Goal: Task Accomplishment & Management: Manage account settings

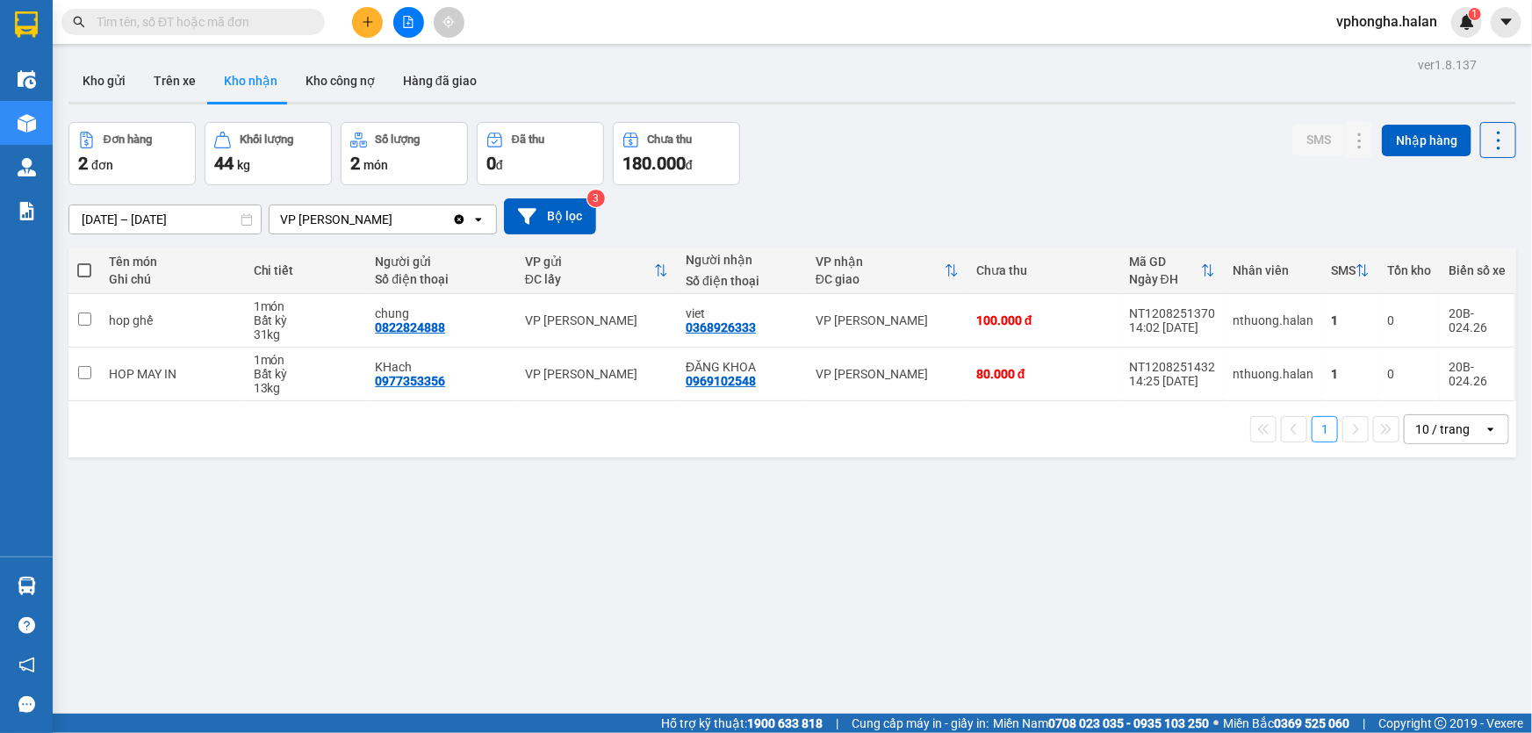
click at [964, 464] on section "Kết quả tìm kiếm ( 1 ) Bộ lọc Mã ĐH Trạng thái Món hàng Thu hộ Tổng cước Chưa c…" at bounding box center [766, 366] width 1532 height 733
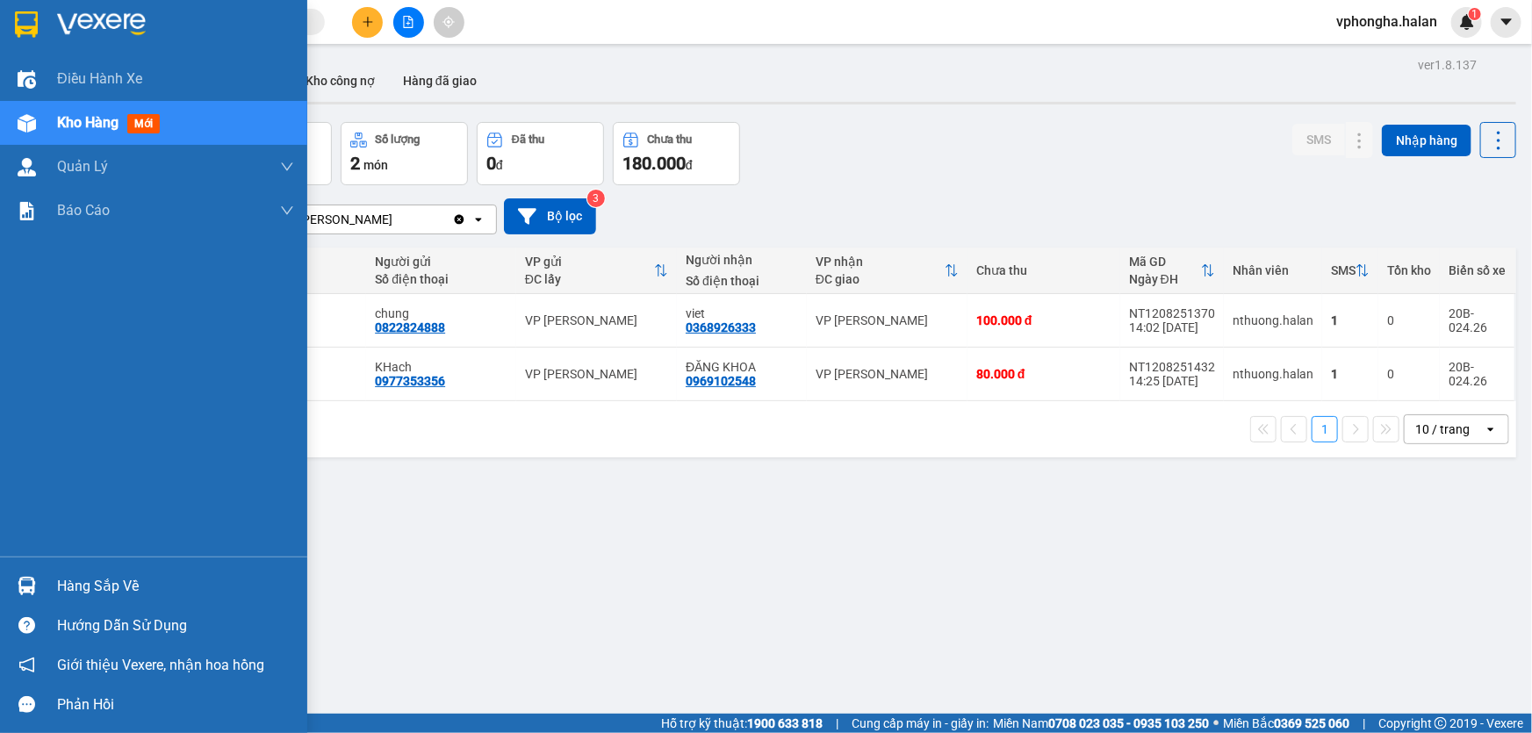
click at [68, 579] on div "Hàng sắp về" at bounding box center [175, 586] width 237 height 26
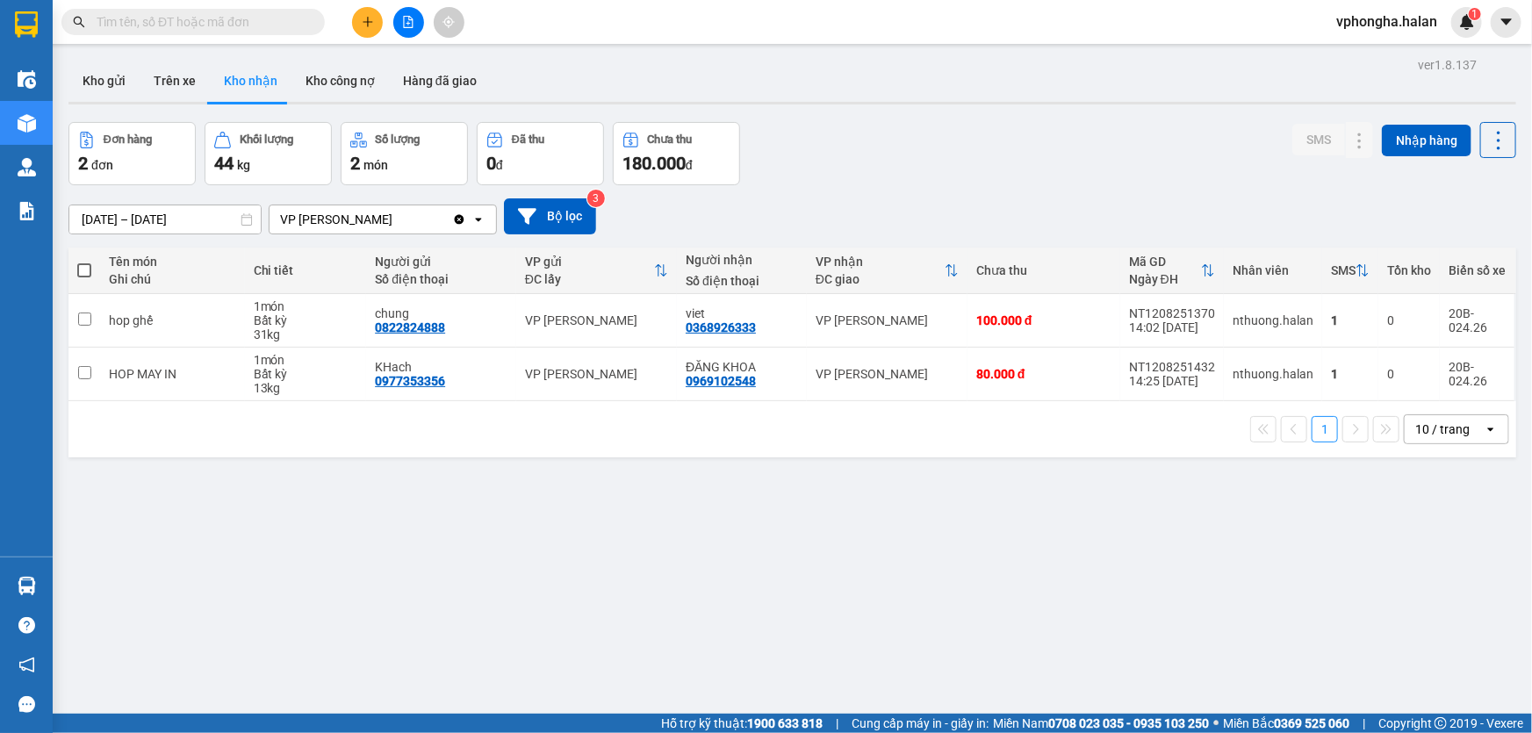
click at [1165, 596] on section "Kết quả tìm kiếm ( 1 ) Bộ lọc Mã ĐH Trạng thái Món hàng Thu hộ Tổng cước Chưa c…" at bounding box center [766, 366] width 1532 height 733
click at [845, 629] on div "ver 1.8.138 Kho gửi Trên xe Kho nhận Kho công nợ Hàng đã giao Đơn hàng 2 đơn Kh…" at bounding box center [792, 419] width 1462 height 733
click at [837, 626] on div "ver 1.8.138 Kho gửi Trên xe Kho nhận Kho công nợ Hàng đã giao Đơn hàng 2 đơn Kh…" at bounding box center [792, 419] width 1462 height 733
click at [823, 630] on div "ver 1.8.138 Kho gửi Trên xe Kho nhận Kho công nợ Hàng đã giao Đơn hàng 2 đơn Kh…" at bounding box center [792, 419] width 1462 height 733
click at [1336, 544] on div "ver 1.8.138 Kho gửi Trên xe Kho nhận Kho công nợ Hàng đã giao Đơn hàng 2 đơn Kh…" at bounding box center [792, 419] width 1462 height 733
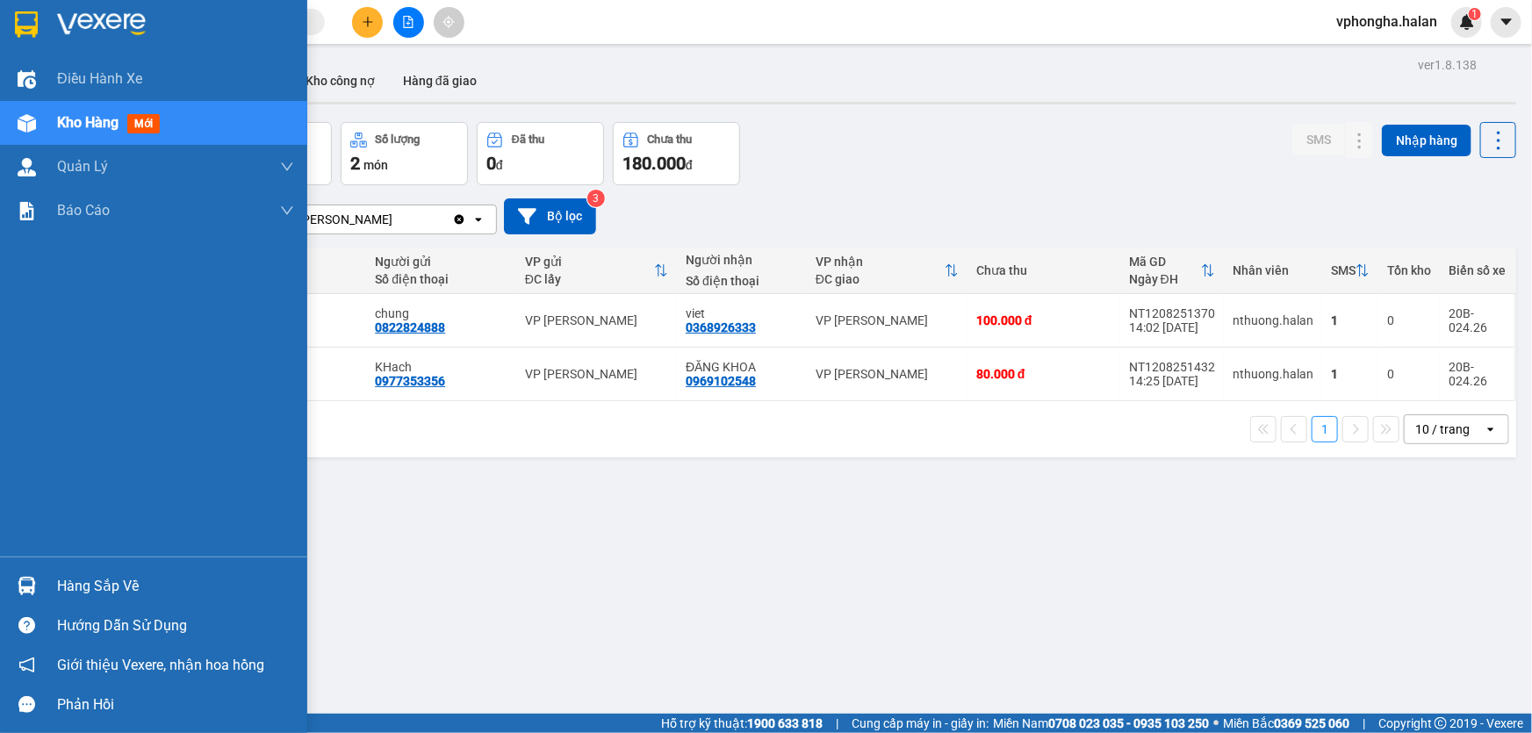
click at [141, 595] on div "Hàng sắp về" at bounding box center [175, 586] width 237 height 26
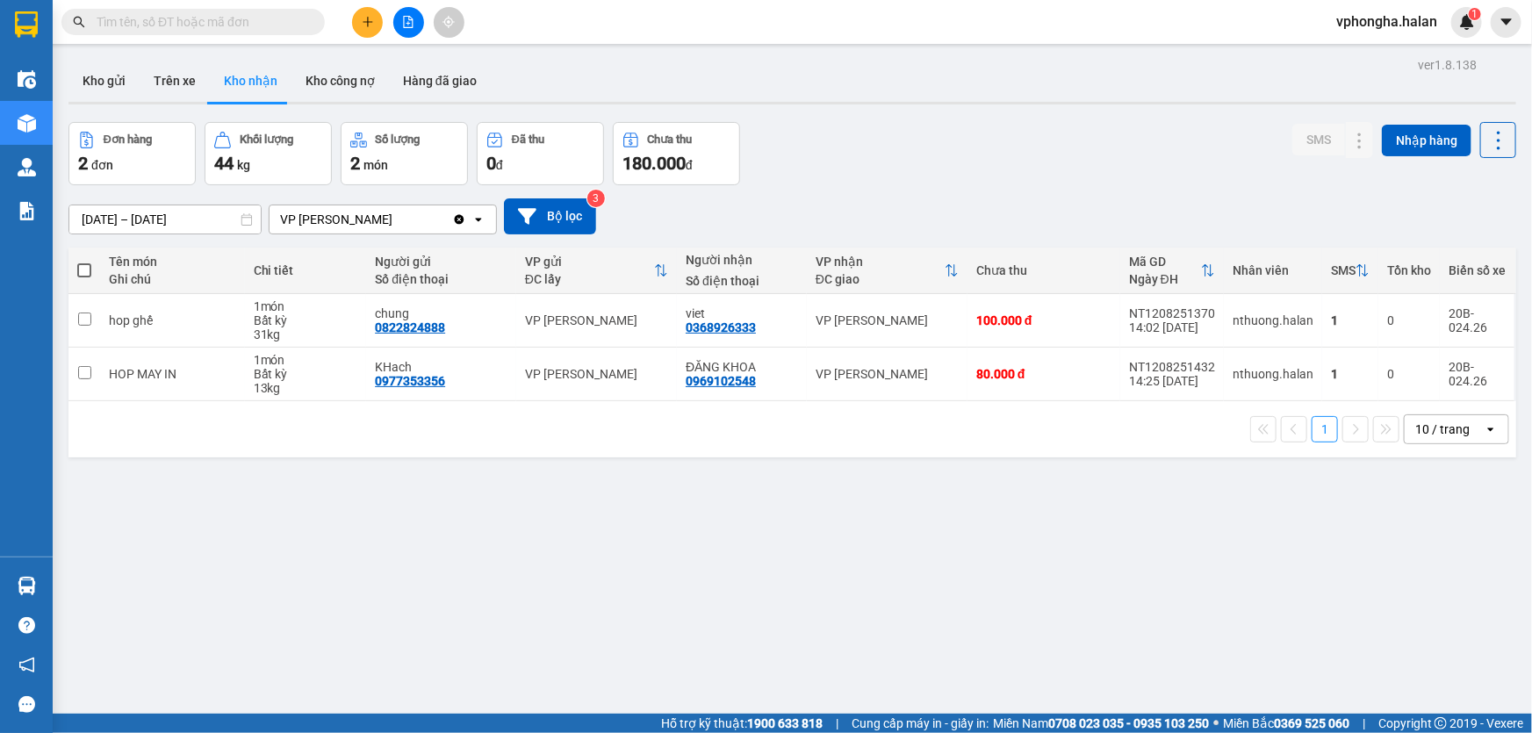
click at [1129, 621] on section "Kết quả tìm kiếm ( 0 ) Bộ lọc No Data vphongha.halan 1 Điều hành xe Kho hàng mớ…" at bounding box center [766, 366] width 1532 height 733
click at [505, 331] on td "chung 0822824888" at bounding box center [441, 321] width 150 height 54
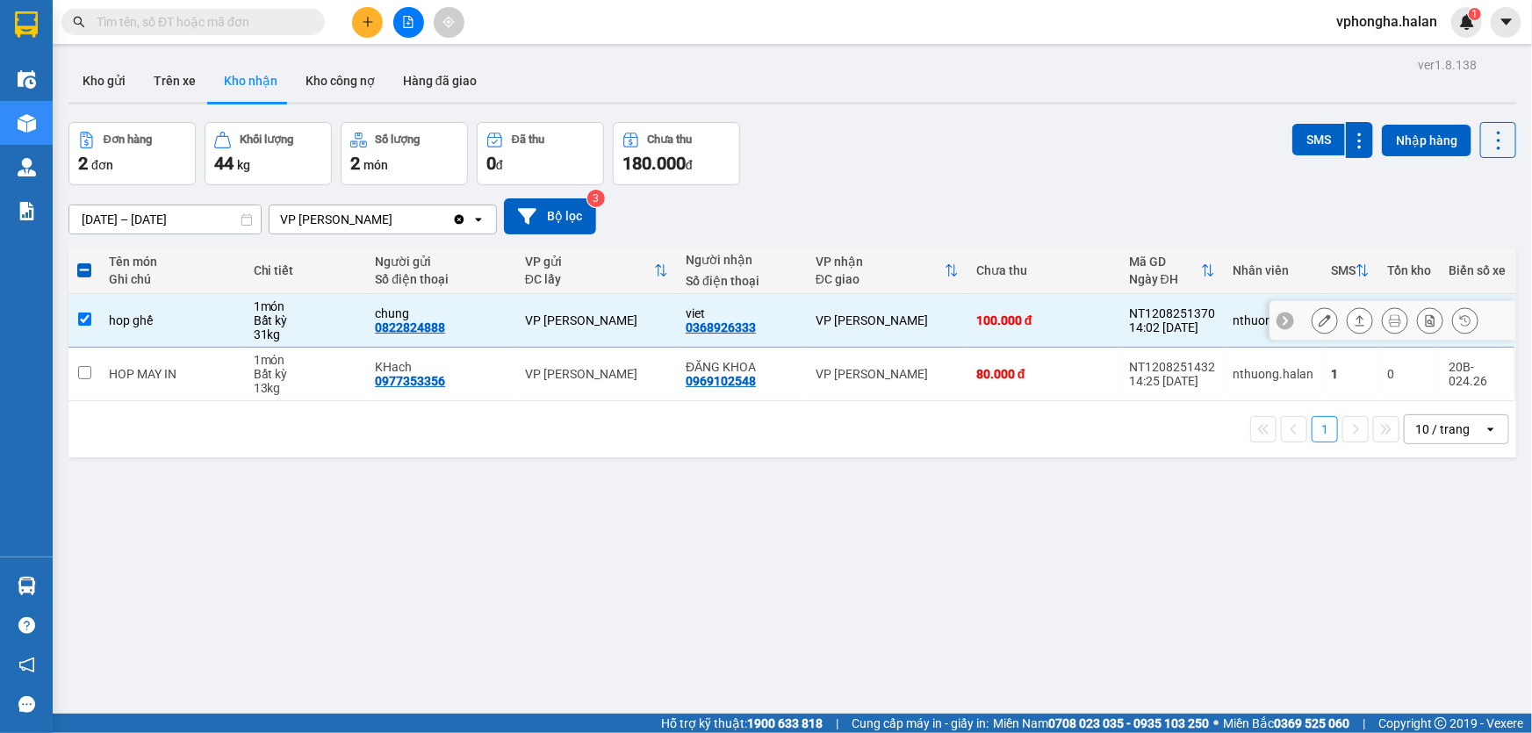
click at [505, 331] on td "chung 0822824888" at bounding box center [441, 321] width 150 height 54
checkbox input "false"
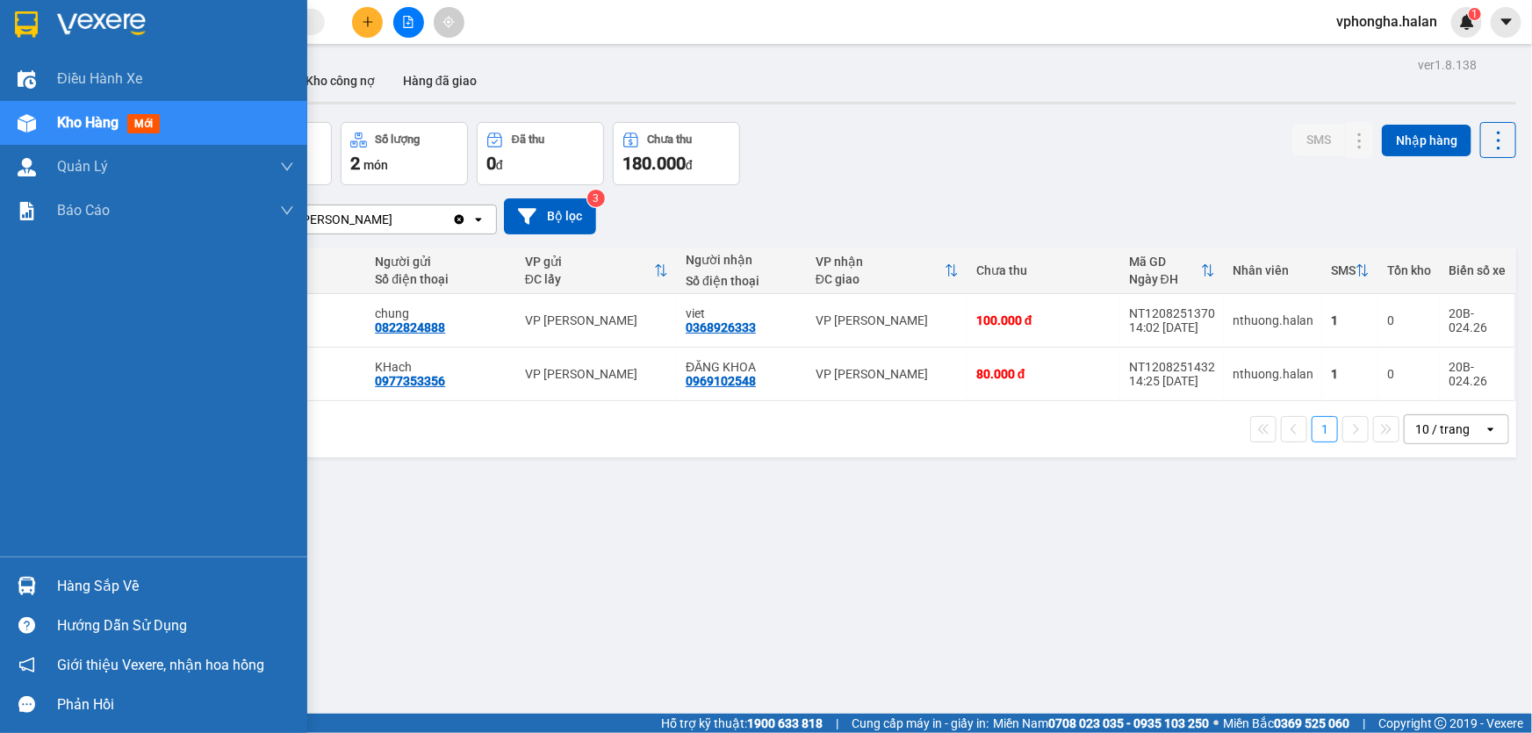
click at [131, 123] on span "mới" at bounding box center [143, 123] width 32 height 19
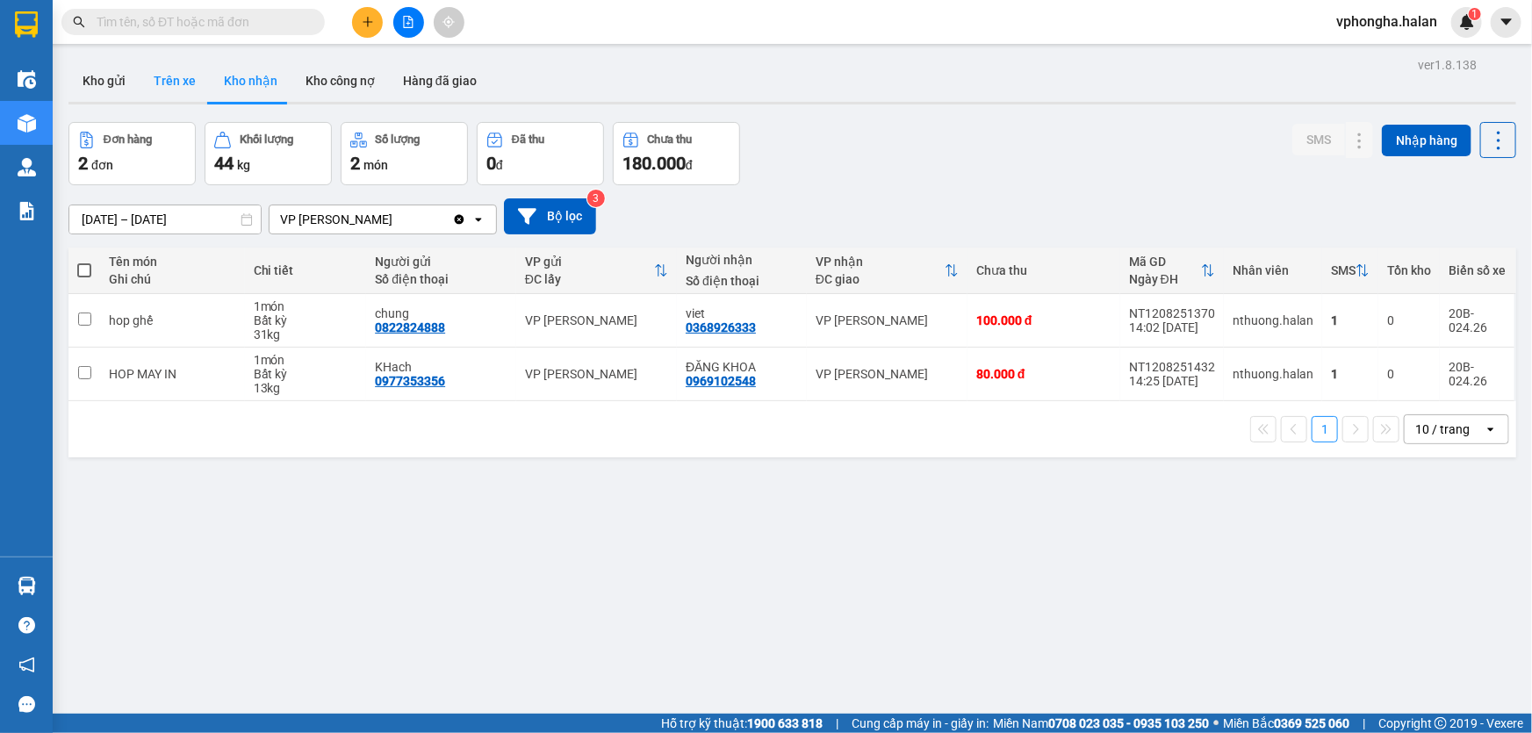
click at [164, 76] on button "Trên xe" at bounding box center [175, 81] width 70 height 42
type input "[DATE] – [DATE]"
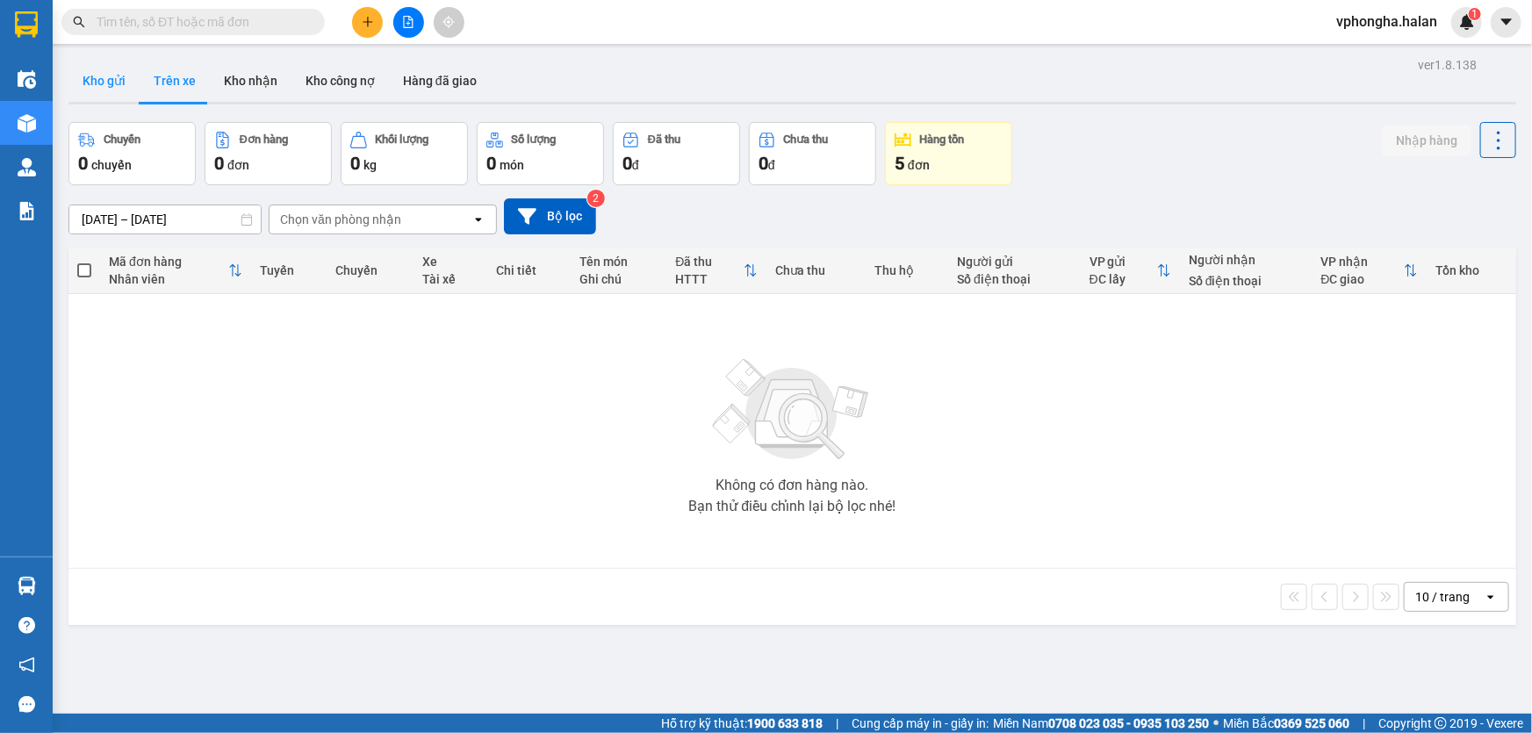
click at [105, 89] on button "Kho gửi" at bounding box center [103, 81] width 71 height 42
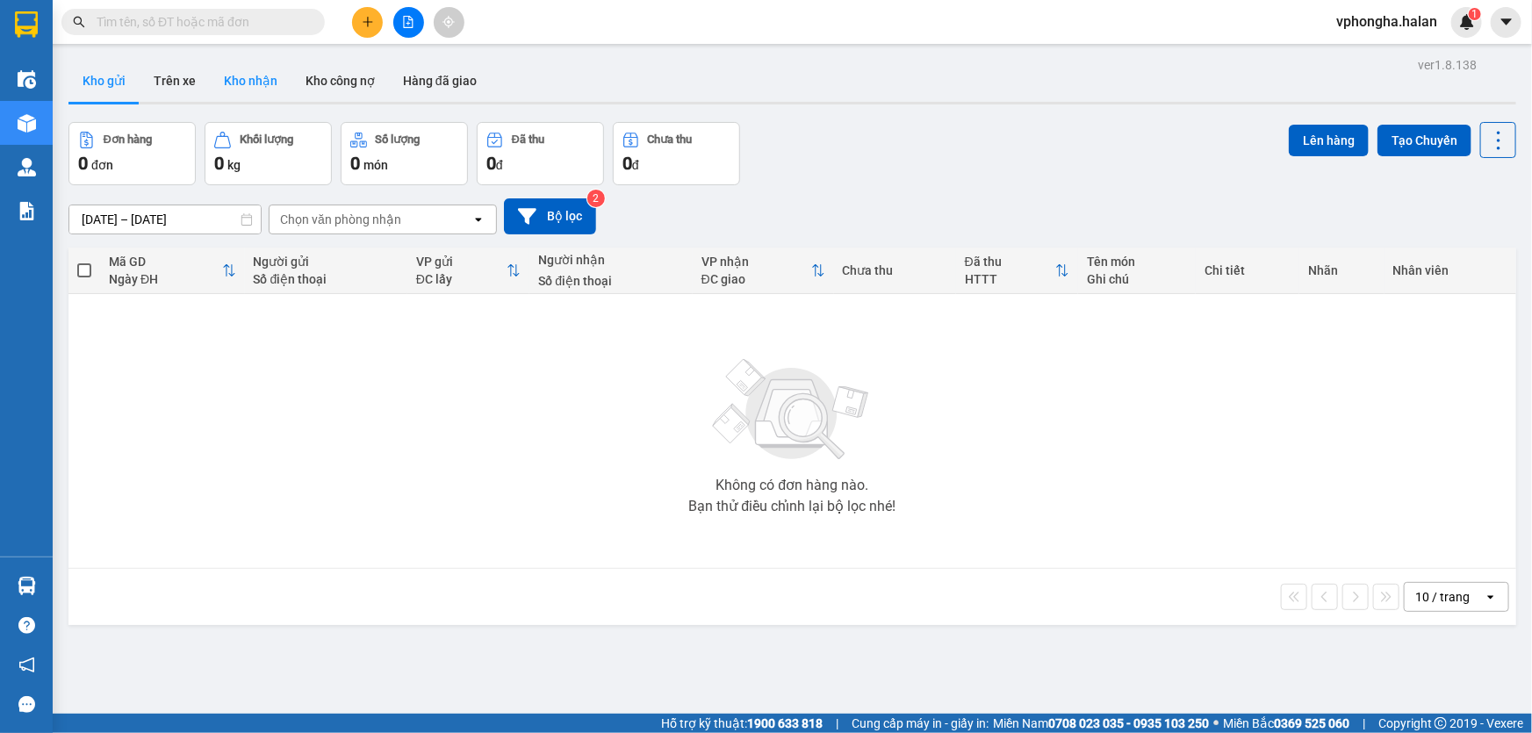
click at [259, 83] on button "Kho nhận" at bounding box center [251, 81] width 82 height 42
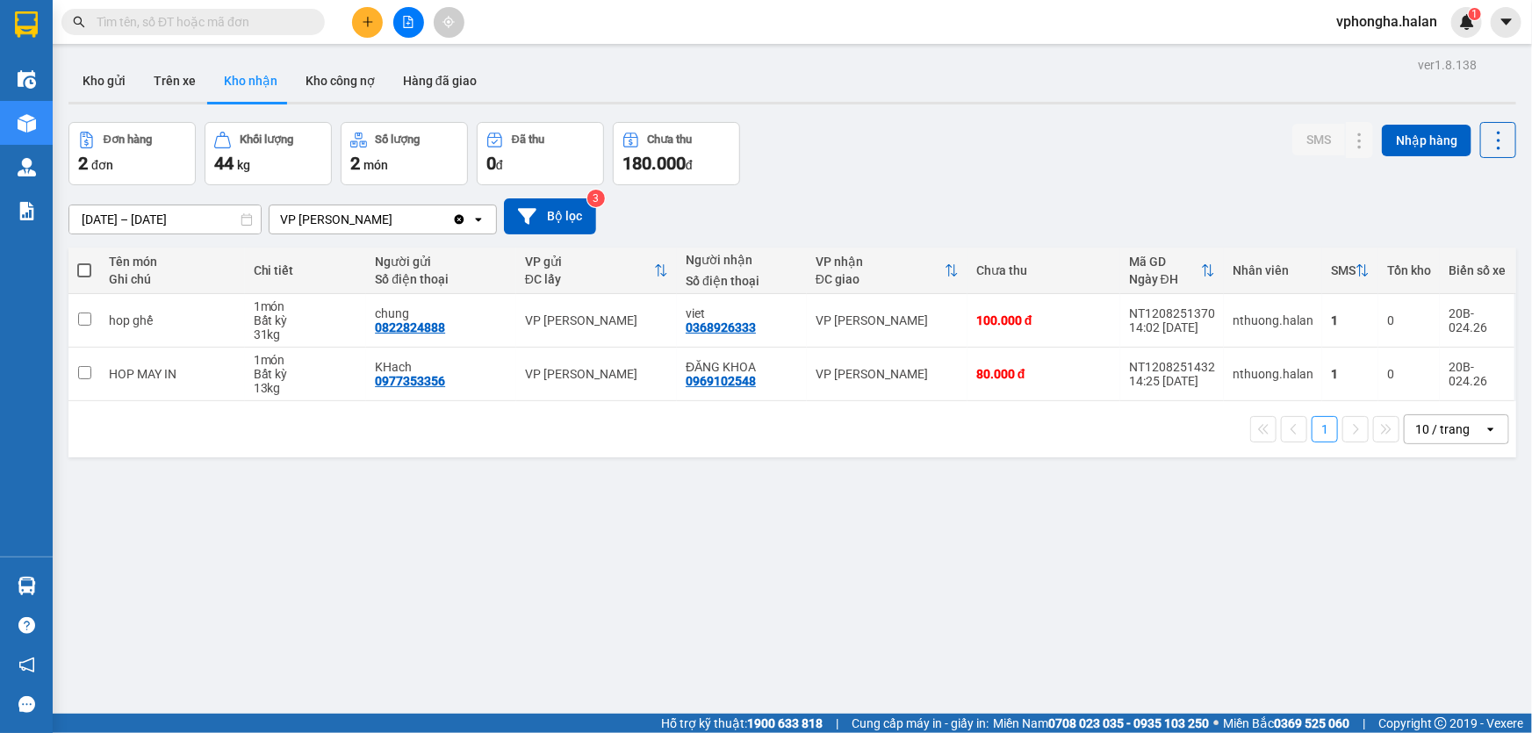
click at [385, 10] on div at bounding box center [408, 22] width 132 height 31
click at [376, 18] on button at bounding box center [367, 22] width 31 height 31
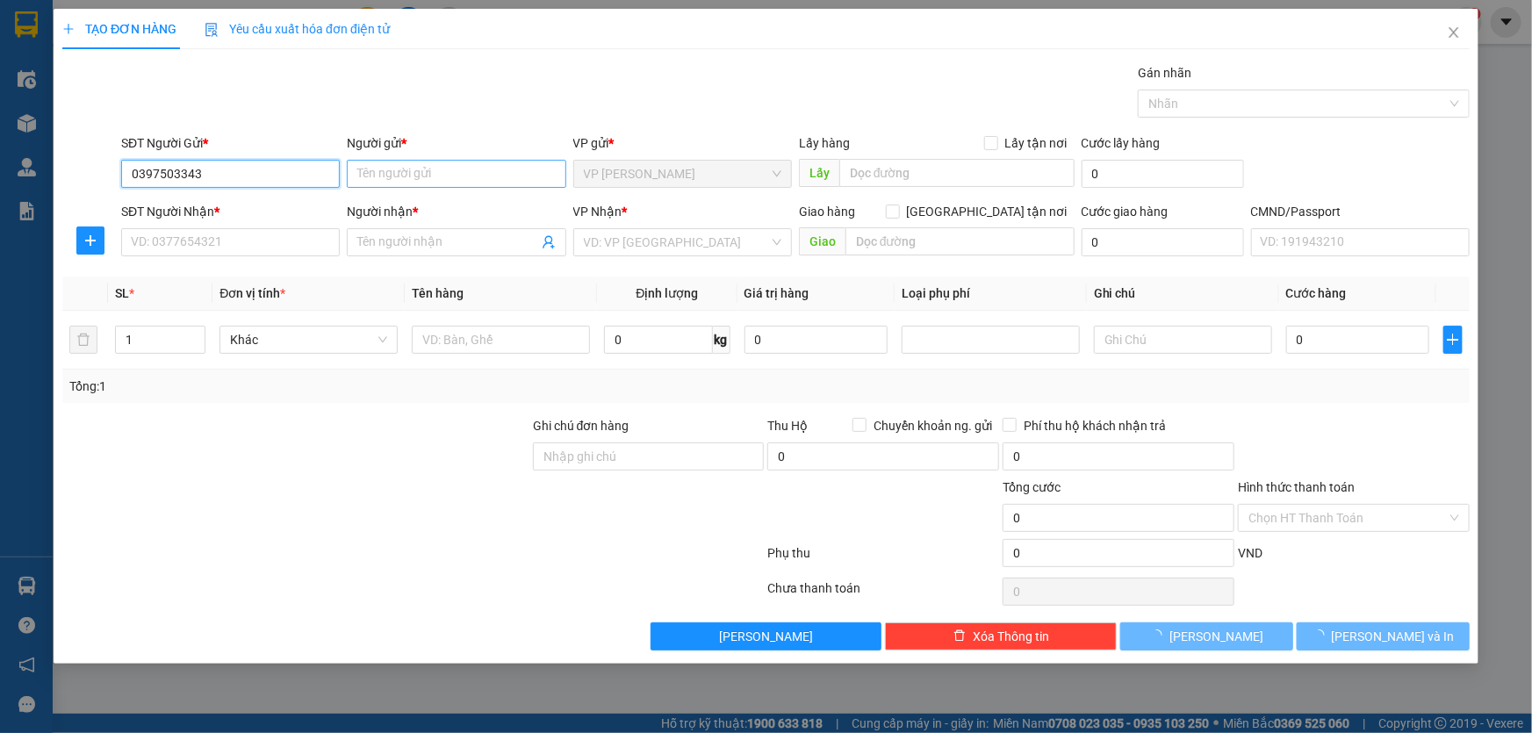
type input "0397503343"
click at [442, 167] on input "Người gửi *" at bounding box center [456, 174] width 219 height 28
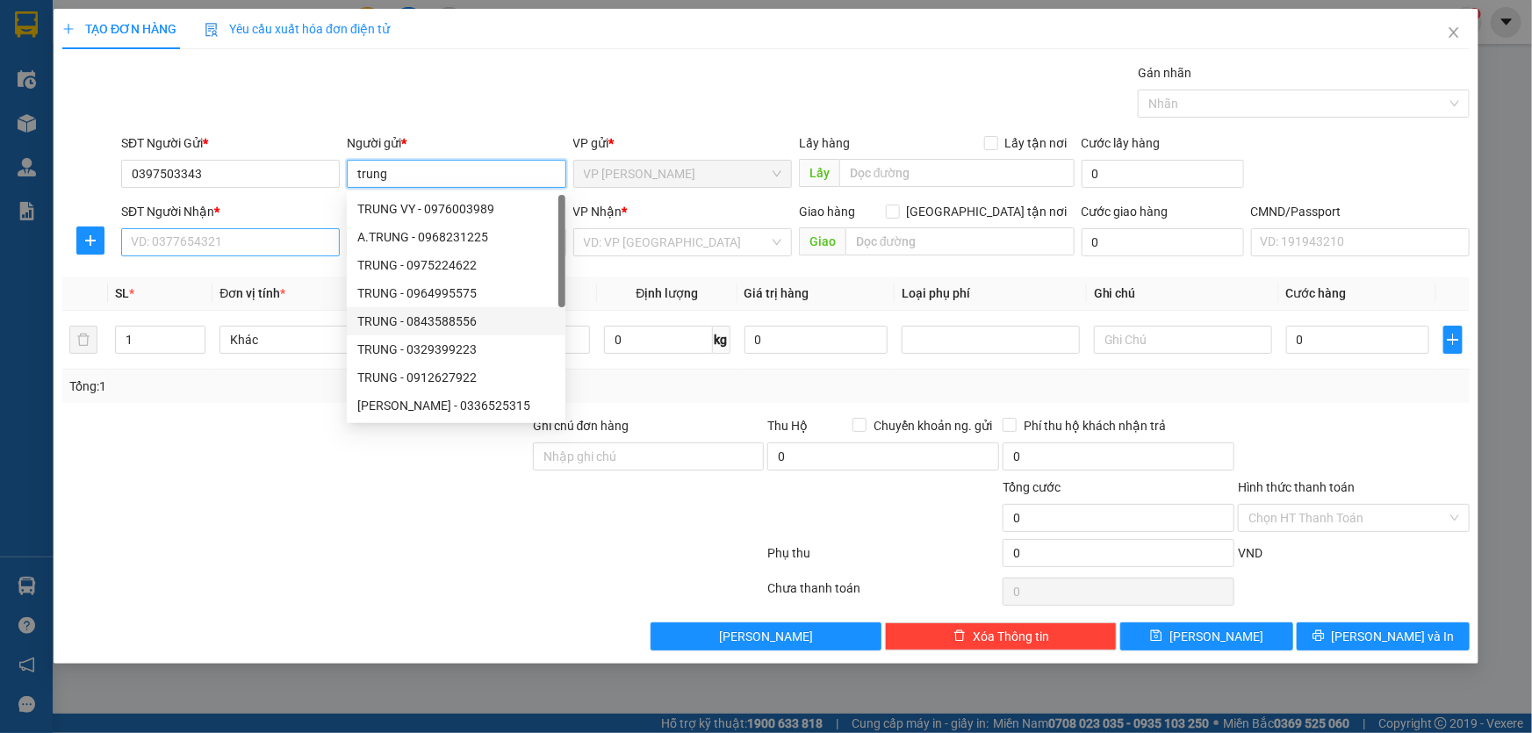
type input "trung"
click at [221, 241] on input "SĐT Người Nhận *" at bounding box center [230, 242] width 219 height 28
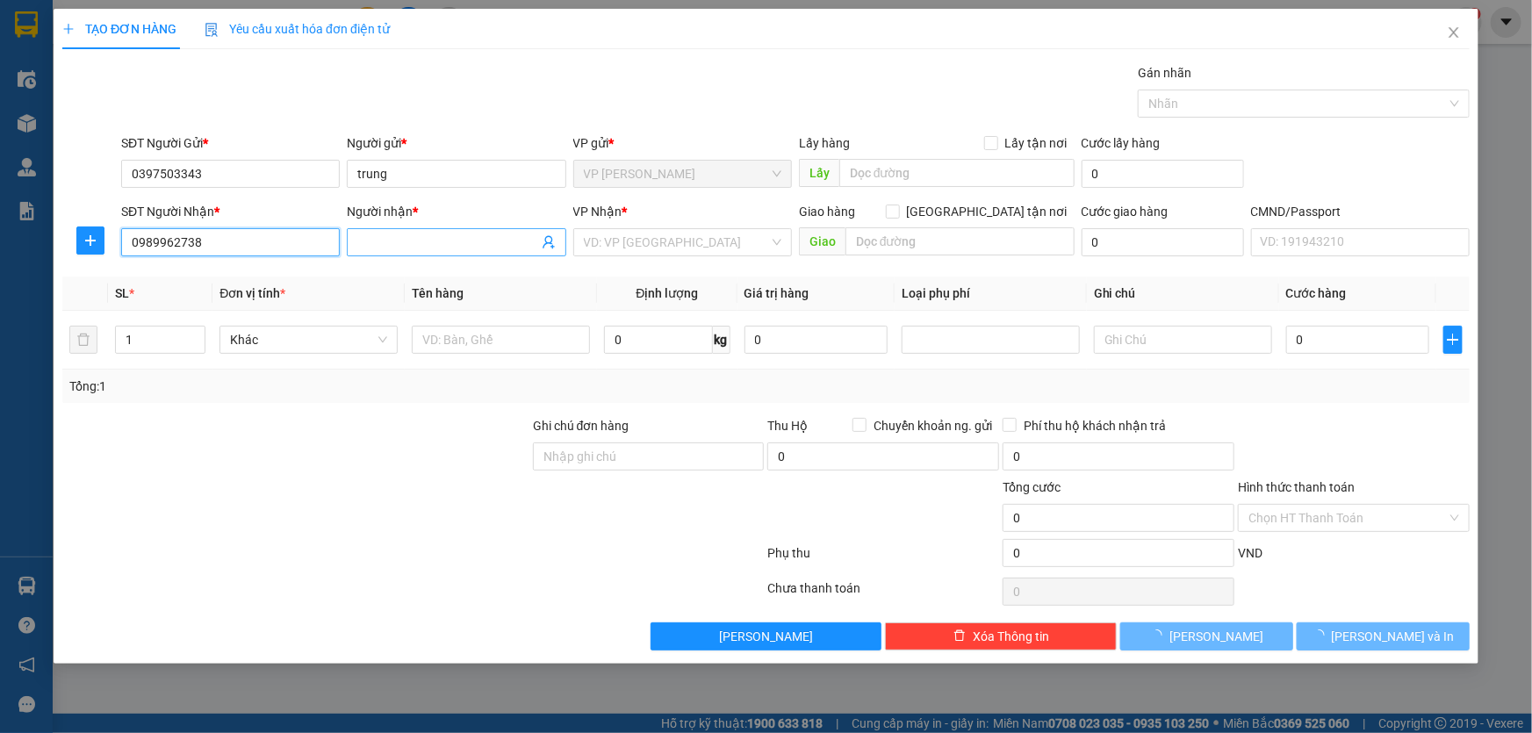
type input "0989962738"
click at [435, 253] on span at bounding box center [456, 242] width 219 height 28
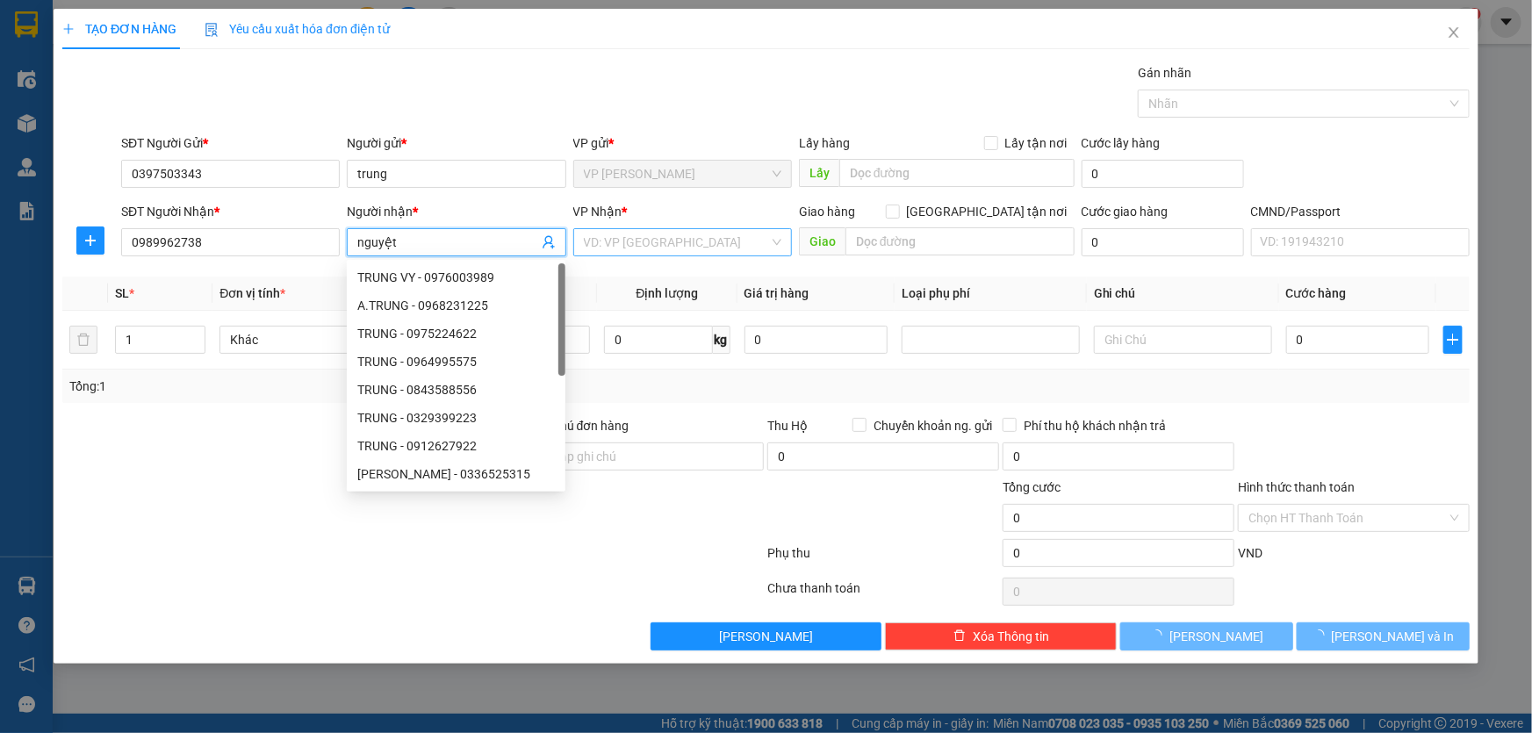
type input "nguyệt"
click at [644, 244] on input "search" at bounding box center [676, 242] width 185 height 26
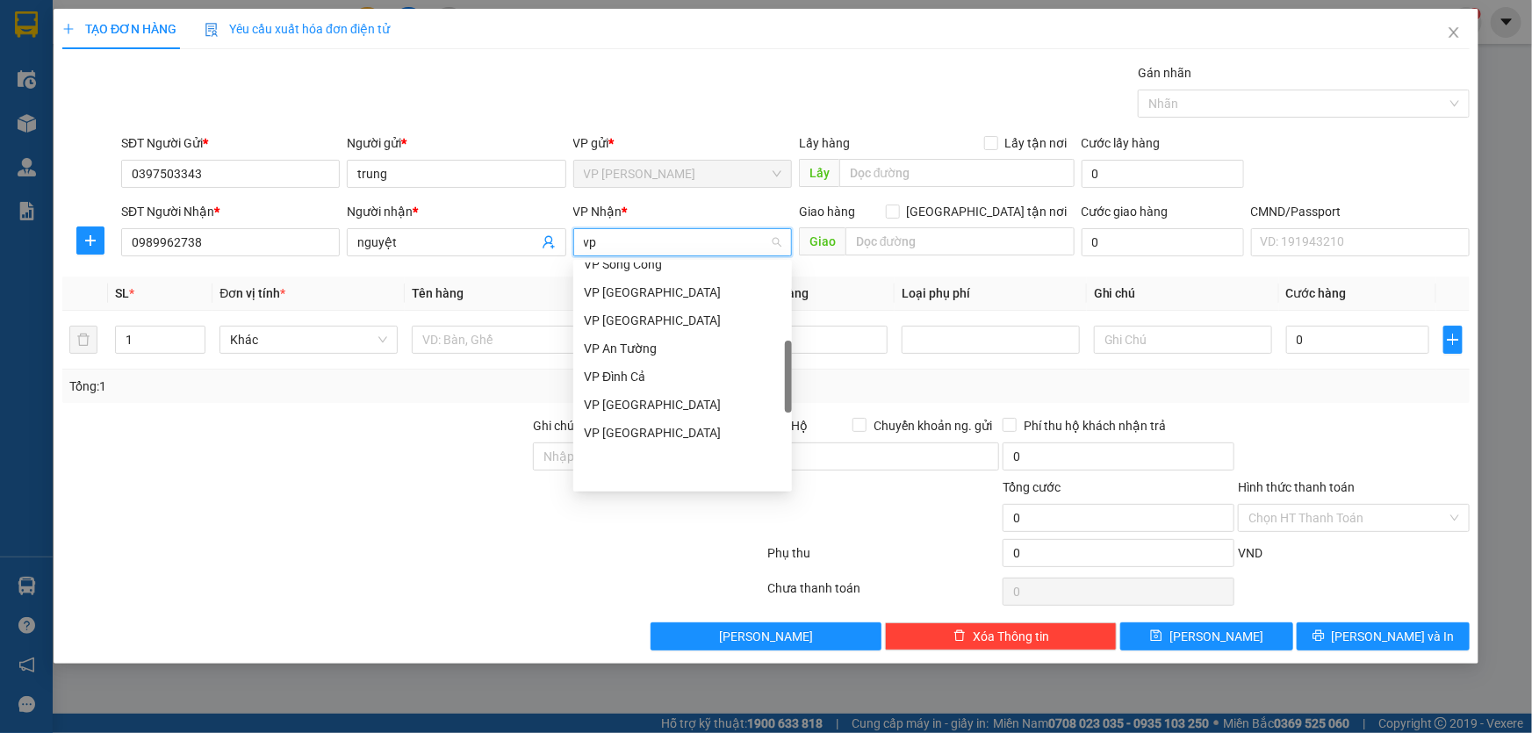
scroll to position [327, 0]
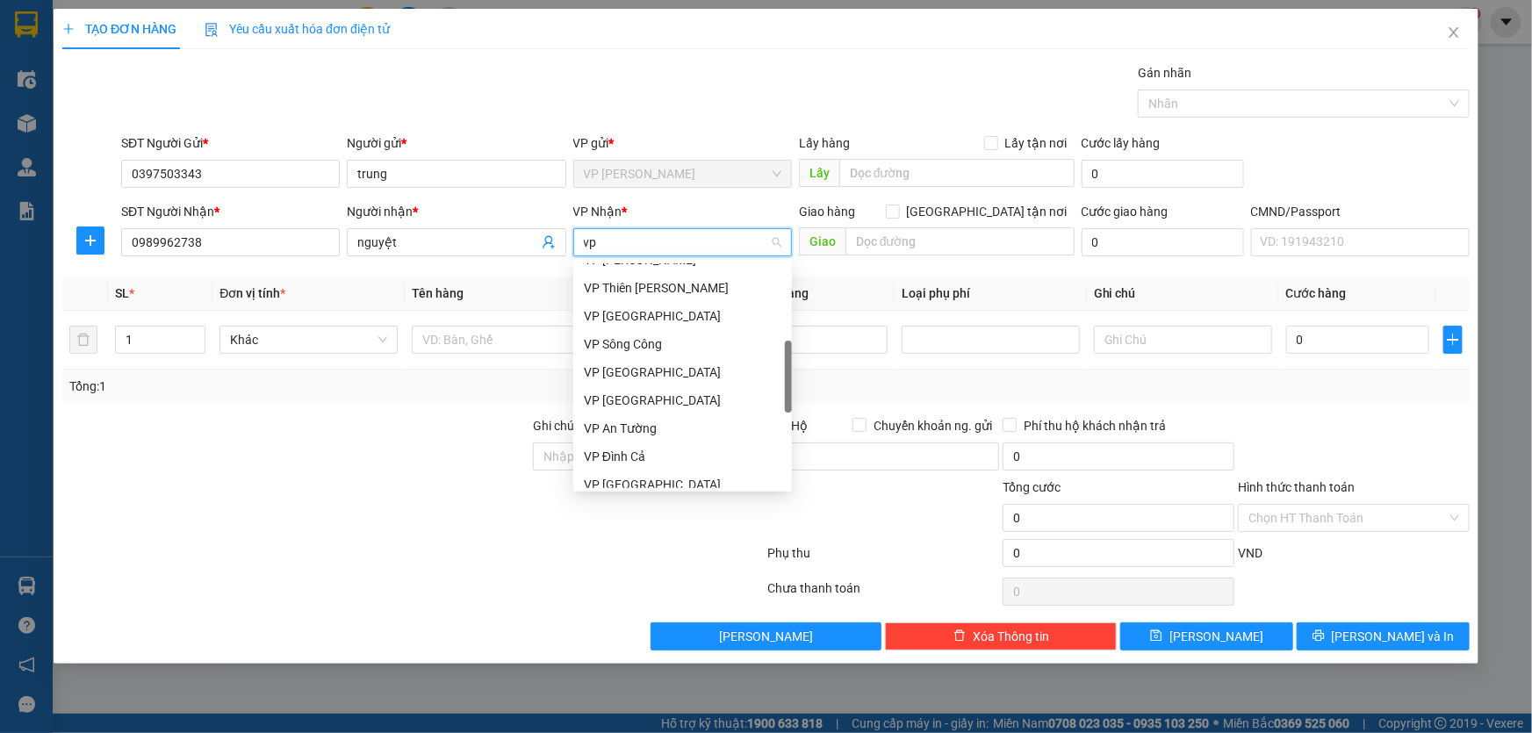
type input "vp"
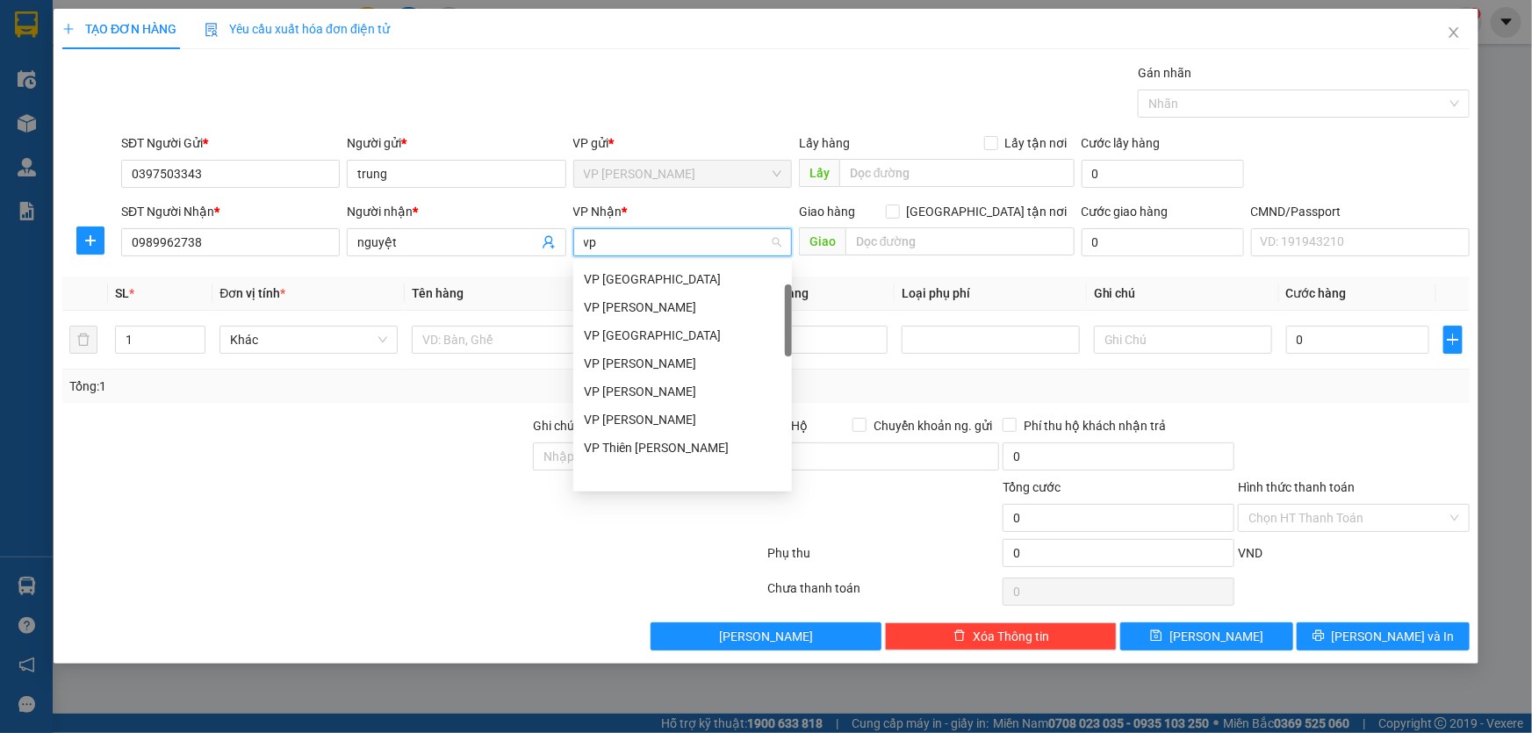
scroll to position [88, 0]
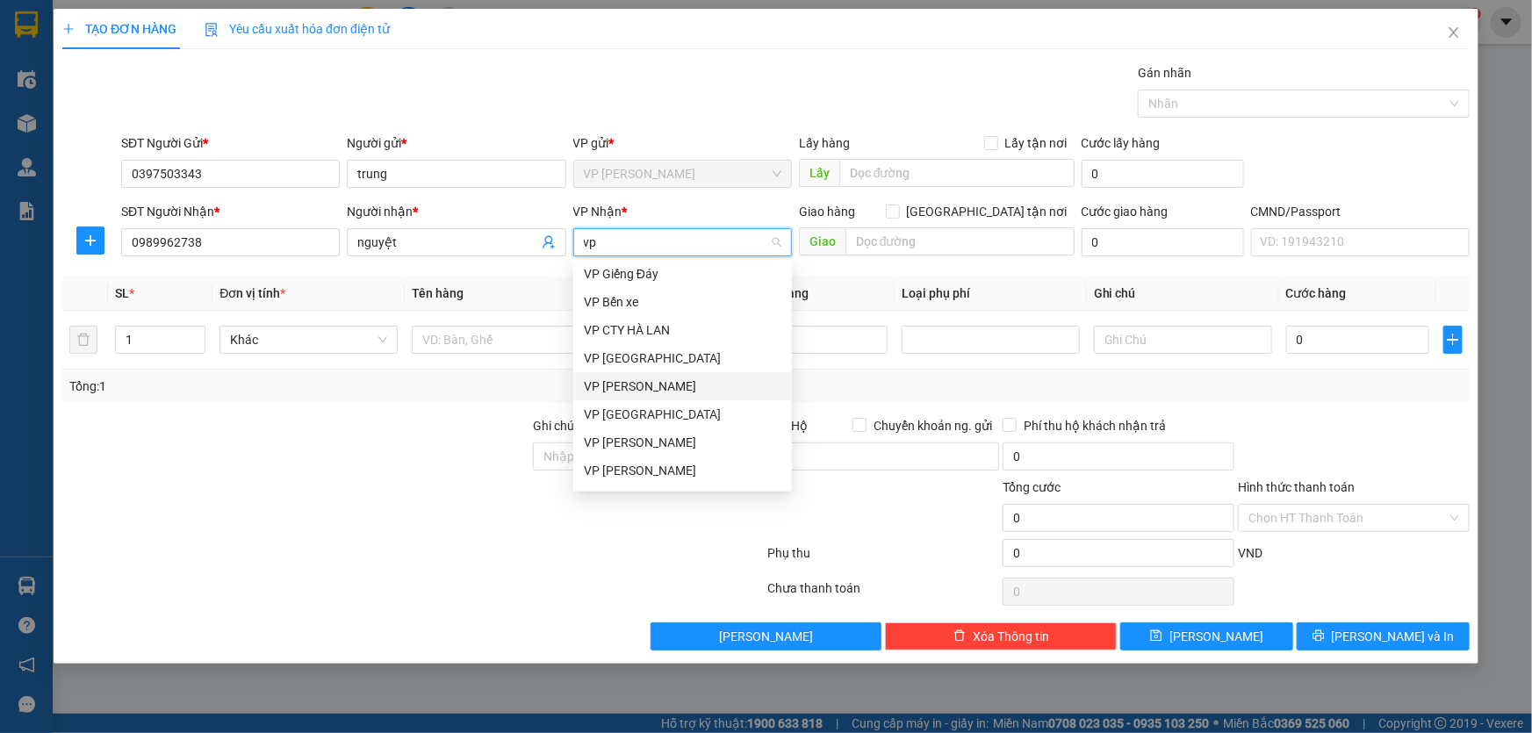
click at [665, 378] on div "VP [PERSON_NAME]" at bounding box center [683, 386] width 198 height 19
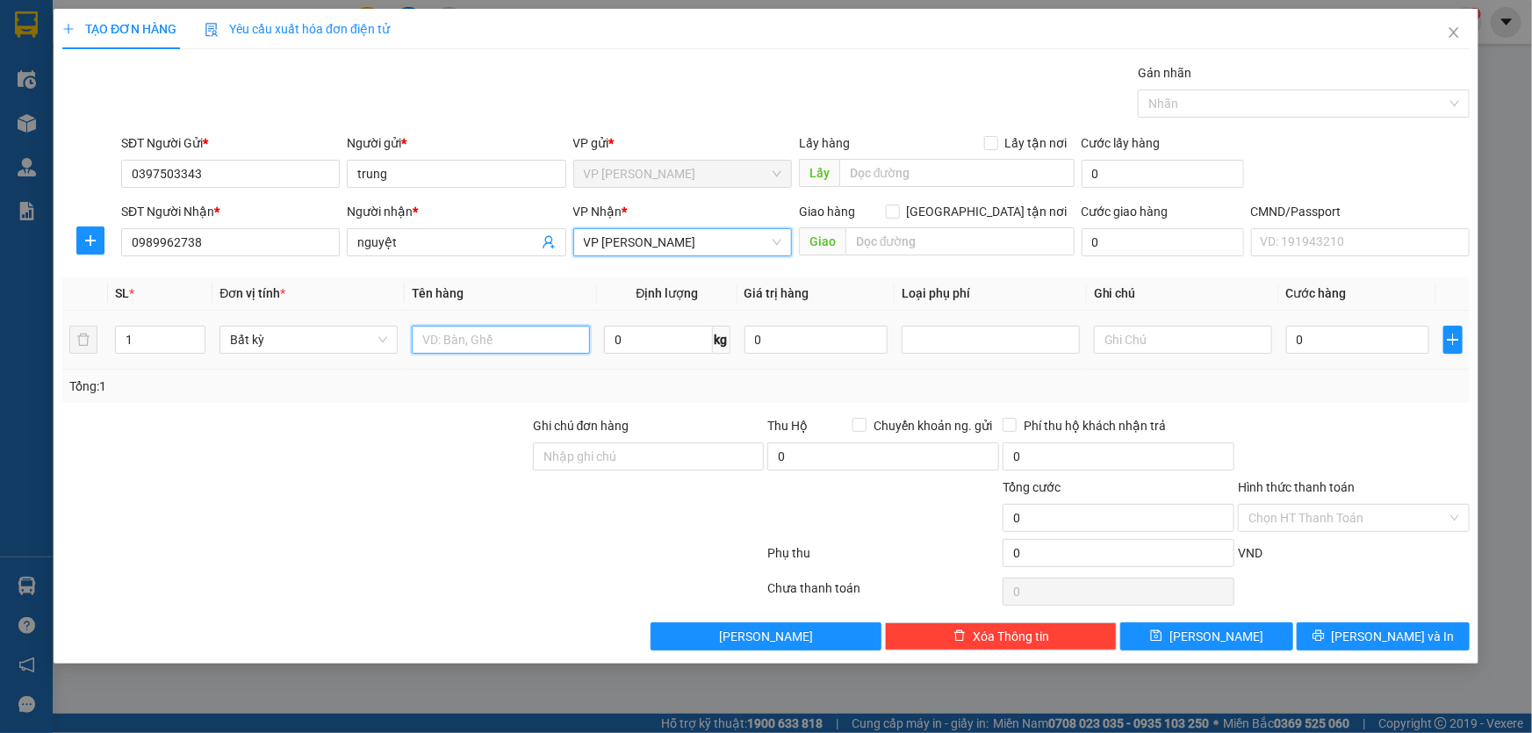
click at [448, 350] on input "text" at bounding box center [501, 340] width 178 height 28
type input "thùng xốp hải sản"
click at [632, 346] on input "0" at bounding box center [658, 340] width 108 height 28
type input "10"
click at [802, 383] on div "Tổng: 1" at bounding box center [765, 386] width 1393 height 19
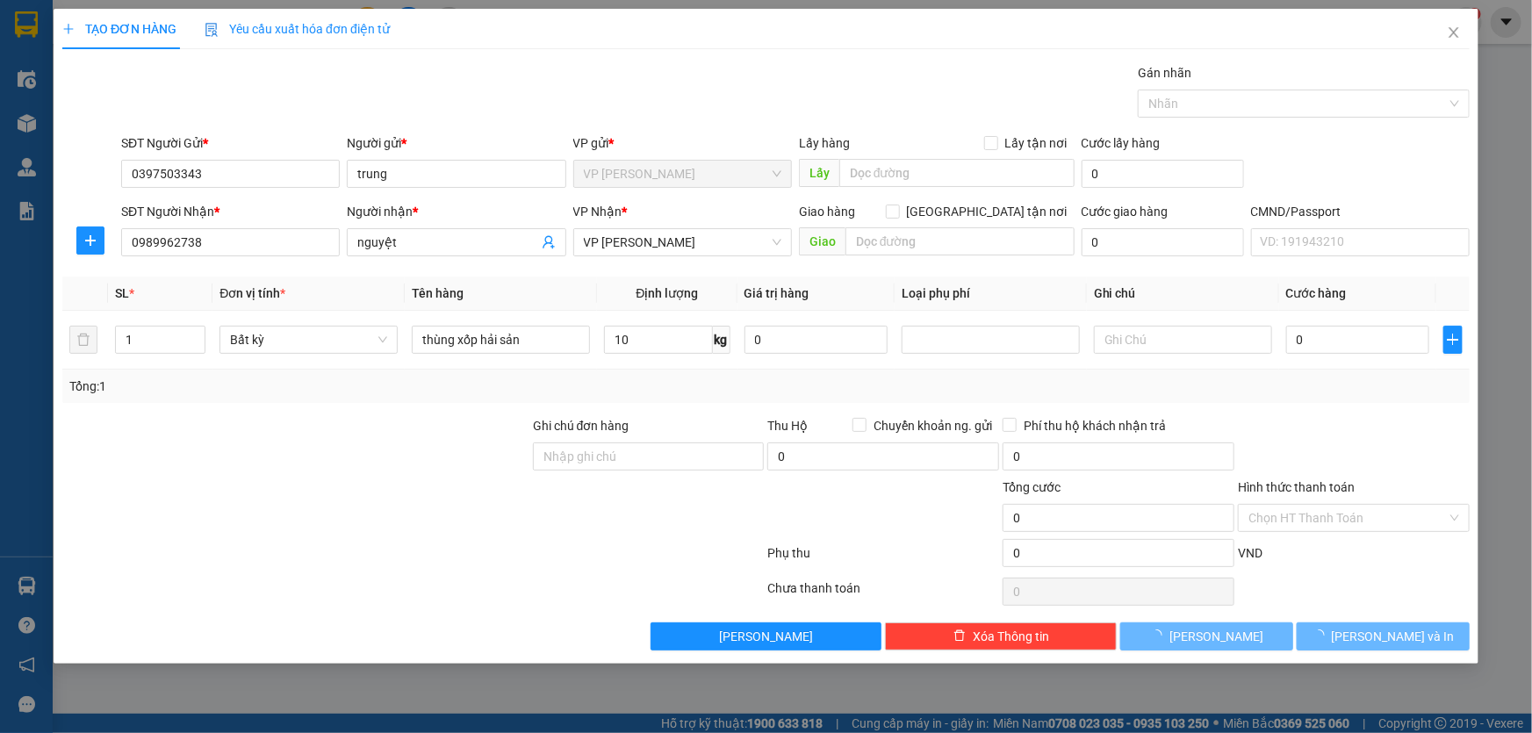
type input "90.000"
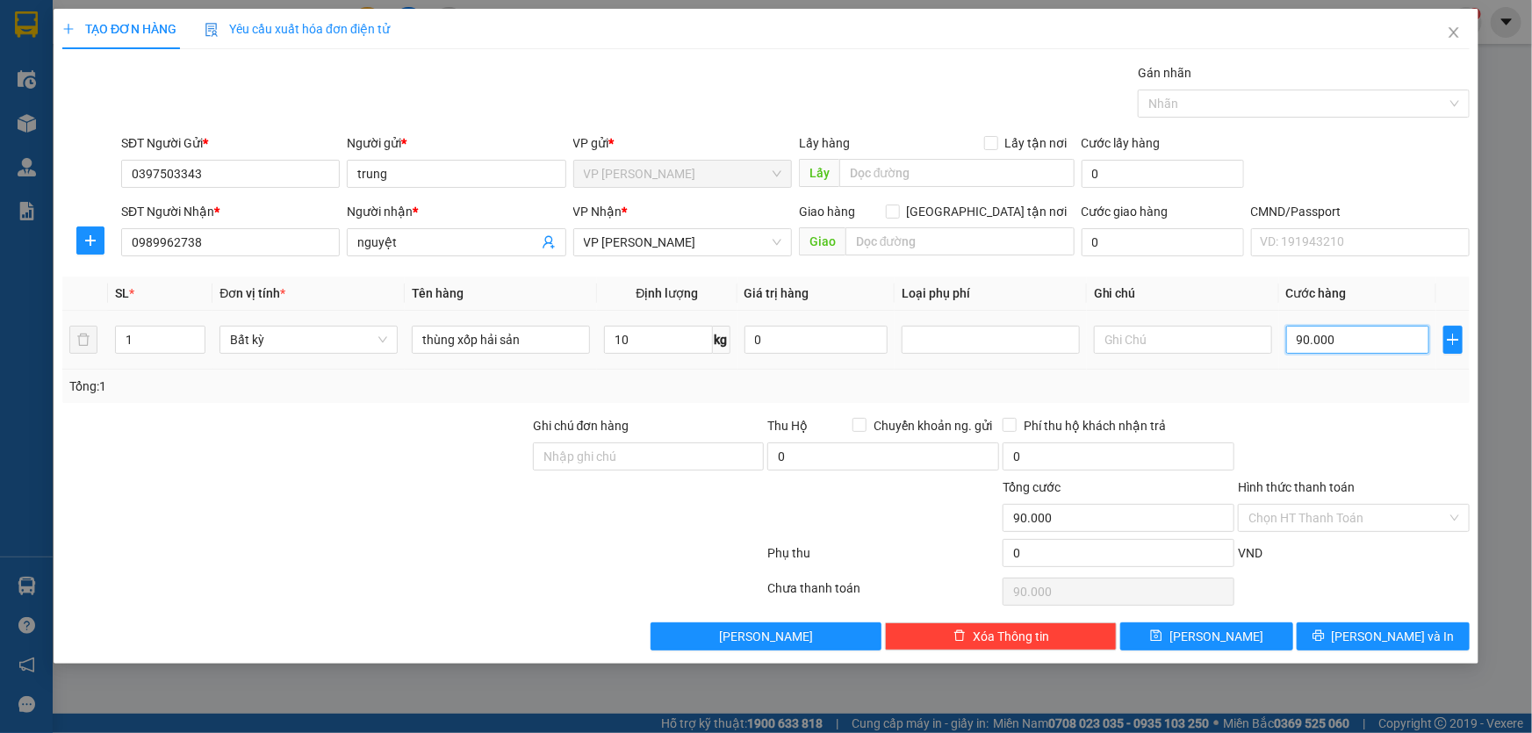
type input "0"
type input "90.000"
type input "0"
click at [1317, 334] on input "0" at bounding box center [1357, 340] width 143 height 28
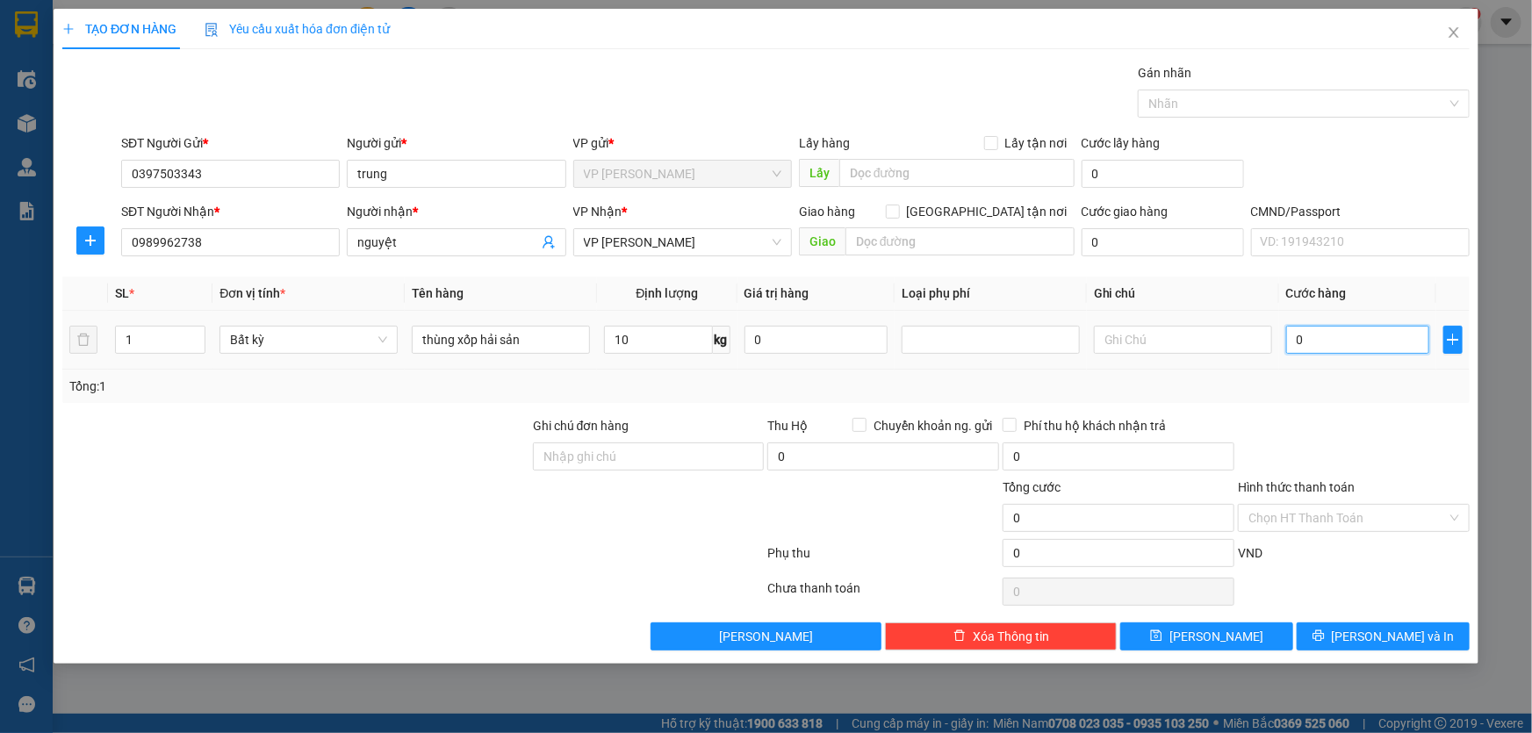
type input "5"
type input "53"
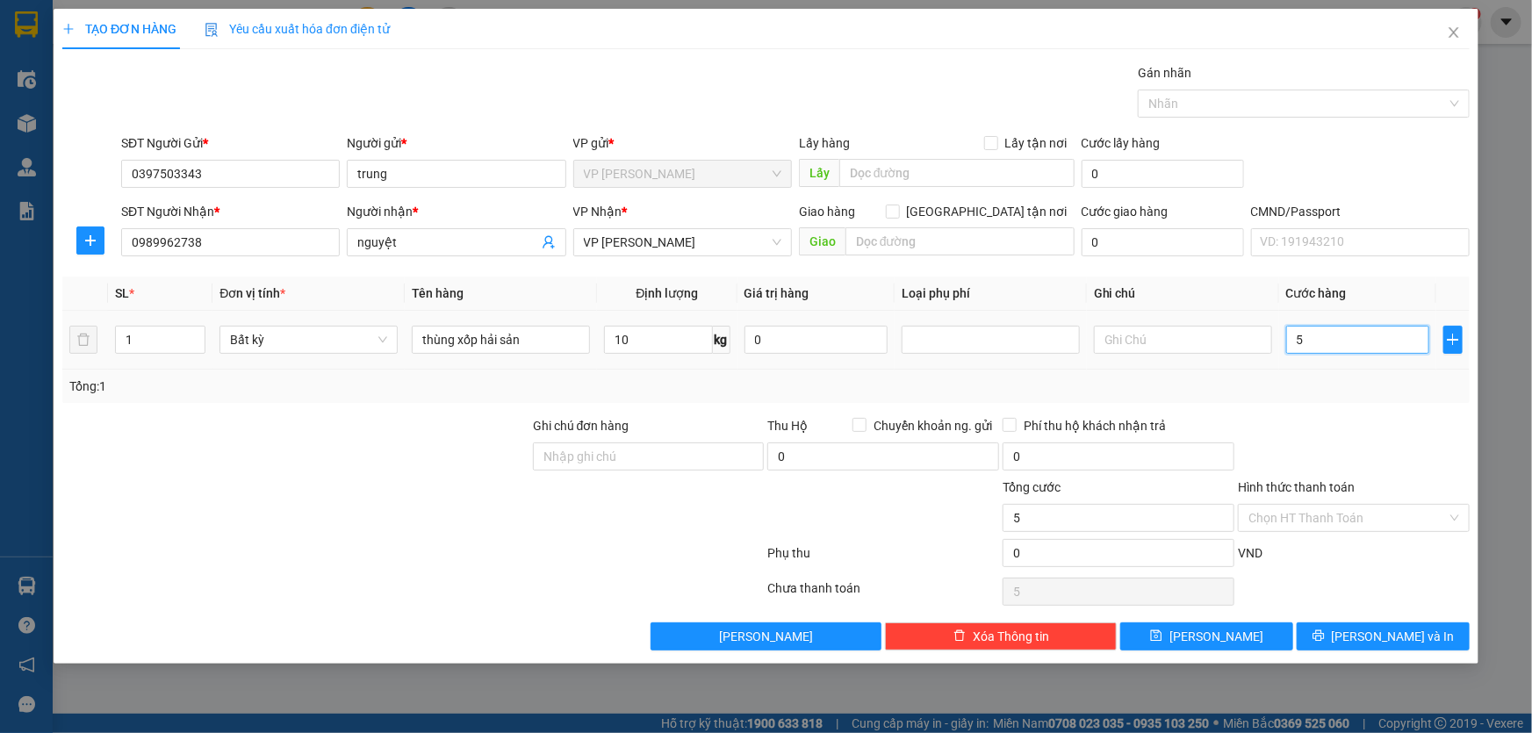
type input "53"
type input "53.000"
click at [1299, 426] on div at bounding box center [1353, 446] width 235 height 61
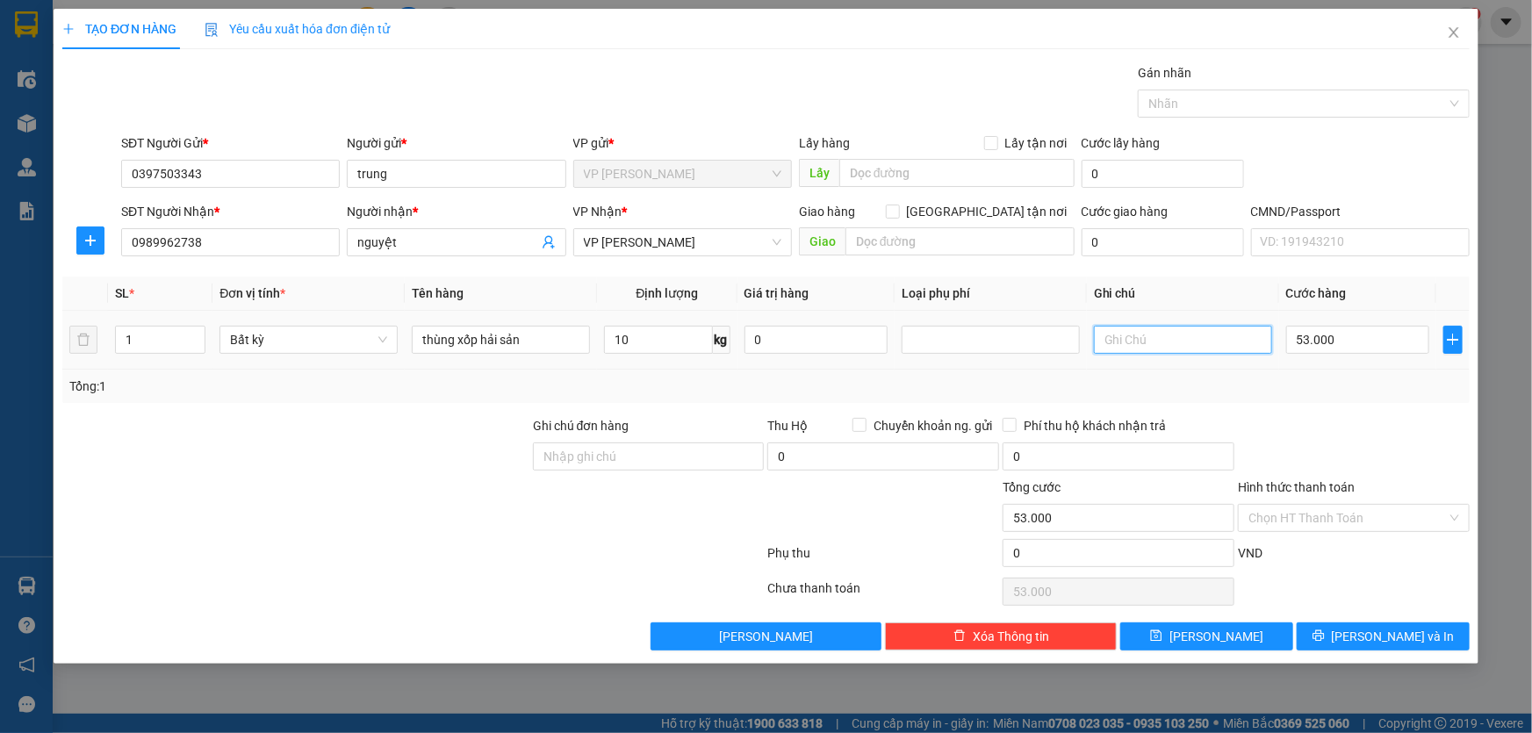
click at [1133, 335] on input "text" at bounding box center [1183, 340] width 178 height 28
type input "km 30%"
click at [1299, 424] on div at bounding box center [1353, 446] width 235 height 61
click at [1312, 507] on input "Hình thức thanh toán" at bounding box center [1347, 518] width 198 height 26
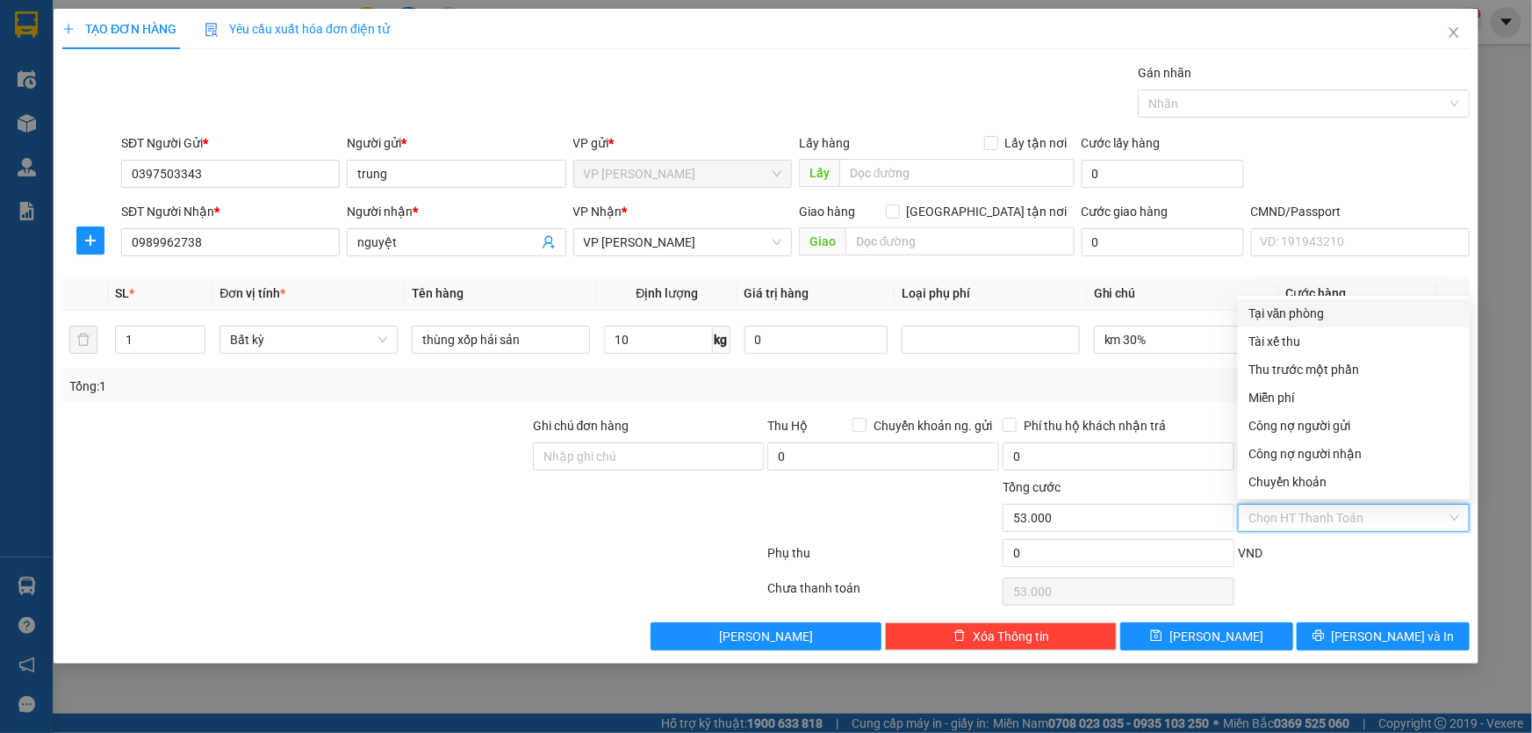
click at [1284, 313] on div "Tại văn phòng" at bounding box center [1353, 313] width 211 height 19
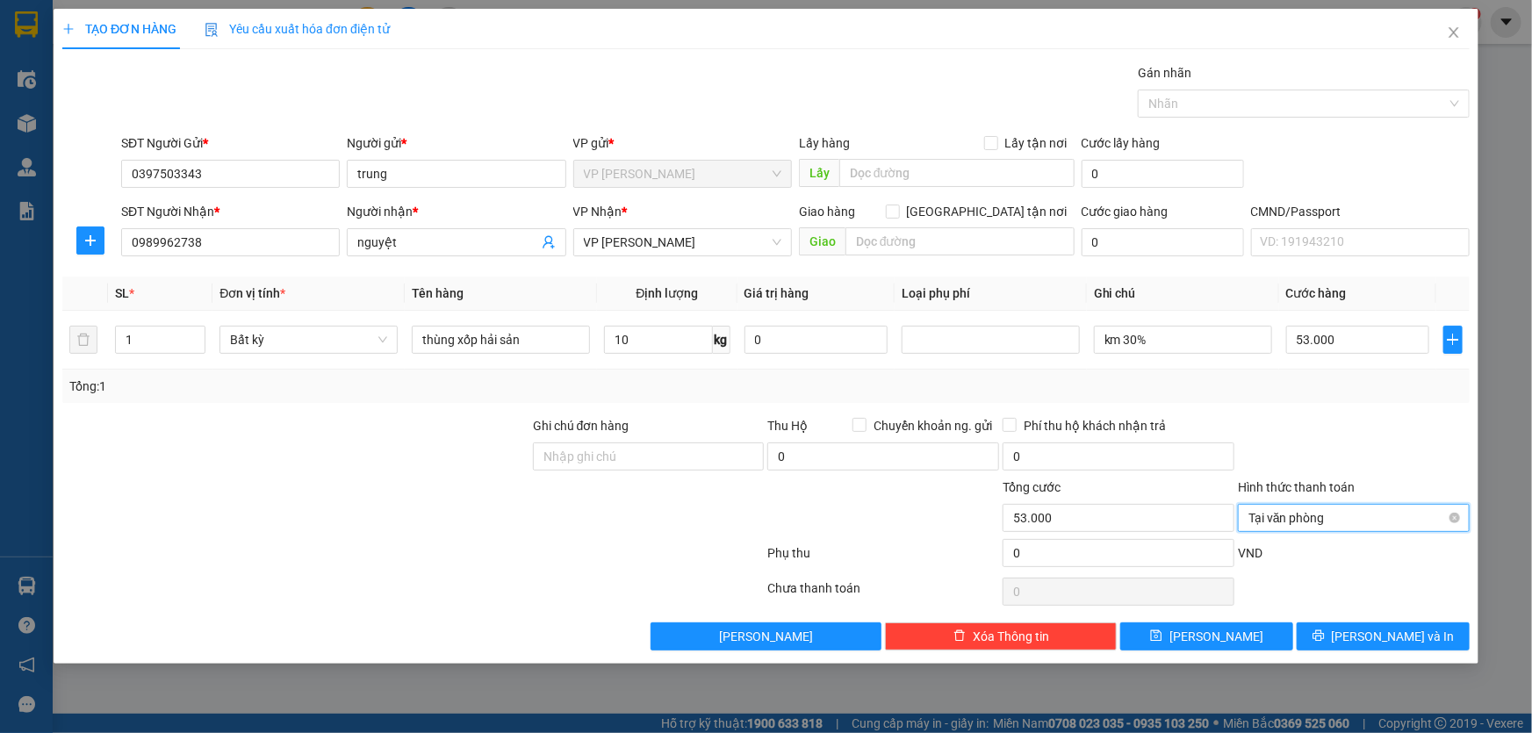
click at [1274, 527] on span "Tại văn phòng" at bounding box center [1353, 518] width 211 height 26
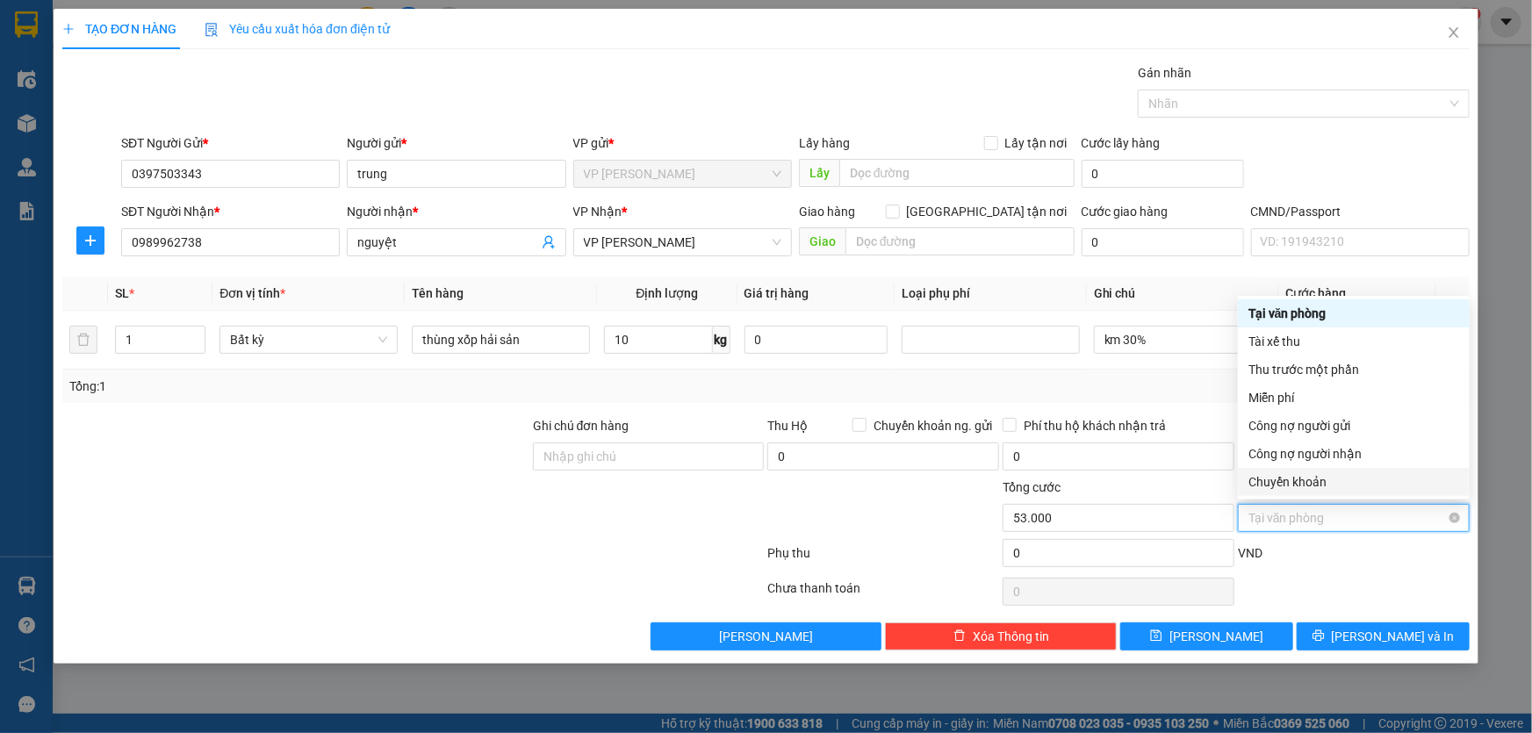
click at [1326, 526] on span "Tại văn phòng" at bounding box center [1353, 518] width 211 height 26
click at [1328, 316] on div "Tại văn phòng" at bounding box center [1353, 313] width 211 height 19
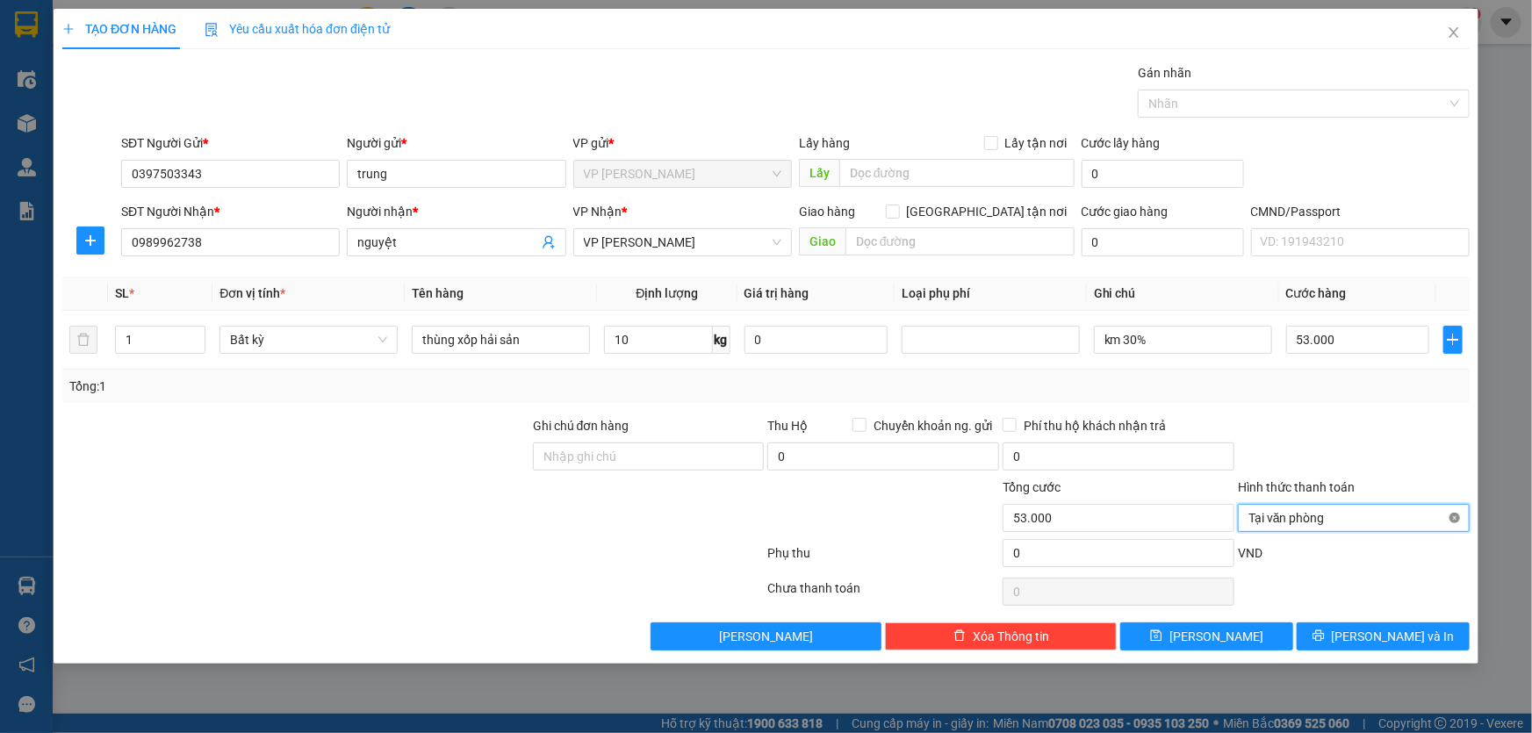
type input "53.000"
click at [996, 140] on input "Lấy tận nơi" at bounding box center [990, 142] width 12 height 12
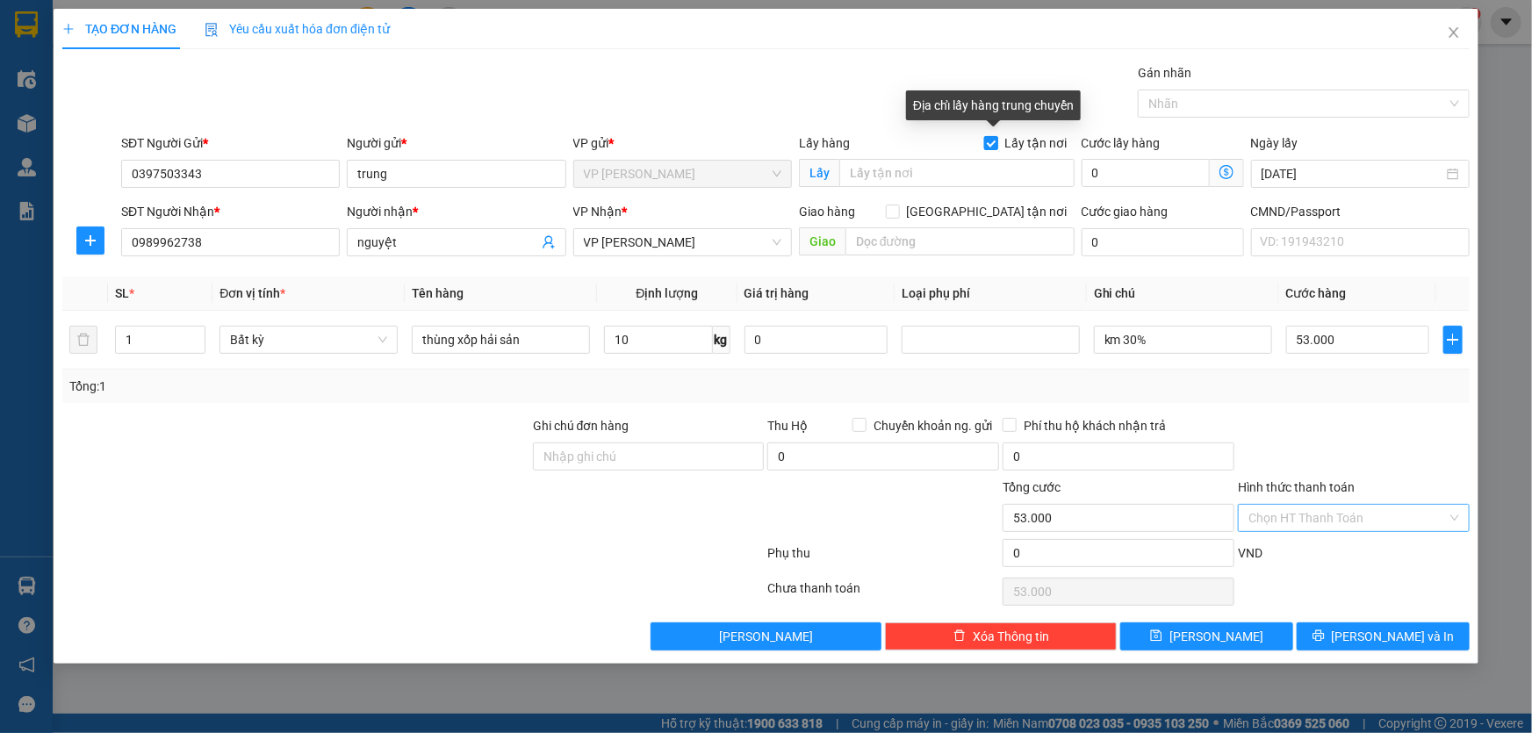
click at [996, 140] on input "Lấy tận nơi" at bounding box center [990, 142] width 12 height 12
checkbox input "false"
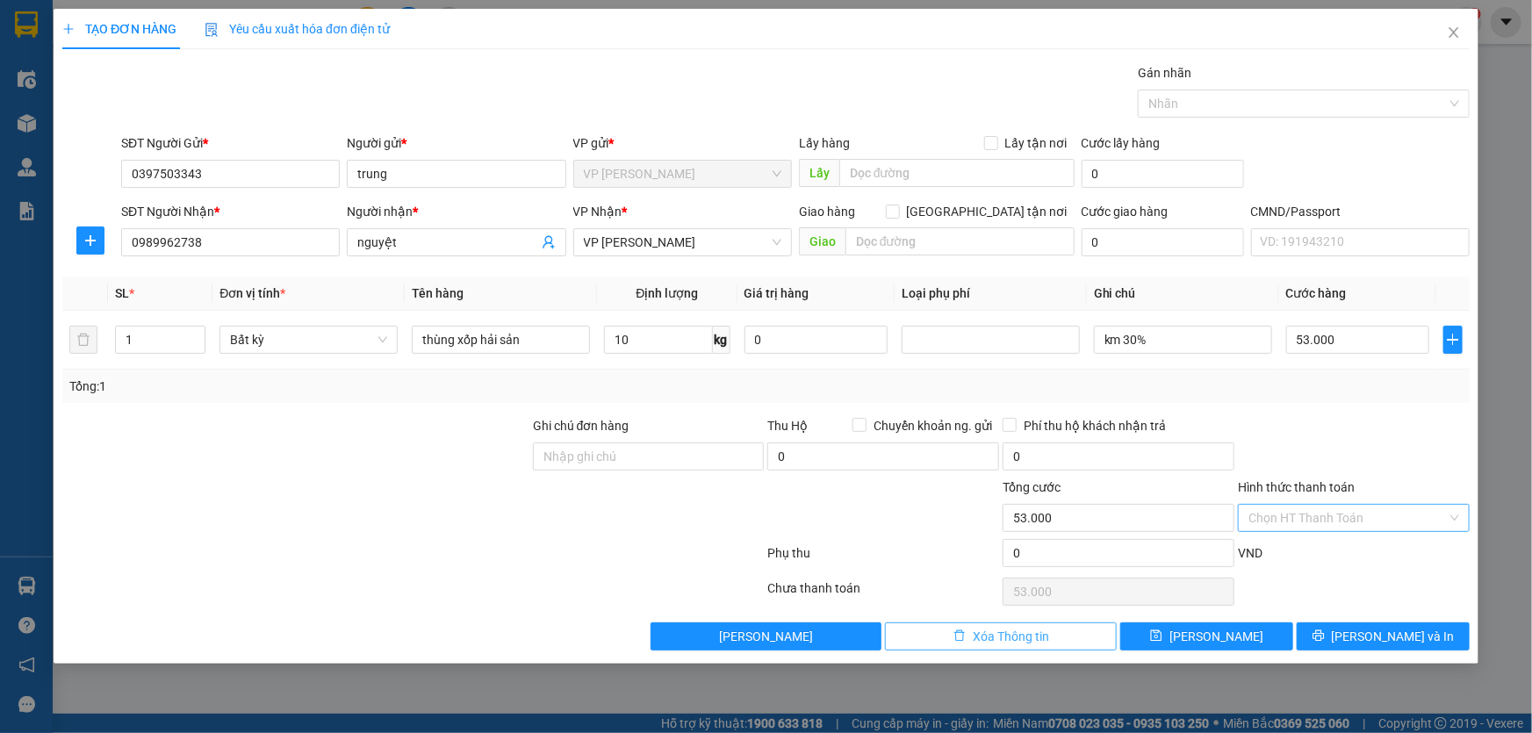
click at [975, 635] on span "Xóa Thông tin" at bounding box center [1011, 636] width 76 height 19
type input "0"
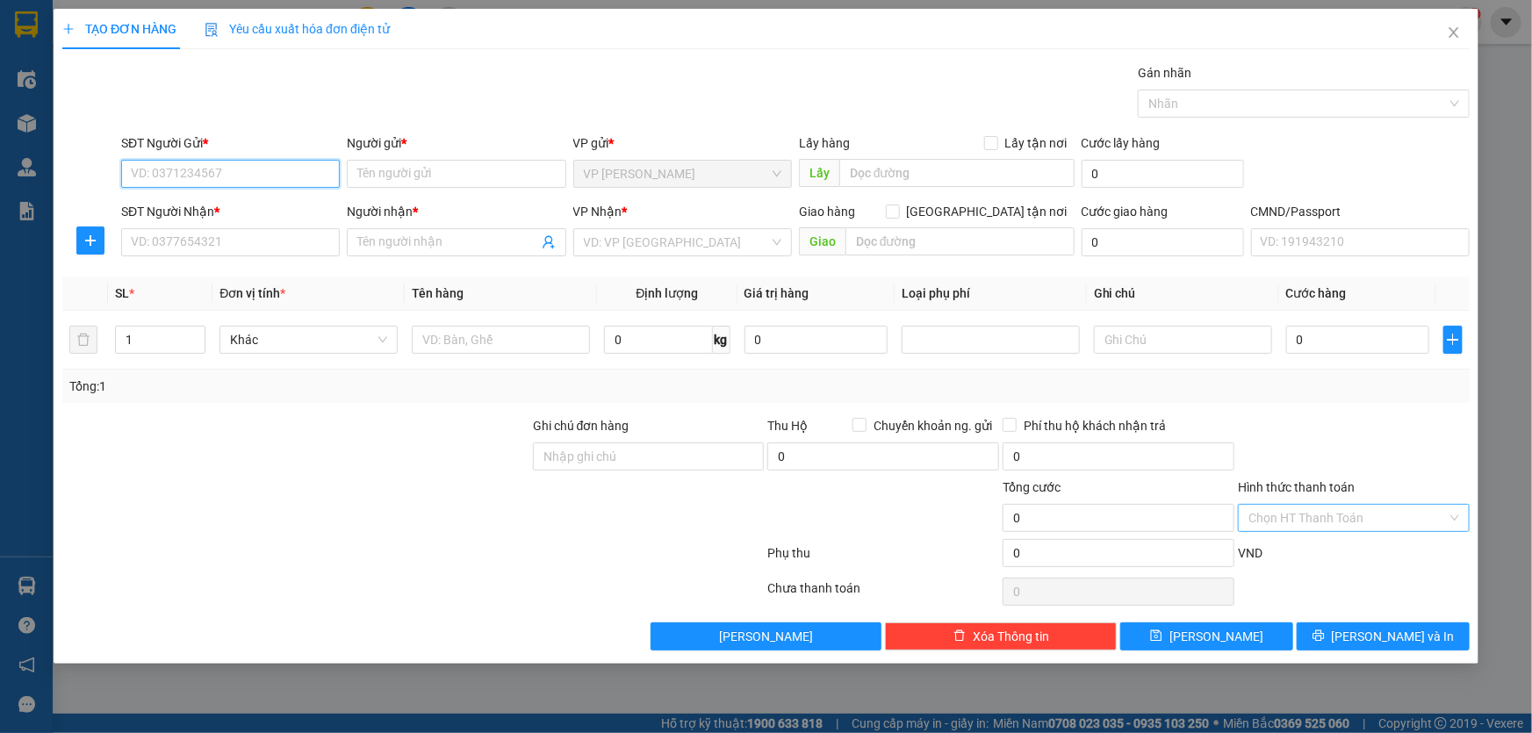
drag, startPoint x: 205, startPoint y: 161, endPoint x: 210, endPoint y: 173, distance: 13.1
click at [206, 165] on input "SĐT Người Gửi *" at bounding box center [230, 174] width 219 height 28
type input "0963828874"
drag, startPoint x: 394, startPoint y: 178, endPoint x: 403, endPoint y: 195, distance: 18.9
click at [397, 176] on input "Người gửi *" at bounding box center [456, 174] width 219 height 28
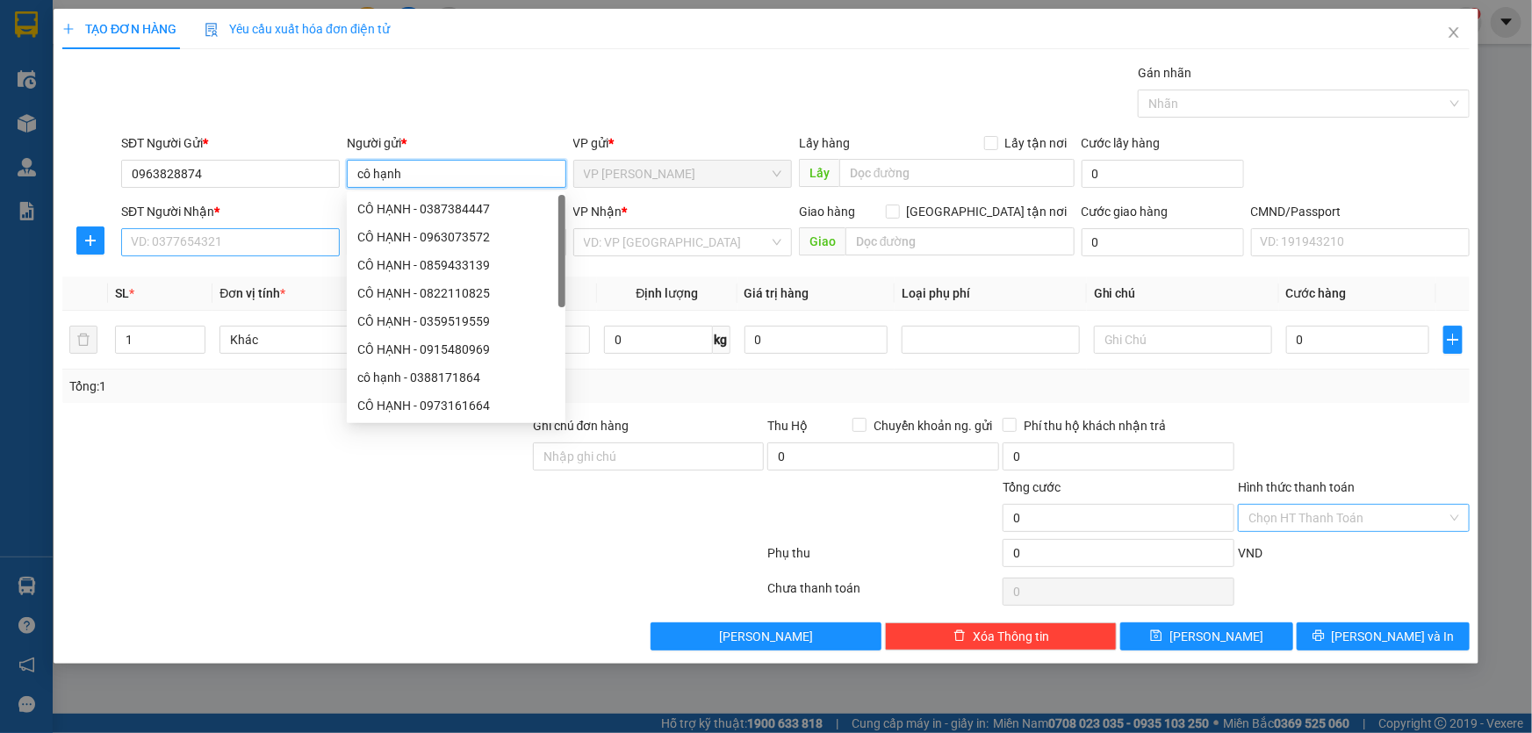
type input "cô hạnh"
drag, startPoint x: 323, startPoint y: 254, endPoint x: 282, endPoint y: 268, distance: 43.6
click at [302, 267] on div "Transit Pickup Surcharge Ids Transit Deliver Surcharge Ids Transit Deliver Surc…" at bounding box center [765, 356] width 1407 height 587
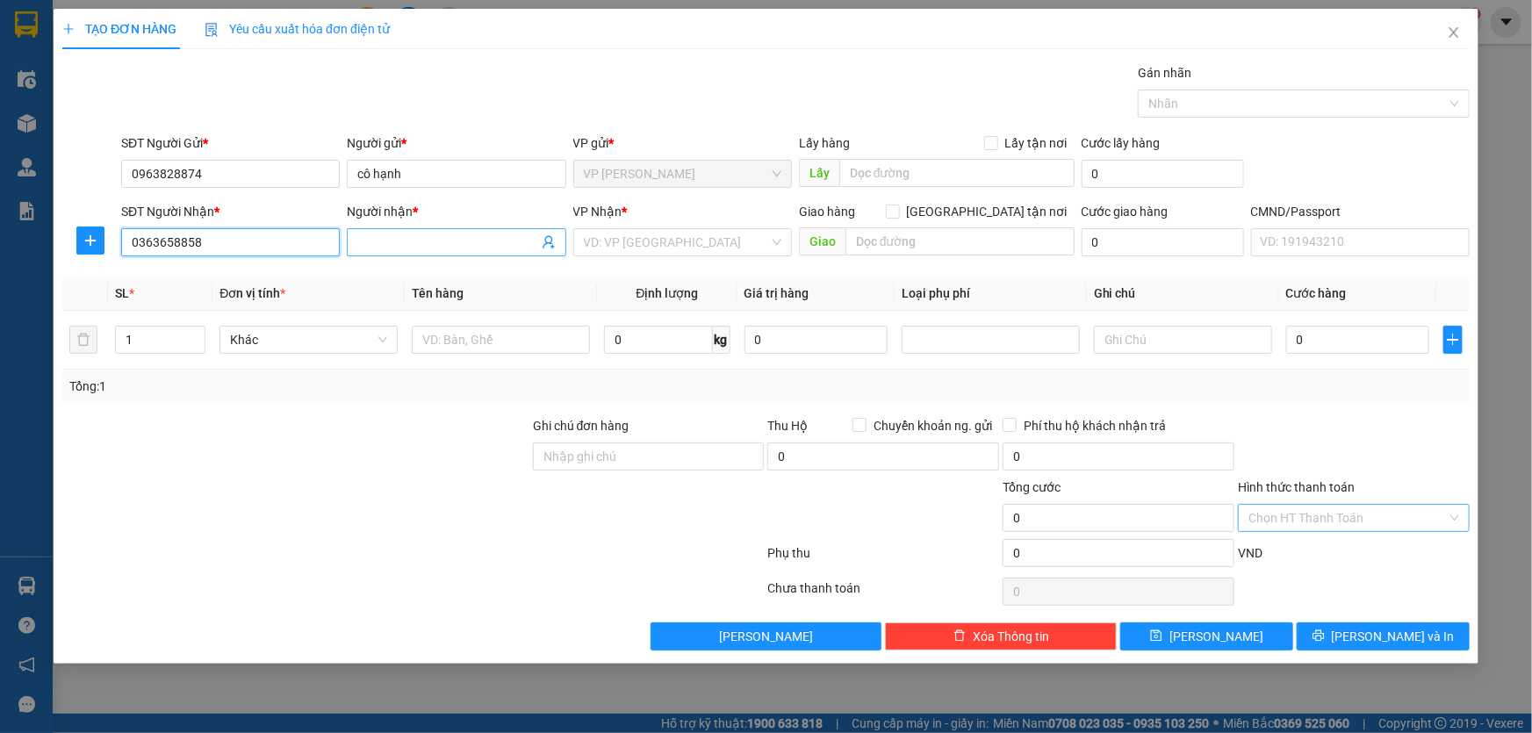
type input "0363658858"
click at [423, 245] on input "Người nhận *" at bounding box center [447, 242] width 180 height 19
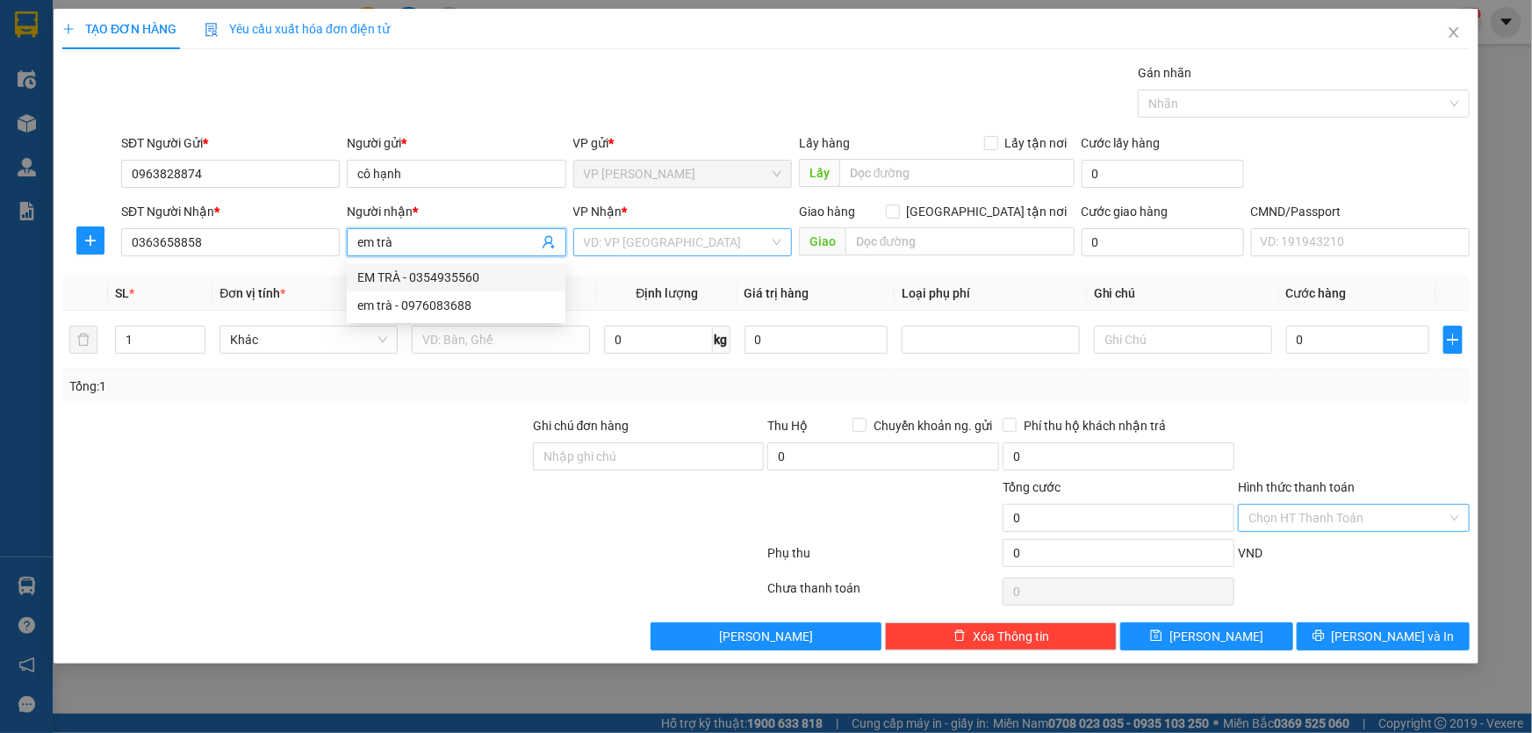
type input "em trà"
click at [653, 246] on input "search" at bounding box center [676, 242] width 185 height 26
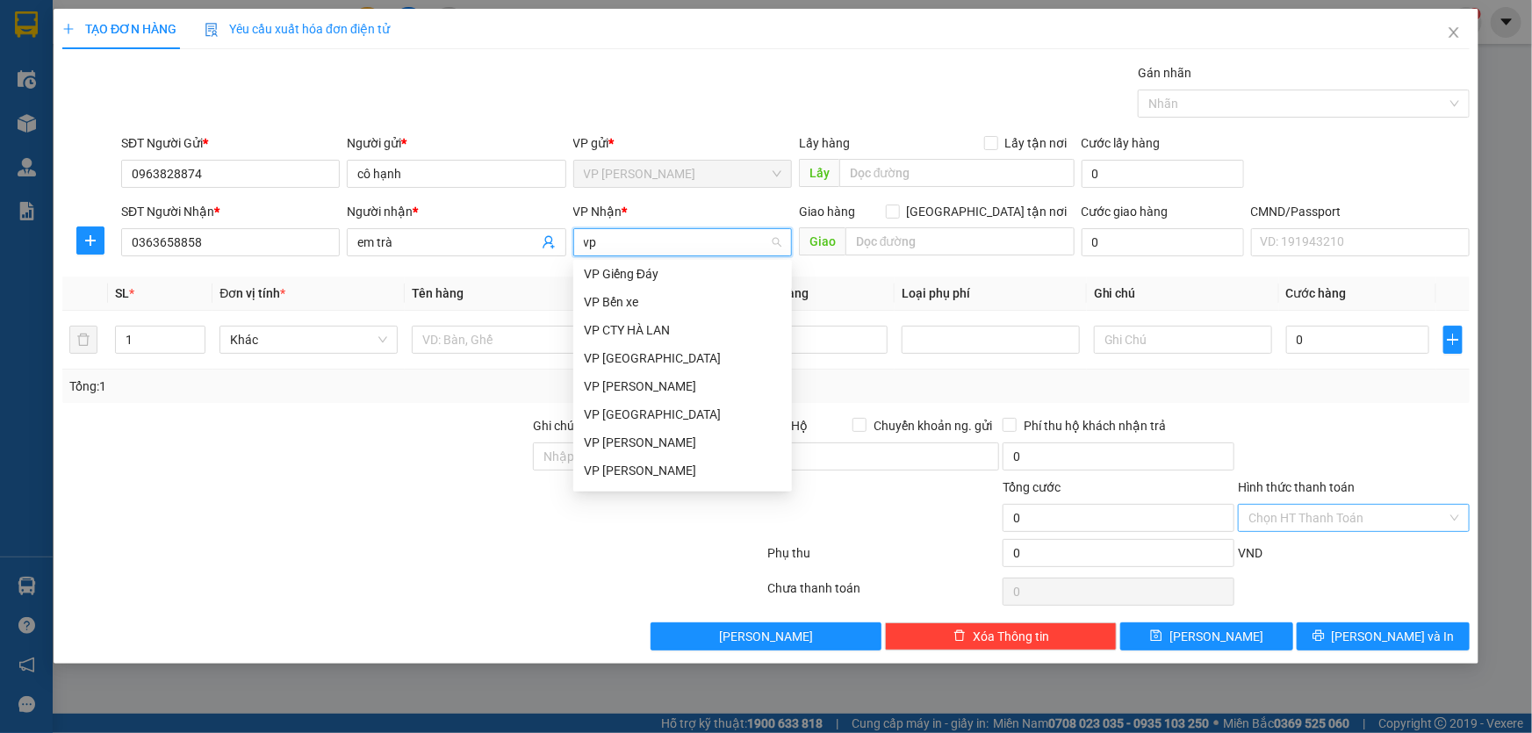
type input "vp n"
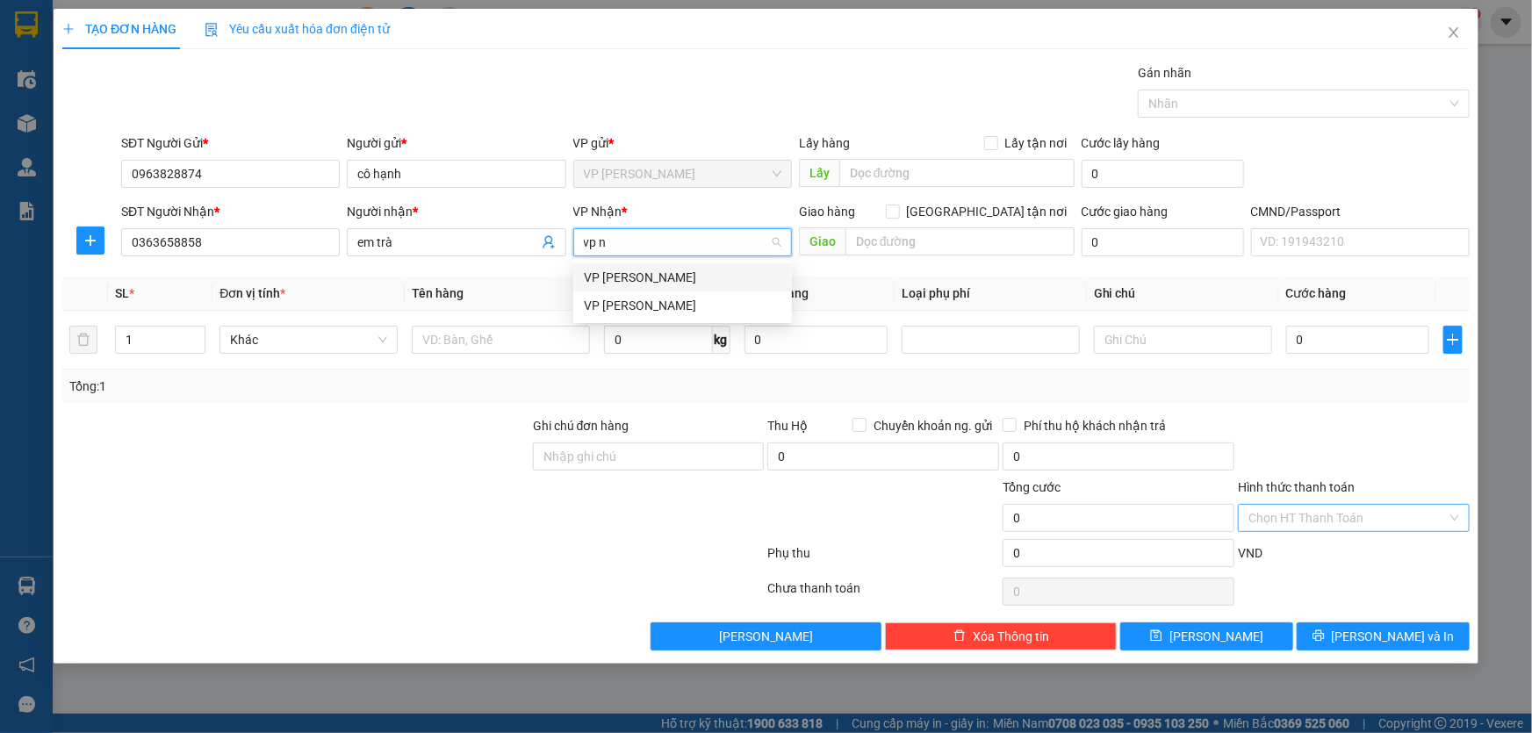
click at [641, 280] on div "VP [PERSON_NAME]" at bounding box center [683, 277] width 198 height 19
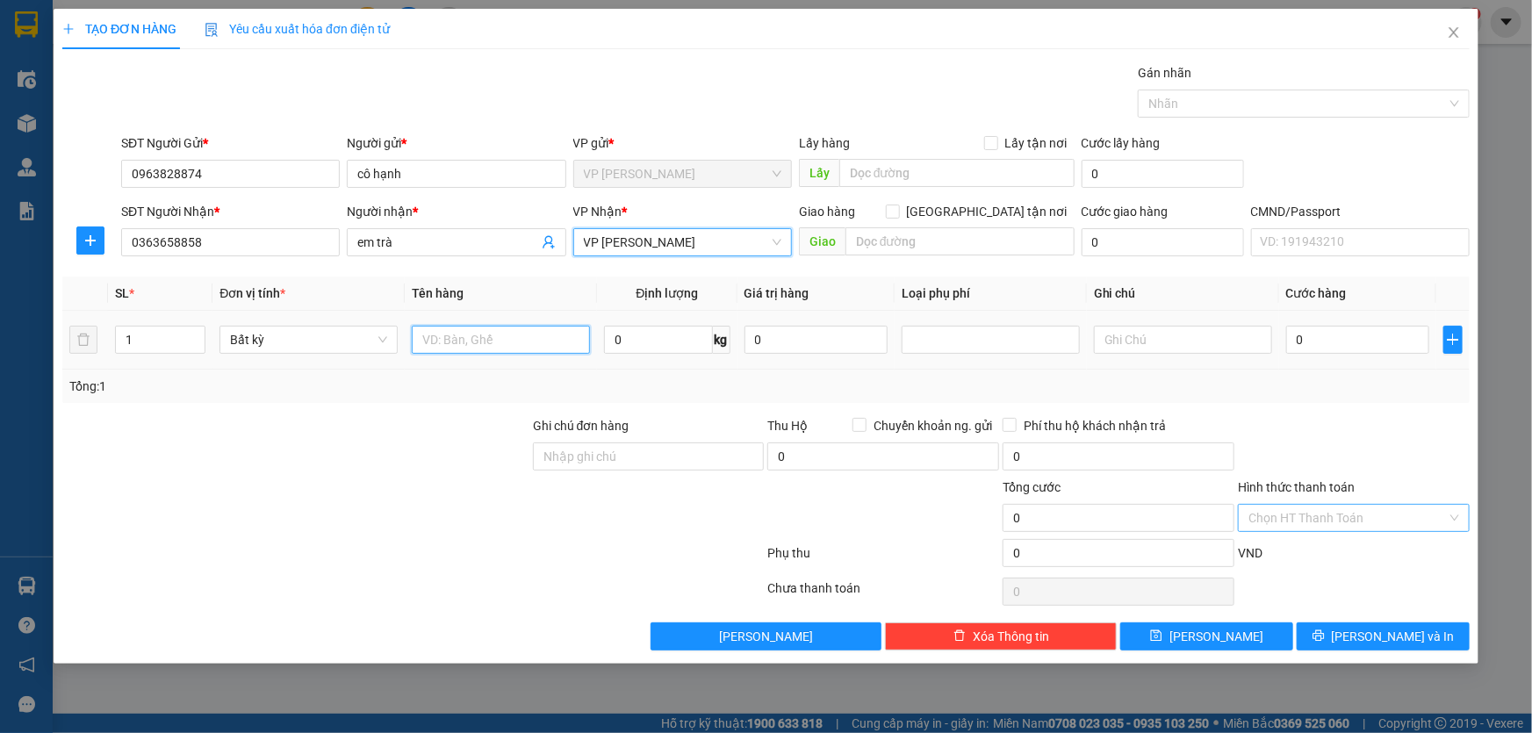
click at [499, 342] on input "text" at bounding box center [501, 340] width 178 height 28
type input "PHÒNG BÌ"
click at [644, 342] on input "0" at bounding box center [658, 340] width 108 height 28
type input "1"
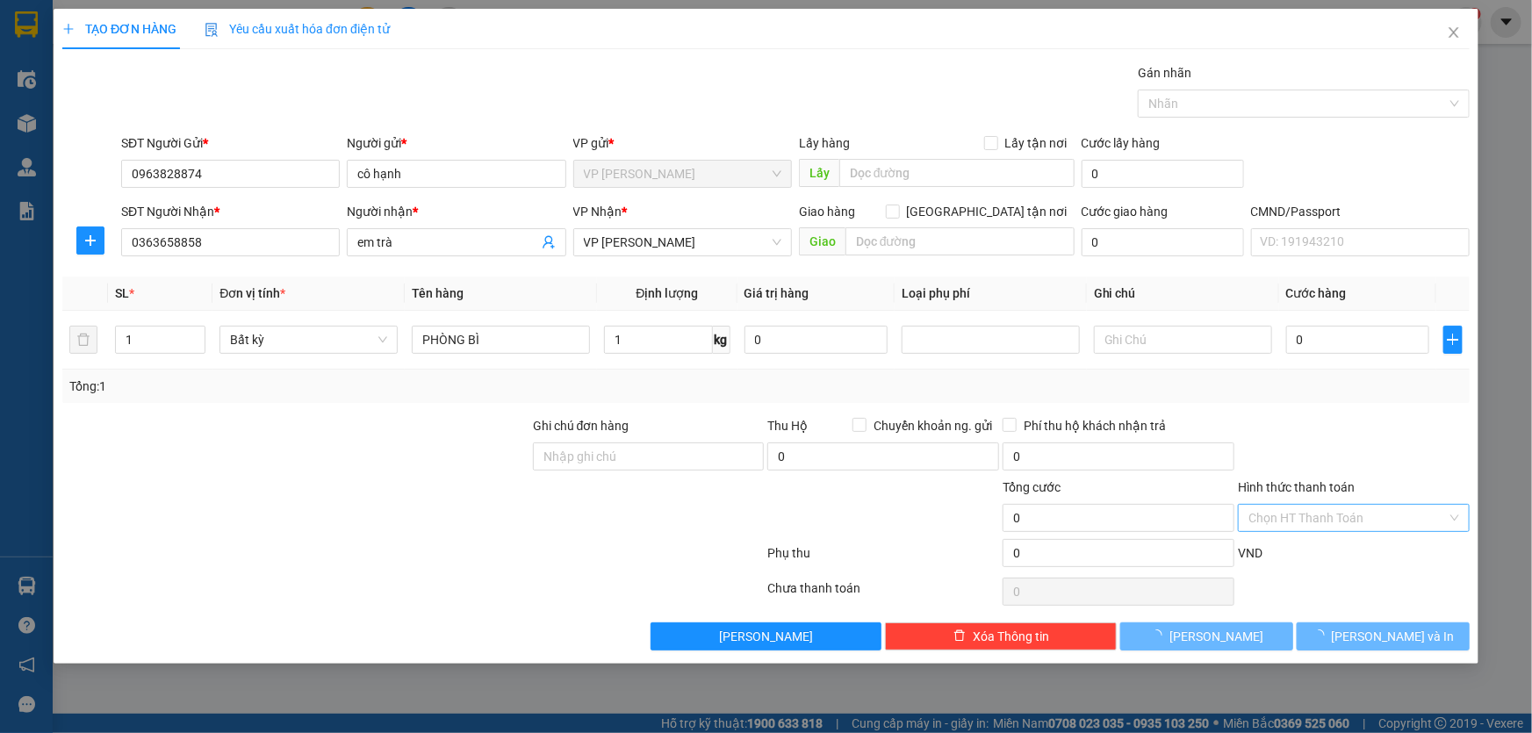
click at [441, 469] on div at bounding box center [296, 446] width 471 height 61
type input "50.000"
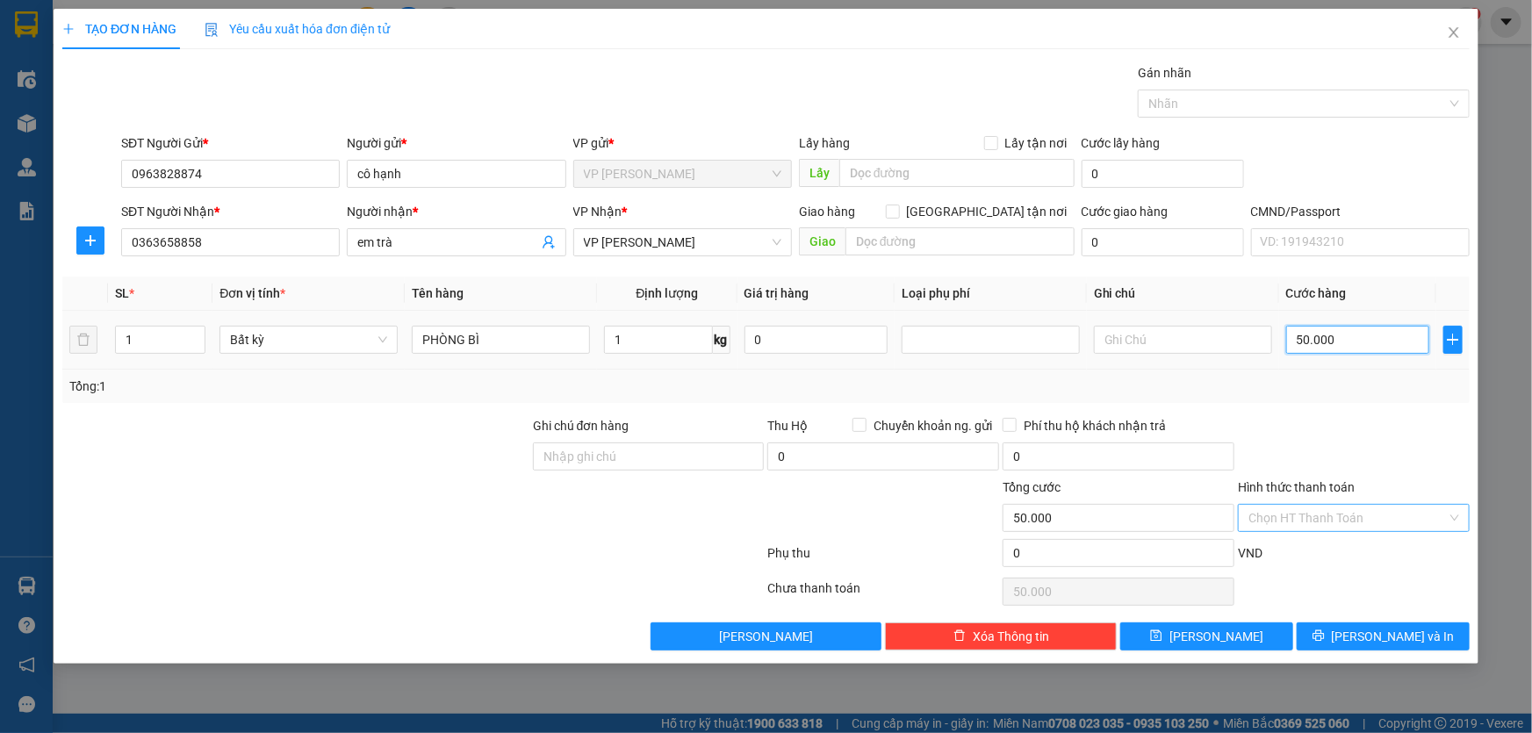
click at [1346, 346] on input "50.000" at bounding box center [1357, 340] width 143 height 28
click at [898, 212] on input "[GEOGRAPHIC_DATA] tận nơi" at bounding box center [892, 211] width 12 height 12
checkbox input "true"
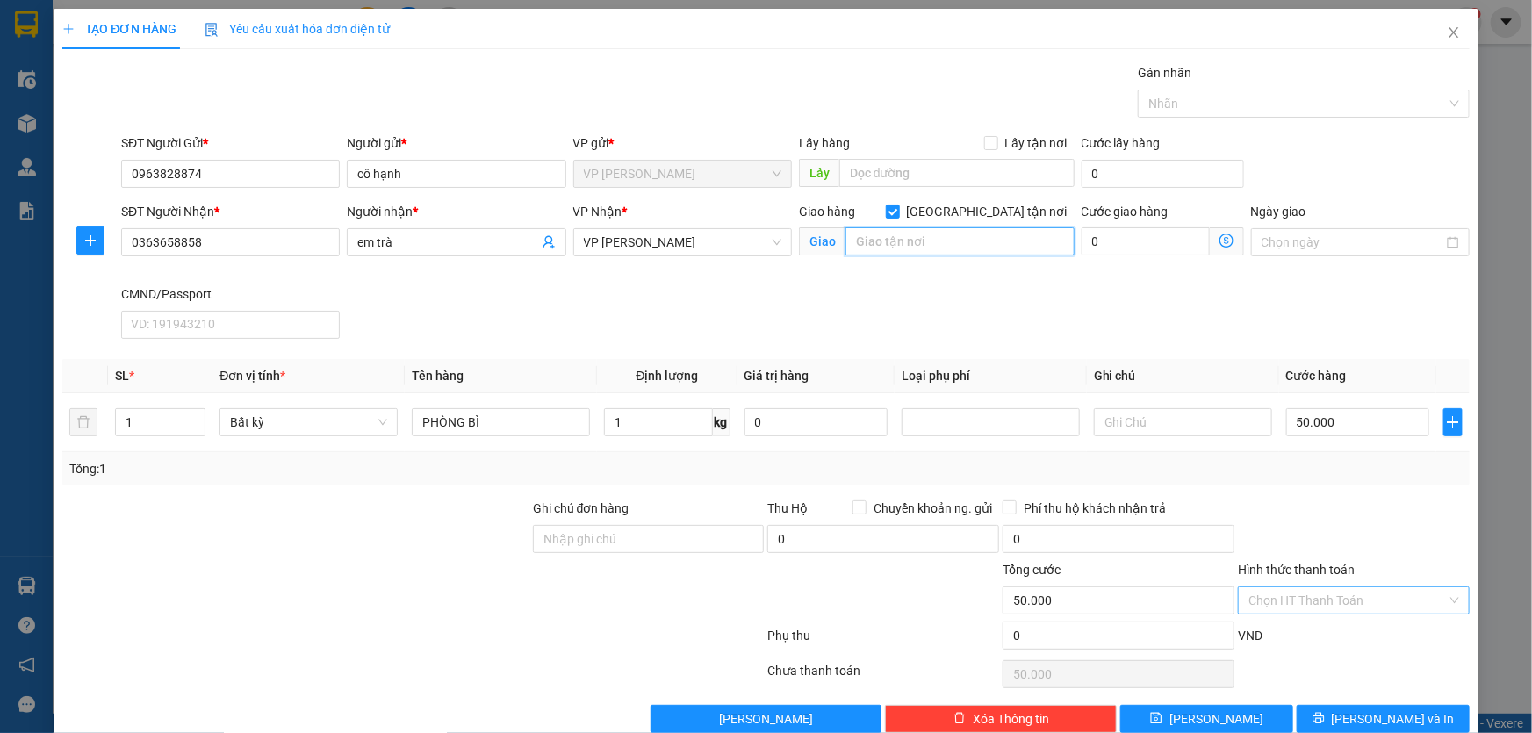
click at [917, 243] on input "text" at bounding box center [959, 241] width 229 height 28
paste input "185 P. [GEOGRAPHIC_DATA], [GEOGRAPHIC_DATA], [GEOGRAPHIC_DATA], [GEOGRAPHIC_DAT…"
type input "185 P. [GEOGRAPHIC_DATA], [GEOGRAPHIC_DATA], [GEOGRAPHIC_DATA], [GEOGRAPHIC_DAT…"
click at [1142, 320] on div "SĐT Người Nhận * 0363658858 Người nhận * em trà VP Nhận * VP Nguyễn Trãi Giao h…" at bounding box center [796, 274] width 1356 height 144
click at [1219, 242] on icon "dollar-circle" at bounding box center [1226, 241] width 14 height 14
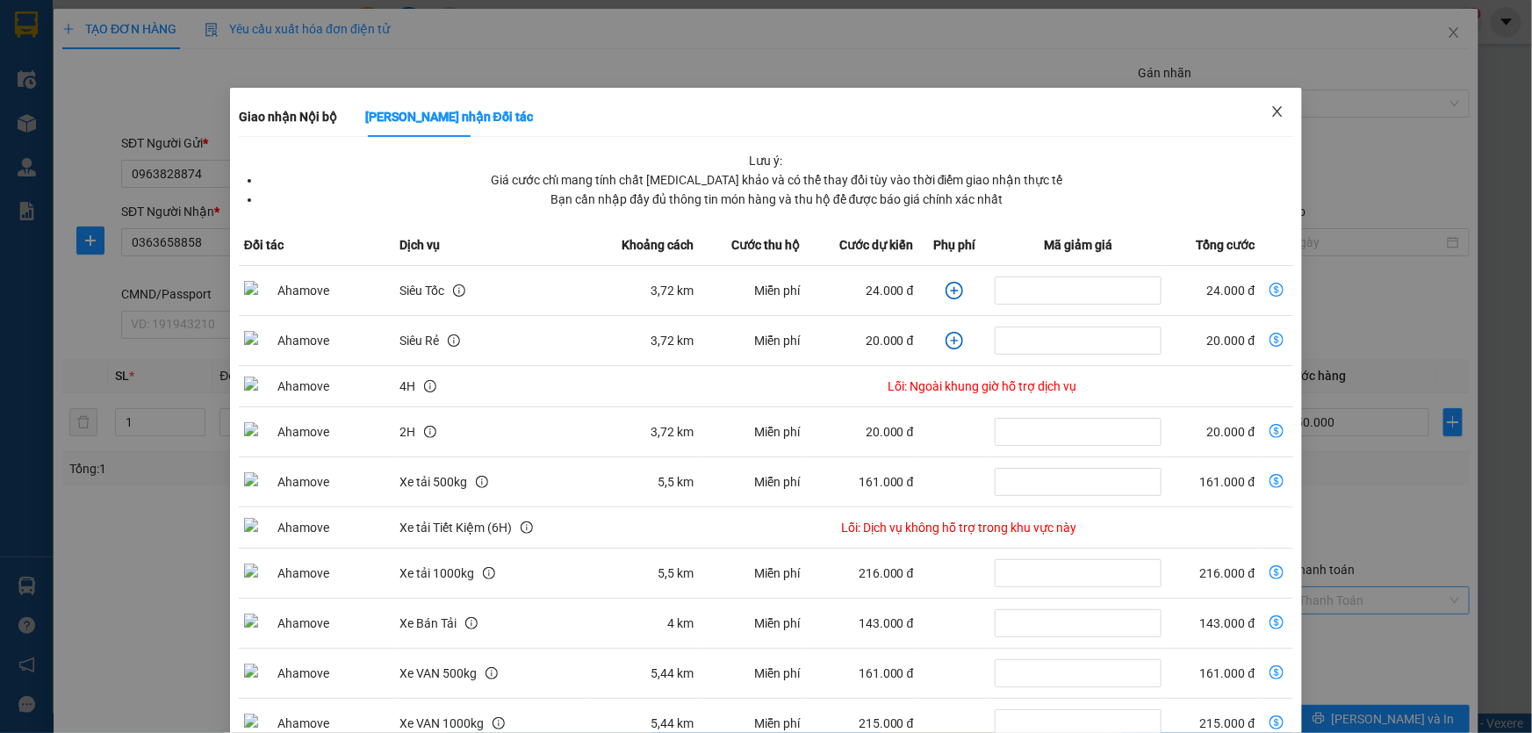
click at [1270, 113] on icon "close" at bounding box center [1277, 111] width 14 height 14
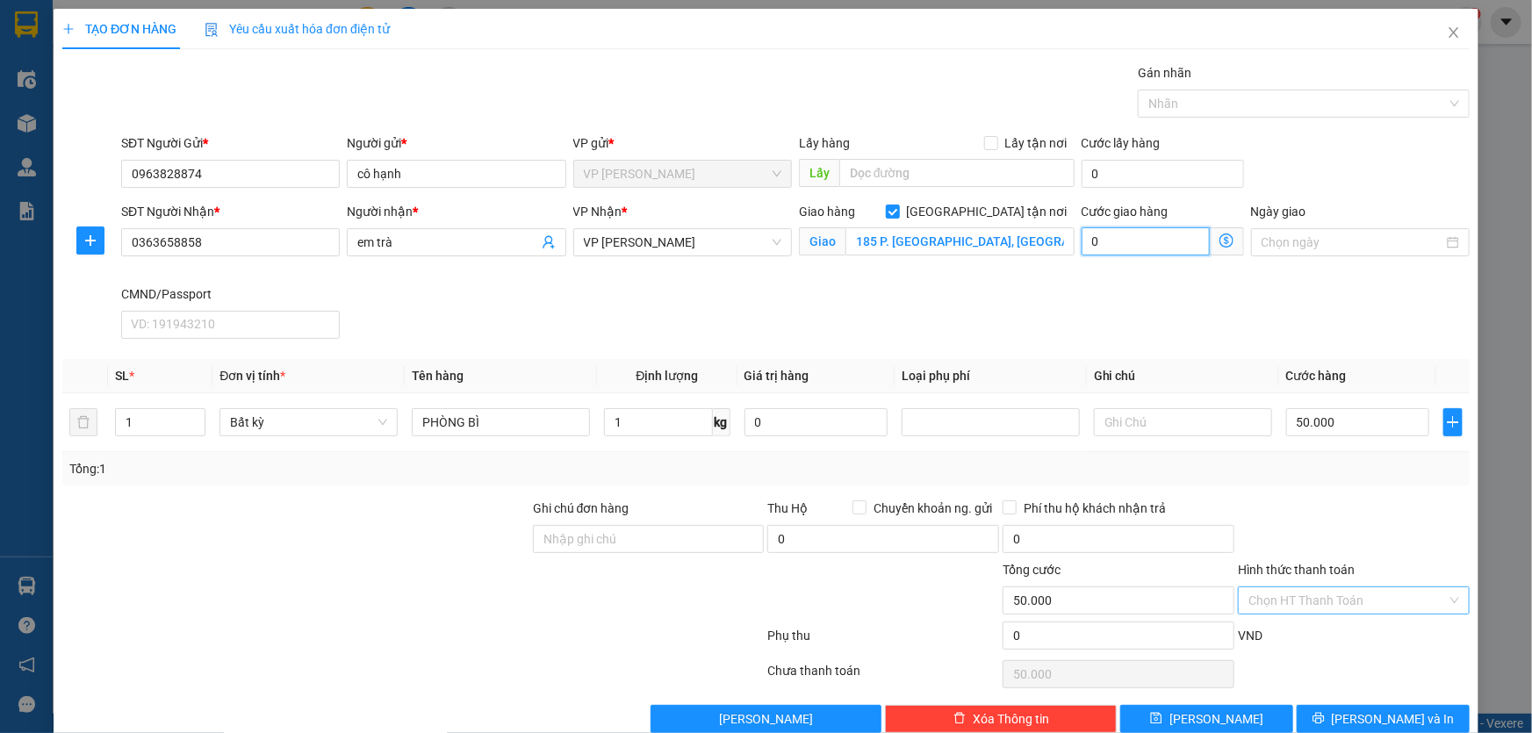
click at [1130, 243] on input "0" at bounding box center [1146, 241] width 128 height 28
type input "0"
type input "50.007"
type input "7"
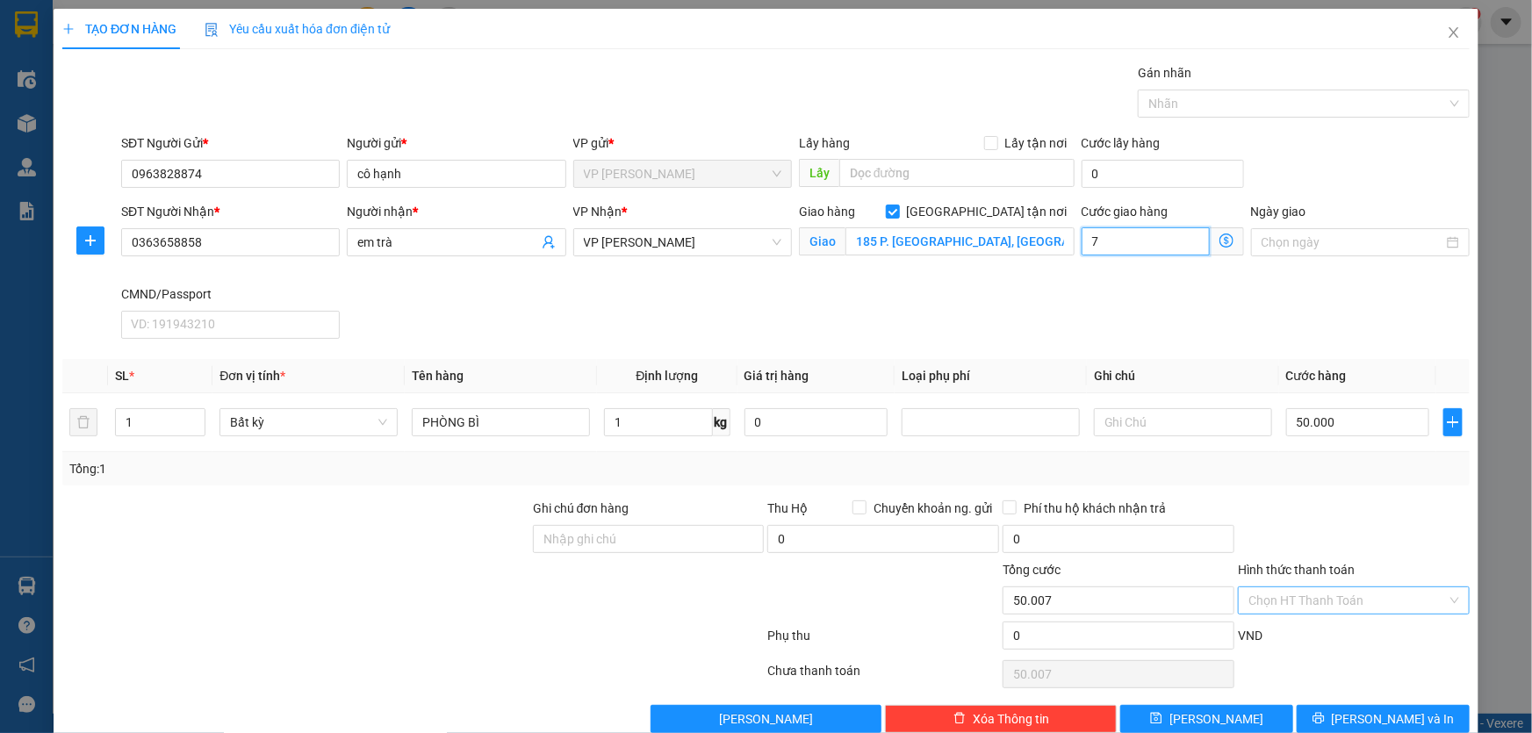
type input "50.000"
click at [1099, 241] on input "0" at bounding box center [1146, 241] width 128 height 28
type input "0"
type input "50.004"
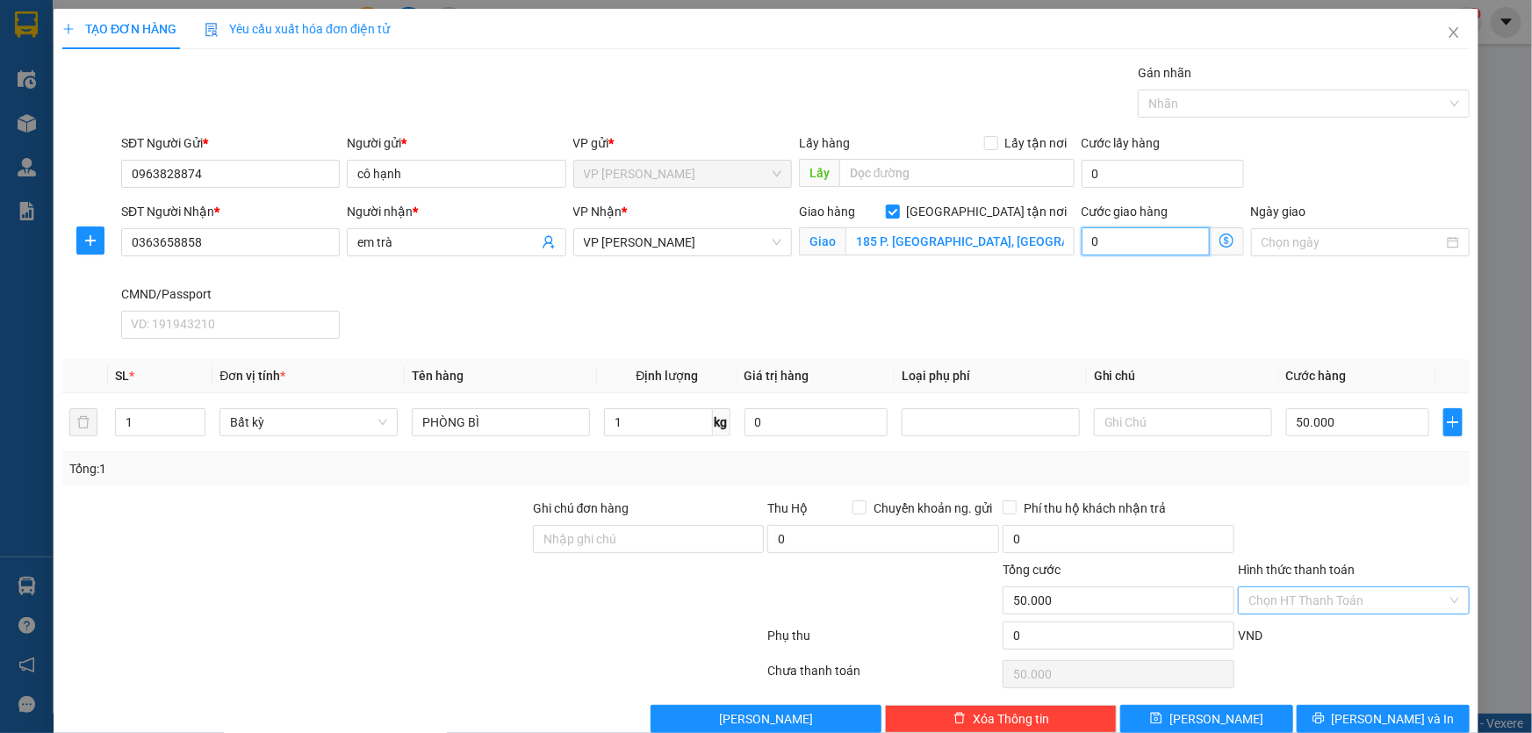
type input "50.004"
type input "4"
type input "50.040"
type input "40"
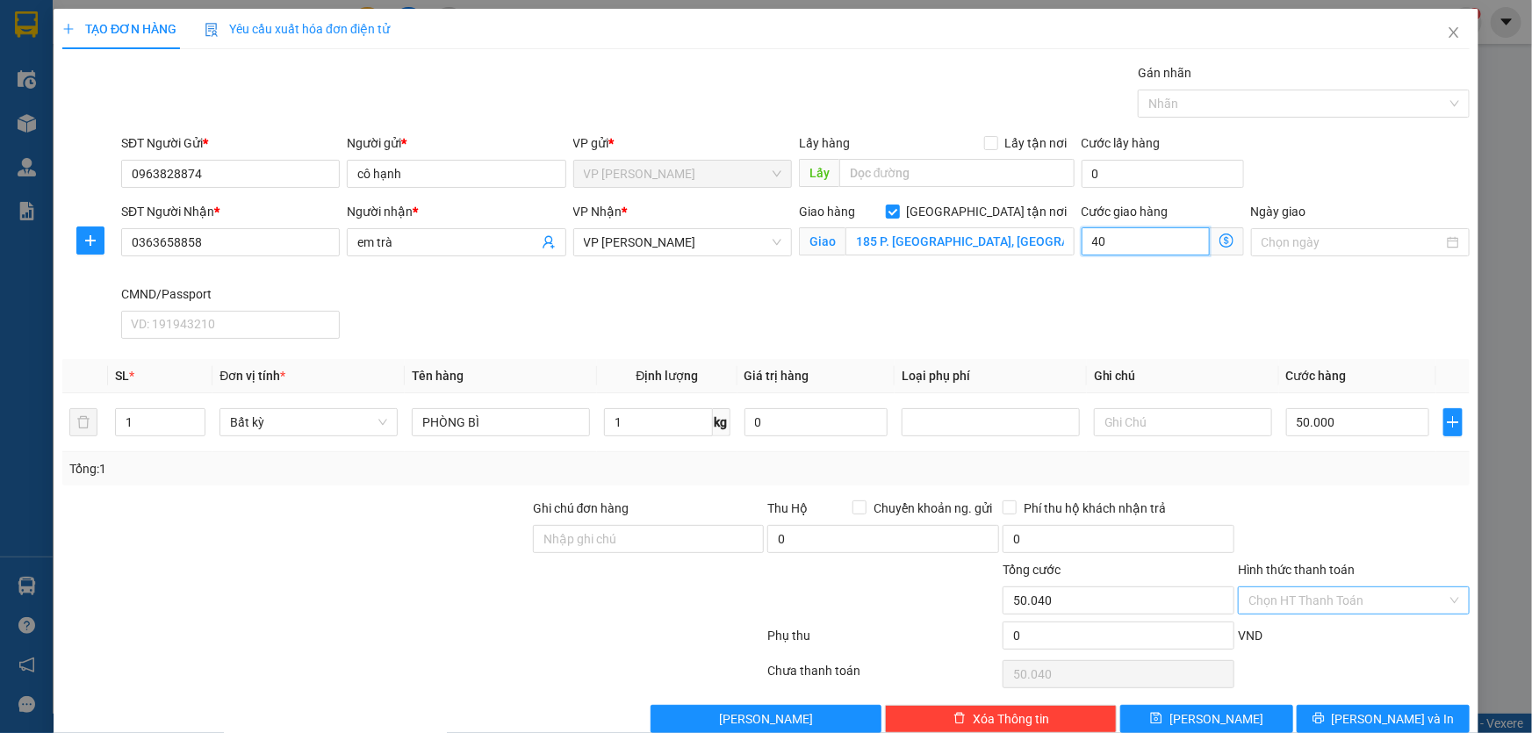
type input "50.400"
type input "400"
type input "50.040"
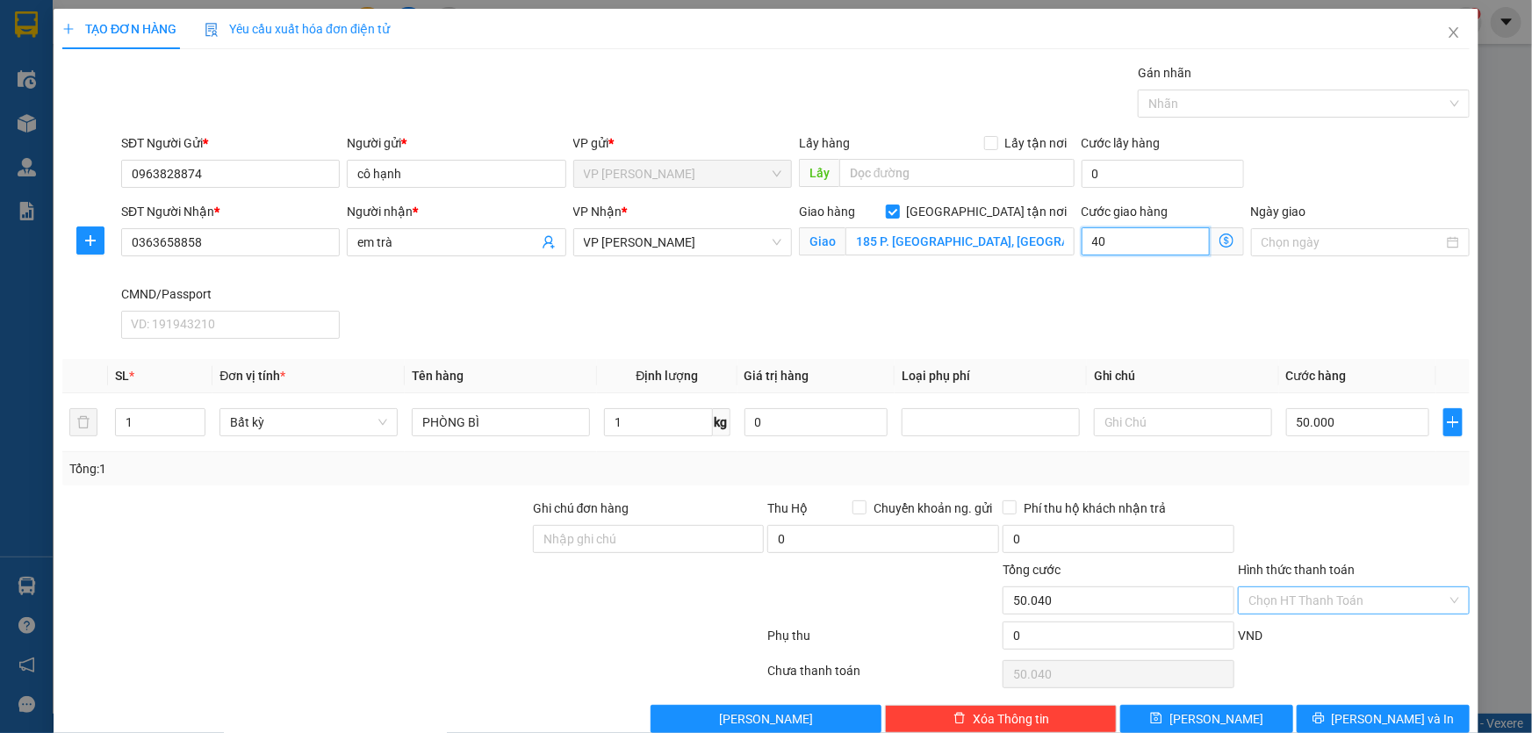
type input "40"
type input "90.000"
type input "40.000"
click at [1410, 316] on div "SĐT Người Nhận * 0363658858 Người nhận * em trà VP Nhận * VP Nguyễn Trãi Giao h…" at bounding box center [796, 274] width 1356 height 144
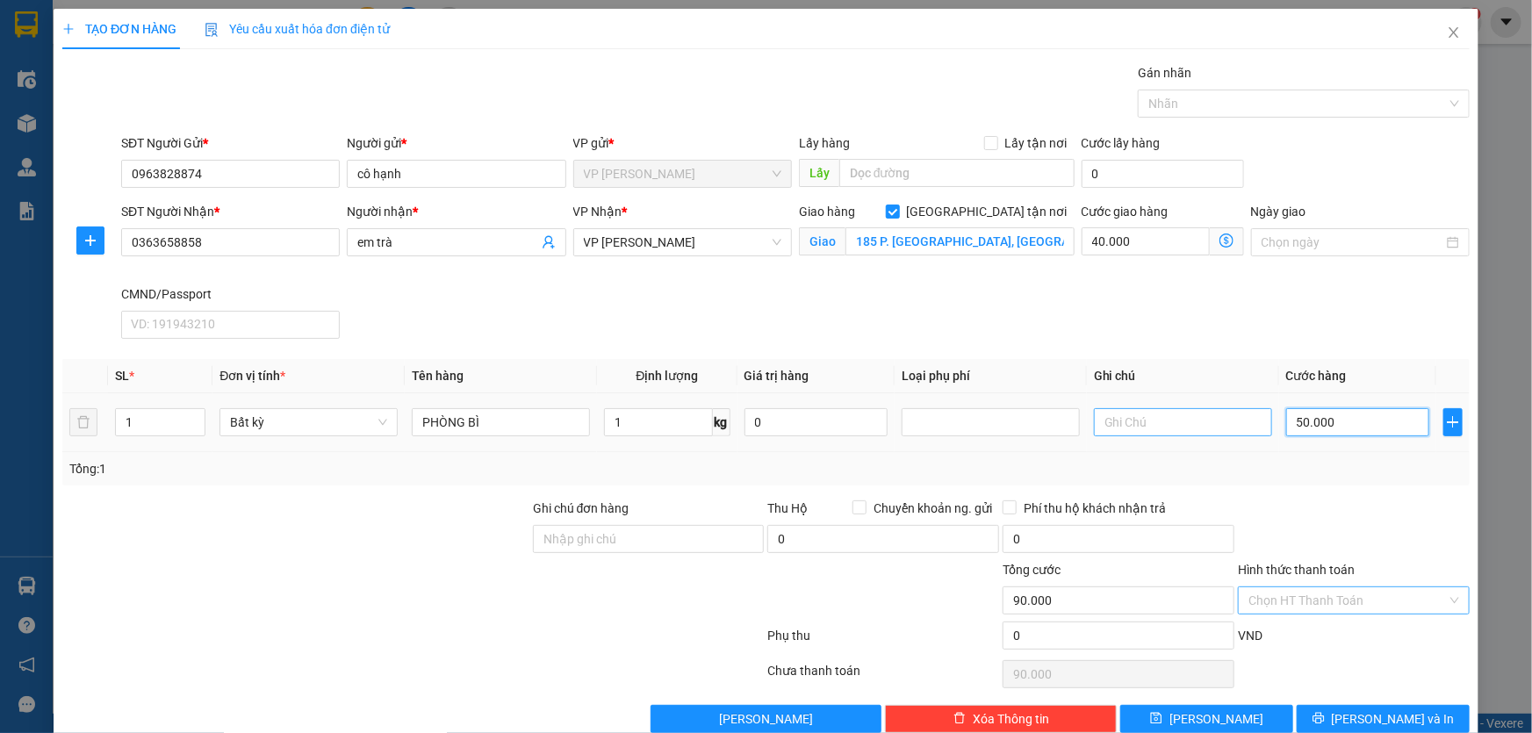
type input "3"
type input "40.003"
type input "35"
type input "40.035"
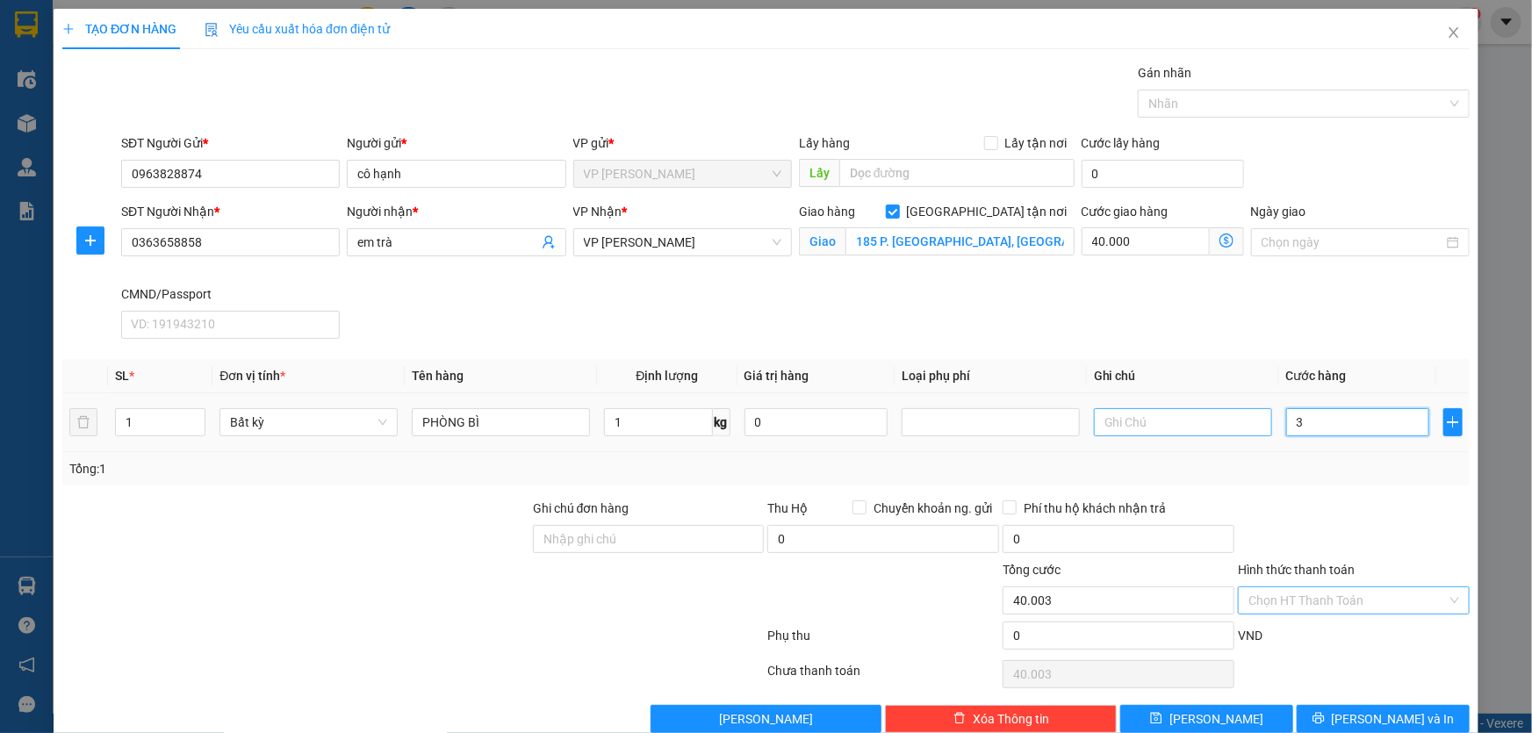
type input "40.035"
type input "35.000"
type input "75.000"
click at [1148, 312] on div "SĐT Người Nhận * 0363658858 Người nhận * em trà VP Nhận * VP Nguyễn Trãi Giao h…" at bounding box center [796, 274] width 1356 height 144
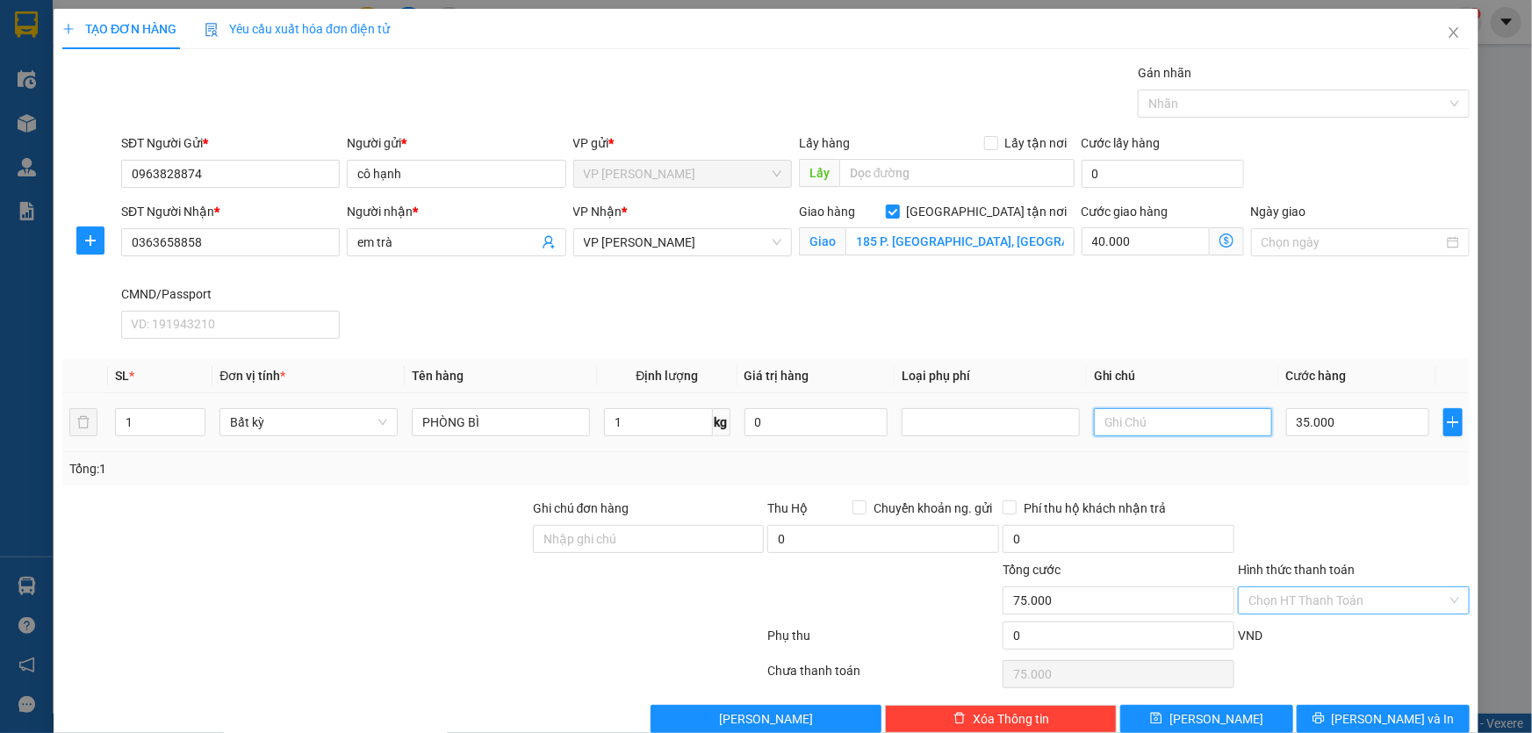
click at [1140, 411] on input "text" at bounding box center [1183, 422] width 178 height 28
type input "KM 30%"
click at [1288, 595] on input "Hình thức thanh toán" at bounding box center [1347, 600] width 198 height 26
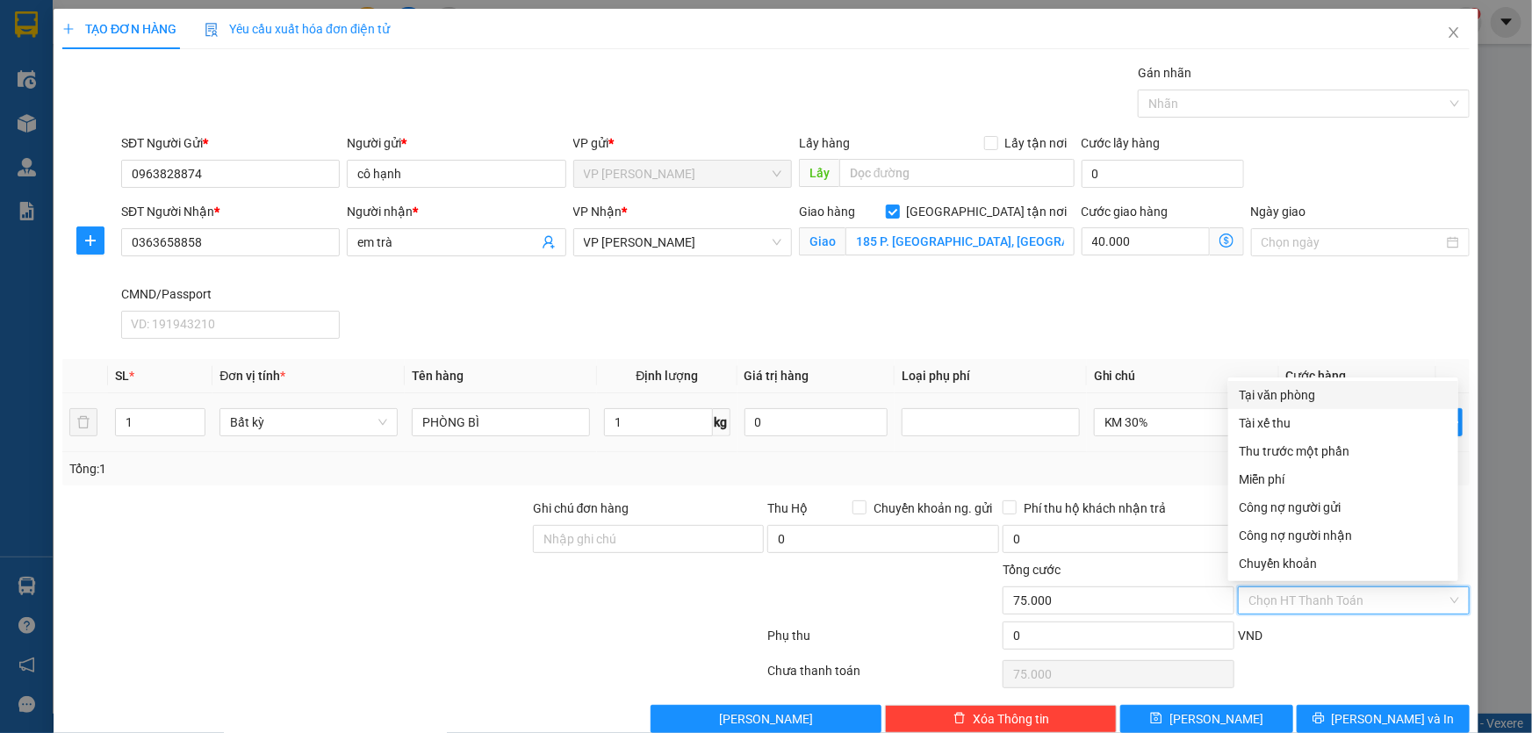
click at [1284, 395] on div "Tại văn phòng" at bounding box center [1343, 394] width 209 height 19
type input "0"
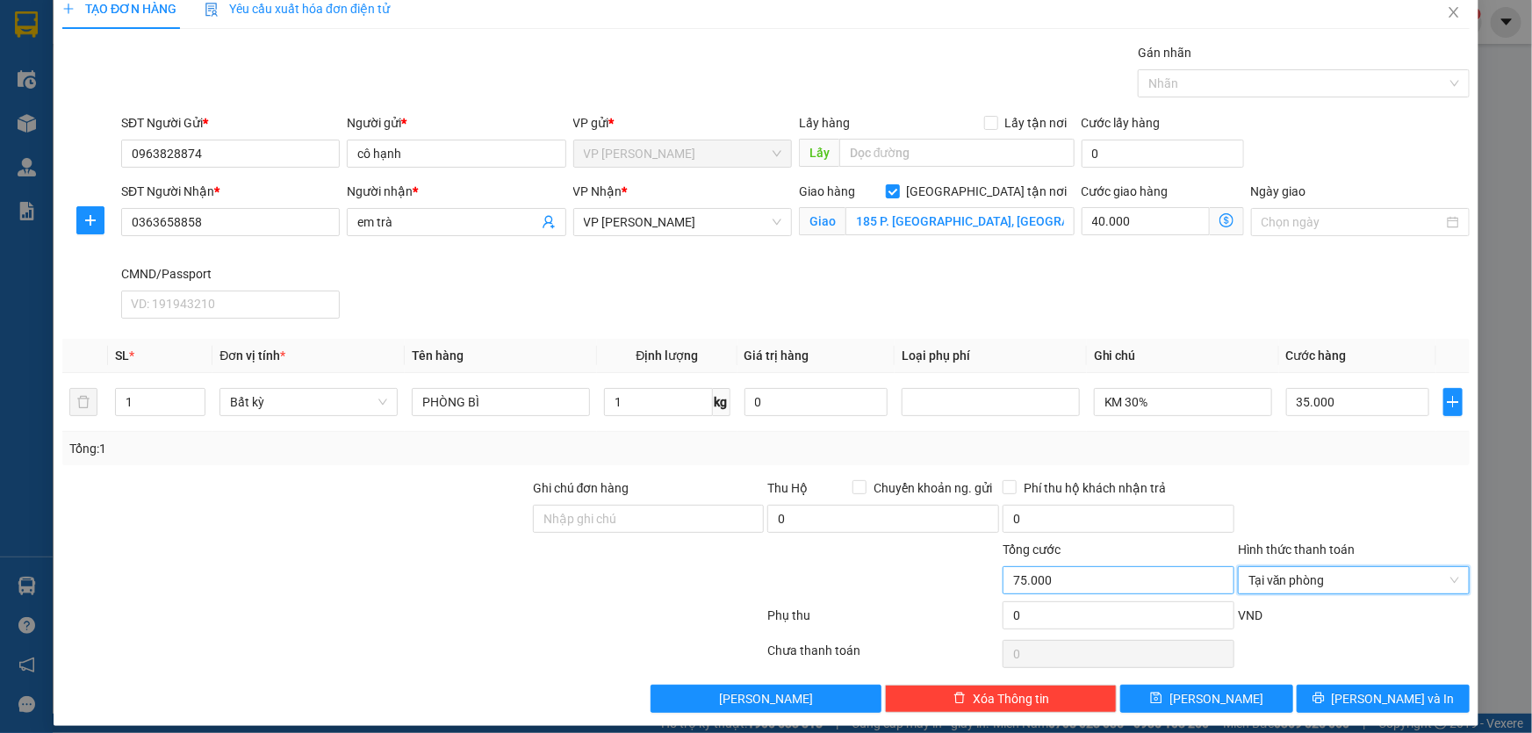
scroll to position [32, 0]
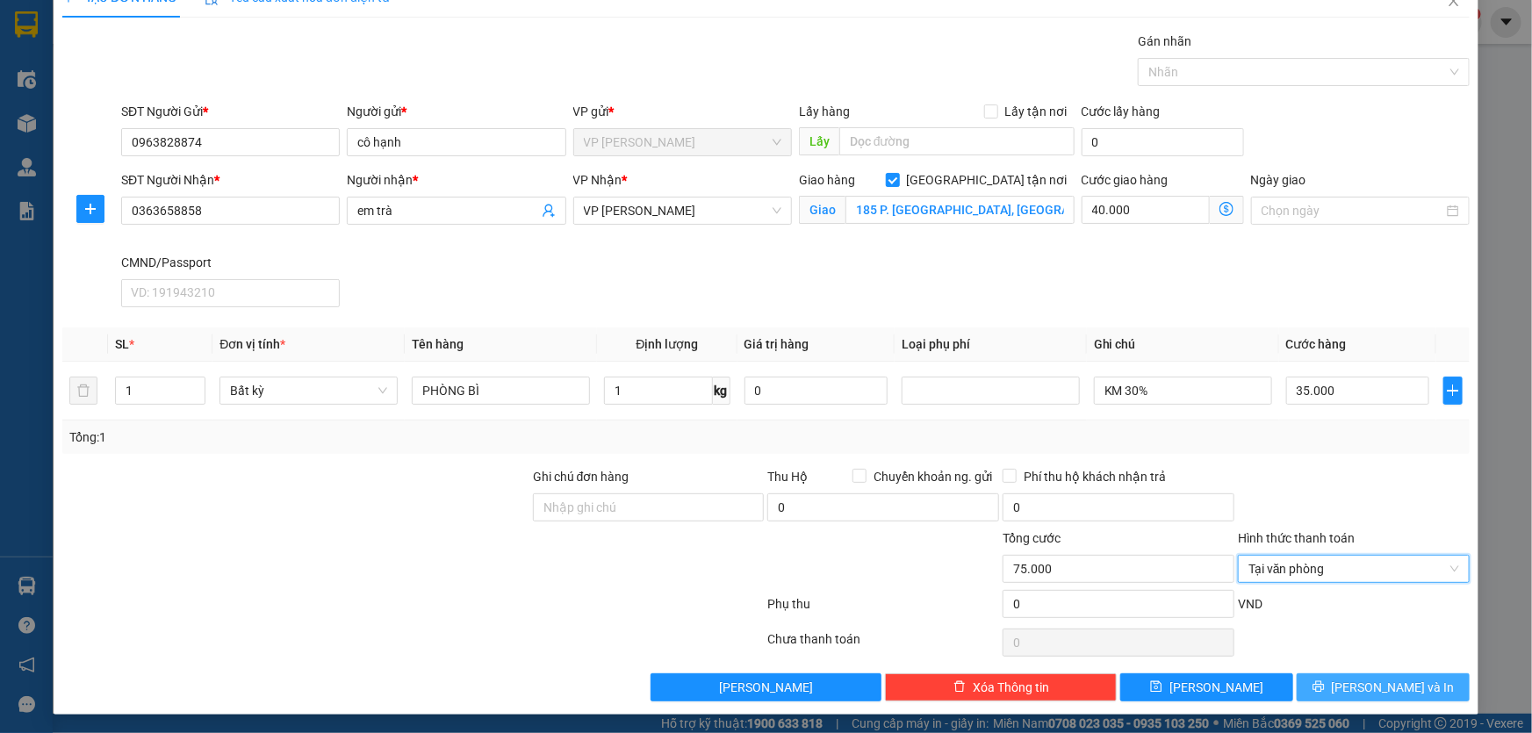
click at [1327, 682] on button "[PERSON_NAME] và In" at bounding box center [1383, 687] width 173 height 28
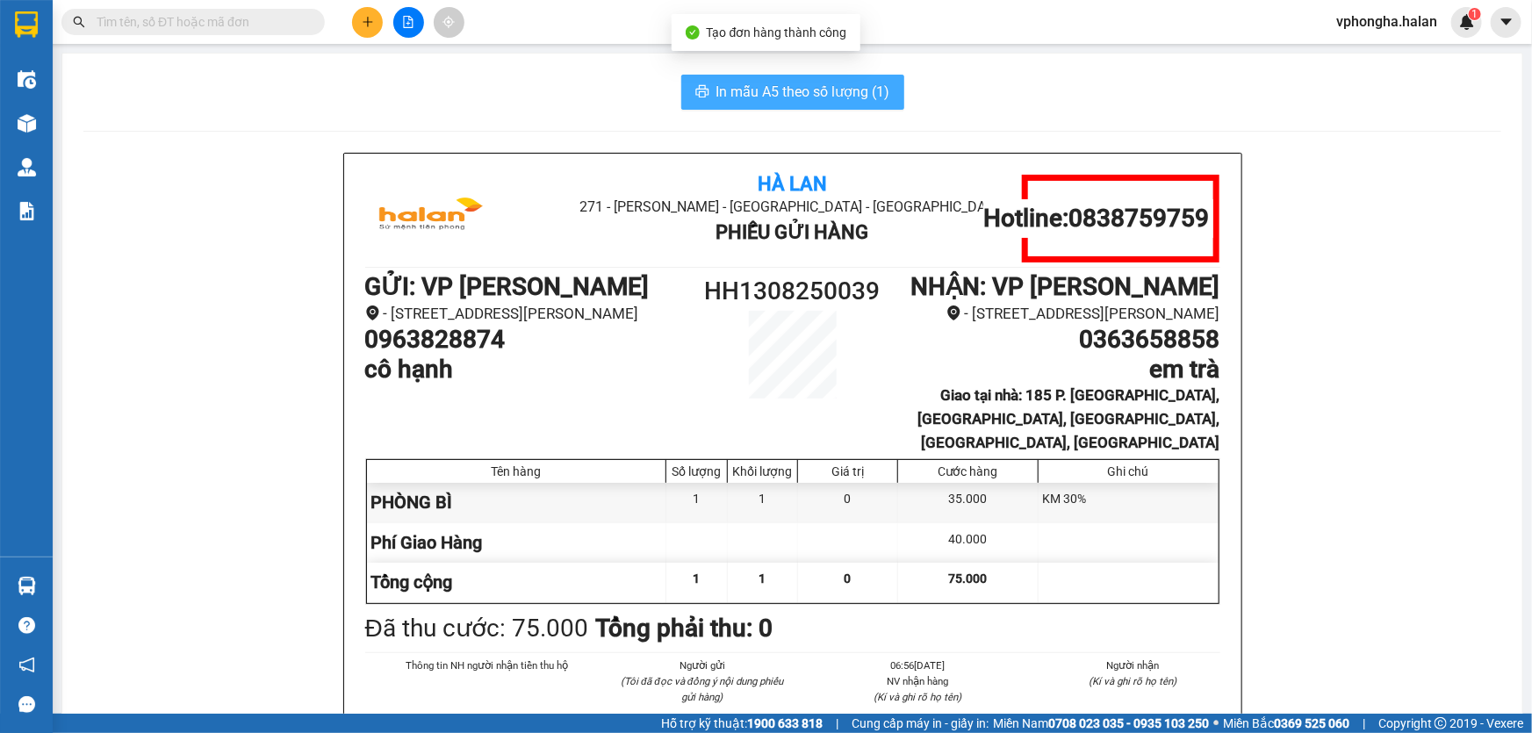
click at [842, 96] on span "In mẫu A5 theo số lượng (1)" at bounding box center [803, 92] width 174 height 22
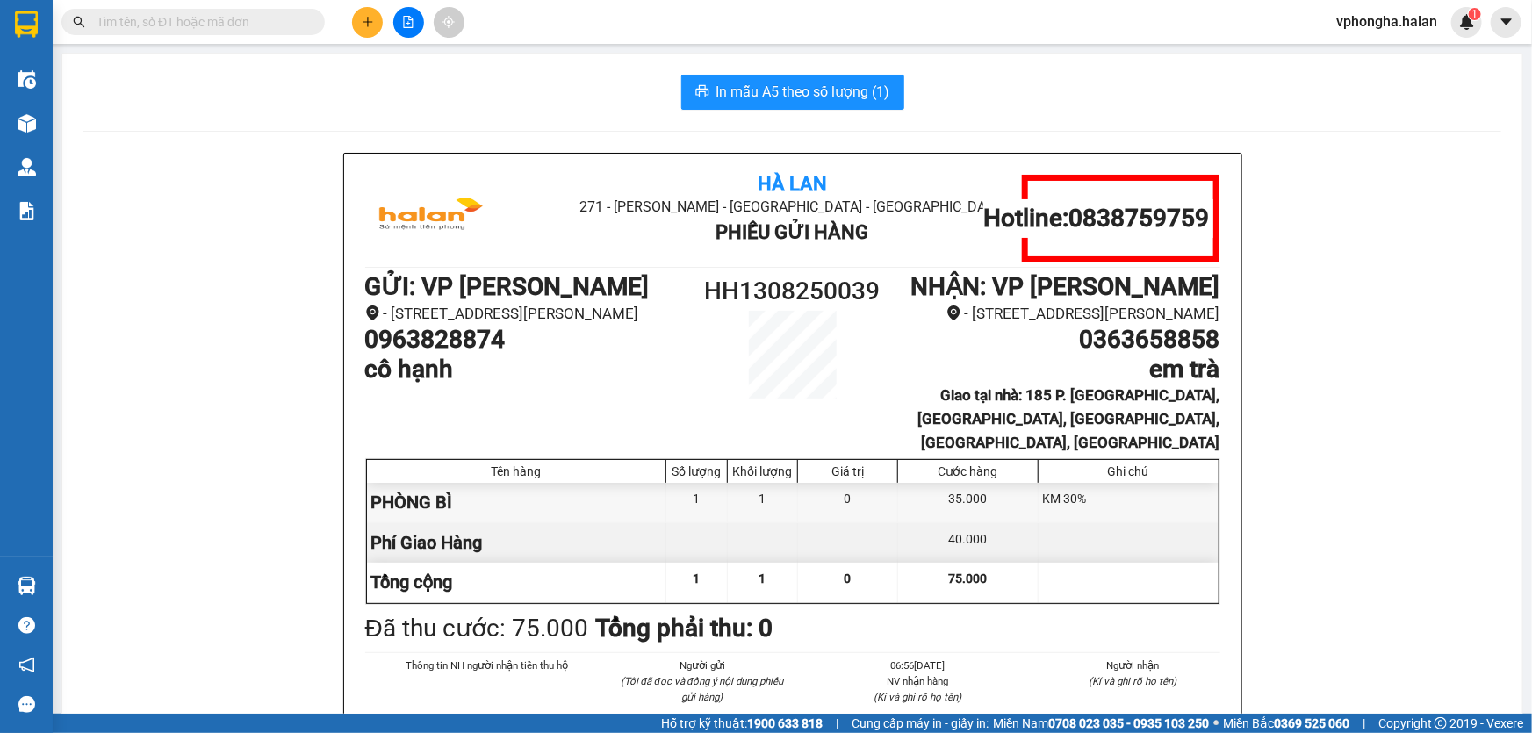
scroll to position [104, 0]
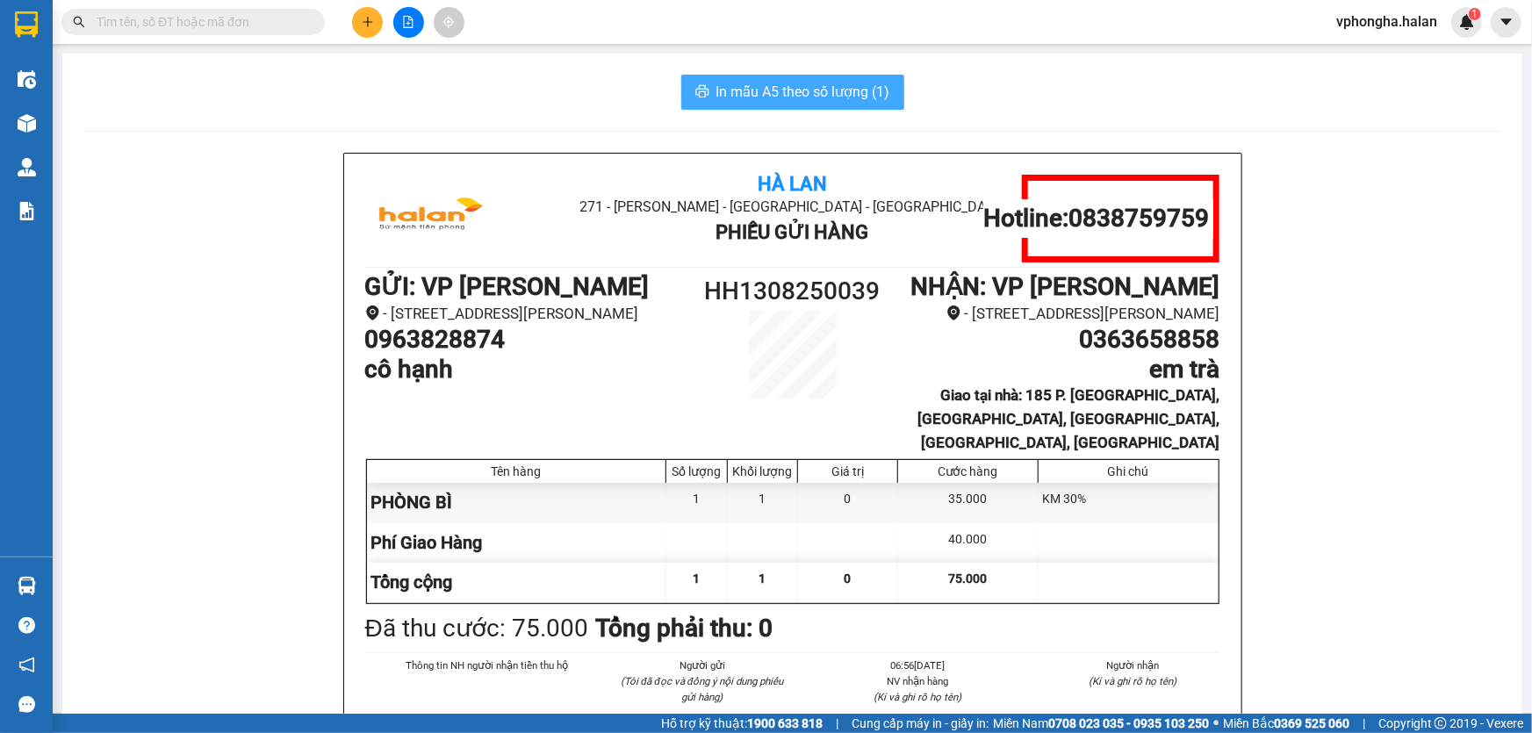
click at [852, 87] on span "In mẫu A5 theo số lượng (1)" at bounding box center [803, 92] width 174 height 22
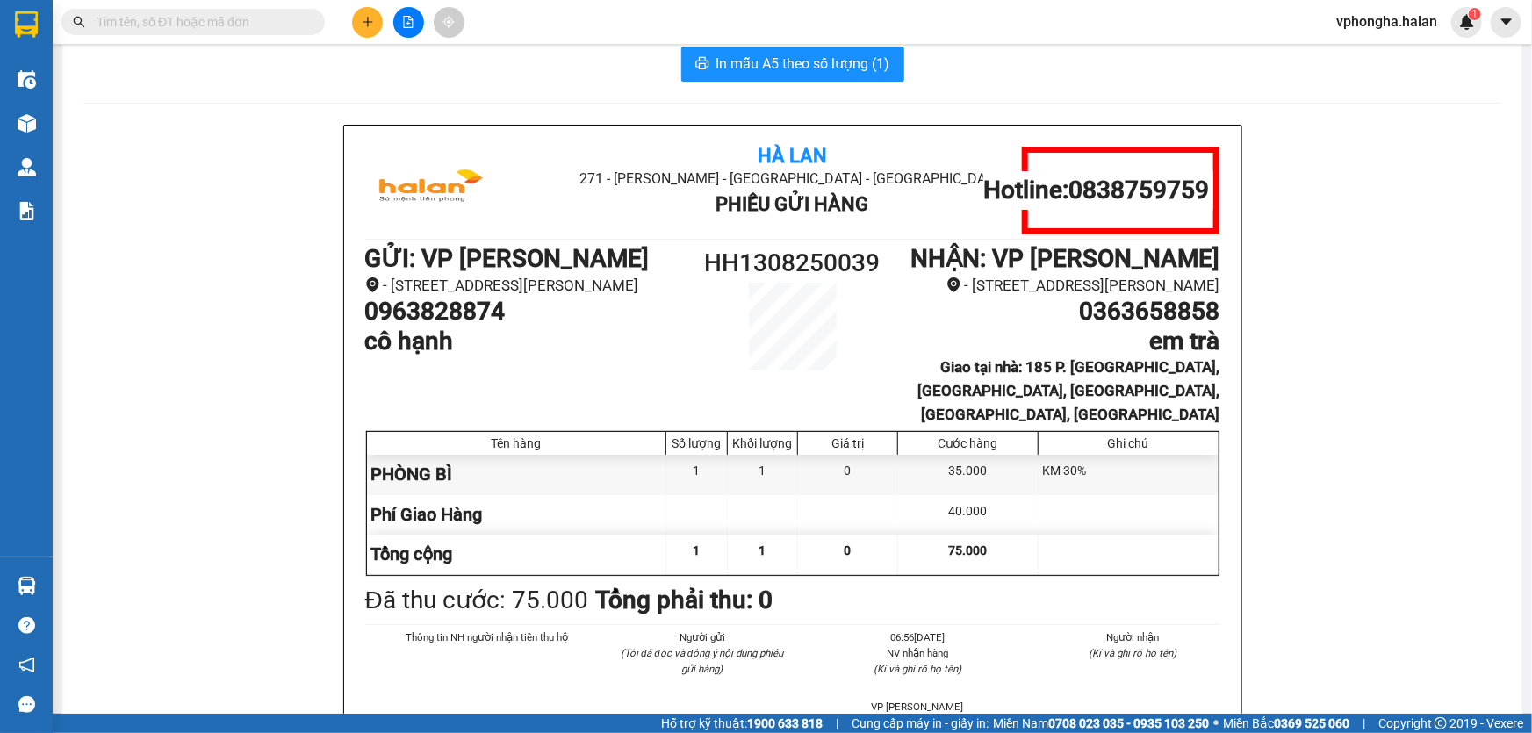
scroll to position [0, 0]
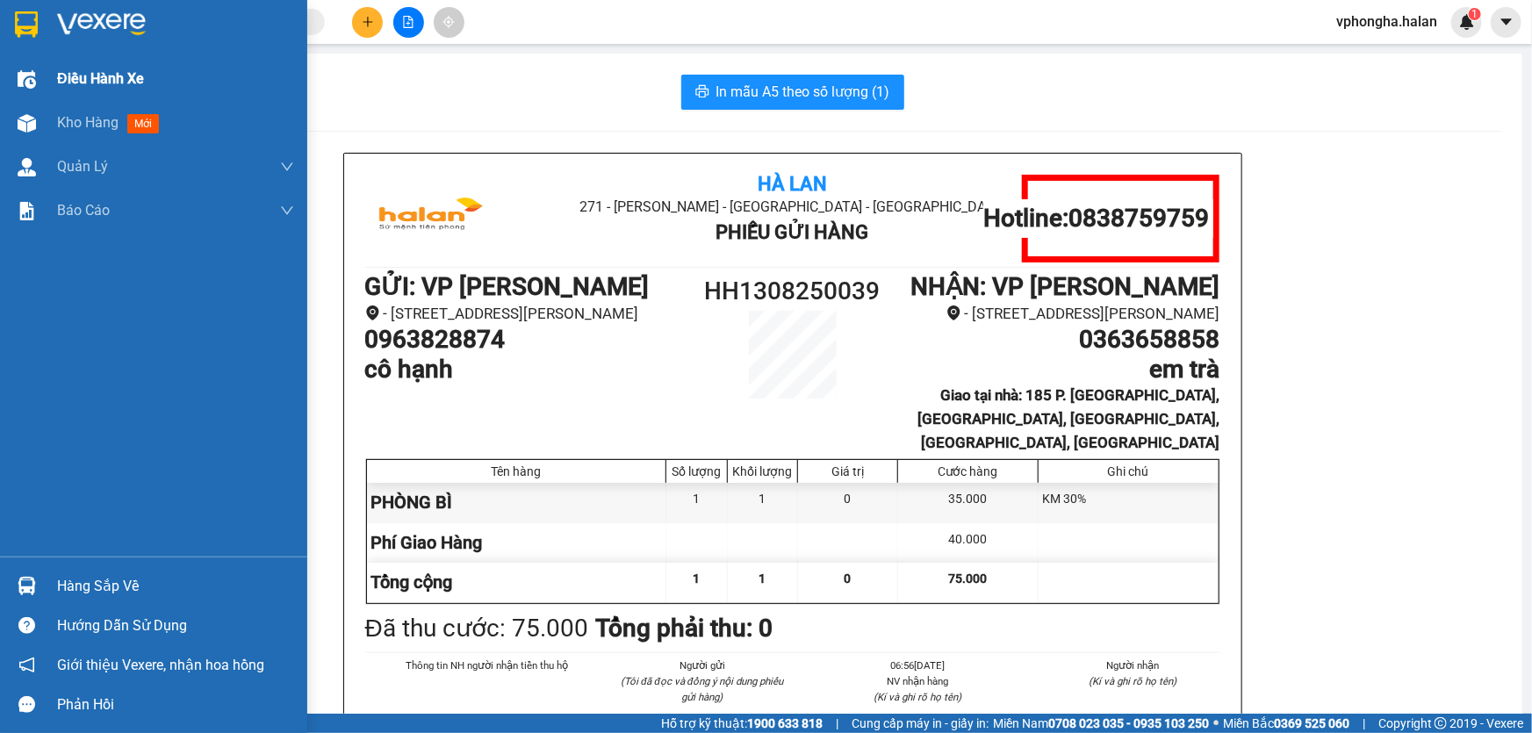
click at [112, 87] on span "Điều hành xe" at bounding box center [100, 79] width 87 height 22
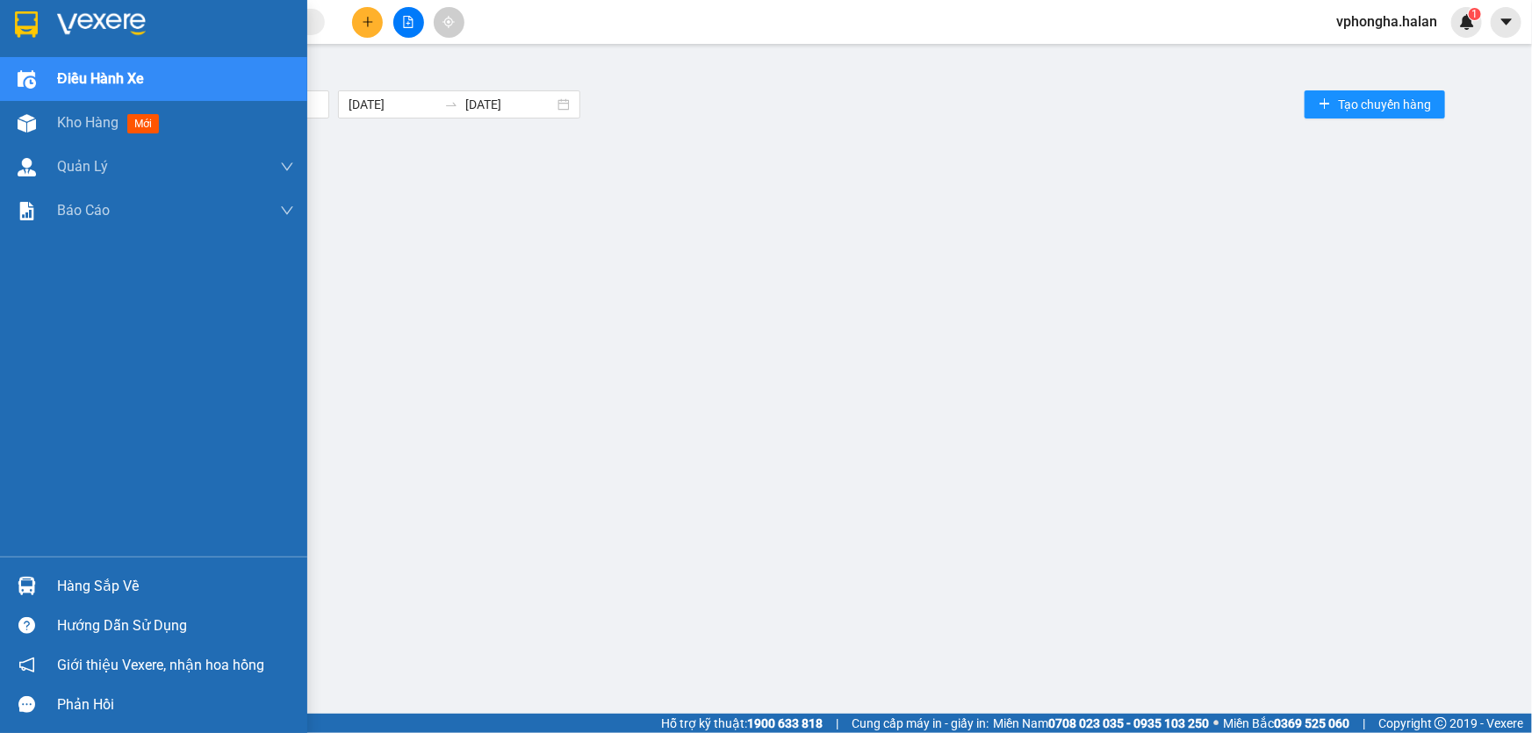
click at [97, 36] on img at bounding box center [101, 24] width 89 height 26
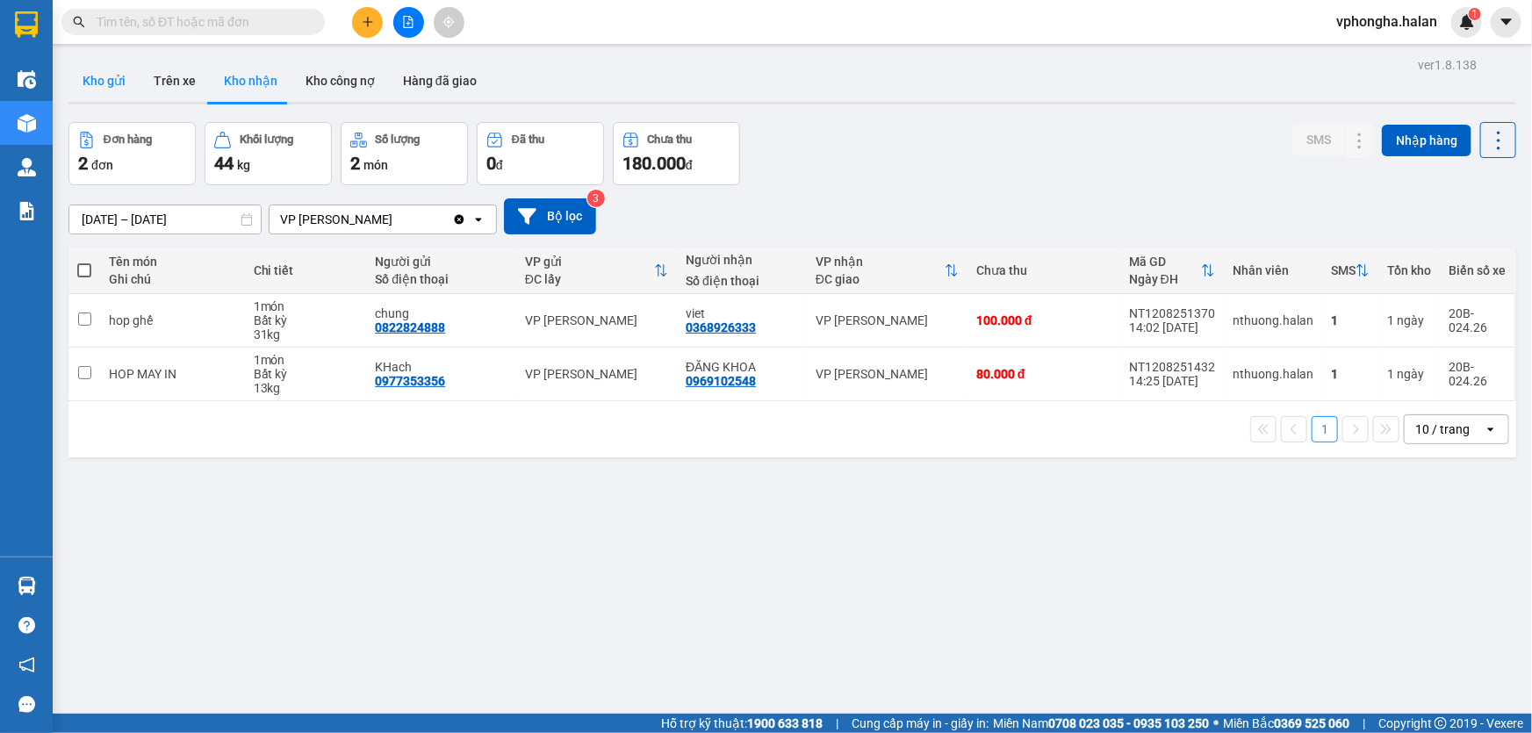
click at [102, 90] on button "Kho gửi" at bounding box center [103, 81] width 71 height 42
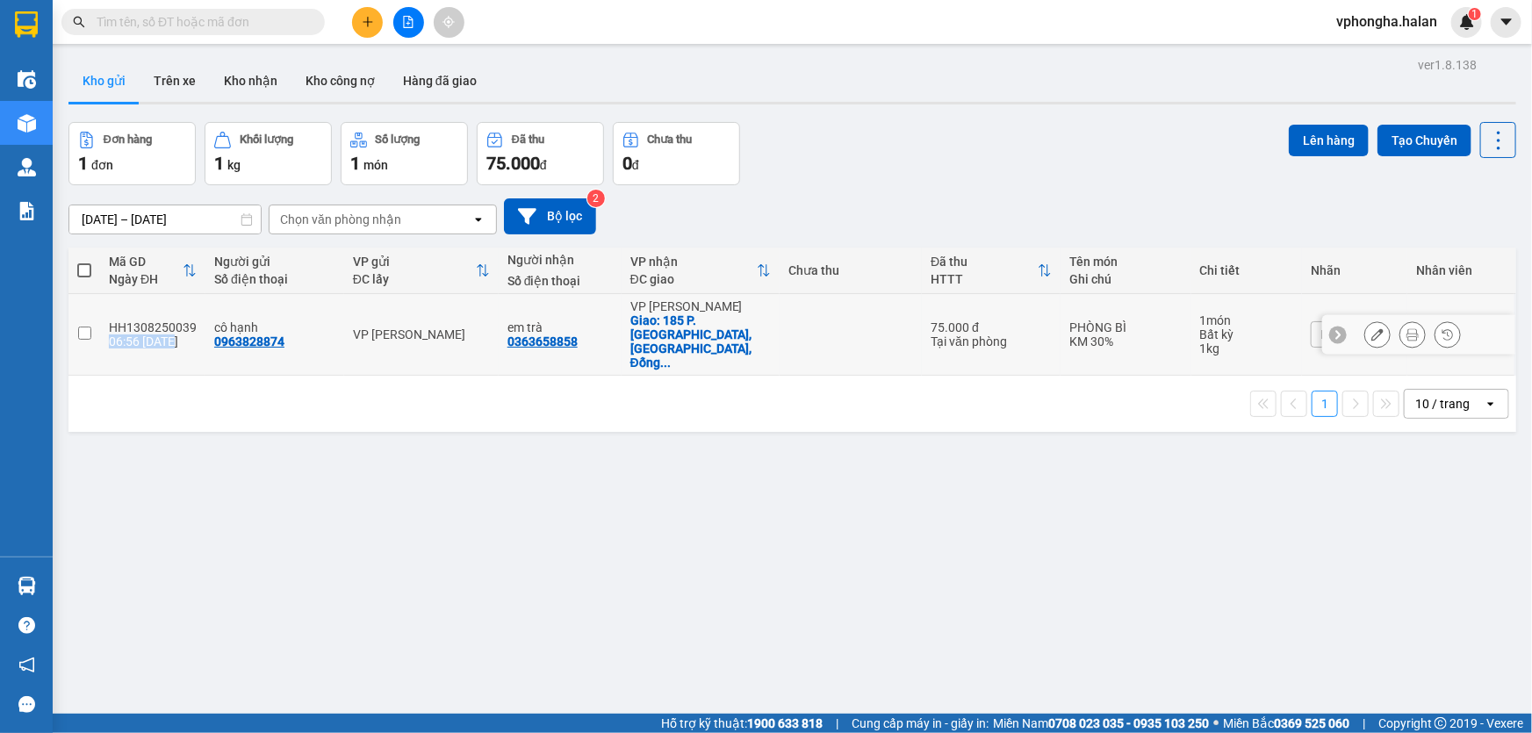
drag, startPoint x: 192, startPoint y: 312, endPoint x: 183, endPoint y: 322, distance: 13.7
click at [183, 322] on td "HH1308250039 06:56 13/08" at bounding box center [152, 335] width 105 height 82
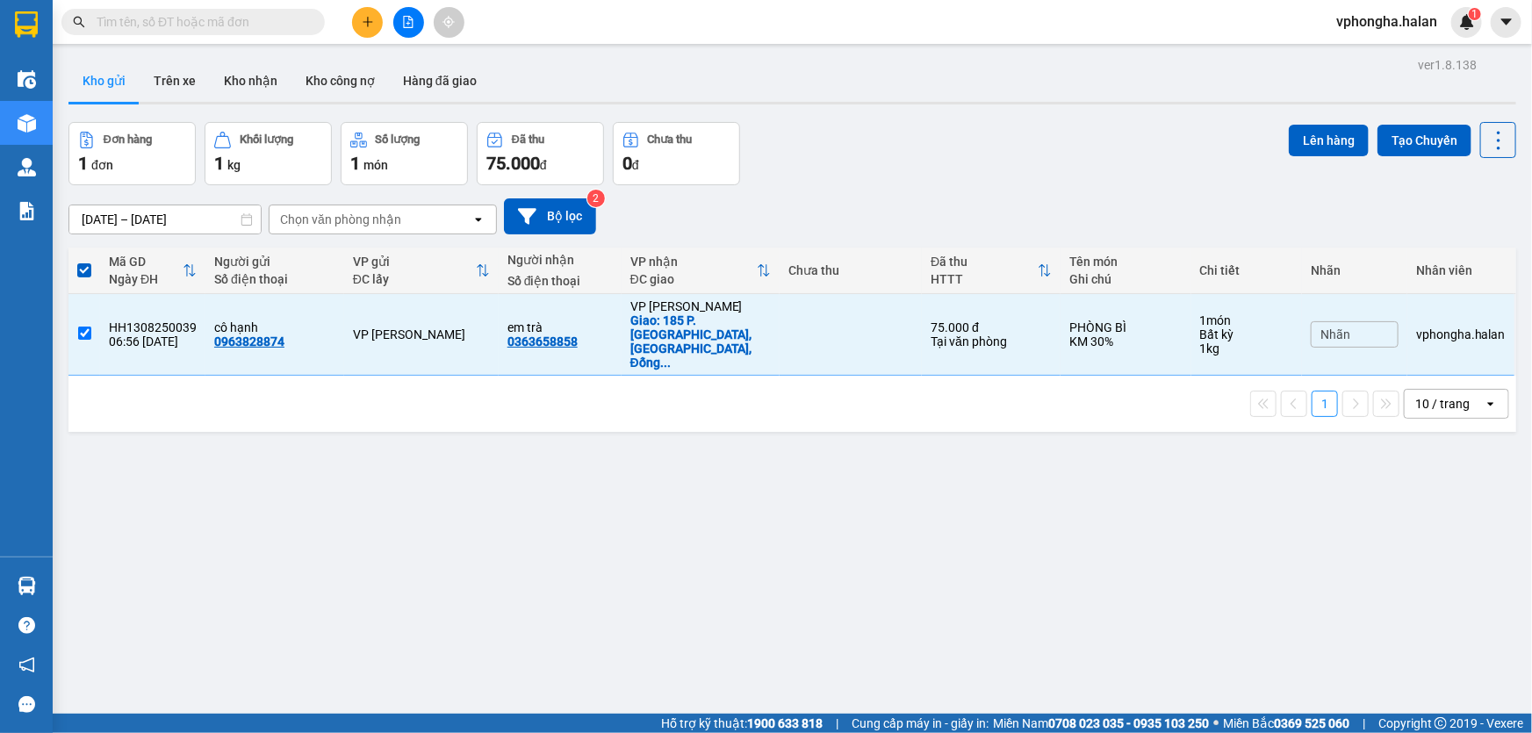
click at [207, 419] on div "ver 1.8.138 Kho gửi Trên xe Kho nhận Kho công nợ Hàng đã giao Đơn hàng 1 đơn Kh…" at bounding box center [792, 419] width 1462 height 733
click at [179, 18] on input "text" at bounding box center [200, 21] width 207 height 19
click at [88, 272] on span at bounding box center [84, 270] width 14 height 14
click at [84, 262] on input "checkbox" at bounding box center [84, 262] width 0 height 0
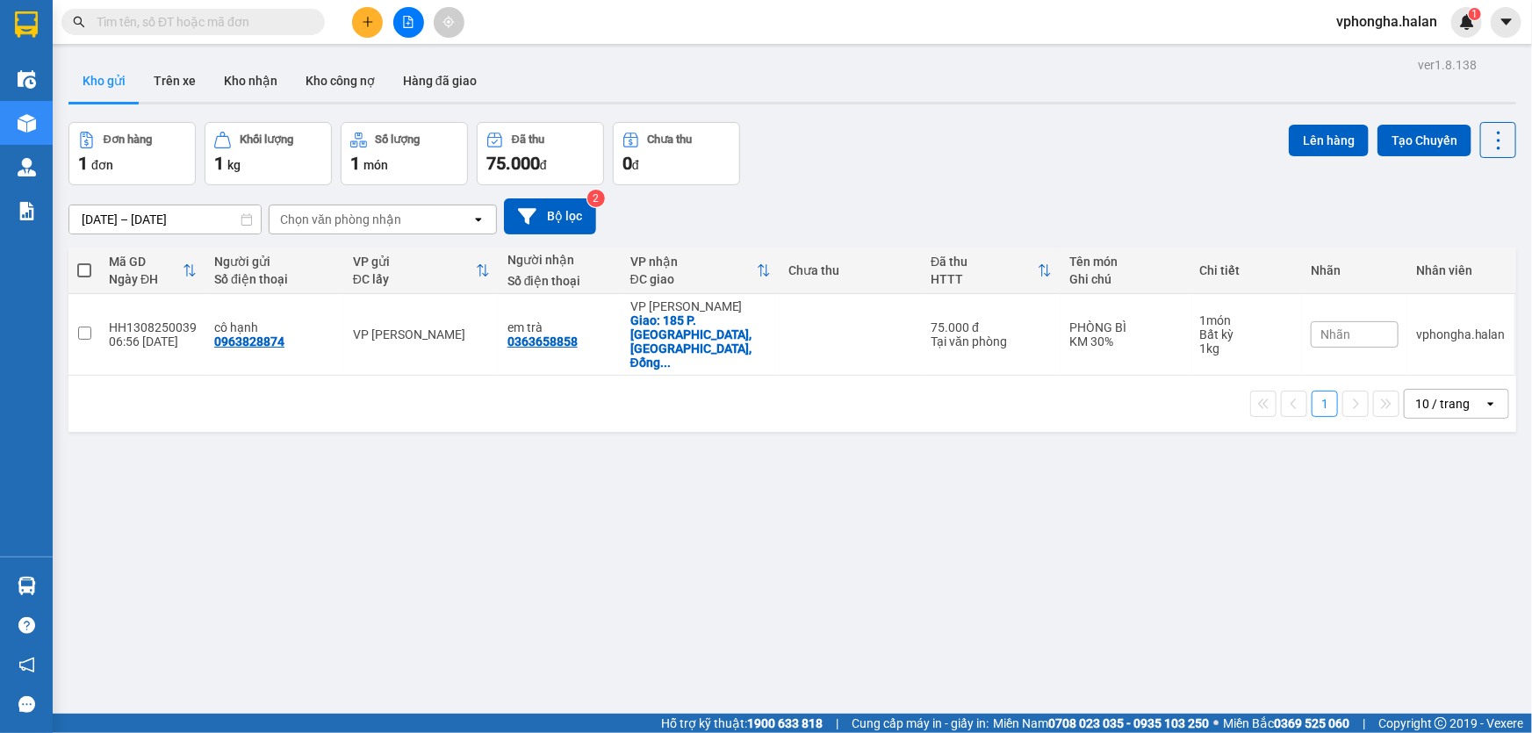
click at [80, 263] on span at bounding box center [84, 270] width 14 height 14
click at [84, 262] on input "checkbox" at bounding box center [84, 262] width 0 height 0
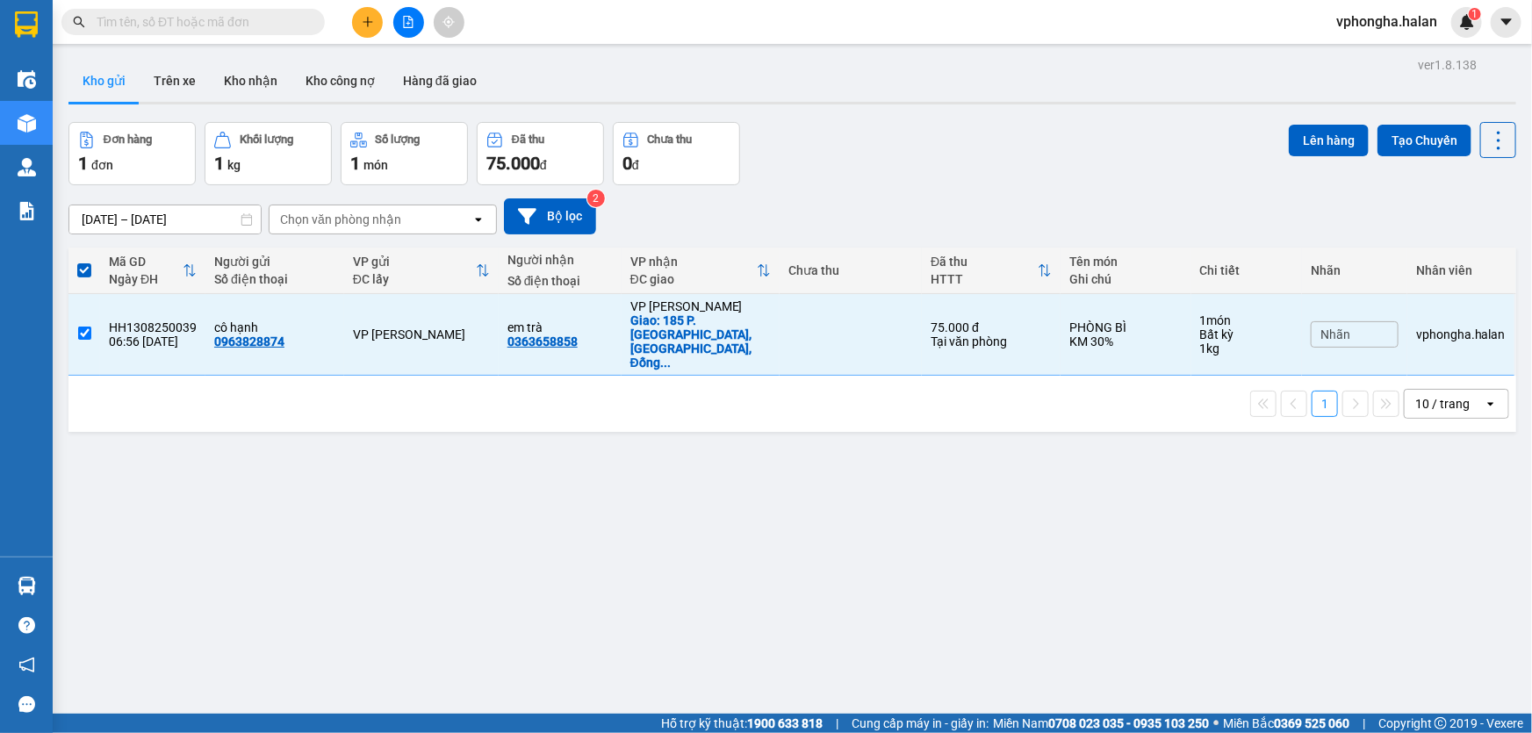
click at [83, 273] on span at bounding box center [84, 270] width 14 height 14
click at [84, 262] on input "checkbox" at bounding box center [84, 262] width 0 height 0
checkbox input "false"
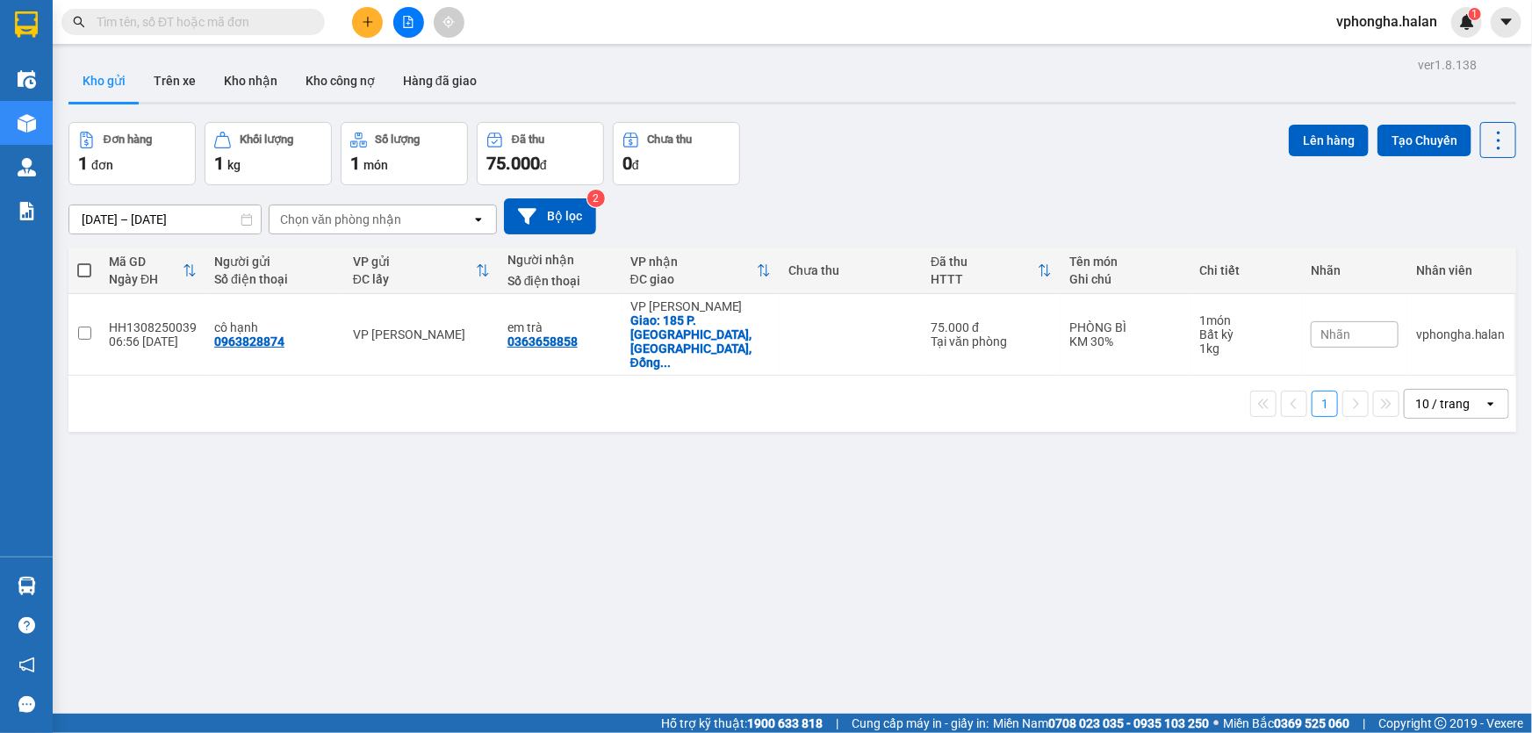
click at [152, 12] on input "text" at bounding box center [200, 21] width 207 height 19
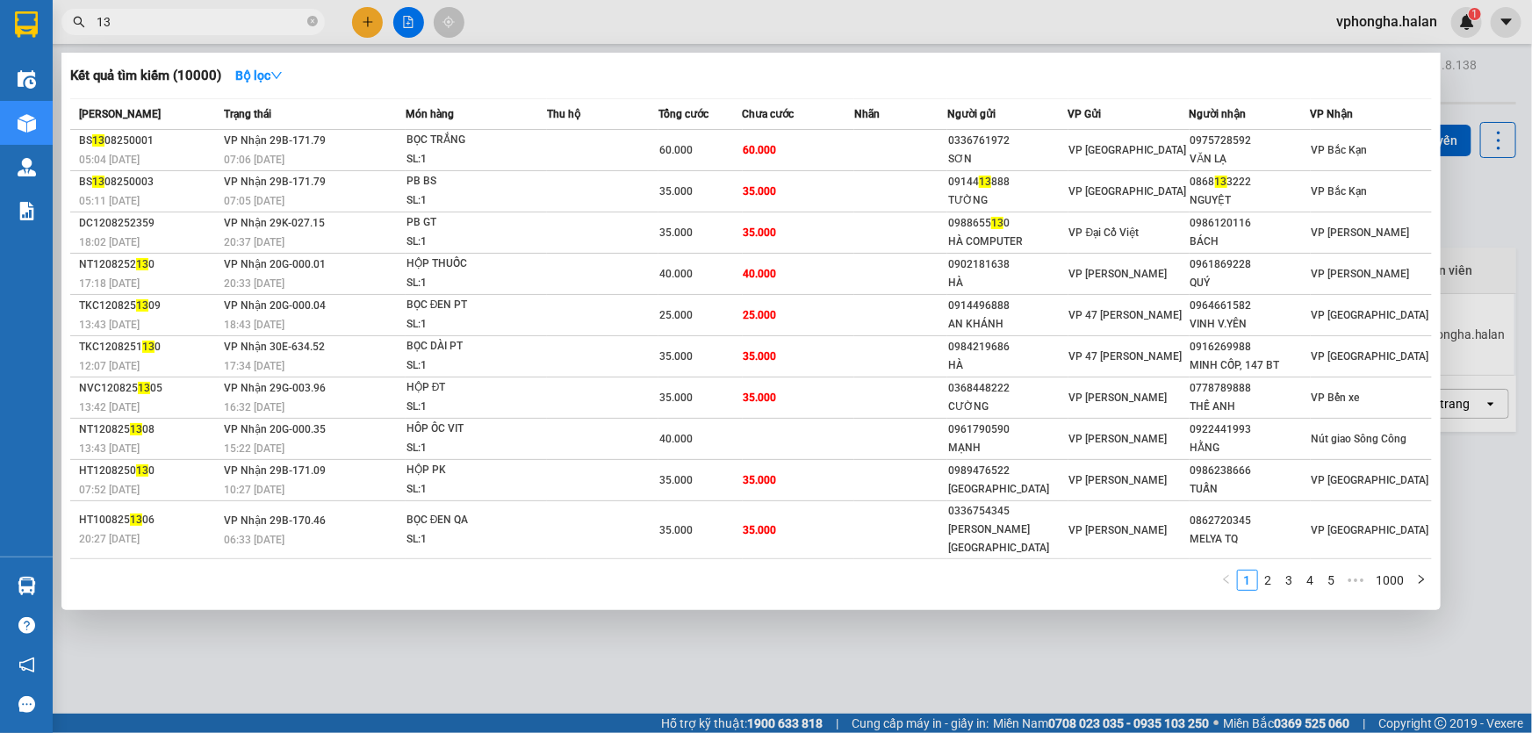
type input "1"
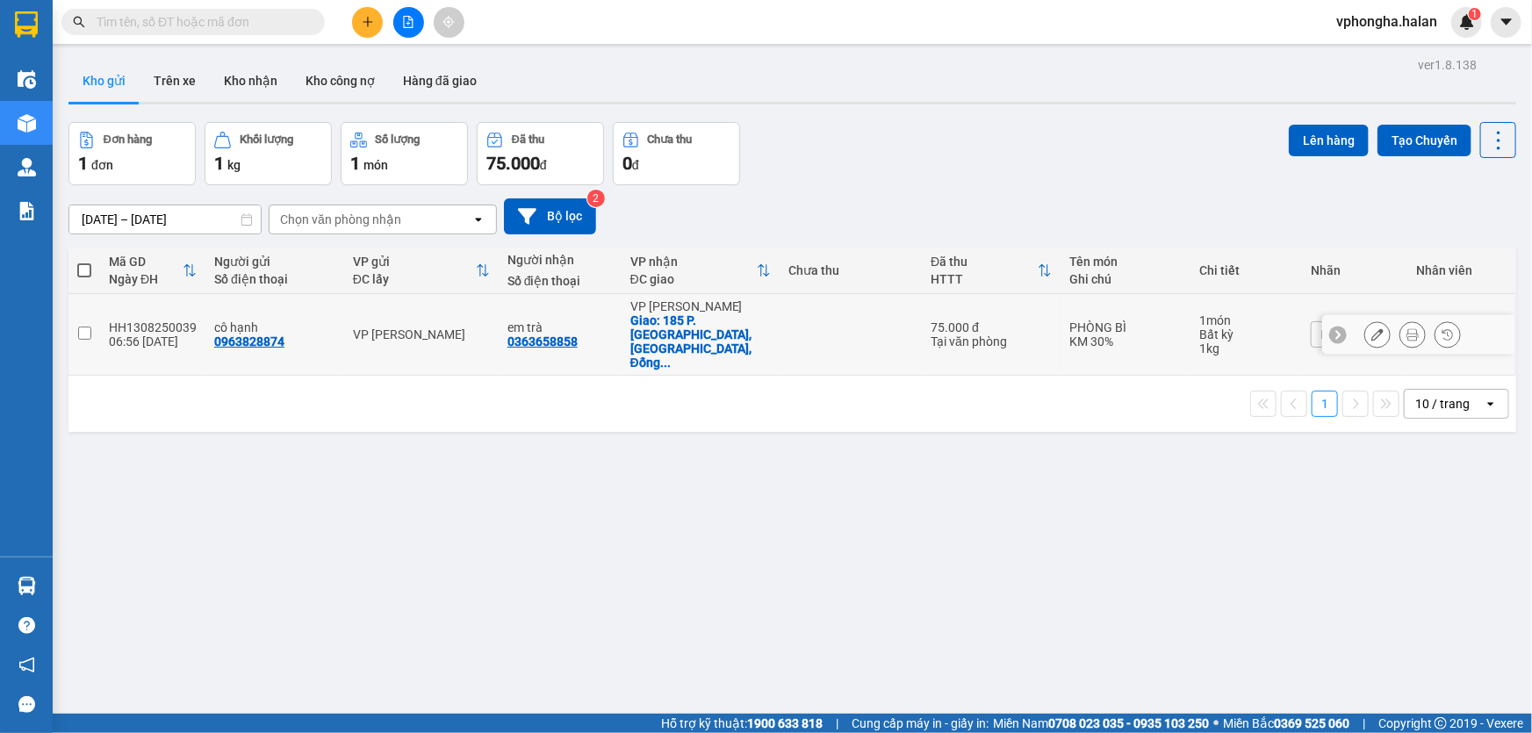
drag, startPoint x: 195, startPoint y: 313, endPoint x: 172, endPoint y: 313, distance: 22.8
drag, startPoint x: 172, startPoint y: 313, endPoint x: 141, endPoint y: 377, distance: 71.1
click at [141, 389] on div "1 10 / trang open" at bounding box center [793, 404] width 1434 height 30
click at [192, 309] on td "HH1308250039 06:56 13/08" at bounding box center [152, 335] width 105 height 82
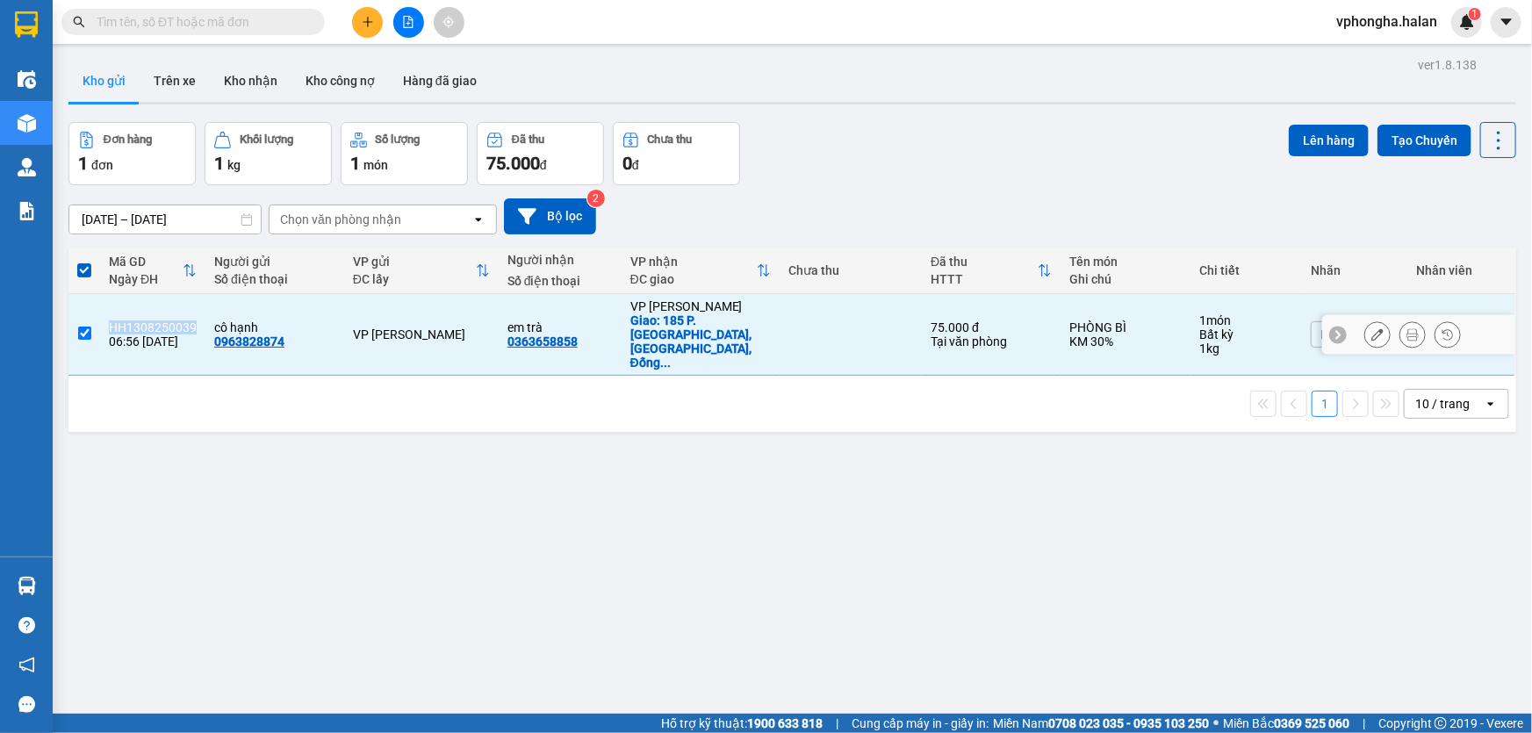
drag, startPoint x: 192, startPoint y: 309, endPoint x: 106, endPoint y: 316, distance: 86.3
click at [106, 316] on td "HH1308250039 06:56 13/08" at bounding box center [152, 335] width 105 height 82
checkbox input "false"
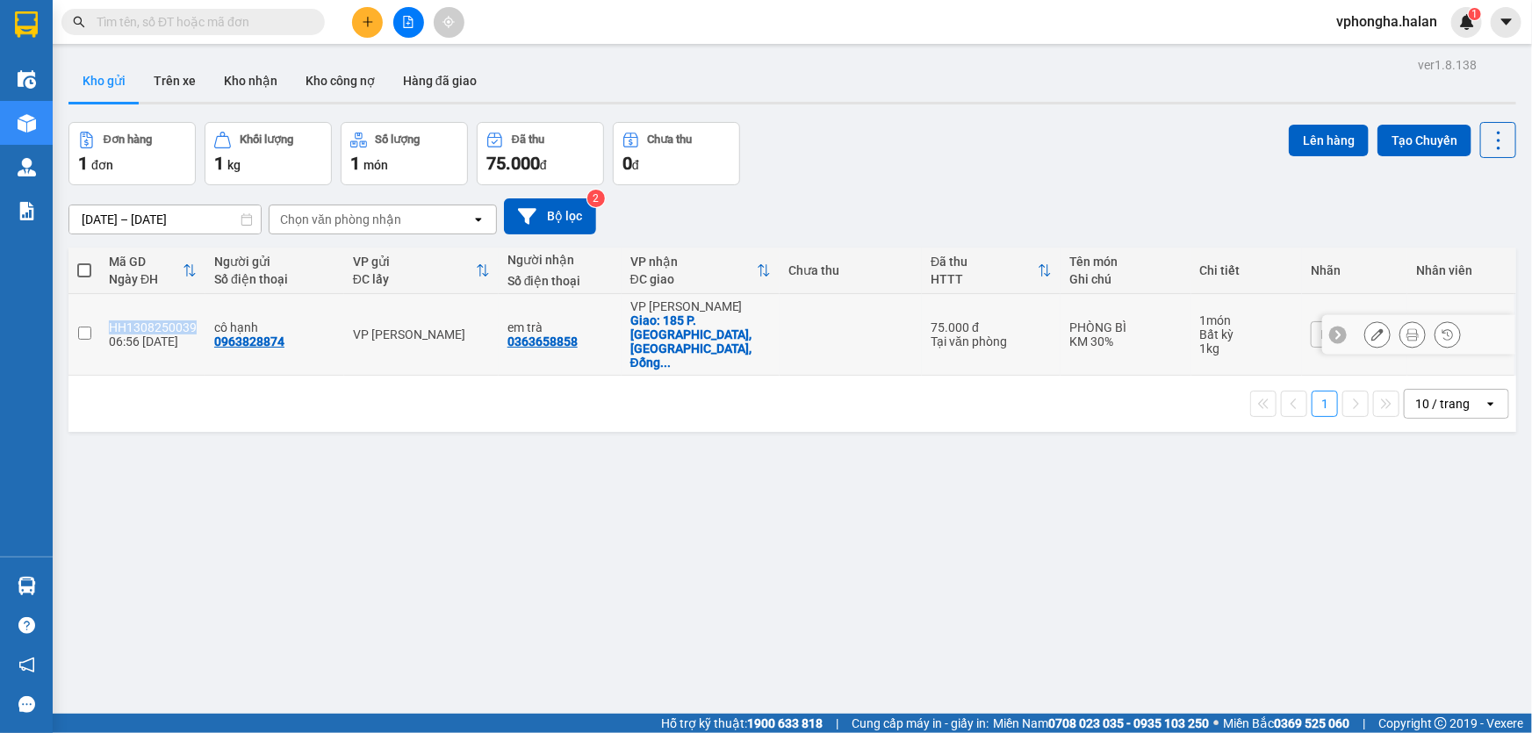
copy div "HH1308250039"
paste input "HH1308250039"
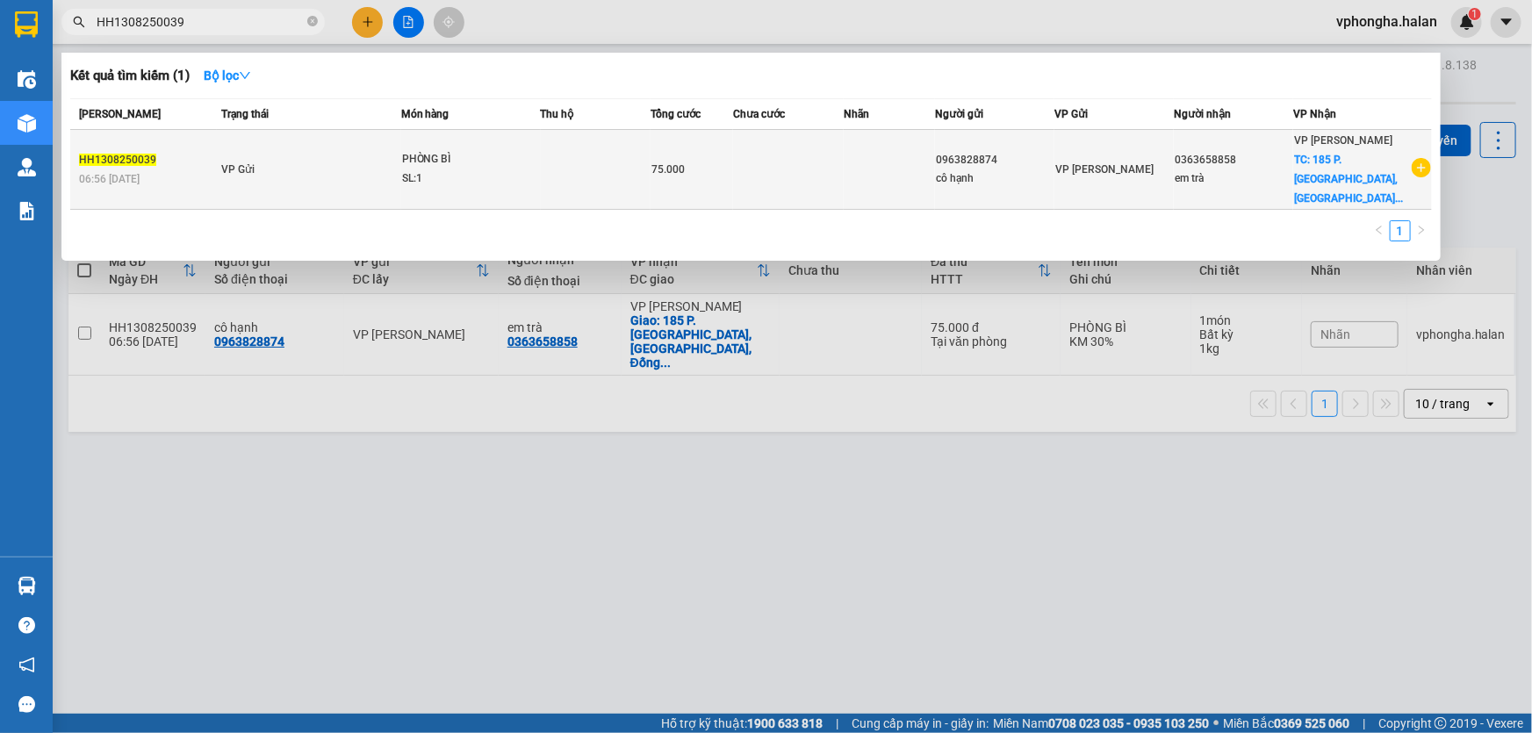
type input "HH1308250039"
click at [519, 169] on div "SL: 1" at bounding box center [468, 178] width 132 height 19
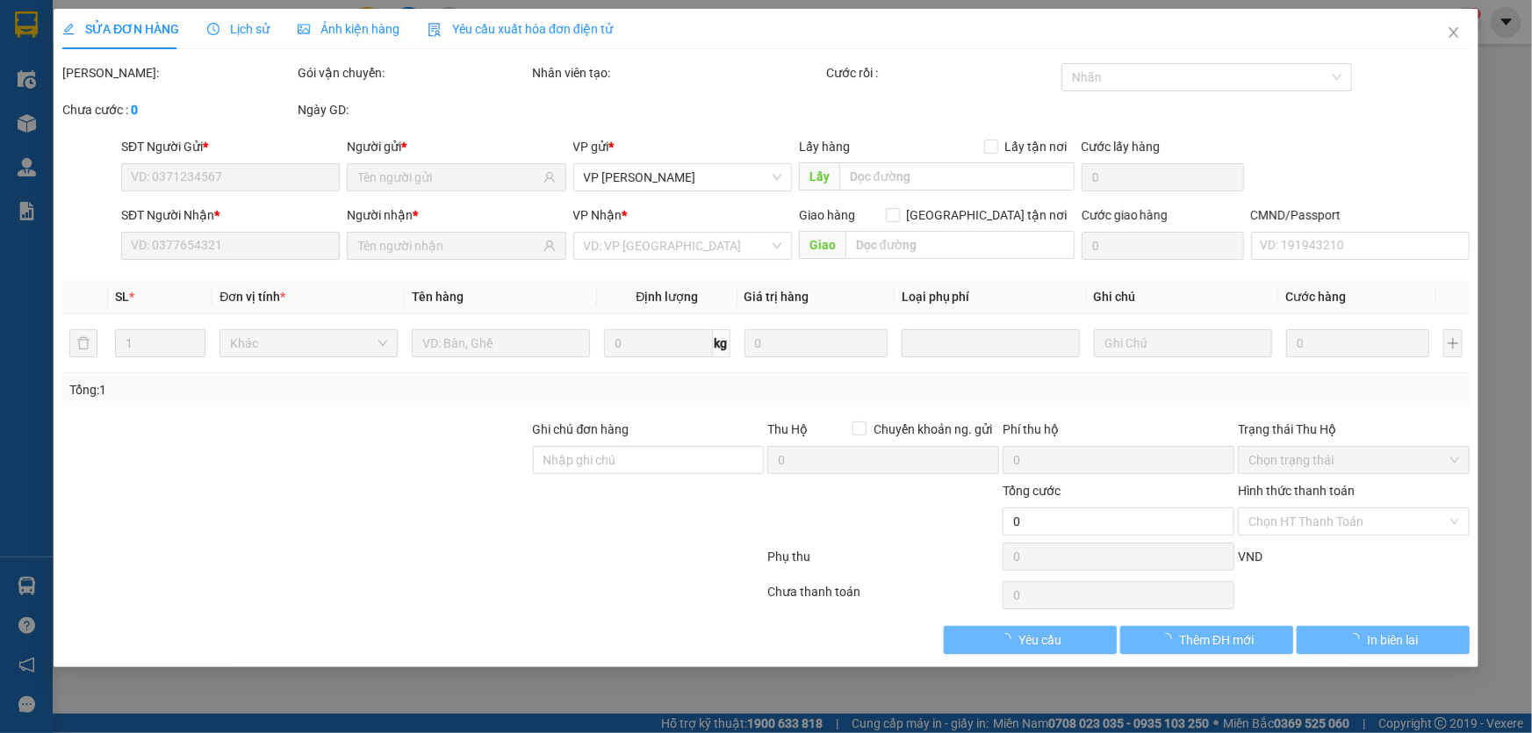
type input "0963828874"
type input "0363658858"
checkbox input "true"
type input "185 P. [GEOGRAPHIC_DATA], [GEOGRAPHIC_DATA], [GEOGRAPHIC_DATA], [GEOGRAPHIC_DAT…"
type input "75.000"
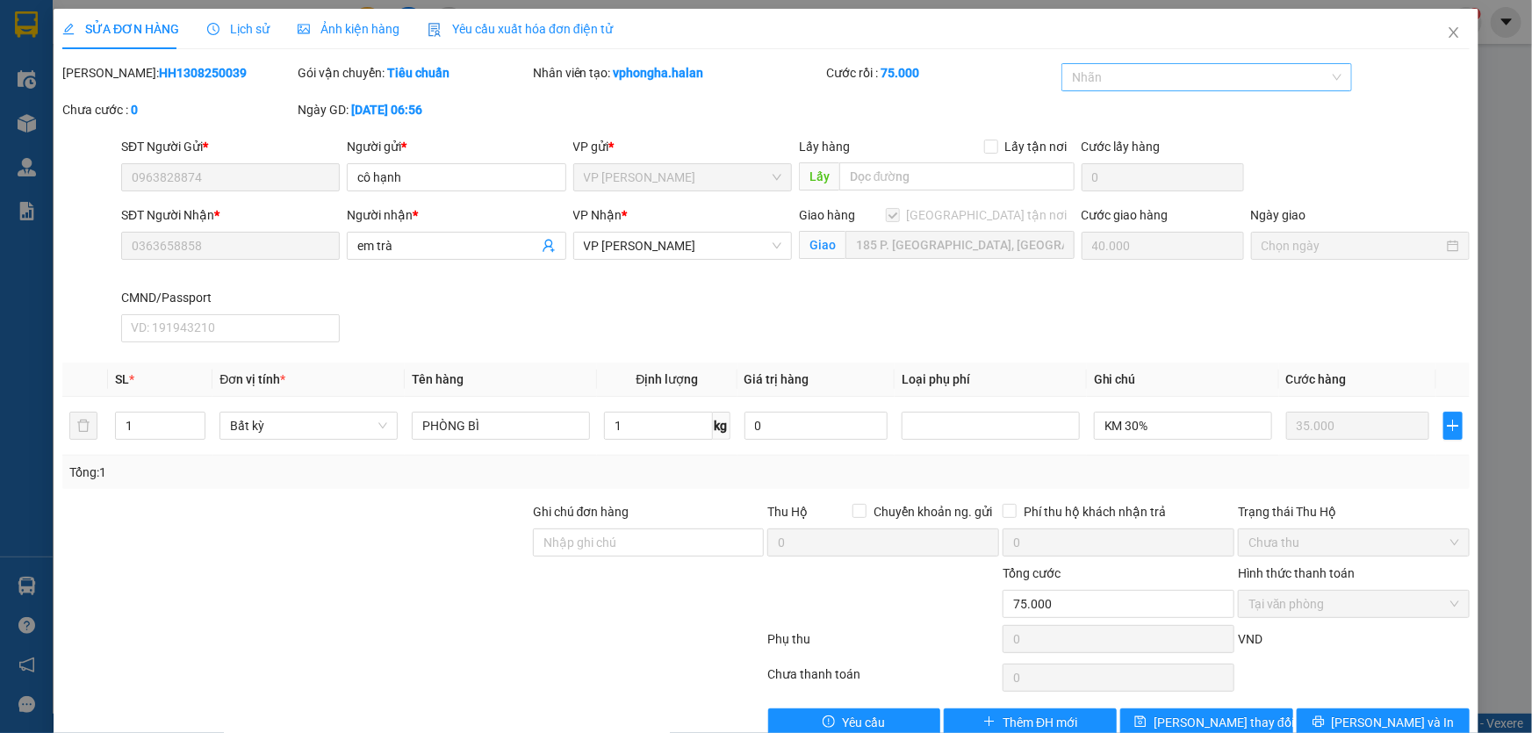
click at [1313, 83] on div at bounding box center [1198, 77] width 264 height 21
click at [1374, 89] on div "Mã ĐH: HH1308250039 Gói vận chuyển: Tiêu chuẩn Nhân viên tạo: vphongha.halan Cư…" at bounding box center [766, 100] width 1411 height 74
click at [1447, 40] on icon "close" at bounding box center [1454, 32] width 14 height 14
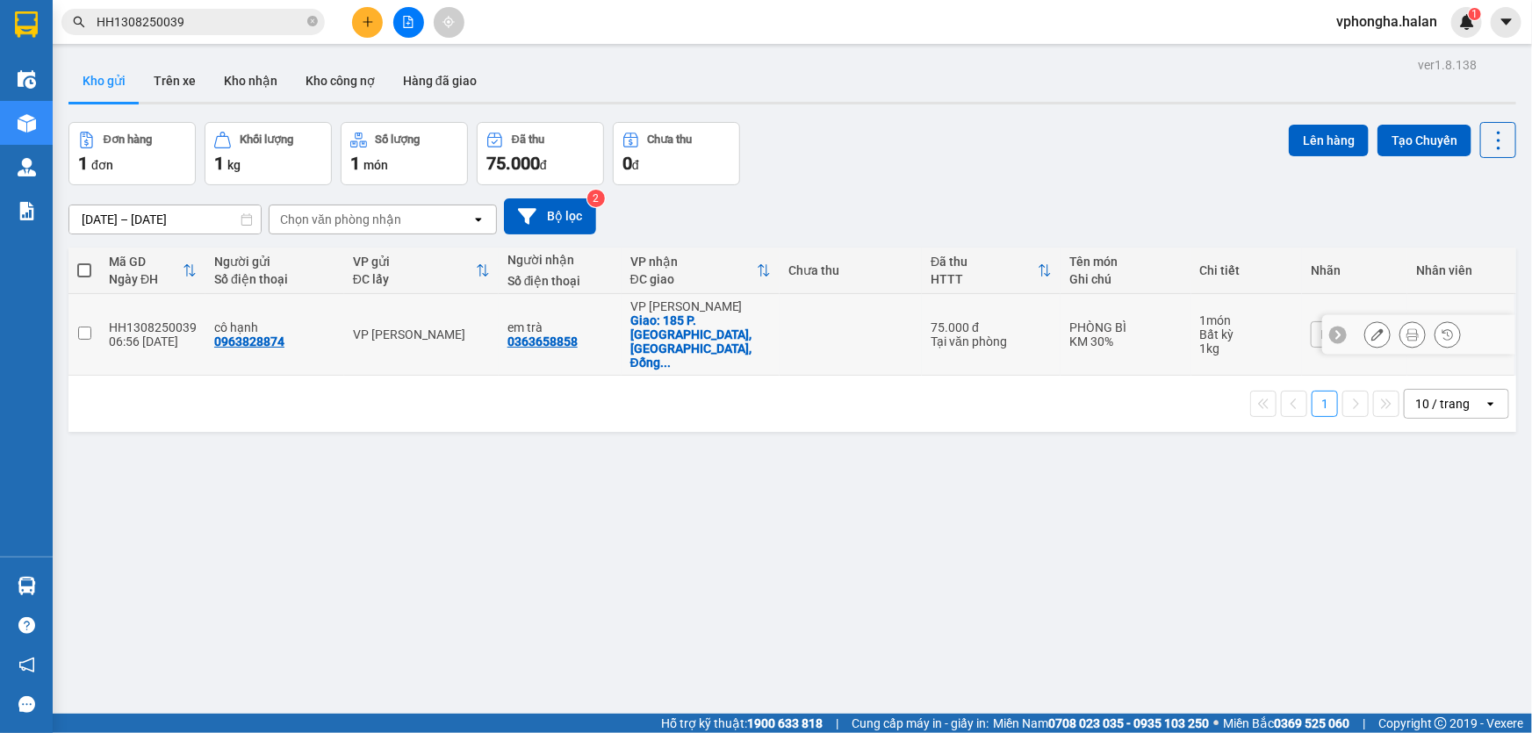
click at [848, 320] on td at bounding box center [851, 335] width 142 height 82
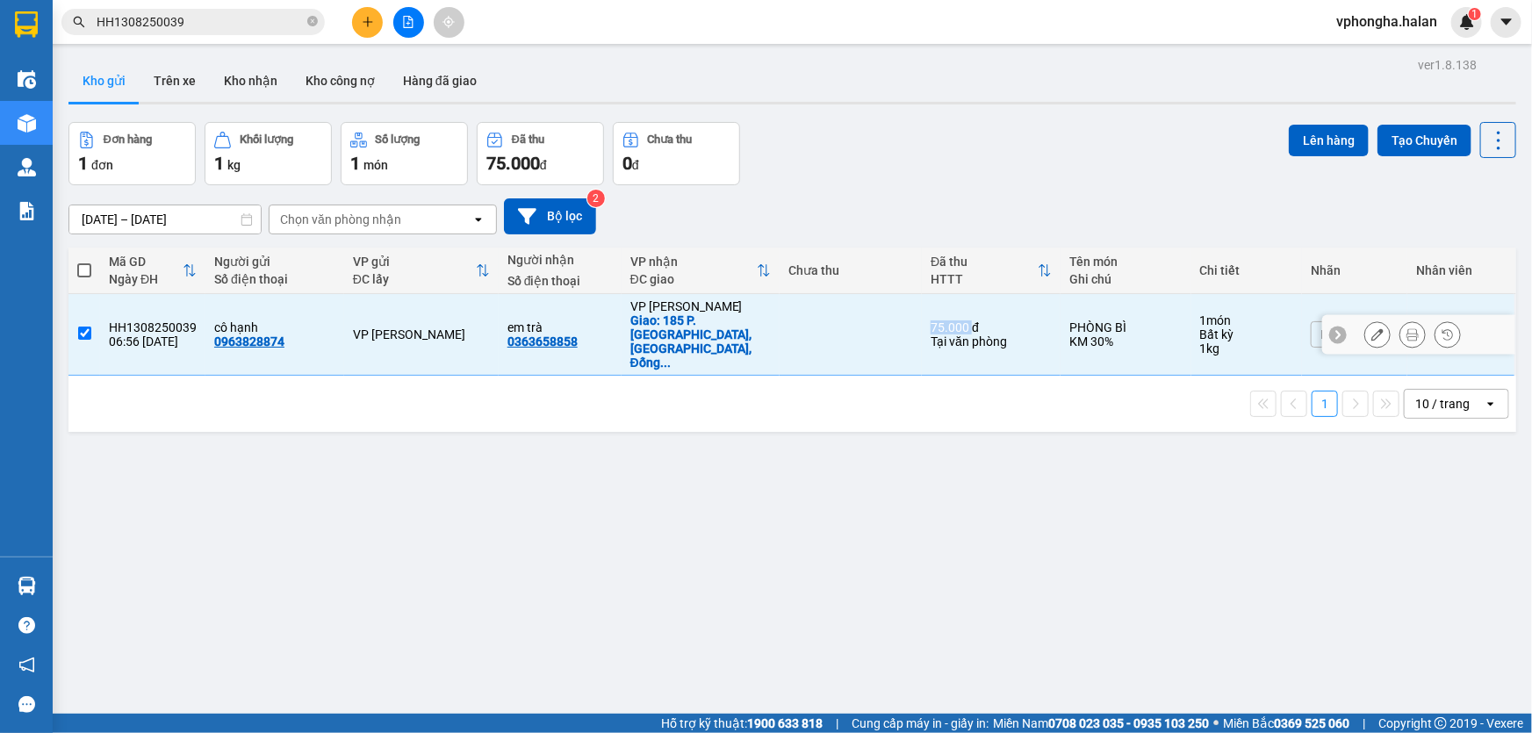
click at [848, 320] on td at bounding box center [851, 335] width 142 height 82
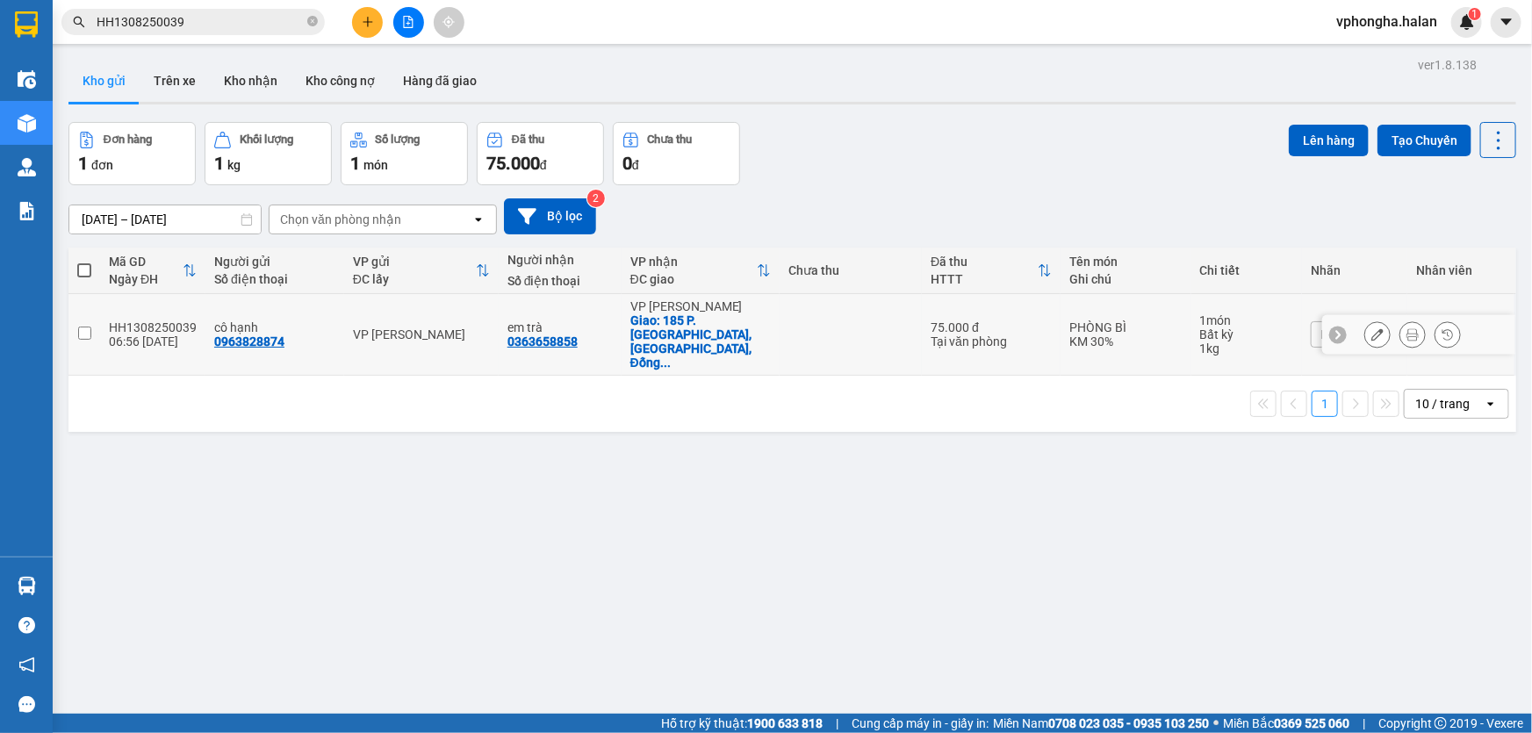
click at [848, 320] on td at bounding box center [851, 335] width 142 height 82
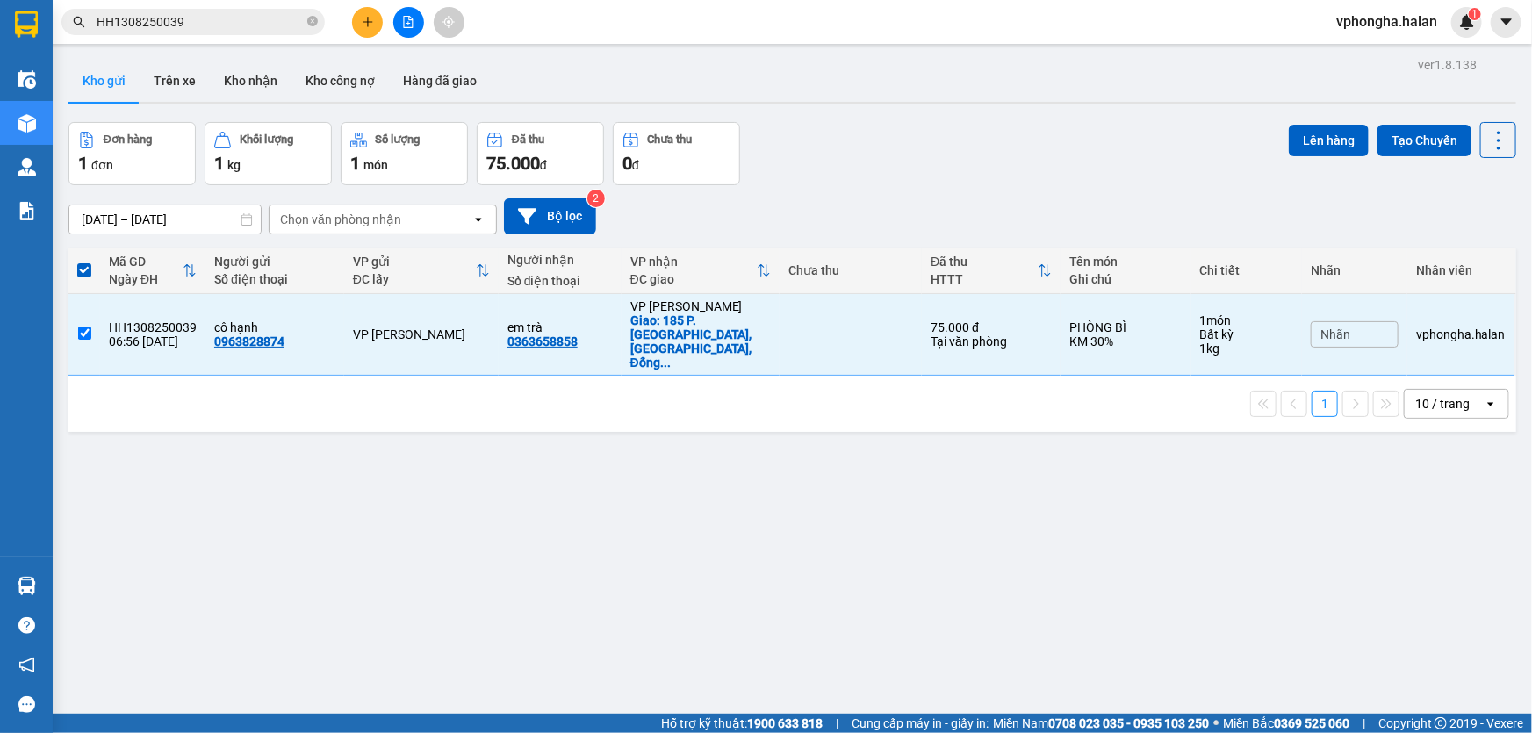
click at [189, 392] on div "1 10 / trang open" at bounding box center [792, 404] width 1448 height 56
drag, startPoint x: 192, startPoint y: 312, endPoint x: 123, endPoint y: 308, distance: 69.4
click at [123, 320] on div "HH1308250039" at bounding box center [153, 327] width 88 height 14
checkbox input "false"
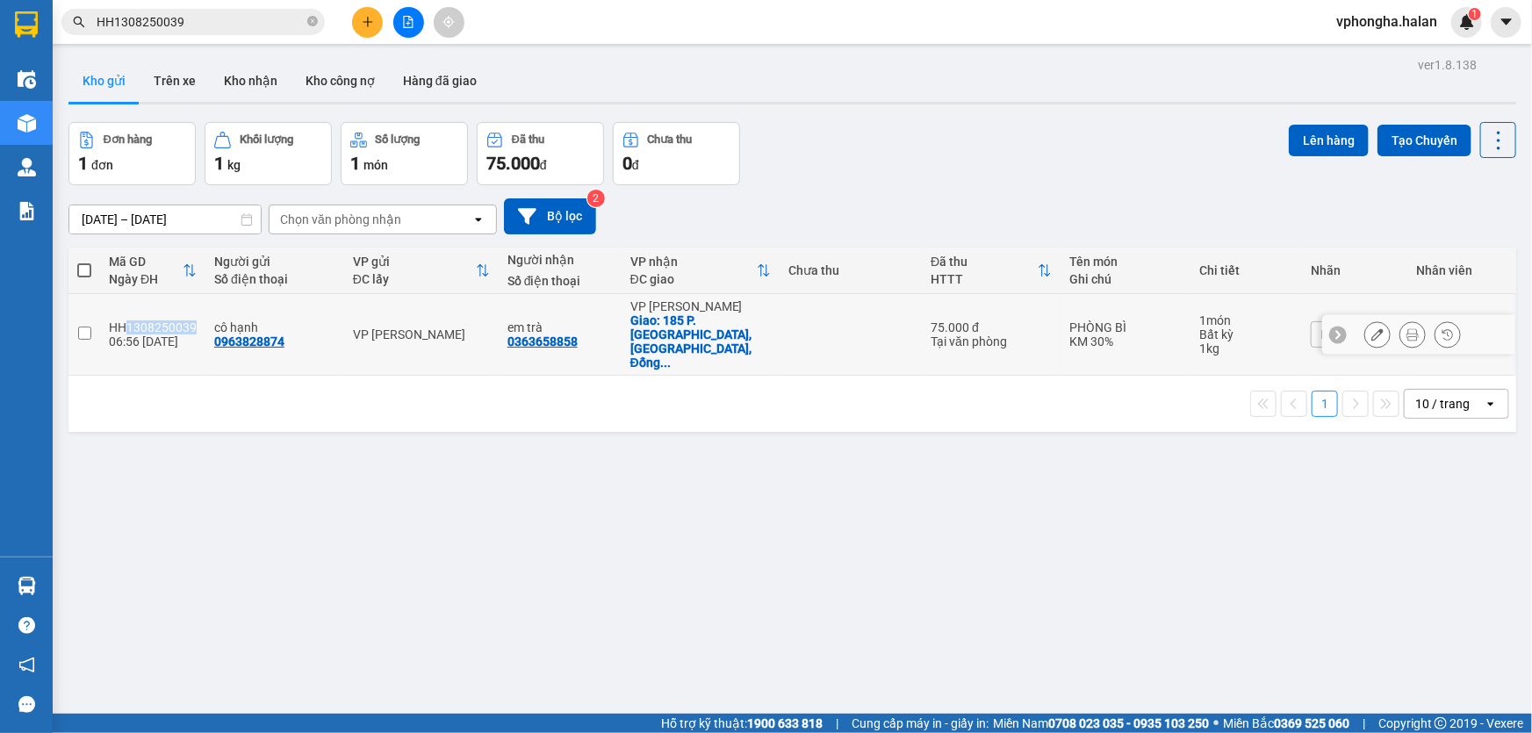
copy div "1308250039"
click at [237, 26] on input "HH1308250039" at bounding box center [200, 21] width 207 height 19
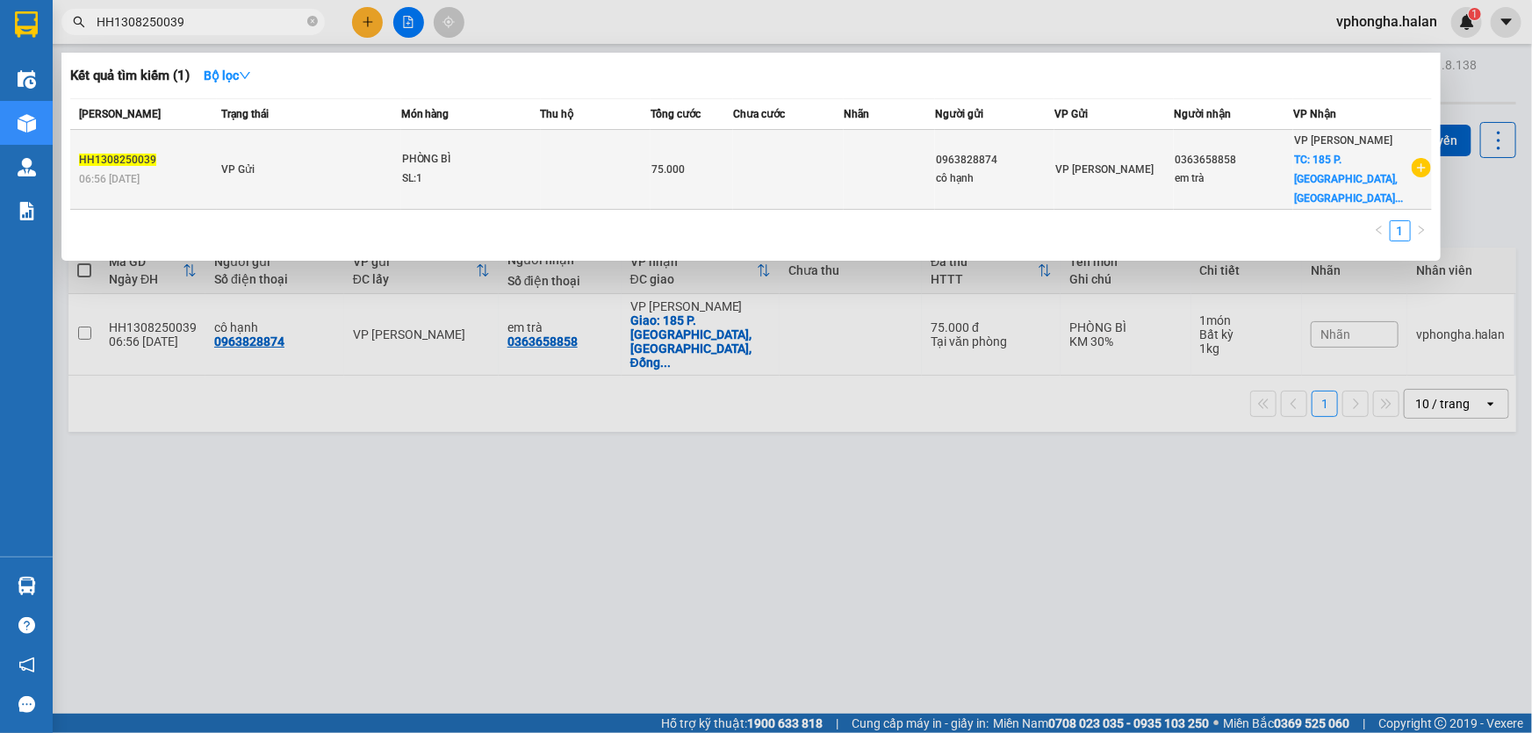
click at [551, 171] on td at bounding box center [596, 170] width 111 height 80
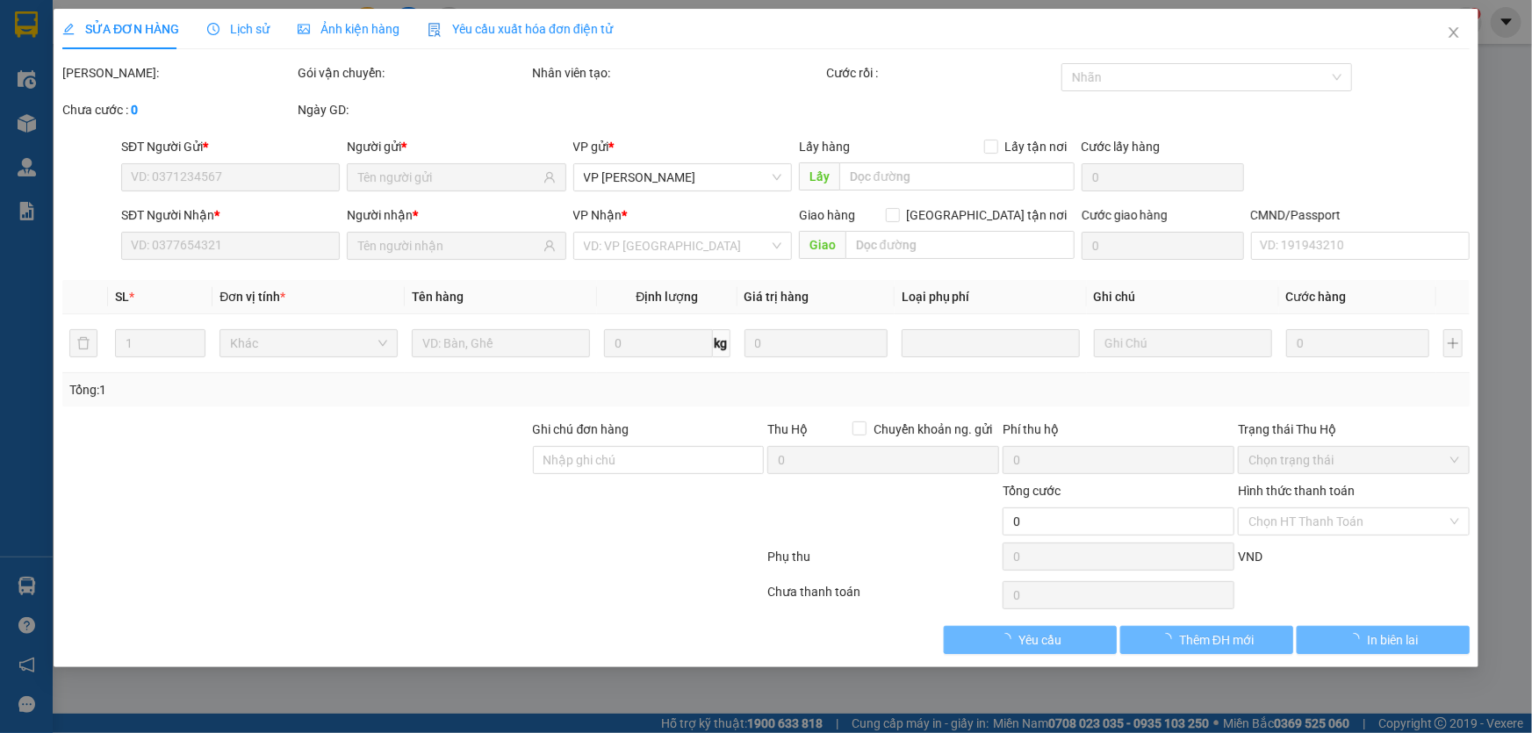
type input "0963828874"
type input "0363658858"
checkbox input "true"
type input "185 P. [GEOGRAPHIC_DATA], [GEOGRAPHIC_DATA], [GEOGRAPHIC_DATA], [GEOGRAPHIC_DAT…"
type input "75.000"
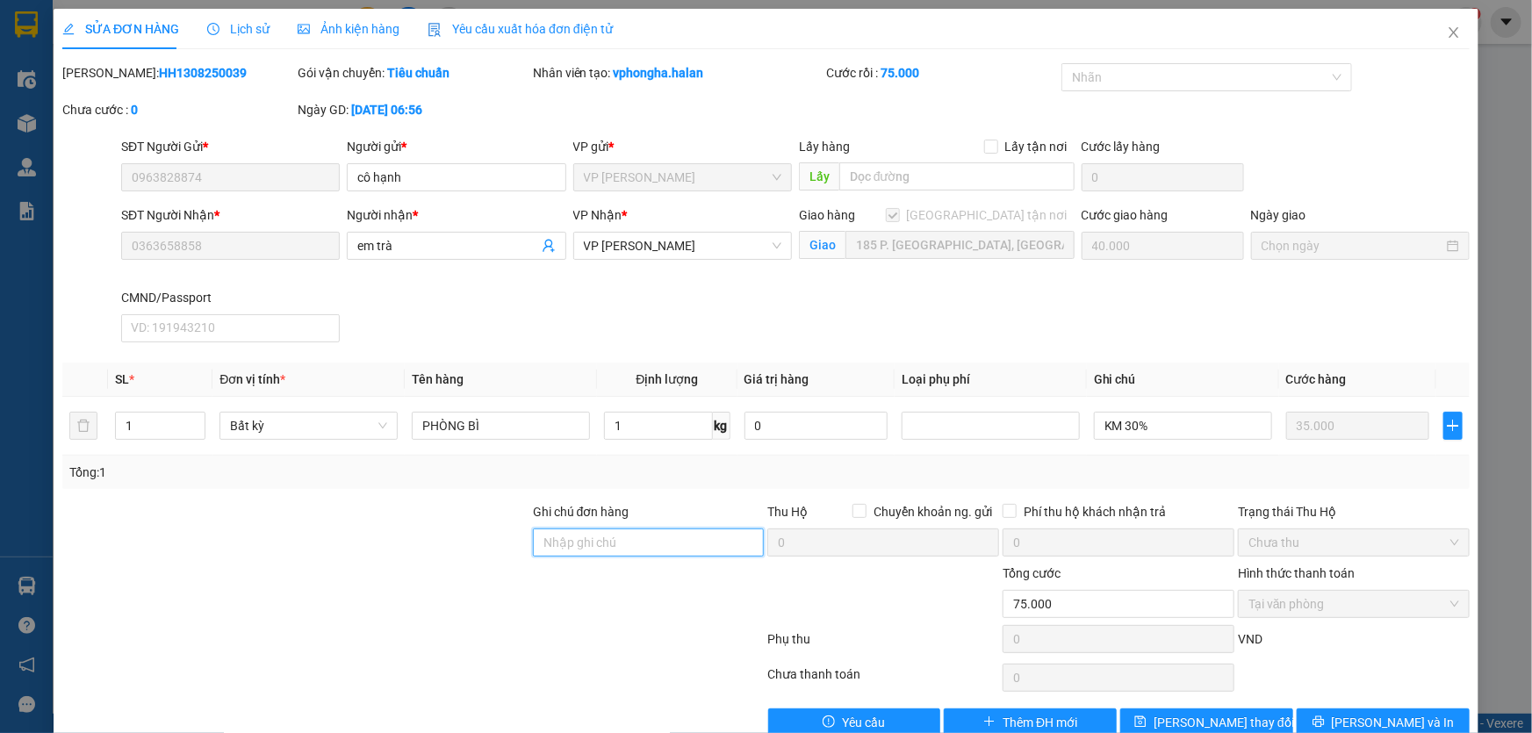
click at [644, 545] on input "Ghi chú đơn hàng" at bounding box center [649, 543] width 232 height 28
type input "SÍP GẤP"
click at [1252, 723] on button "[PERSON_NAME] thay đổi" at bounding box center [1206, 723] width 173 height 28
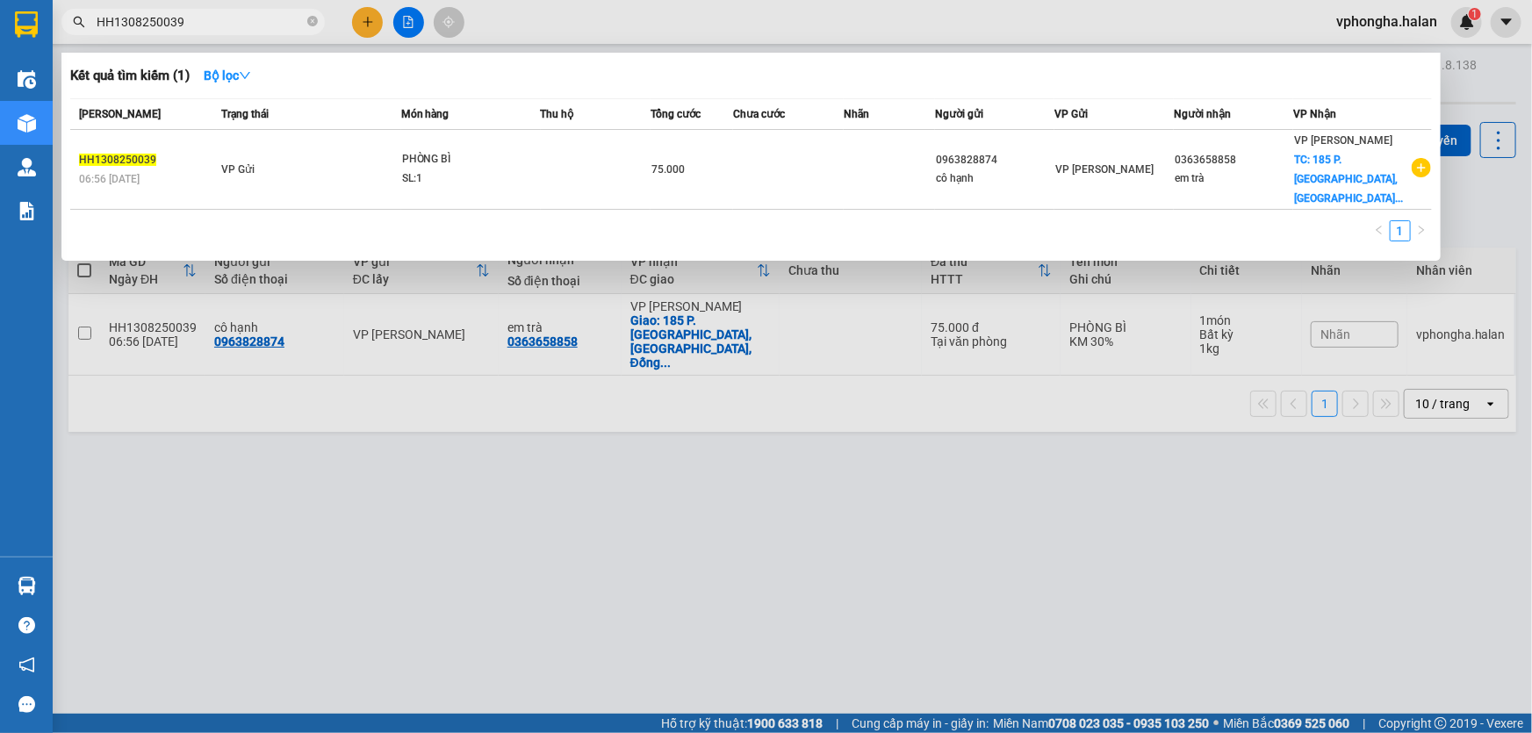
click at [236, 23] on input "HH1308250039" at bounding box center [200, 21] width 207 height 19
click at [606, 199] on div "Mã ĐH Trạng thái Món hàng Thu hộ Tổng cước Chưa cước Nhãn Người gửi VP Gửi Ngườ…" at bounding box center [751, 175] width 1362 height 154
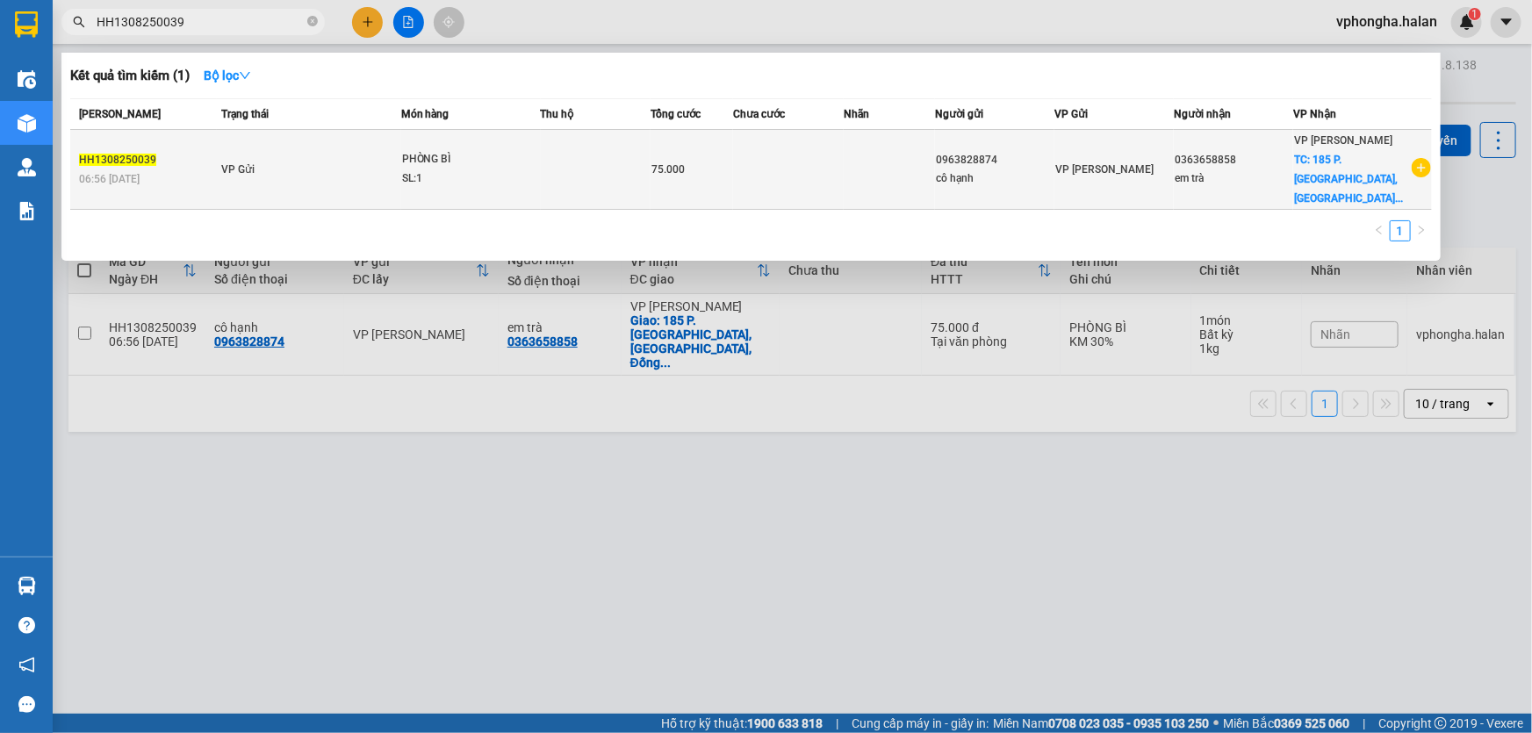
drag, startPoint x: 606, startPoint y: 199, endPoint x: 609, endPoint y: 180, distance: 19.6
click at [606, 197] on div "Mã ĐH Trạng thái Món hàng Thu hộ Tổng cước Chưa cước Nhãn Người gửi VP Gửi Ngườ…" at bounding box center [751, 175] width 1362 height 154
click at [609, 180] on td at bounding box center [596, 170] width 111 height 80
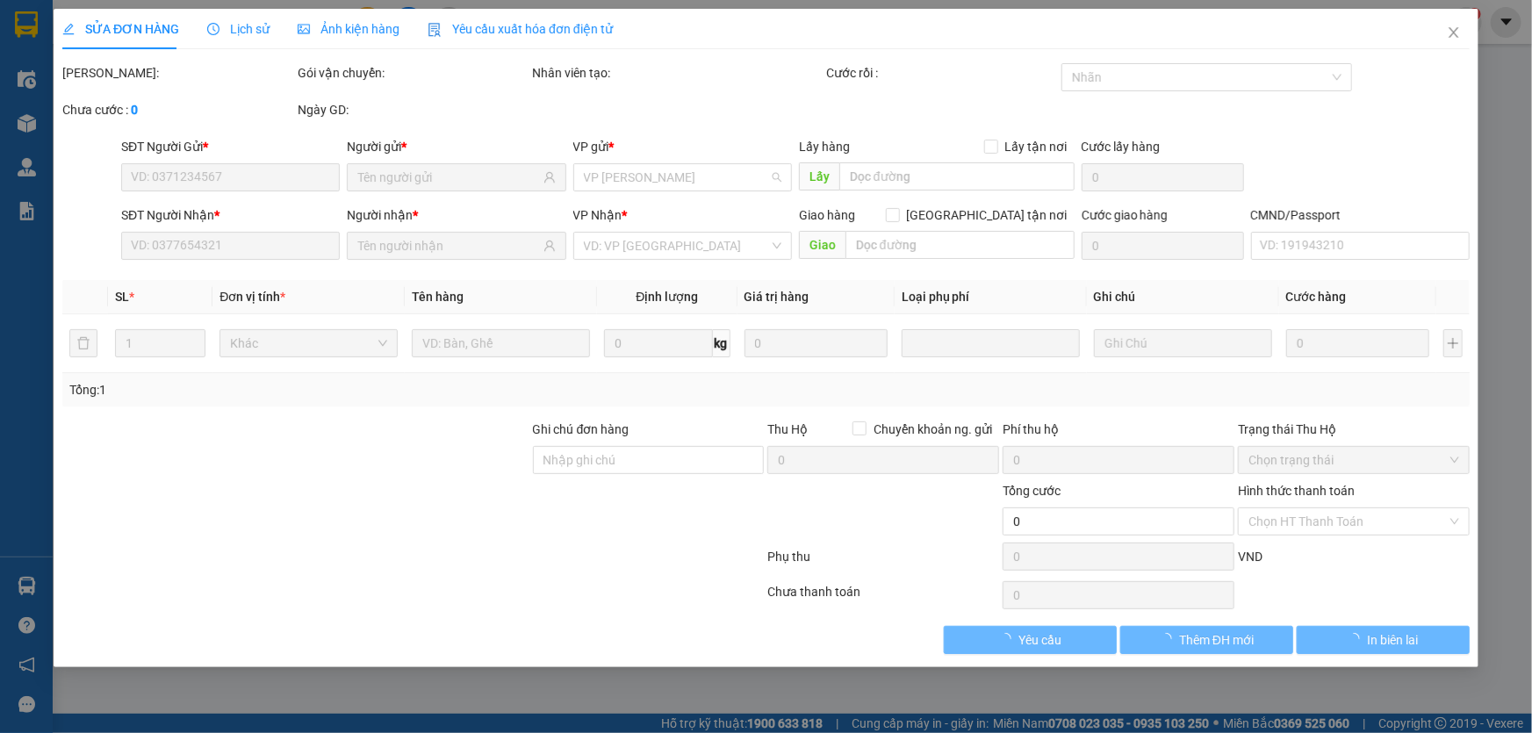
scroll to position [84, 0]
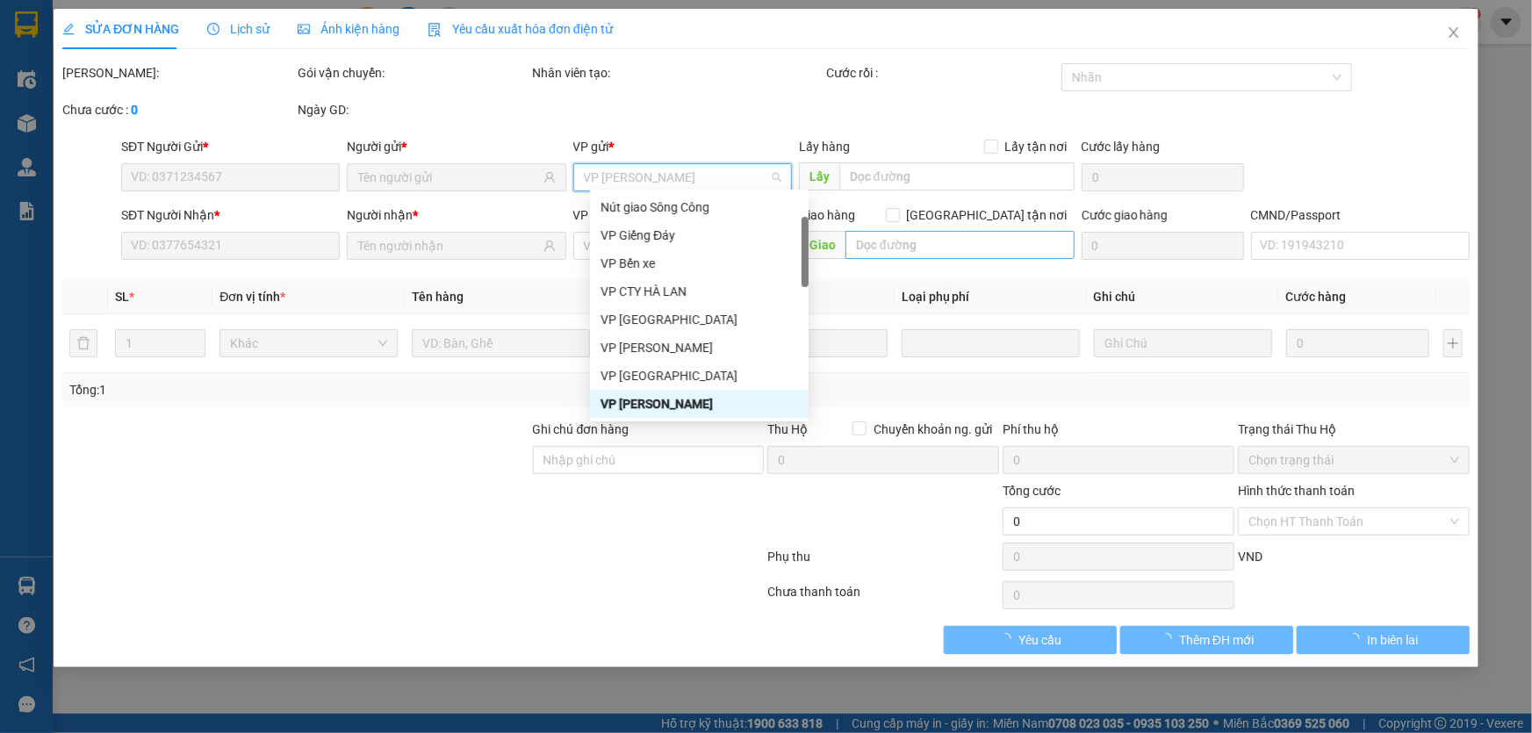
type input "0963828874"
type input "0363658858"
checkbox input "true"
type input "185 P. [GEOGRAPHIC_DATA], [GEOGRAPHIC_DATA], [GEOGRAPHIC_DATA], [GEOGRAPHIC_DAT…"
type input "SÍP GẤP"
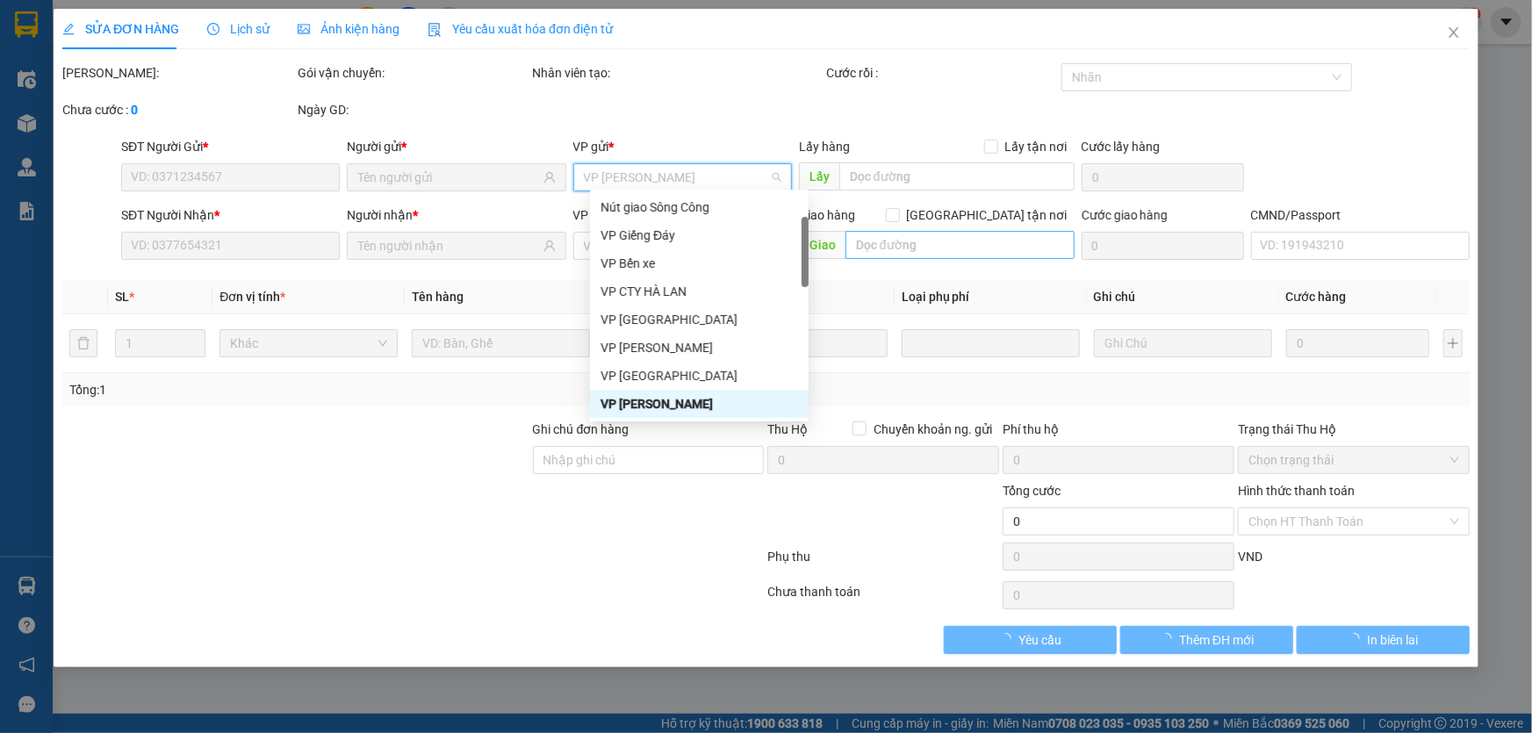
type input "75.000"
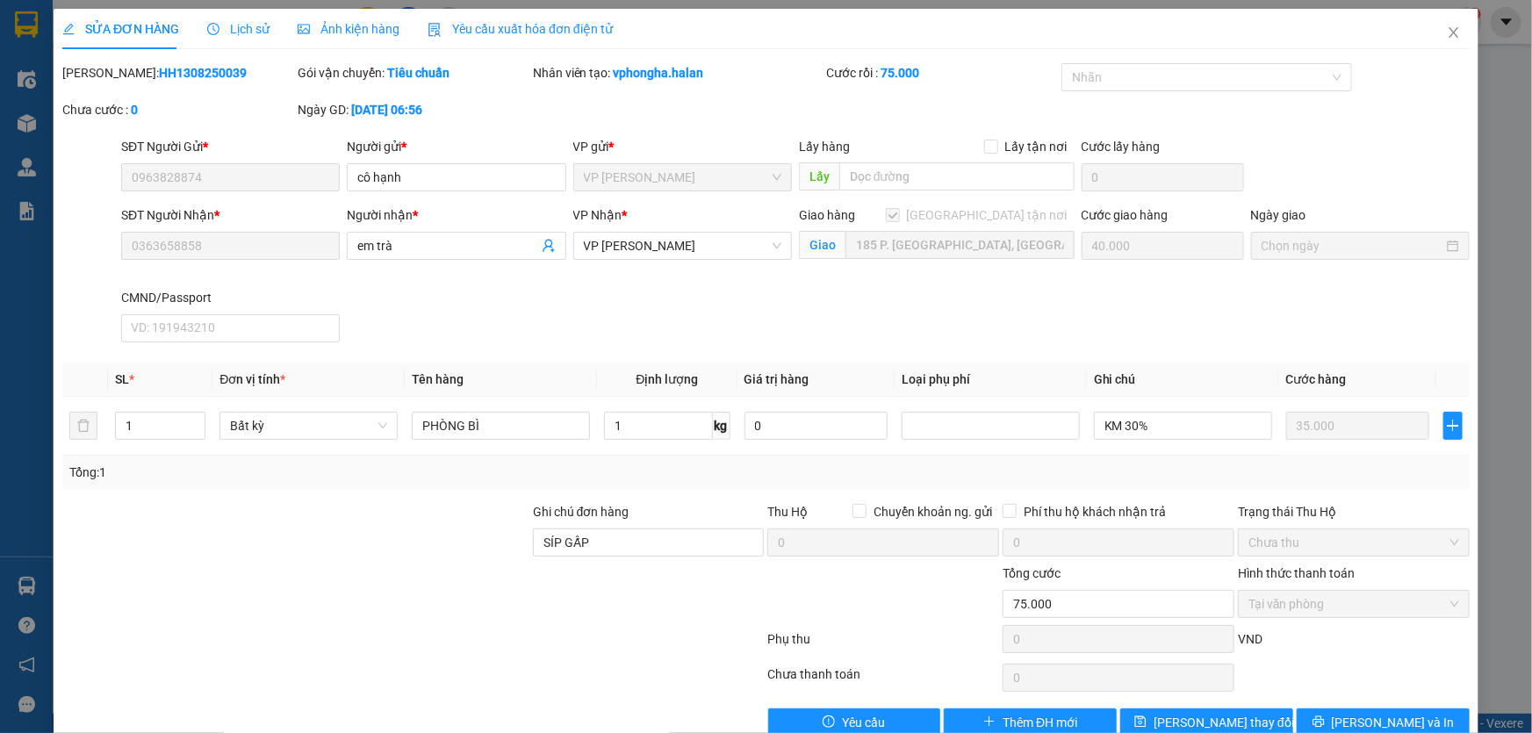
click at [1511, 210] on div "SỬA ĐƠN HÀNG Lịch sử Ảnh kiện hàng Yêu cầu xuất hóa đơn điện tử Total Paid Fee …" at bounding box center [766, 366] width 1532 height 733
click at [1447, 36] on icon "close" at bounding box center [1454, 32] width 14 height 14
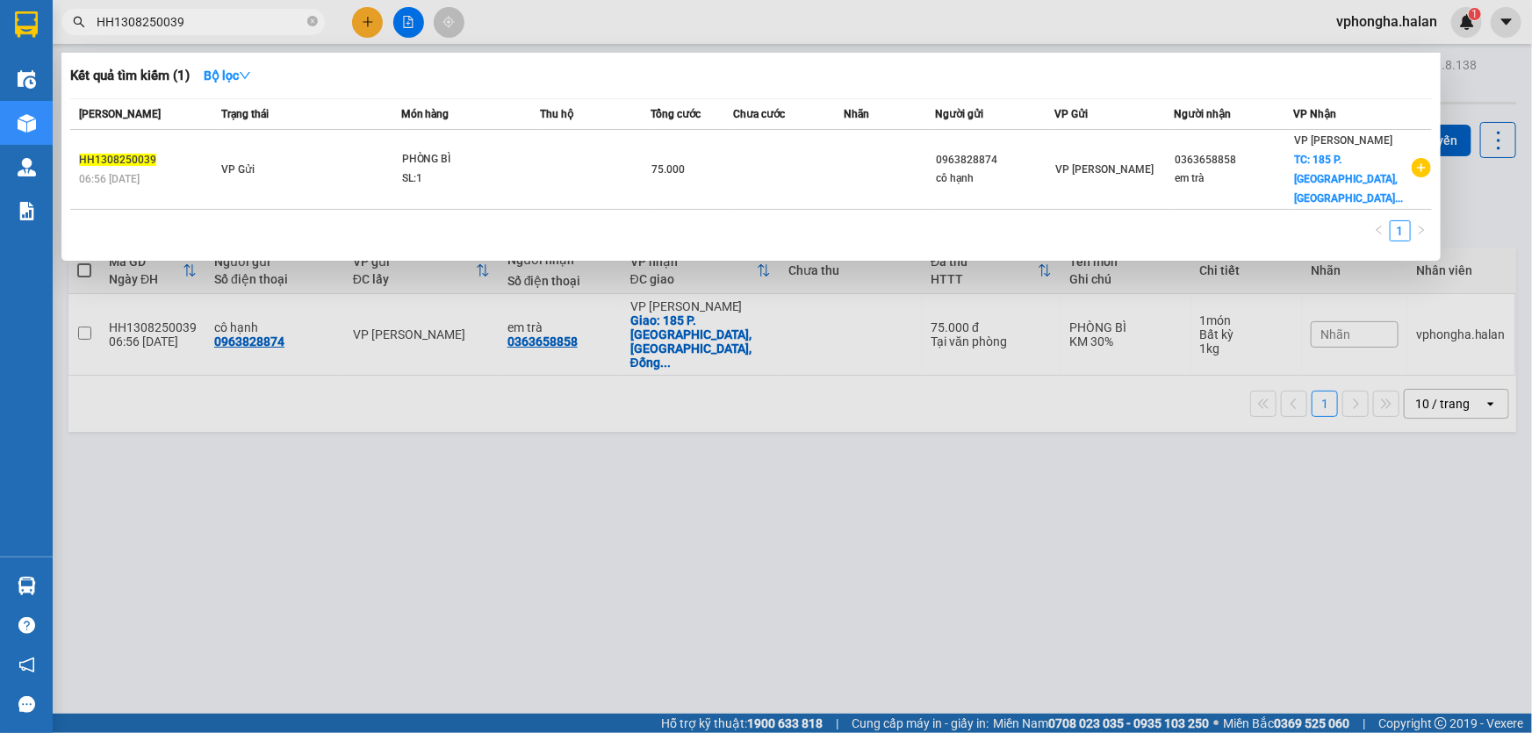
click at [210, 24] on input "HH1308250039" at bounding box center [200, 21] width 207 height 19
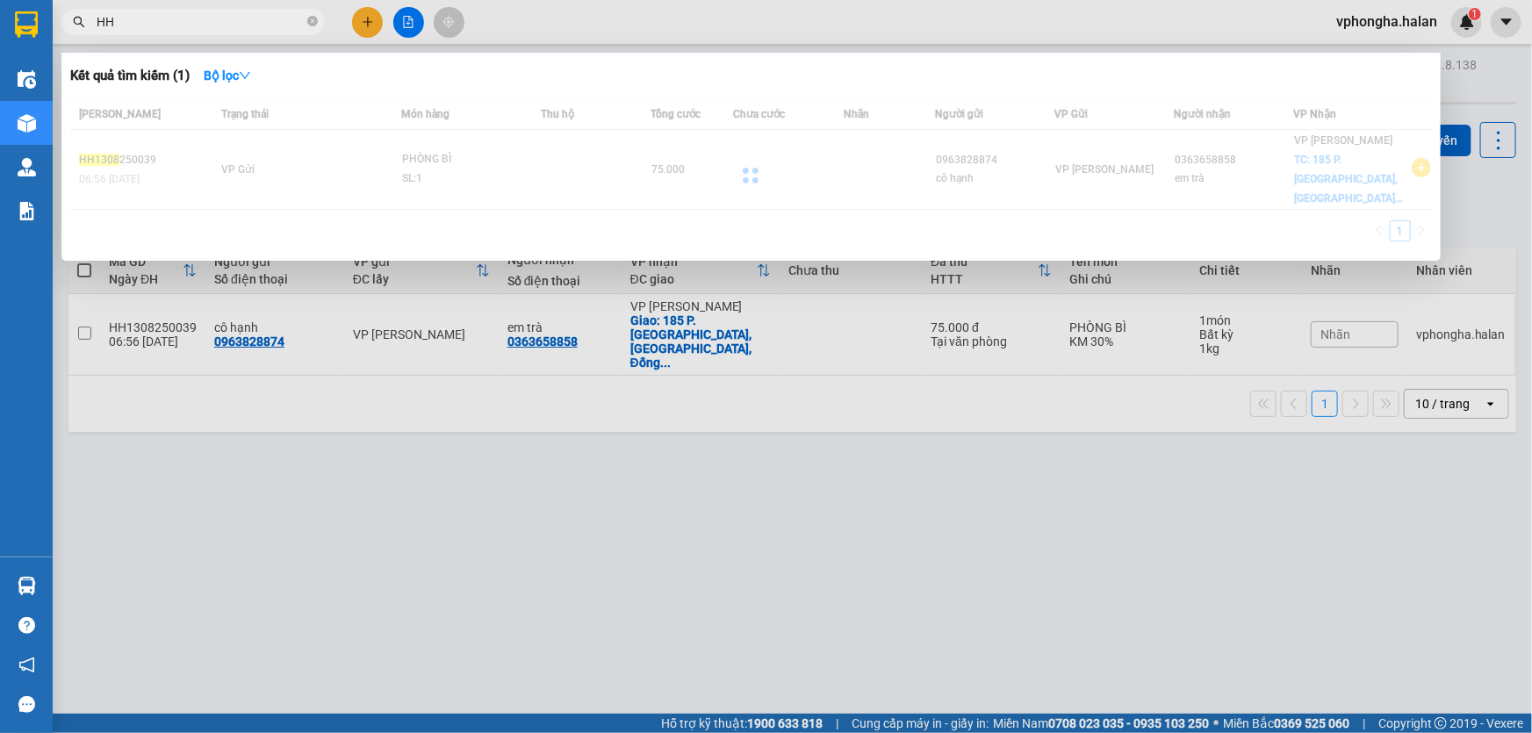
type input "H"
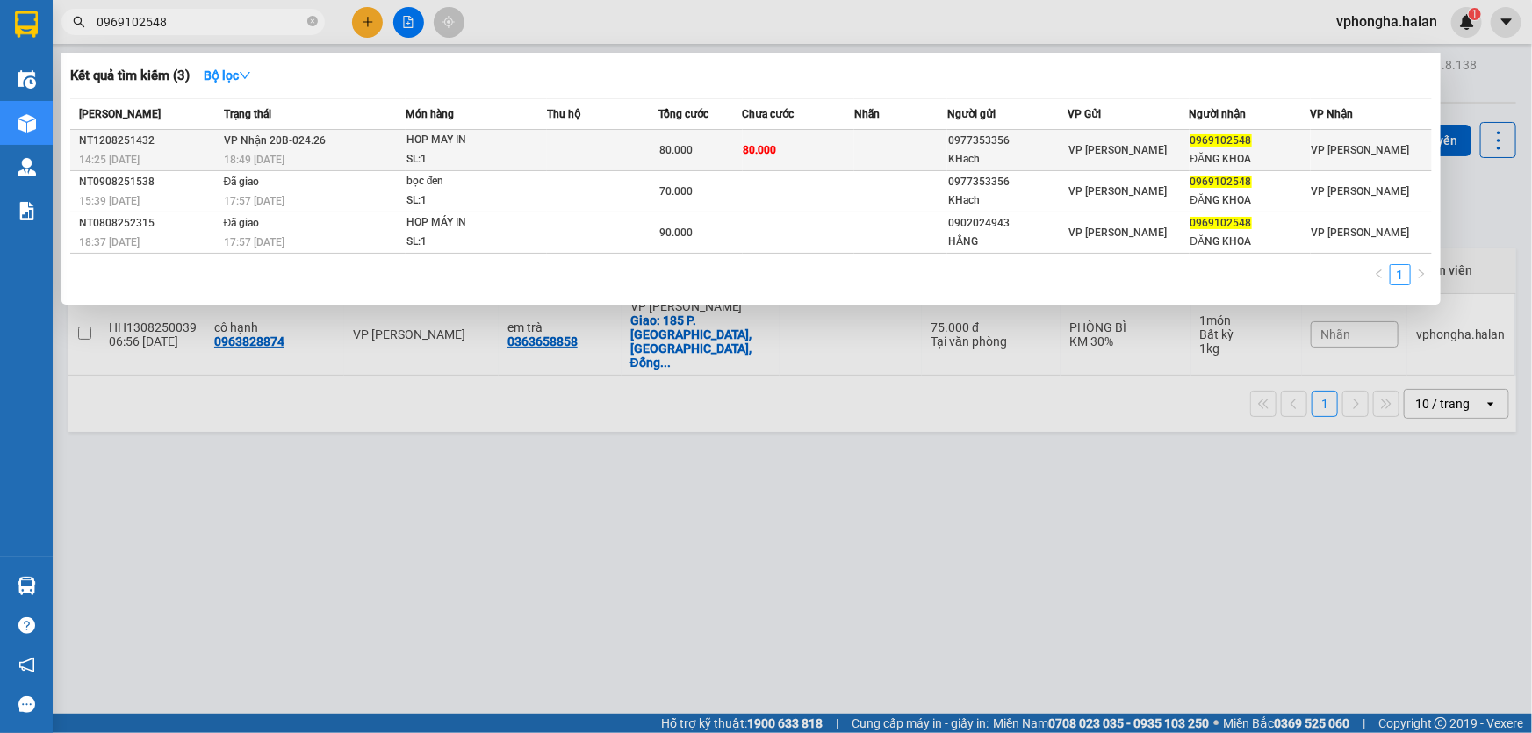
type input "0969102548"
click at [457, 140] on div "HOP MAY IN" at bounding box center [472, 140] width 132 height 19
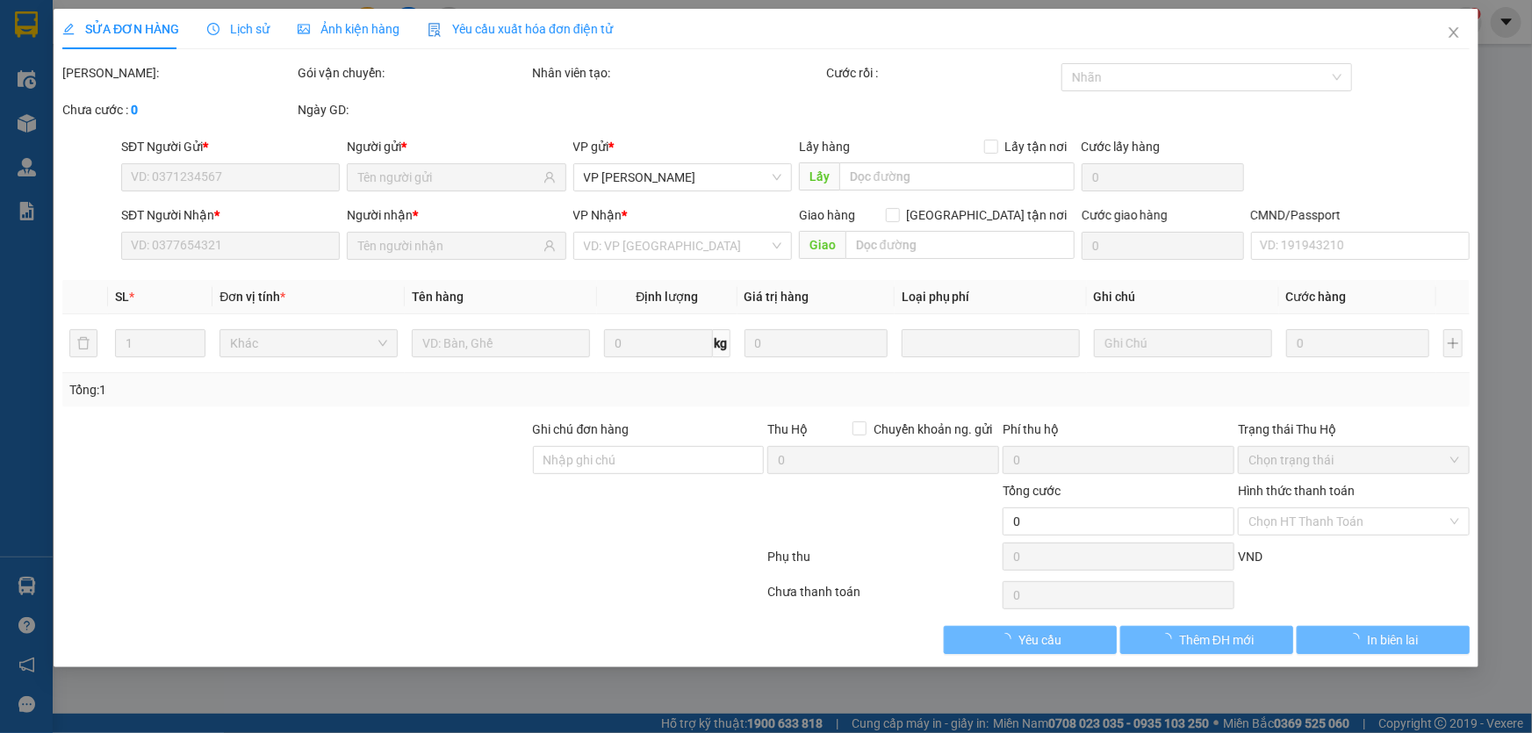
type input "0977353356"
type input "KHach"
type input "0969102548"
type input "ĐĂNG KHOA"
type input "80.000"
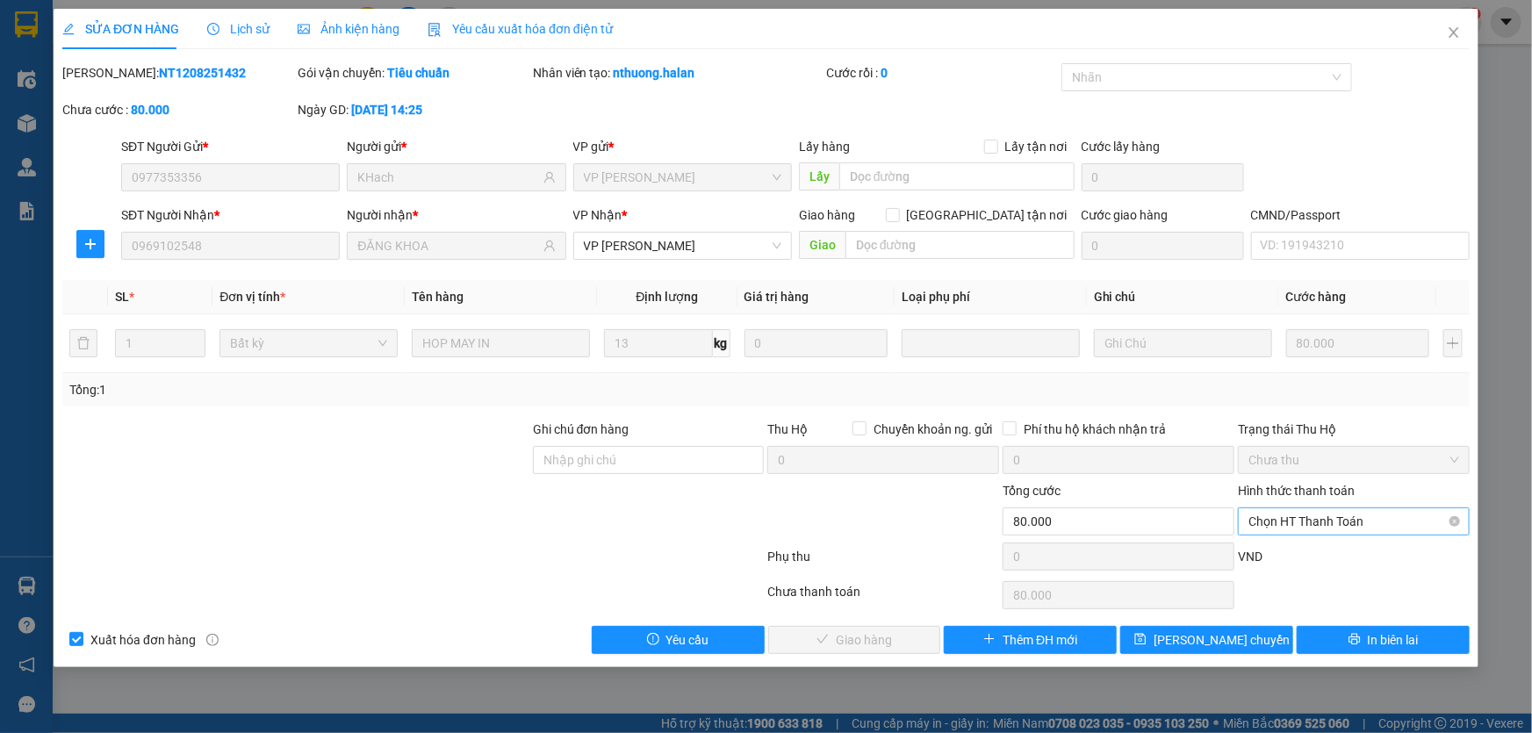
click at [1324, 518] on span "Chọn HT Thanh Toán" at bounding box center [1353, 521] width 211 height 26
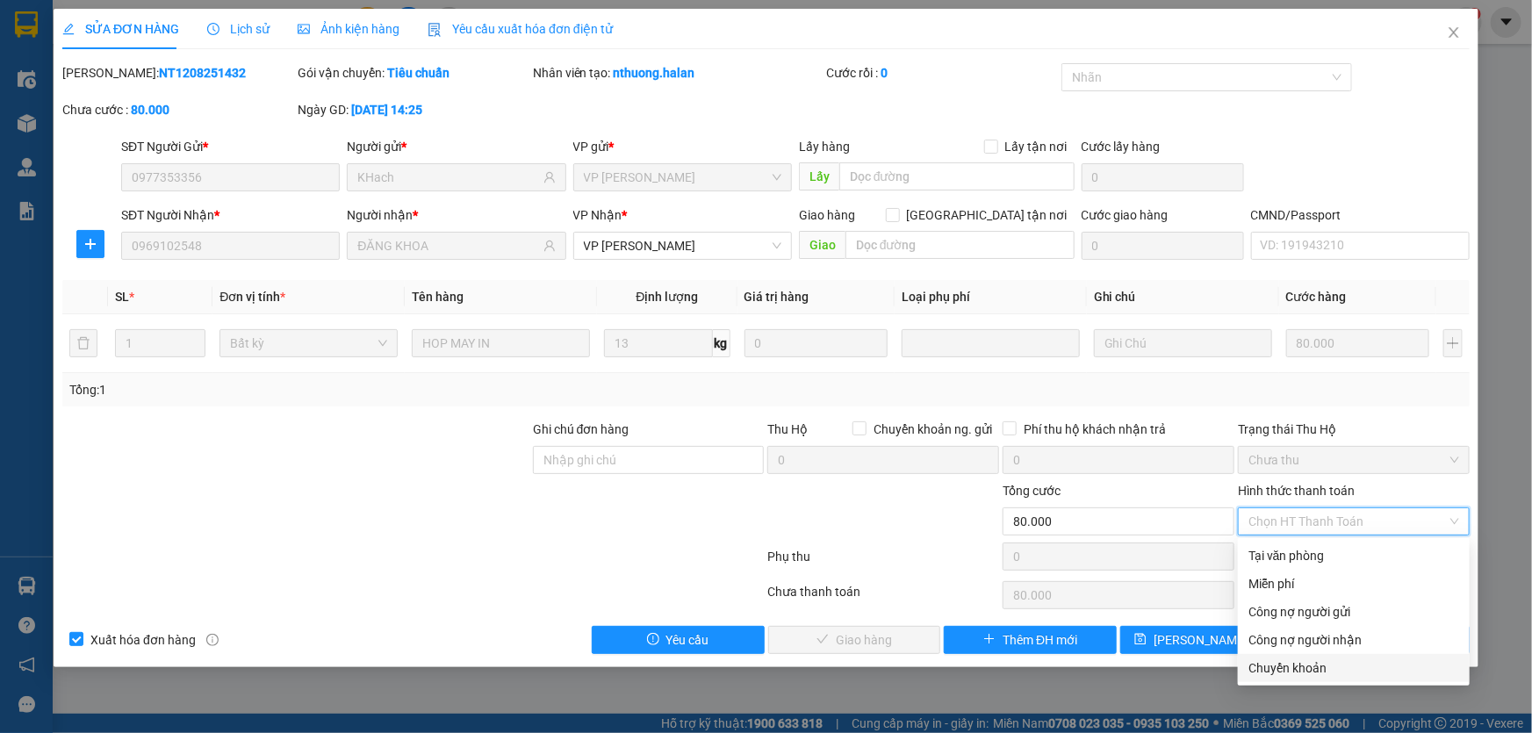
click at [1296, 668] on div "Chuyển khoản" at bounding box center [1353, 667] width 211 height 19
type input "0"
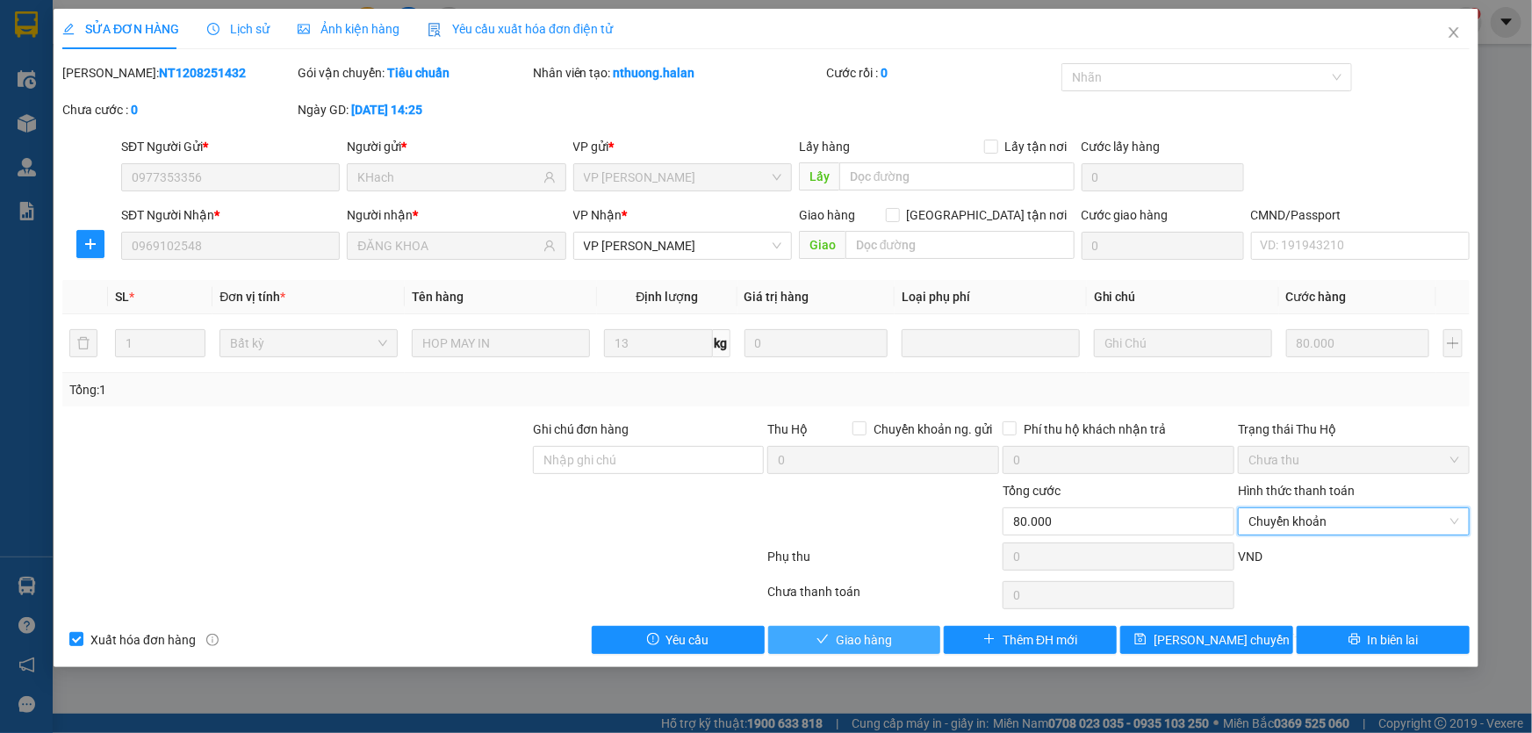
click at [867, 632] on span "Giao hàng" at bounding box center [864, 639] width 56 height 19
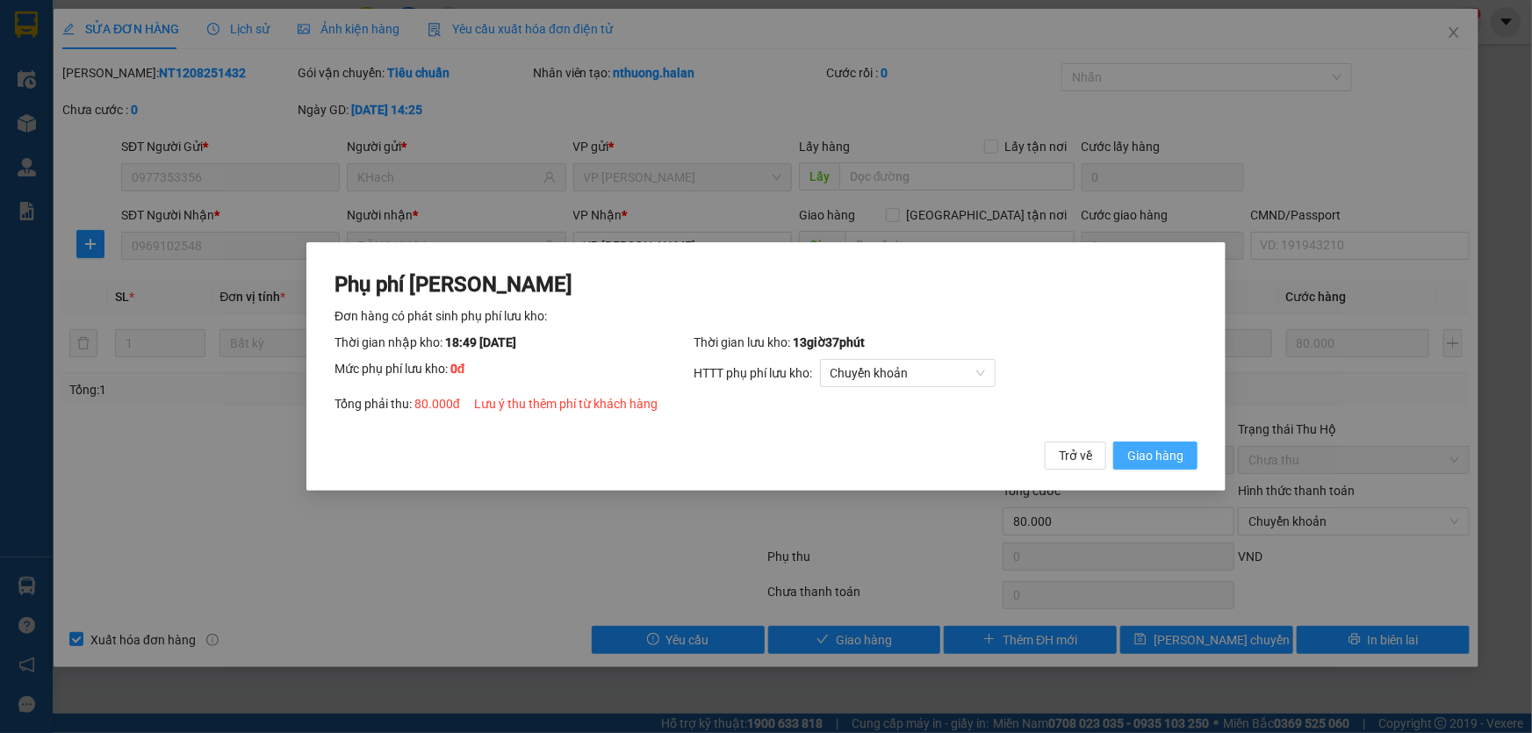
click at [1144, 463] on span "Giao hàng" at bounding box center [1155, 455] width 56 height 19
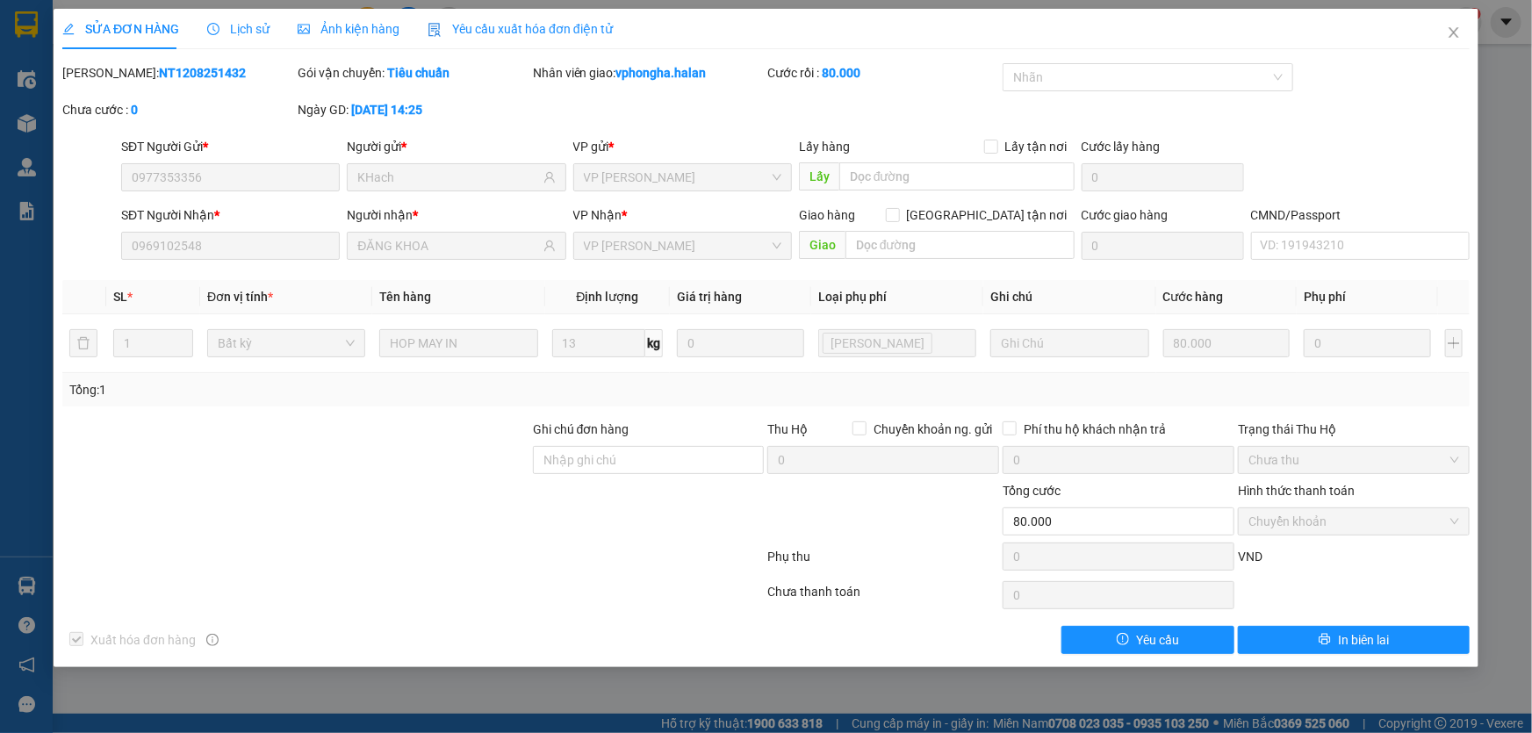
click at [18, 320] on div "SỬA ĐƠN HÀNG Lịch sử Ảnh kiện hàng Yêu cầu xuất hóa đơn điện tử Total Paid Fee …" at bounding box center [766, 366] width 1532 height 733
click at [1454, 44] on span "Close" at bounding box center [1453, 33] width 49 height 49
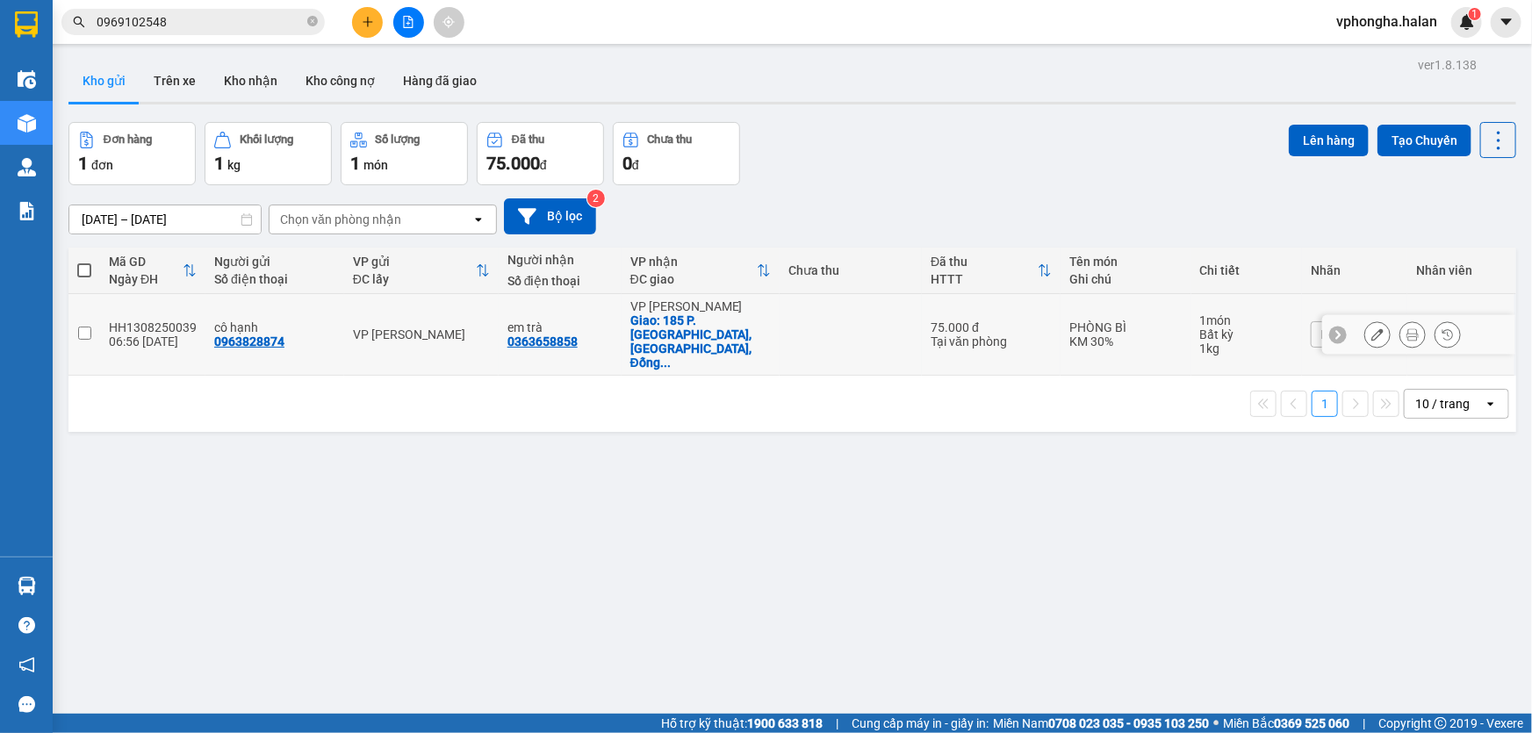
click at [90, 320] on td at bounding box center [84, 335] width 32 height 82
checkbox input "true"
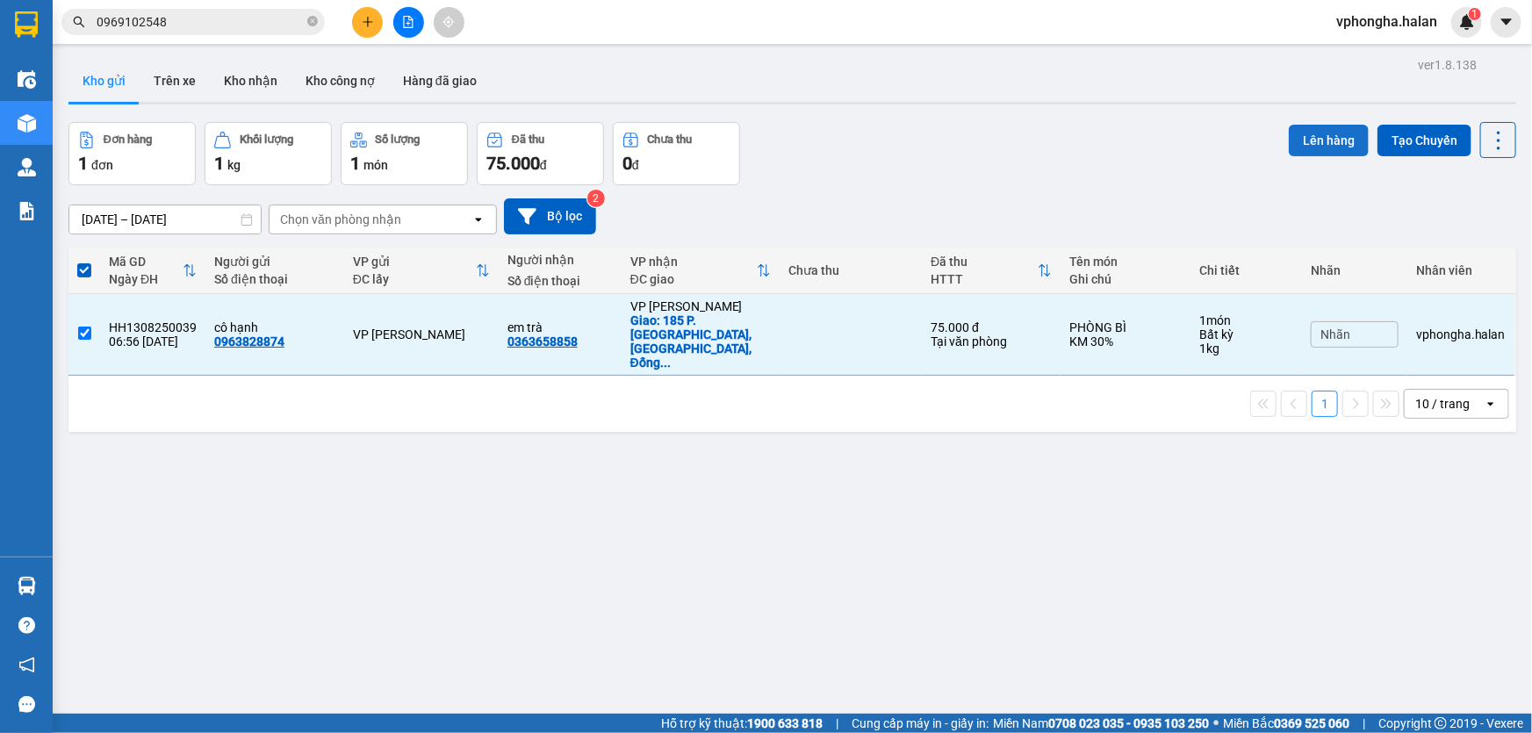
click at [1329, 140] on button "Lên hàng" at bounding box center [1329, 141] width 80 height 32
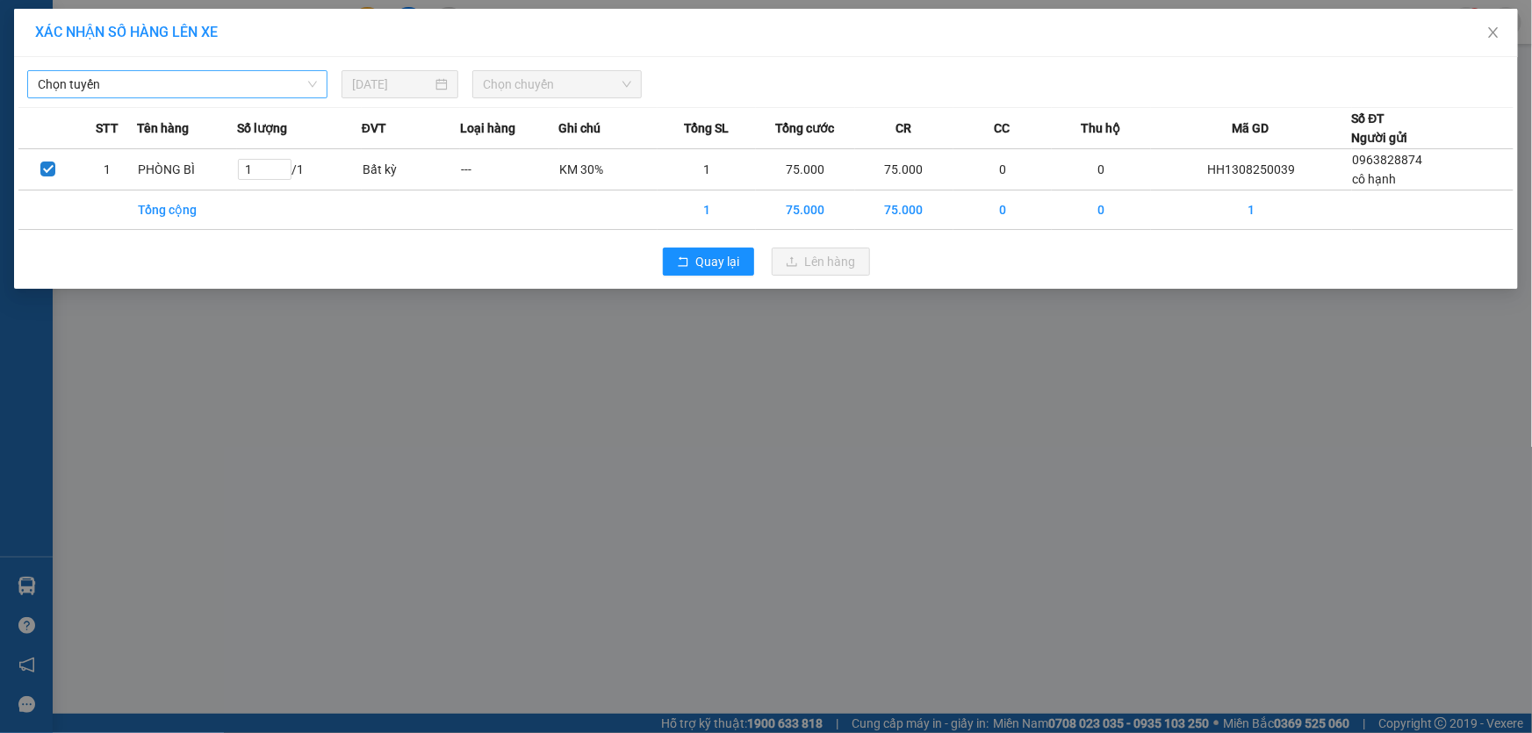
click at [114, 92] on span "Chọn tuyến" at bounding box center [177, 84] width 279 height 26
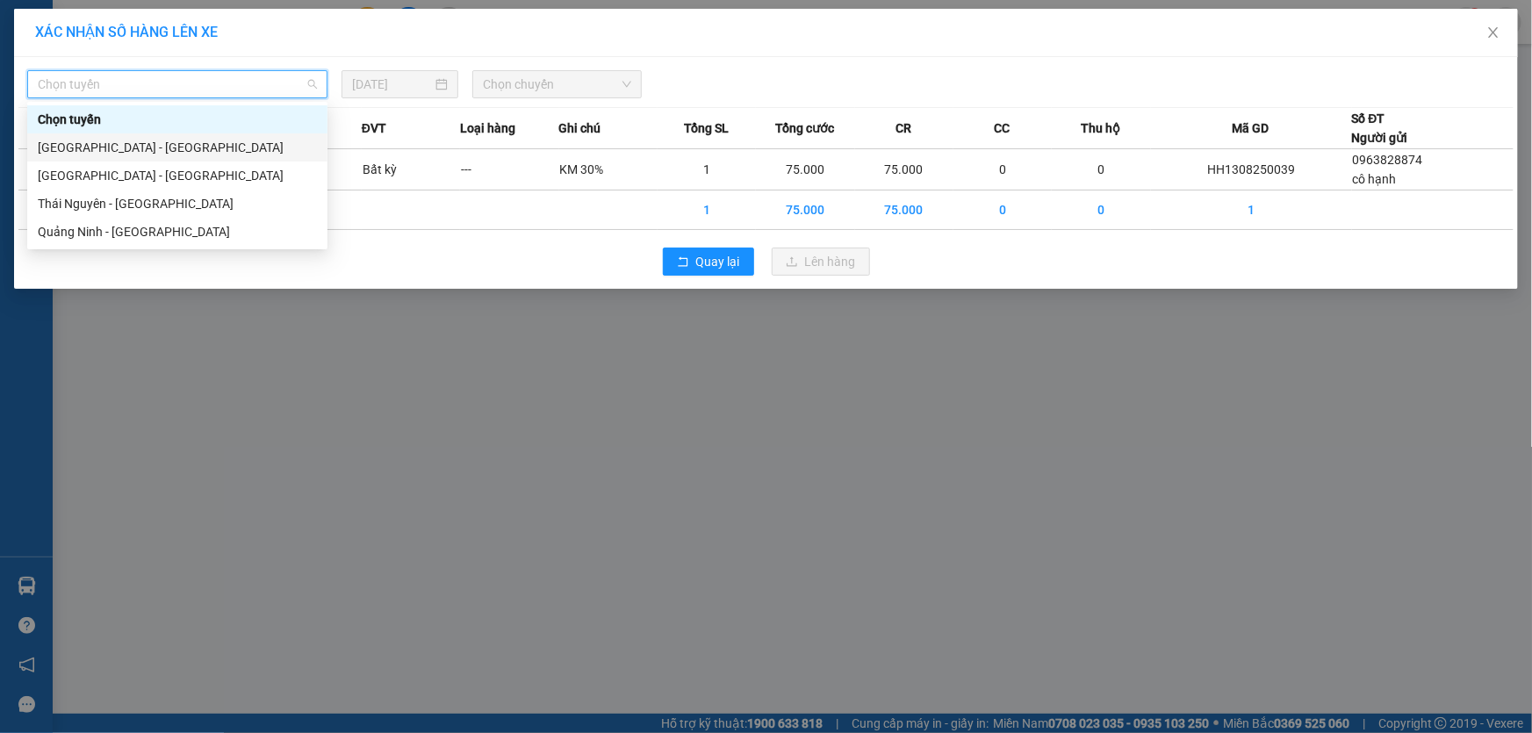
click at [110, 159] on div "[GEOGRAPHIC_DATA] - [GEOGRAPHIC_DATA]" at bounding box center [177, 147] width 300 height 28
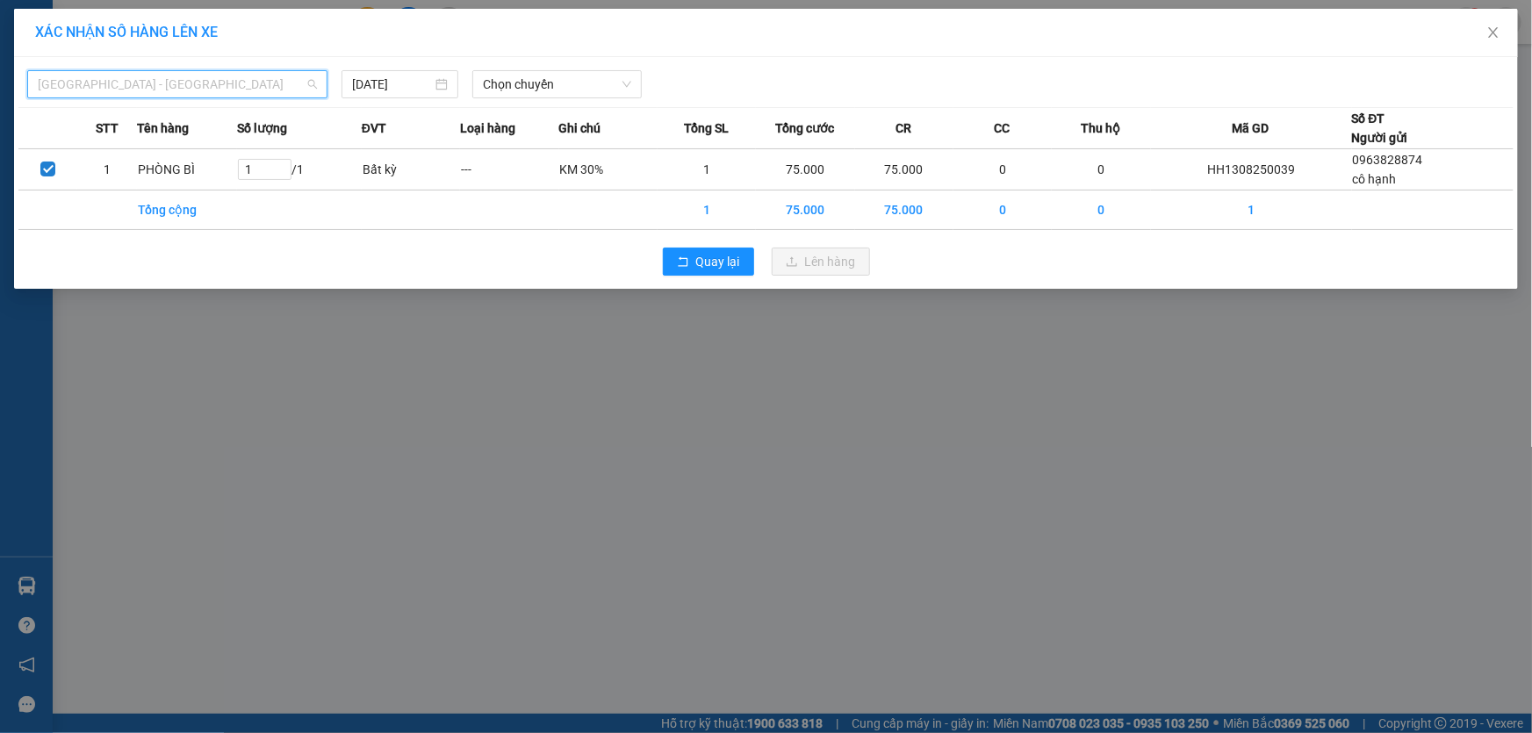
click at [162, 83] on span "[GEOGRAPHIC_DATA] - [GEOGRAPHIC_DATA]" at bounding box center [177, 84] width 279 height 26
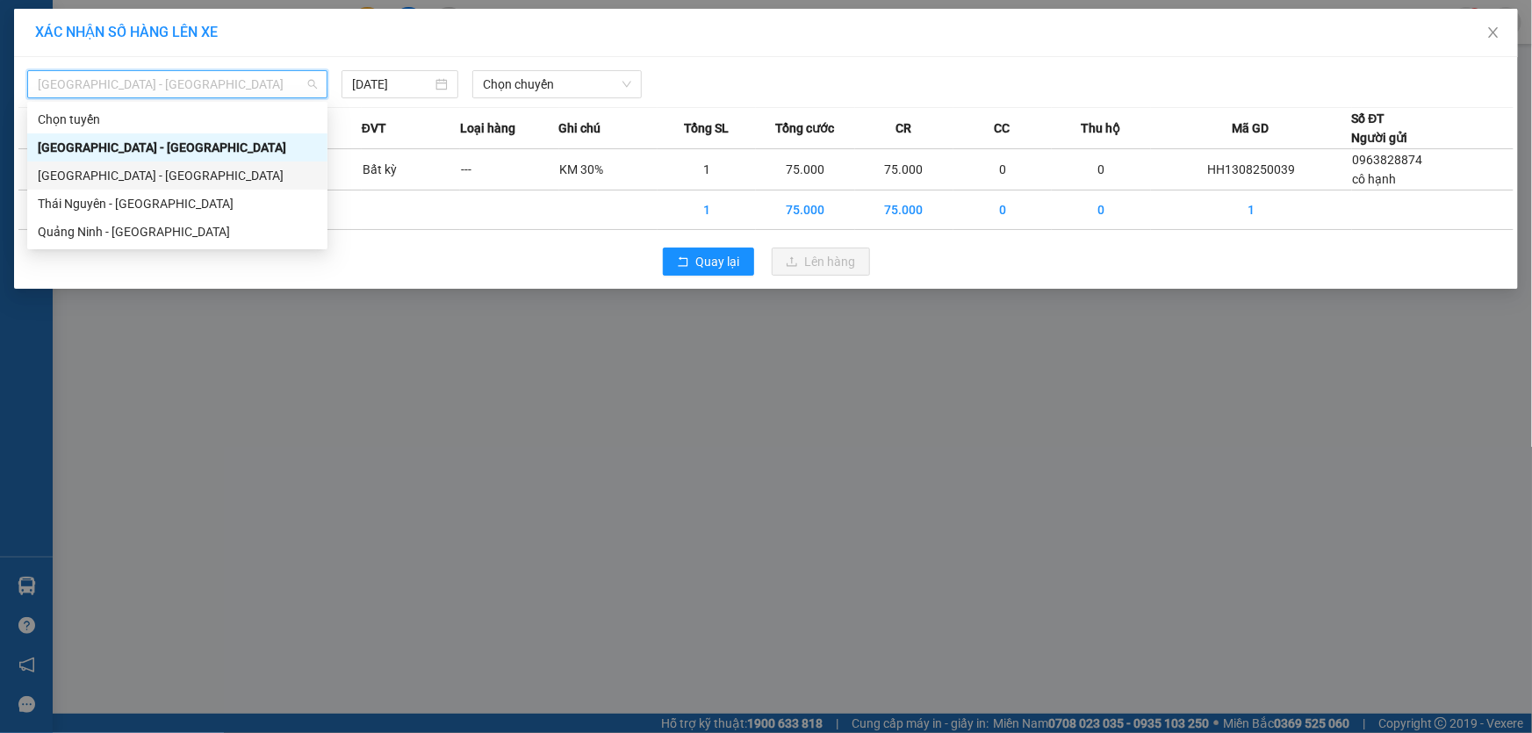
click at [146, 182] on div "[GEOGRAPHIC_DATA] - [GEOGRAPHIC_DATA]" at bounding box center [177, 175] width 279 height 19
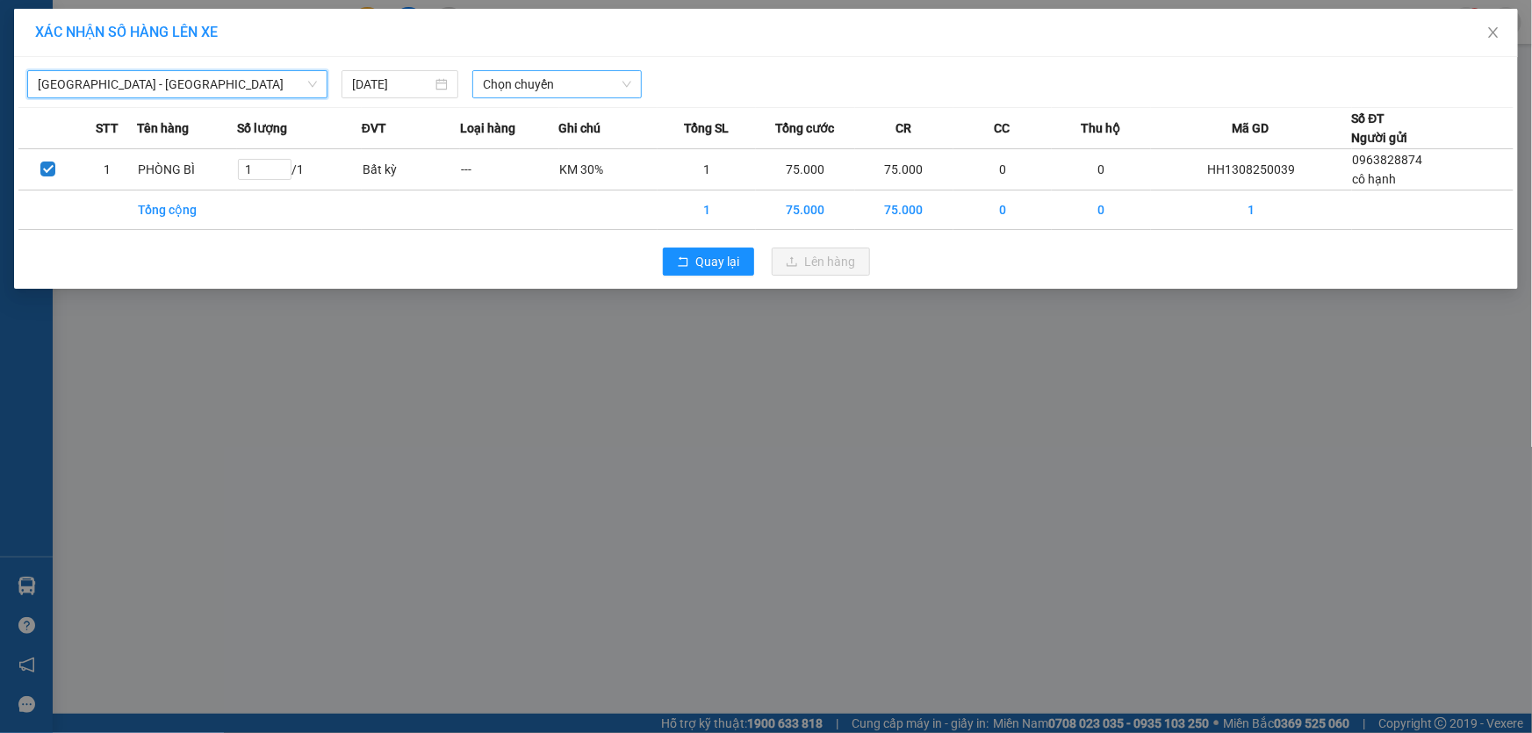
click at [602, 91] on span "Chọn chuyến" at bounding box center [557, 84] width 148 height 26
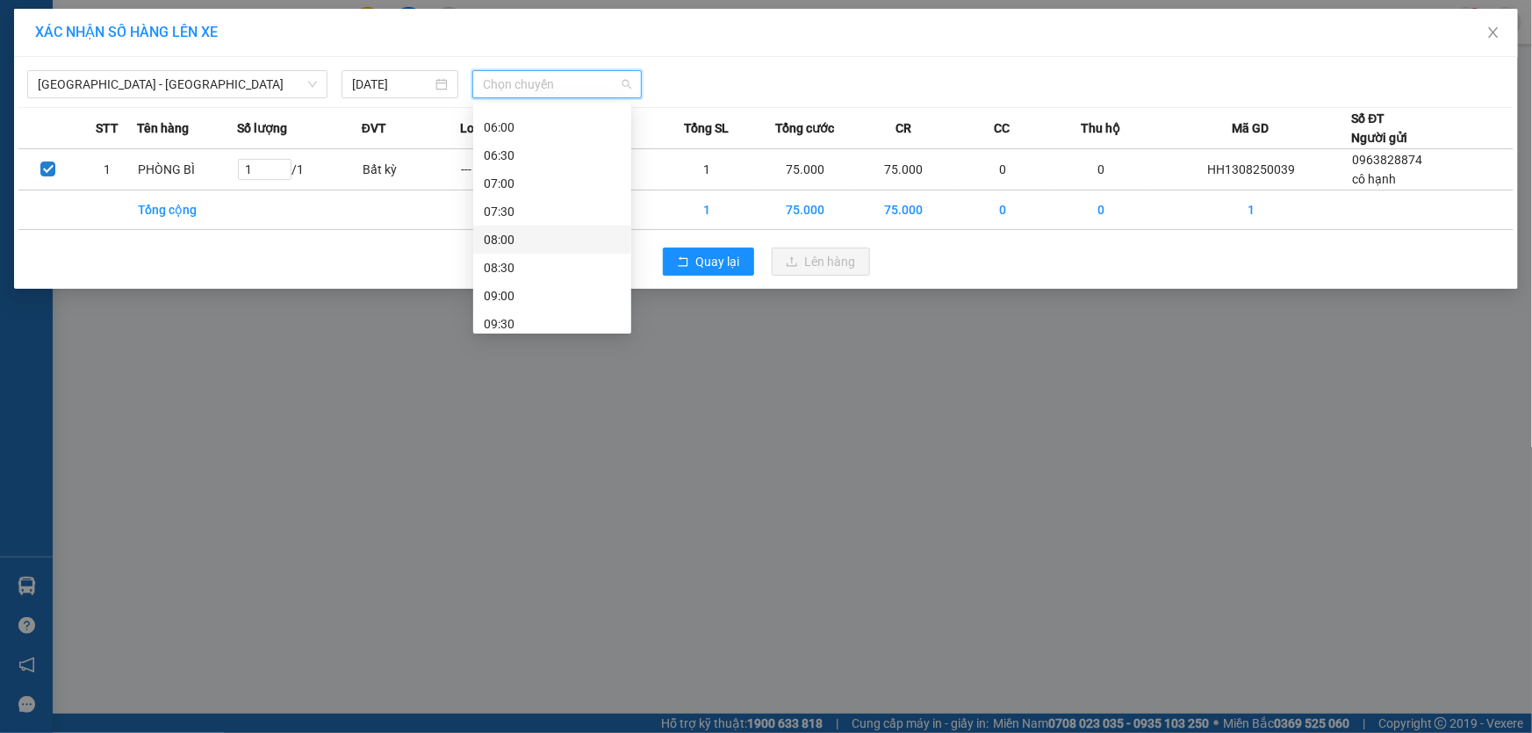
scroll to position [239, 0]
click at [525, 192] on div "09:00" at bounding box center [552, 189] width 137 height 19
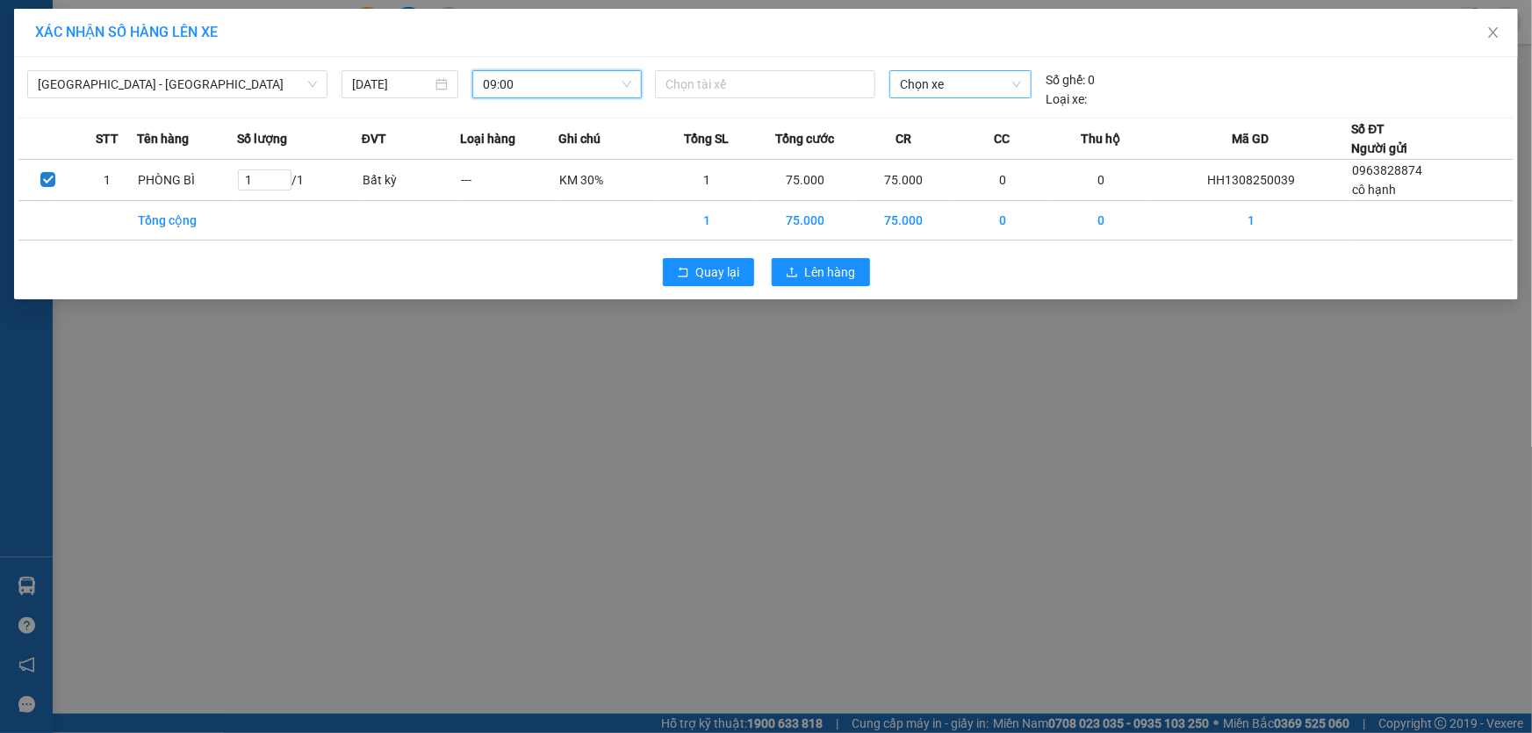
click at [1005, 81] on span "Chọn xe" at bounding box center [960, 84] width 121 height 26
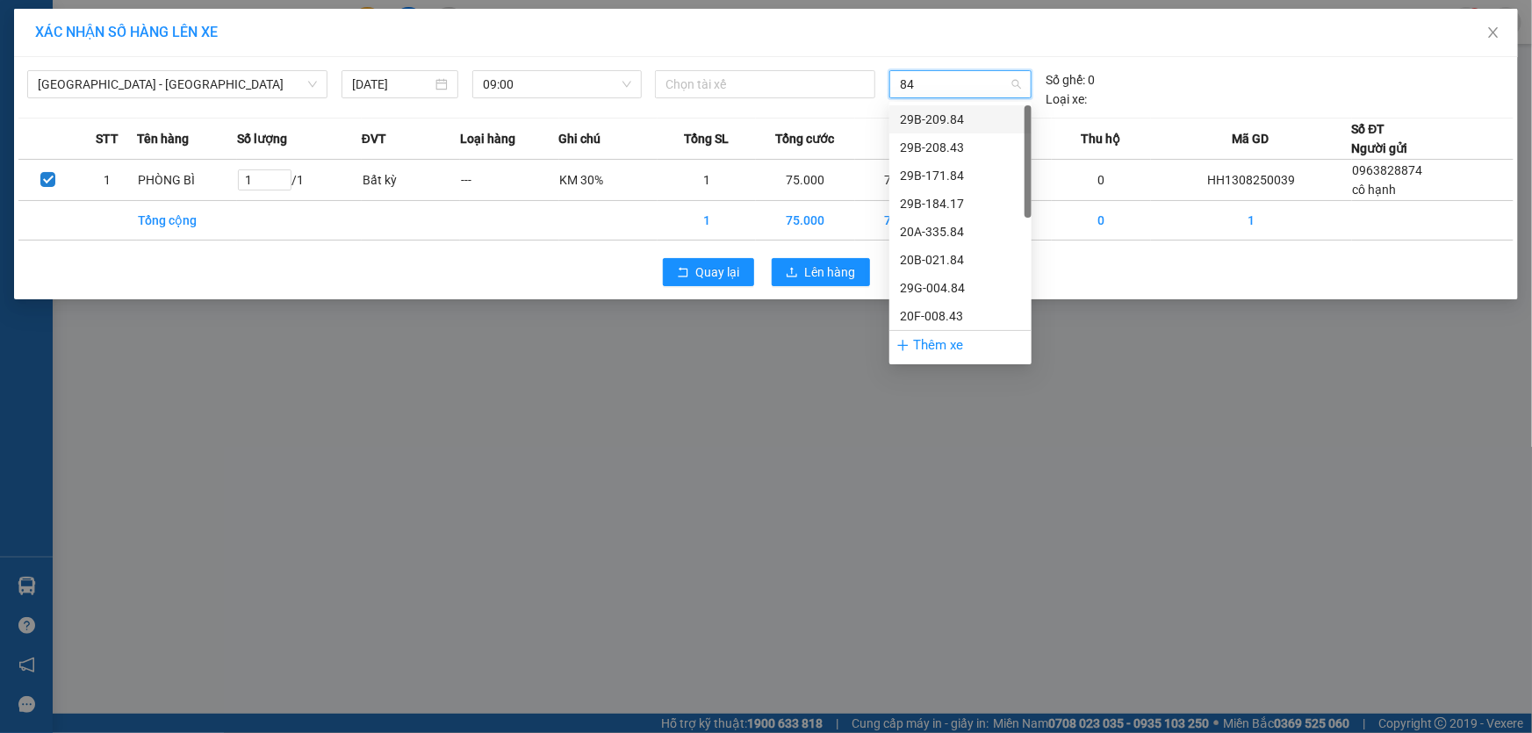
type input "843"
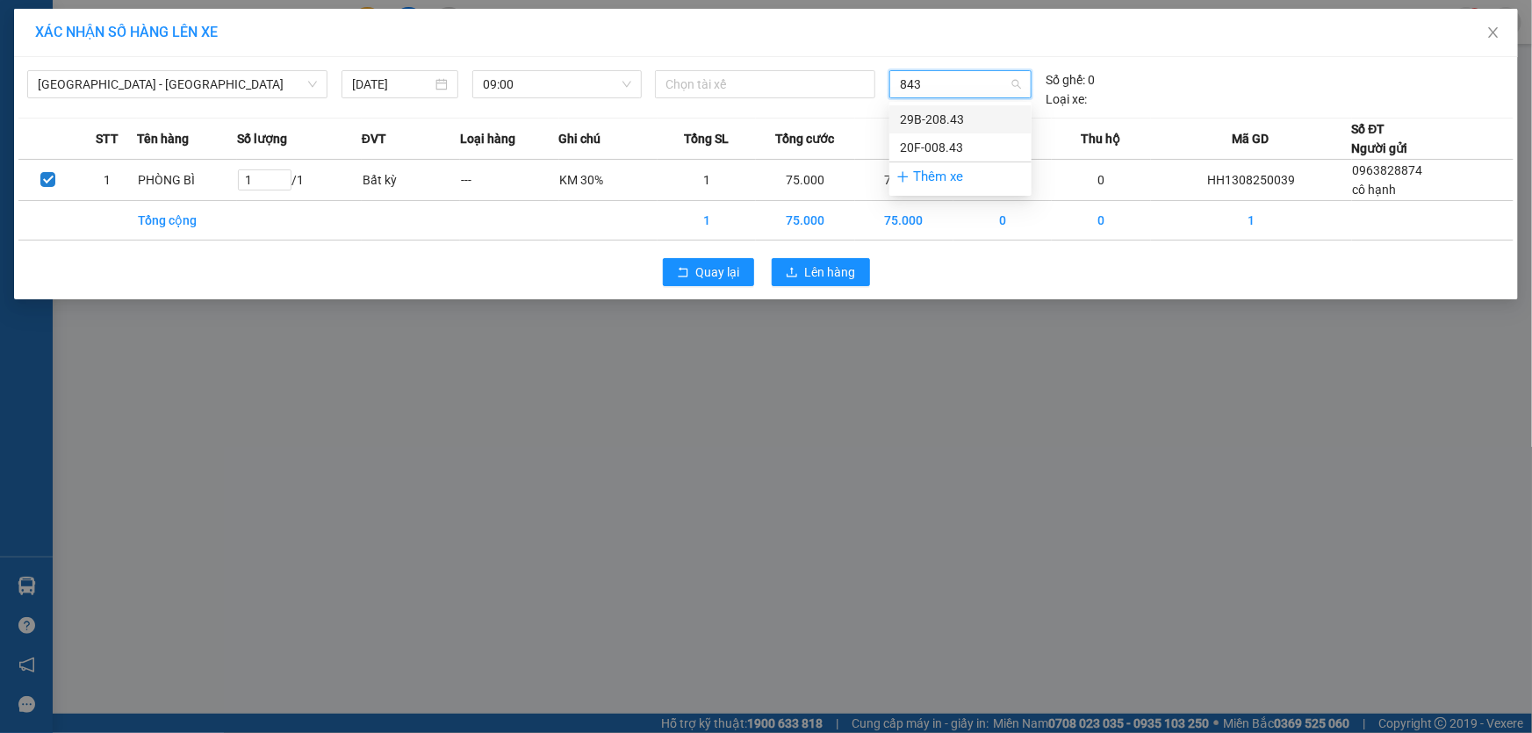
click at [933, 119] on div "29B-208.43" at bounding box center [960, 119] width 121 height 19
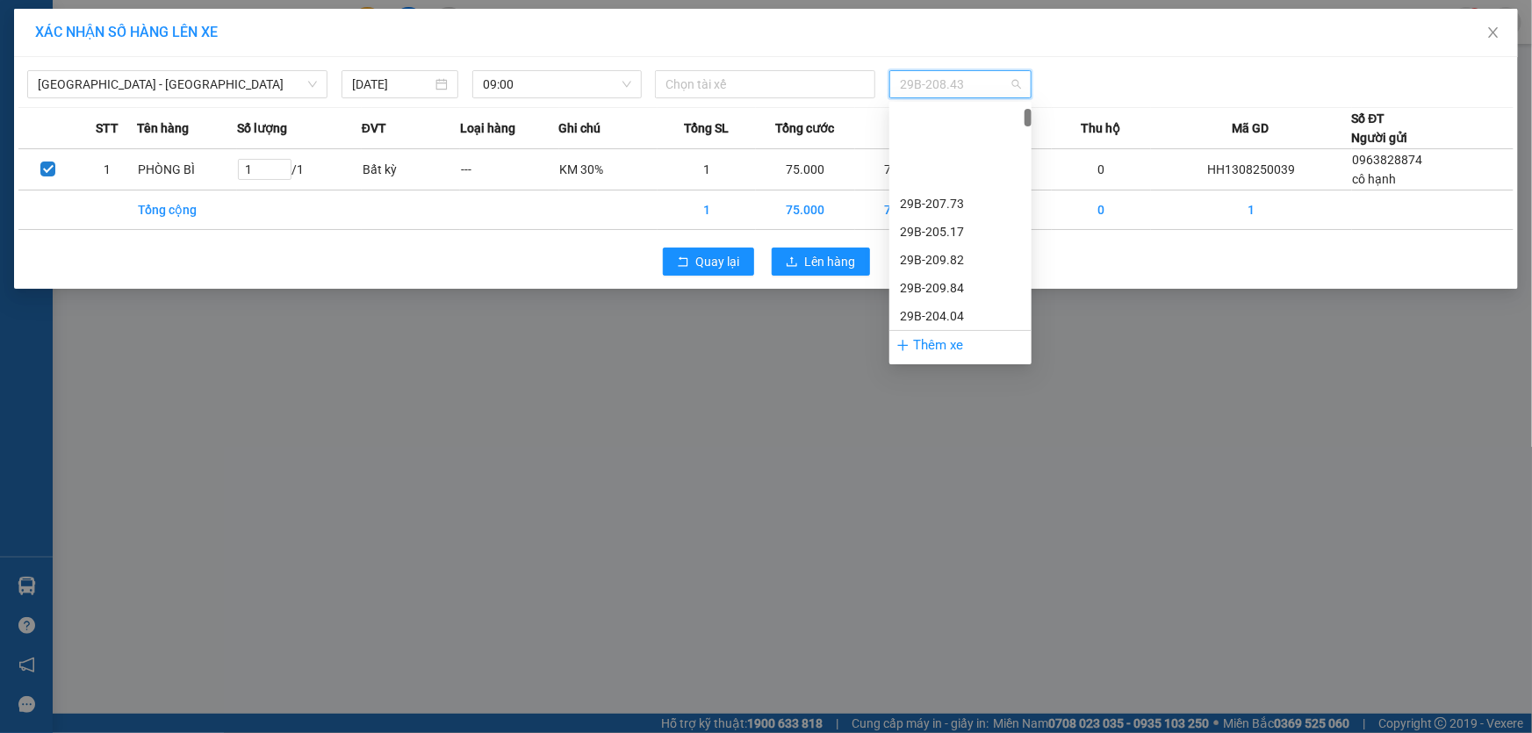
scroll to position [112, 0]
drag, startPoint x: 973, startPoint y: 84, endPoint x: 844, endPoint y: 68, distance: 130.1
click at [844, 68] on div "Quảng Ninh - Hà Nội 13/08/2025 09:00 Chọn tài xế 29B-208.43" at bounding box center [765, 79] width 1495 height 37
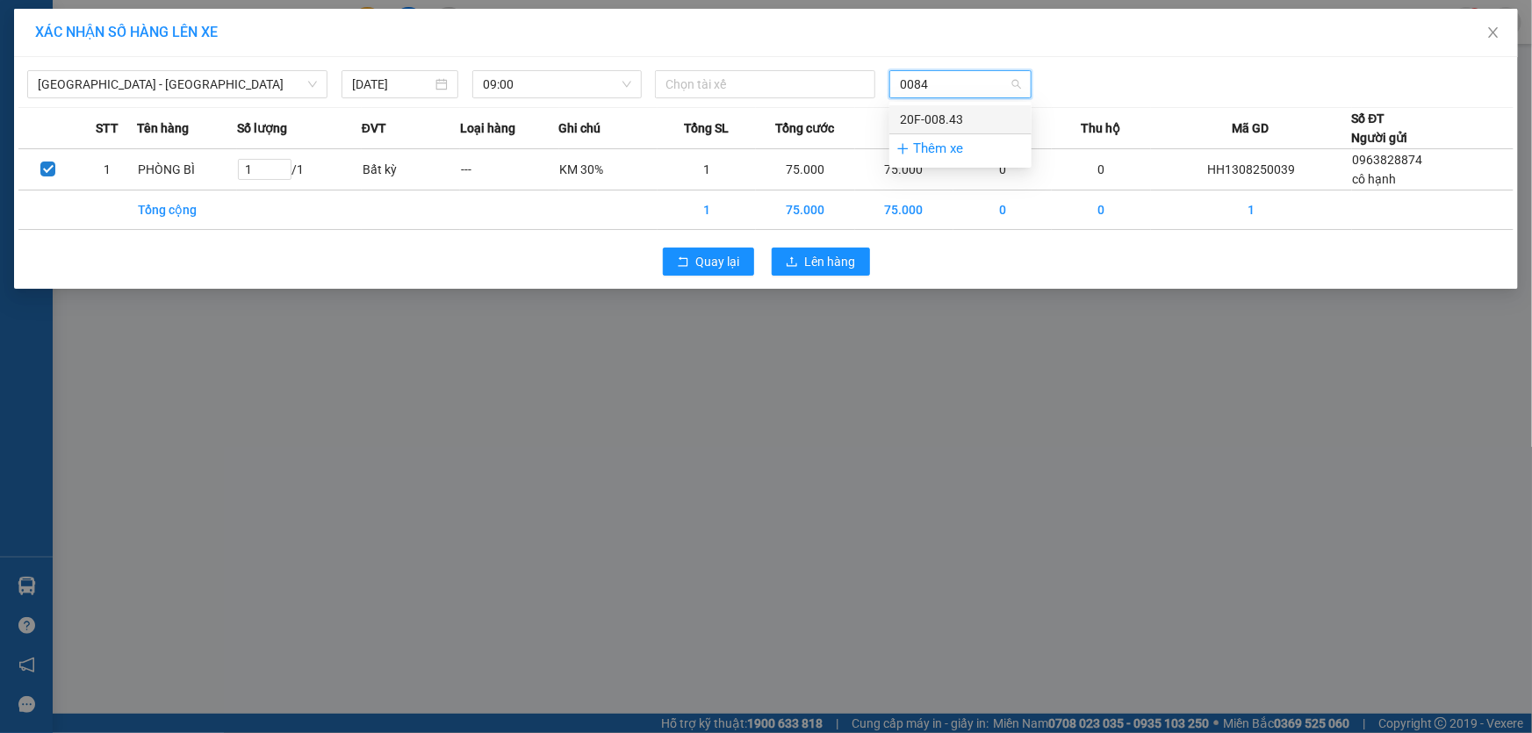
scroll to position [0, 0]
type input "00843"
click at [979, 123] on div "20F-008.43" at bounding box center [960, 119] width 121 height 19
click at [819, 88] on div at bounding box center [765, 84] width 212 height 21
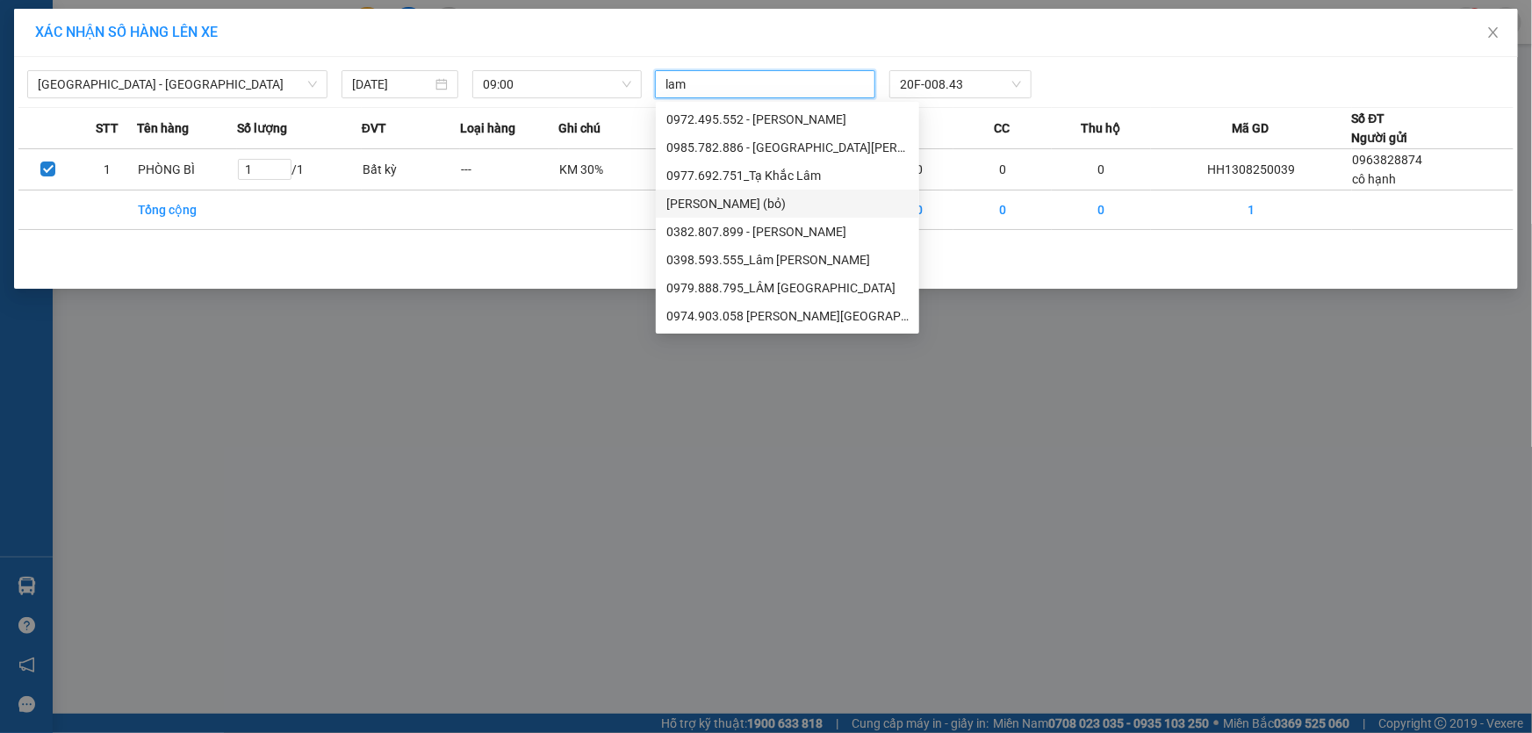
scroll to position [83, 0]
type input "l"
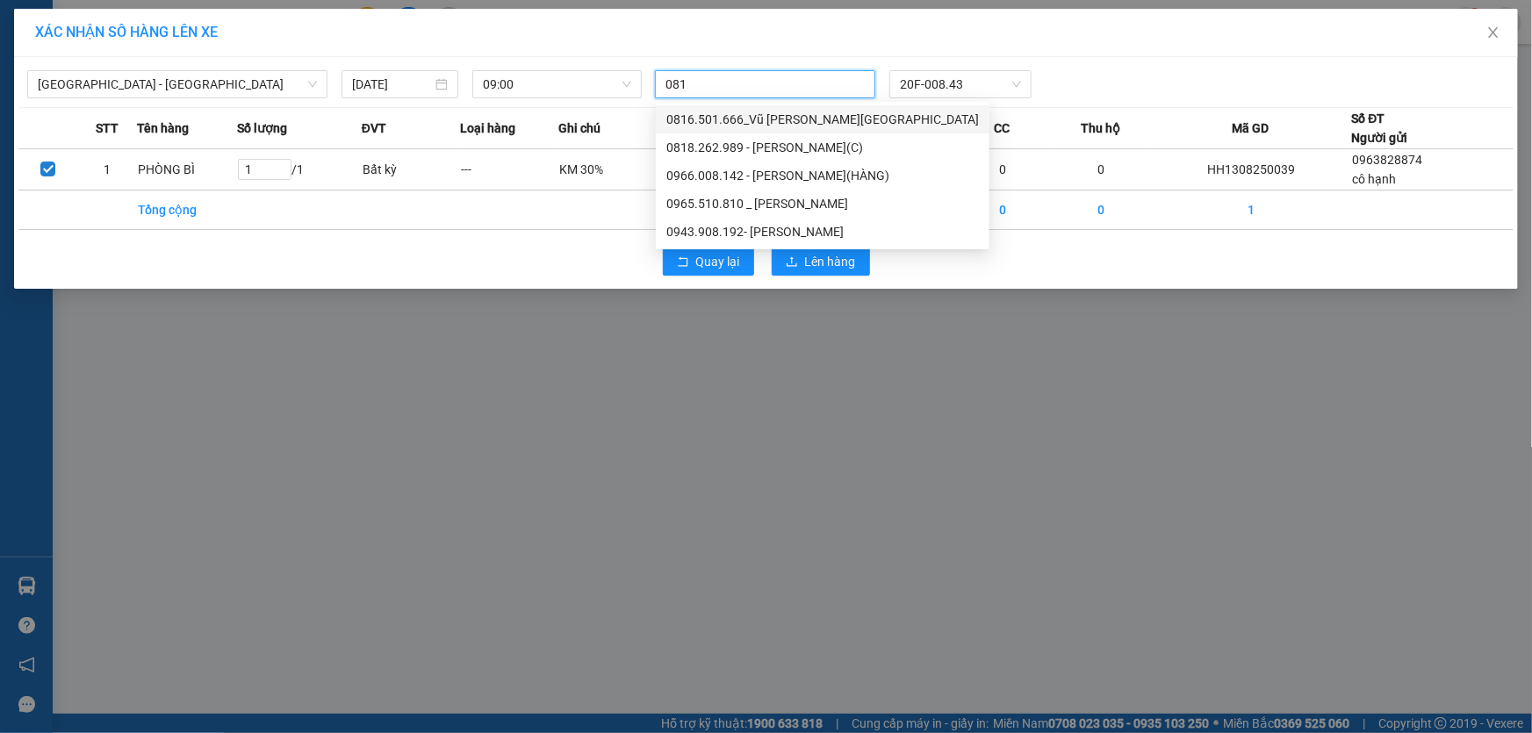
scroll to position [0, 0]
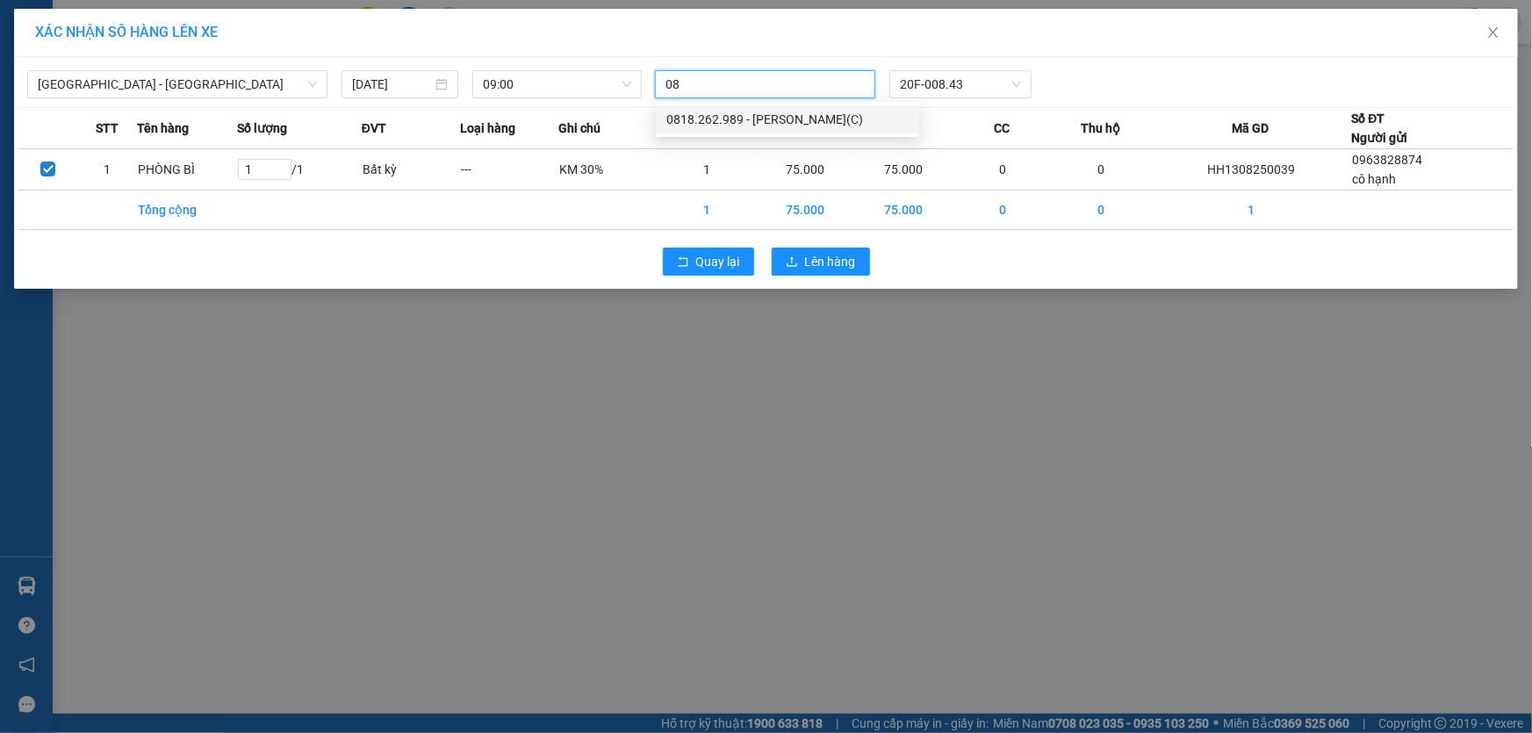
type input "0"
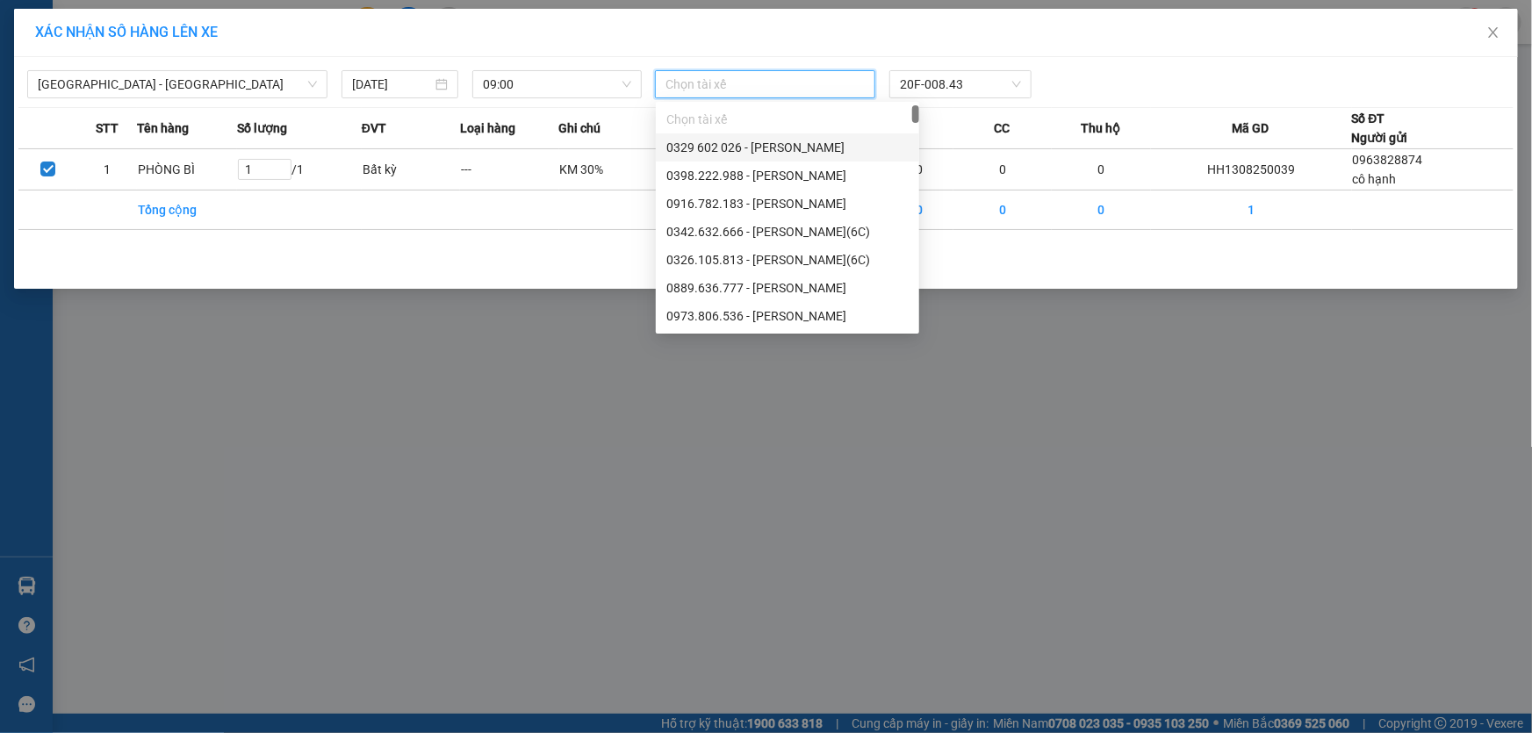
click at [486, 442] on div "XÁC NHẬN SỐ HÀNG LÊN XE Quảng Ninh - Hà Nội 13/08/2025 09:00 Chọn tài xế 20F-00…" at bounding box center [766, 366] width 1532 height 733
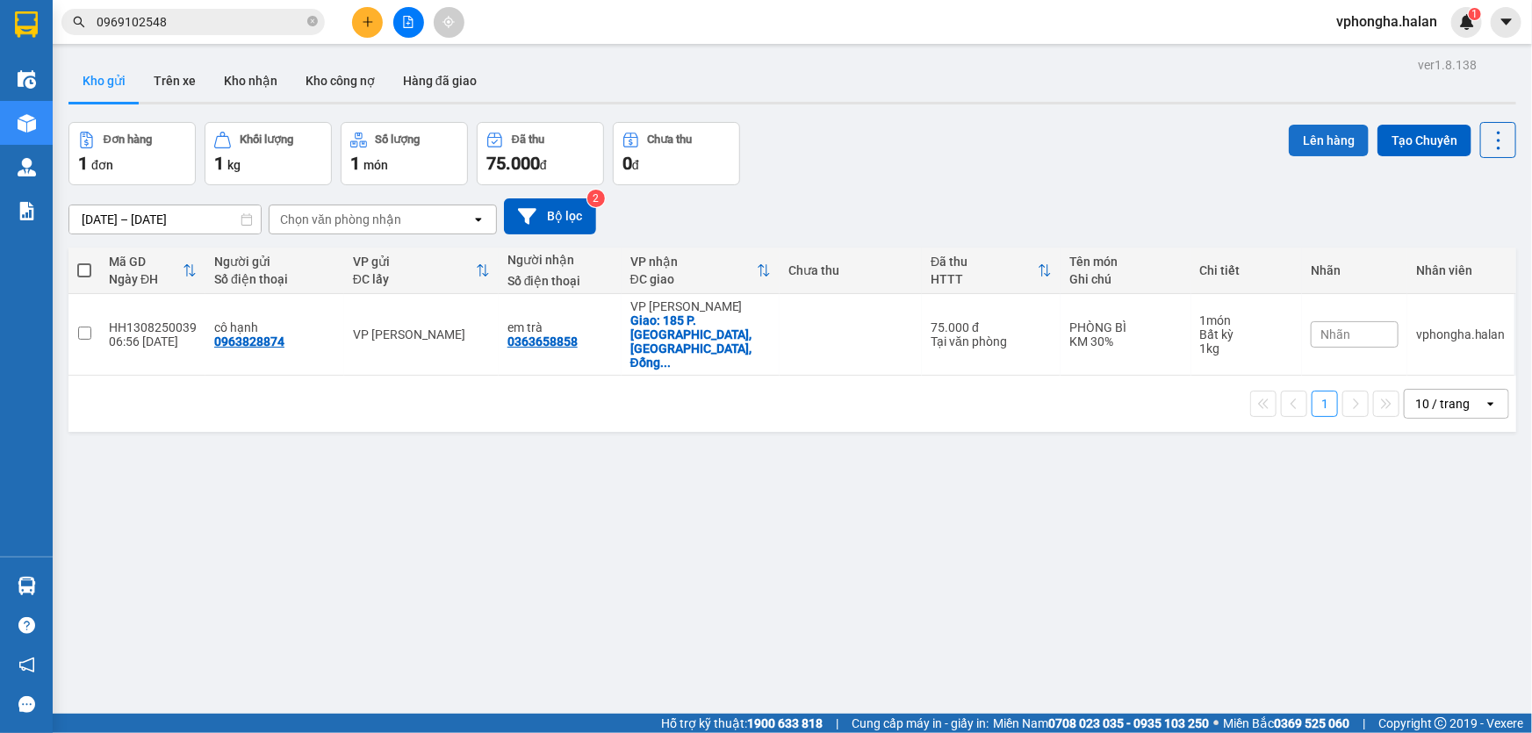
click at [1318, 149] on button "Lên hàng" at bounding box center [1329, 141] width 80 height 32
click at [1322, 137] on button "Lên hàng" at bounding box center [1329, 141] width 80 height 32
click at [125, 320] on div "HH1308250039" at bounding box center [153, 327] width 88 height 14
checkbox input "true"
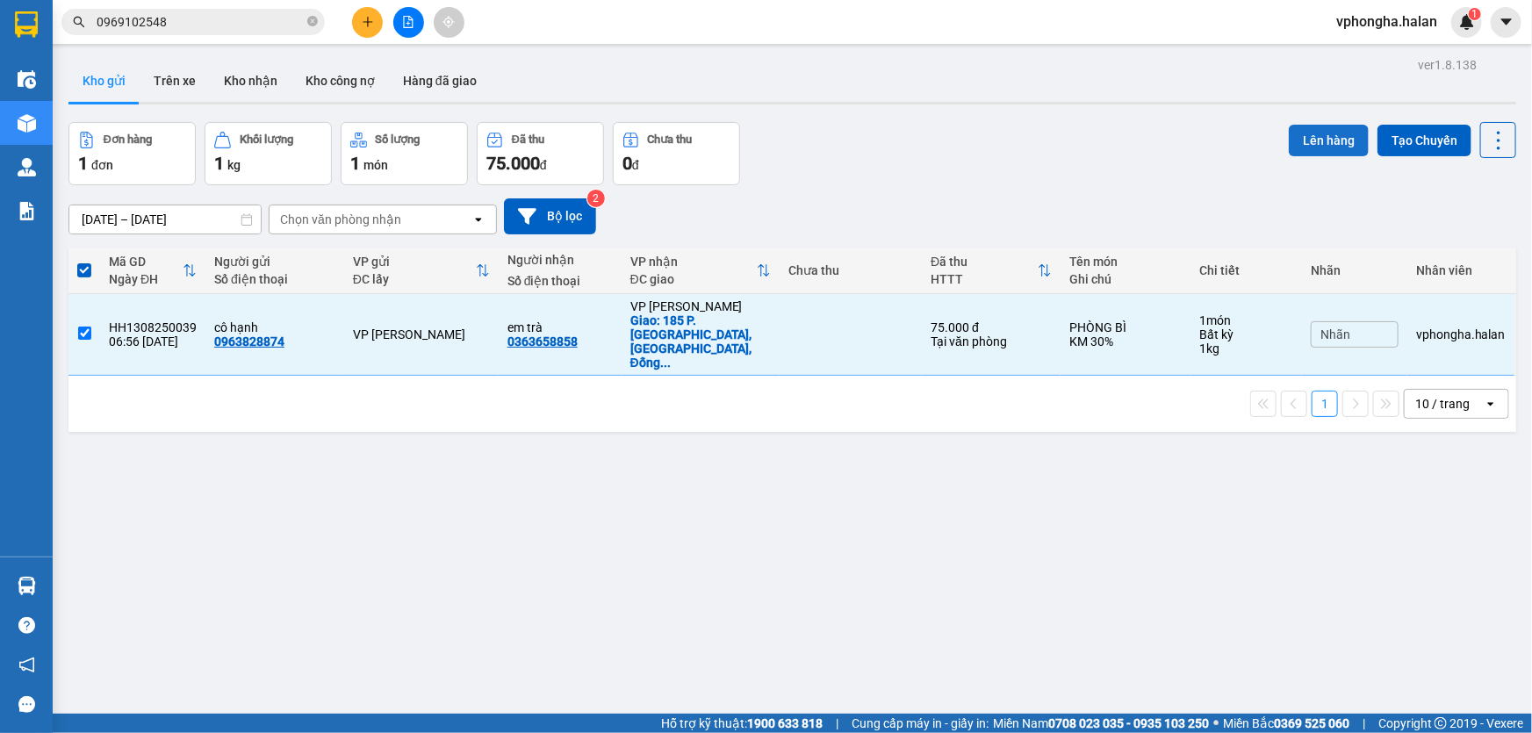
click at [1330, 140] on button "Lên hàng" at bounding box center [1329, 141] width 80 height 32
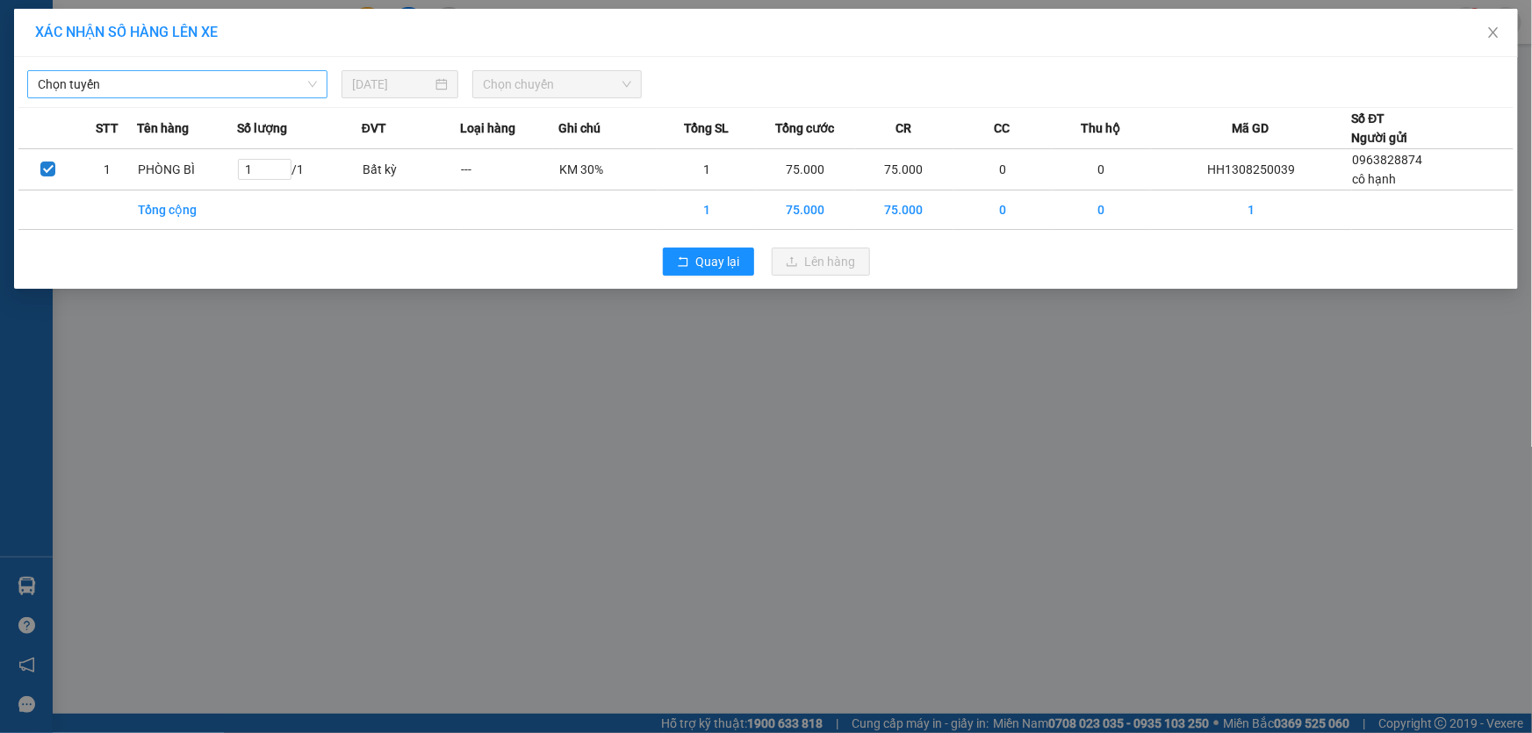
click at [281, 88] on span "Chọn tuyến" at bounding box center [177, 84] width 279 height 26
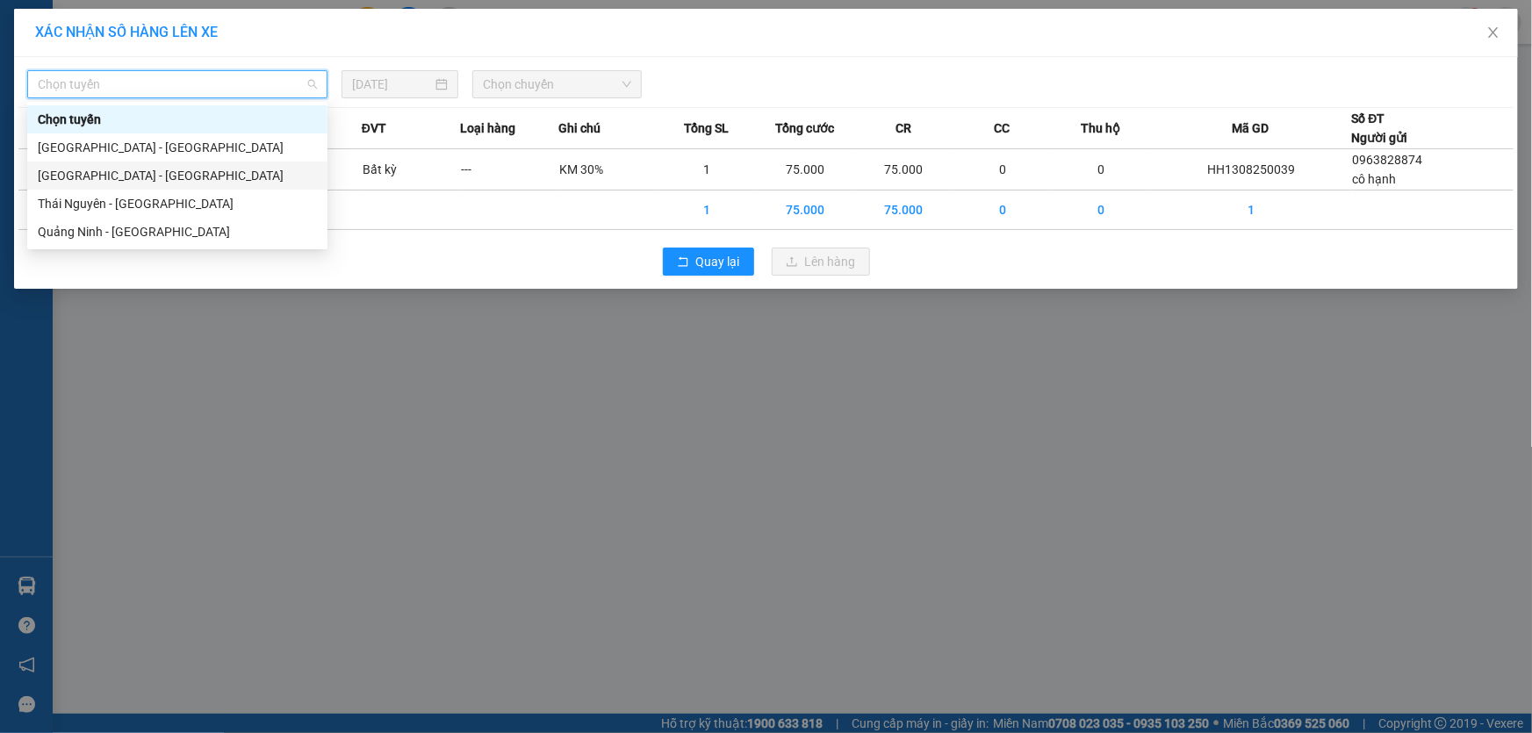
click at [138, 179] on div "[GEOGRAPHIC_DATA] - [GEOGRAPHIC_DATA]" at bounding box center [177, 175] width 279 height 19
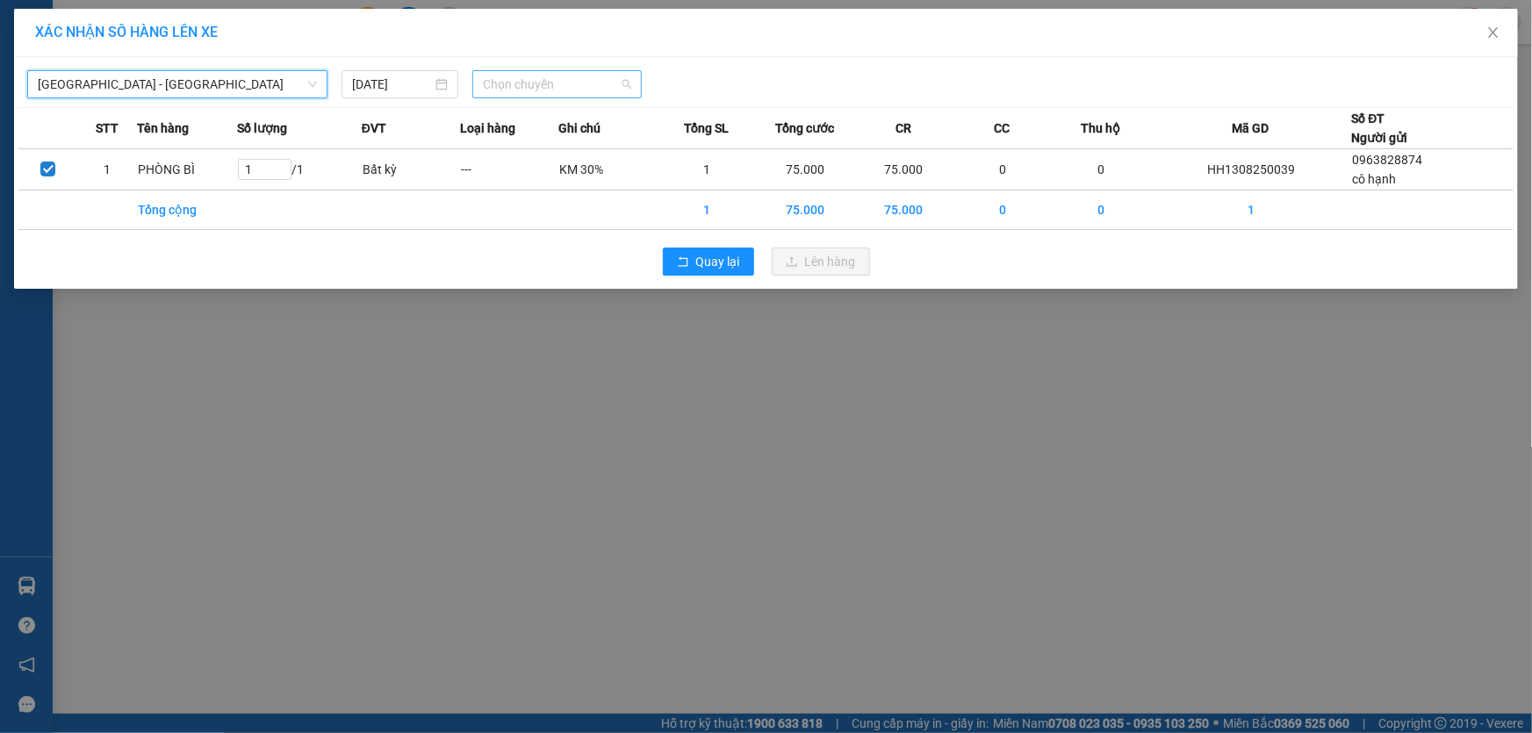
click at [578, 81] on span "Chọn chuyến" at bounding box center [557, 84] width 148 height 26
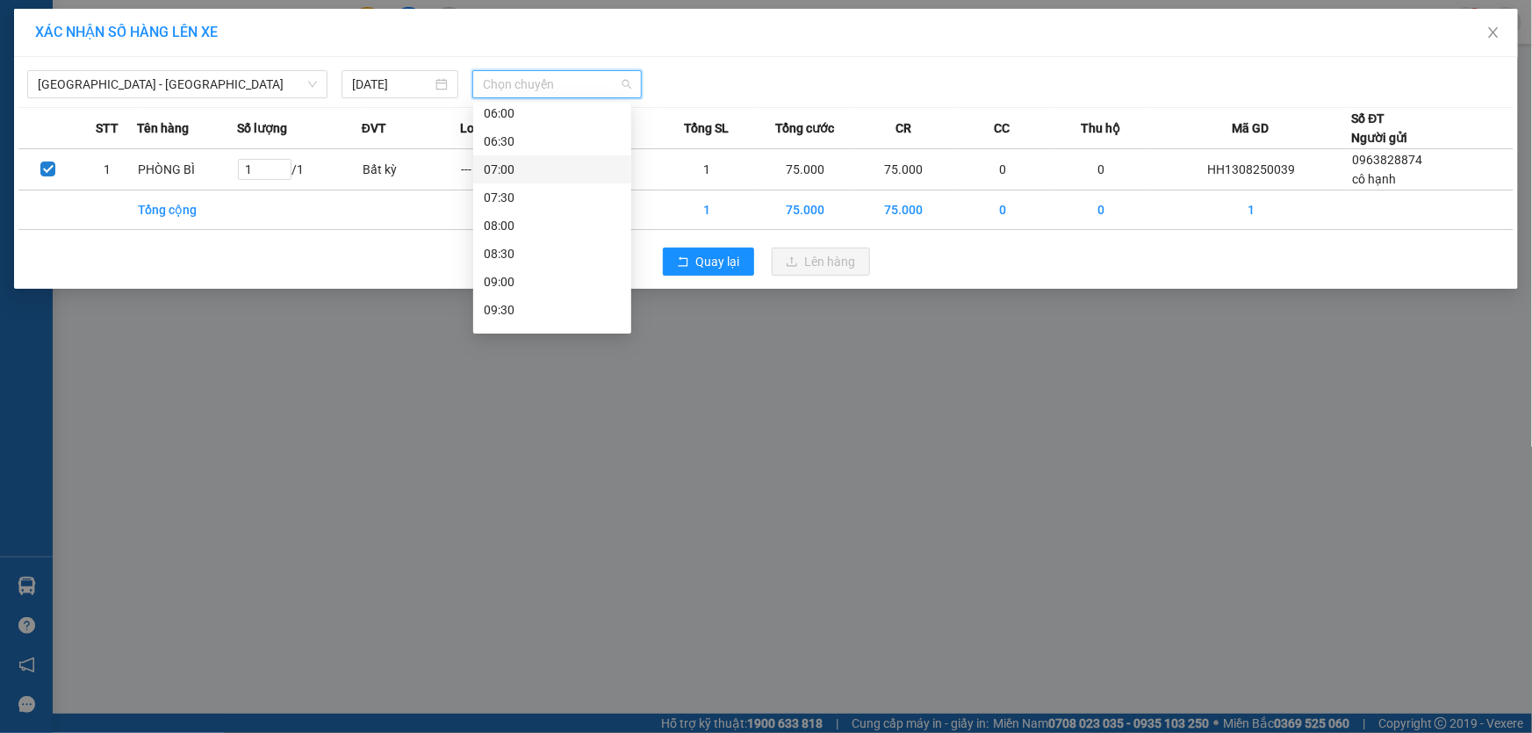
scroll to position [159, 0]
click at [513, 268] on div "09:00" at bounding box center [552, 269] width 137 height 19
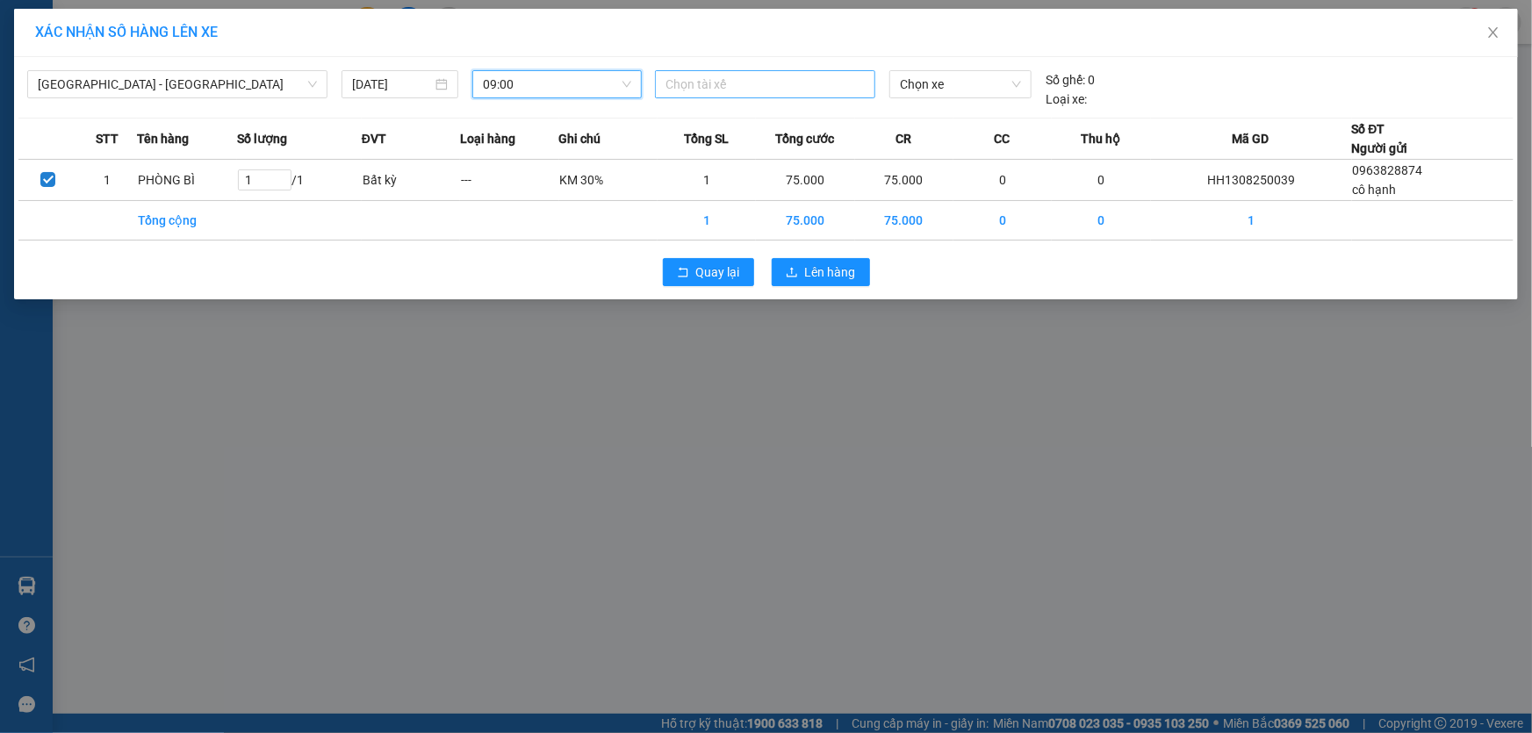
click at [724, 83] on div at bounding box center [765, 84] width 212 height 21
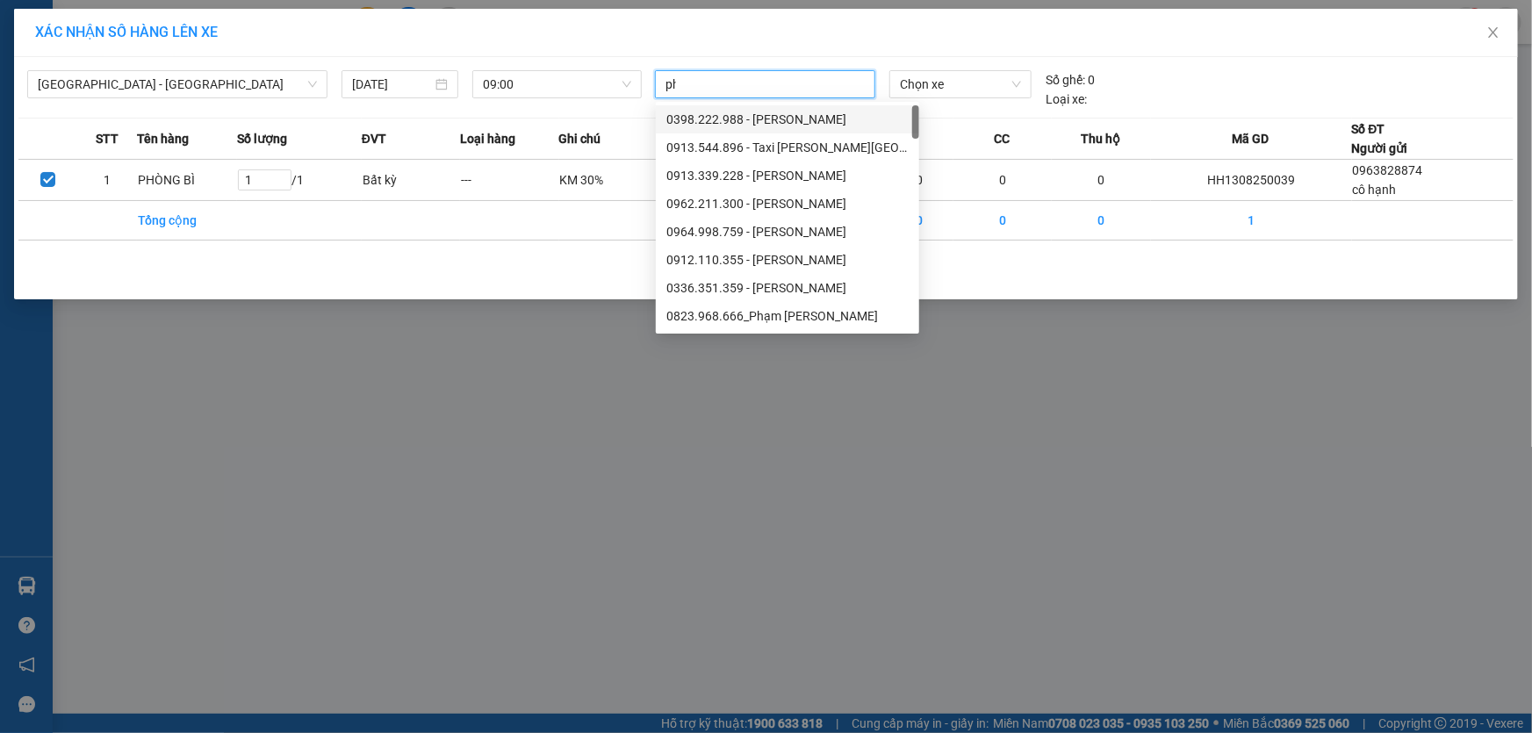
type input "p"
click at [998, 79] on span "Chọn xe" at bounding box center [960, 84] width 121 height 26
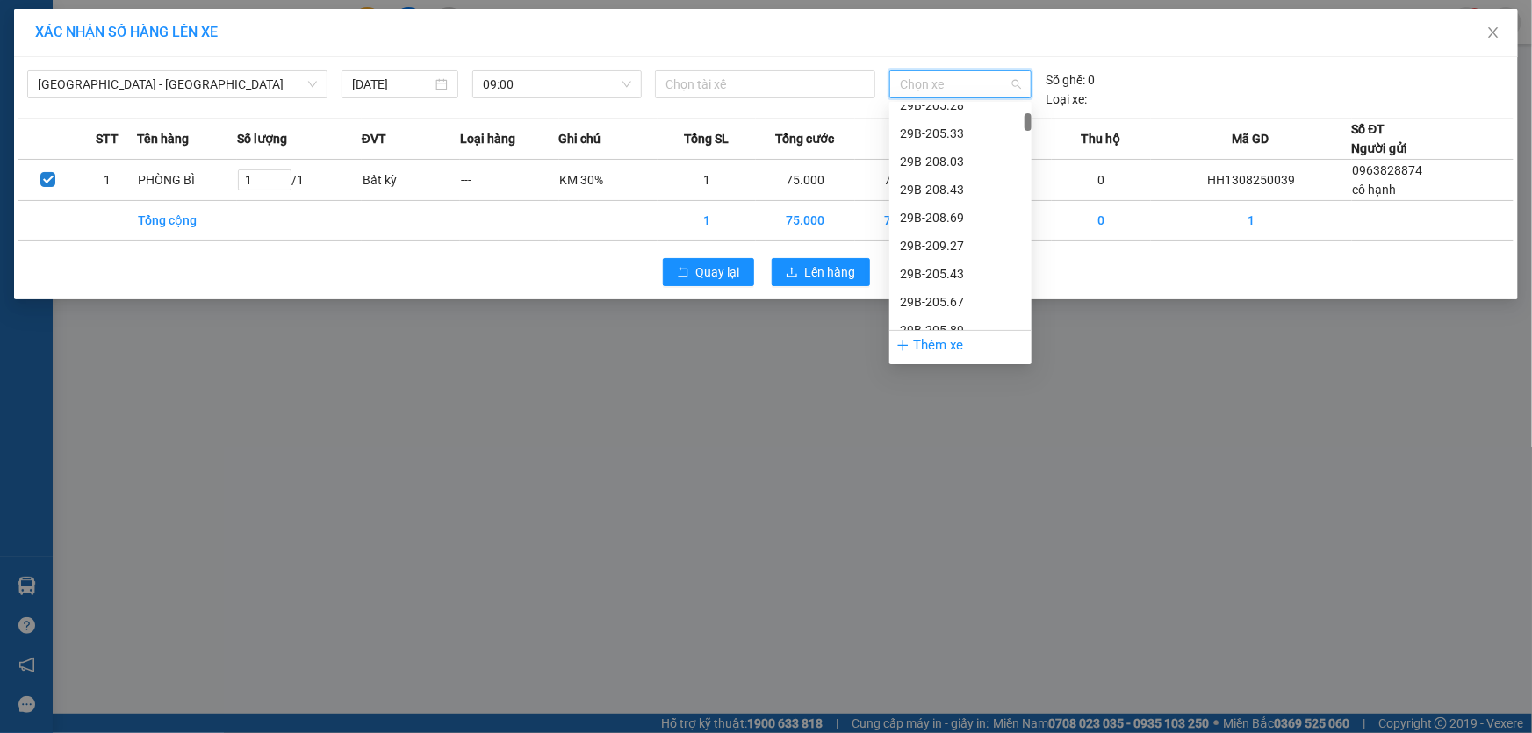
scroll to position [319, 0]
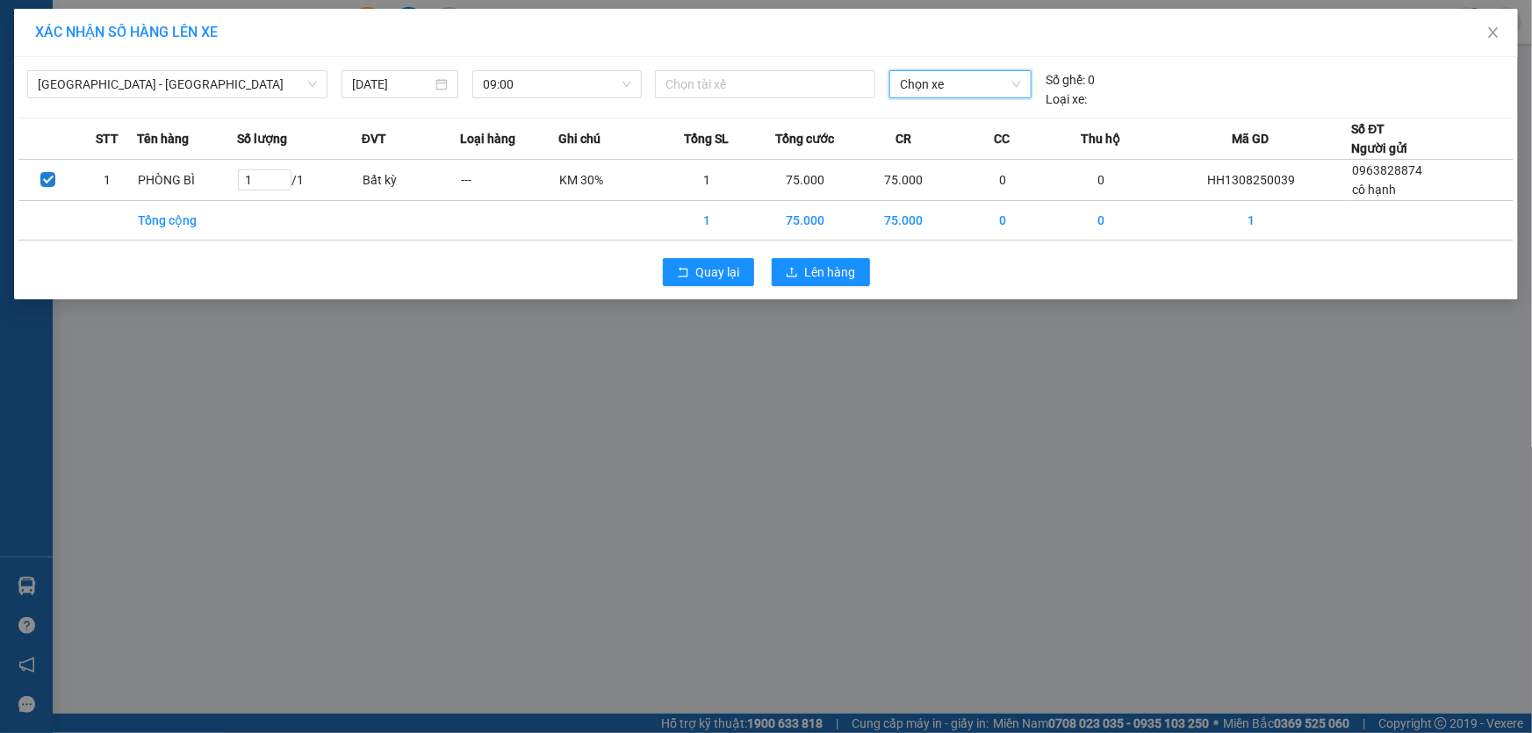
click at [950, 88] on span "Chọn xe" at bounding box center [960, 84] width 121 height 26
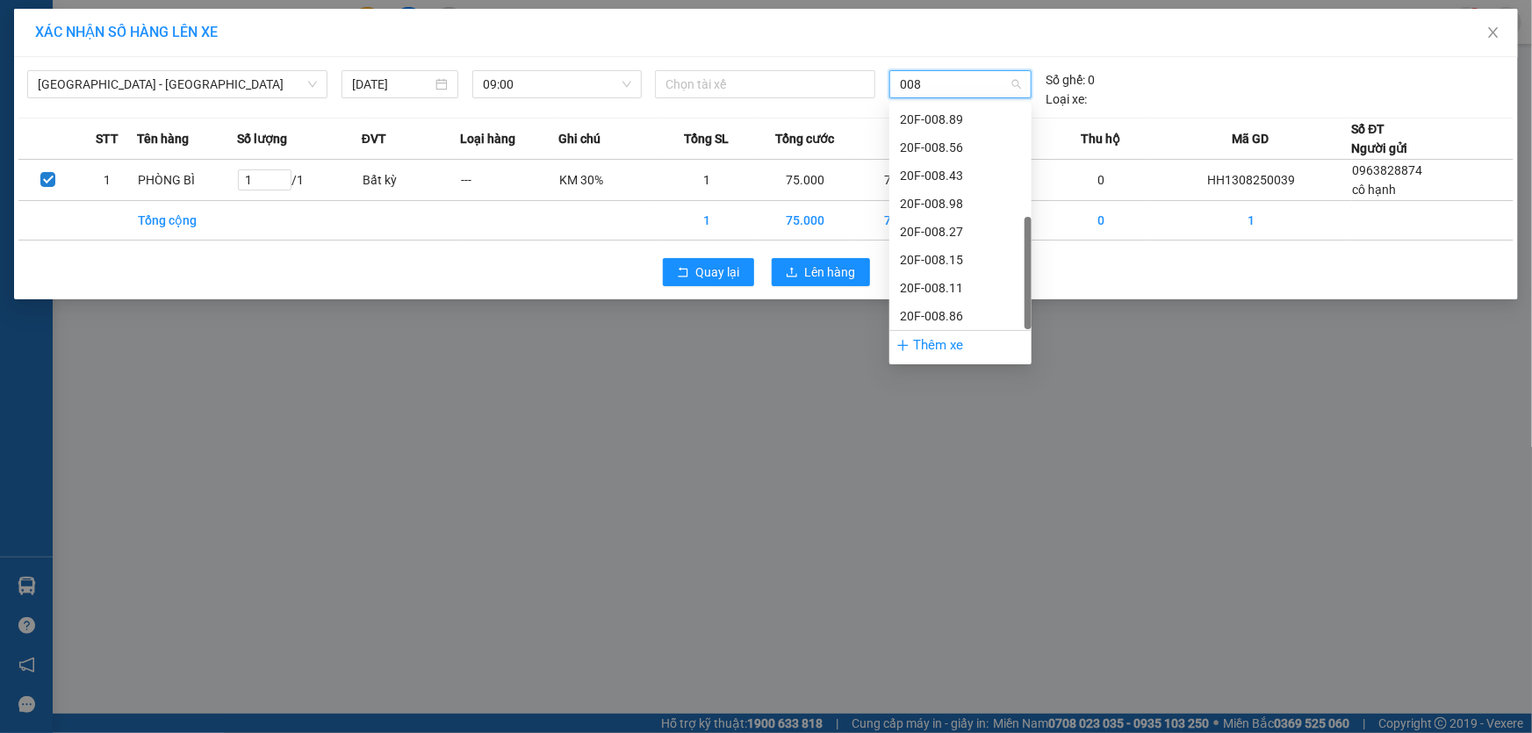
scroll to position [0, 0]
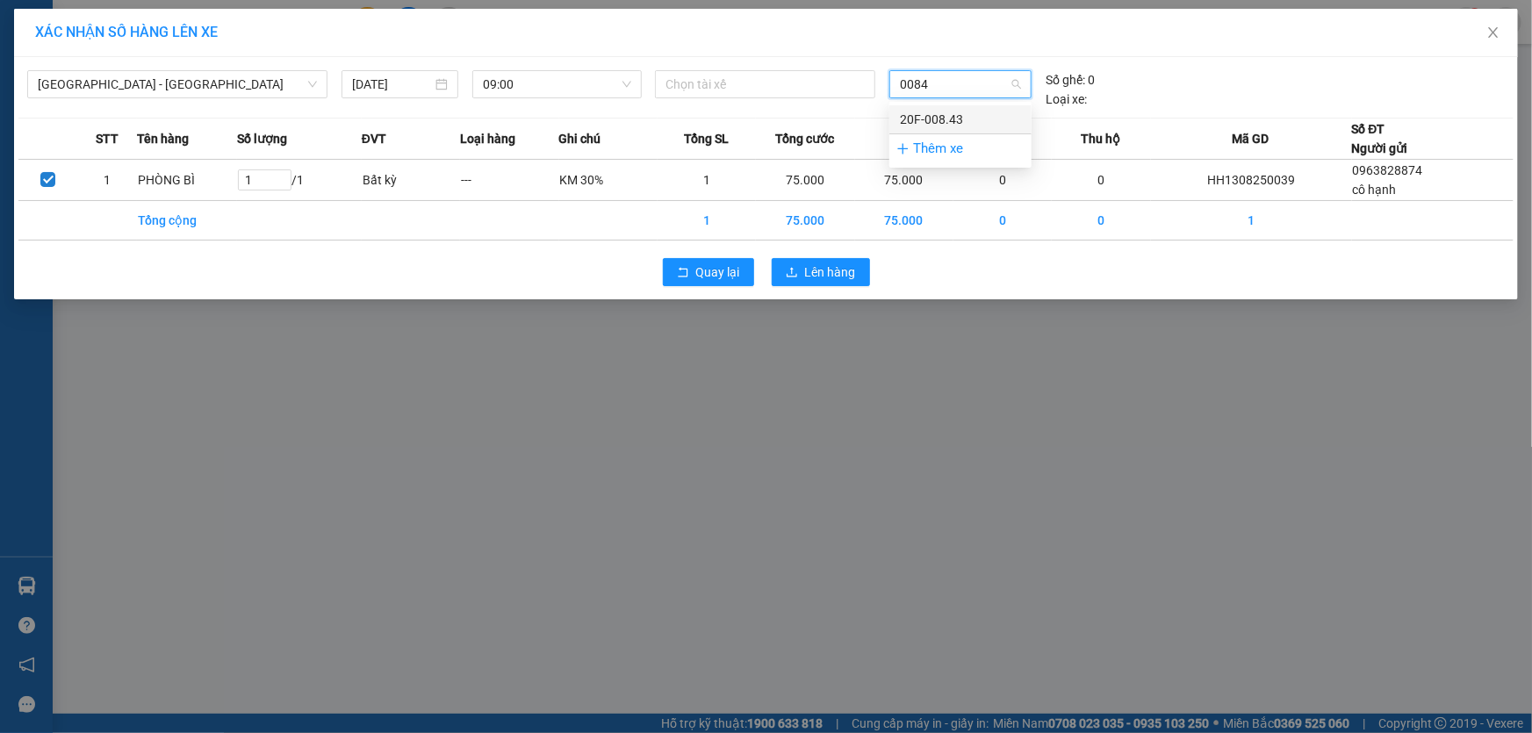
type input "00843"
drag, startPoint x: 957, startPoint y: 124, endPoint x: 974, endPoint y: 123, distance: 16.7
click at [958, 123] on div "20F-008.43" at bounding box center [960, 119] width 121 height 19
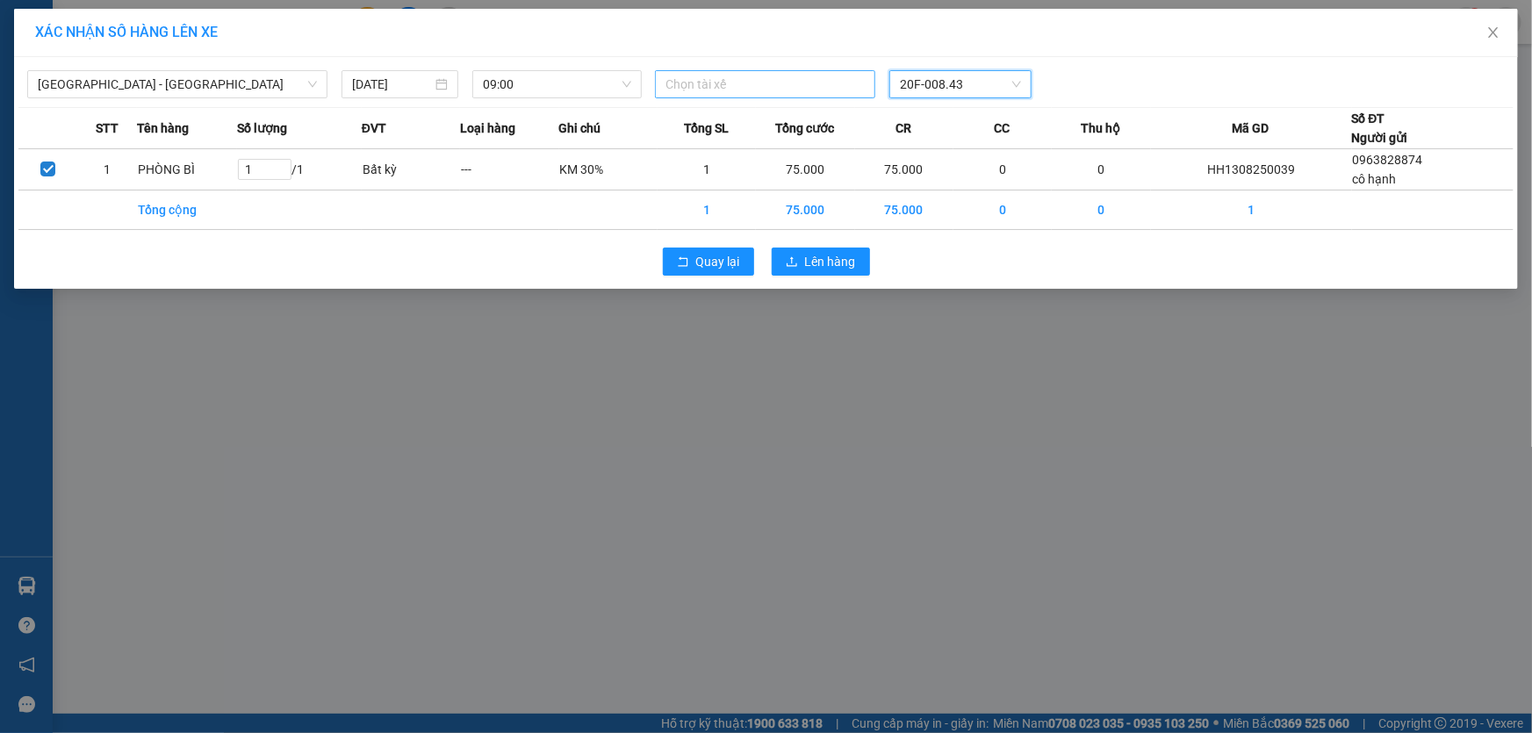
click at [781, 74] on div at bounding box center [765, 84] width 212 height 21
type input "pham văn lâm"
click at [826, 263] on span "Lên hàng" at bounding box center [830, 261] width 51 height 19
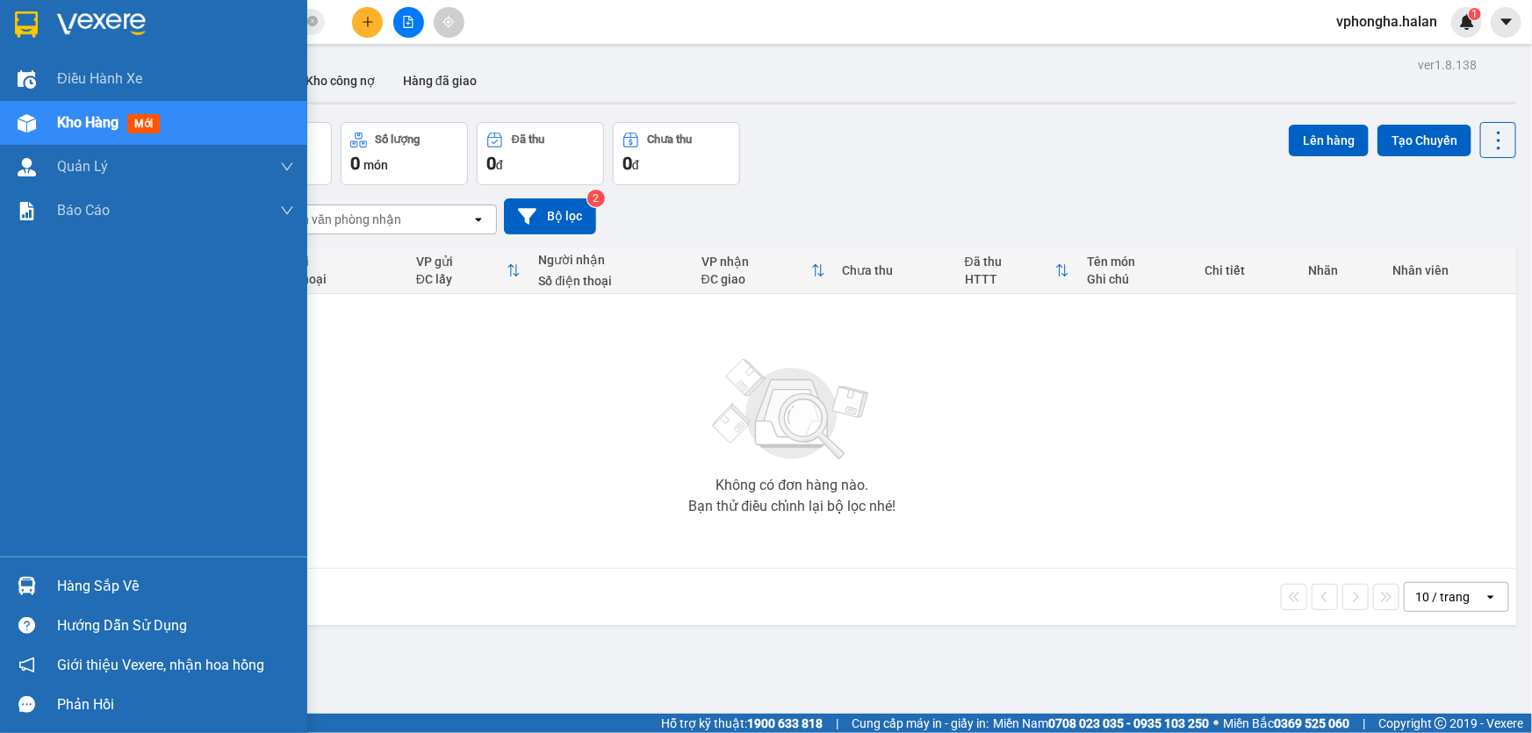
click at [28, 25] on img at bounding box center [26, 24] width 23 height 26
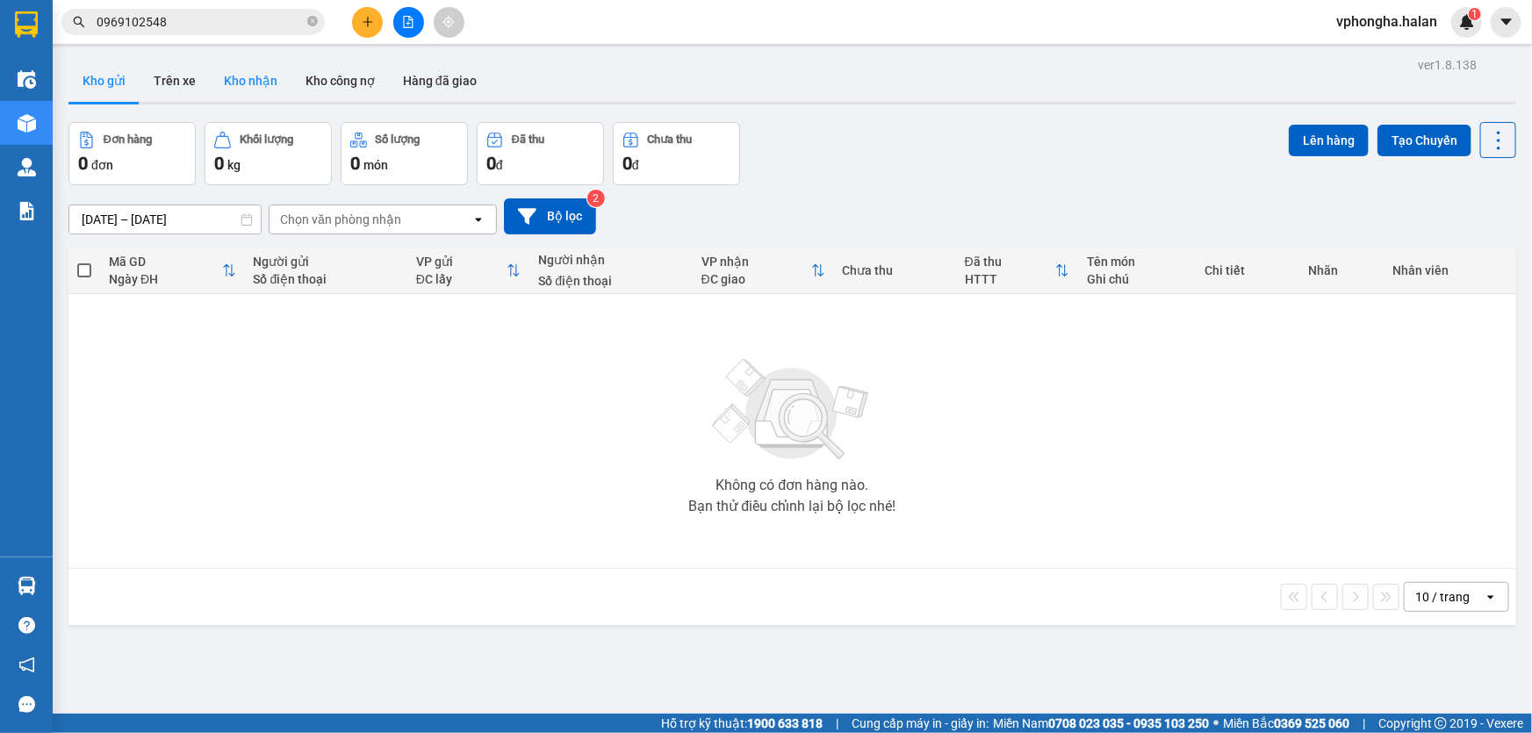
click at [272, 86] on button "Kho nhận" at bounding box center [251, 81] width 82 height 42
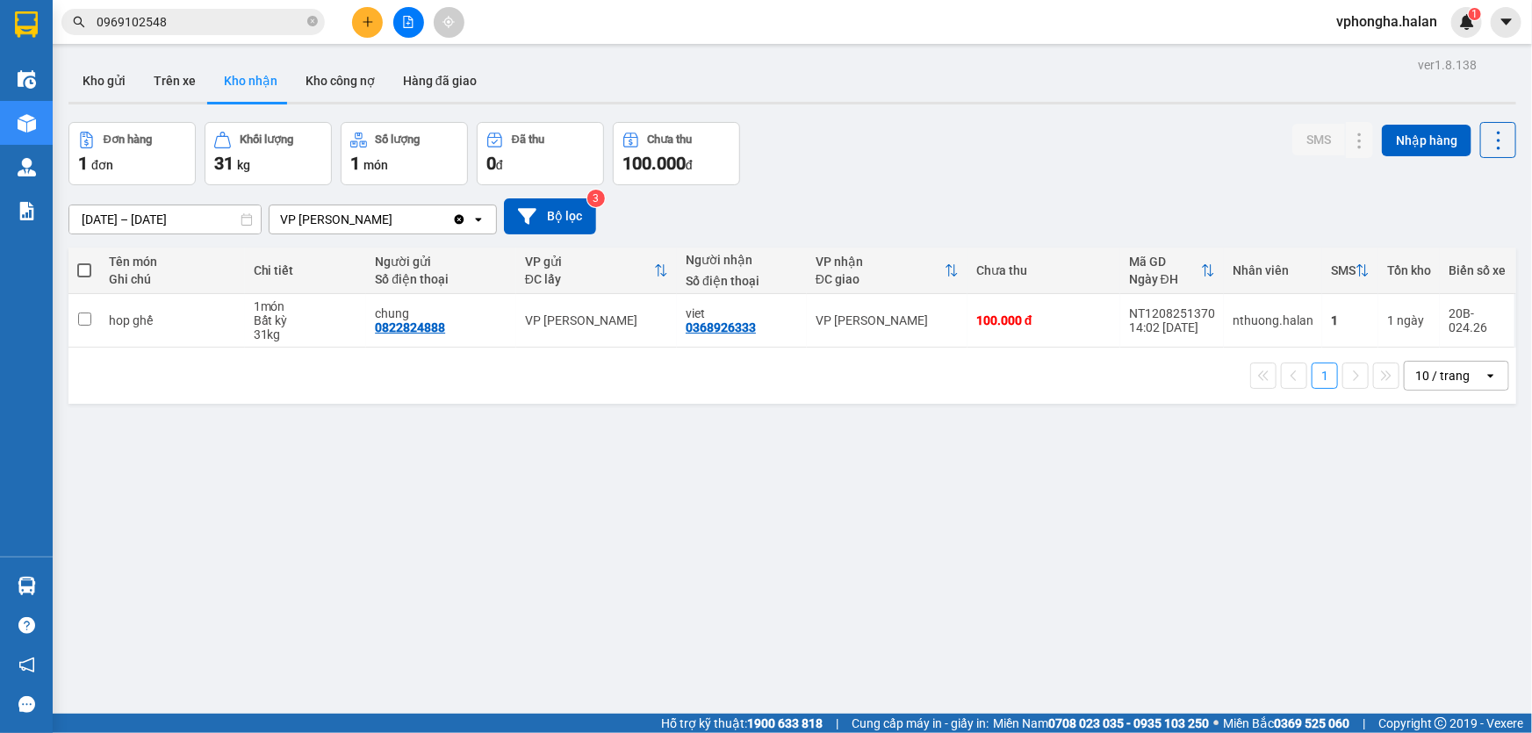
click at [1070, 524] on div "ver 1.8.138 Kho gửi Trên xe Kho nhận Kho công nợ Hàng đã giao Đơn hàng 1 đơn Kh…" at bounding box center [792, 419] width 1462 height 733
click at [210, 16] on input "0969102548" at bounding box center [200, 21] width 207 height 19
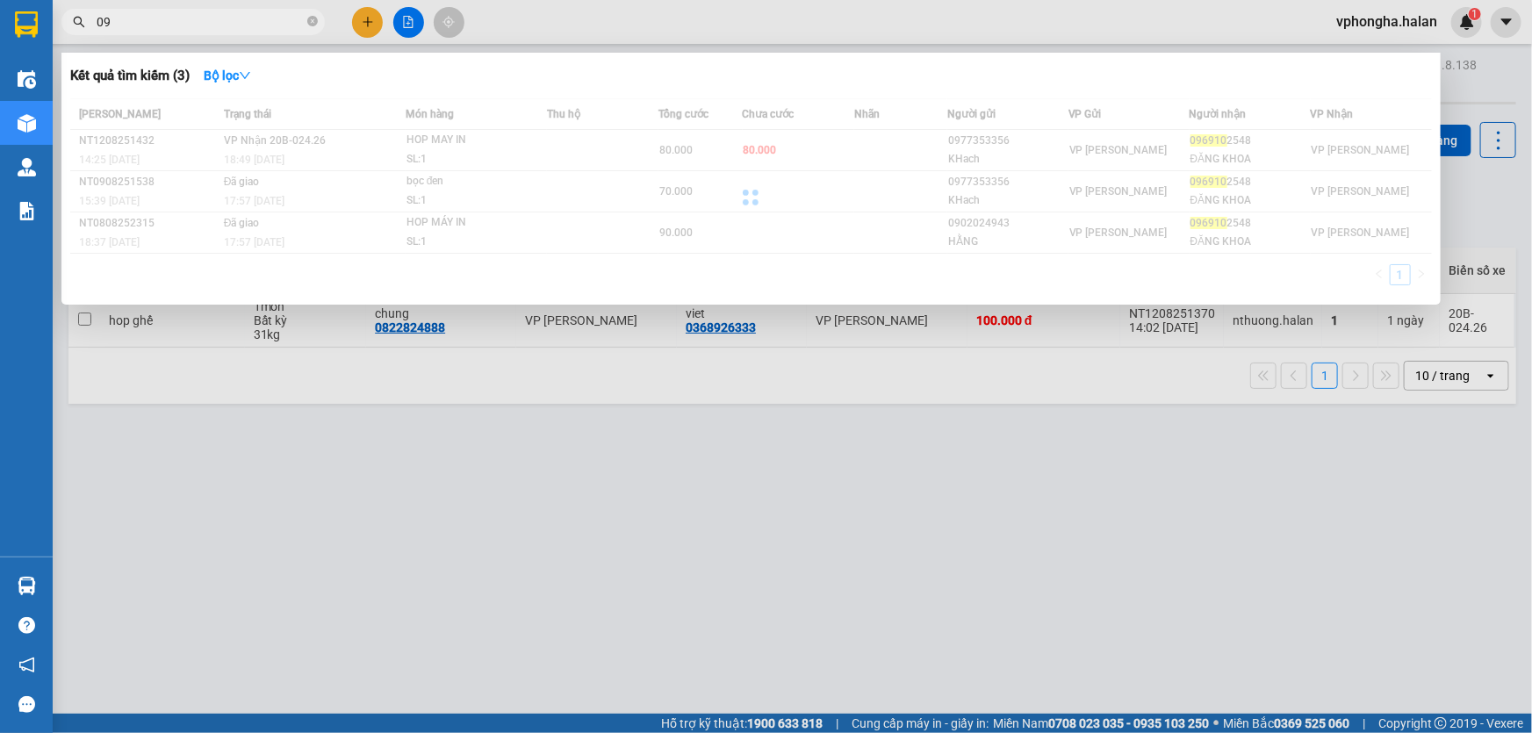
type input "0"
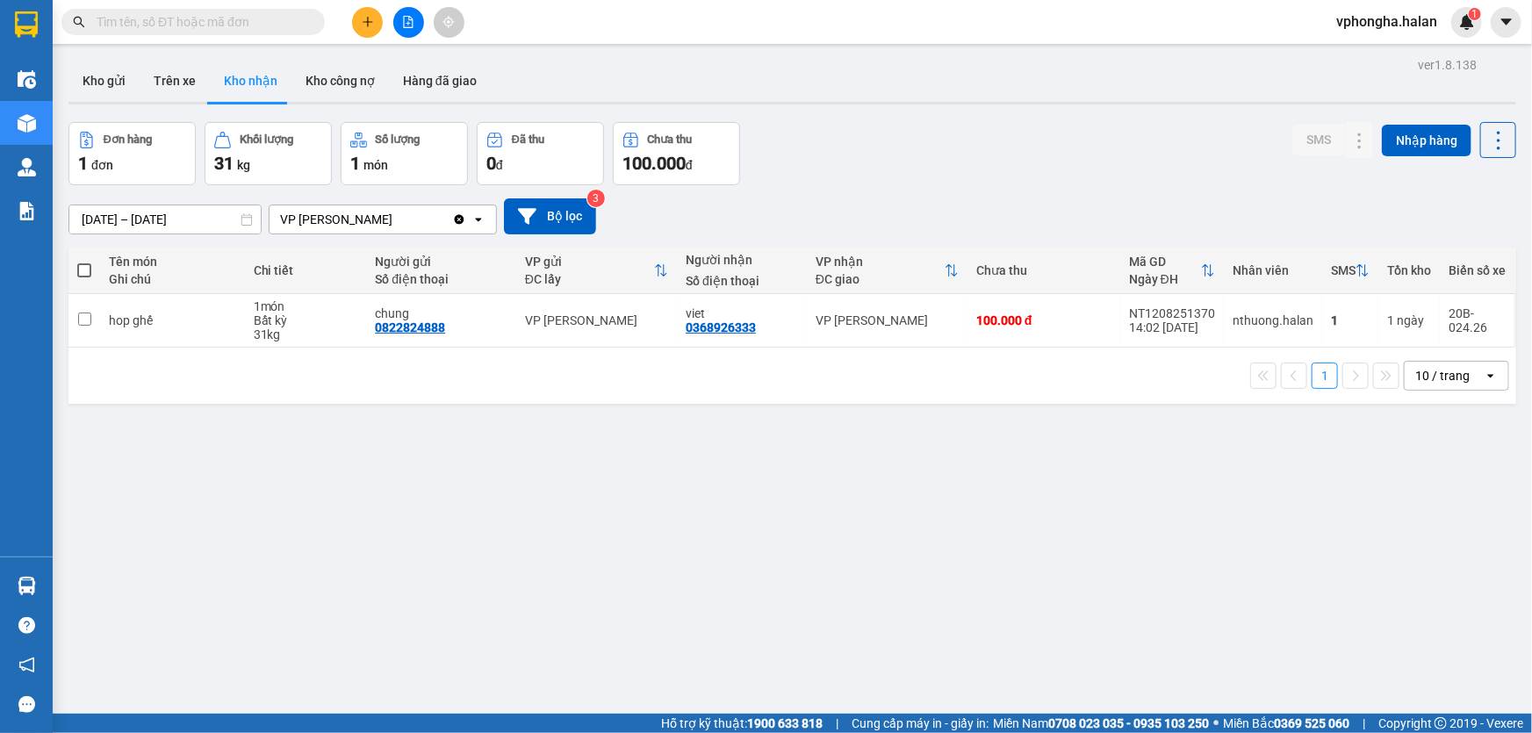
click at [238, 10] on span at bounding box center [192, 22] width 263 height 26
click at [370, 17] on icon "plus" at bounding box center [368, 22] width 12 height 12
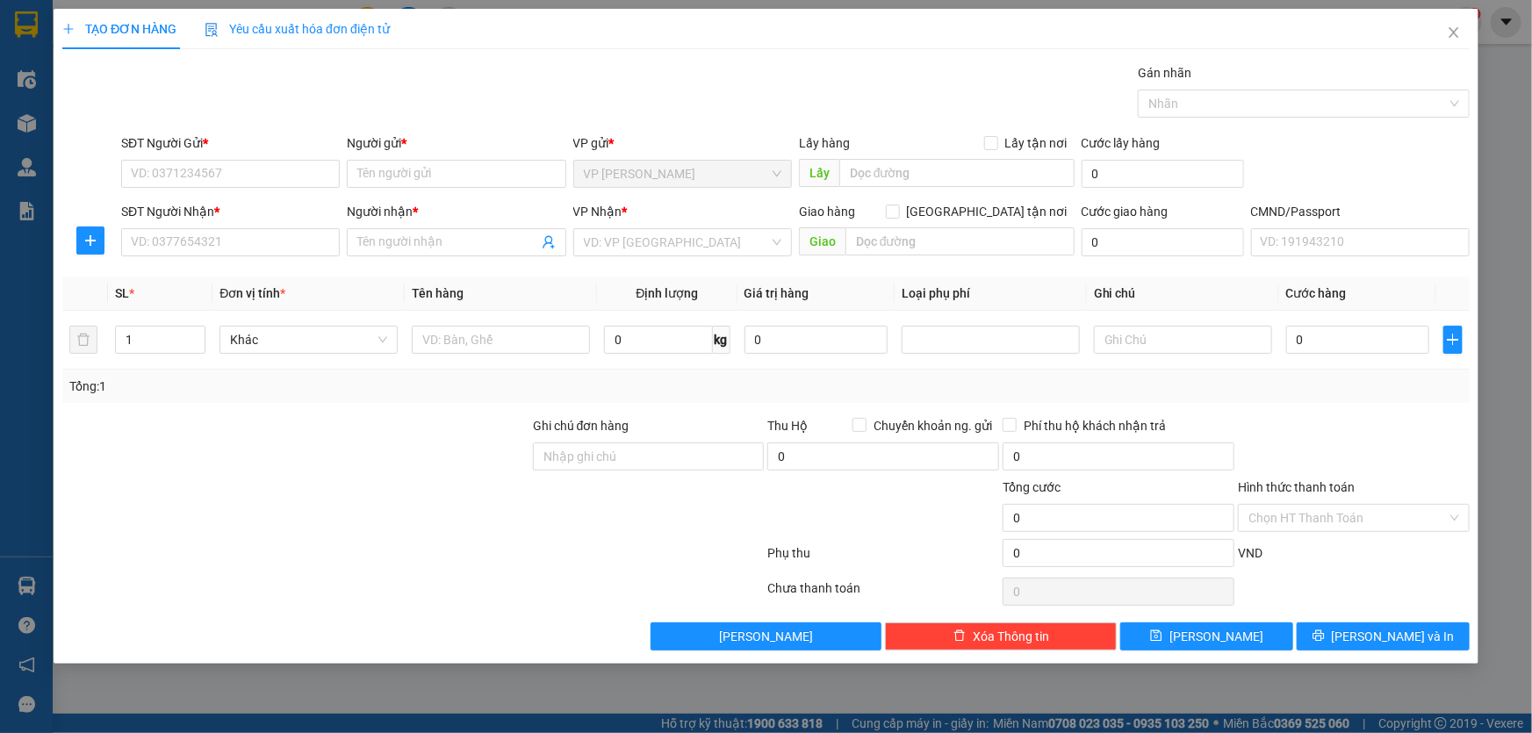
click at [46, 132] on div "TẠO ĐƠN HÀNG Yêu cầu xuất hóa đơn điện tử Transit Pickup Surcharge Ids Transit …" at bounding box center [766, 366] width 1532 height 733
click at [1450, 36] on icon "close" at bounding box center [1454, 32] width 10 height 11
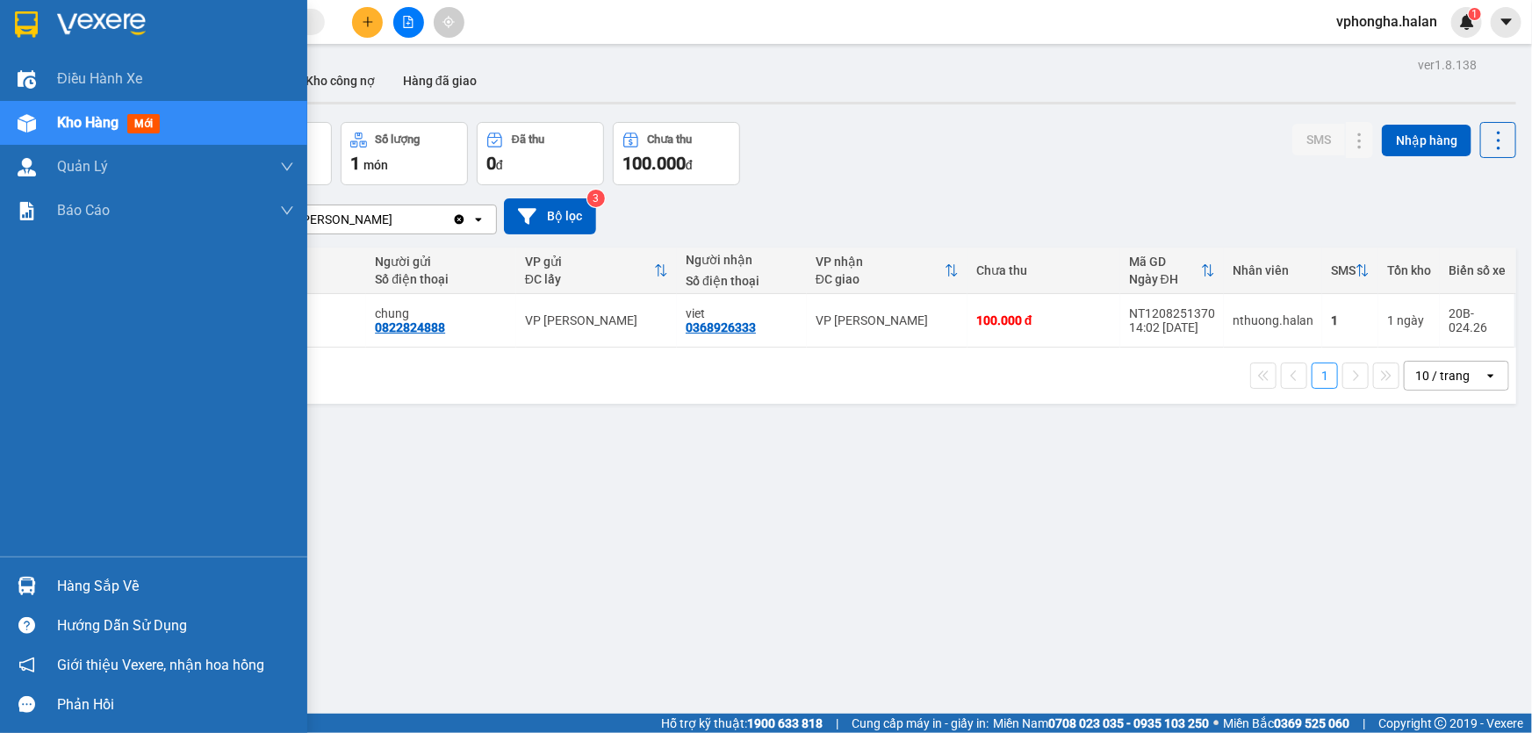
click at [105, 577] on div "Hàng sắp về" at bounding box center [175, 586] width 237 height 26
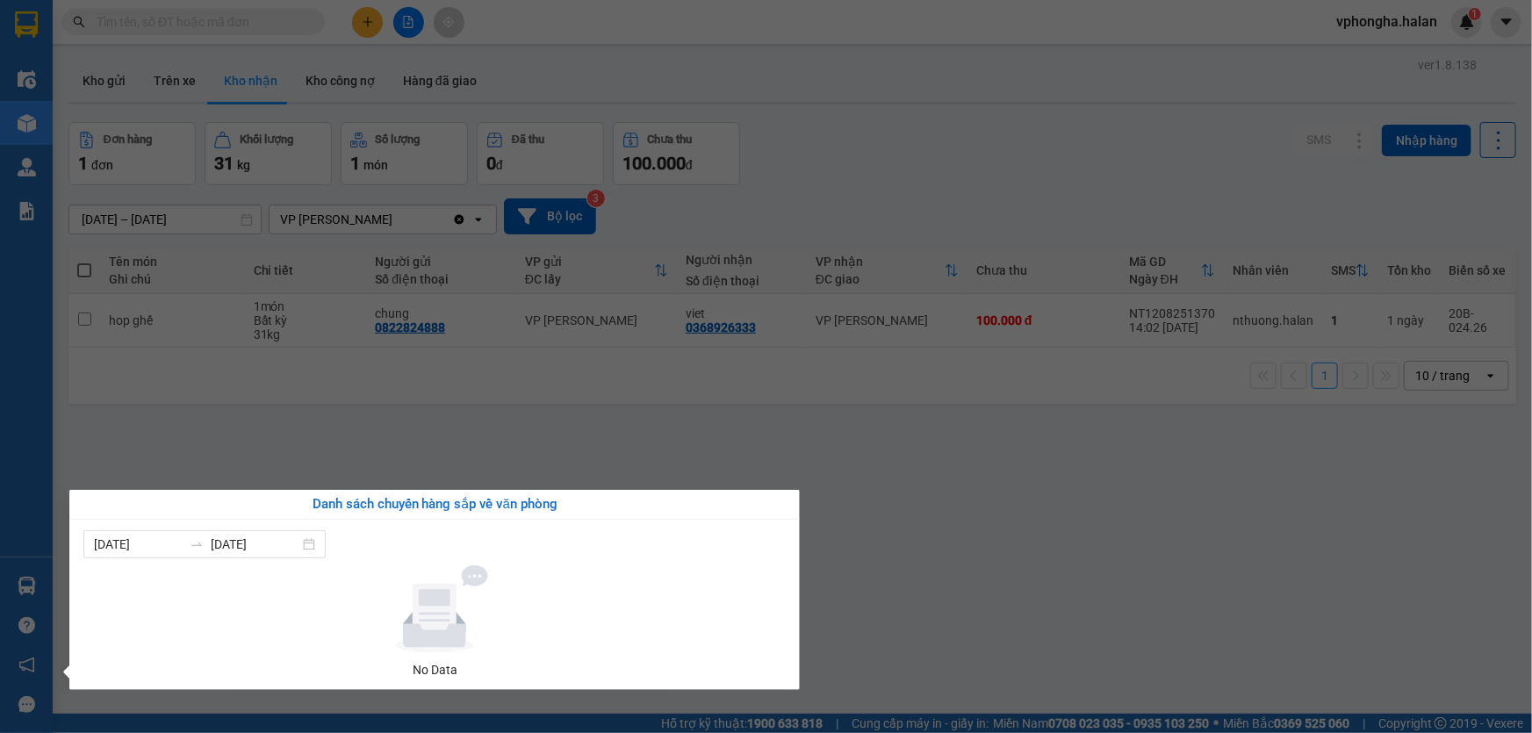
click at [263, 436] on section "Kết quả tìm kiếm ( 3 ) Bộ lọc Mã ĐH Trạng thái Món hàng Thu hộ Tổng cước Chưa c…" at bounding box center [766, 366] width 1532 height 733
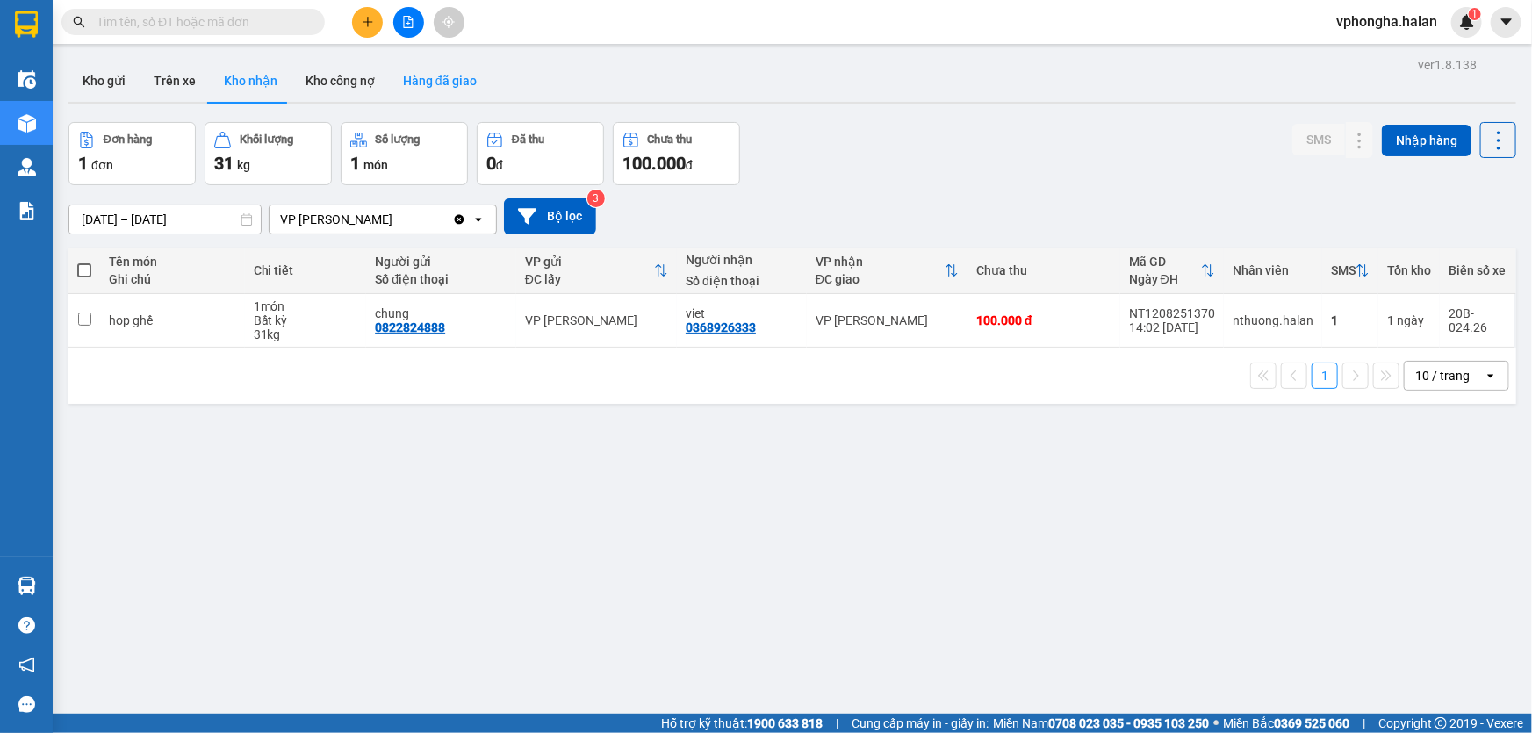
click at [437, 79] on button "Hàng đã giao" at bounding box center [440, 81] width 102 height 42
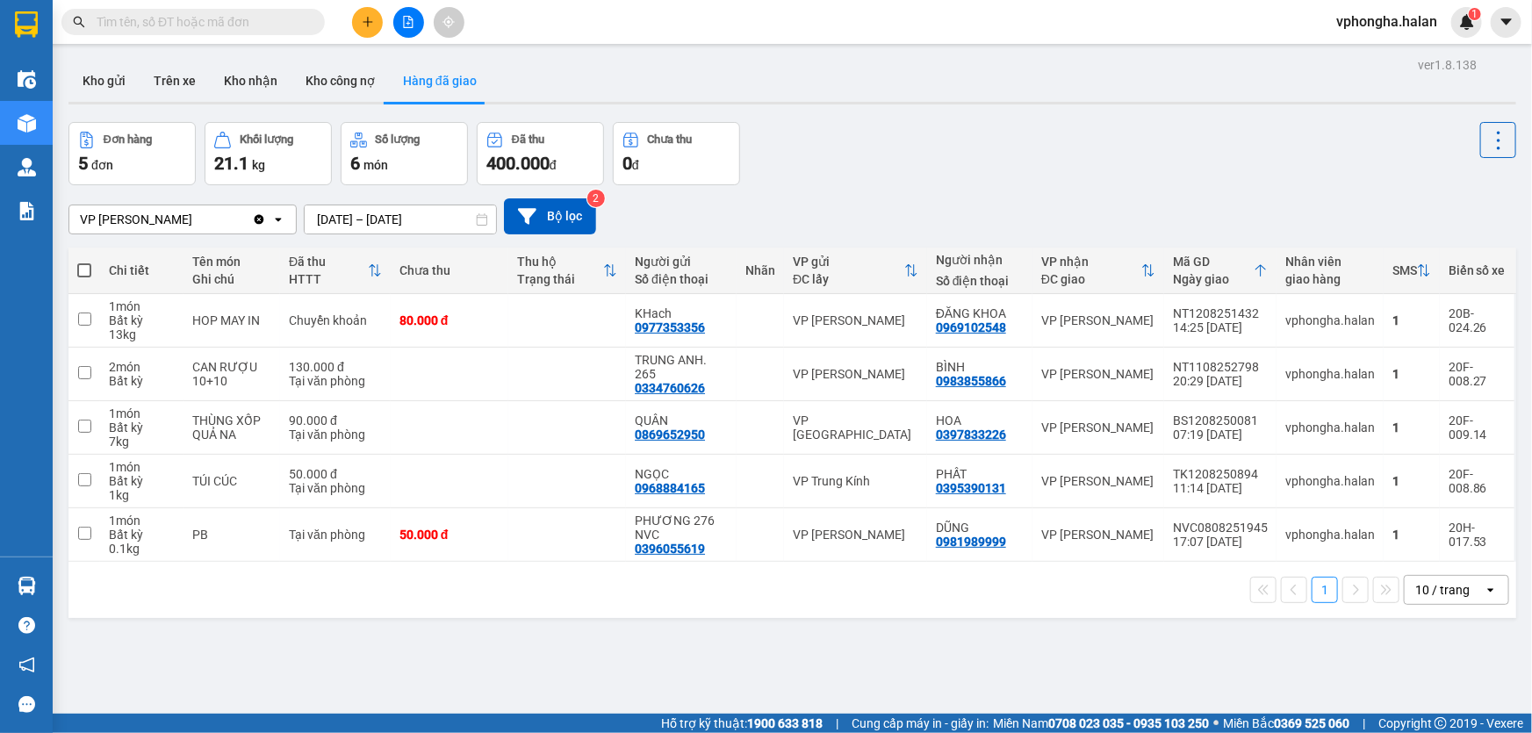
click at [1009, 140] on div "Đơn hàng 5 đơn Khối lượng 21.1 kg Số lượng 6 món Đã thu 400.000 đ Chưa thu 0 đ" at bounding box center [792, 153] width 1448 height 63
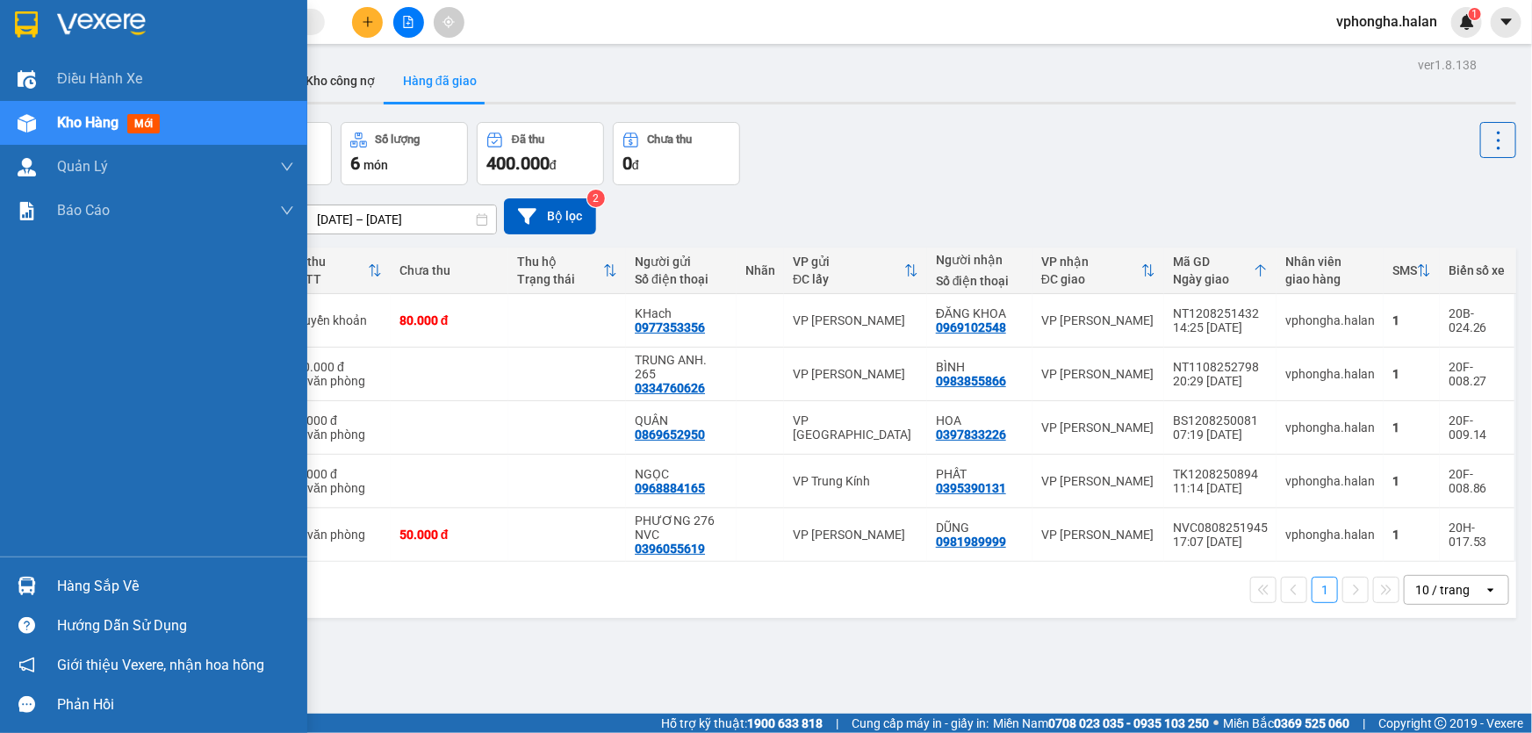
click at [62, 577] on div "Hàng sắp về" at bounding box center [175, 586] width 237 height 26
drag, startPoint x: 18, startPoint y: 351, endPoint x: 22, endPoint y: 219, distance: 131.8
click at [18, 351] on div "Điều hành xe Kho hàng mới Quản Lý Quản lý chuyến Quản lý kiểm kho Báo cáo 12. T…" at bounding box center [153, 366] width 307 height 733
click at [110, 122] on span "Kho hàng" at bounding box center [87, 122] width 61 height 17
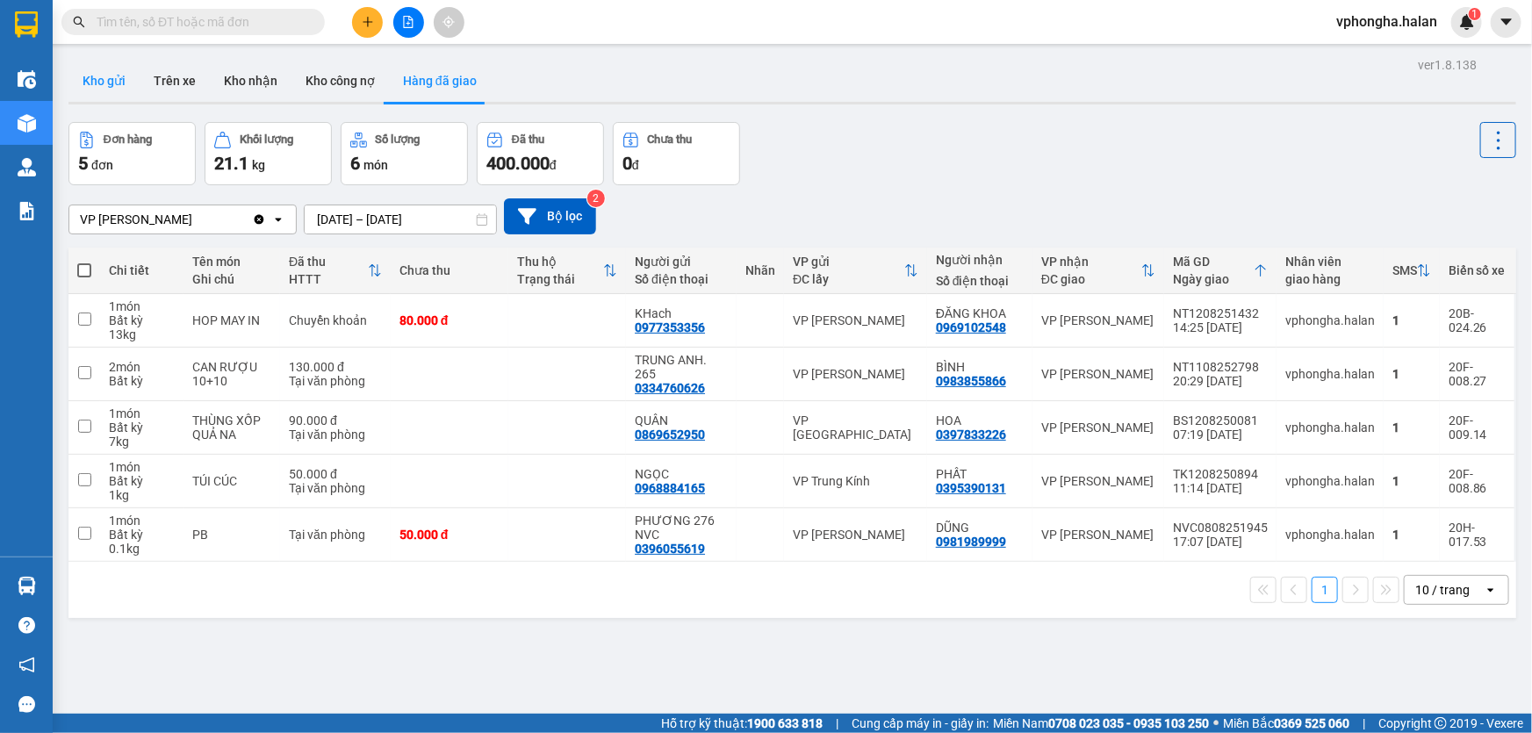
click at [112, 83] on button "Kho gửi" at bounding box center [103, 81] width 71 height 42
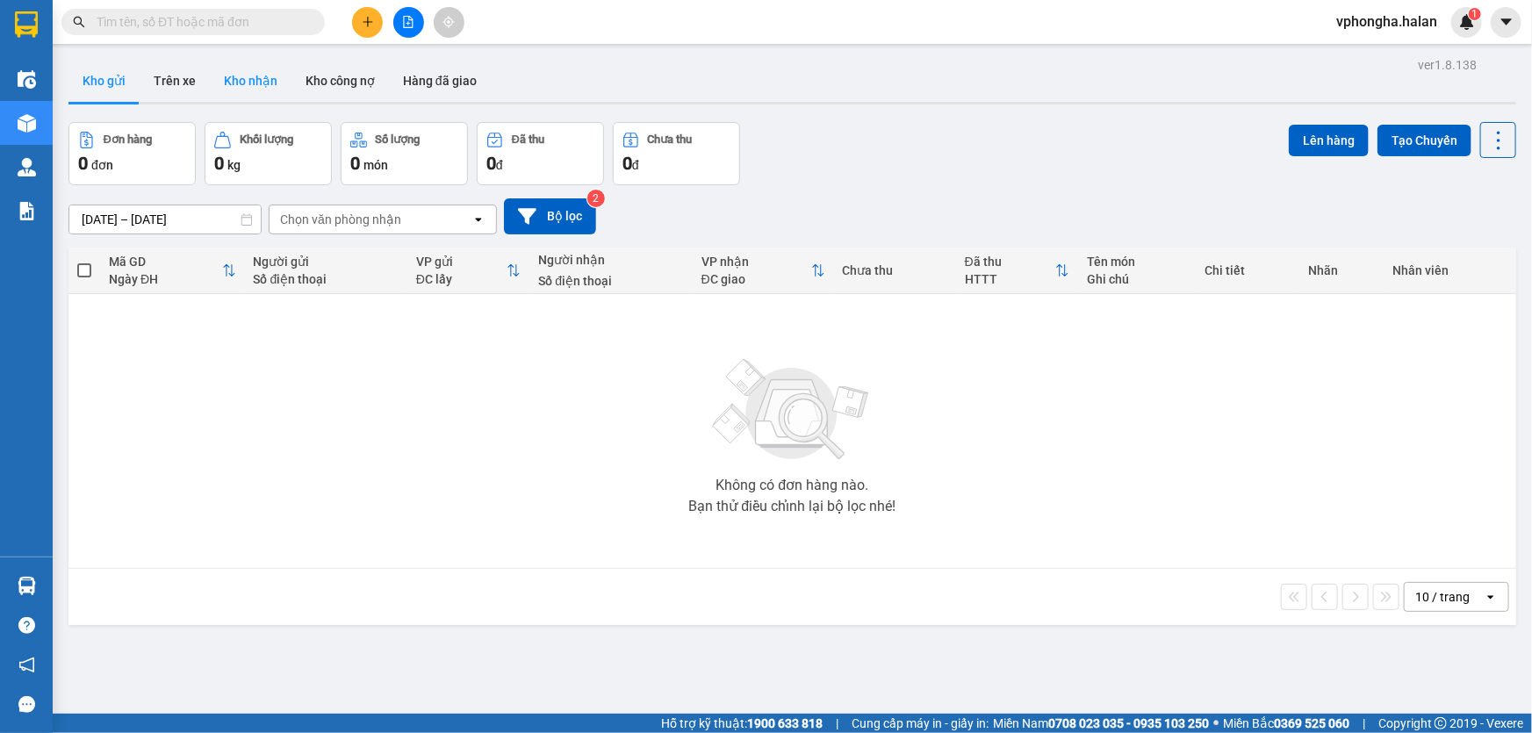
click at [251, 80] on button "Kho nhận" at bounding box center [251, 81] width 82 height 42
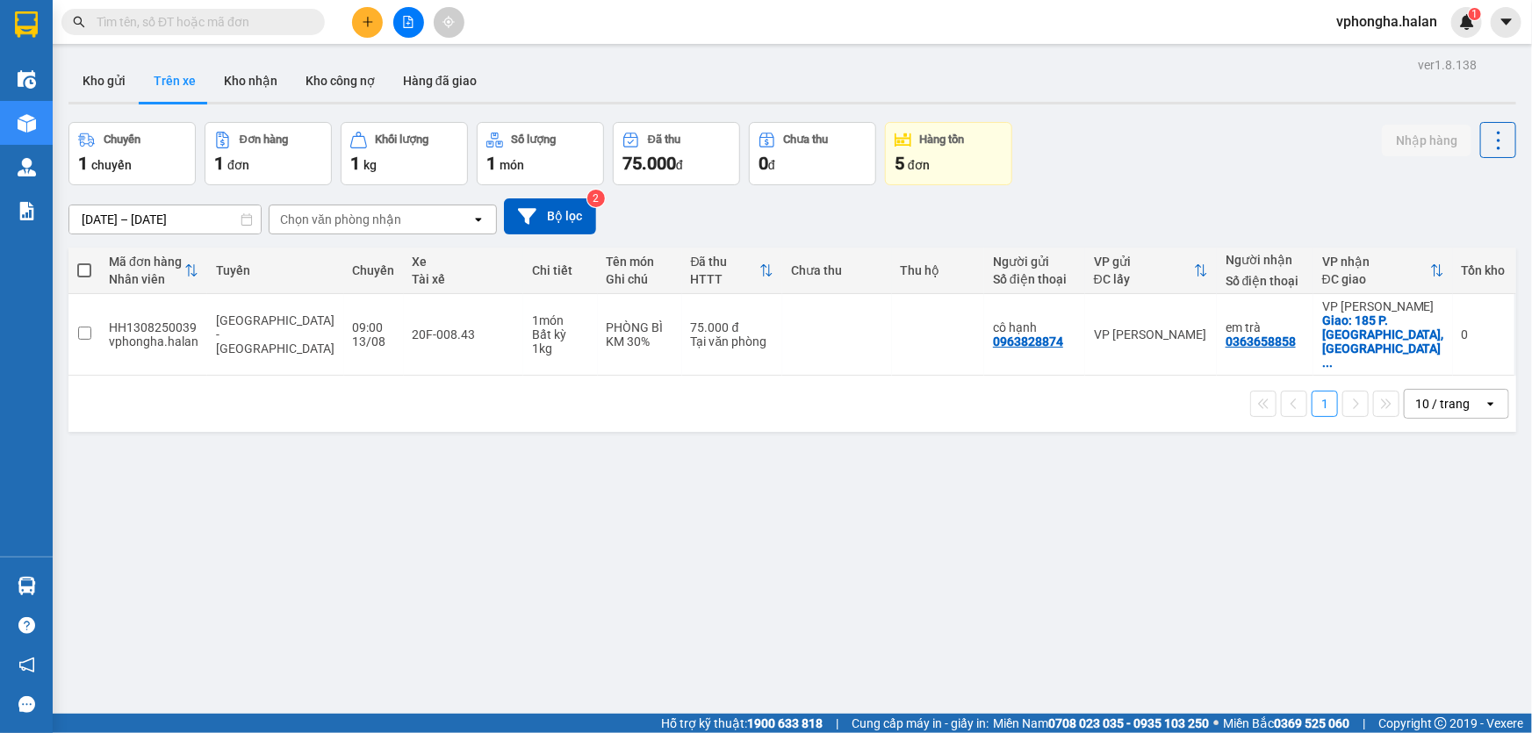
click at [117, 579] on div "ver 1.8.138 Kho gửi Trên xe Kho nhận Kho công nợ Hàng đã giao Chuyến 1 chuyến Đ…" at bounding box center [792, 419] width 1462 height 733
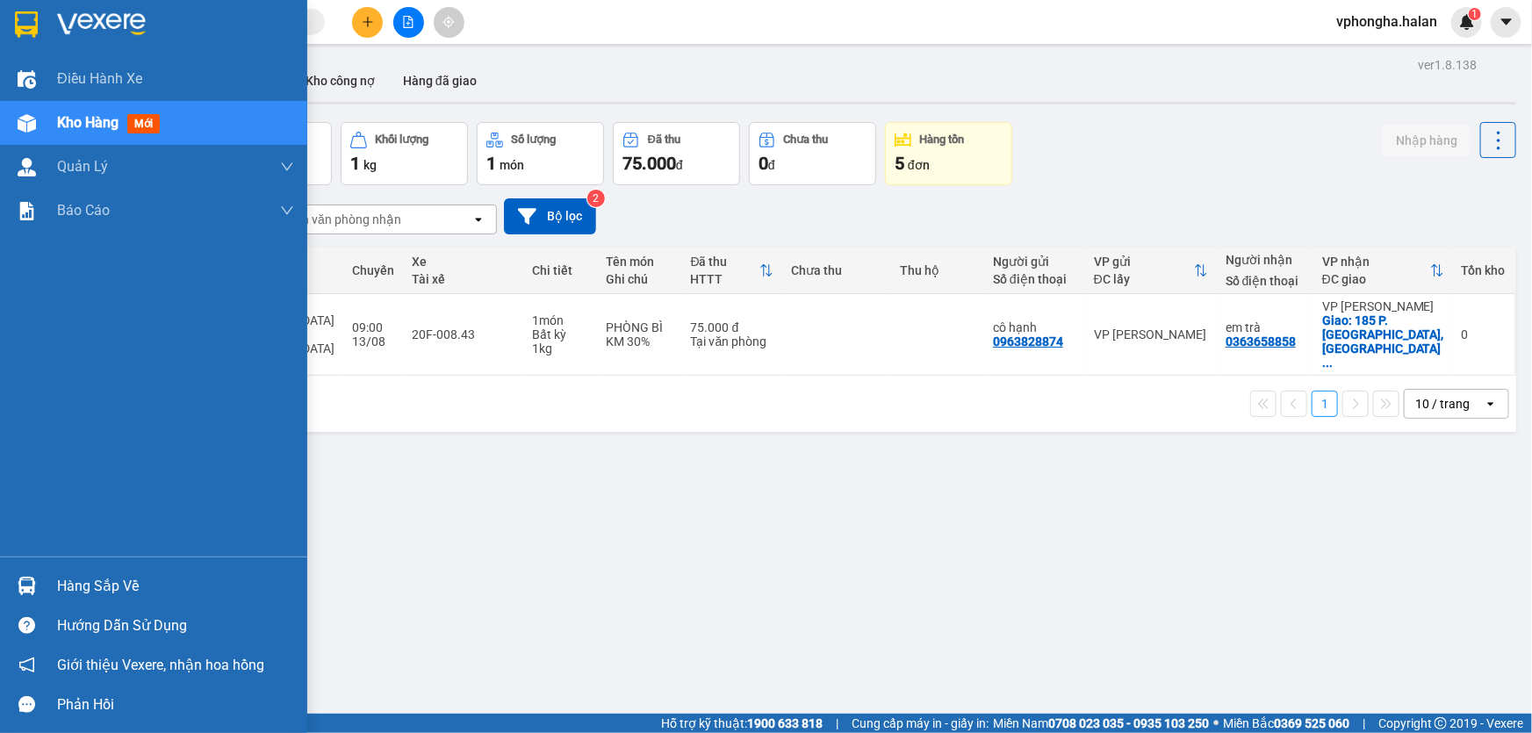
click at [132, 588] on div "Hàng sắp về" at bounding box center [175, 586] width 237 height 26
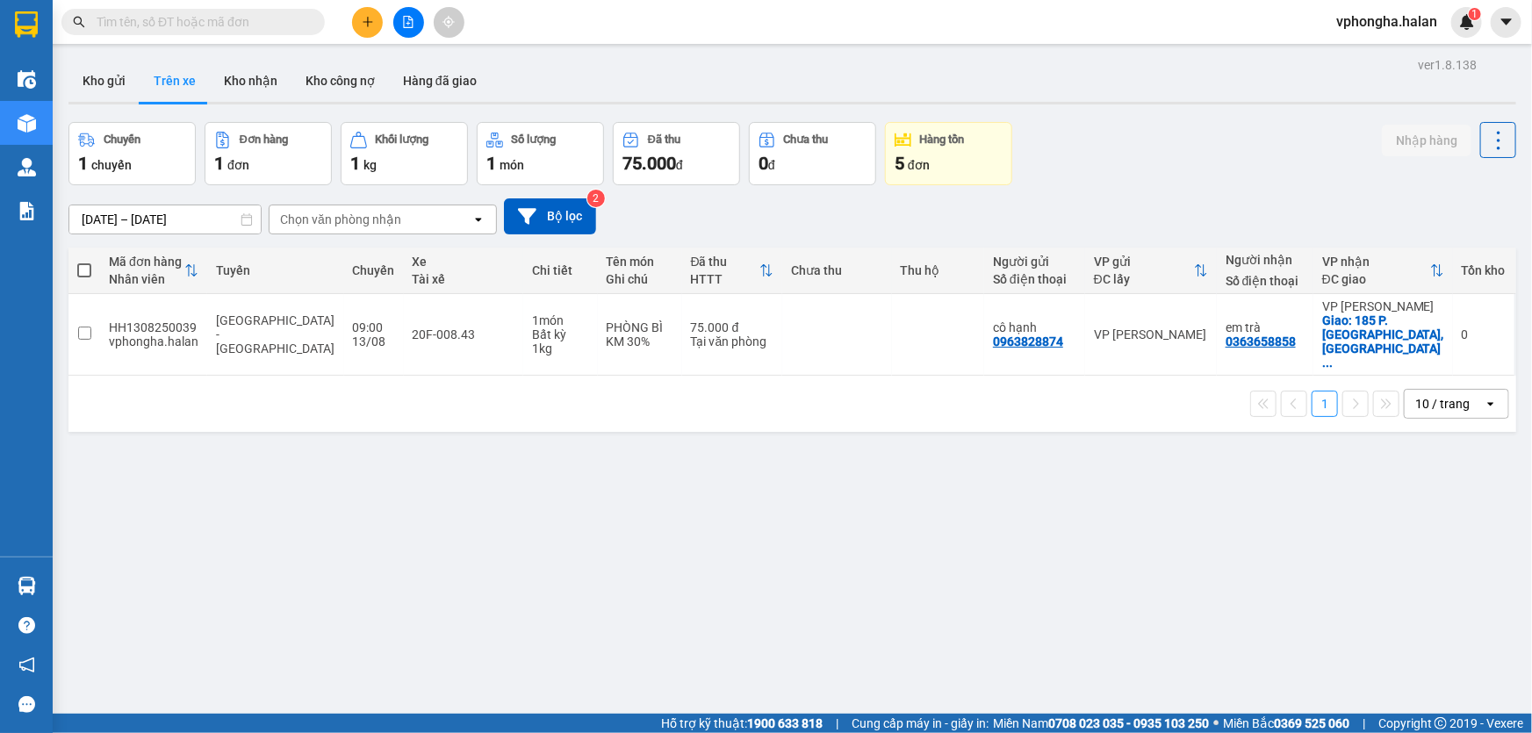
click at [1006, 511] on section "Kết quả tìm kiếm ( 0 ) Bộ lọc No Data vphongha.halan 1 Điều hành xe Kho hàng mớ…" at bounding box center [766, 366] width 1532 height 733
click at [183, 547] on div "ver 1.8.138 Kho gửi Trên xe Kho nhận Kho công nợ Hàng đã giao Chuyến 1 chuyến Đ…" at bounding box center [792, 419] width 1462 height 733
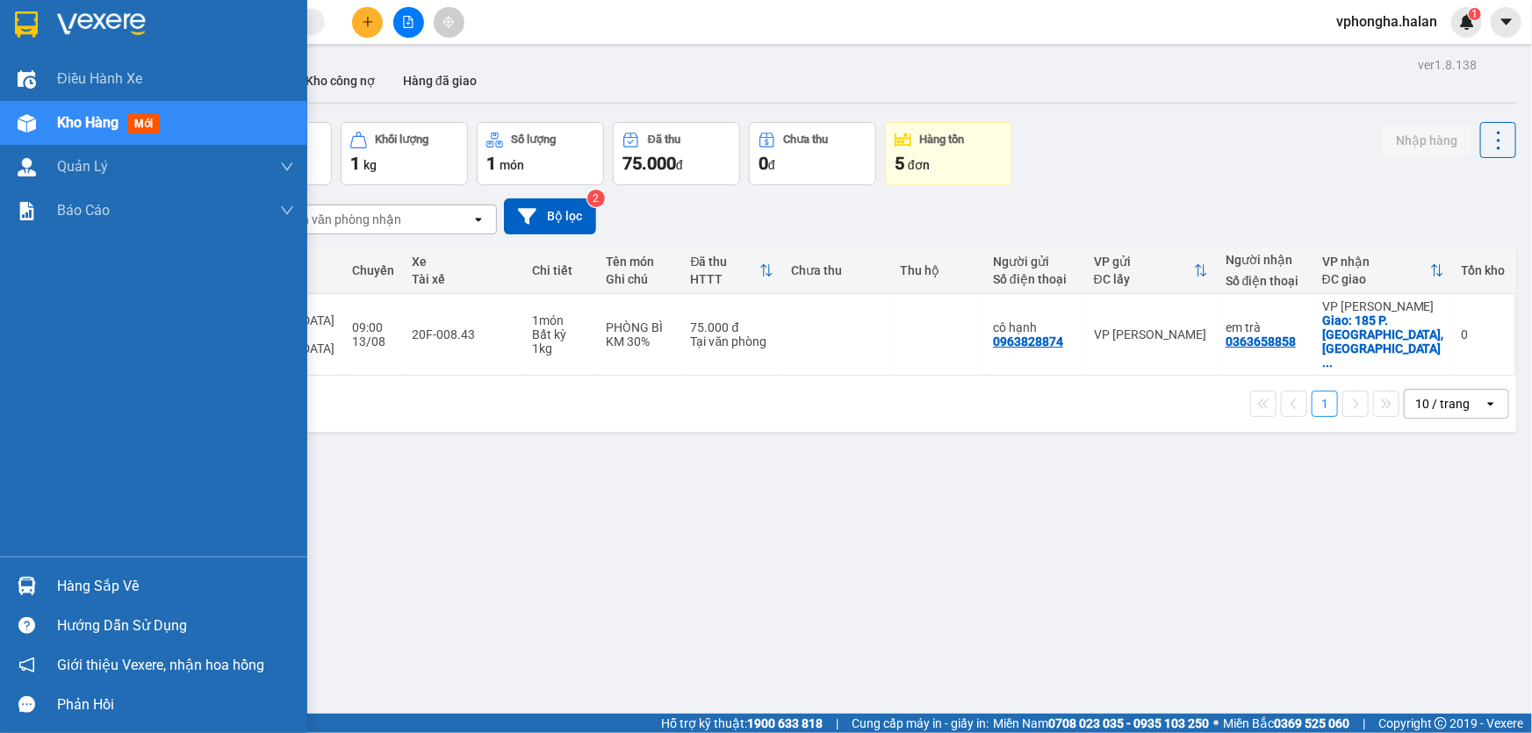
click at [121, 580] on div "Hàng sắp về" at bounding box center [175, 586] width 237 height 26
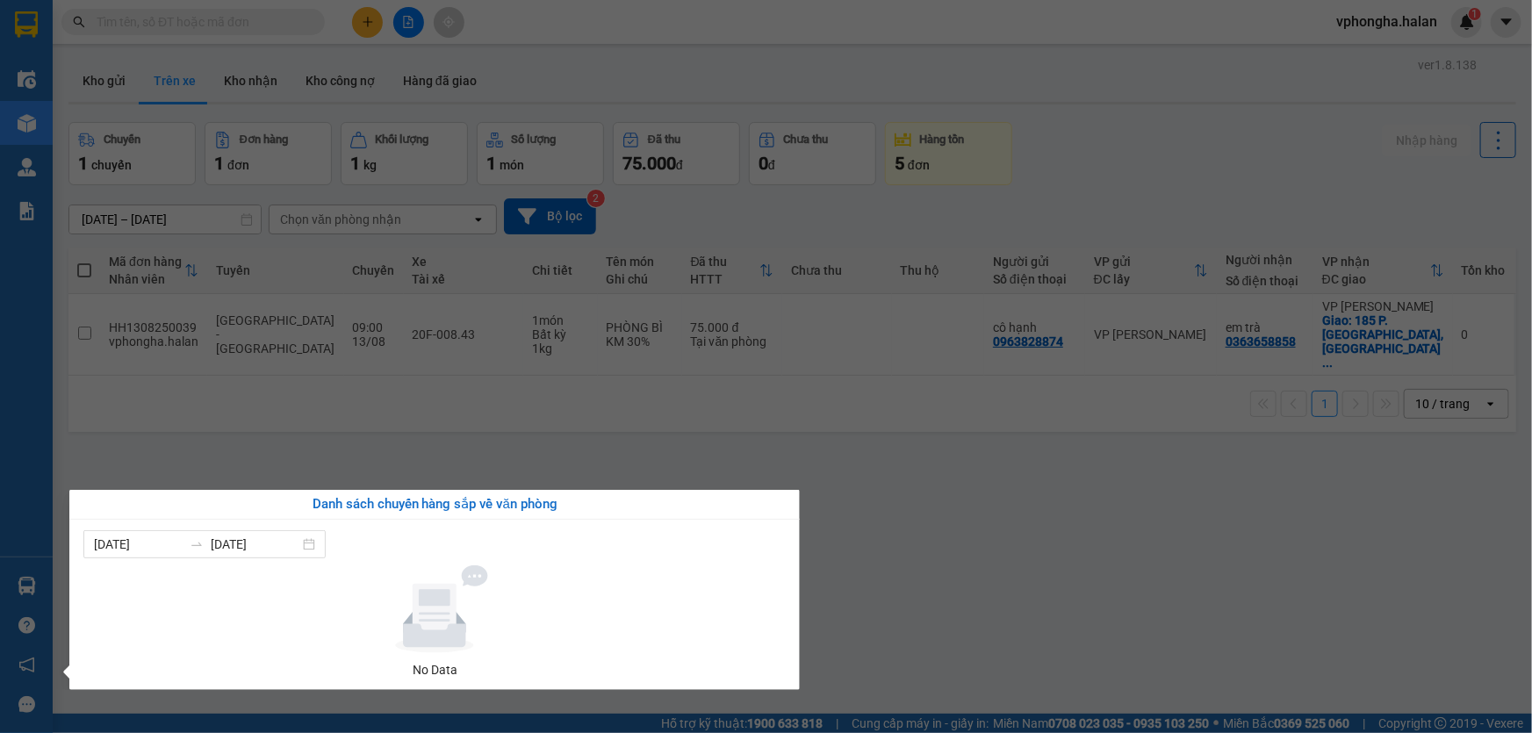
click at [1267, 451] on section "Kết quả tìm kiếm ( 0 ) Bộ lọc No Data vphongha.halan 1 Điều hành xe Kho hàng mớ…" at bounding box center [766, 366] width 1532 height 733
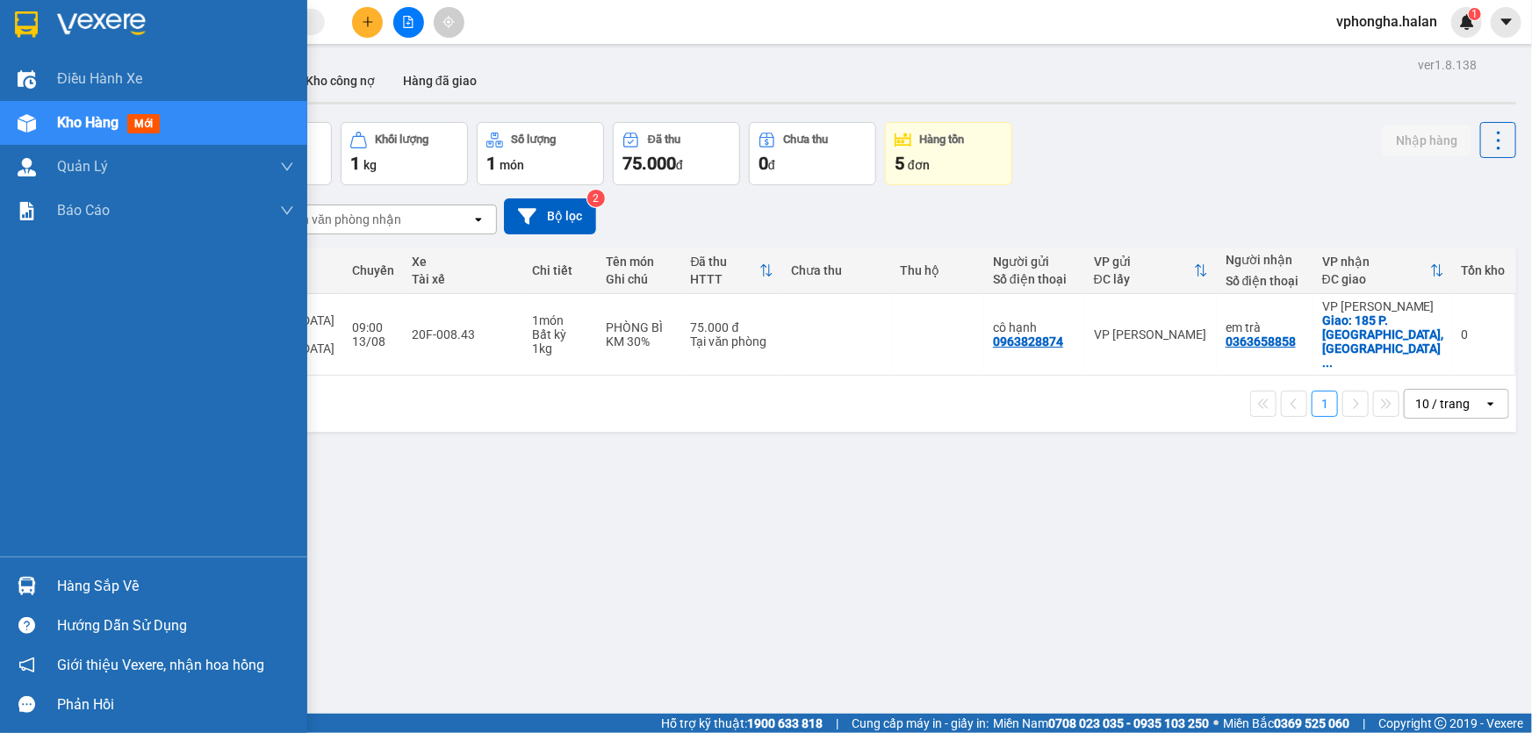
click at [132, 589] on div "Hàng sắp về" at bounding box center [175, 586] width 237 height 26
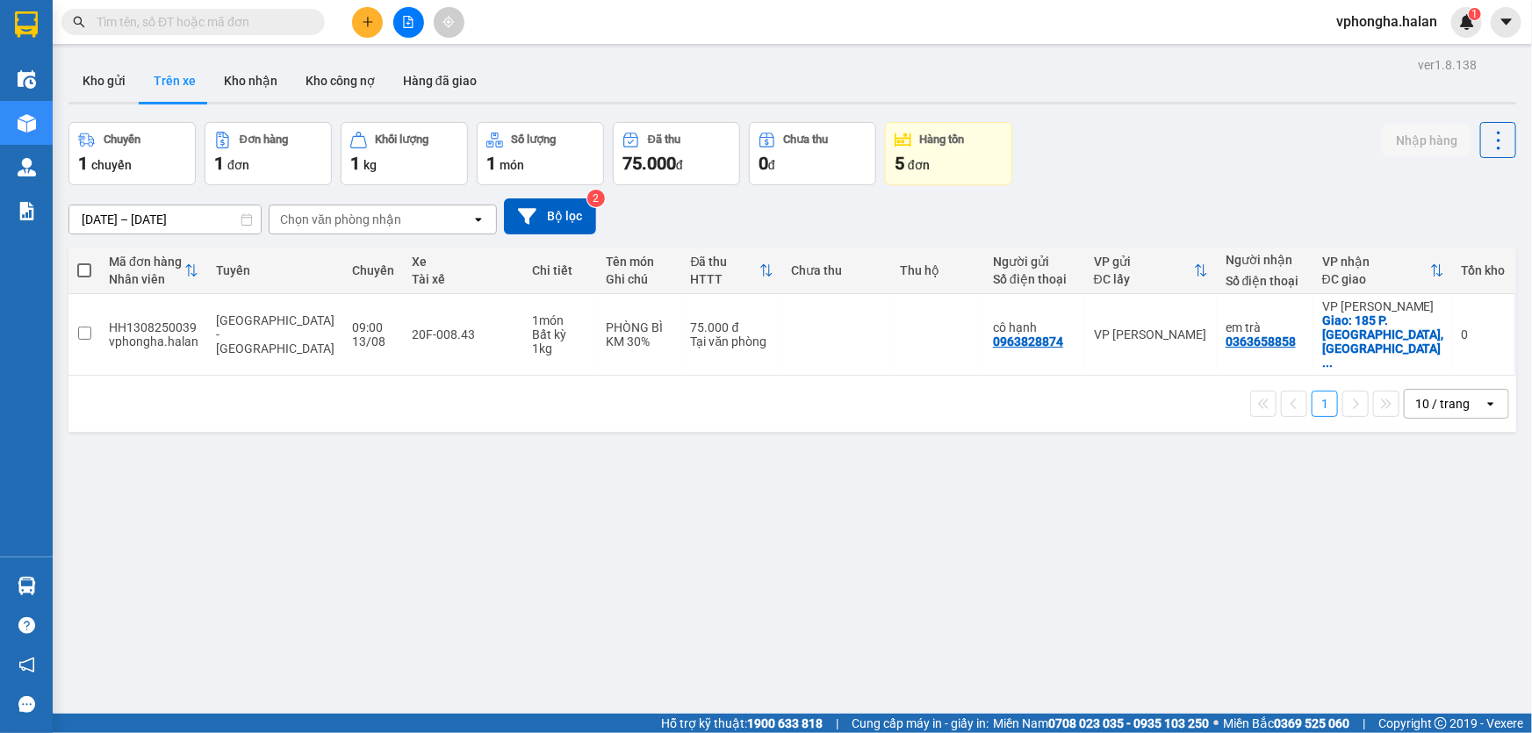
click at [762, 442] on section "Kết quả tìm kiếm ( 0 ) Bộ lọc No Data vphongha.halan 1 Điều hành xe Kho hàng mớ…" at bounding box center [766, 366] width 1532 height 733
drag, startPoint x: 1188, startPoint y: 681, endPoint x: 1283, endPoint y: 731, distance: 107.2
click at [1189, 681] on div "ver 1.8.138 Kho gửi Trên xe Kho nhận Kho công nợ Hàng đã giao Chuyến 1 chuyến Đ…" at bounding box center [792, 419] width 1462 height 733
drag, startPoint x: 788, startPoint y: 536, endPoint x: 754, endPoint y: 541, distance: 34.6
click at [788, 536] on div "ver 1.8.138 Kho gửi Trên xe Kho nhận Kho công nợ Hàng đã giao Chuyến 1 chuyến Đ…" at bounding box center [792, 419] width 1462 height 733
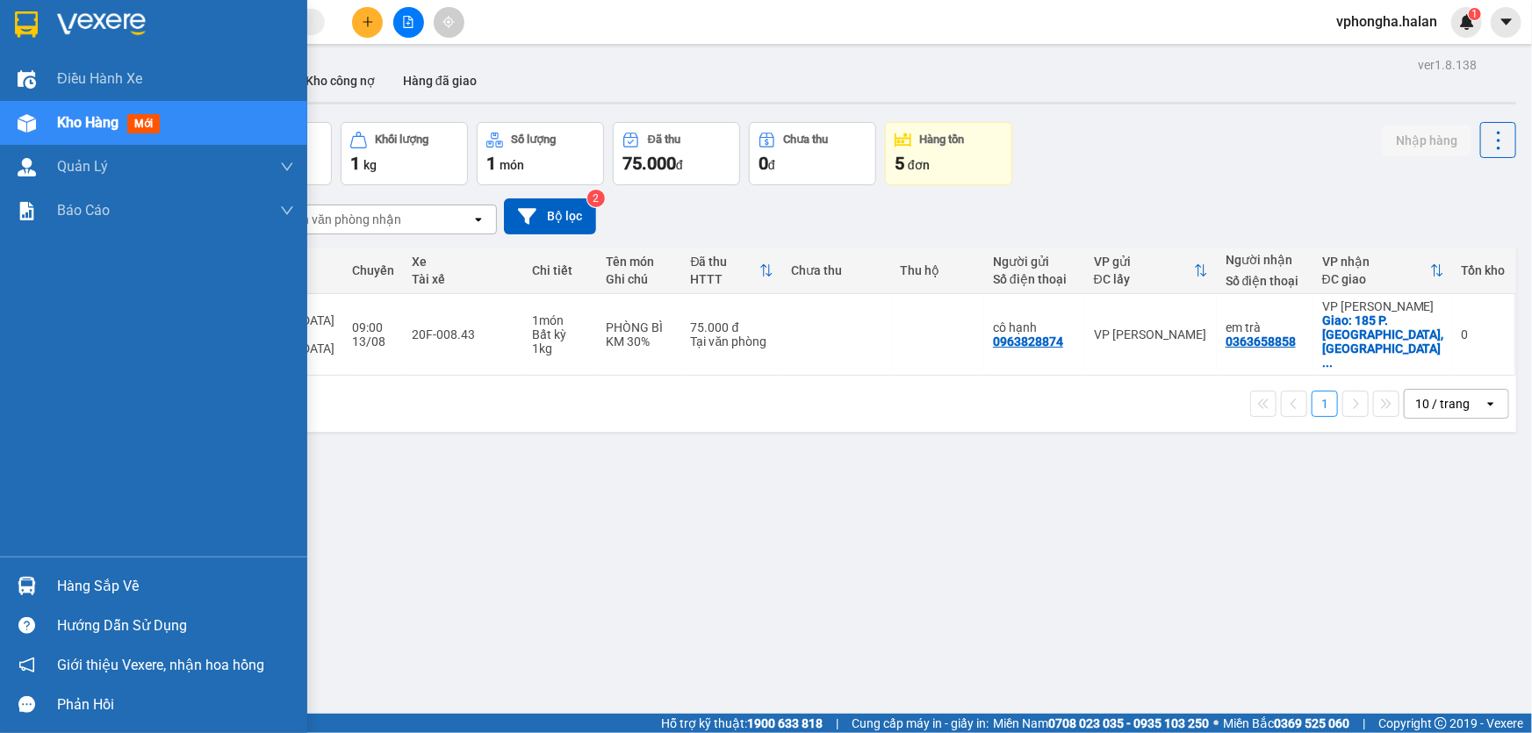
drag, startPoint x: 150, startPoint y: 576, endPoint x: 214, endPoint y: 575, distance: 64.1
click at [153, 576] on div "Hàng sắp về" at bounding box center [175, 586] width 237 height 26
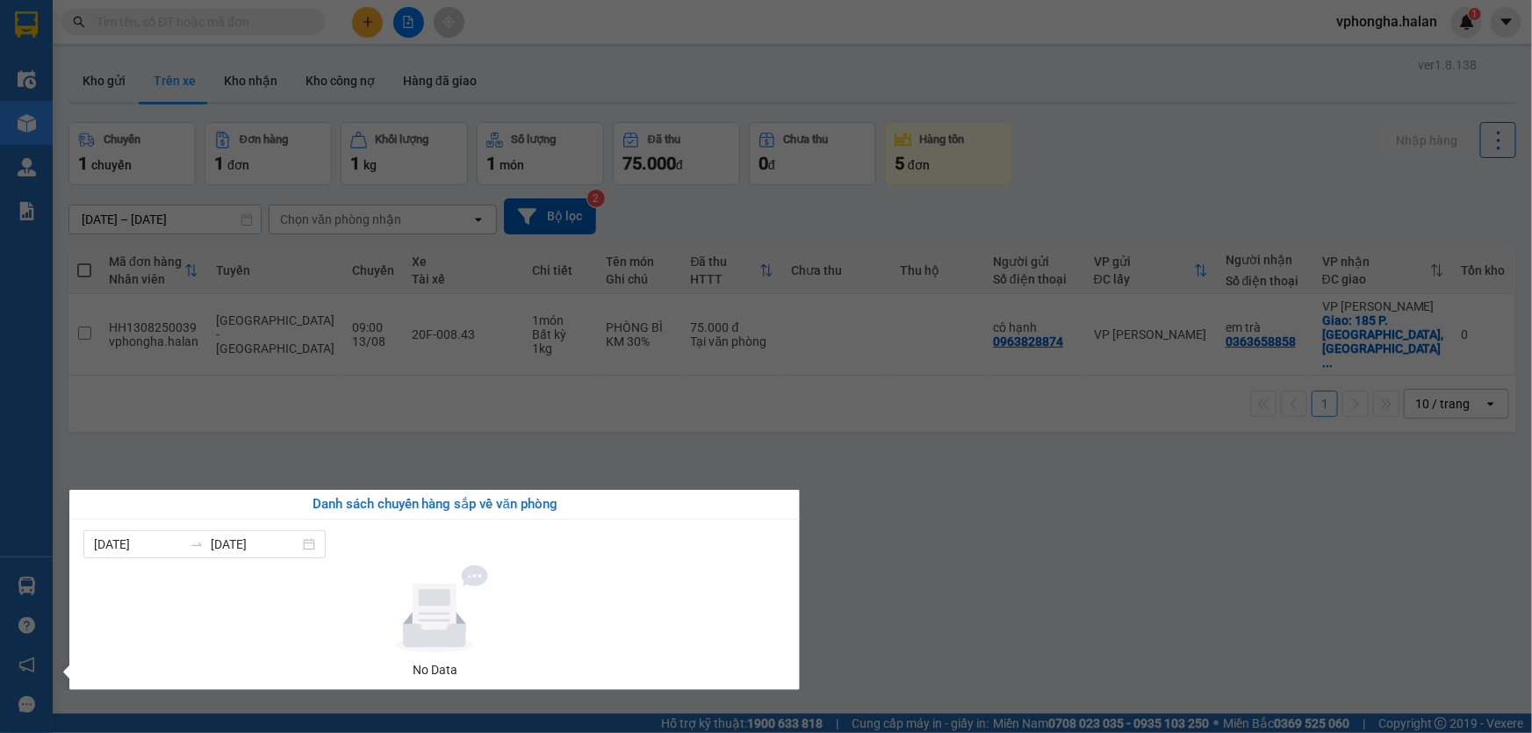
click at [191, 444] on section "Kết quả tìm kiếm ( 0 ) Bộ lọc No Data vphongha.halan 1 Điều hành xe Kho hàng mớ…" at bounding box center [766, 366] width 1532 height 733
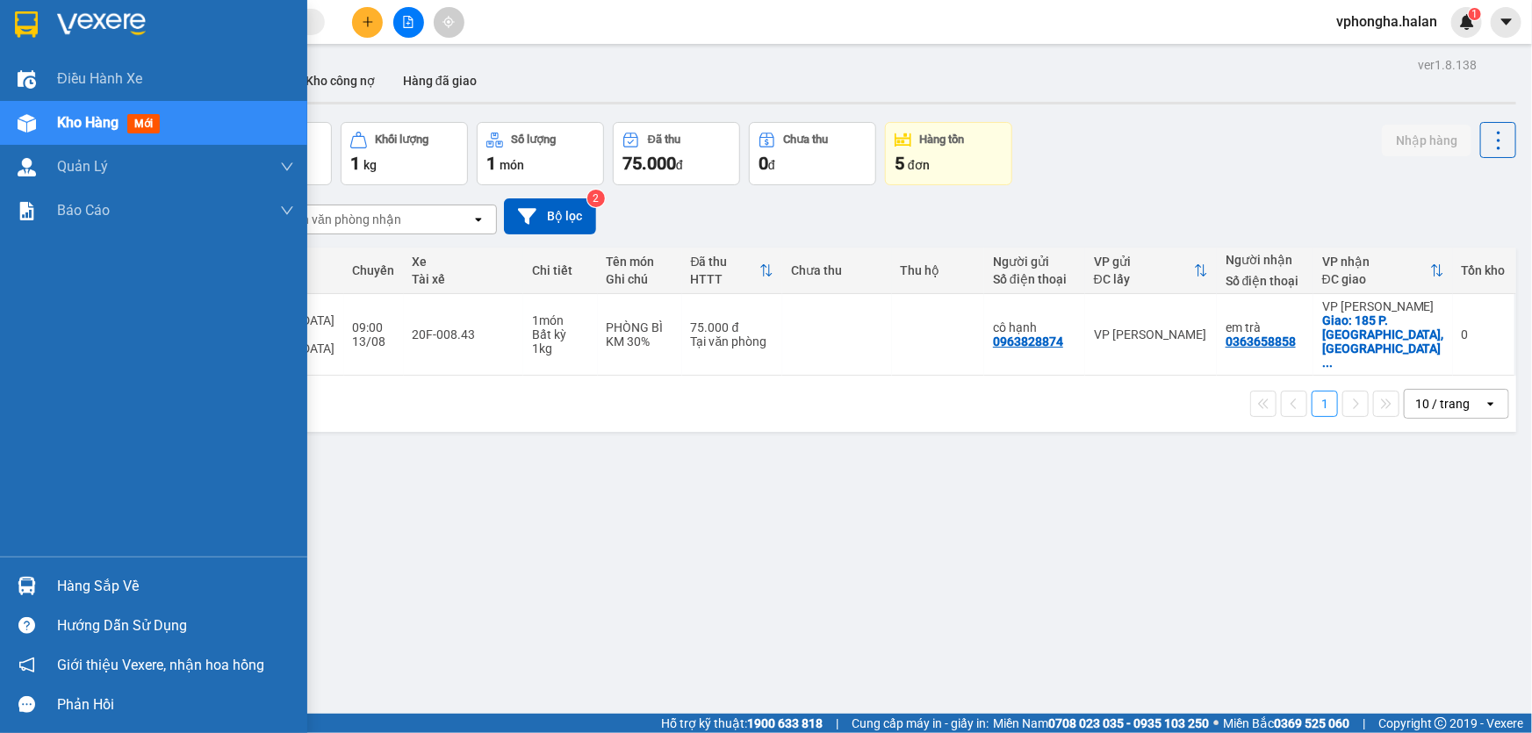
click at [127, 572] on div "Hàng sắp về" at bounding box center [153, 586] width 307 height 40
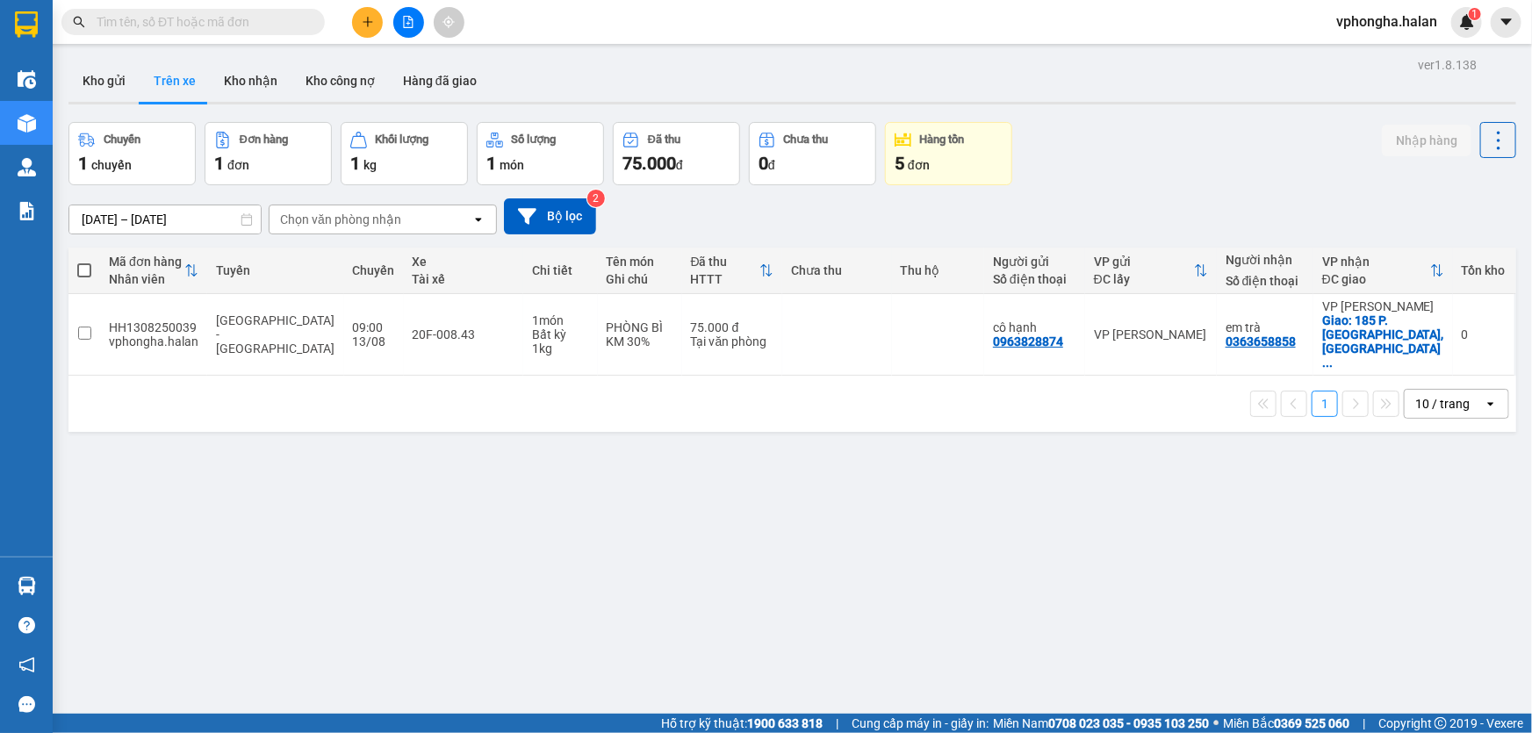
click at [474, 428] on section "Kết quả tìm kiếm ( 0 ) Bộ lọc No Data vphongha.halan 1 Điều hành xe Kho hàng mớ…" at bounding box center [766, 366] width 1532 height 733
click at [467, 327] on div "20F-008.43" at bounding box center [464, 334] width 102 height 14
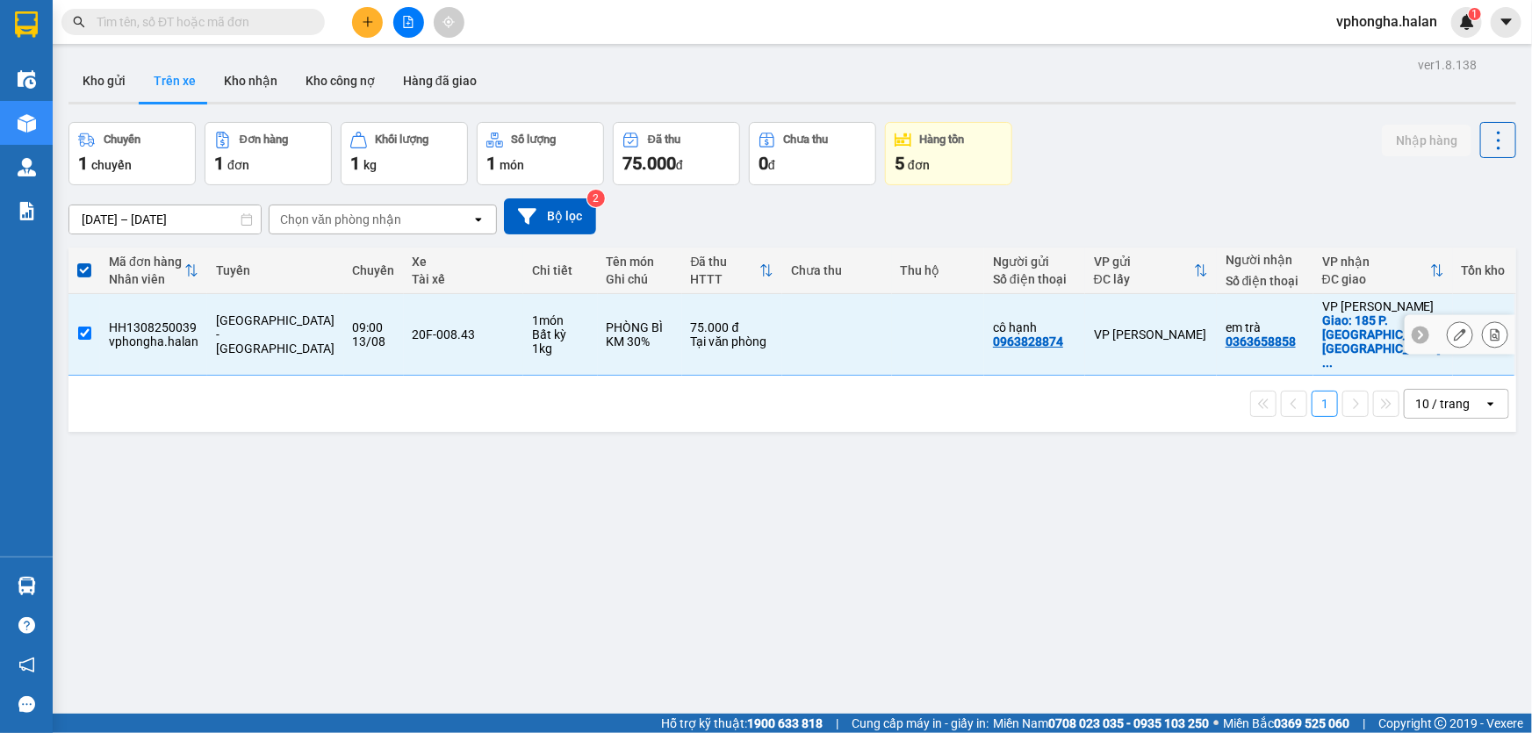
click at [457, 327] on td "20F-008.43" at bounding box center [463, 335] width 119 height 82
checkbox input "false"
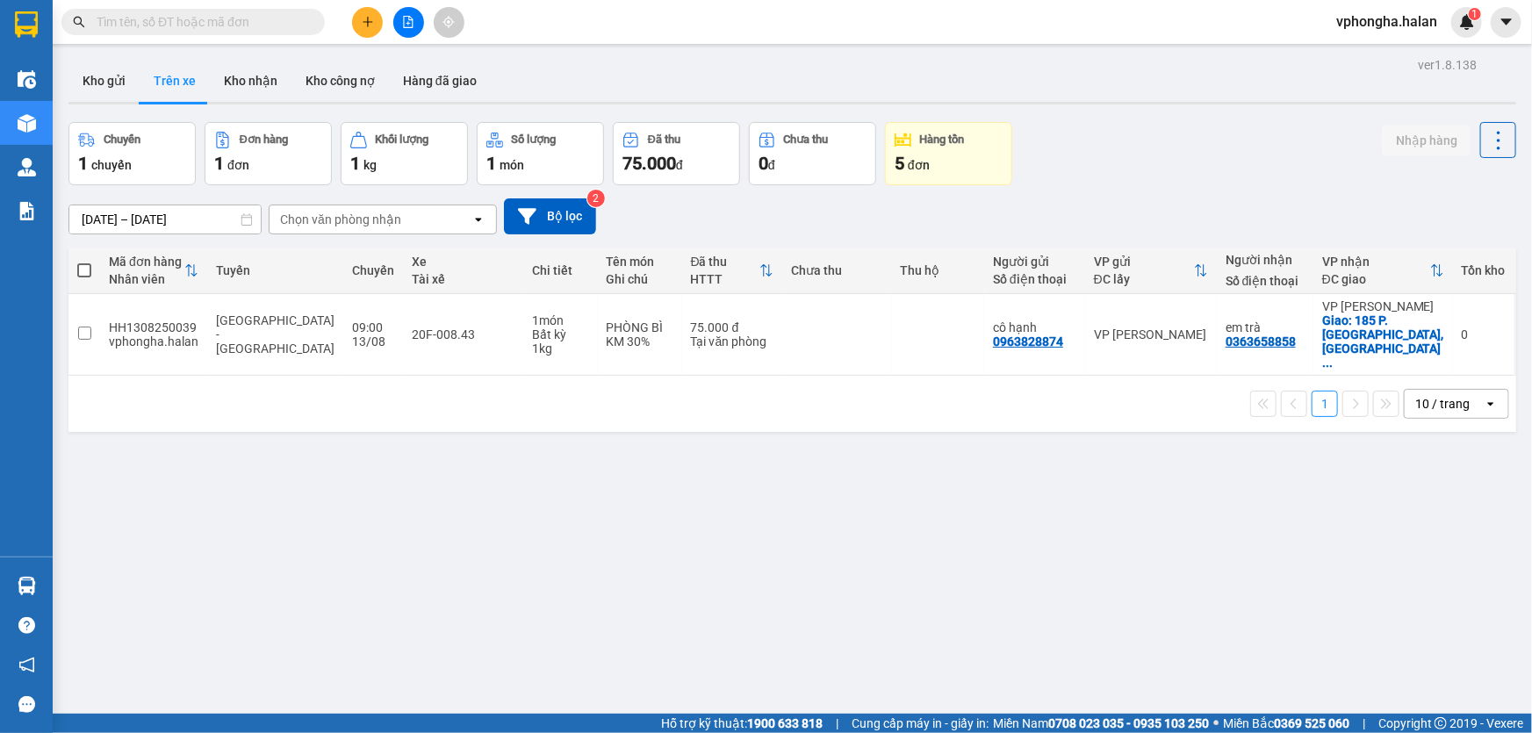
drag, startPoint x: 543, startPoint y: 488, endPoint x: 530, endPoint y: 472, distance: 20.6
click at [543, 486] on div "ver 1.8.138 Kho gửi Trên xe Kho nhận Kho công nợ Hàng đã giao Chuyến 1 chuyến Đ…" at bounding box center [792, 419] width 1462 height 733
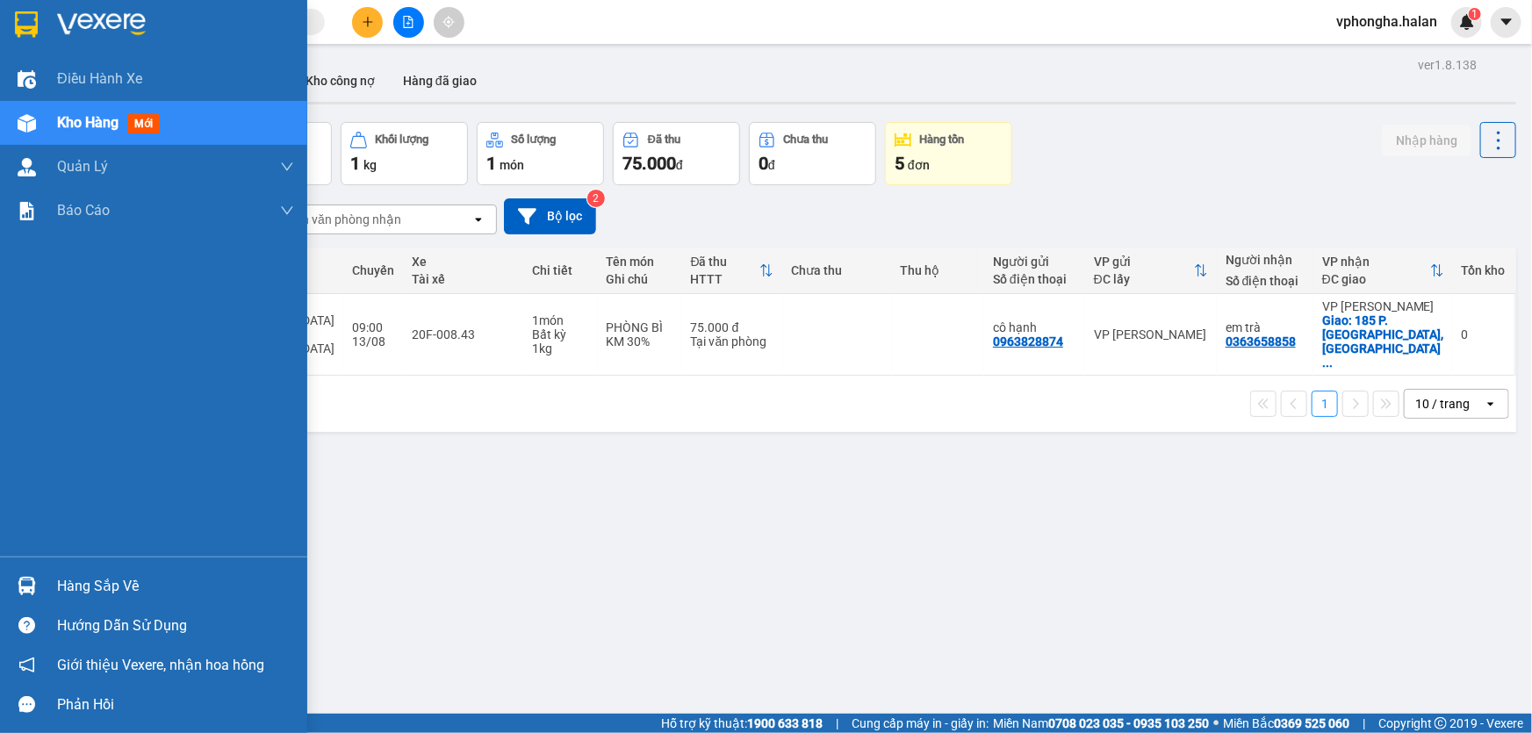
click at [147, 586] on div "Hàng sắp về" at bounding box center [175, 586] width 237 height 26
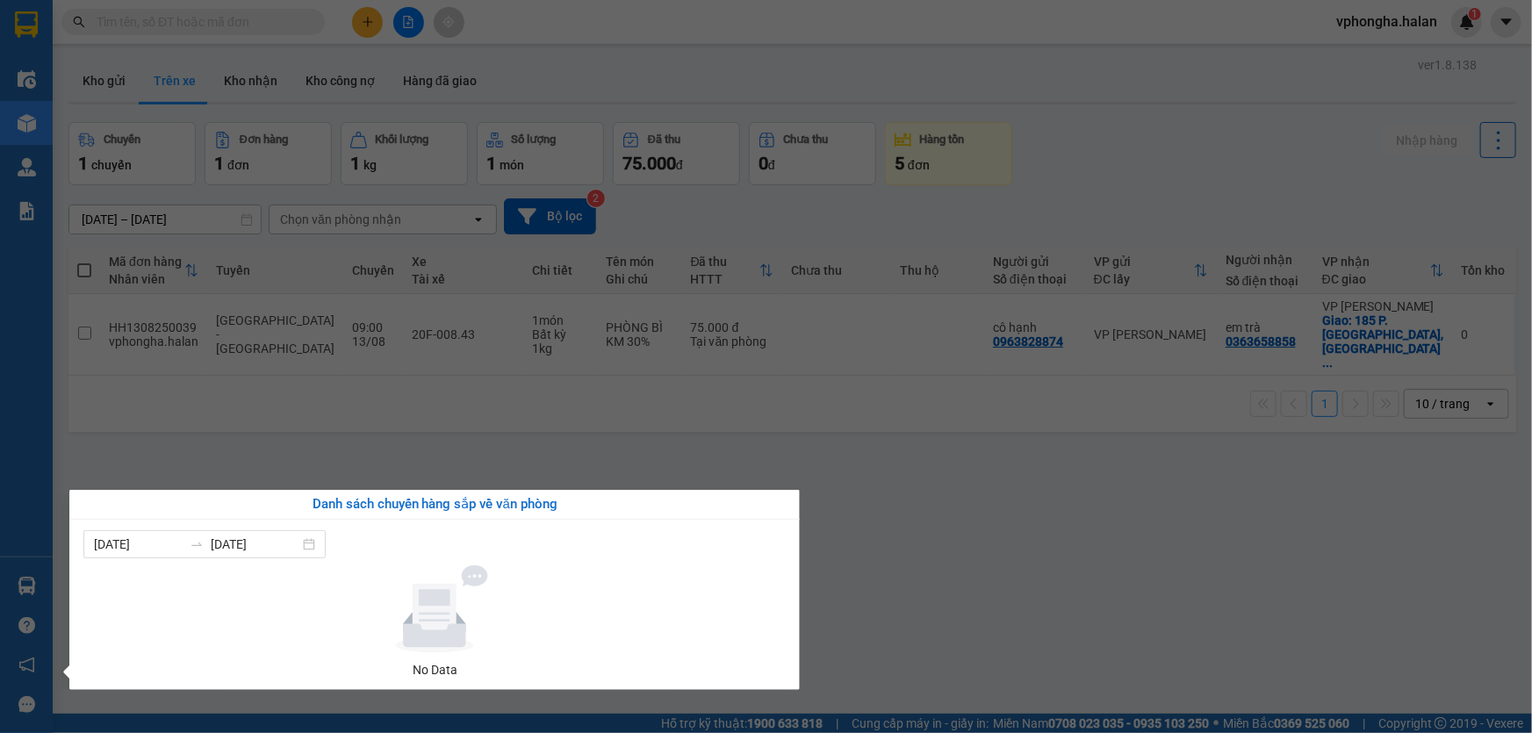
click at [449, 412] on section "Kết quả tìm kiếm ( 0 ) Bộ lọc No Data vphongha.halan 1 Điều hành xe Kho hàng mớ…" at bounding box center [766, 366] width 1532 height 733
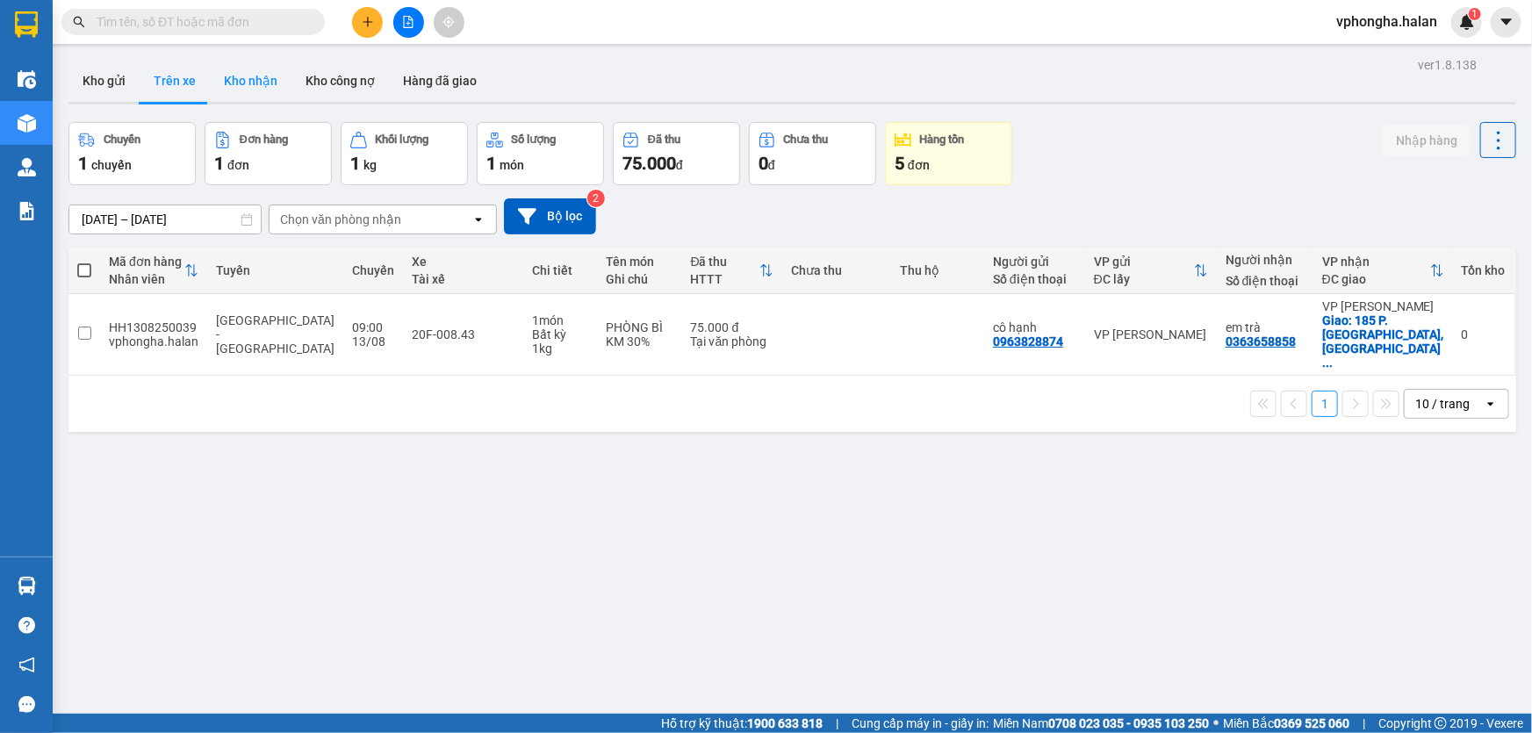
drag, startPoint x: 259, startPoint y: 80, endPoint x: 291, endPoint y: 93, distance: 35.1
click at [259, 79] on button "Kho nhận" at bounding box center [251, 81] width 82 height 42
type input "[DATE] – [DATE]"
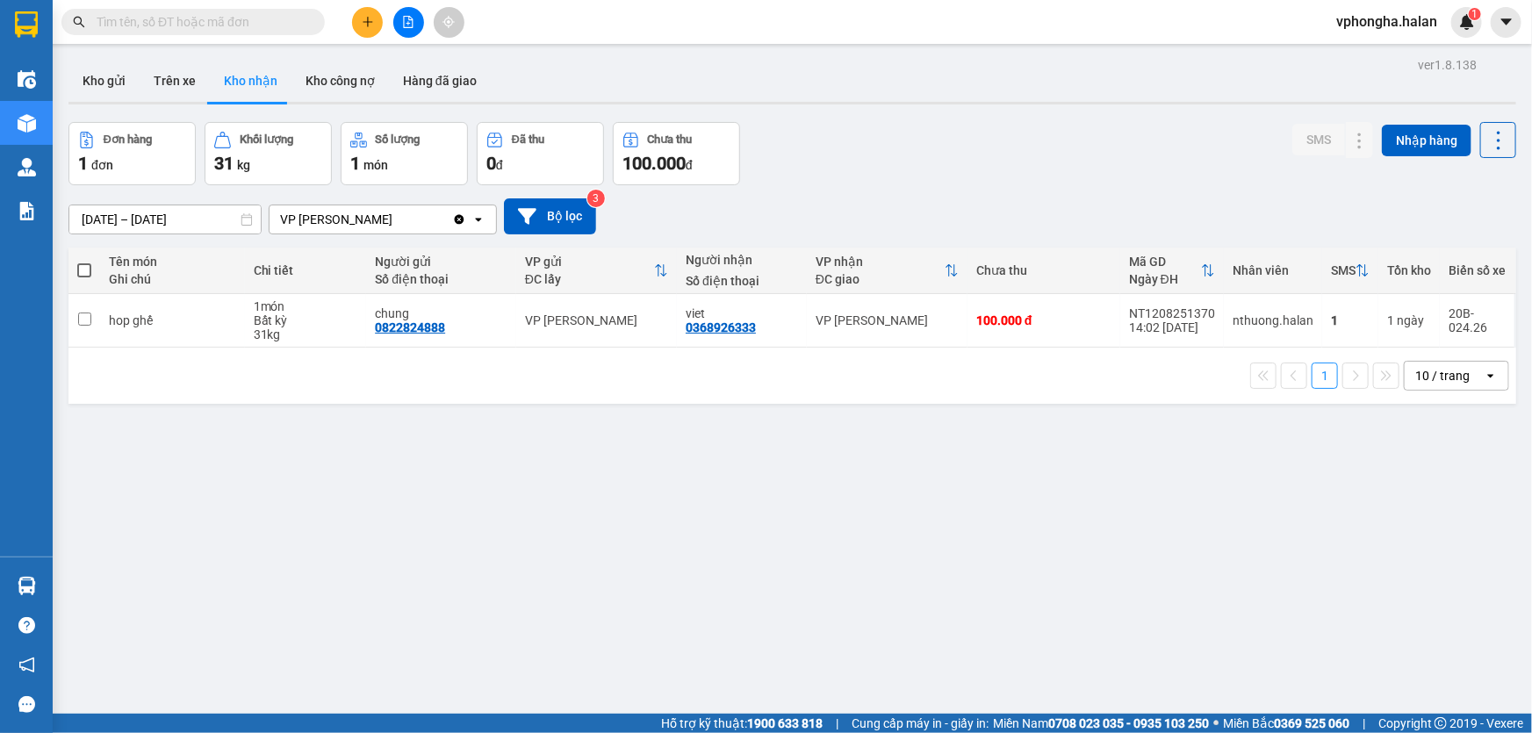
click at [170, 536] on div "ver 1.8.138 Kho gửi Trên xe Kho nhận Kho công nợ Hàng đã giao Đơn hàng 1 đơn Kh…" at bounding box center [792, 419] width 1462 height 733
click at [363, 14] on button at bounding box center [367, 22] width 31 height 31
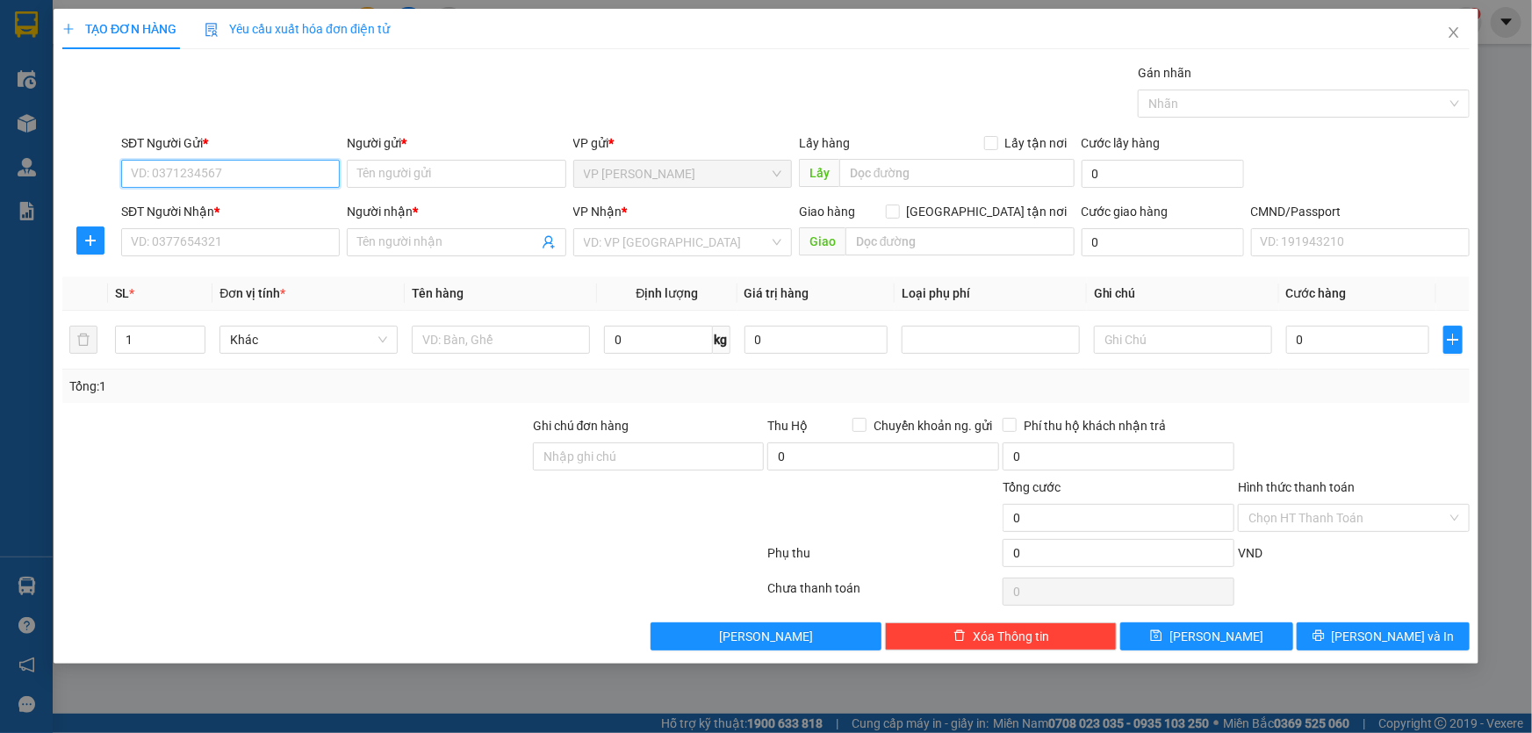
click at [234, 171] on input "SĐT Người Gửi *" at bounding box center [230, 174] width 219 height 28
type input "0395390131"
click at [390, 169] on input "Người gửi *" at bounding box center [456, 174] width 219 height 28
type input "v"
type input "chú phát"
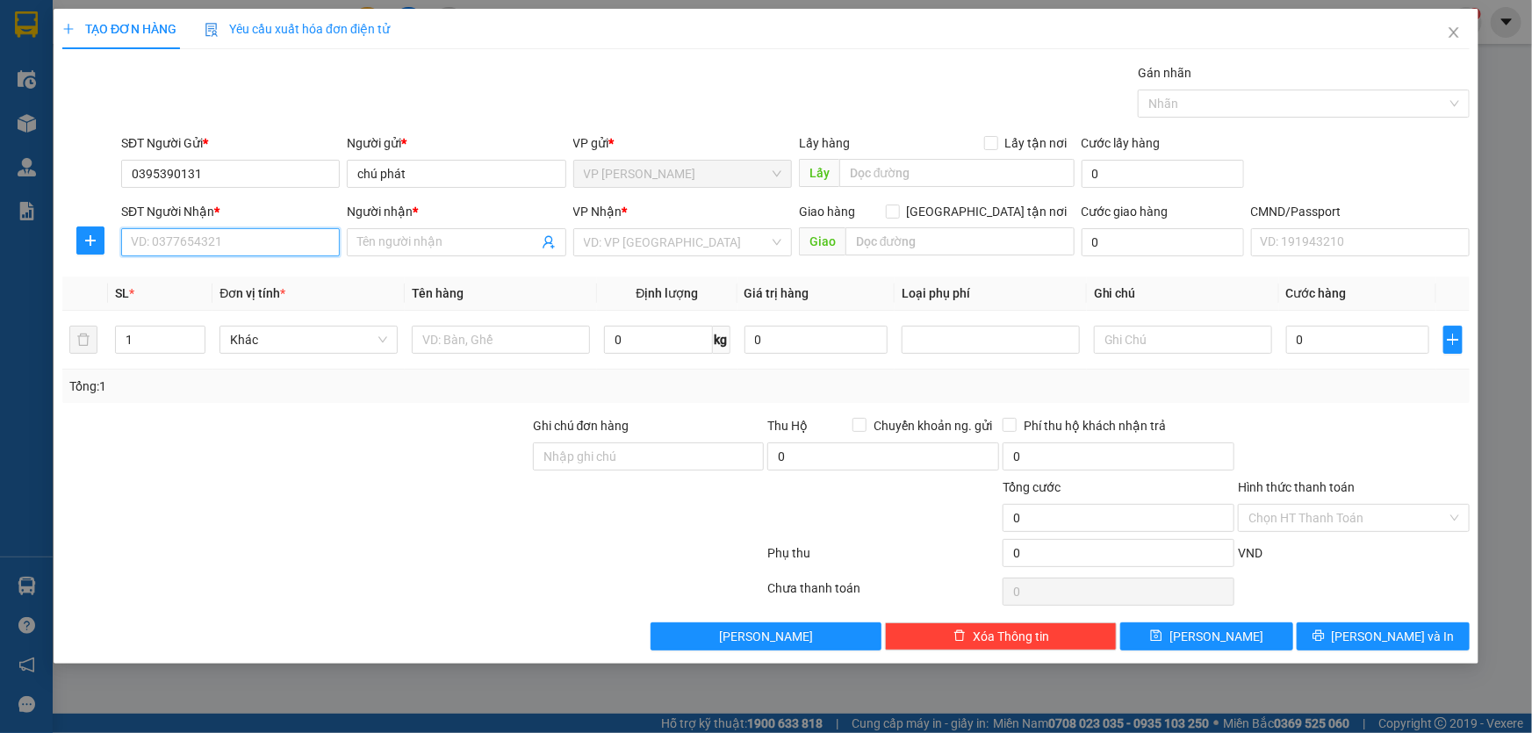
click at [257, 246] on input "SĐT Người Nhận *" at bounding box center [230, 242] width 219 height 28
type input "0968884165"
click at [435, 246] on input "Người nhận *" at bounding box center [447, 242] width 180 height 19
type input "[PERSON_NAME]"
click at [644, 245] on input "search" at bounding box center [676, 242] width 185 height 26
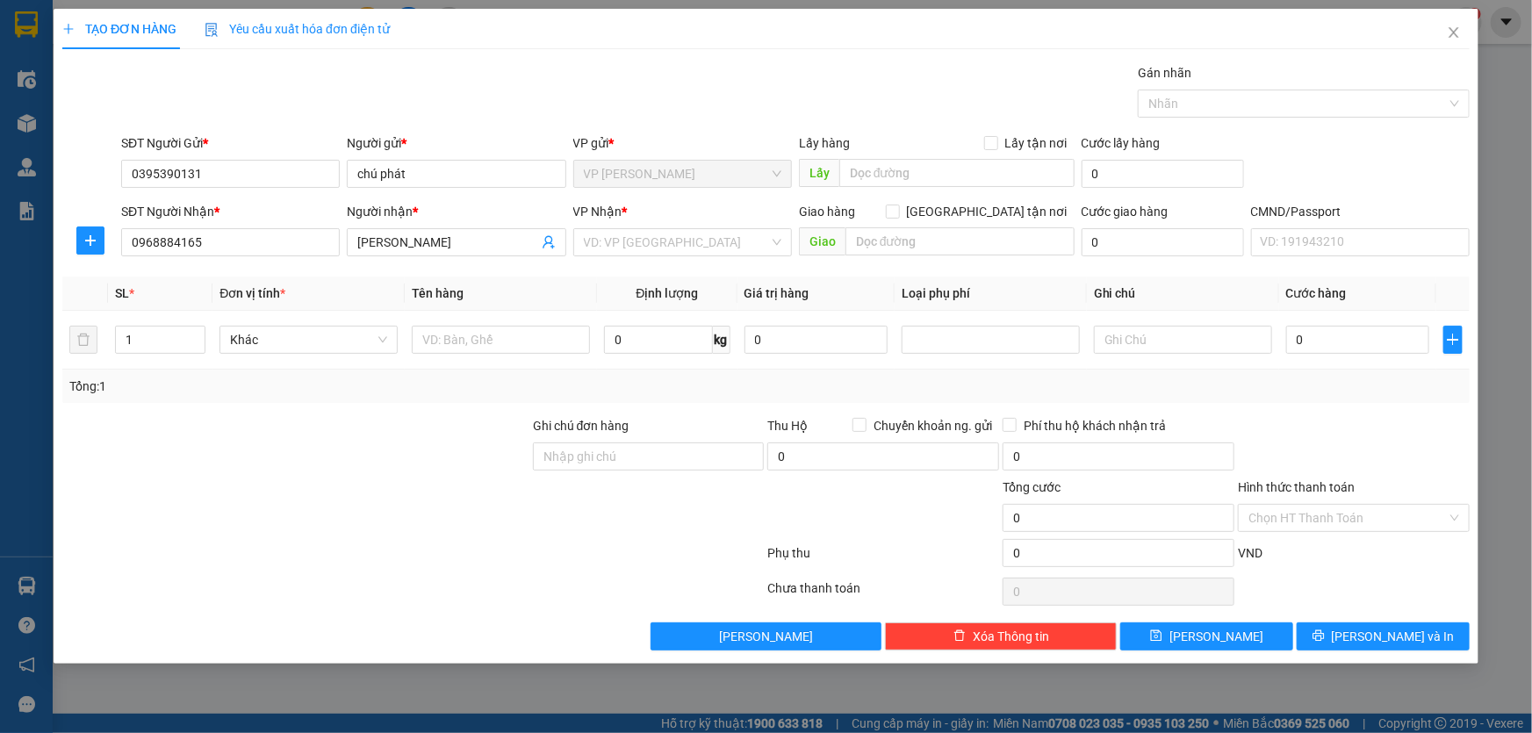
click at [872, 297] on th "Giá trị hàng" at bounding box center [815, 294] width 157 height 34
click at [695, 245] on input "search" at bounding box center [676, 242] width 185 height 26
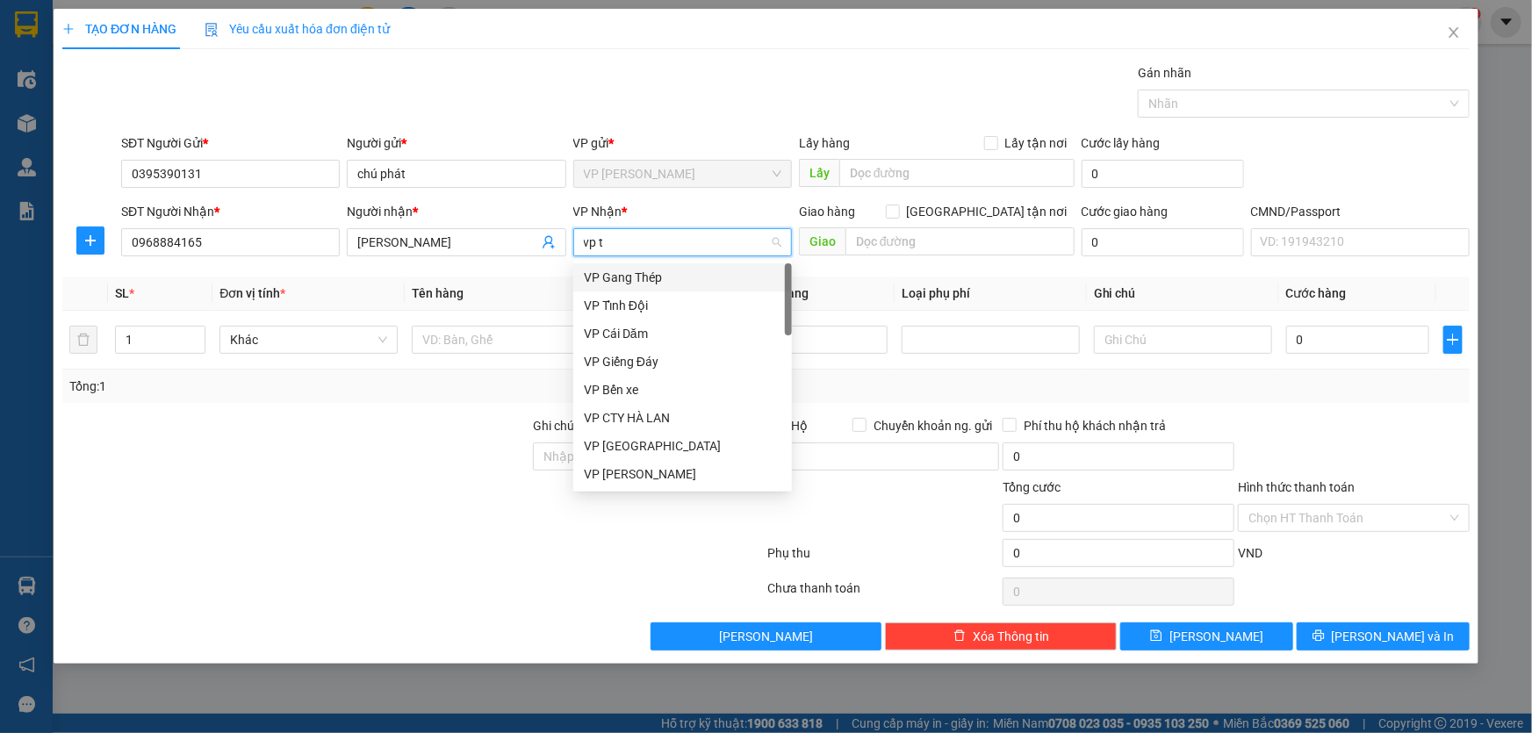
type input "vp tr"
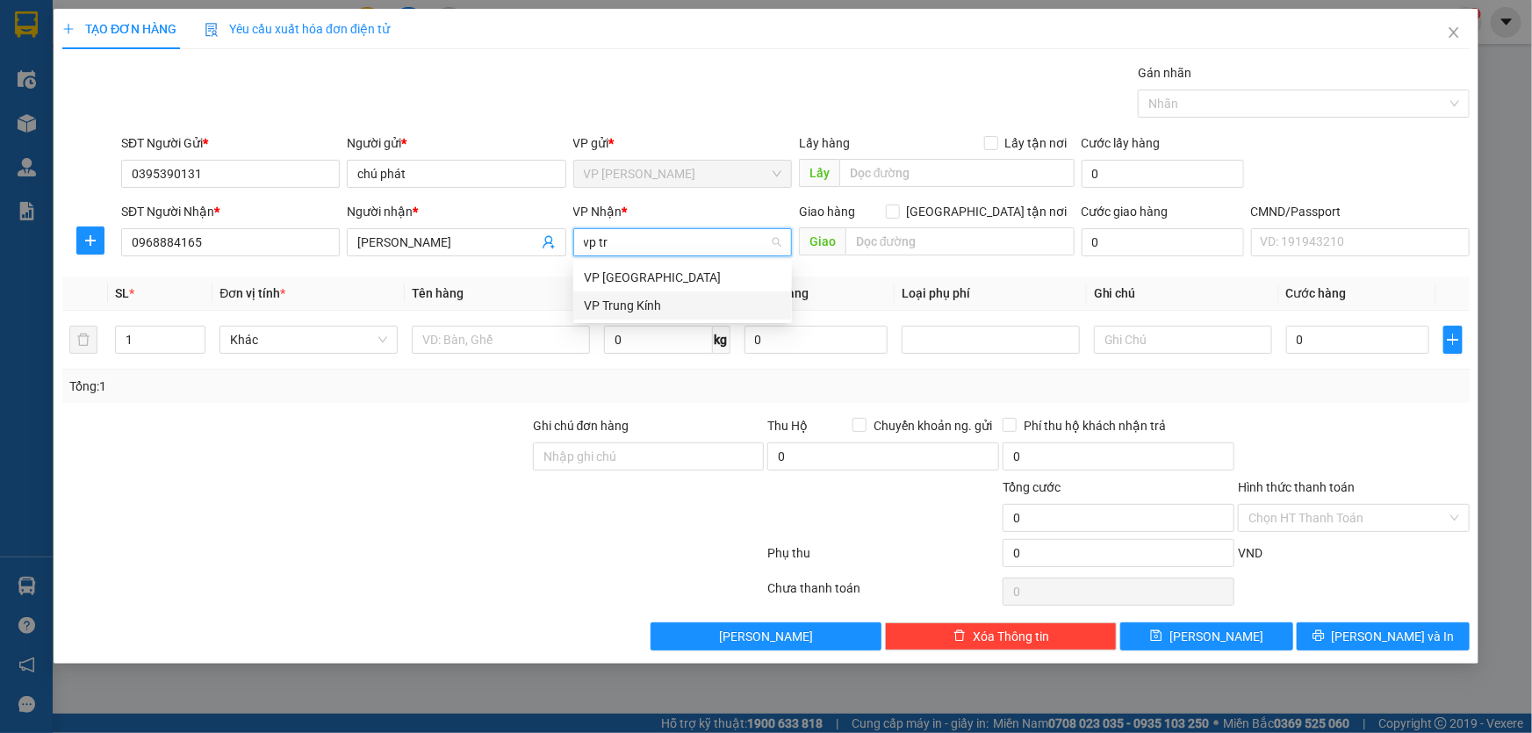
click at [674, 315] on div "VP Trung Kính" at bounding box center [682, 305] width 219 height 28
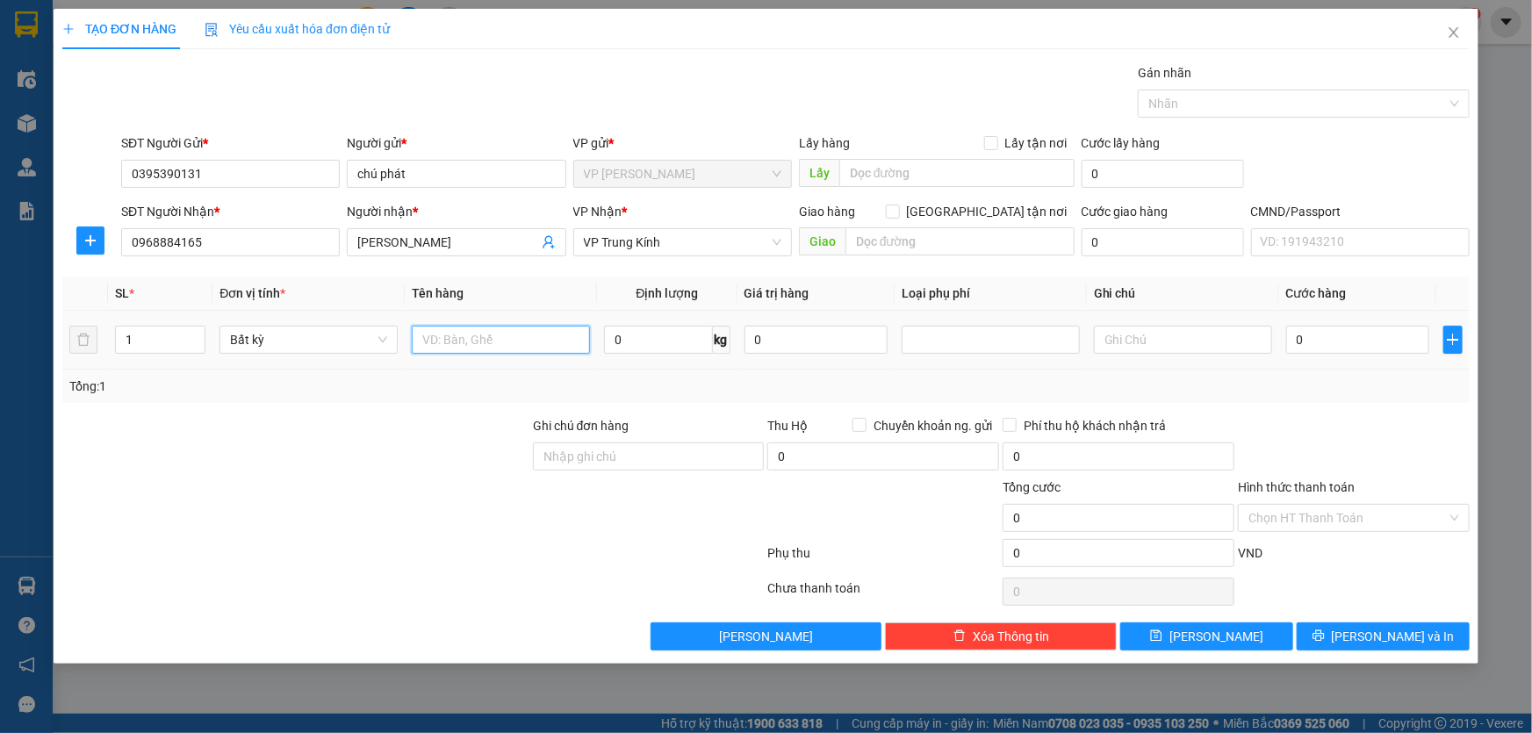
click at [464, 340] on input "text" at bounding box center [501, 340] width 178 height 28
type input "pbi"
click at [789, 347] on input "0" at bounding box center [816, 340] width 143 height 28
click at [667, 346] on input "0" at bounding box center [658, 340] width 108 height 28
type input "1"
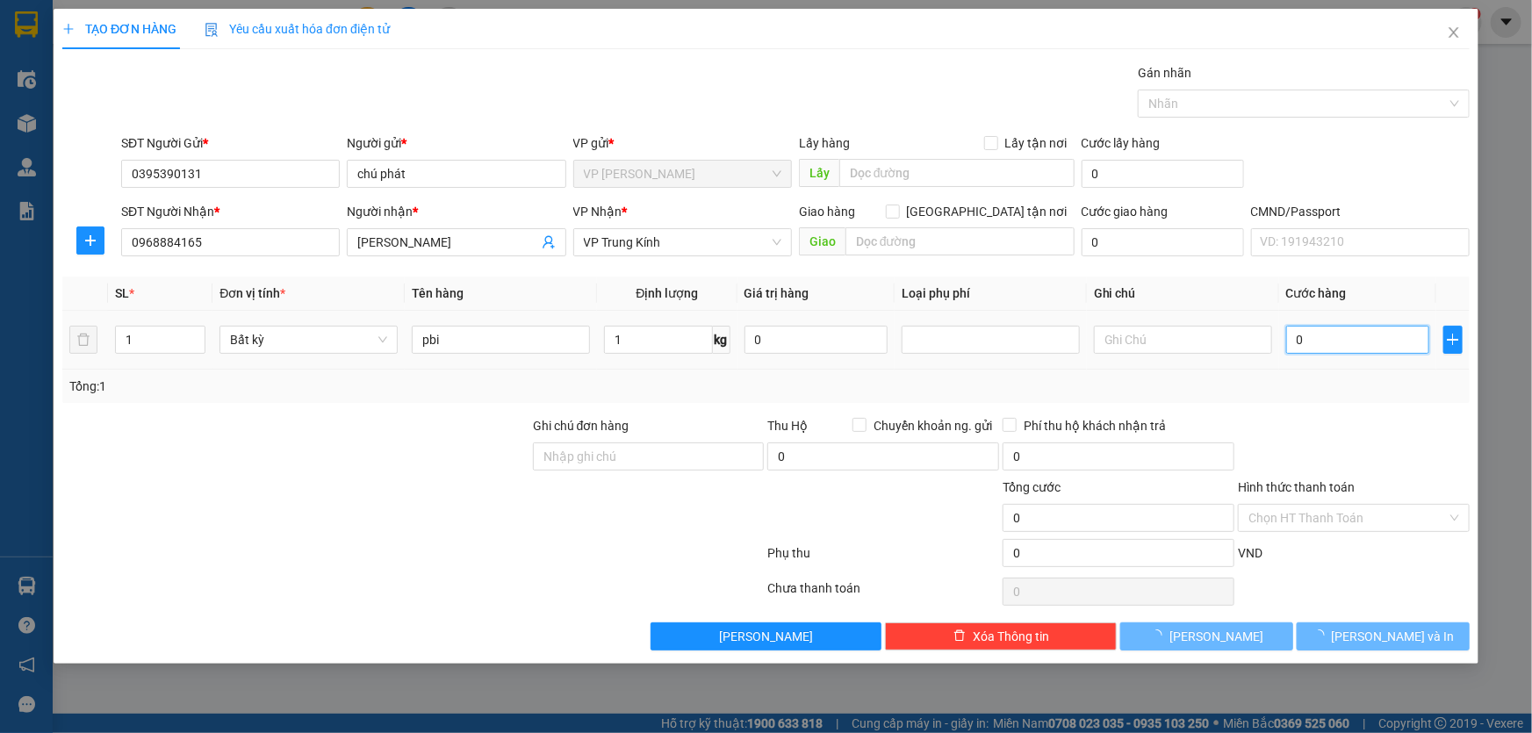
click at [1339, 344] on input "0" at bounding box center [1357, 340] width 143 height 28
type input "50.000"
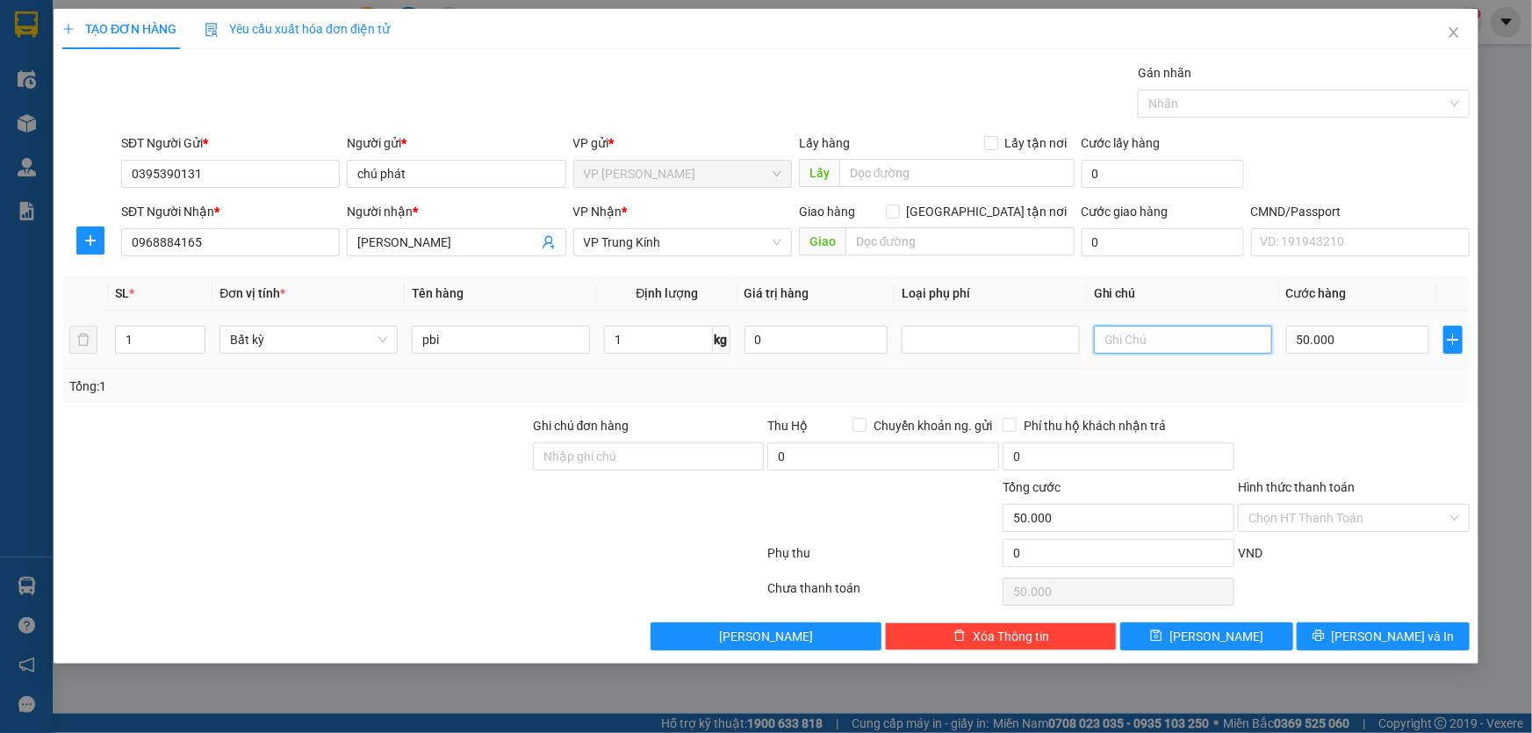
click at [1137, 338] on input "text" at bounding box center [1183, 340] width 178 height 28
type input "giam 30%"
click at [1345, 339] on input "50.000" at bounding box center [1357, 340] width 143 height 28
type input "0"
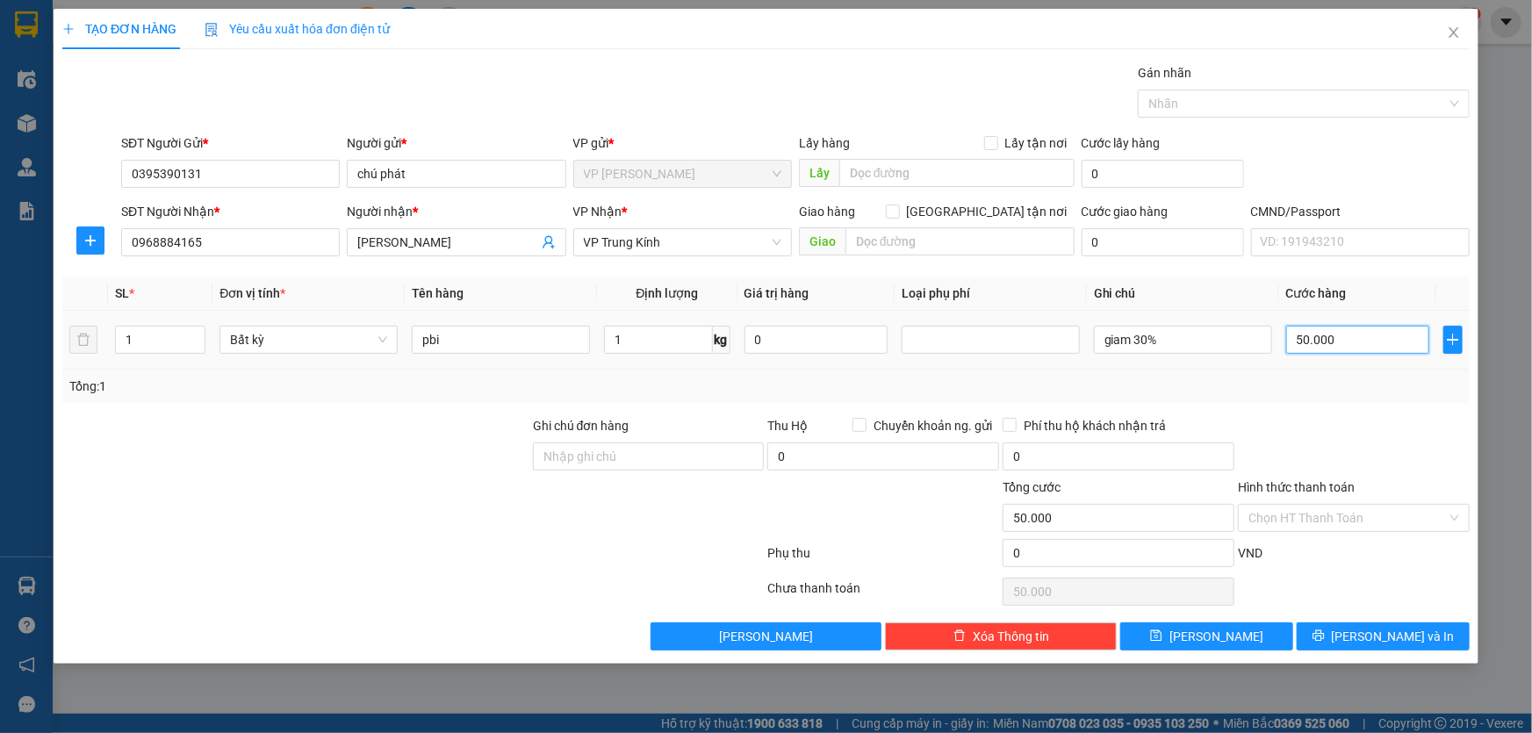
type input "0"
type input "03"
type input "3"
type input "0"
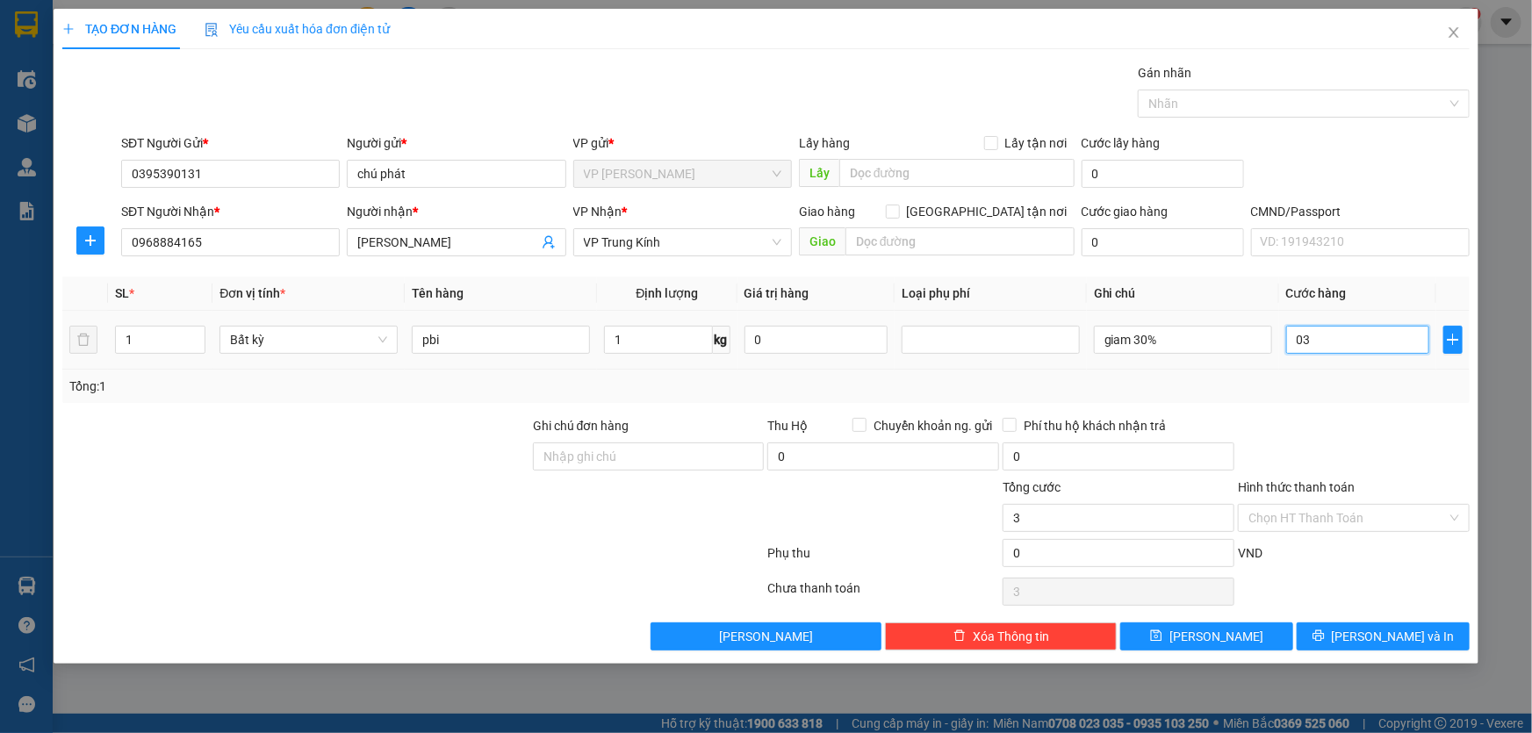
type input "0"
click at [1345, 339] on input "0" at bounding box center [1357, 340] width 143 height 28
drag, startPoint x: 1346, startPoint y: 334, endPoint x: 1269, endPoint y: 330, distance: 77.3
click at [1270, 323] on tr "1 Bất kỳ pbi 1 kg 0 giam 30% 0" at bounding box center [765, 340] width 1407 height 59
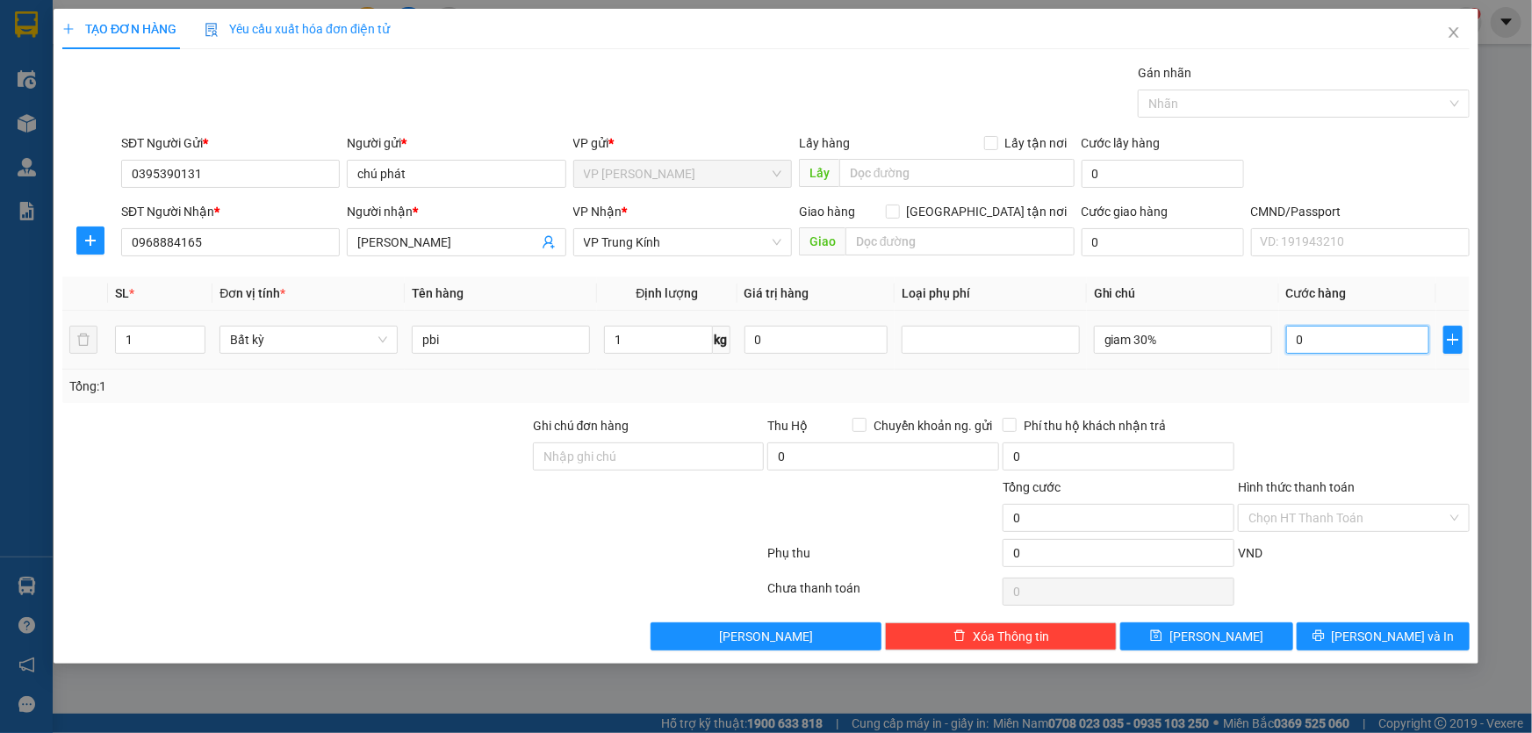
click at [1295, 337] on input "0" at bounding box center [1357, 340] width 143 height 28
type input "30"
type input "350"
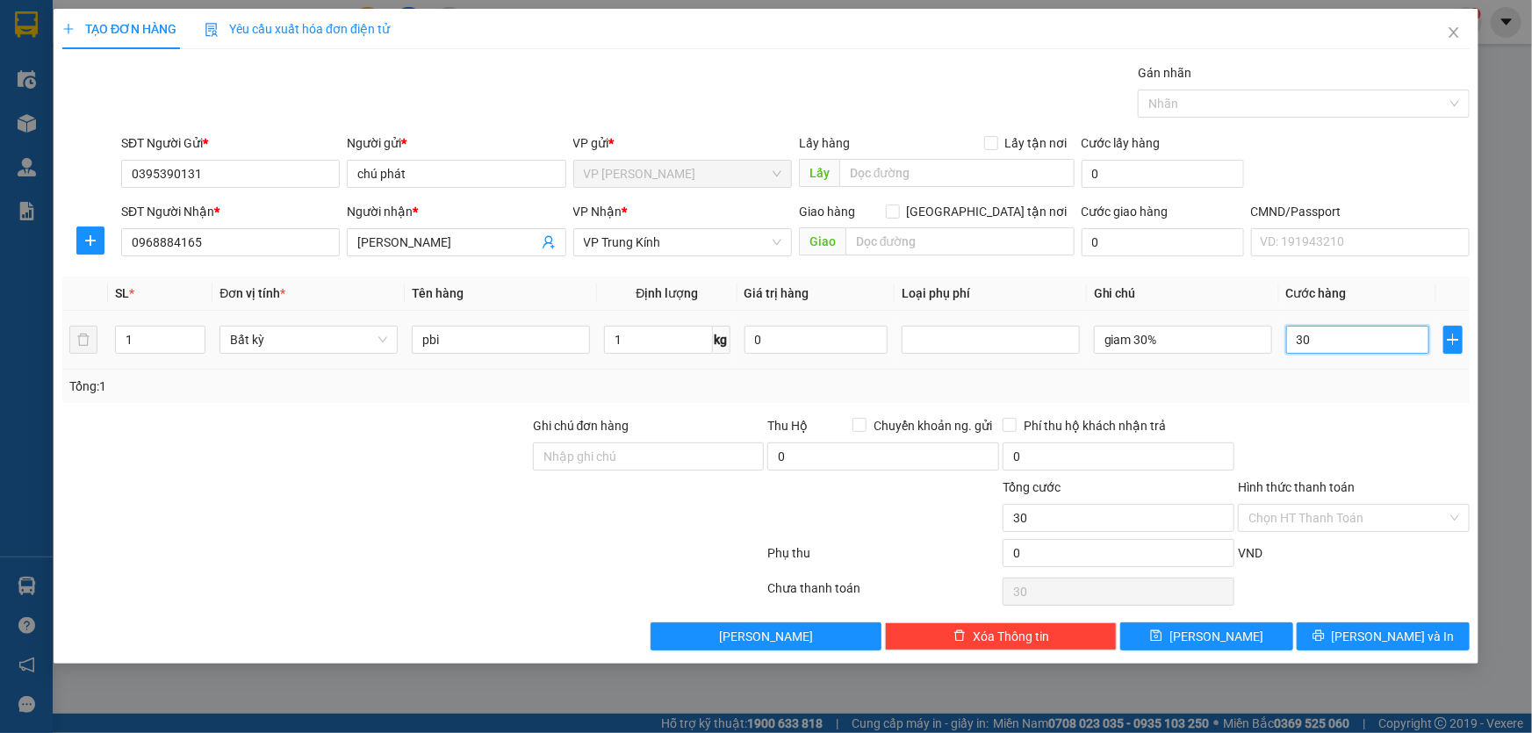
type input "350"
type input "3.500"
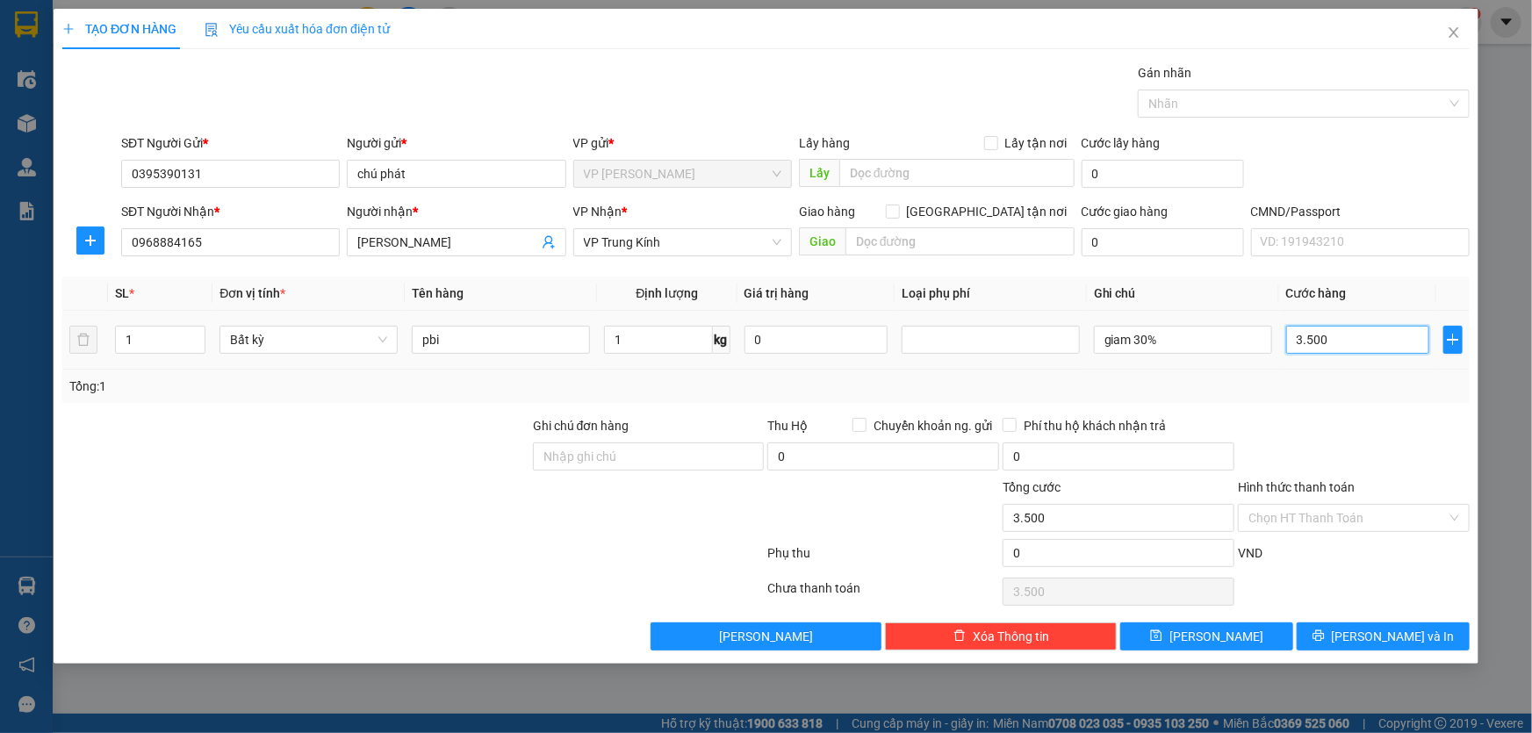
type input "35.000"
click at [1328, 527] on input "Hình thức thanh toán" at bounding box center [1347, 518] width 198 height 26
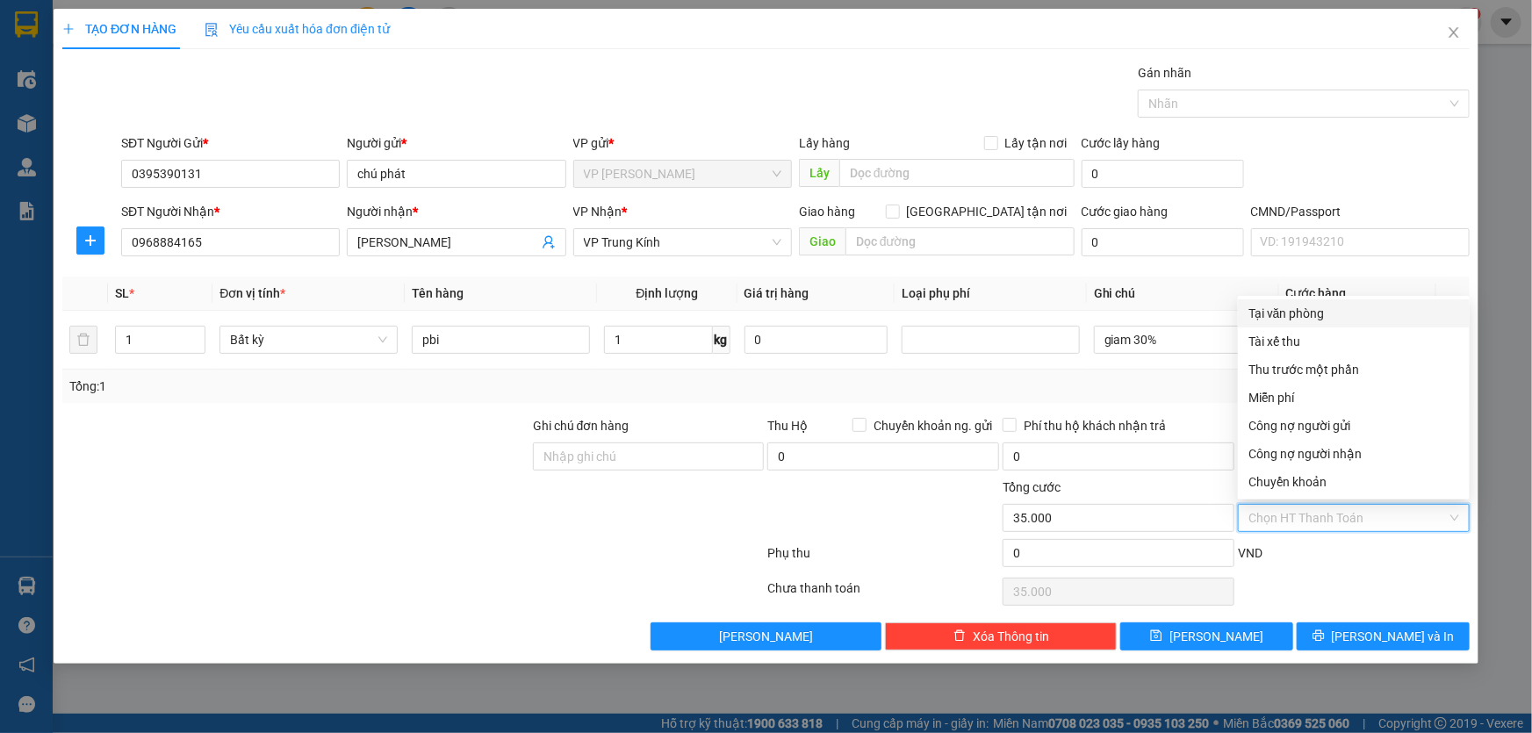
click at [1304, 310] on div "Tại văn phòng" at bounding box center [1353, 313] width 211 height 19
type input "0"
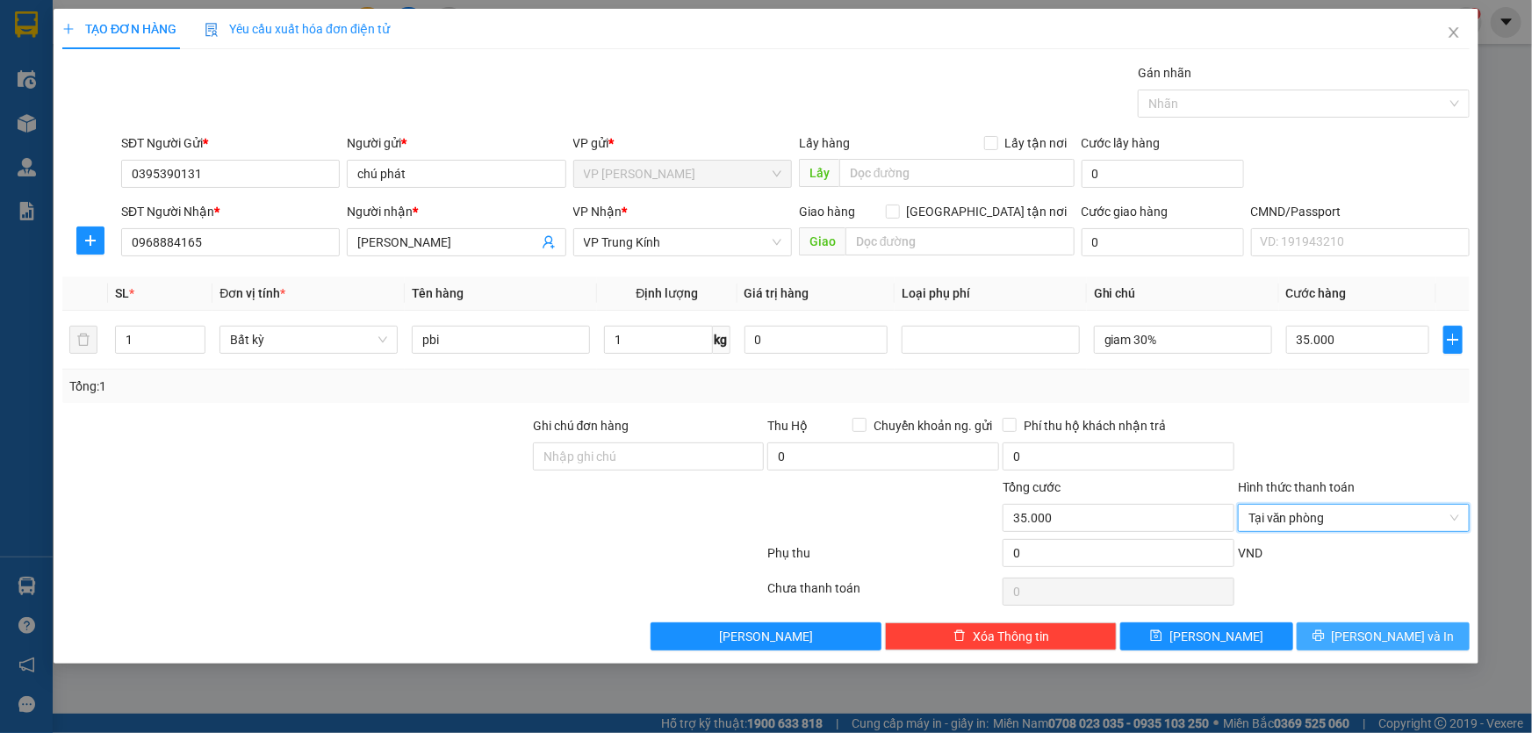
click at [1410, 642] on span "[PERSON_NAME] và In" at bounding box center [1393, 636] width 123 height 19
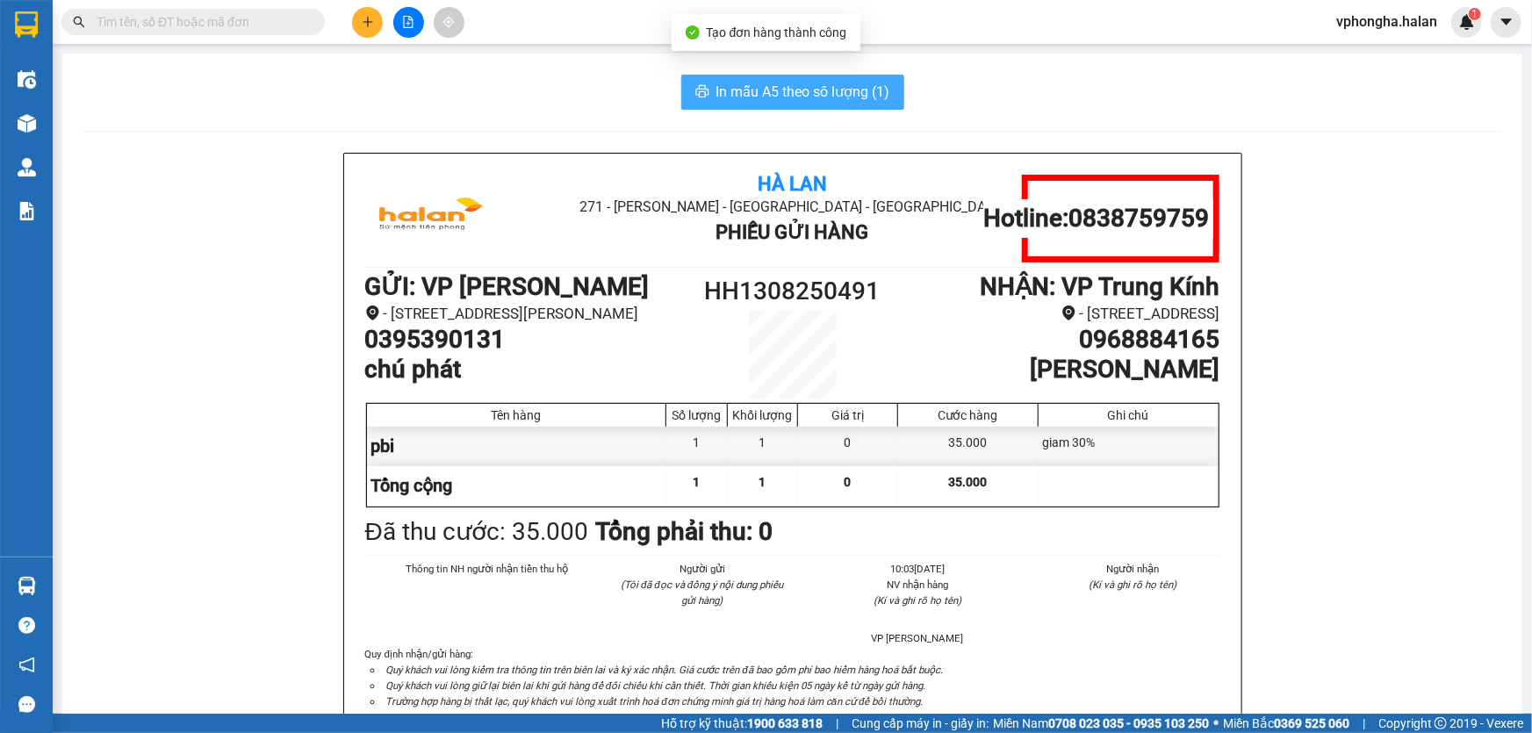
click at [784, 91] on span "In mẫu A5 theo số lượng (1)" at bounding box center [803, 92] width 174 height 22
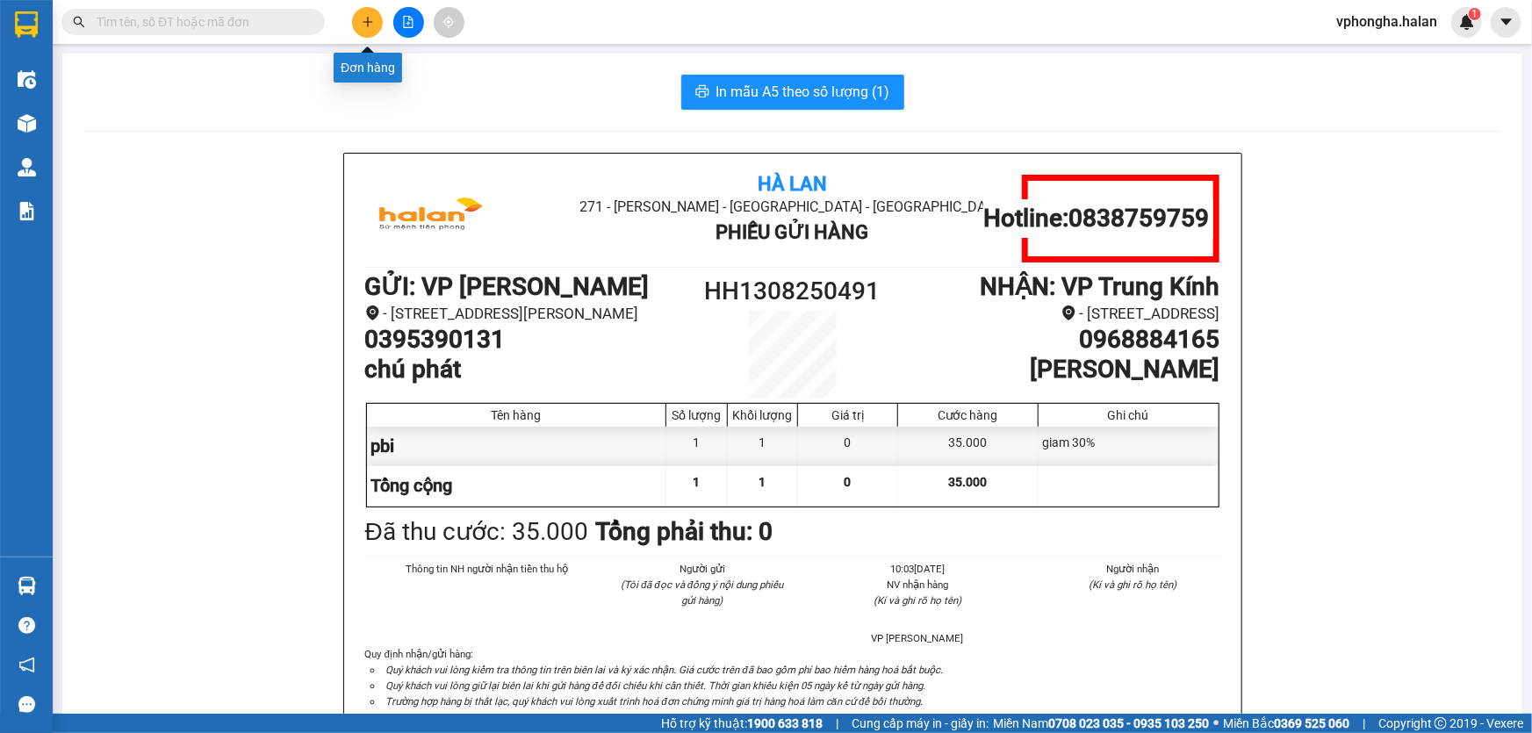
click at [376, 25] on button at bounding box center [367, 22] width 31 height 31
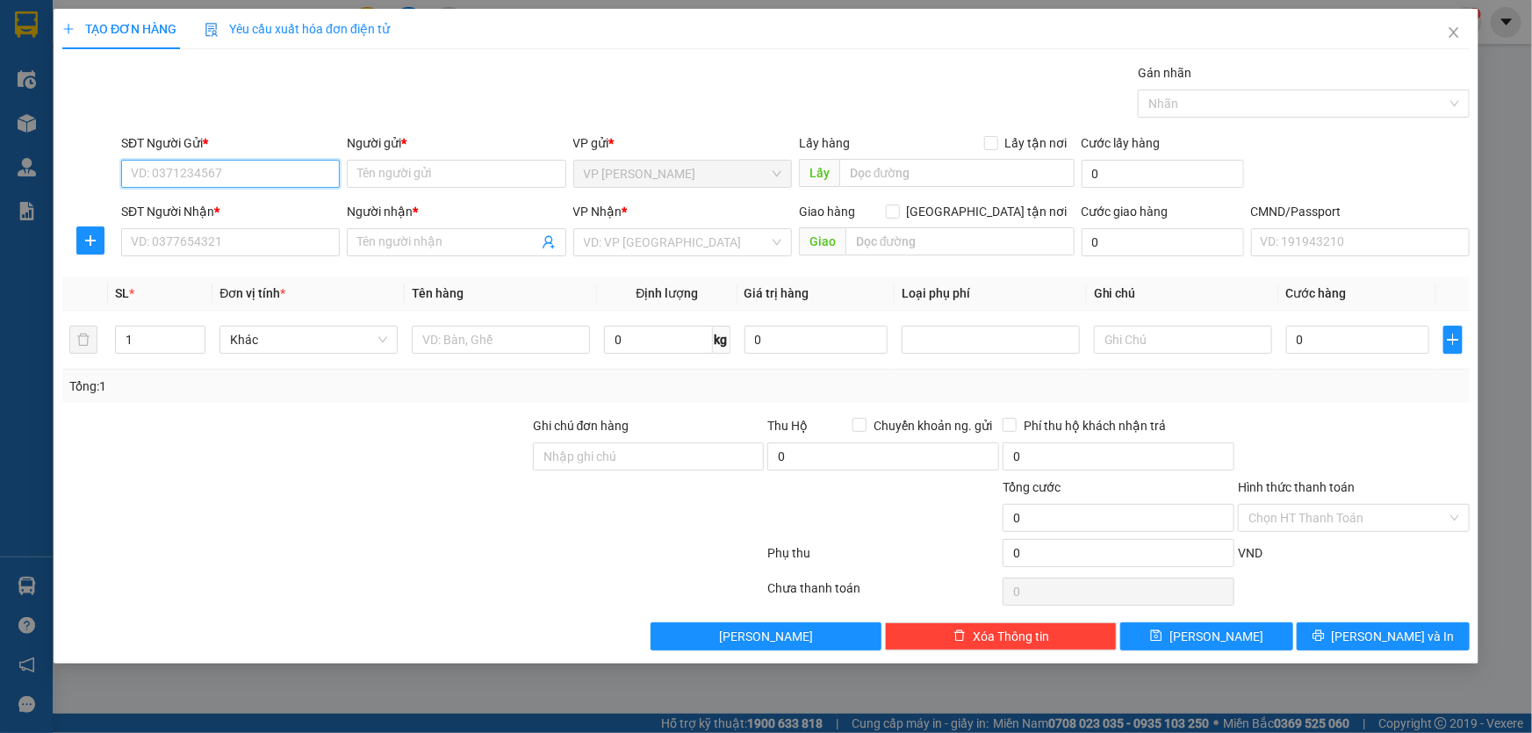
click at [210, 176] on input "SĐT Người Gửi *" at bounding box center [230, 174] width 219 height 28
type input "0984200893"
click at [240, 209] on div "0984200893 - cương" at bounding box center [231, 208] width 198 height 19
type input "cương"
type input "0984200893"
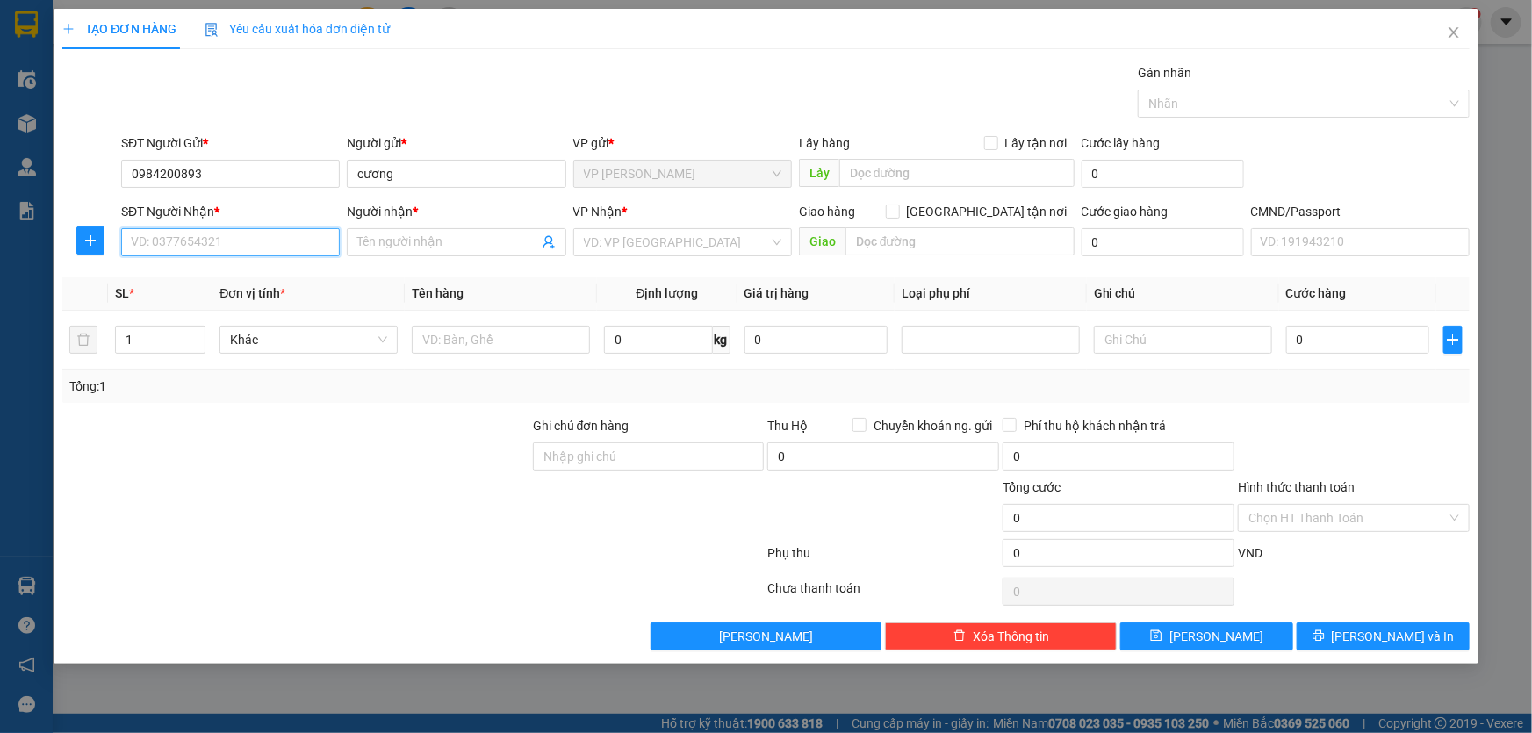
click at [205, 242] on input "SĐT Người Nhận *" at bounding box center [230, 242] width 219 height 28
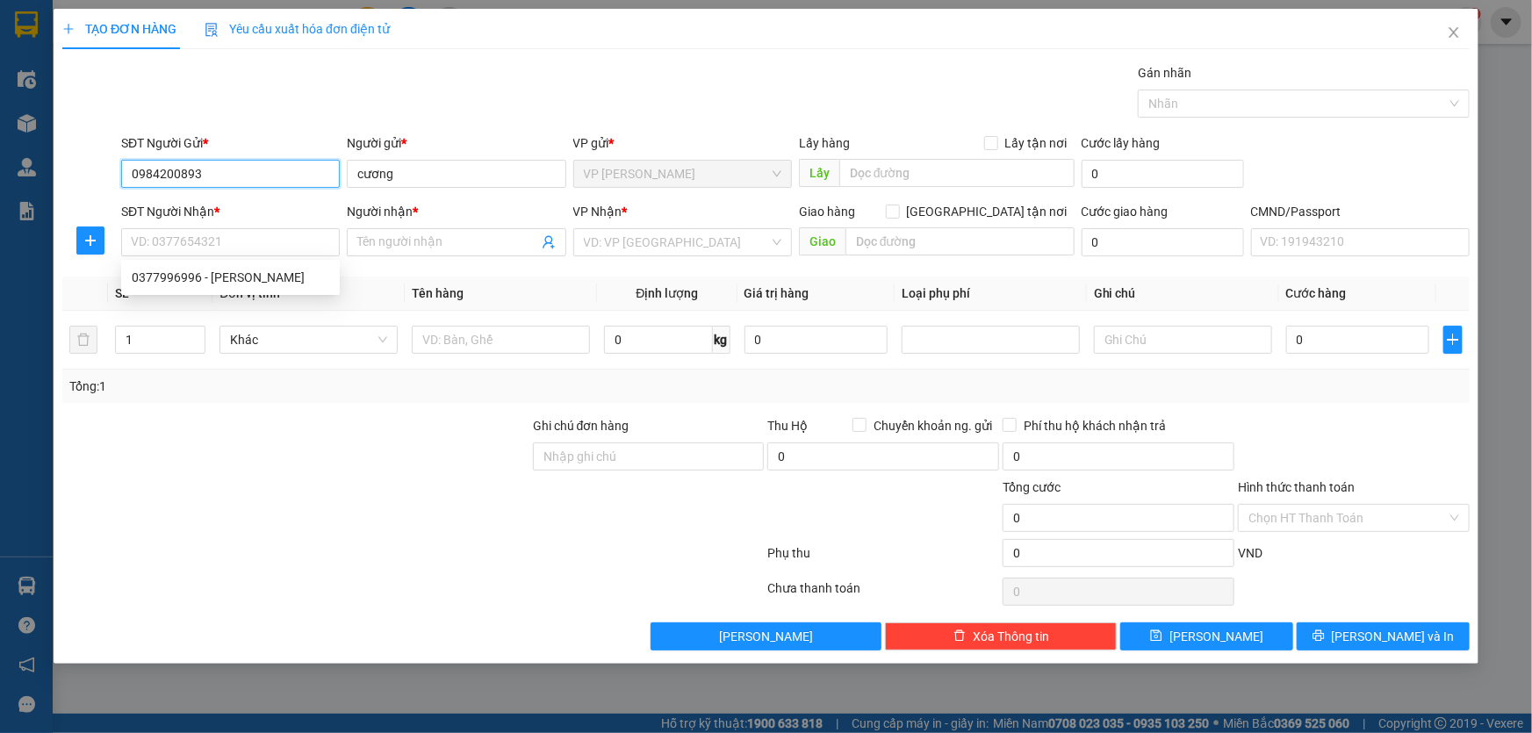
click at [217, 169] on input "0984200893" at bounding box center [230, 174] width 219 height 28
drag, startPoint x: 217, startPoint y: 169, endPoint x: 140, endPoint y: 168, distance: 77.3
click at [140, 168] on input "0984200893" at bounding box center [230, 174] width 219 height 28
click at [205, 208] on div "0984200893 - cương" at bounding box center [231, 208] width 198 height 19
type input "0984200893"
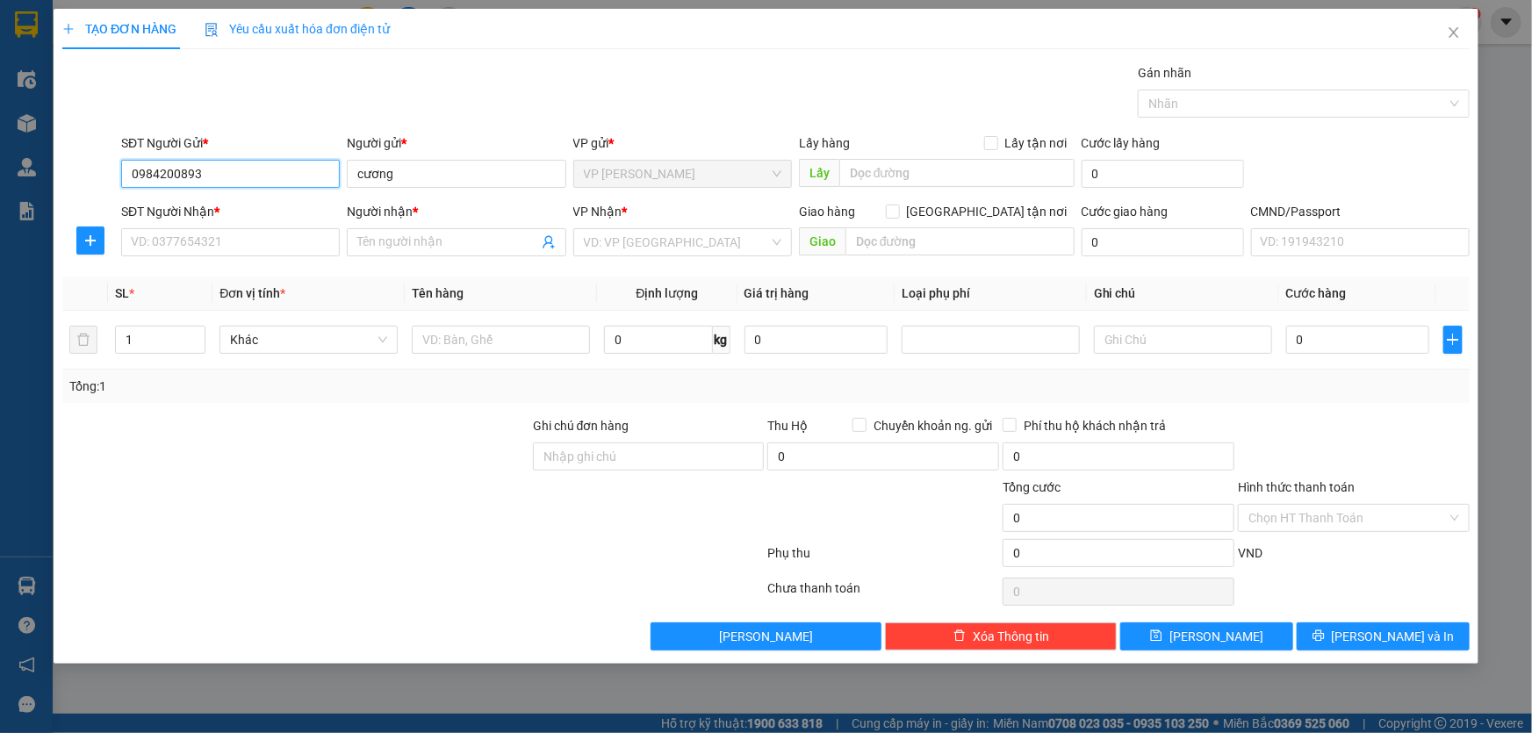
click at [215, 171] on input "0984200893" at bounding box center [230, 174] width 219 height 28
drag, startPoint x: 215, startPoint y: 171, endPoint x: 163, endPoint y: 171, distance: 51.8
click at [163, 171] on input "0984200893" at bounding box center [230, 174] width 219 height 28
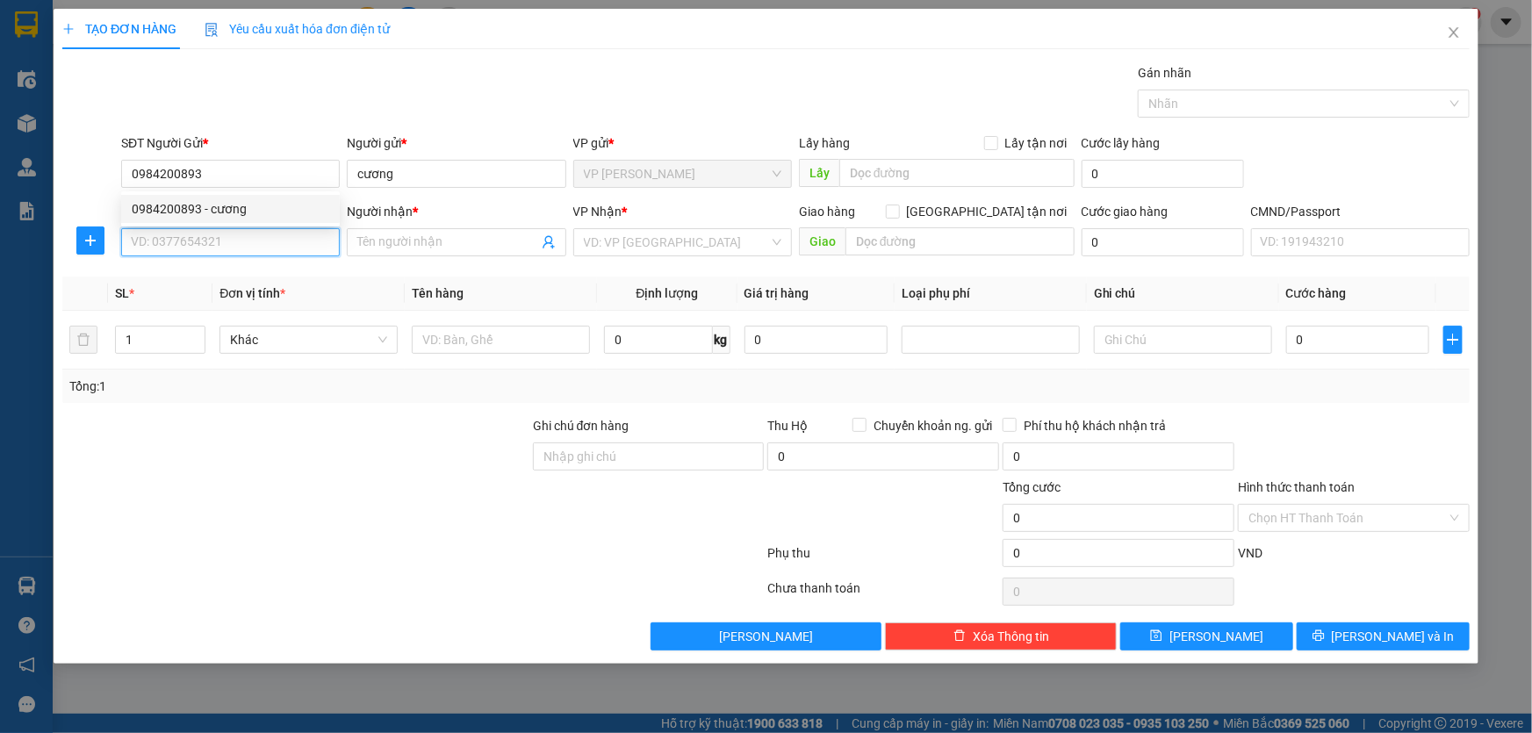
click at [158, 237] on input "SĐT Người Nhận *" at bounding box center [230, 242] width 219 height 28
paste input "0984200893"
type input "0984200893"
click at [406, 246] on input "Người nhận *" at bounding box center [447, 242] width 180 height 19
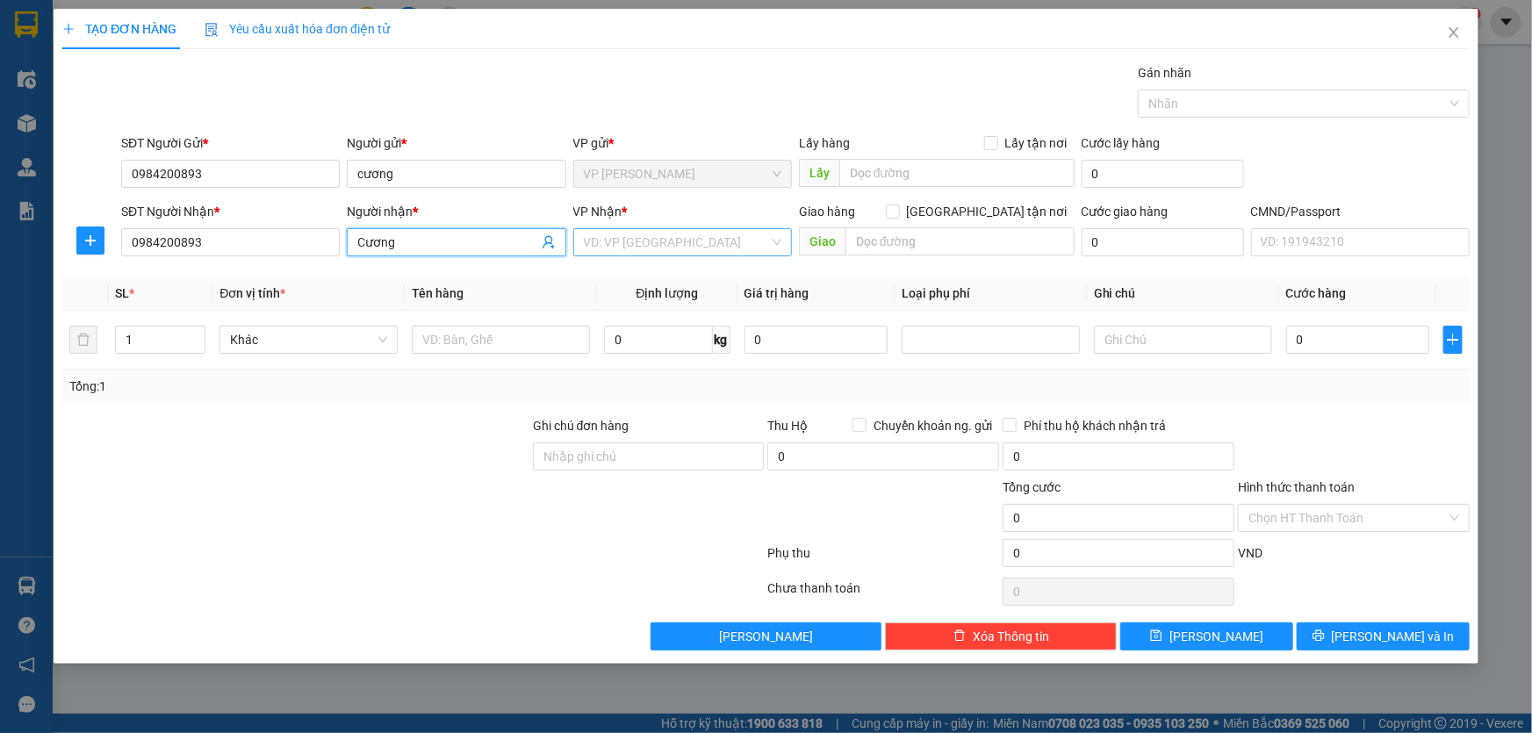
type input "Cương"
click at [636, 244] on input "search" at bounding box center [676, 242] width 185 height 26
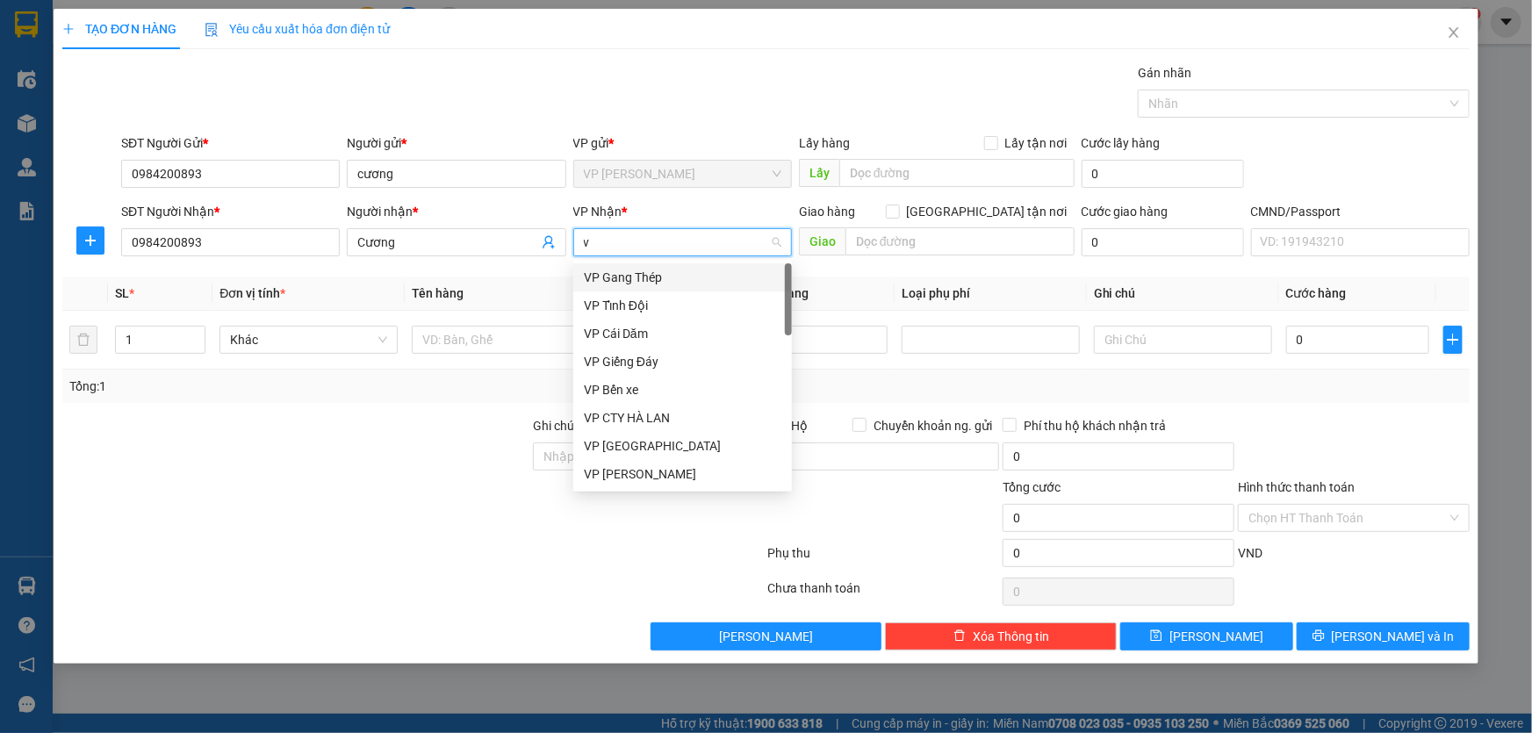
type input "vo"
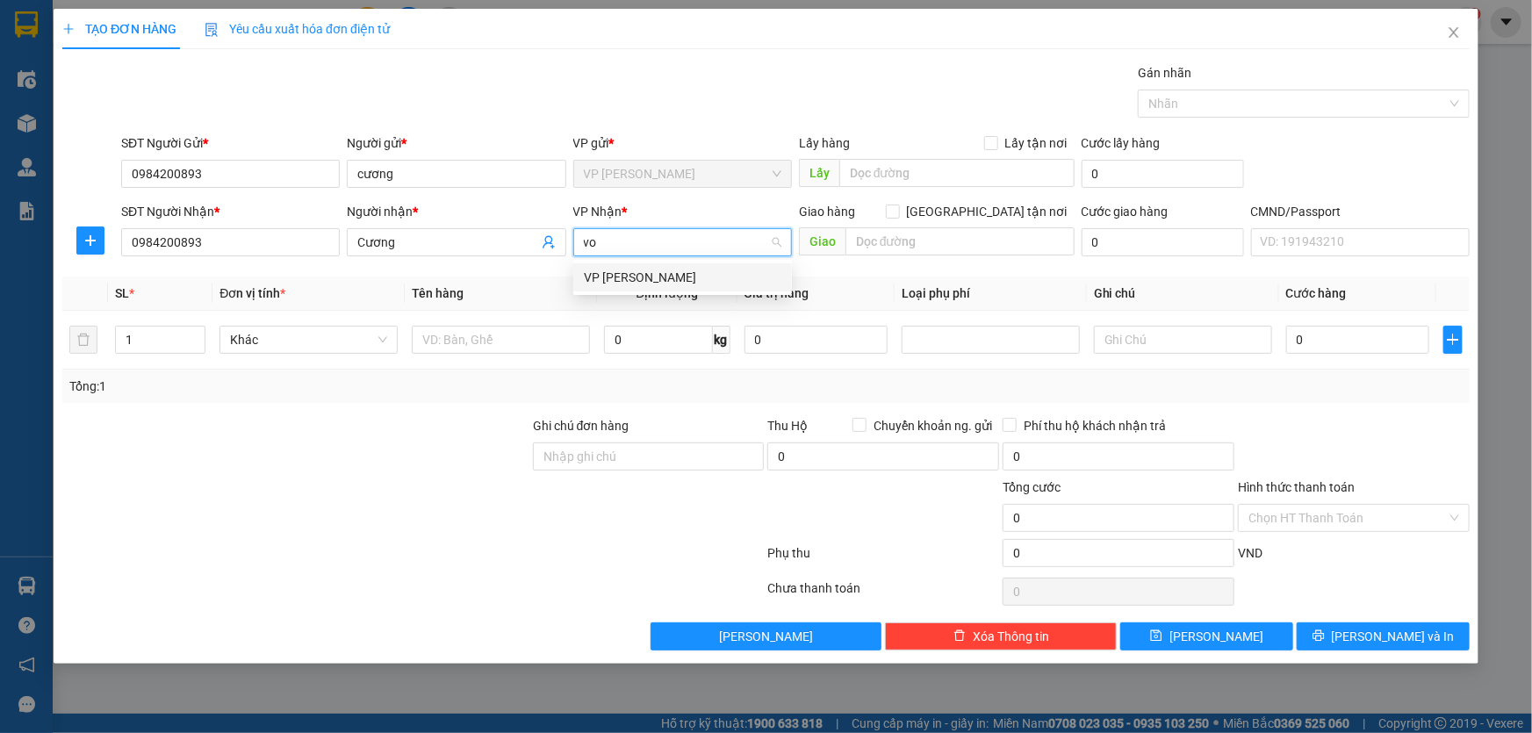
click at [664, 271] on div "VP [PERSON_NAME]" at bounding box center [683, 277] width 198 height 19
click at [169, 341] on input "1" at bounding box center [160, 340] width 89 height 26
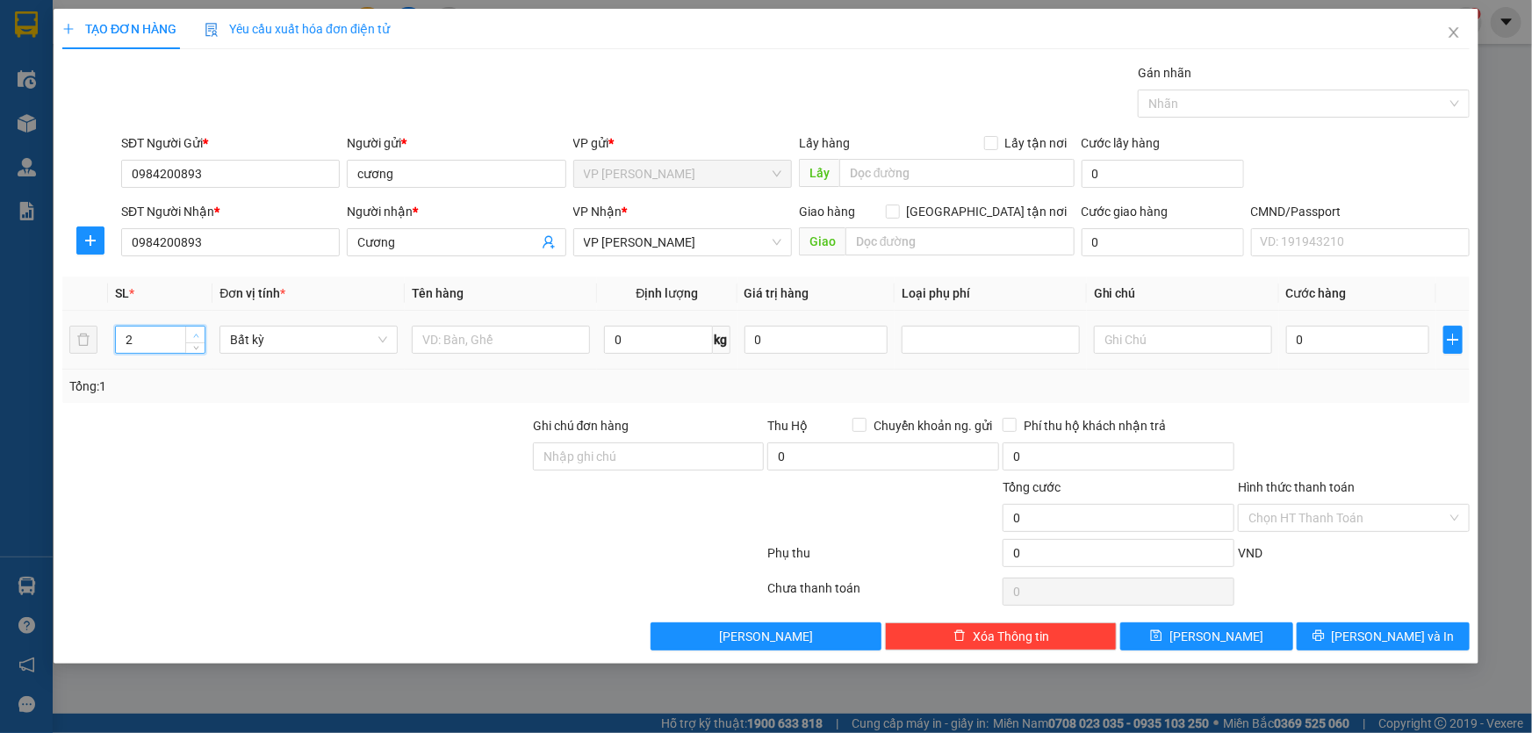
click at [199, 333] on span "up" at bounding box center [196, 335] width 11 height 11
type input "3"
click at [199, 333] on span "up" at bounding box center [196, 335] width 11 height 11
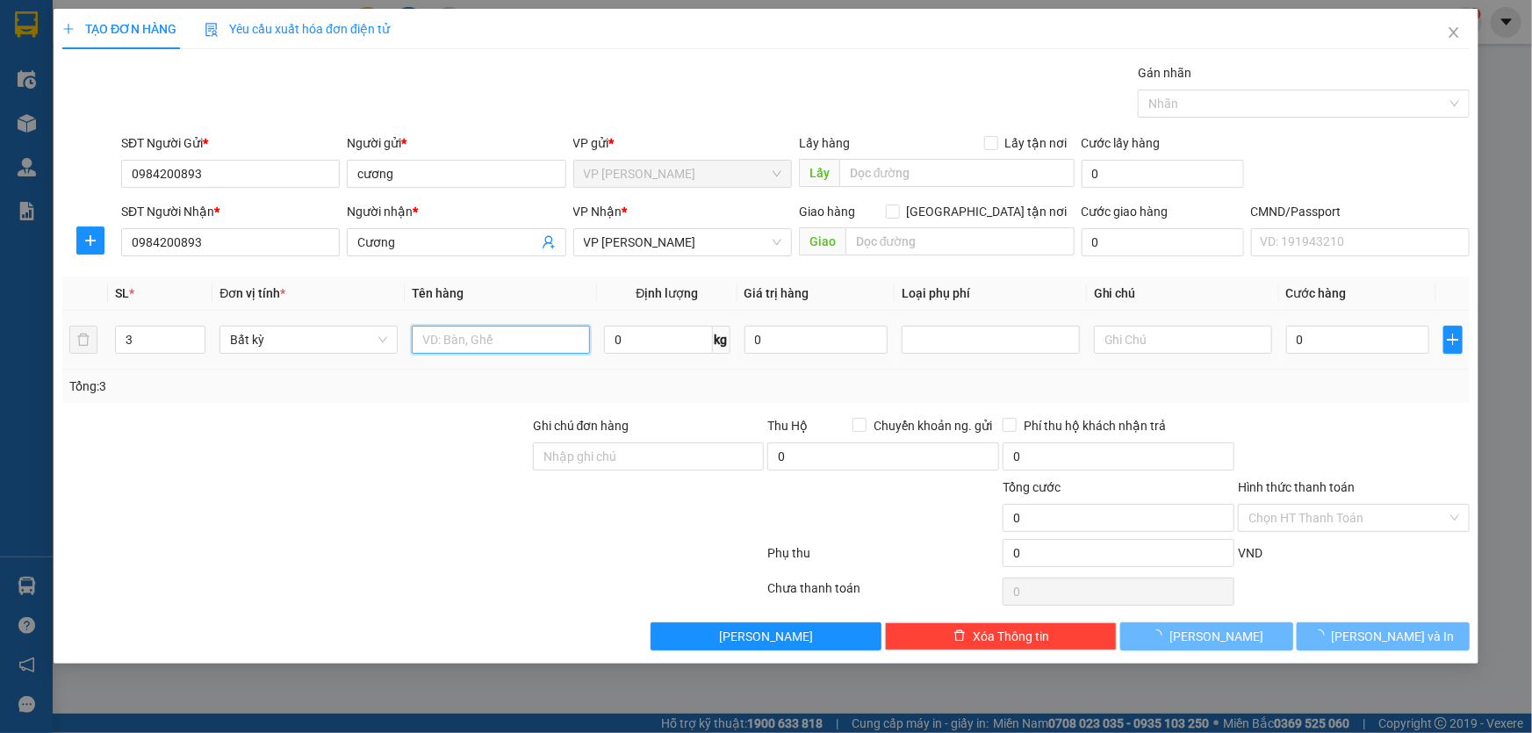
click at [478, 339] on input "text" at bounding box center [501, 340] width 178 height 28
type input "T"
type input "Thùng ống điều hòa, Hộp Phụ Kiện, Tủ"
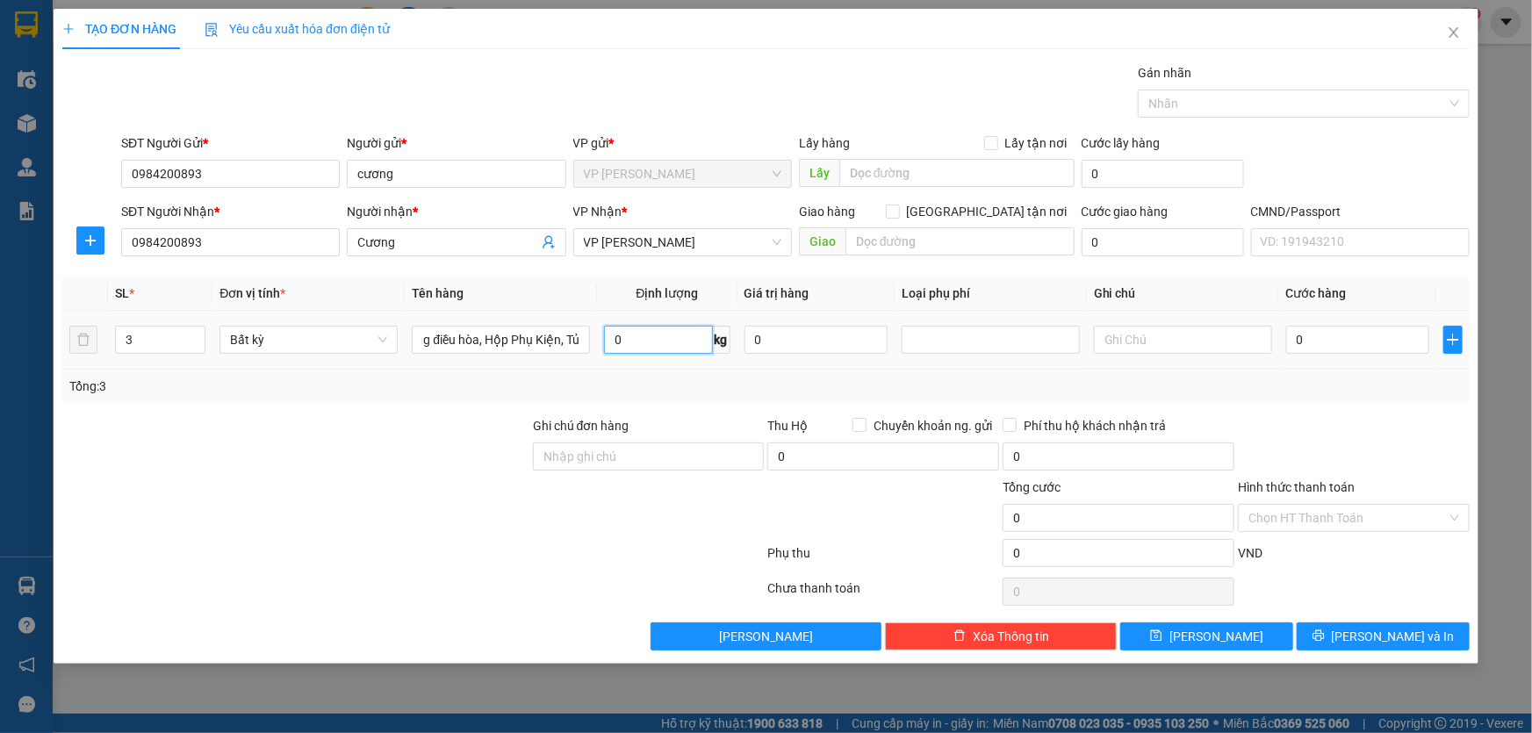
scroll to position [0, 0]
click at [665, 341] on input "0" at bounding box center [658, 340] width 108 height 28
click at [503, 337] on input "Thùng ống điều hòa, Hộp Phụ Kiện, Tủ" at bounding box center [501, 340] width 178 height 28
click at [630, 338] on input "0" at bounding box center [658, 340] width 108 height 28
click at [644, 382] on div "Tổng: 3" at bounding box center [765, 386] width 1393 height 19
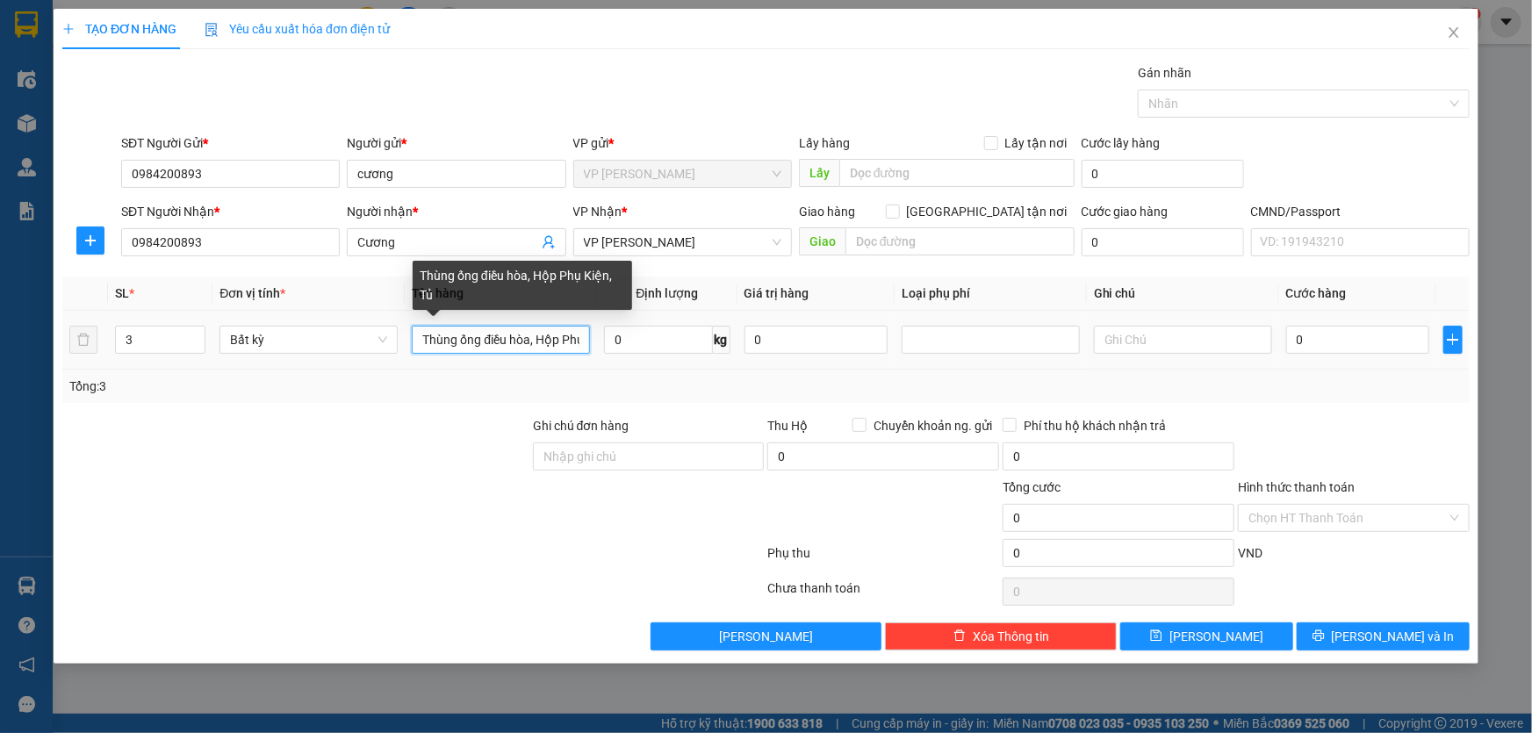
click at [571, 341] on input "Thùng ống điều hòa, Hộp Phụ Kiện, Tủ" at bounding box center [501, 340] width 178 height 28
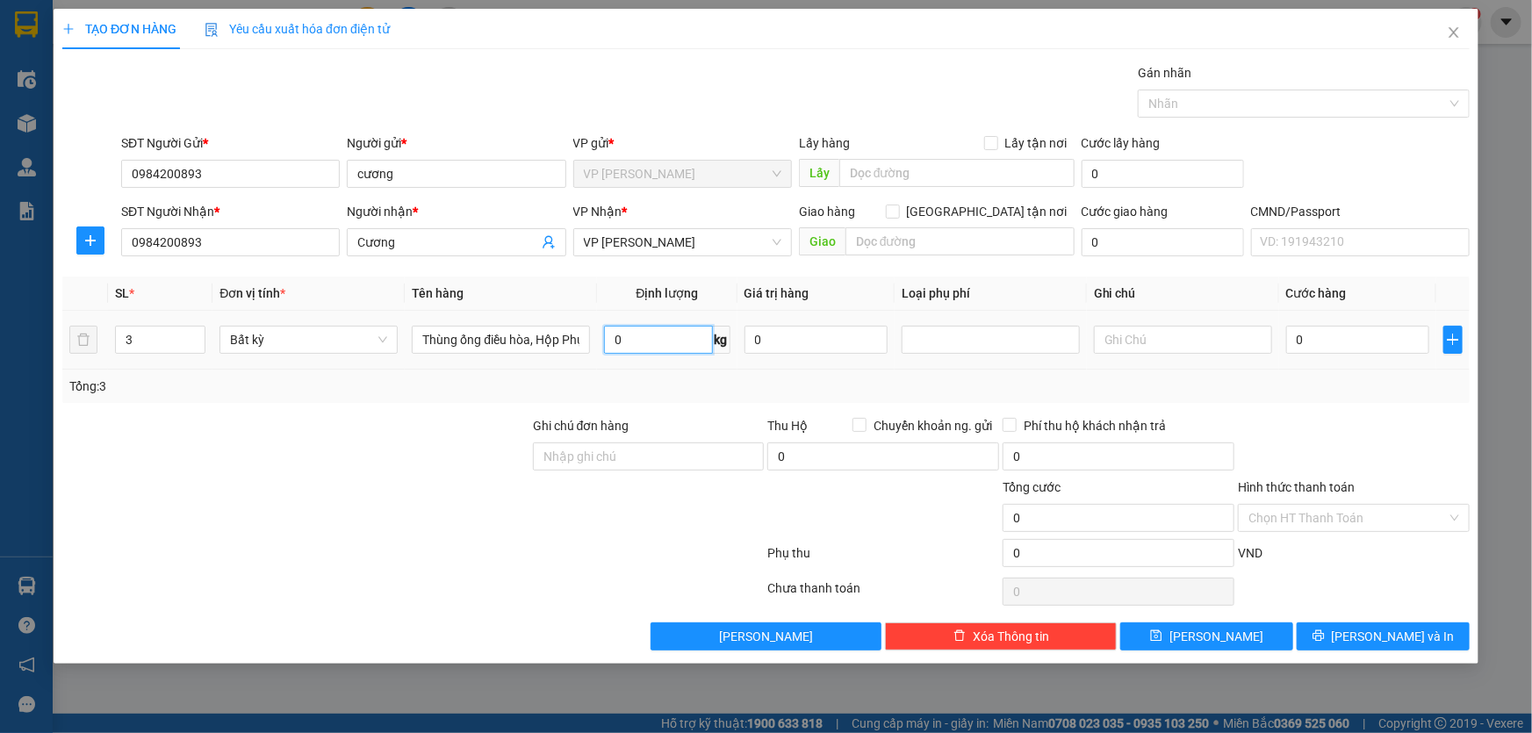
click at [670, 349] on input "0" at bounding box center [658, 340] width 108 height 28
click at [685, 381] on div "Tổng: 3" at bounding box center [765, 386] width 1393 height 19
click at [644, 344] on input "0" at bounding box center [658, 340] width 108 height 28
click at [690, 391] on div "Tổng: 3" at bounding box center [765, 386] width 1393 height 19
click at [654, 340] on input "0" at bounding box center [658, 340] width 108 height 28
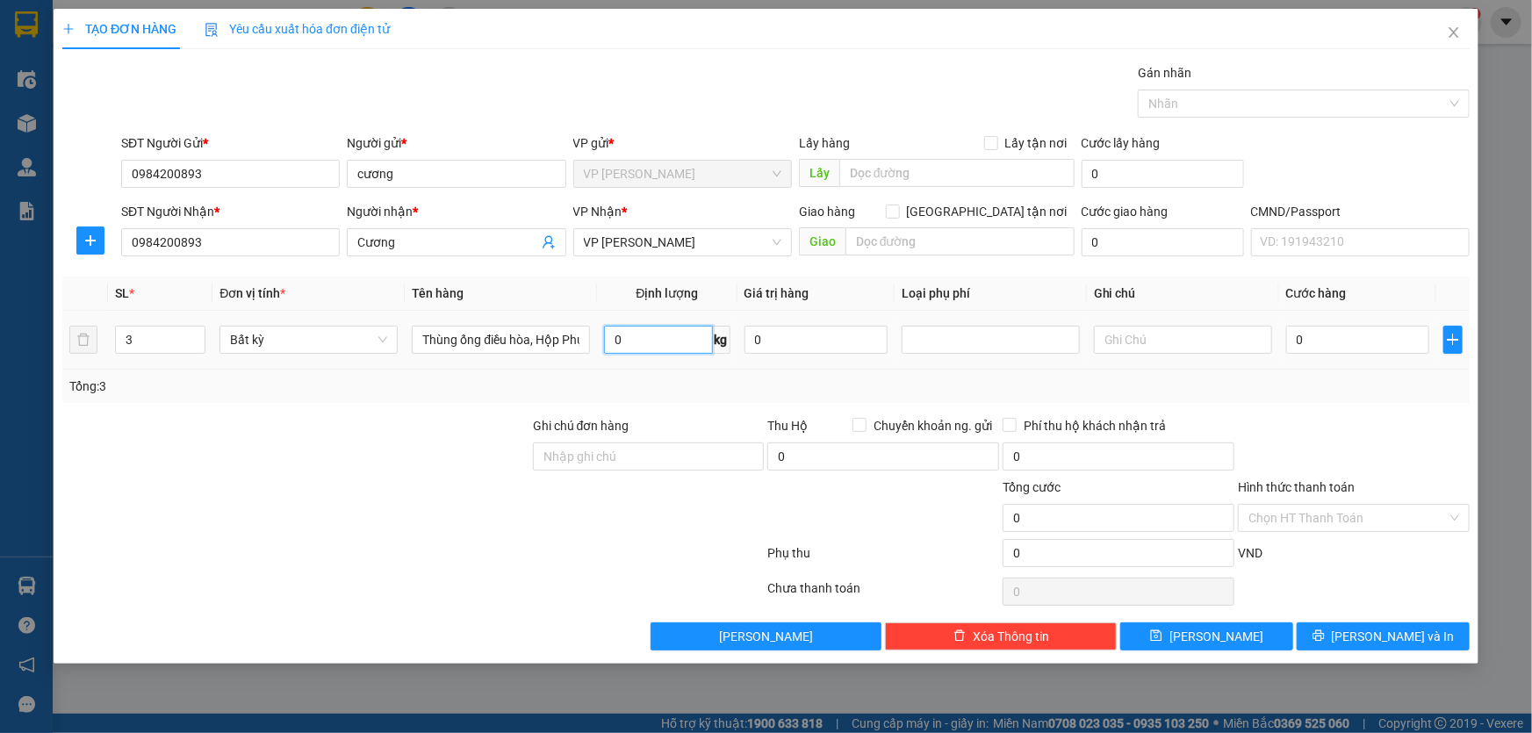
click at [637, 340] on input "0" at bounding box center [658, 340] width 108 height 28
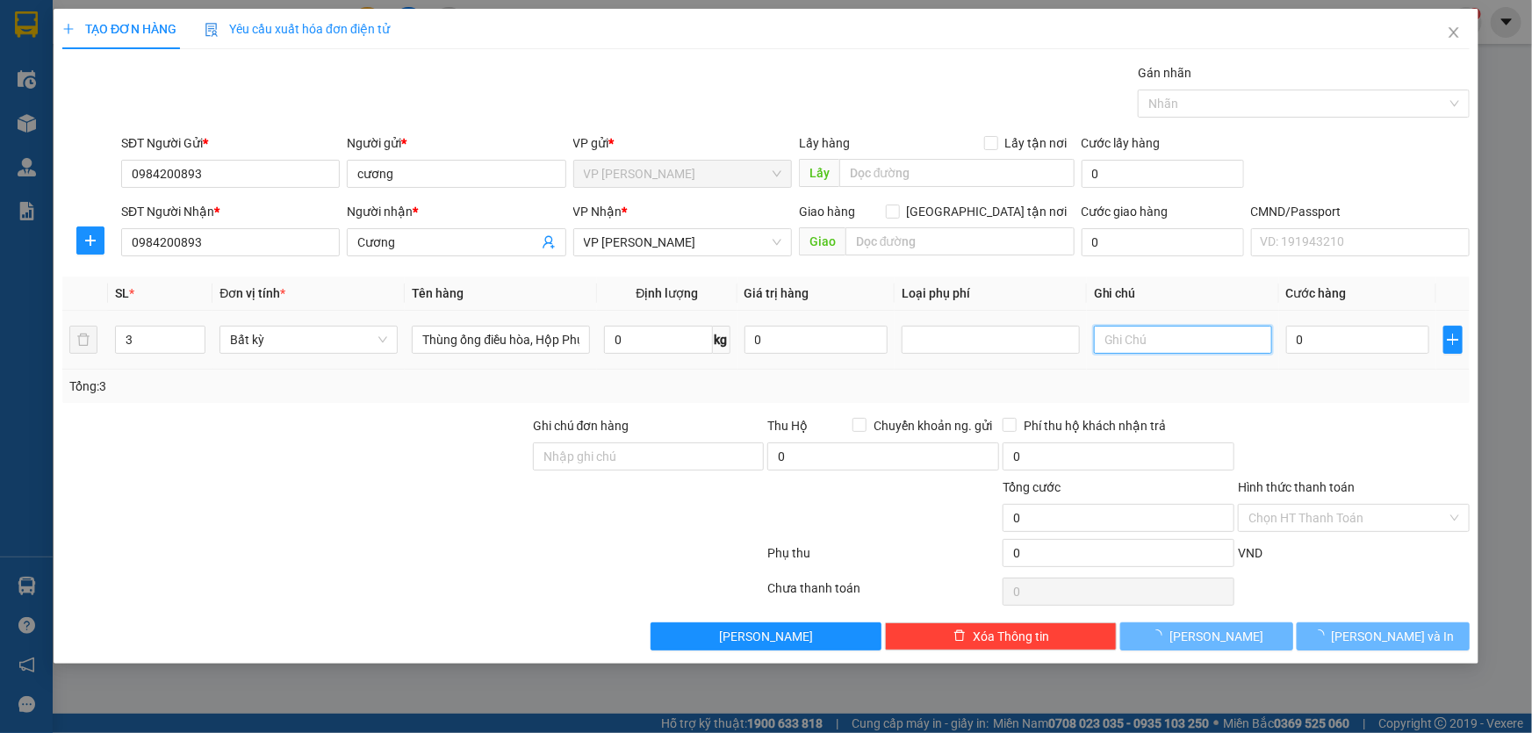
click at [1131, 346] on input "text" at bounding box center [1183, 340] width 178 height 28
type input "14+8+12"
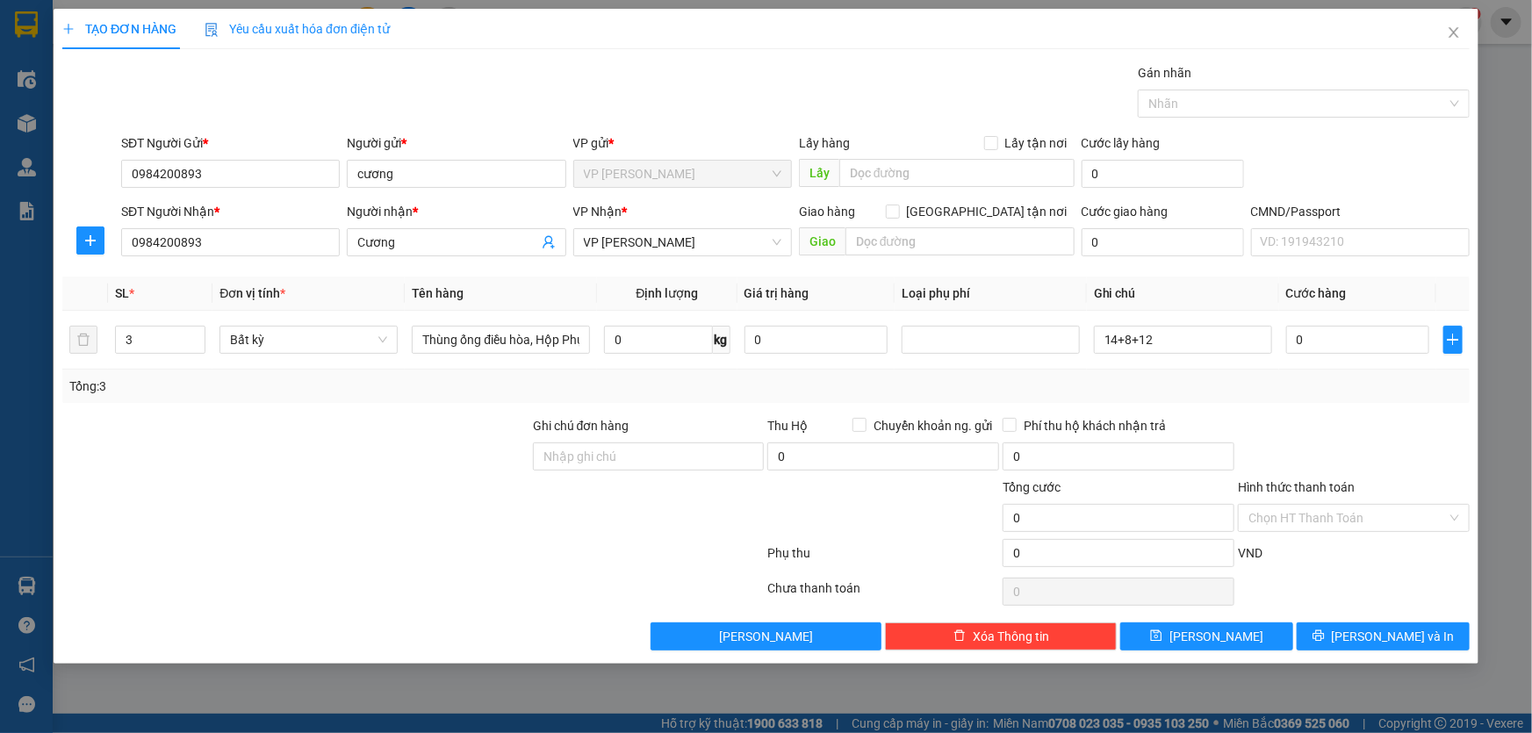
click at [824, 389] on div "Tổng: 3" at bounding box center [765, 386] width 1393 height 19
click at [1317, 372] on div "Tổng: 3" at bounding box center [765, 386] width 1407 height 33
click at [644, 343] on input "0" at bounding box center [658, 340] width 108 height 28
click at [1197, 371] on div "Tổng: 3" at bounding box center [765, 386] width 1407 height 33
click at [1318, 341] on input "0" at bounding box center [1357, 340] width 143 height 28
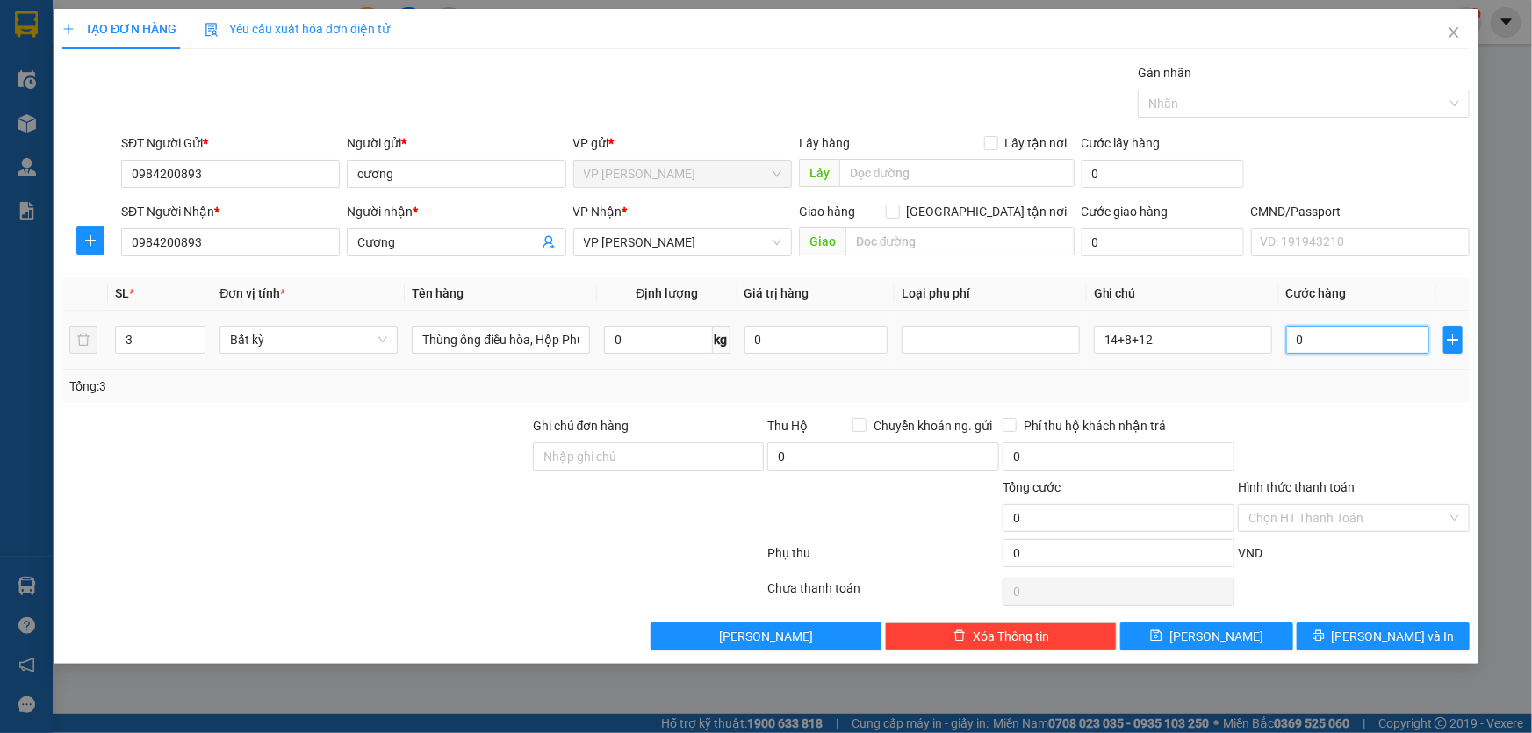
click at [1318, 343] on input "0" at bounding box center [1357, 340] width 143 height 28
type input "01"
type input "1"
type input "0"
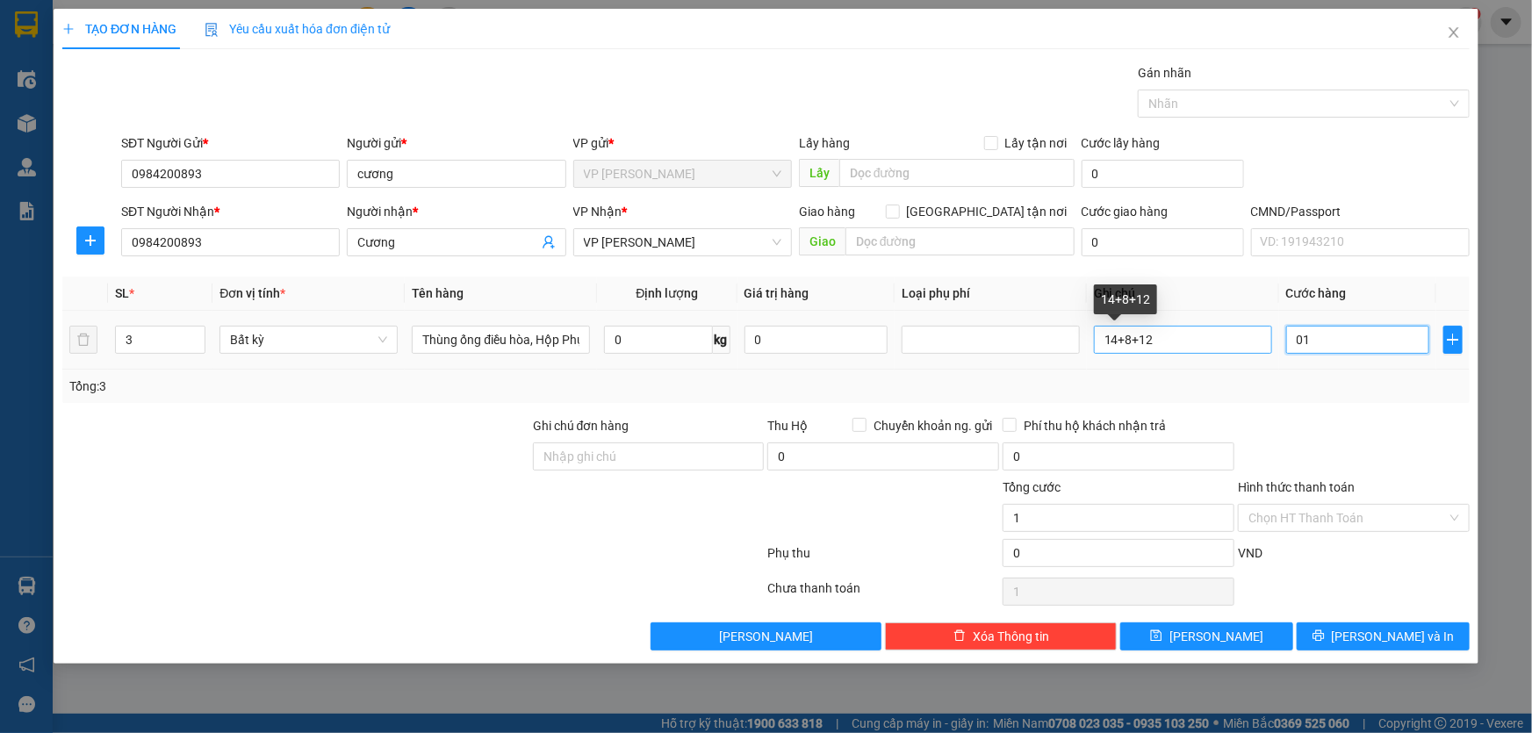
type input "0"
type input "01"
type input "1"
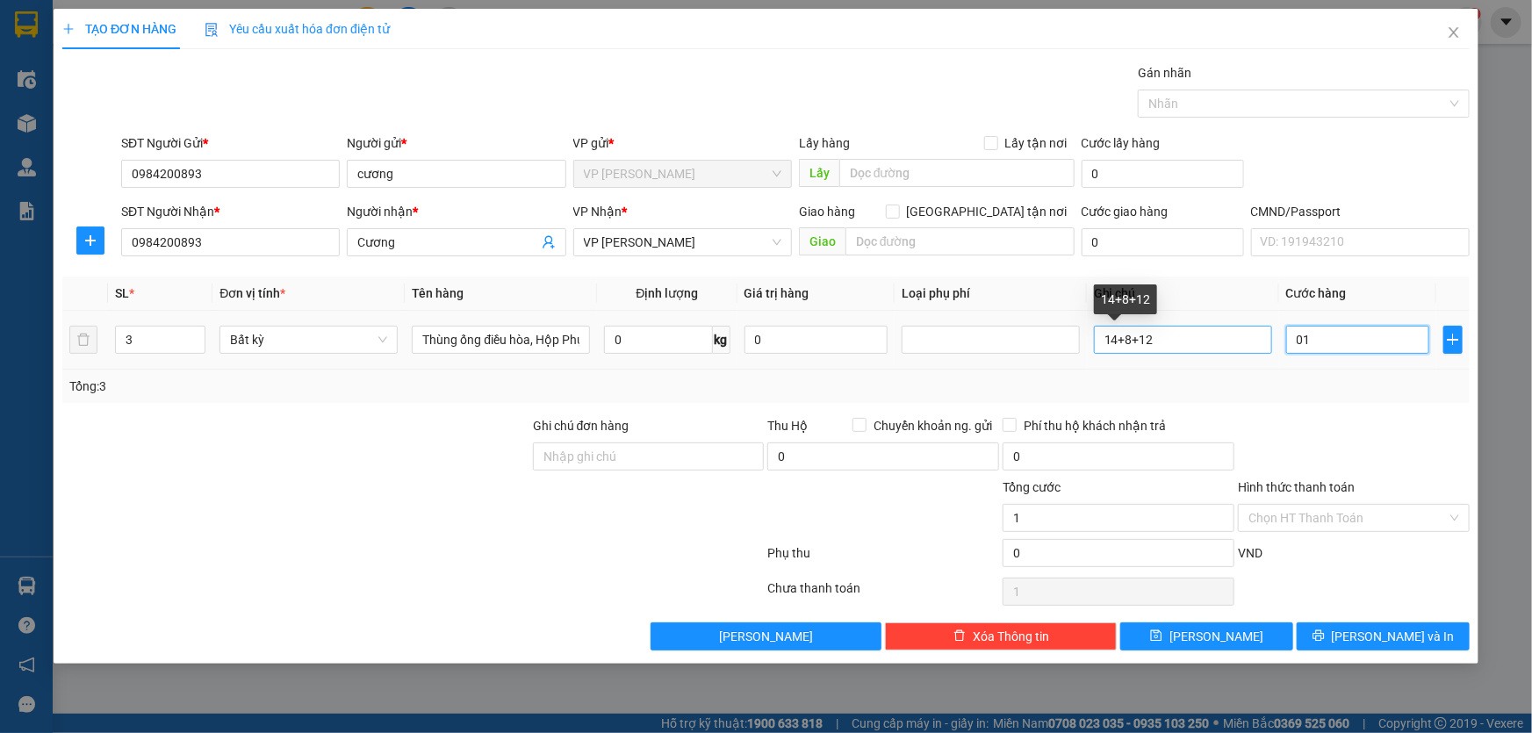
type input "016"
type input "16"
type input "01"
type input "1"
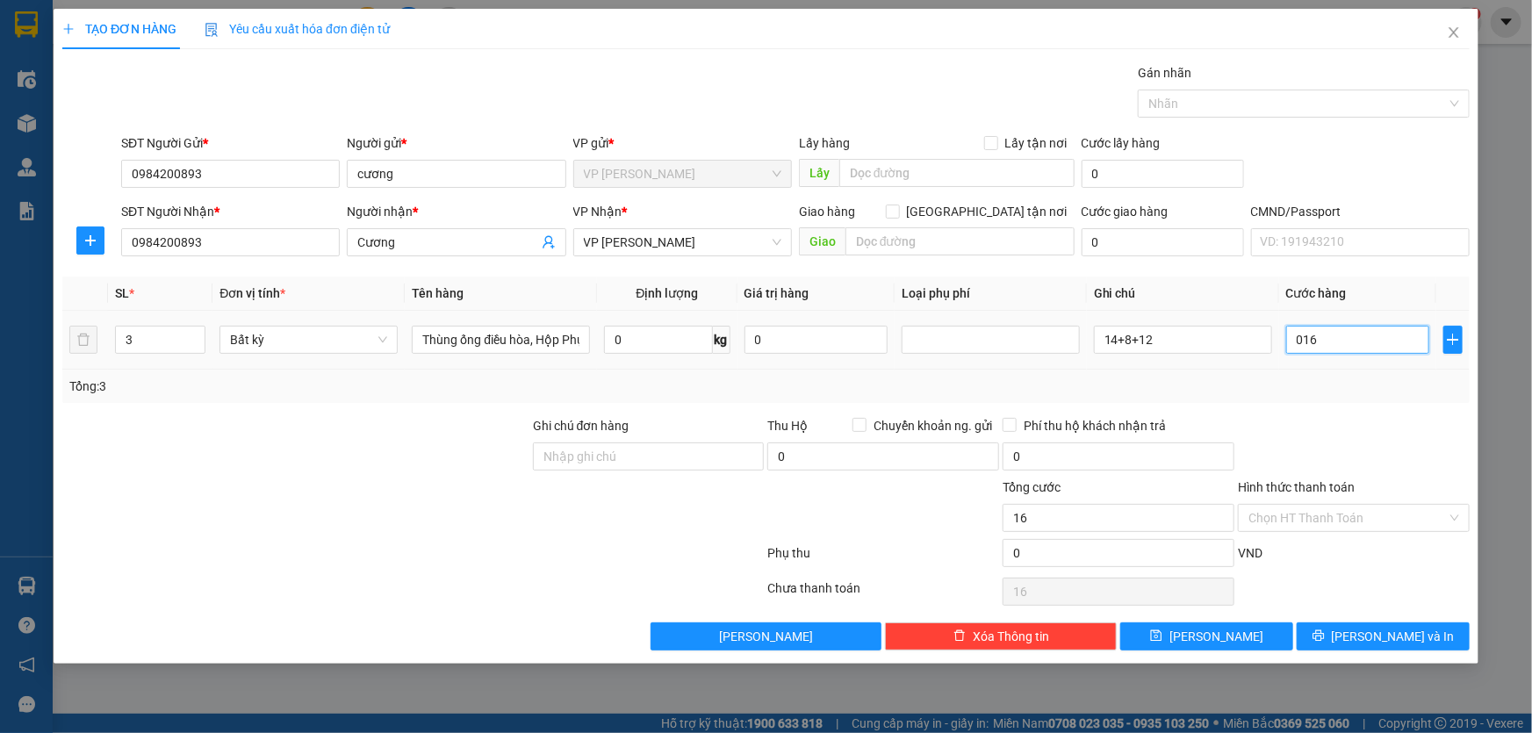
type input "1"
type input "0"
click at [1293, 338] on input "0" at bounding box center [1357, 340] width 143 height 28
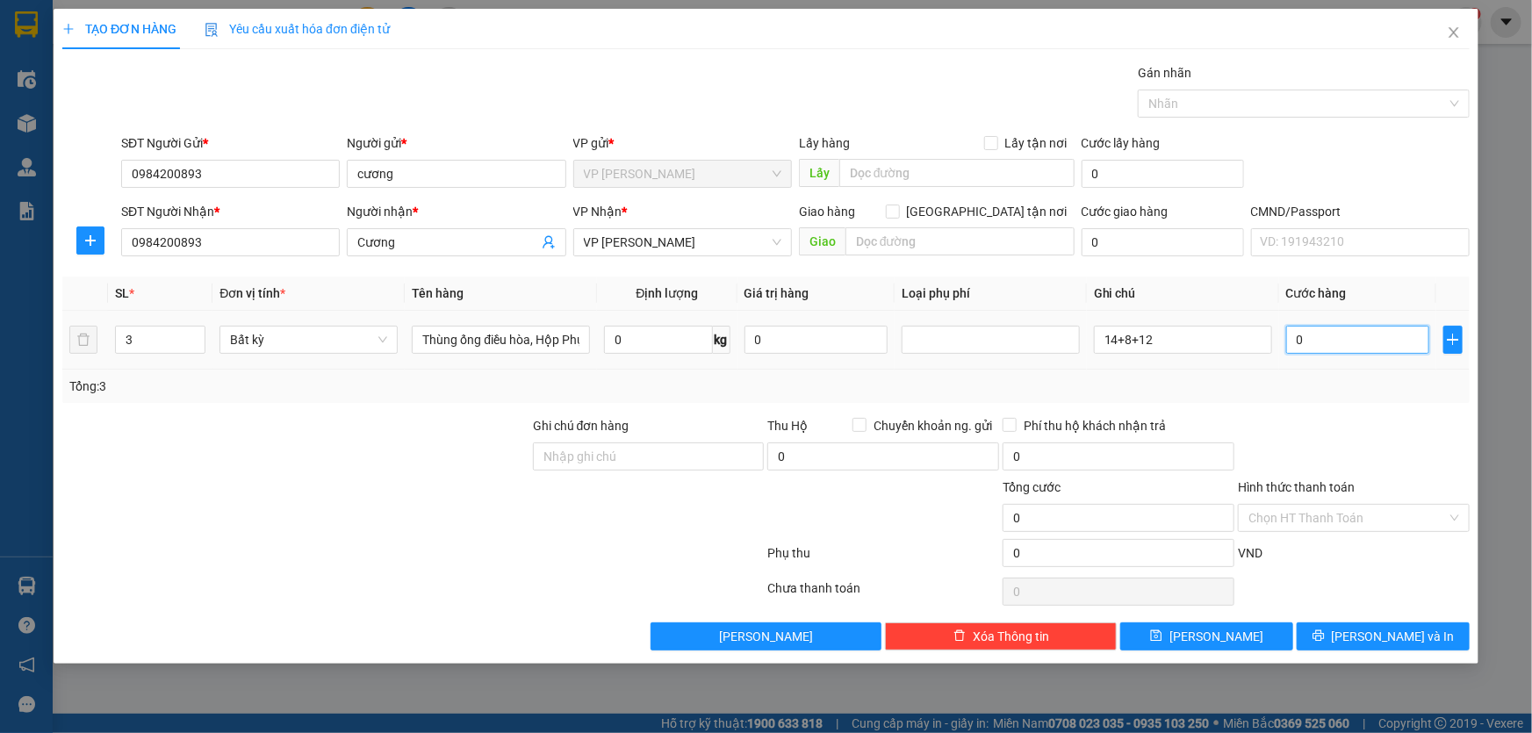
type input "10"
type input "160"
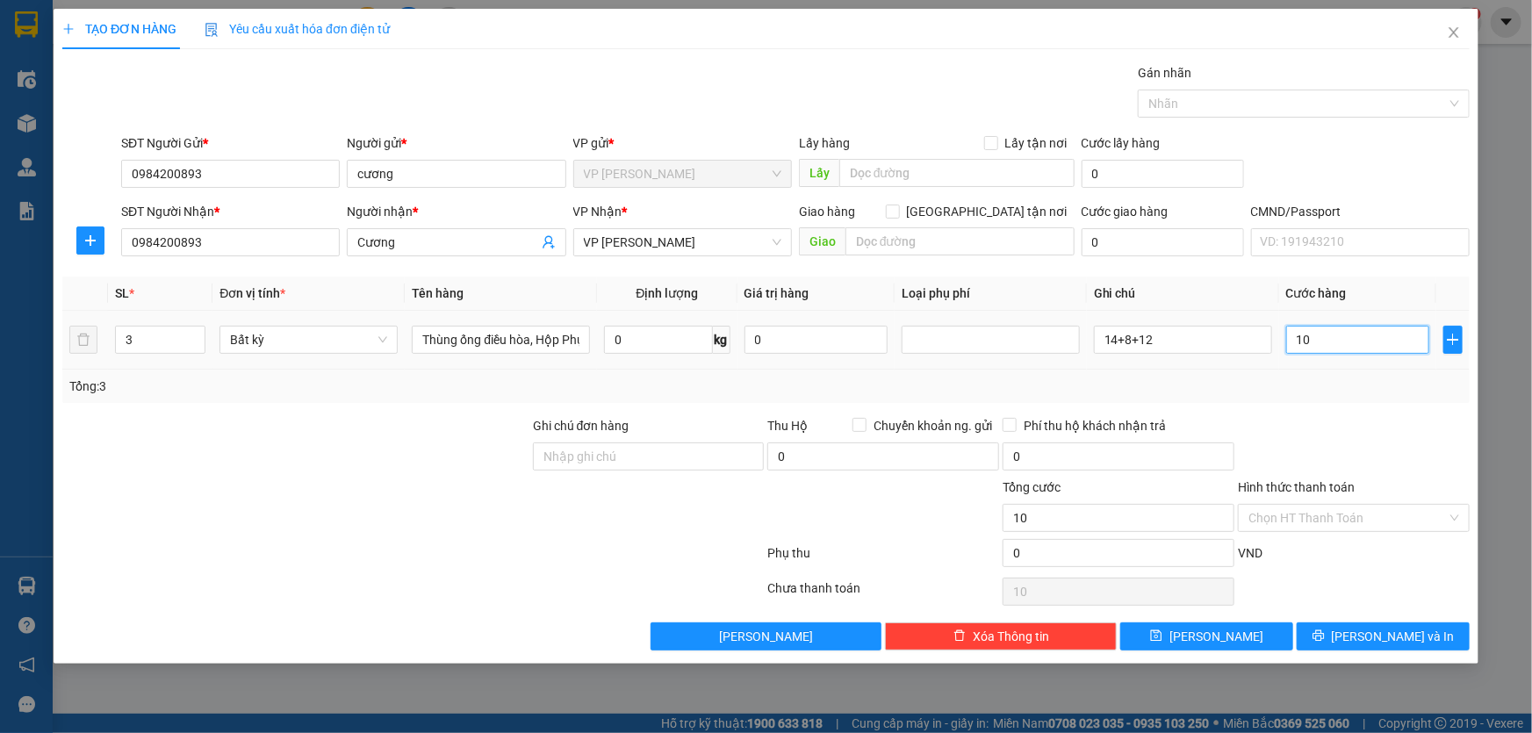
type input "160"
type input "160.000"
click at [1322, 430] on div at bounding box center [1353, 446] width 235 height 61
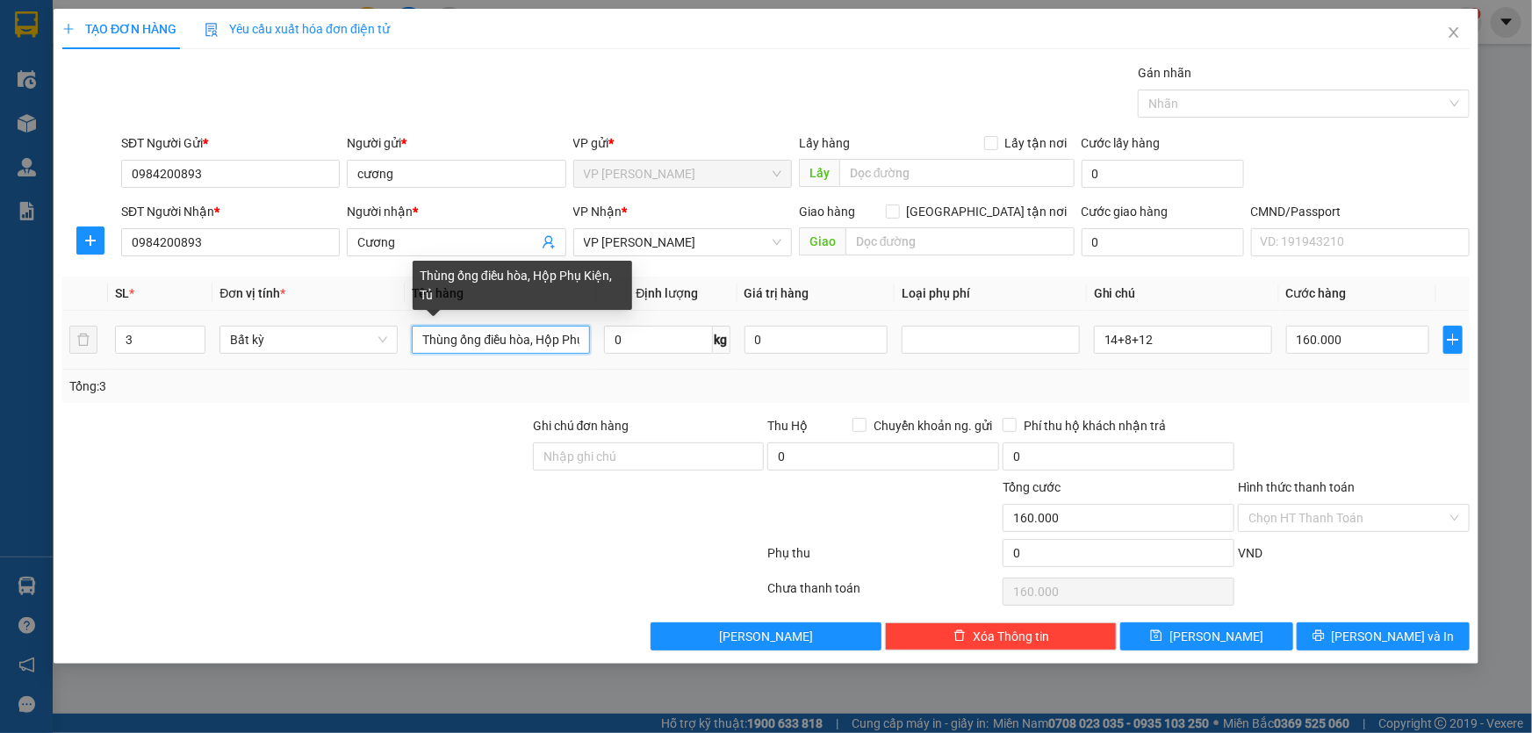
click at [536, 342] on input "Thùng ống điều hòa, Hộp Phụ Kiện, Tủ" at bounding box center [501, 340] width 178 height 28
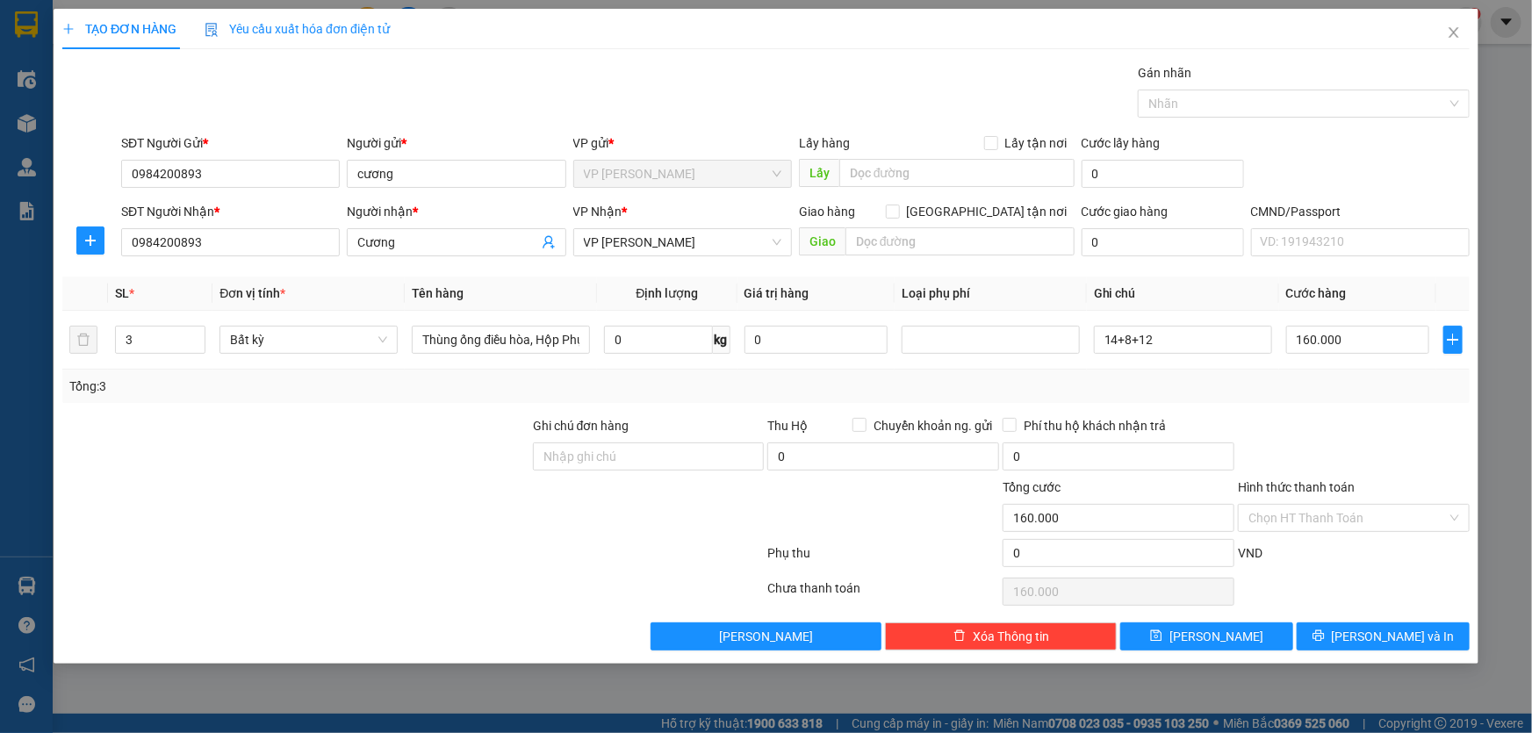
click at [509, 382] on div "Tổng: 3" at bounding box center [330, 386] width 522 height 19
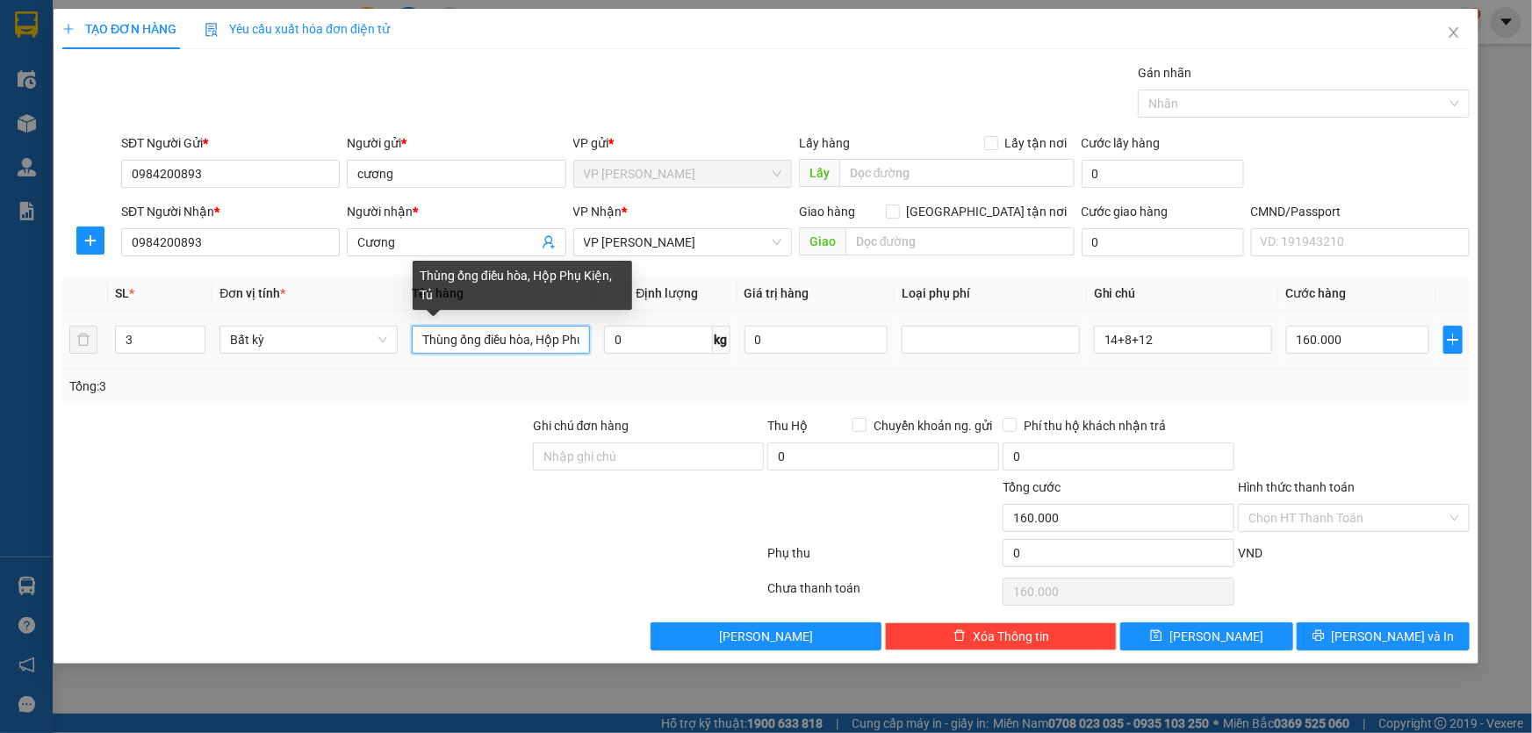
click at [522, 347] on input "Thùng ống điều hòa, Hộp Phụ Kiện, Tủ" at bounding box center [501, 340] width 178 height 28
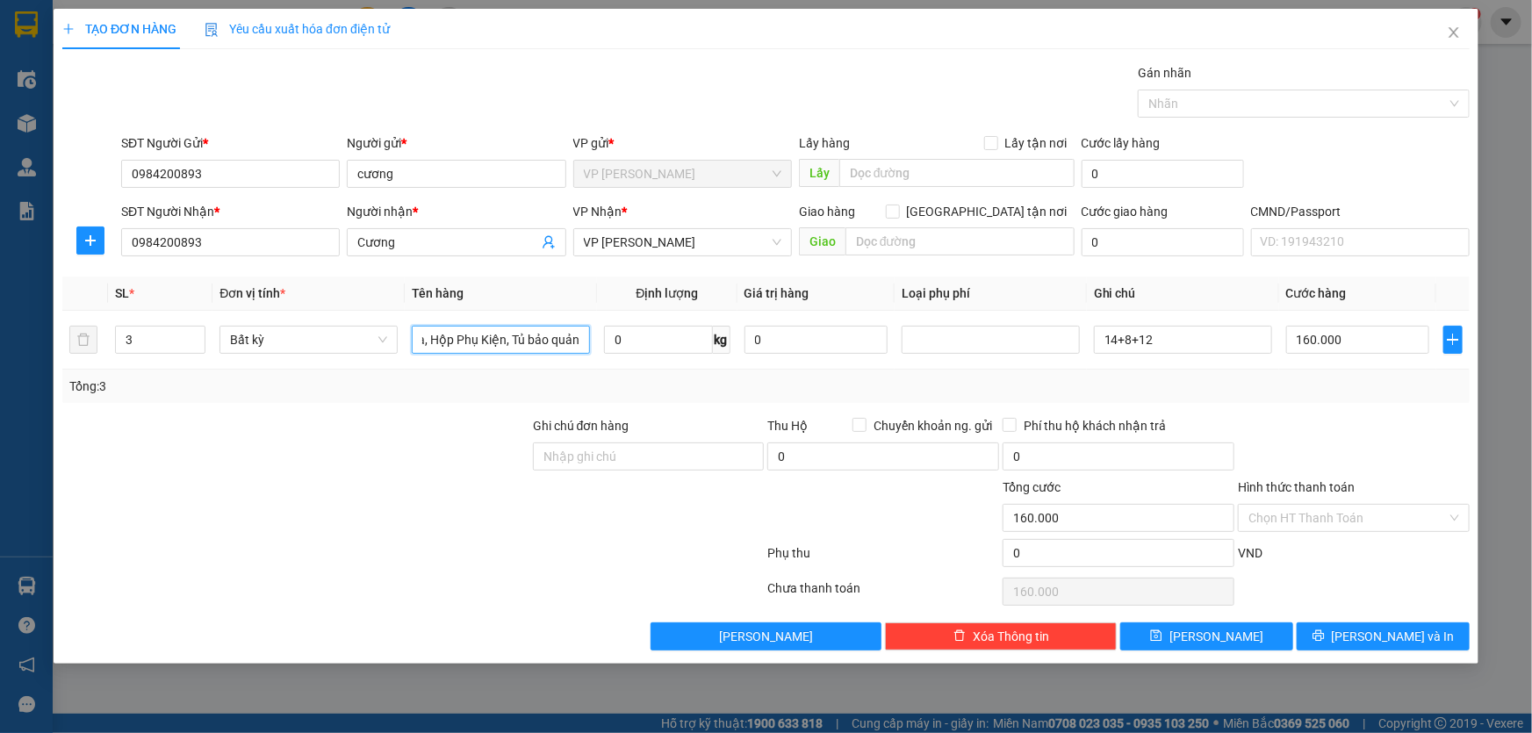
type input "Thùng ống điều hòa, Hộp Phụ Kiện, Tủ bảo quản"
click at [460, 473] on div at bounding box center [296, 446] width 471 height 61
click at [1389, 637] on span "[PERSON_NAME] và In" at bounding box center [1393, 636] width 123 height 19
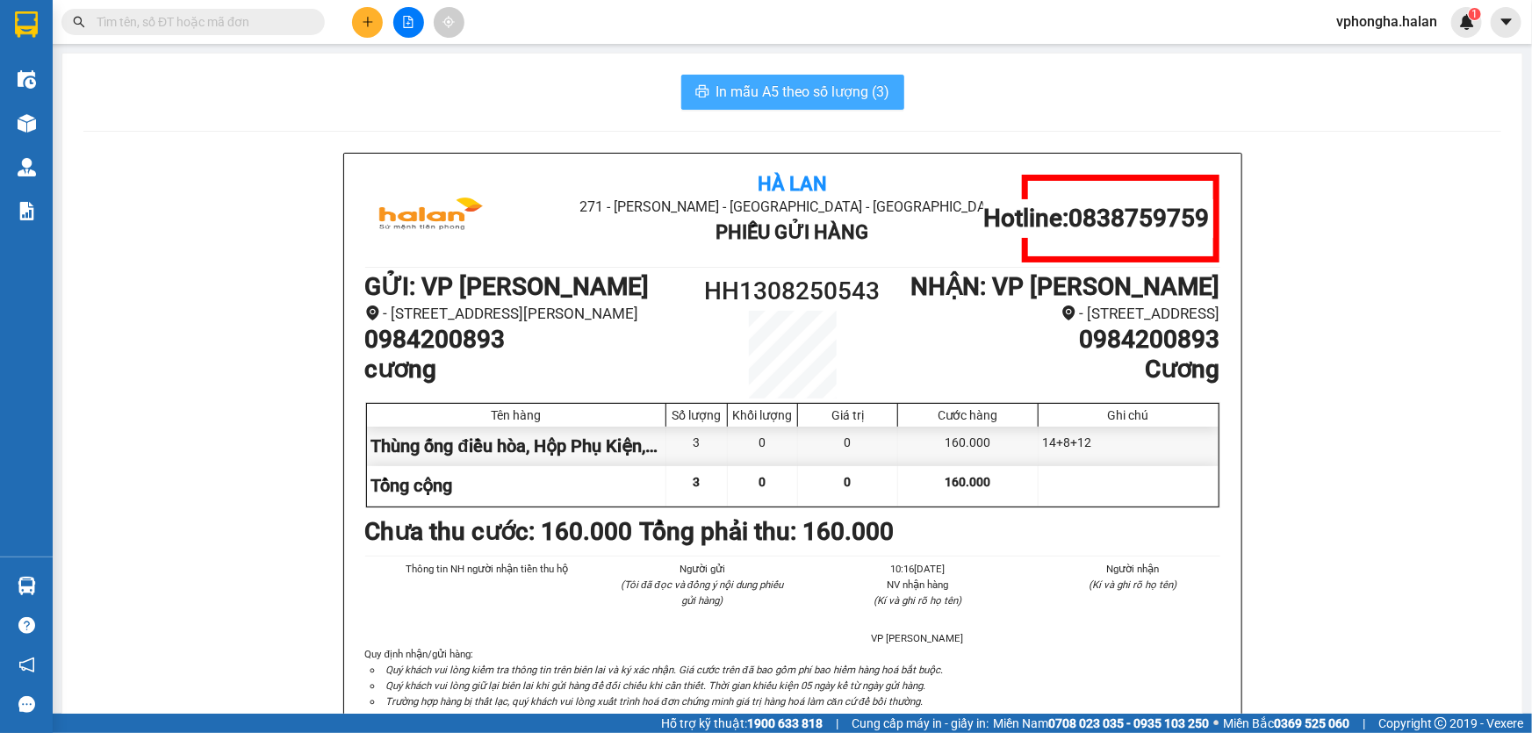
click at [781, 96] on span "In mẫu A5 theo số lượng (3)" at bounding box center [803, 92] width 174 height 22
click at [185, 26] on input "text" at bounding box center [200, 21] width 207 height 19
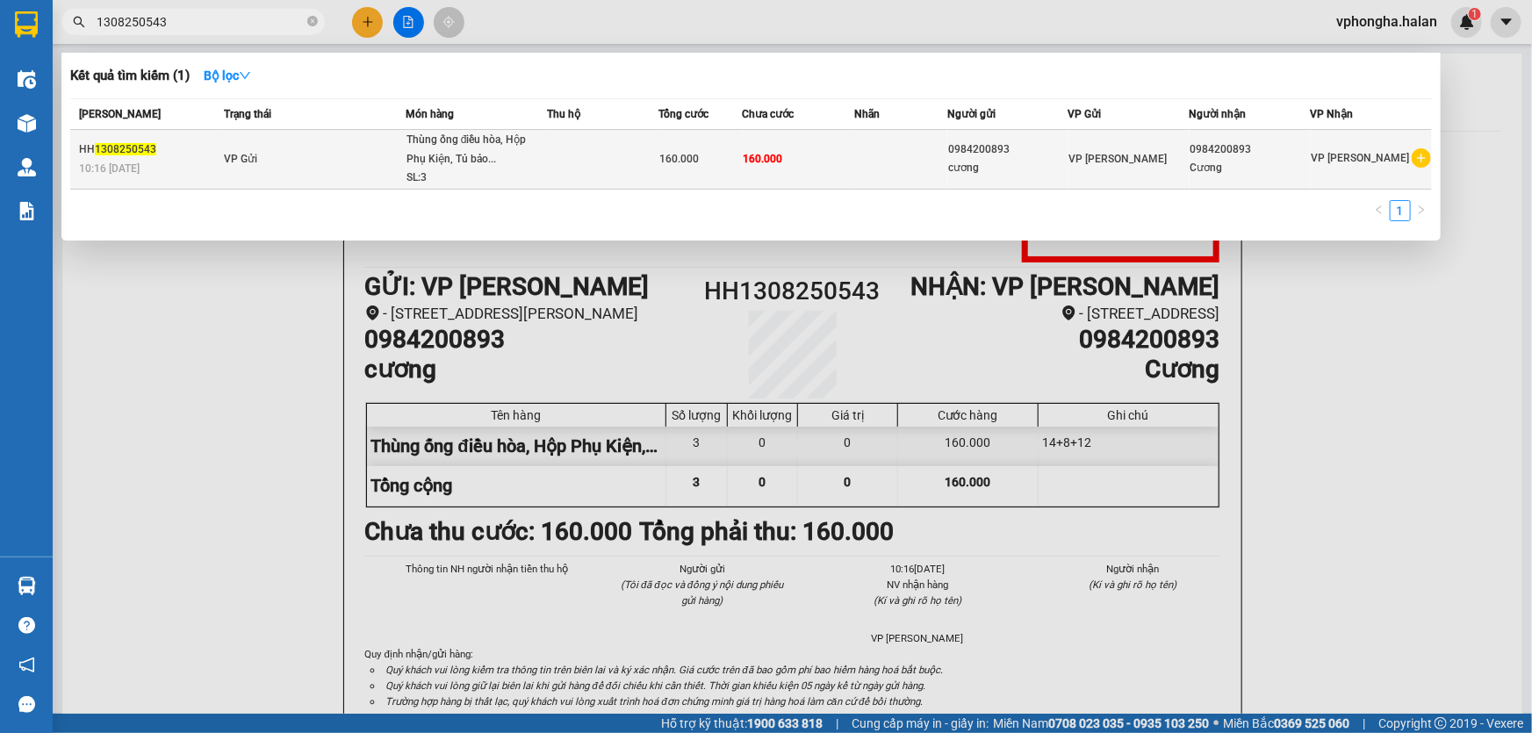
type input "1308250543"
click at [871, 160] on td at bounding box center [900, 160] width 93 height 60
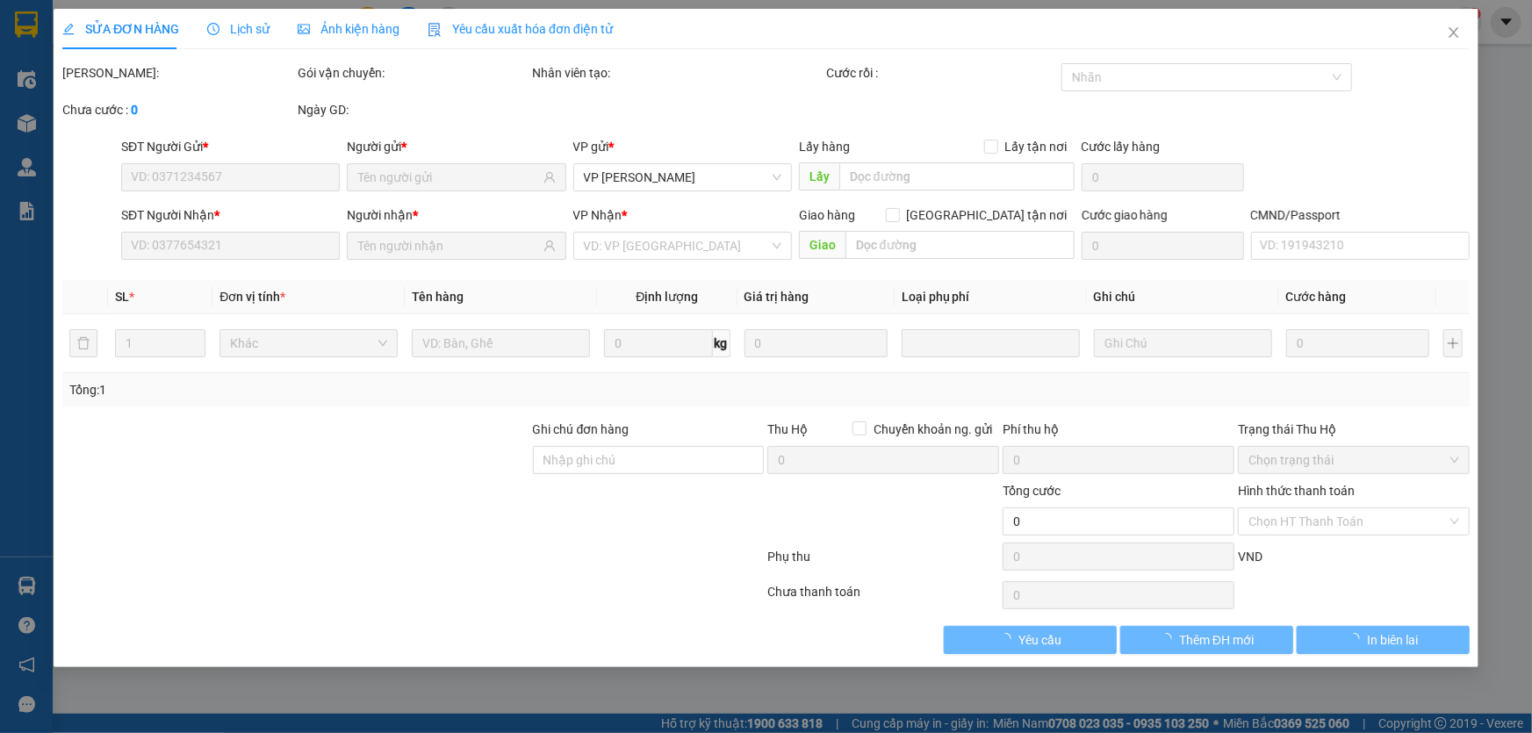
type input "0984200893"
type input "160.000"
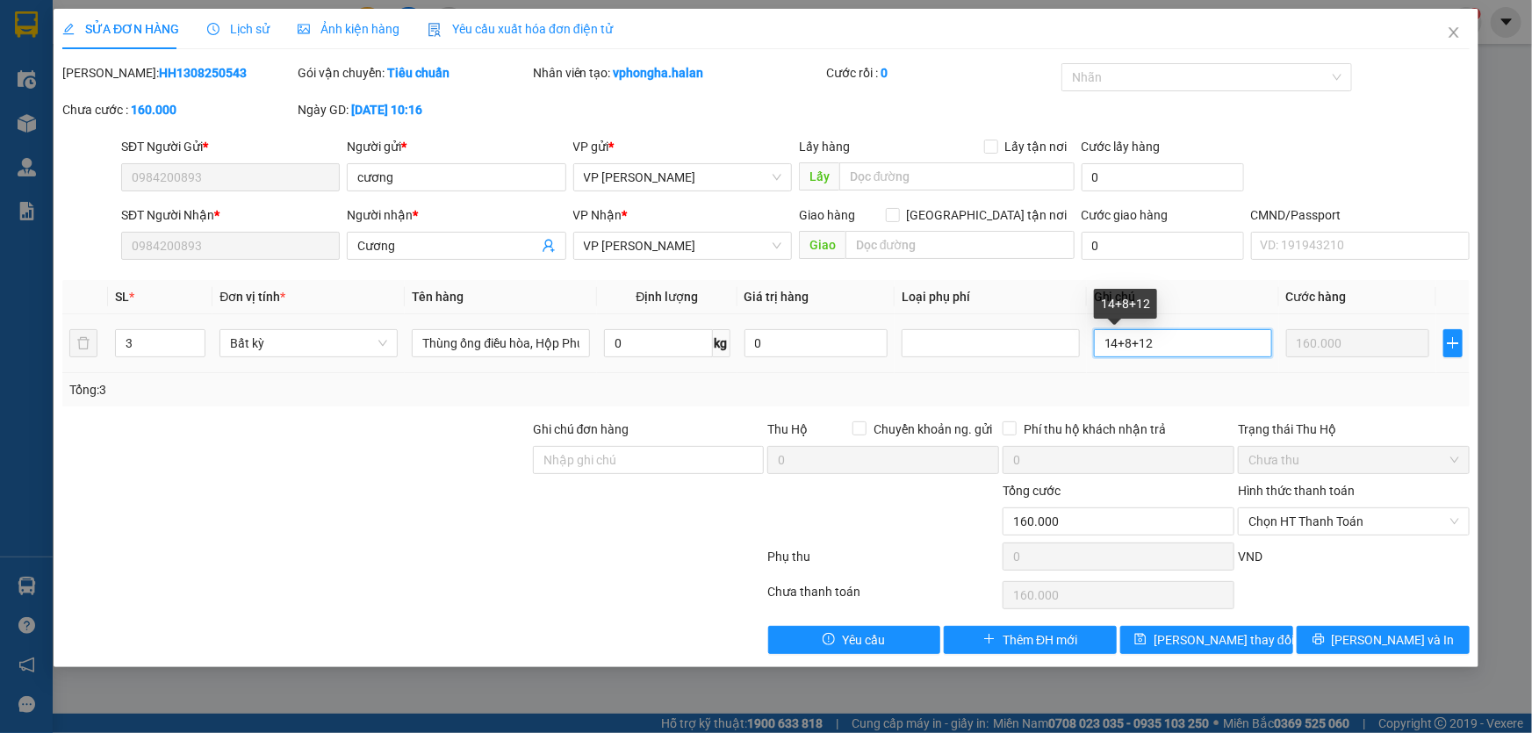
click at [1169, 343] on input "14+8+12" at bounding box center [1183, 343] width 178 height 28
click at [1448, 39] on icon "close" at bounding box center [1454, 32] width 14 height 14
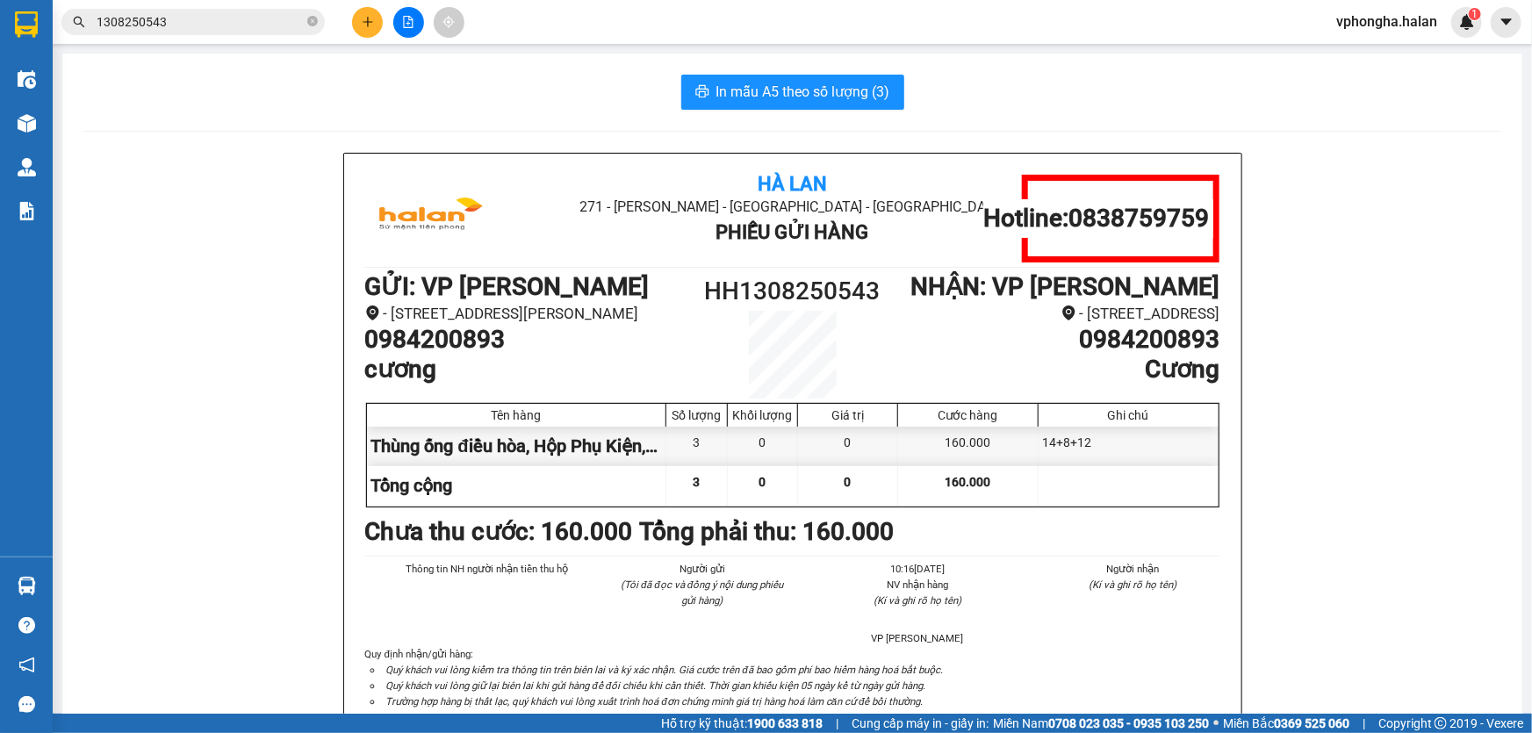
click at [185, 18] on input "1308250543" at bounding box center [200, 21] width 207 height 19
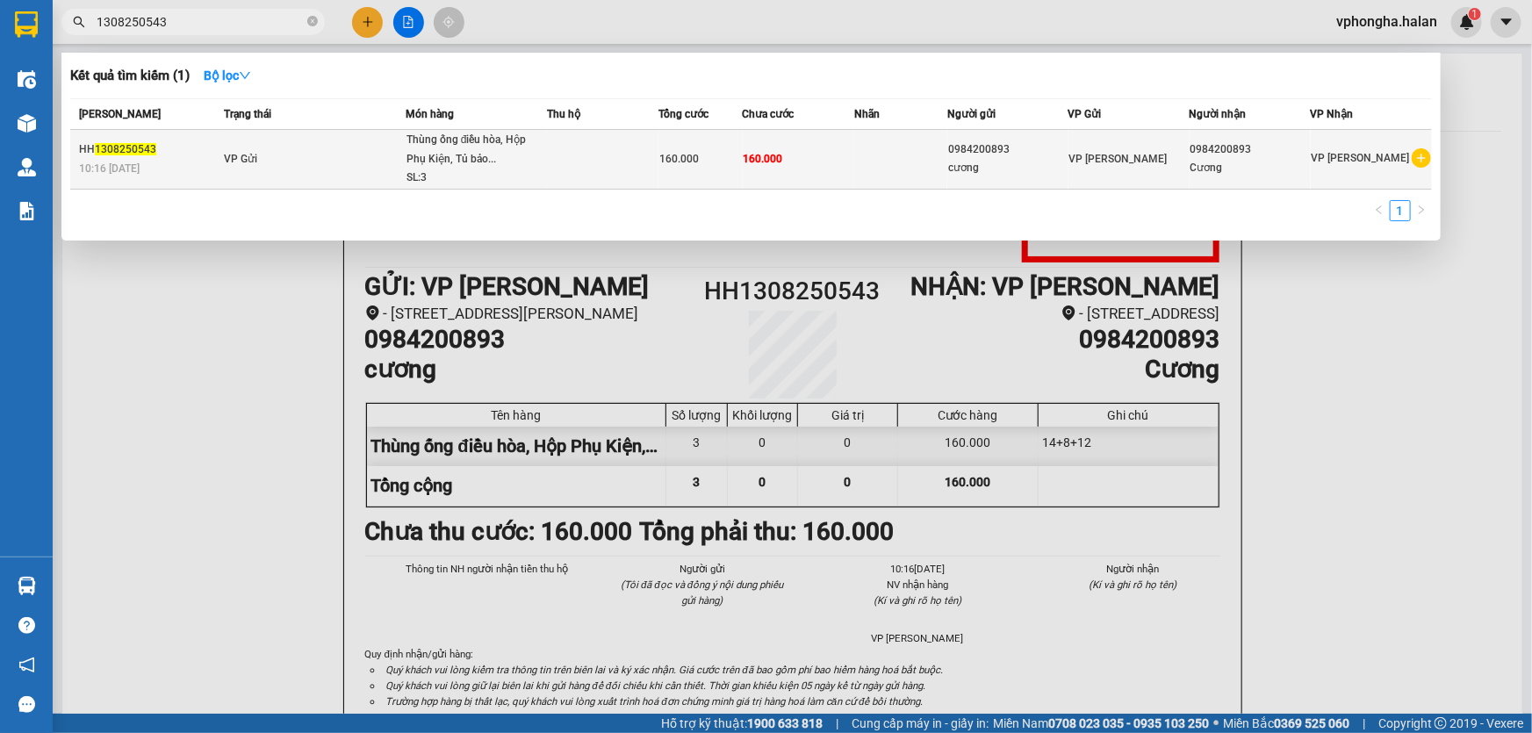
click at [1373, 167] on div "VP [PERSON_NAME]" at bounding box center [1361, 159] width 98 height 22
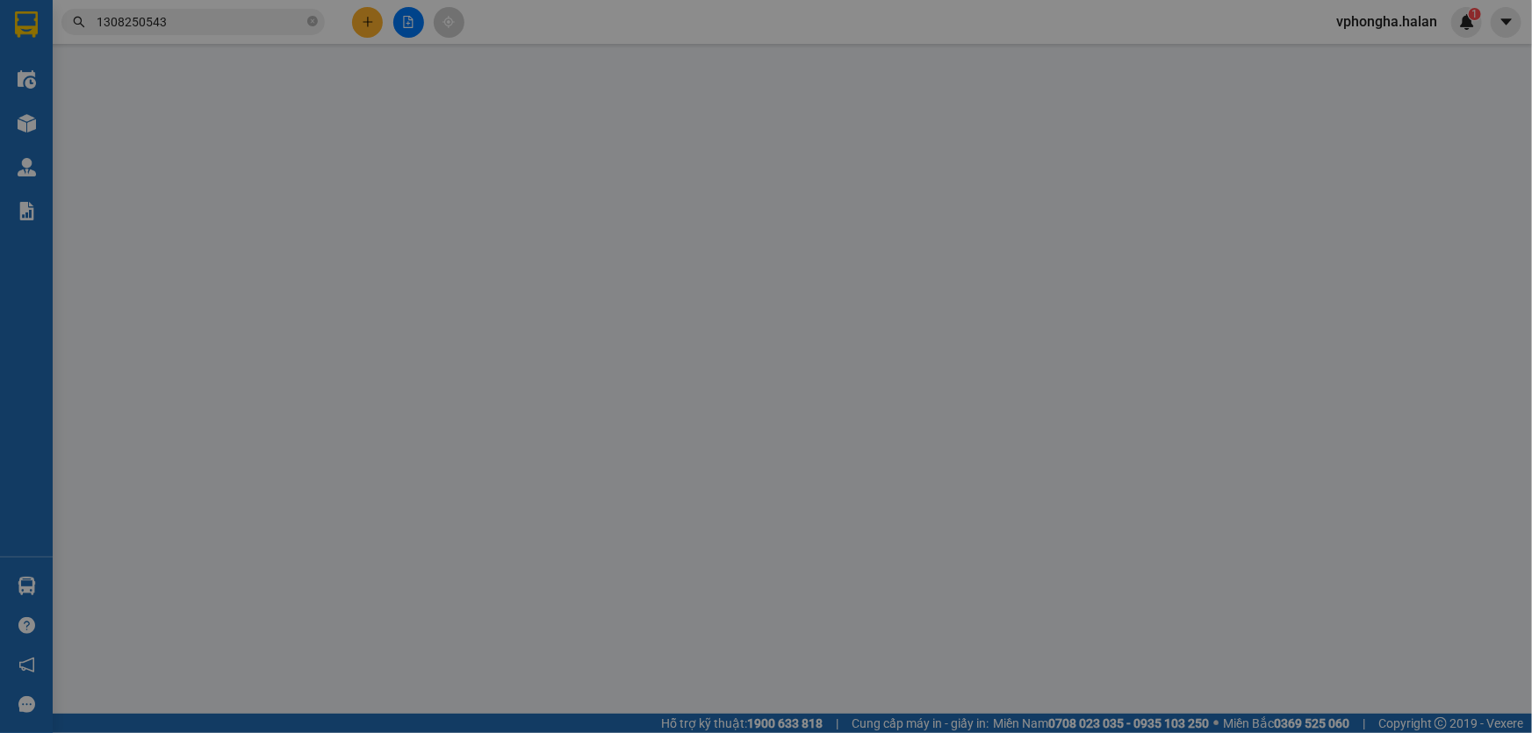
type input "0984200893"
type input "160.000"
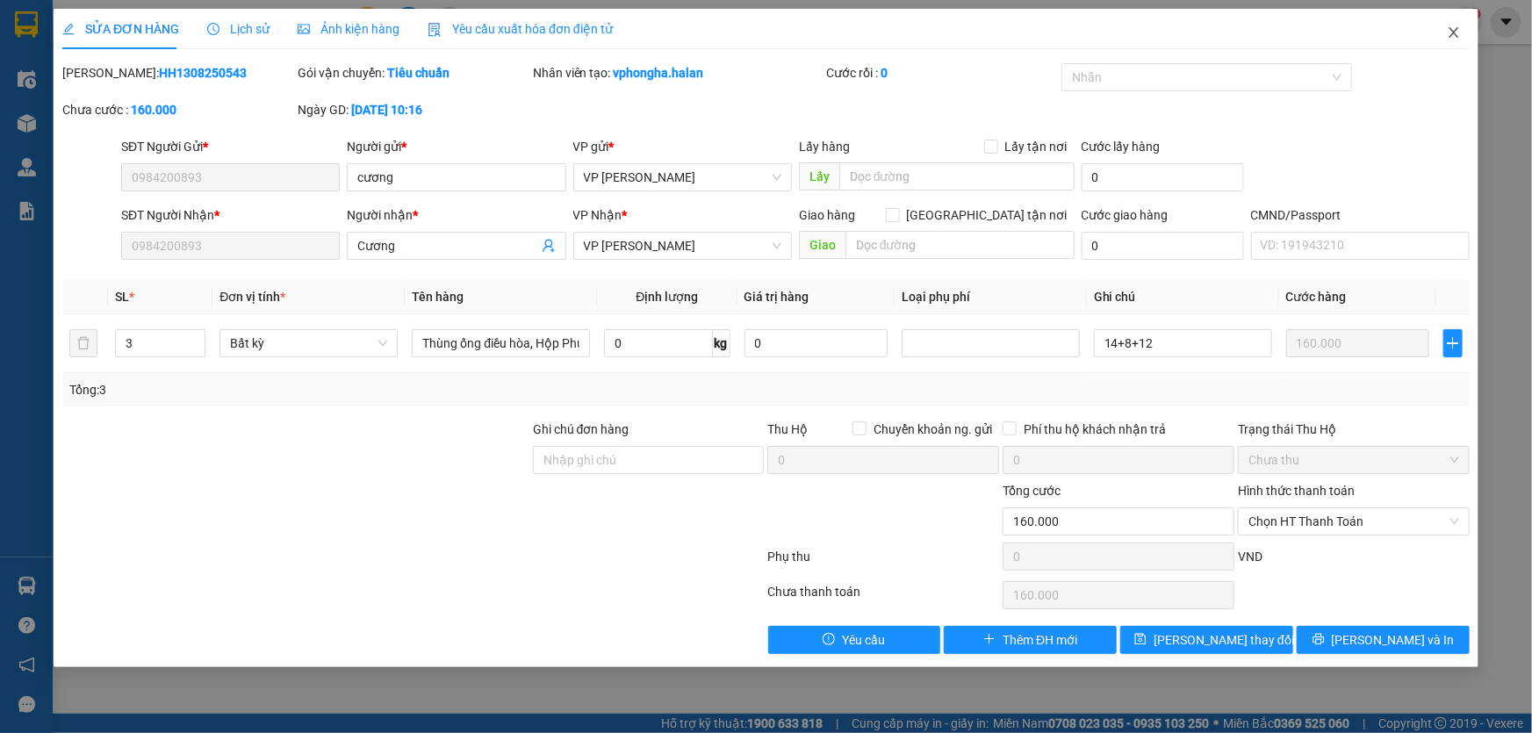
click at [1447, 30] on icon "close" at bounding box center [1454, 32] width 14 height 14
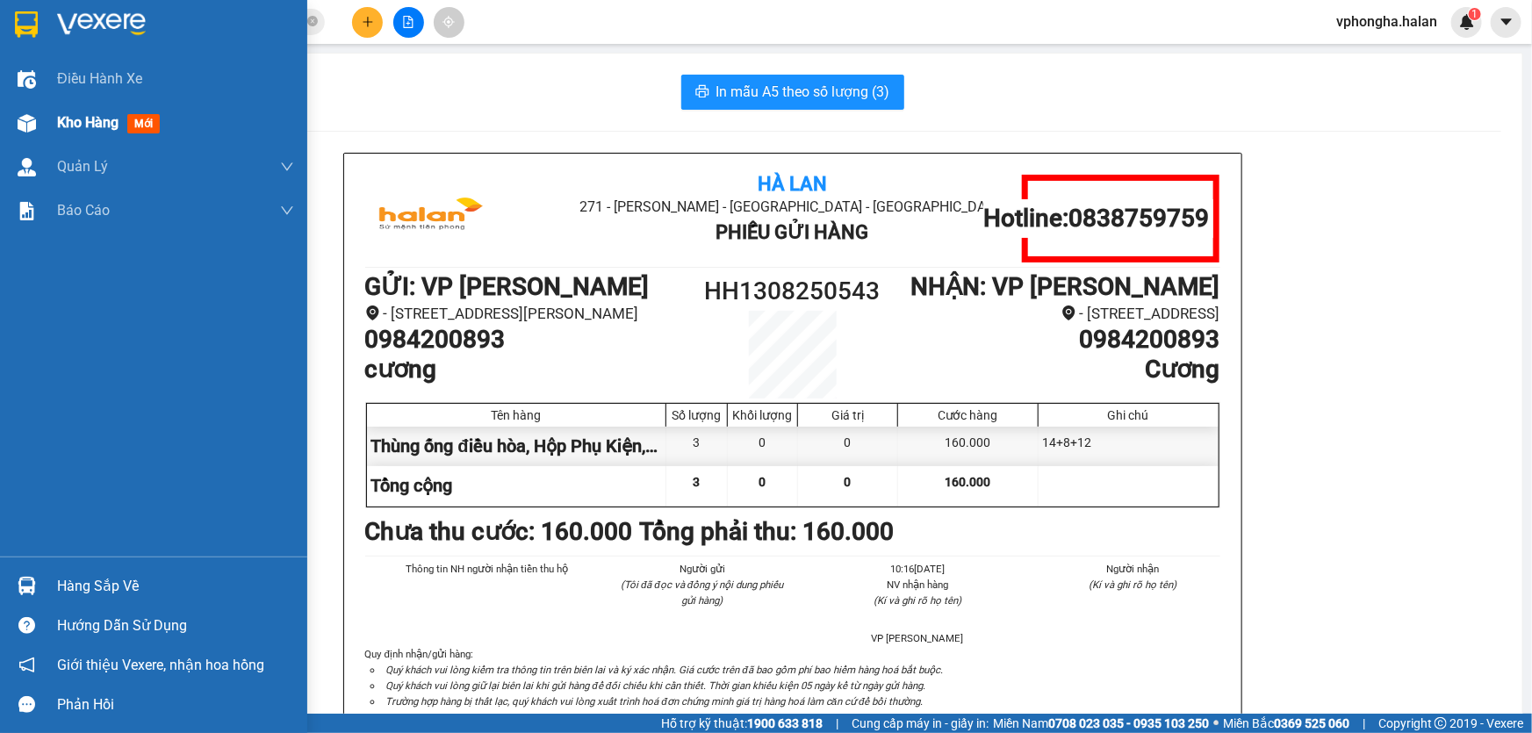
click at [94, 132] on div "Kho hàng mới" at bounding box center [112, 123] width 110 height 22
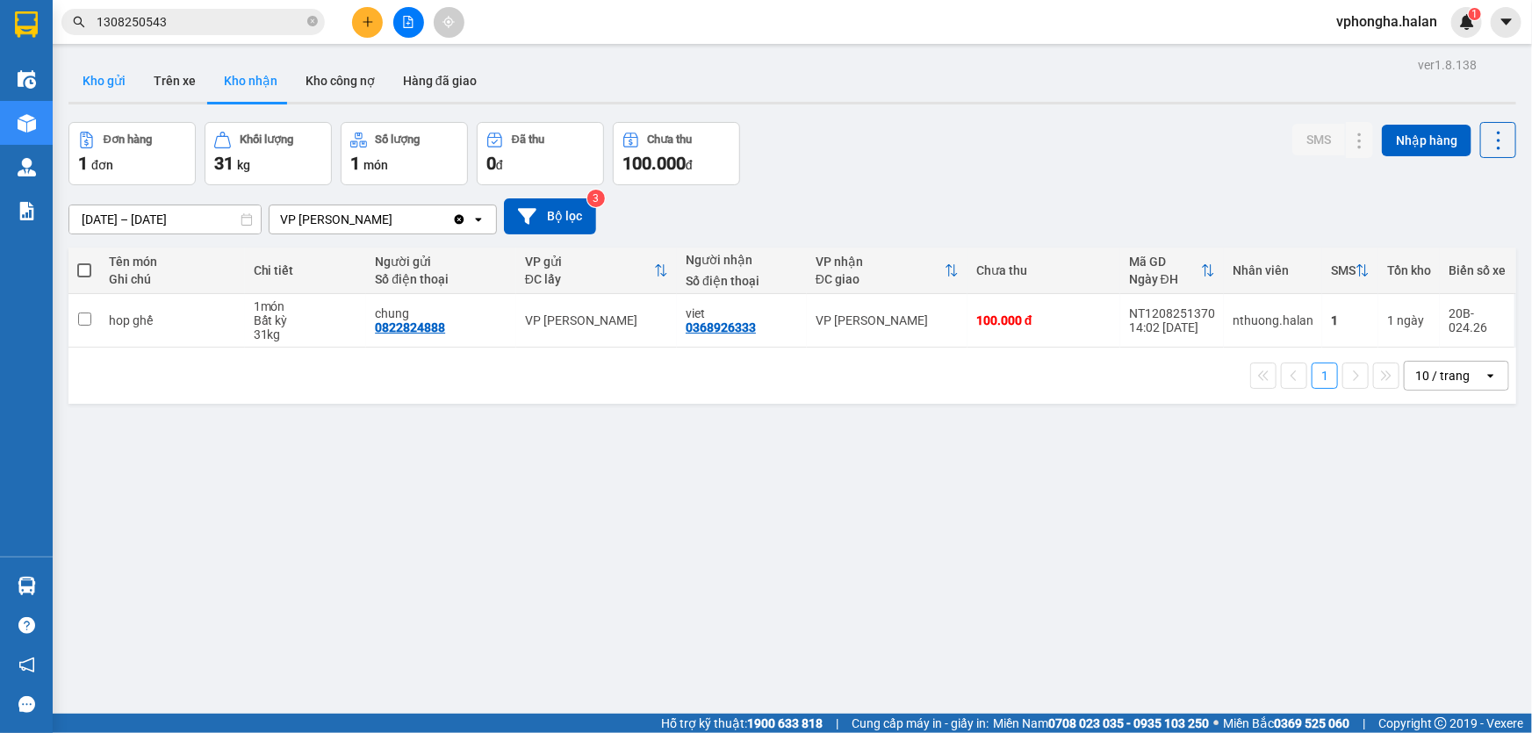
click at [117, 84] on button "Kho gửi" at bounding box center [103, 81] width 71 height 42
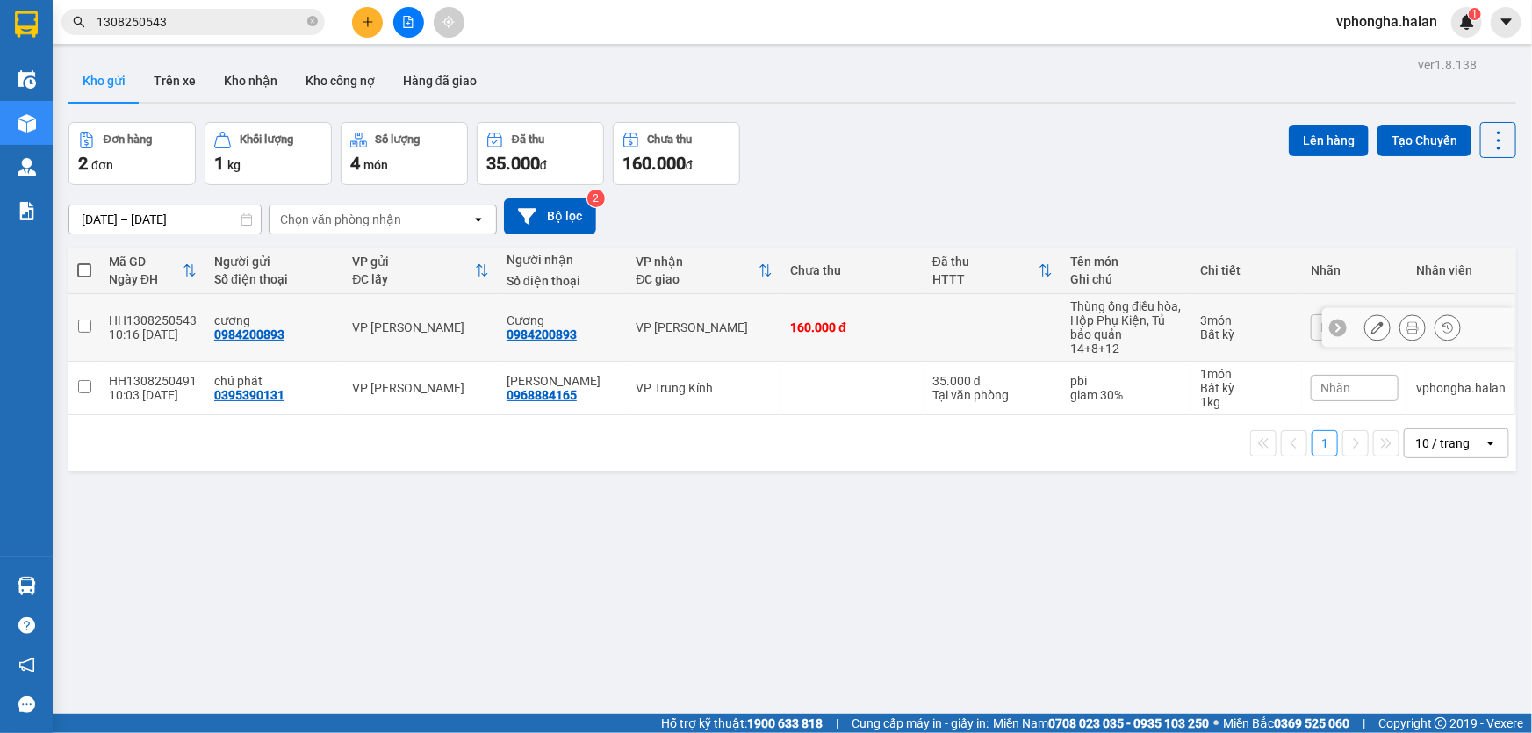
click at [1371, 330] on icon at bounding box center [1377, 327] width 12 height 12
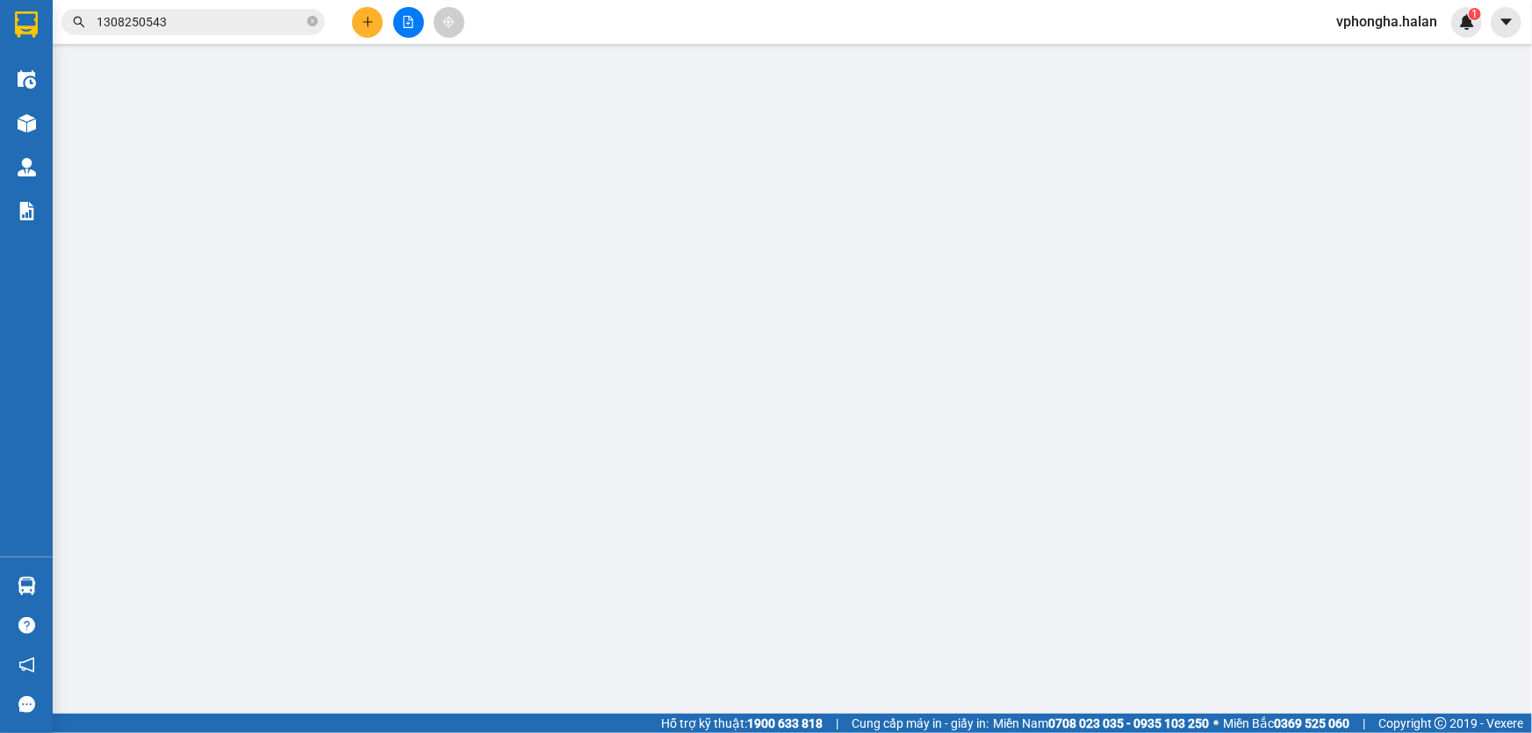
type input "0984200893"
type input "160.000"
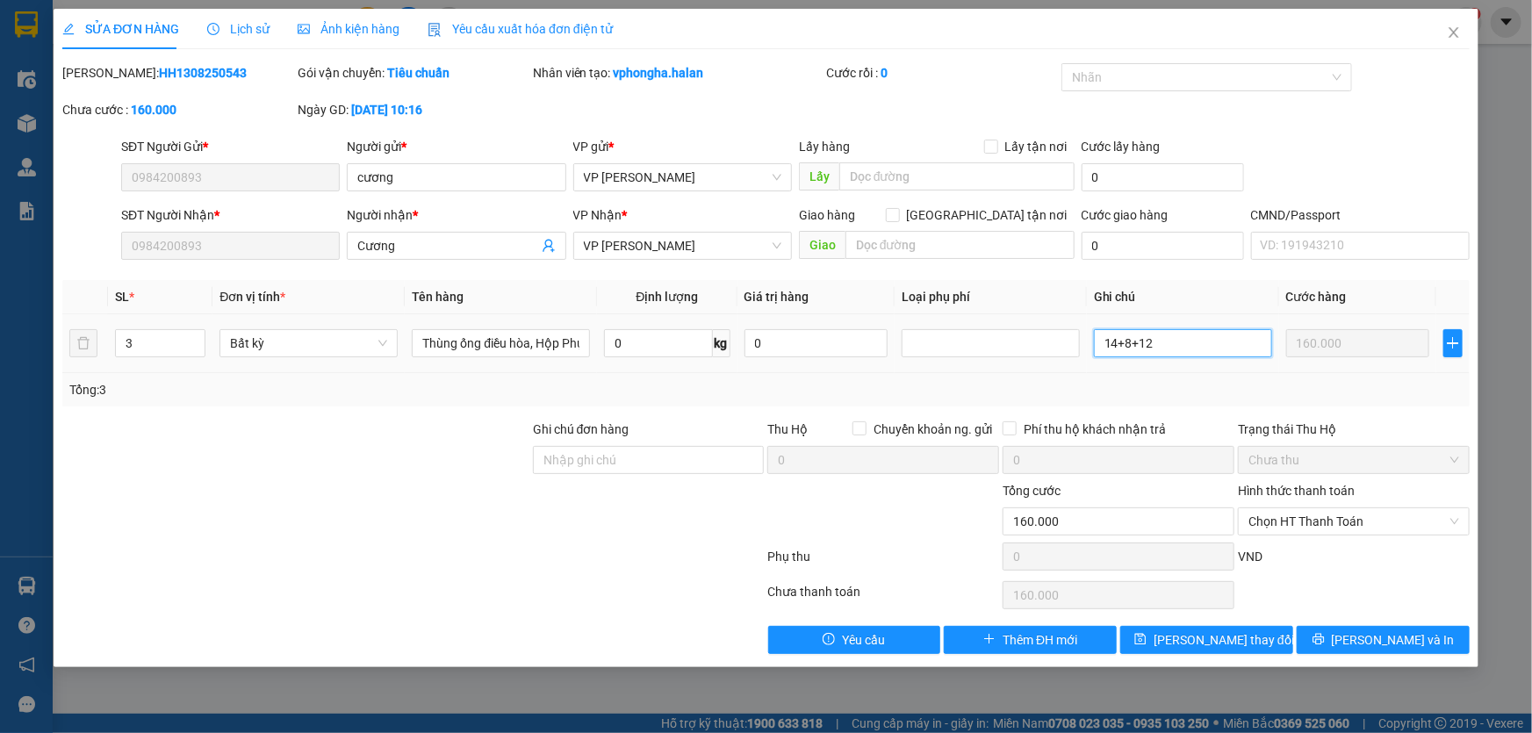
click at [1168, 343] on input "14+8+12" at bounding box center [1183, 343] width 178 height 28
type input "14+8+12(km 30%)"
click at [1223, 633] on span "[PERSON_NAME] thay đổi" at bounding box center [1224, 639] width 140 height 19
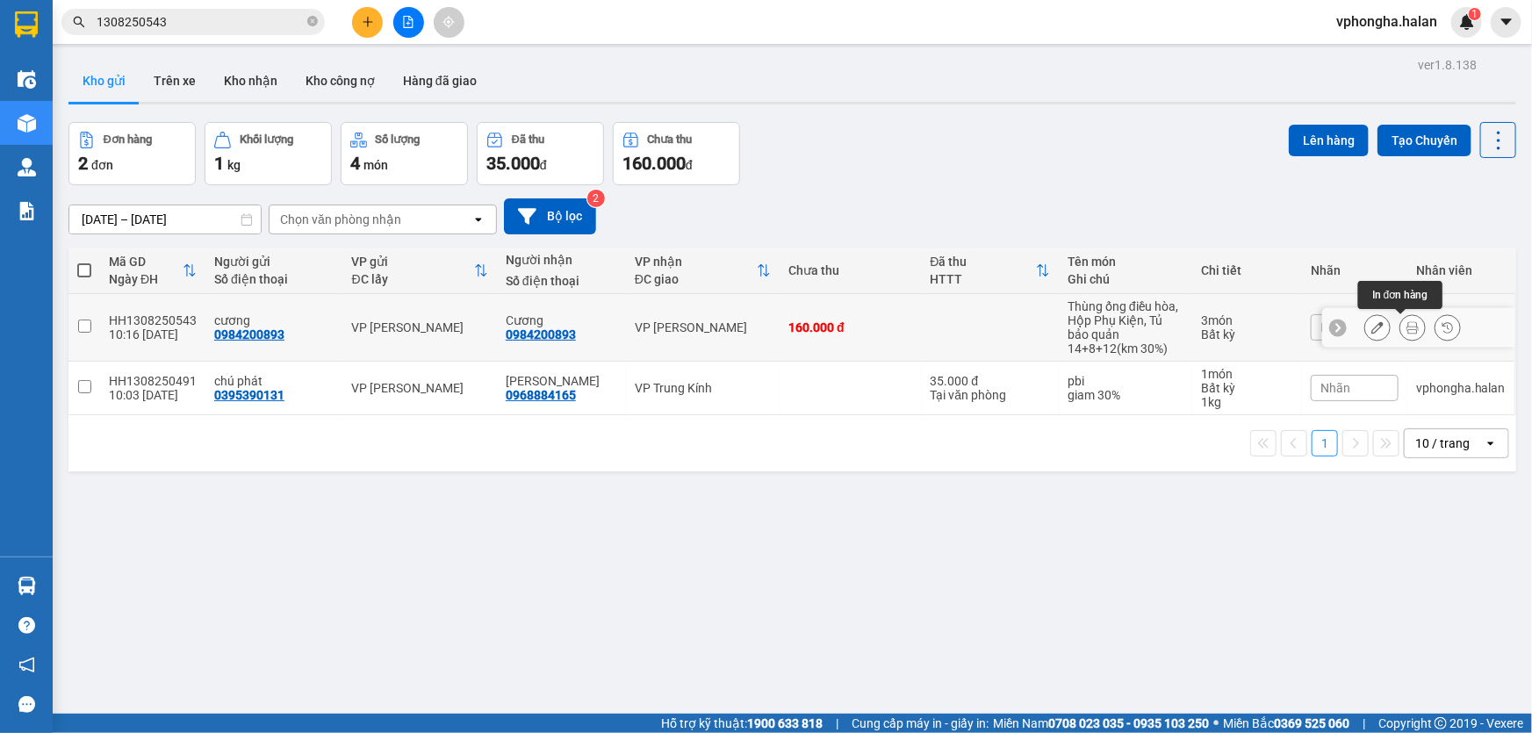
click at [1406, 326] on icon at bounding box center [1412, 327] width 12 height 12
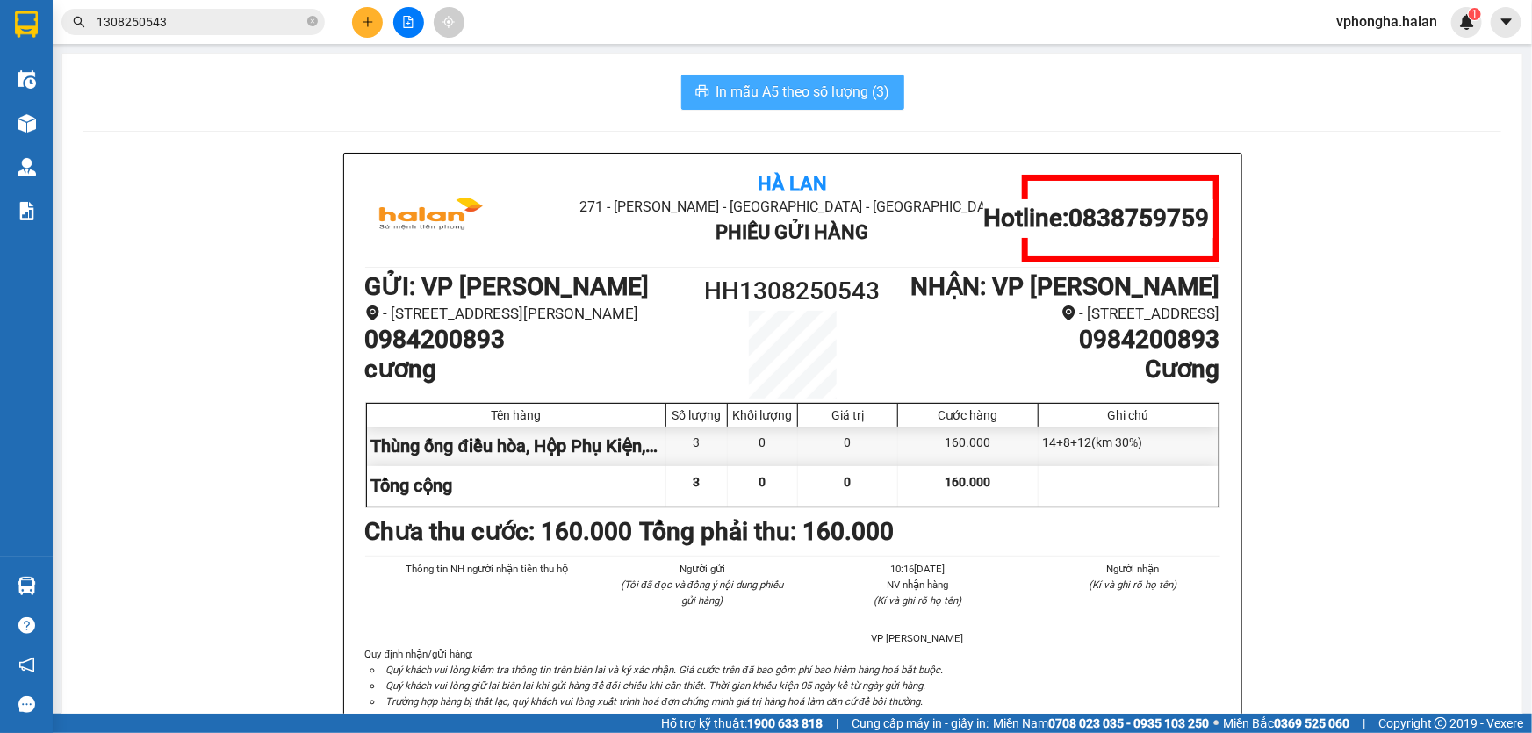
click at [814, 92] on span "In mẫu A5 theo số lượng (3)" at bounding box center [803, 92] width 174 height 22
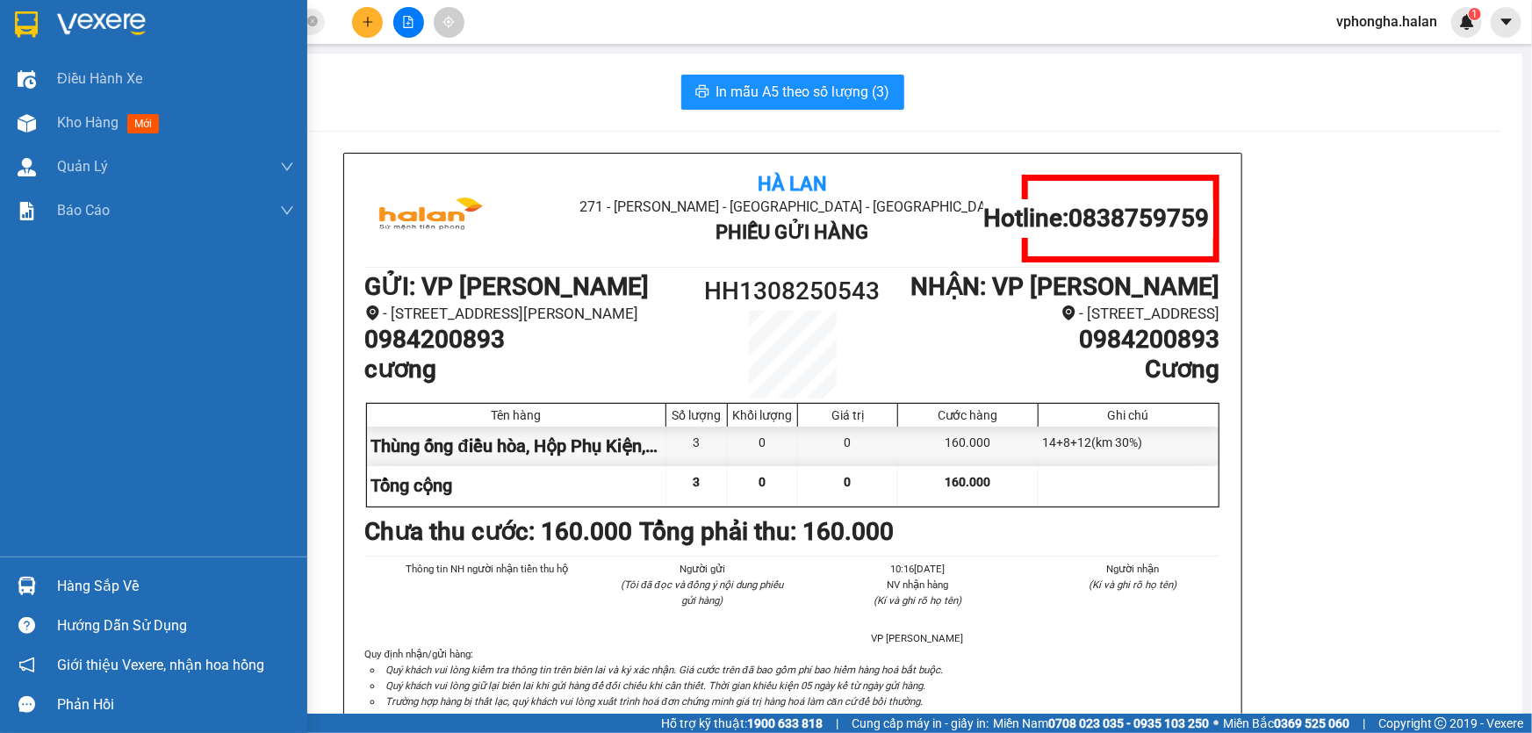
click at [112, 598] on div "Hàng sắp về" at bounding box center [175, 586] width 237 height 26
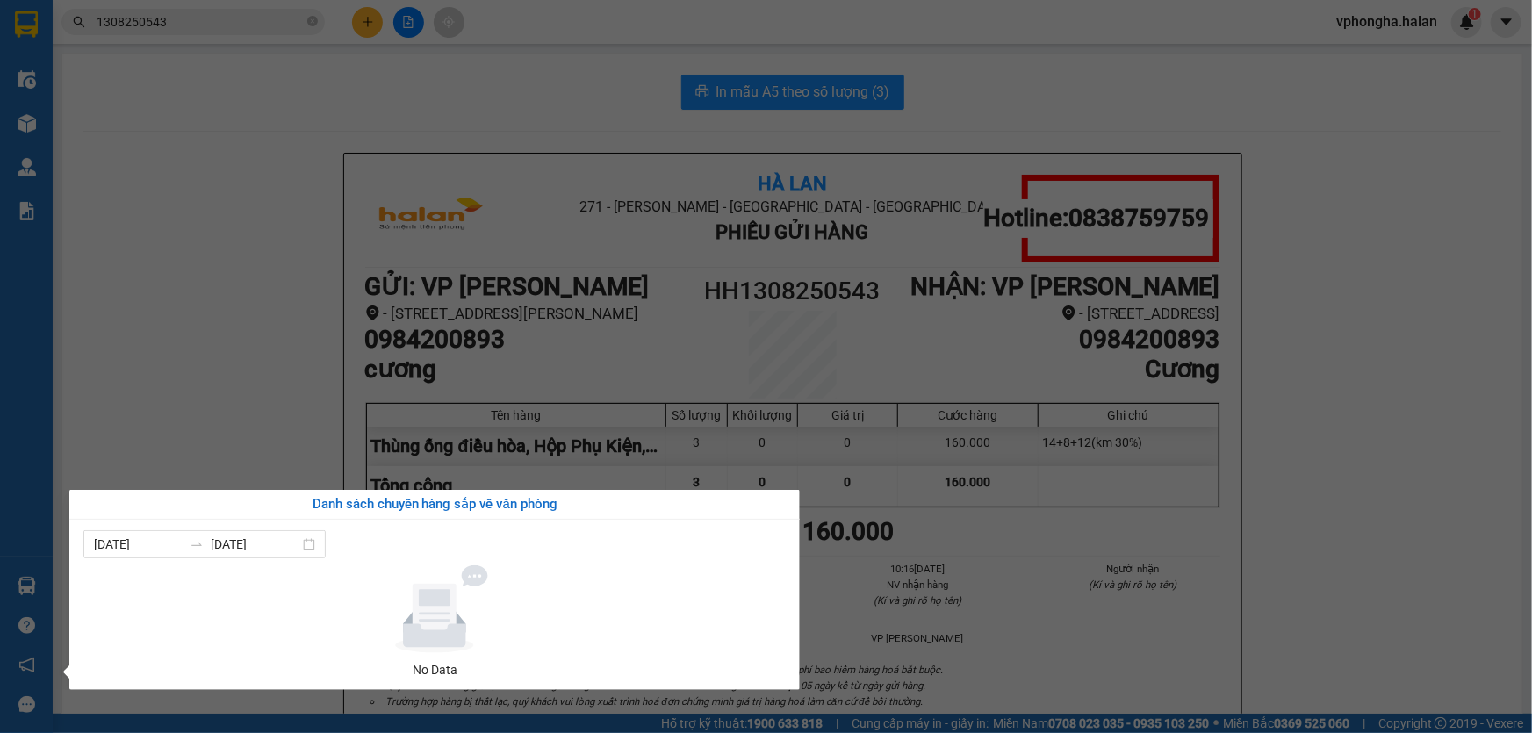
click at [226, 346] on section "Kết quả tìm kiếm ( 1 ) Bộ lọc Mã ĐH Trạng thái Món hàng Thu hộ Tổng cước Chưa c…" at bounding box center [766, 366] width 1532 height 733
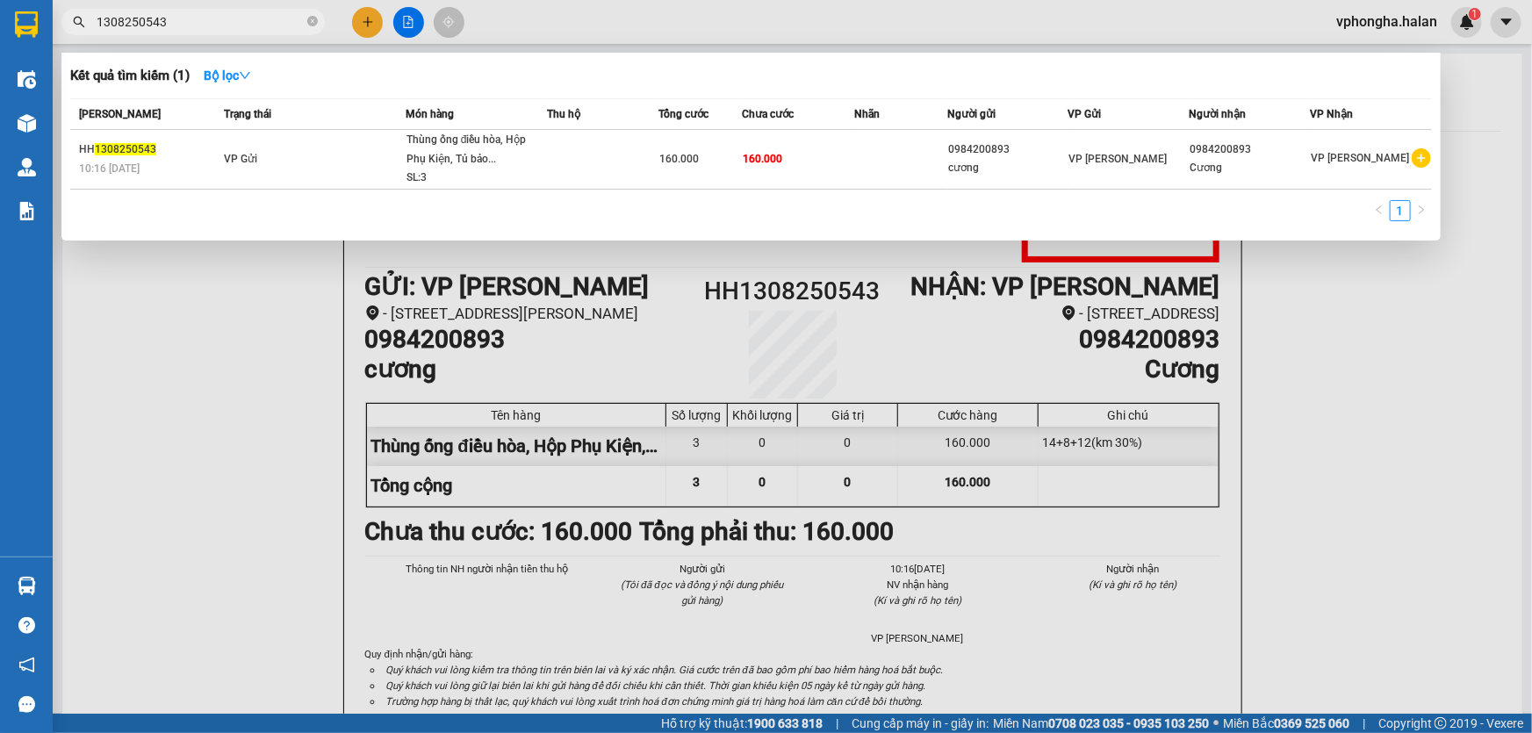
click at [203, 22] on input "1308250543" at bounding box center [200, 21] width 207 height 19
type input "1"
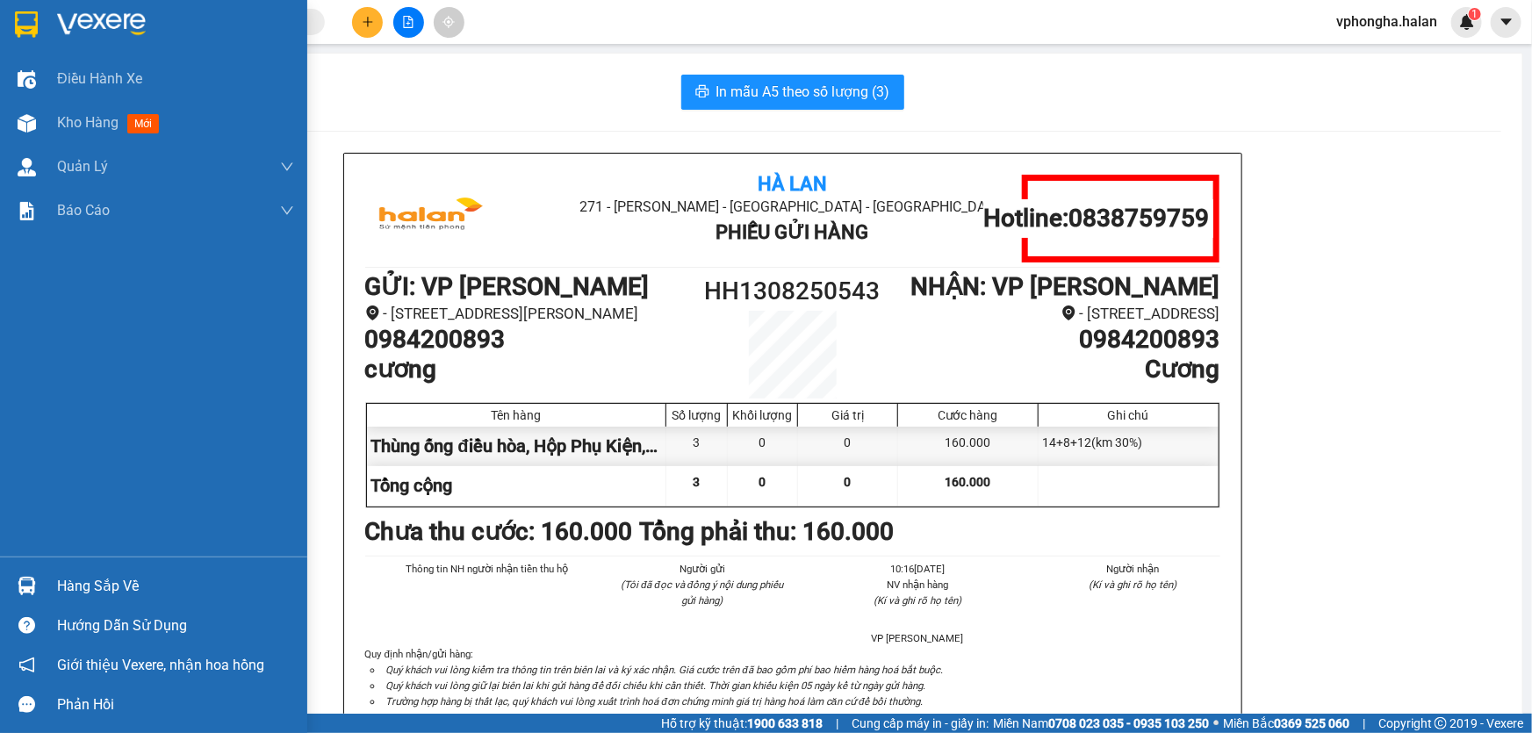
click at [115, 25] on img at bounding box center [101, 24] width 89 height 26
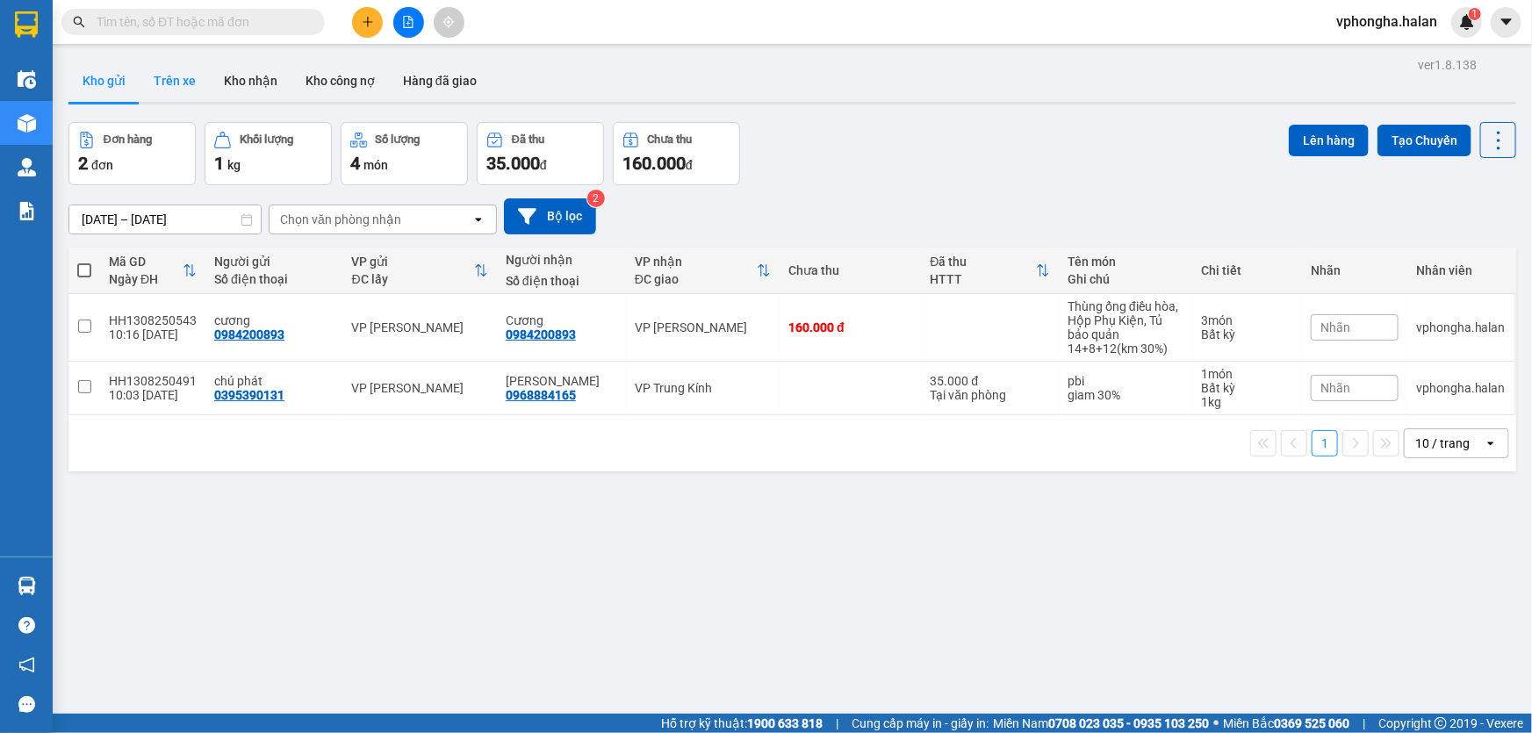
click at [184, 81] on button "Trên xe" at bounding box center [175, 81] width 70 height 42
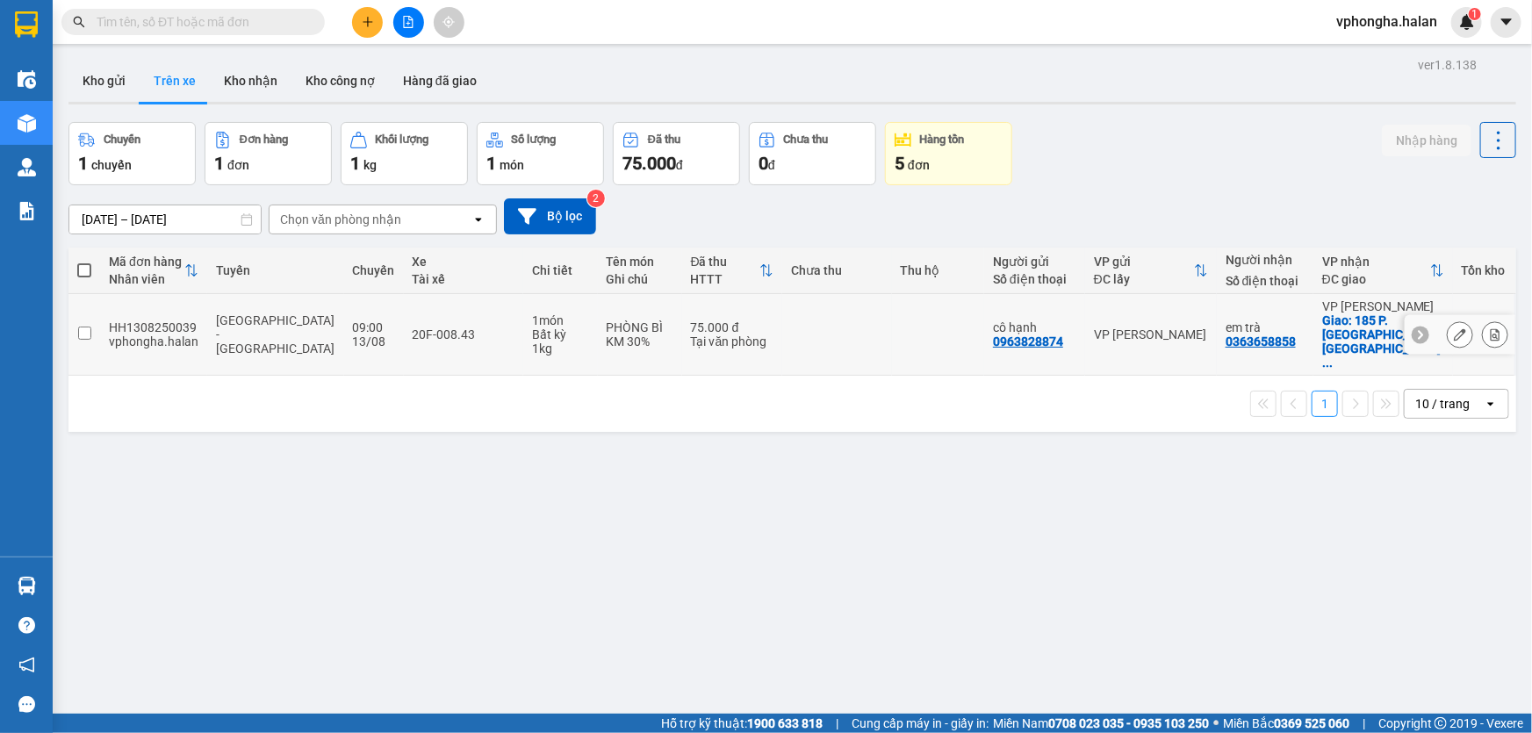
click at [1414, 328] on icon at bounding box center [1420, 334] width 12 height 12
click at [110, 78] on button "Kho gửi" at bounding box center [103, 81] width 71 height 42
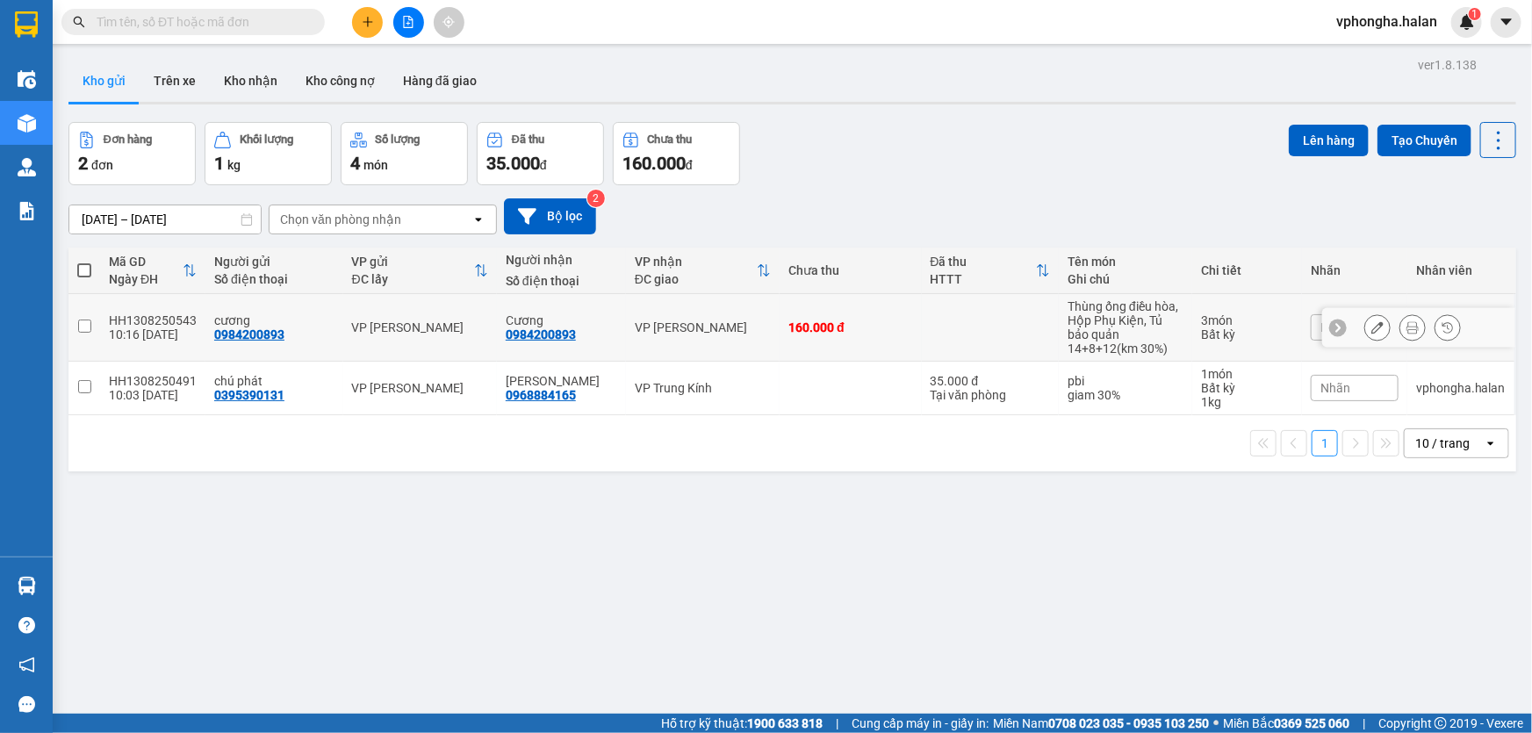
click at [78, 325] on input "checkbox" at bounding box center [84, 326] width 13 height 13
checkbox input "true"
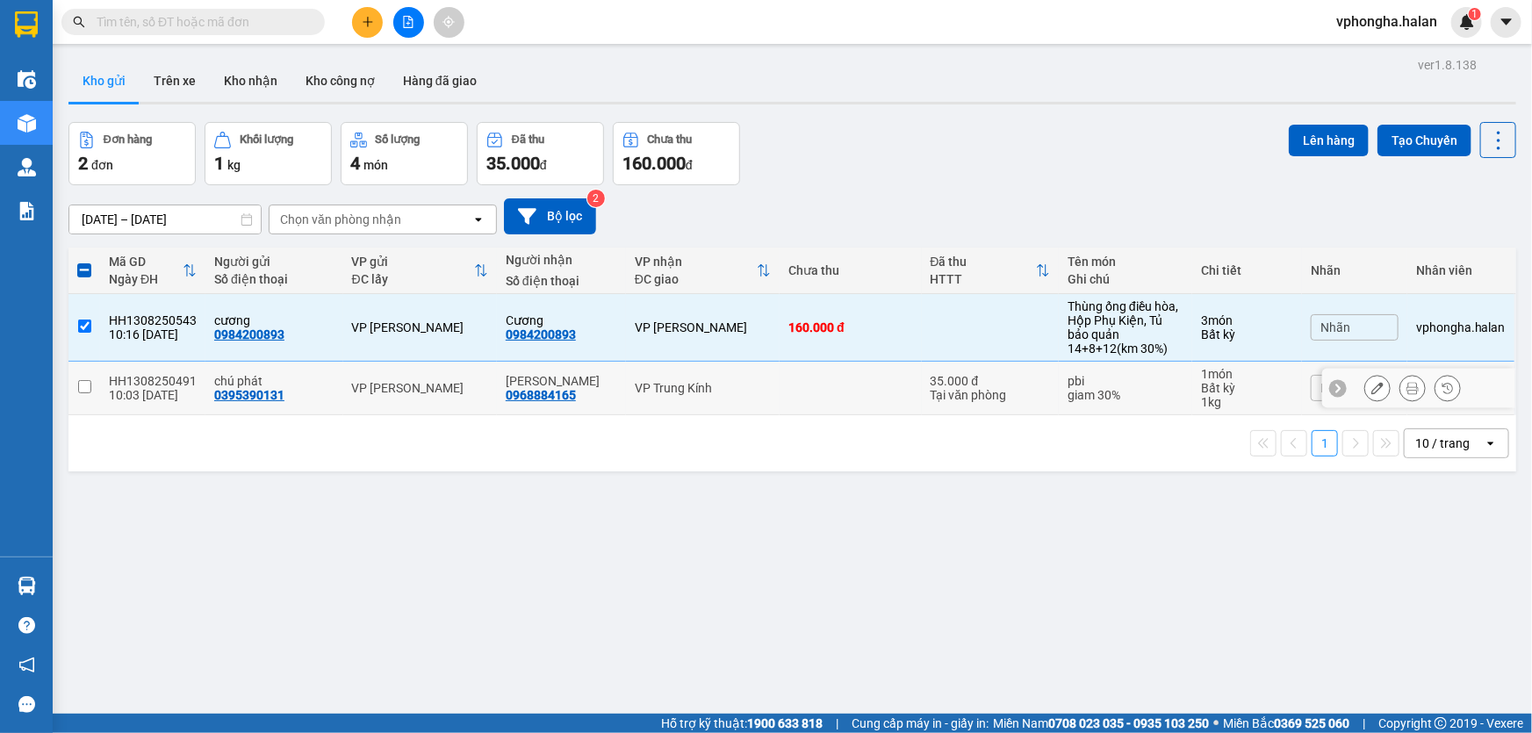
click at [89, 391] on input "checkbox" at bounding box center [84, 386] width 13 height 13
checkbox input "true"
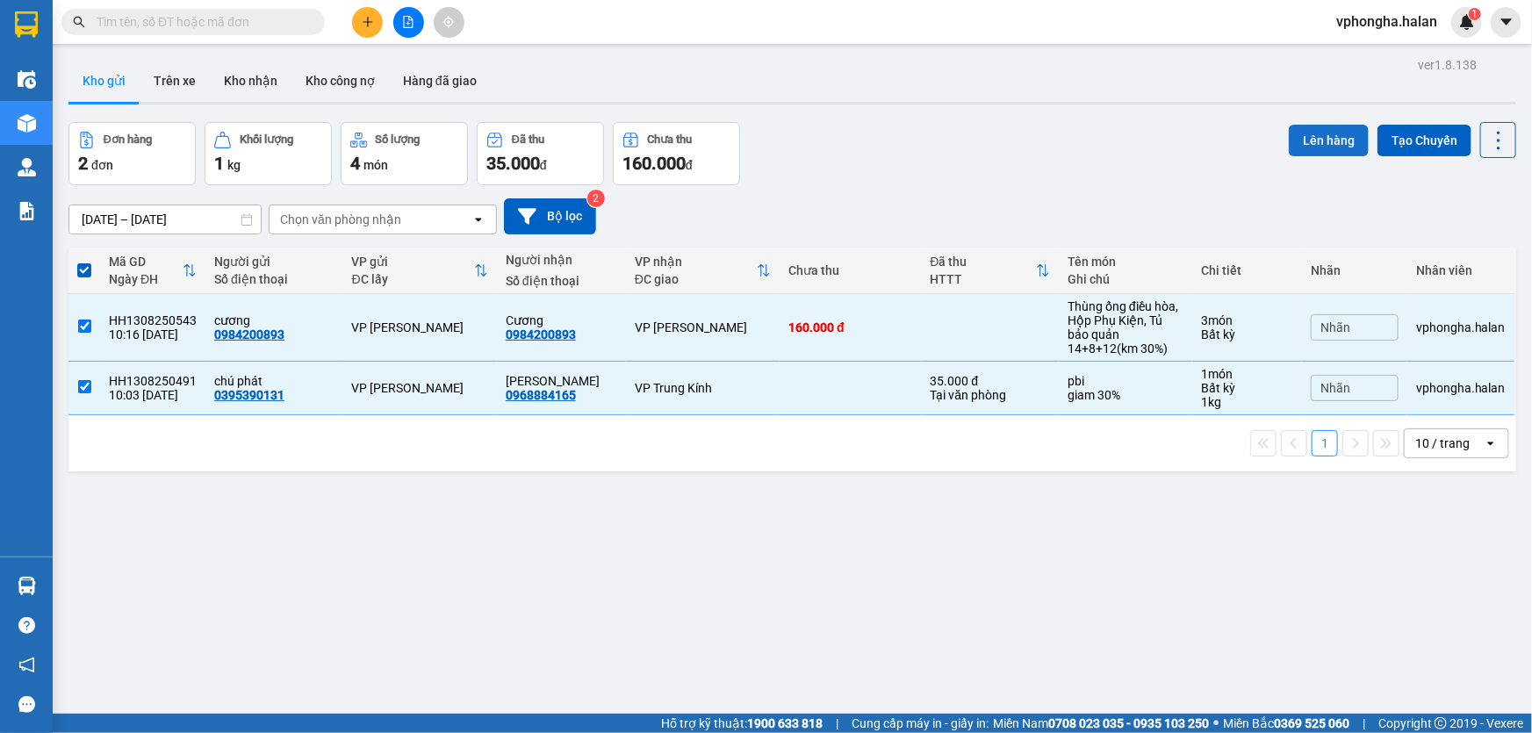
click at [1308, 137] on button "Lên hàng" at bounding box center [1329, 141] width 80 height 32
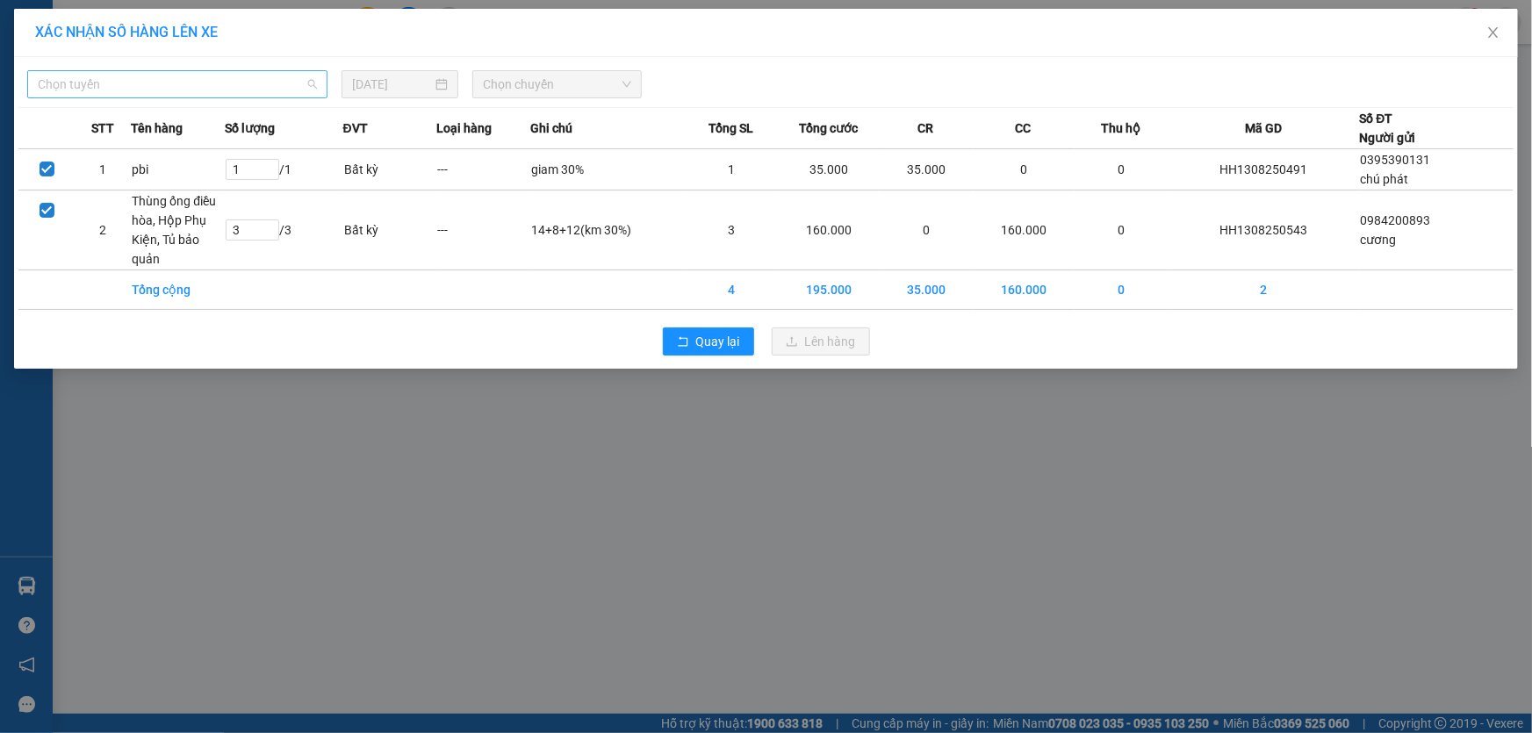
click at [144, 84] on span "Chọn tuyến" at bounding box center [177, 84] width 279 height 26
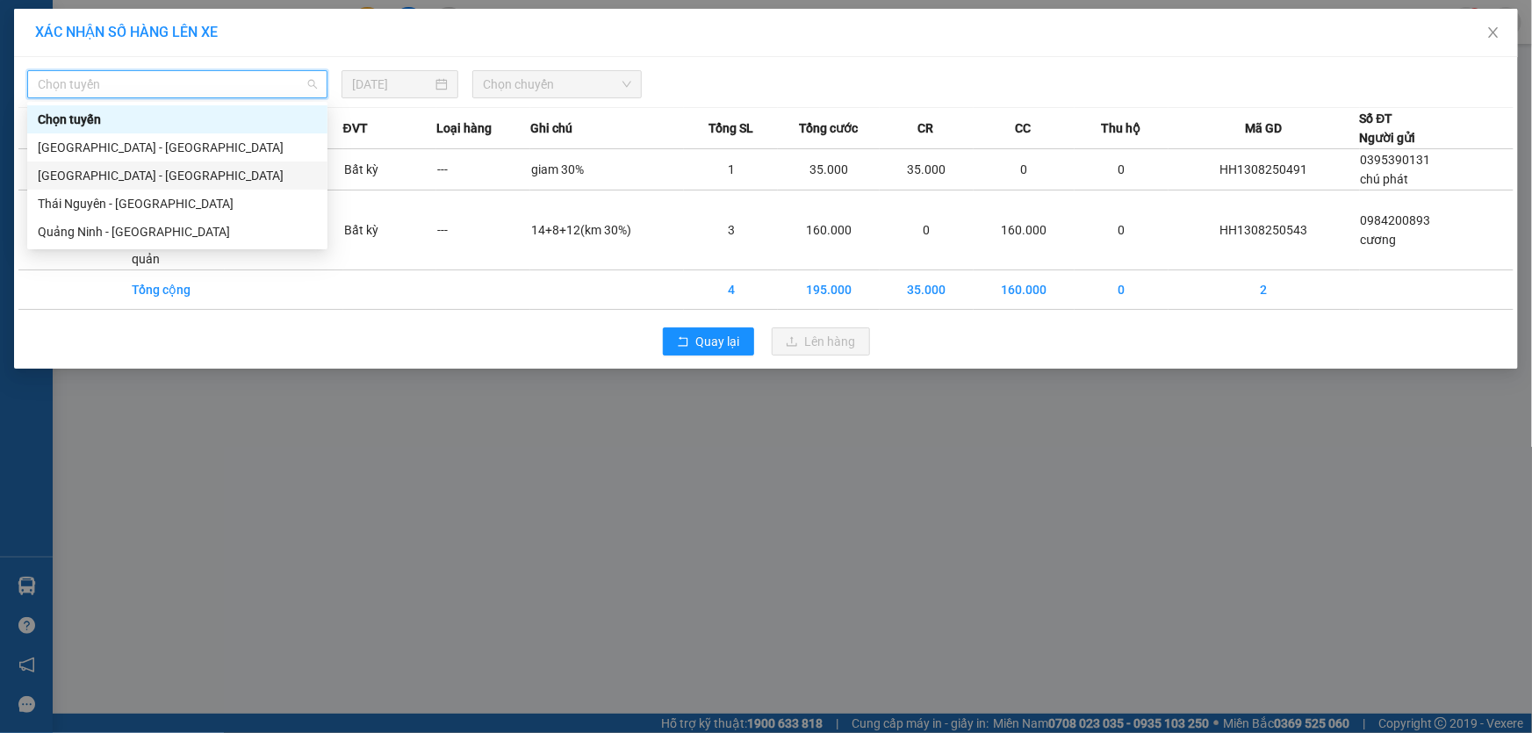
click at [109, 167] on div "[GEOGRAPHIC_DATA] - [GEOGRAPHIC_DATA]" at bounding box center [177, 175] width 279 height 19
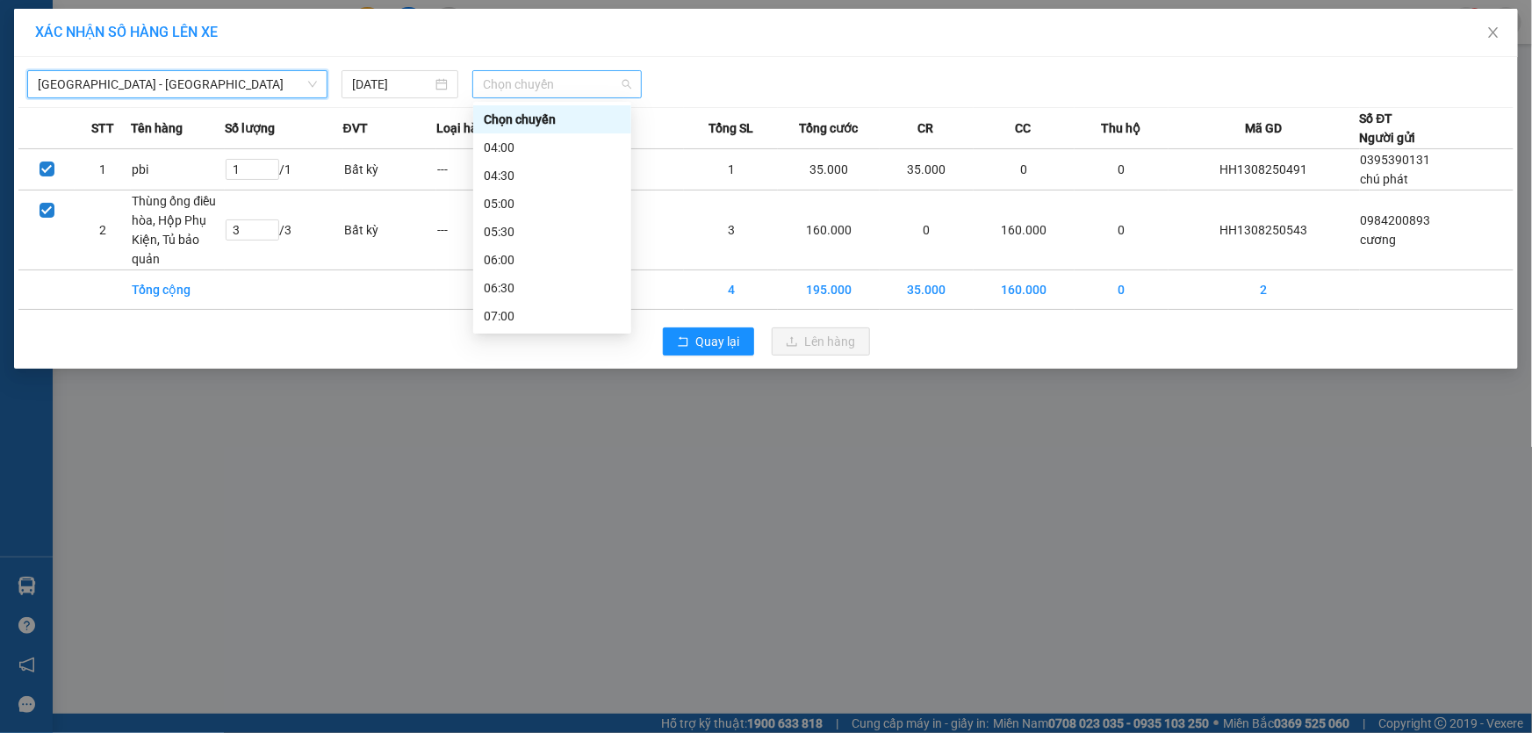
click at [599, 82] on span "Chọn chuyến" at bounding box center [557, 84] width 148 height 26
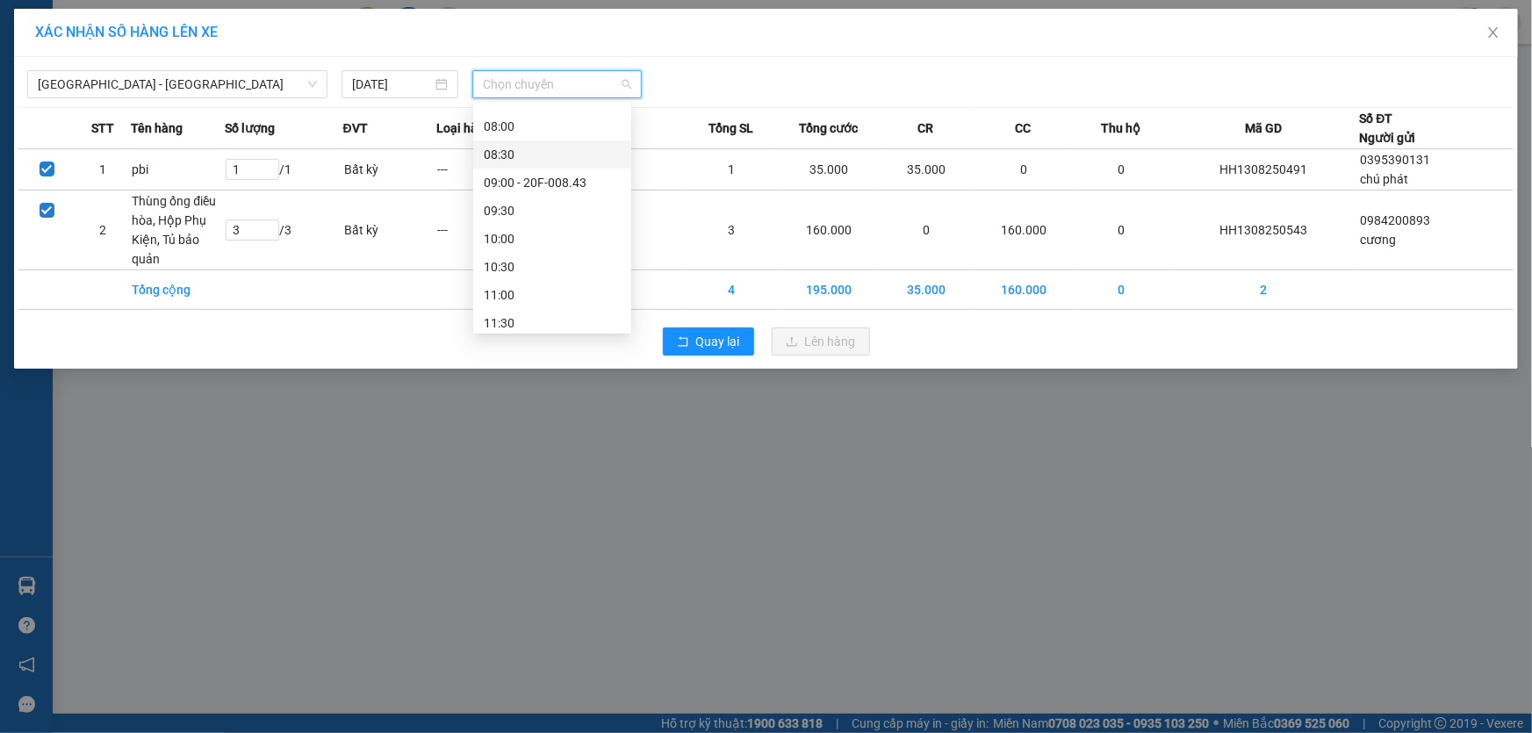
scroll to position [319, 0]
click at [514, 218] on div "11:00" at bounding box center [552, 221] width 137 height 19
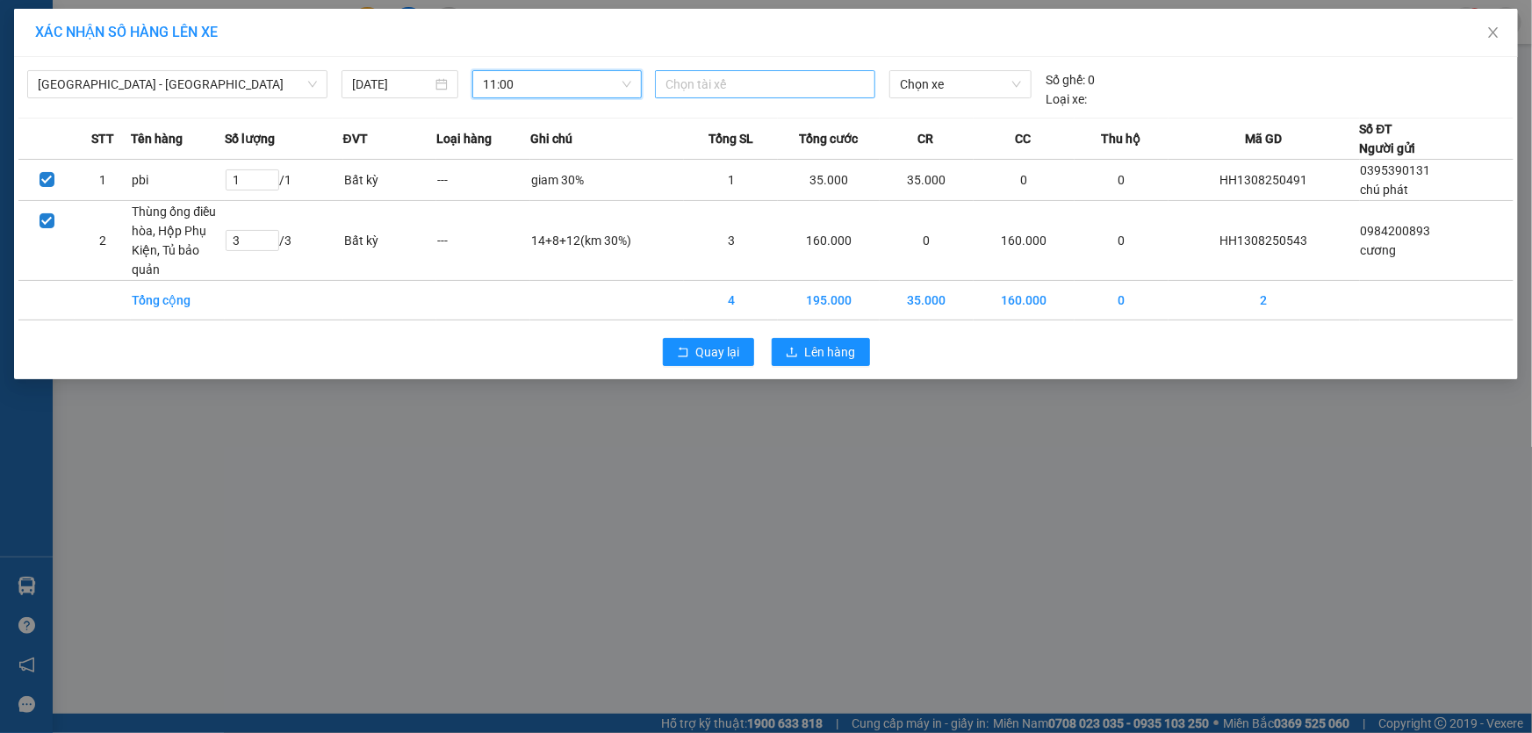
click at [753, 83] on div at bounding box center [765, 84] width 212 height 21
click at [261, 470] on div "XÁC NHẬN SỐ HÀNG LÊN XE Quảng Ninh - Hà Nội 13/08/2025 11:00 Chọn tài xế Chọn x…" at bounding box center [766, 366] width 1532 height 733
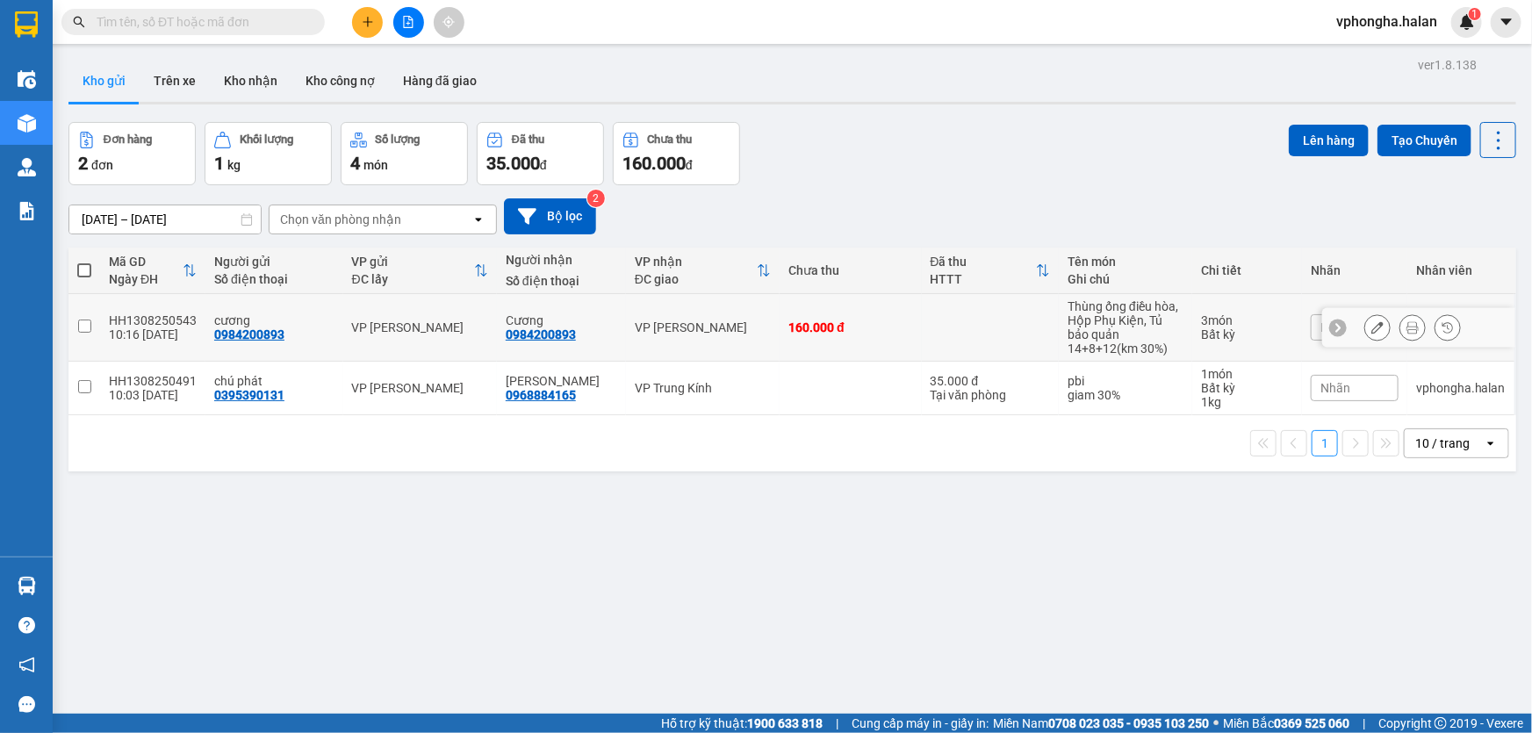
click at [96, 327] on td at bounding box center [84, 328] width 32 height 68
checkbox input "true"
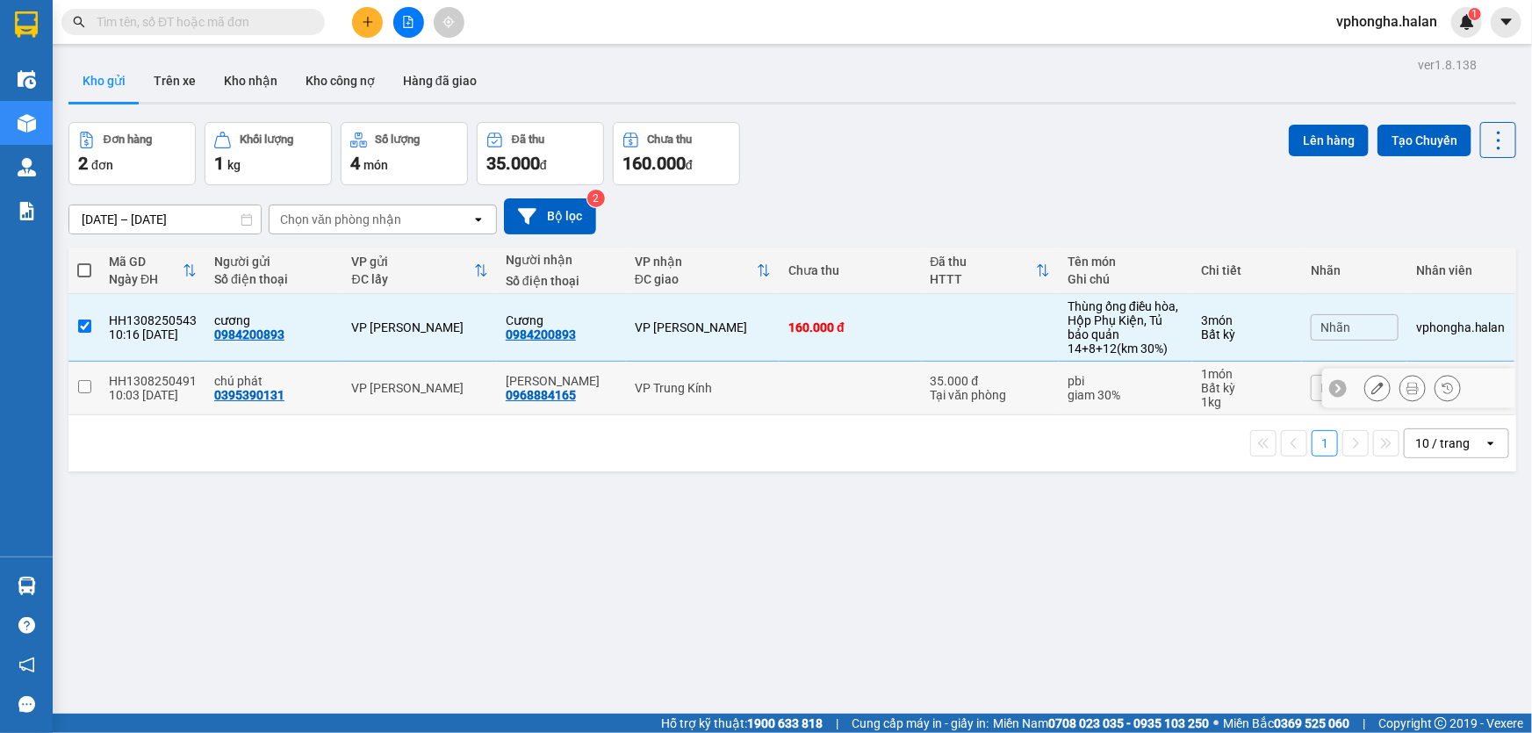
drag, startPoint x: 96, startPoint y: 386, endPoint x: 104, endPoint y: 385, distance: 9.0
click at [96, 386] on td at bounding box center [84, 389] width 32 height 54
checkbox input "true"
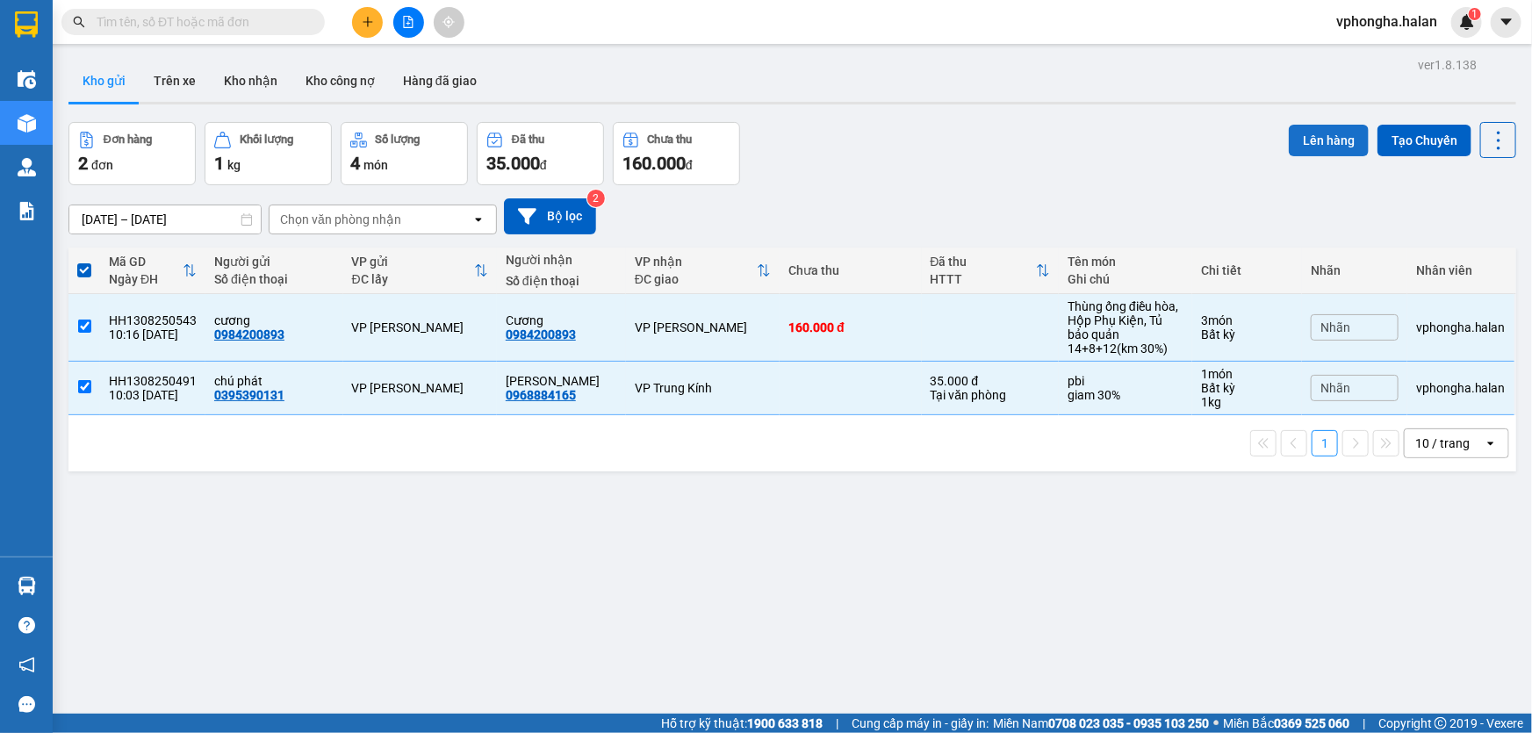
click at [1322, 149] on button "Lên hàng" at bounding box center [1329, 141] width 80 height 32
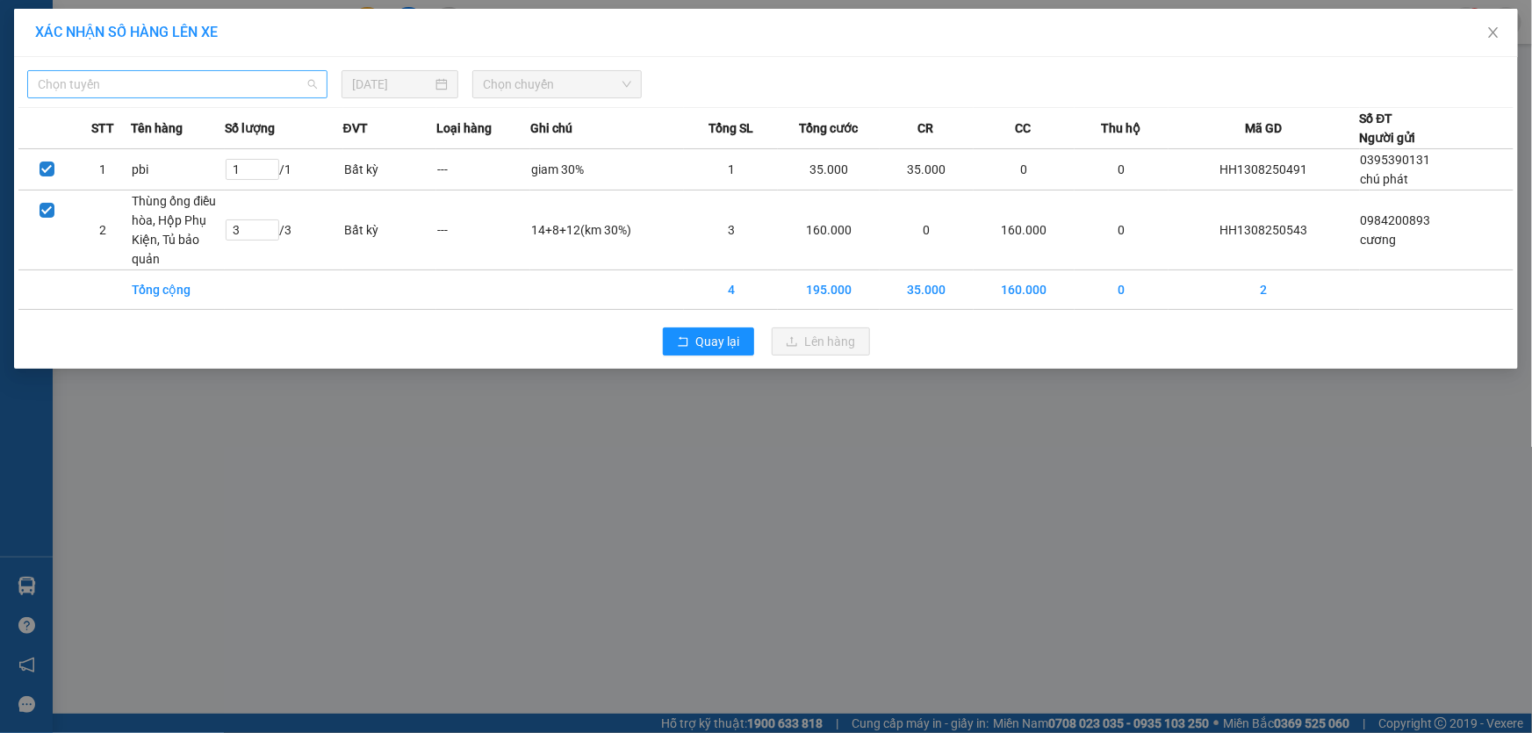
click at [234, 95] on span "Chọn tuyến" at bounding box center [177, 84] width 279 height 26
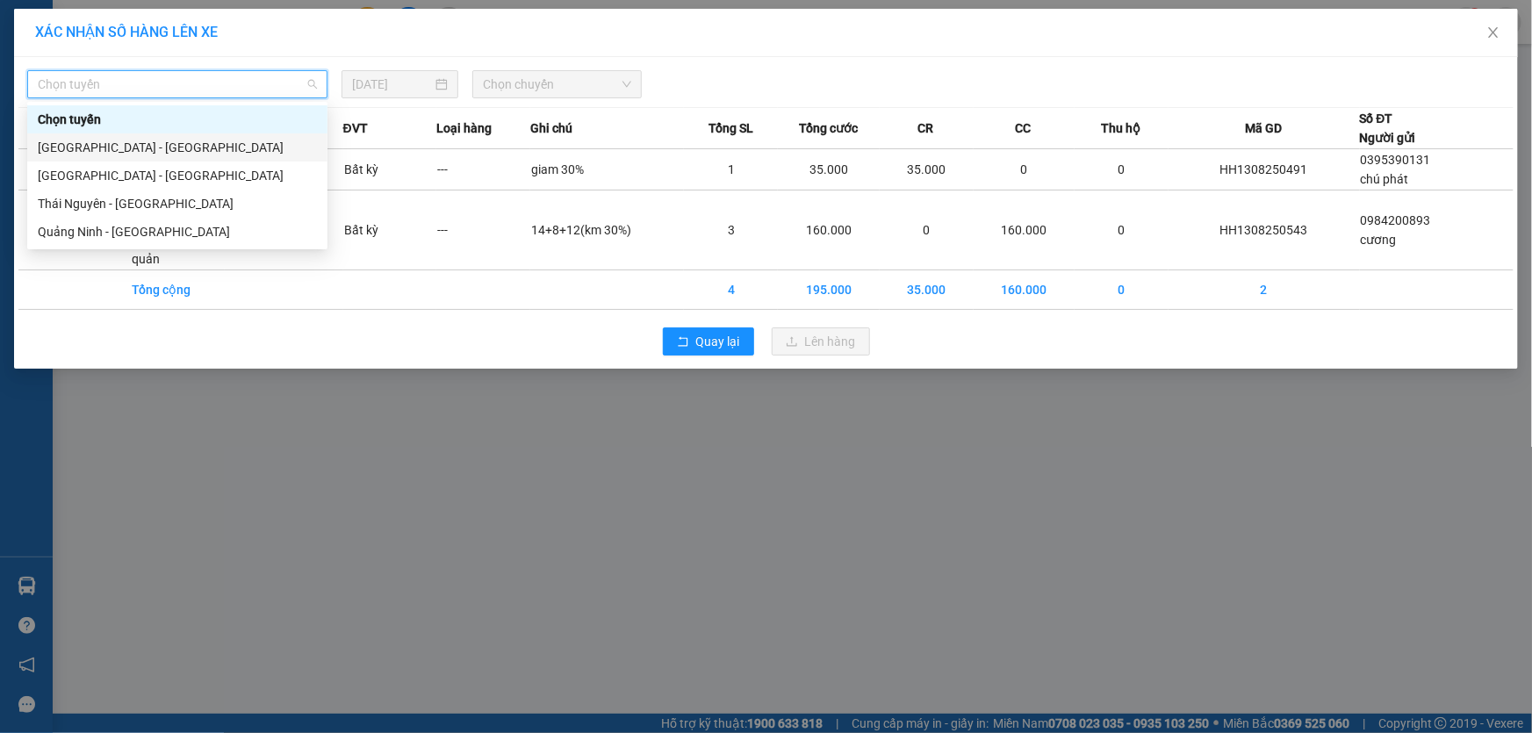
click at [105, 154] on div "[GEOGRAPHIC_DATA] - [GEOGRAPHIC_DATA]" at bounding box center [177, 147] width 279 height 19
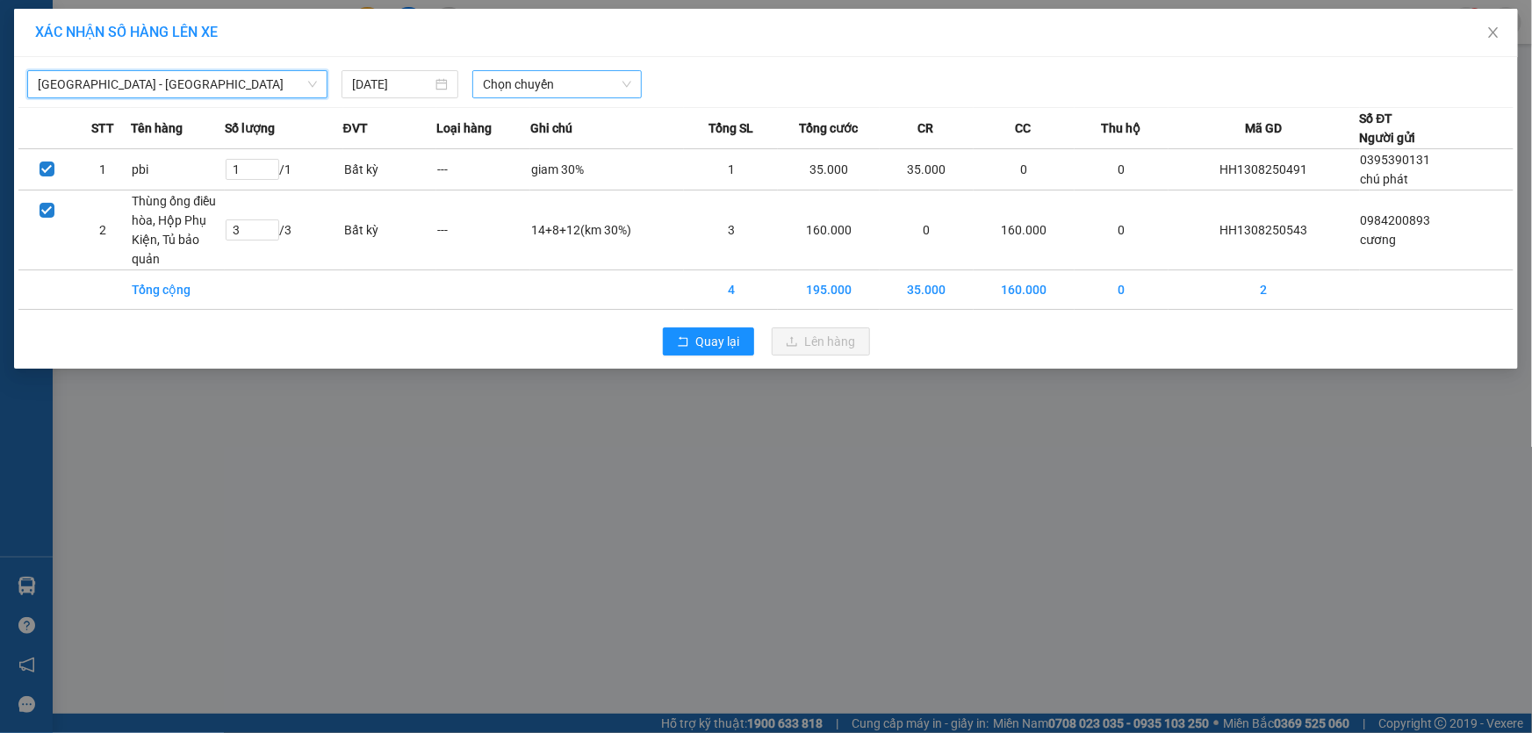
click at [530, 83] on span "Chọn chuyến" at bounding box center [557, 84] width 148 height 26
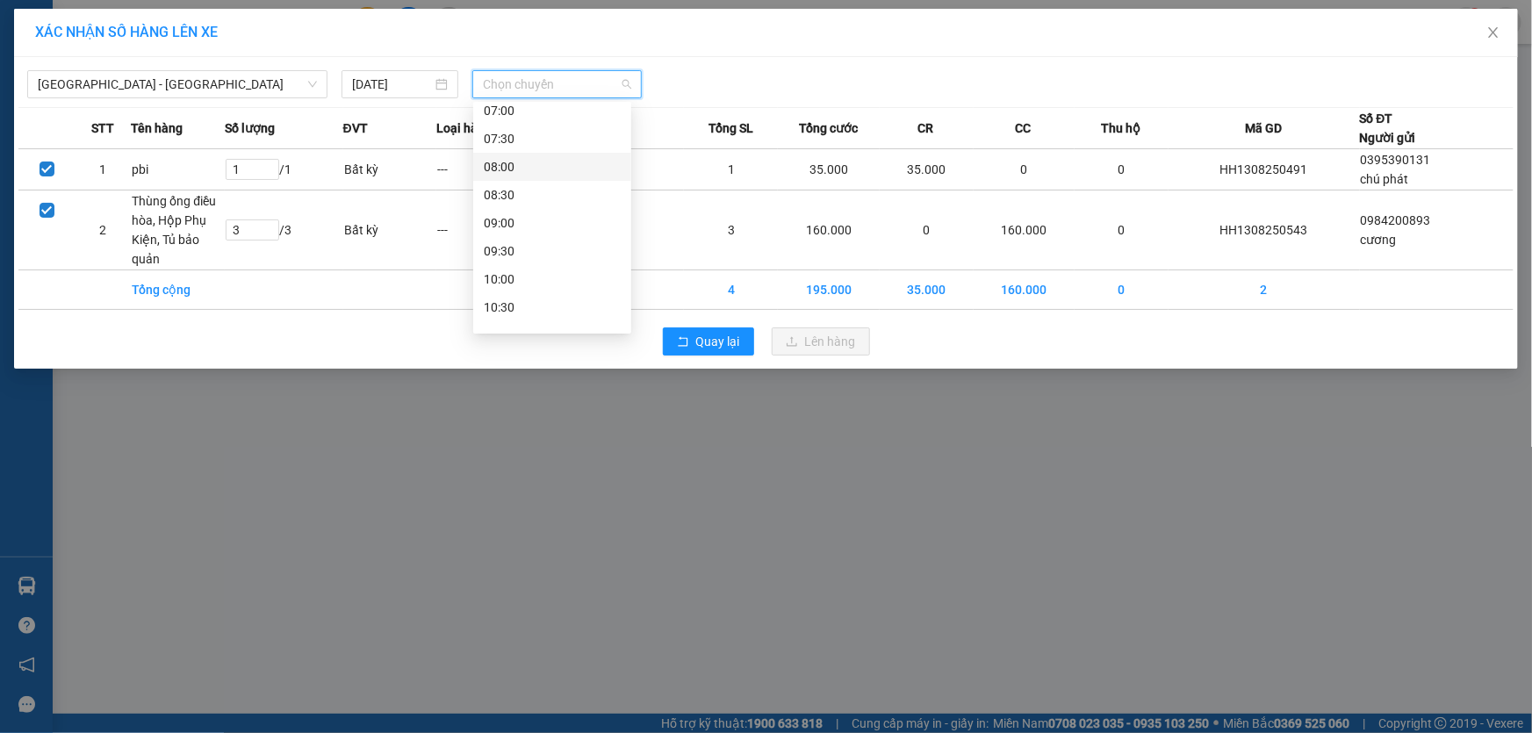
scroll to position [239, 0]
drag, startPoint x: 503, startPoint y: 303, endPoint x: 516, endPoint y: 306, distance: 13.6
click at [504, 303] on div "11:00" at bounding box center [552, 301] width 137 height 19
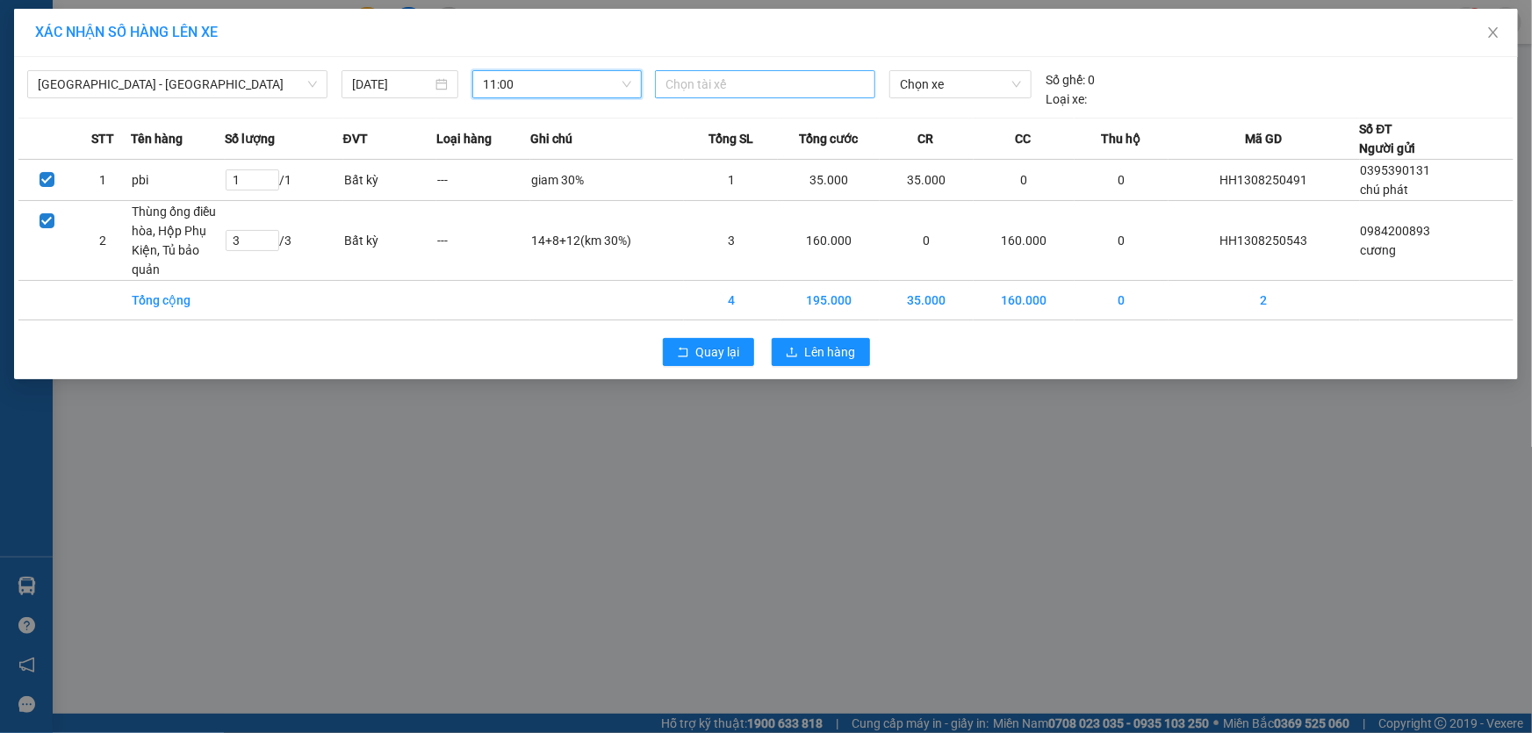
click at [698, 81] on div at bounding box center [765, 84] width 212 height 21
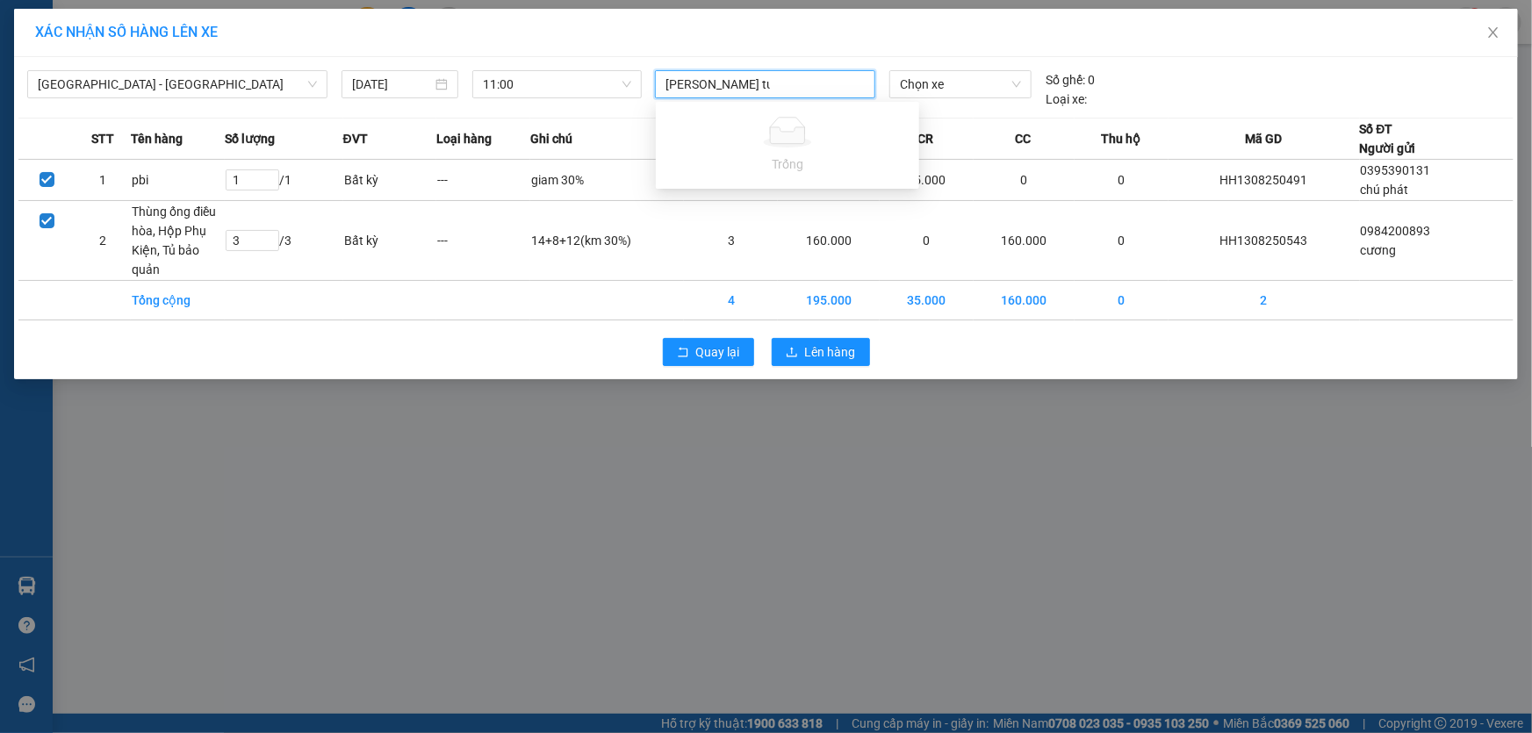
type input "Nguyễn quốc tuấn"
click at [939, 84] on span "Chọn xe" at bounding box center [960, 84] width 121 height 26
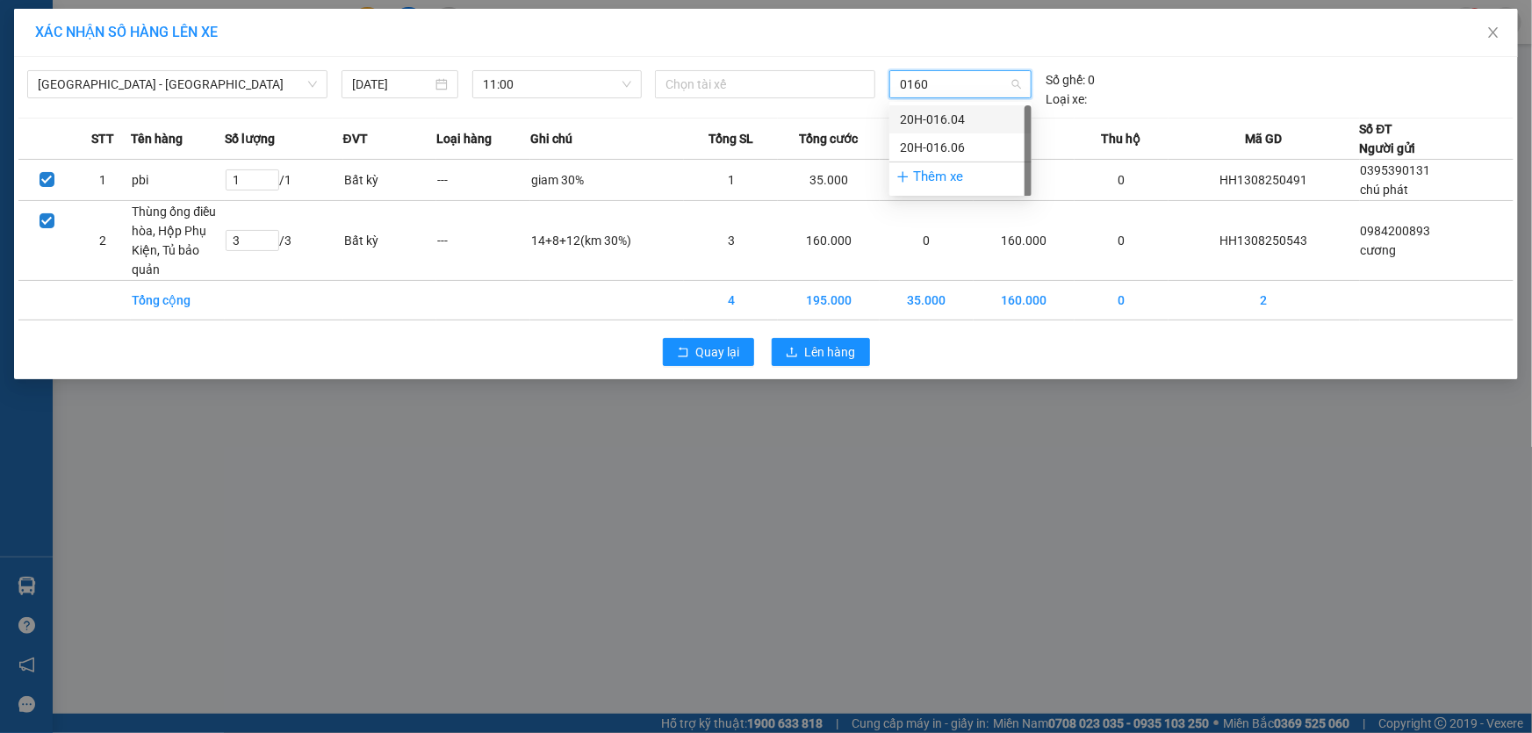
type input "01604"
click at [968, 126] on div "20H-016.04" at bounding box center [960, 119] width 121 height 19
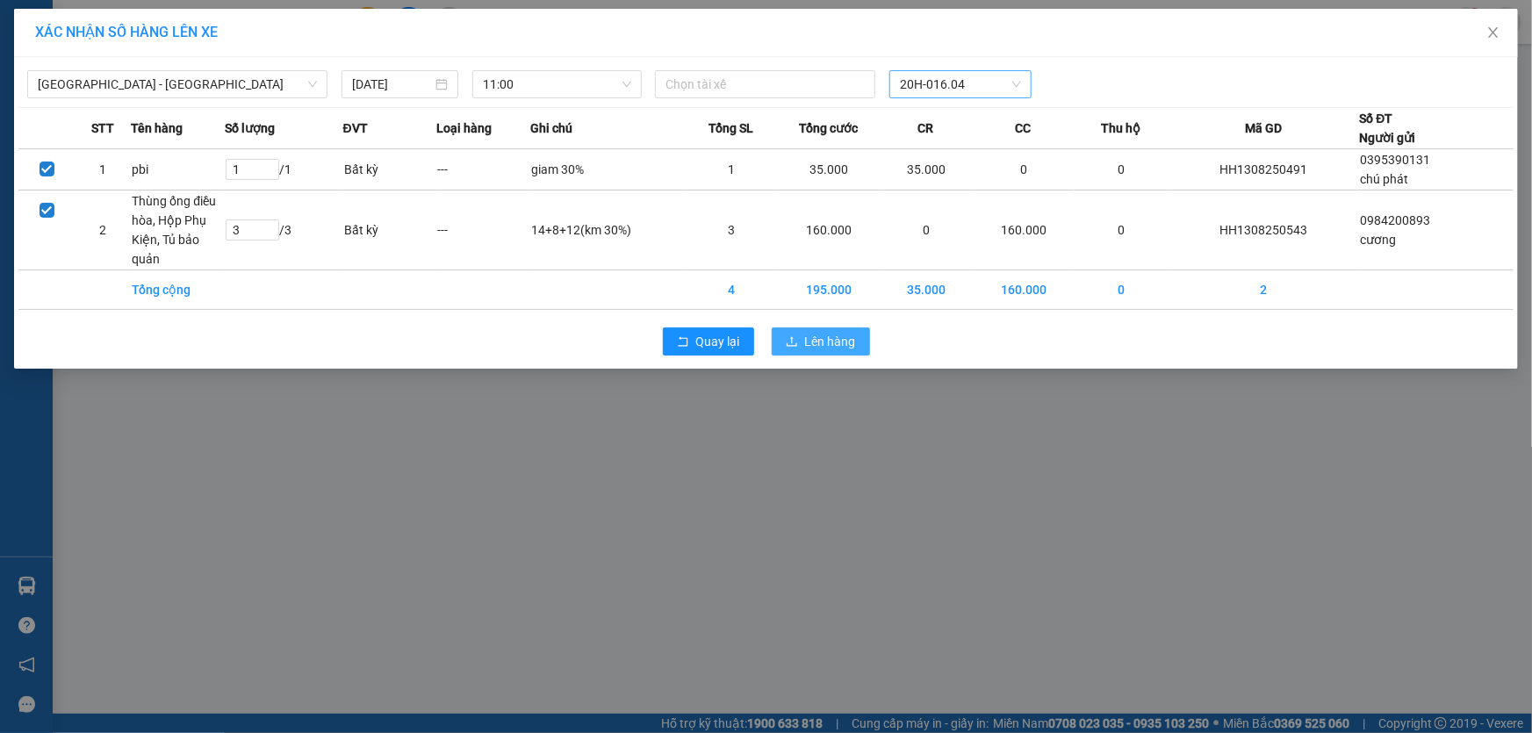
click at [826, 349] on span "Lên hàng" at bounding box center [830, 341] width 51 height 19
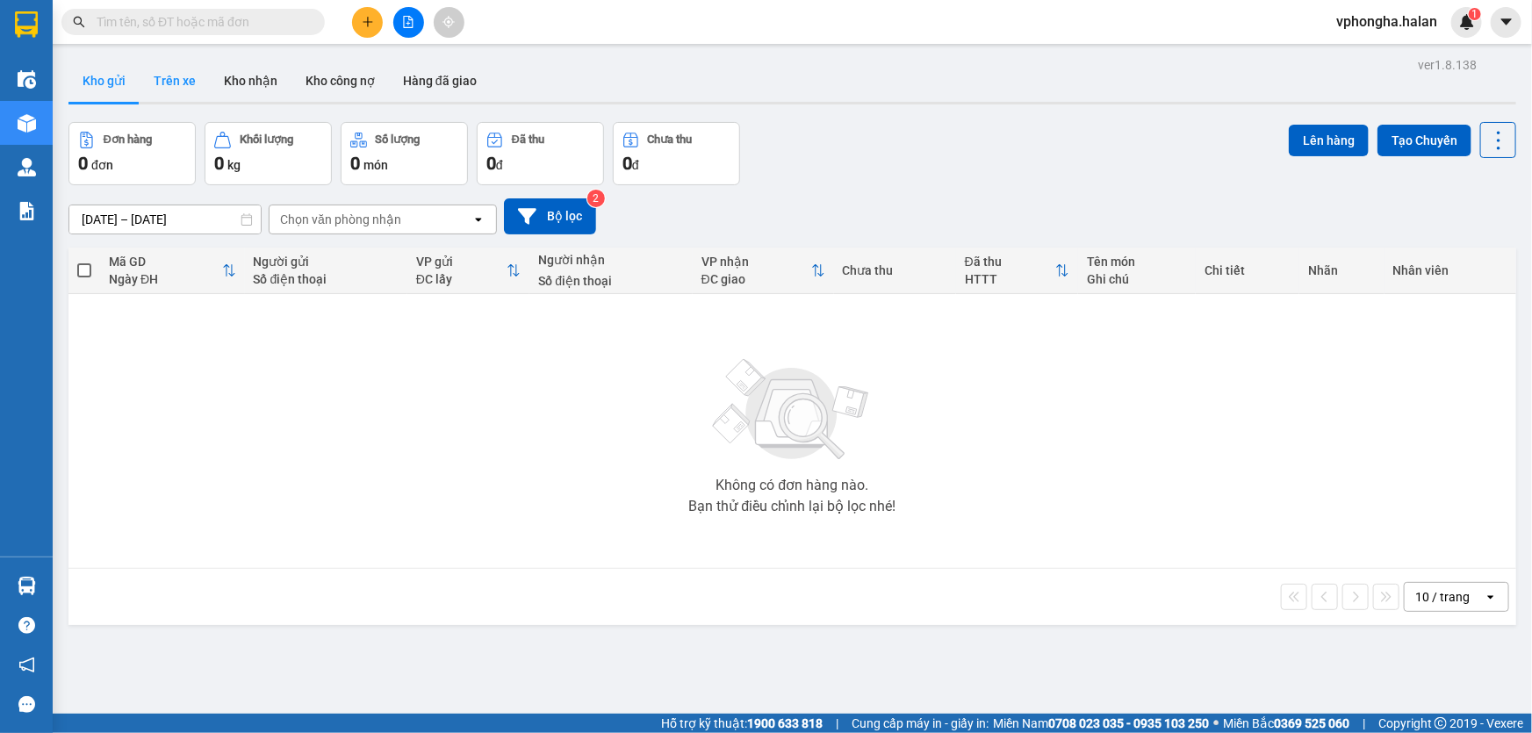
click at [174, 83] on button "Trên xe" at bounding box center [175, 81] width 70 height 42
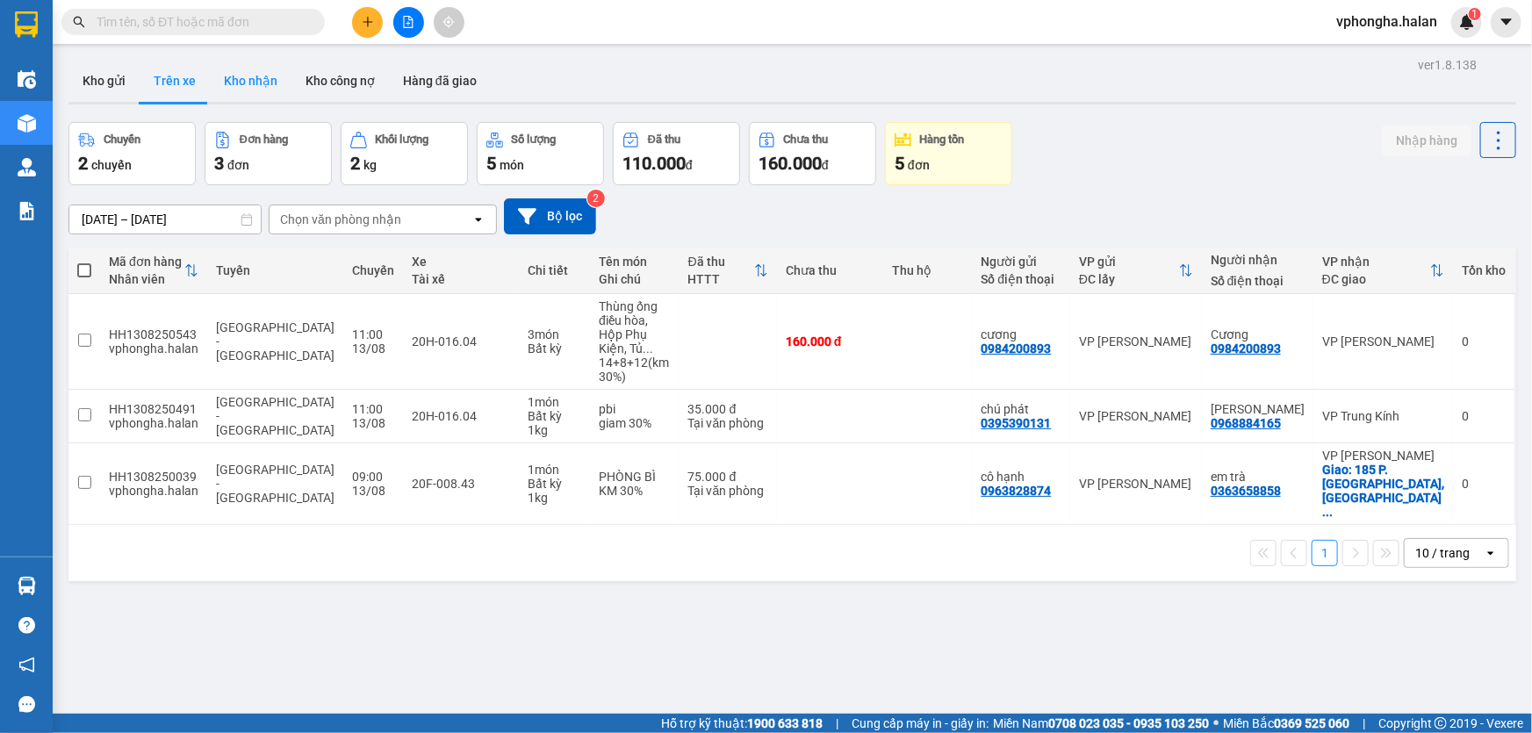
click at [250, 79] on button "Kho nhận" at bounding box center [251, 81] width 82 height 42
type input "[DATE] – [DATE]"
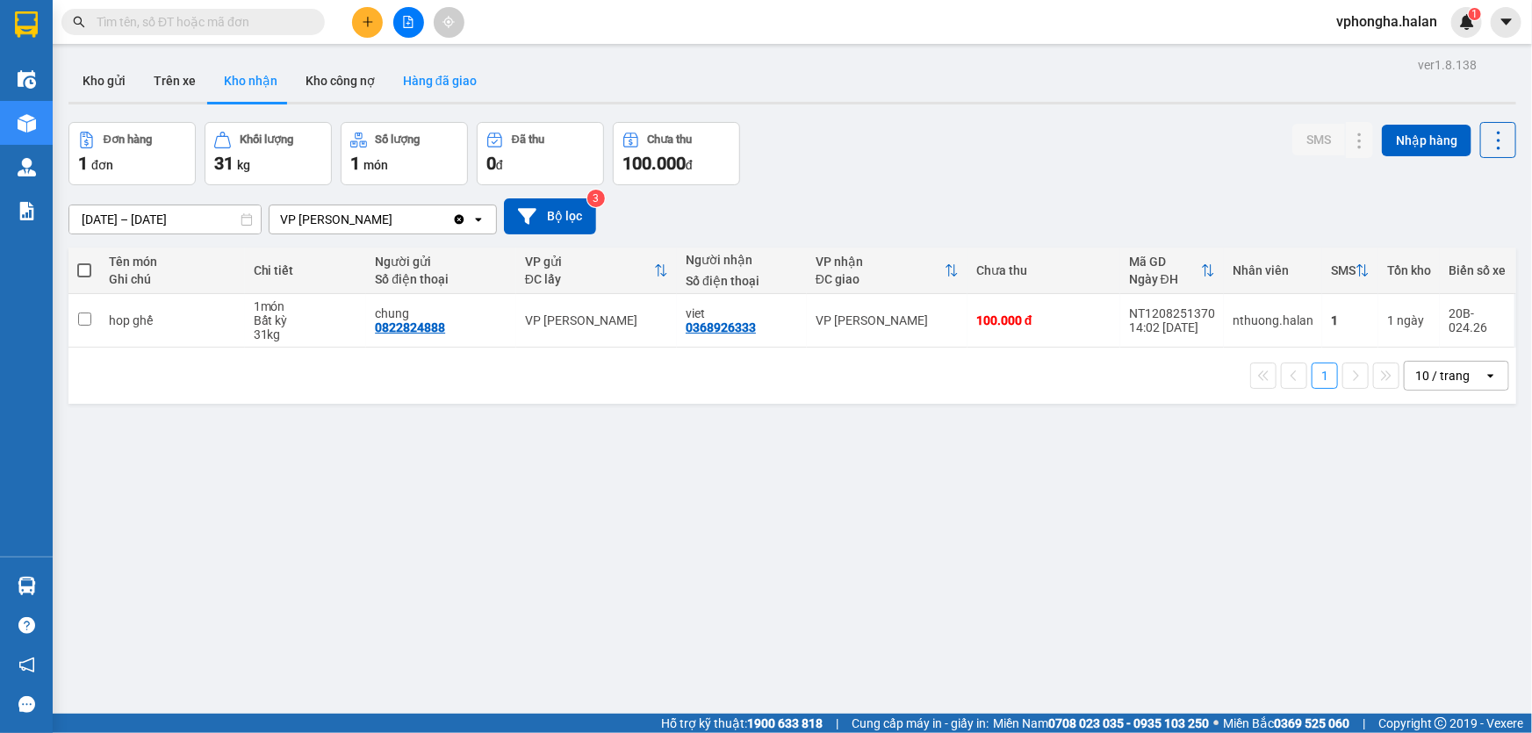
click at [453, 77] on button "Hàng đã giao" at bounding box center [440, 81] width 102 height 42
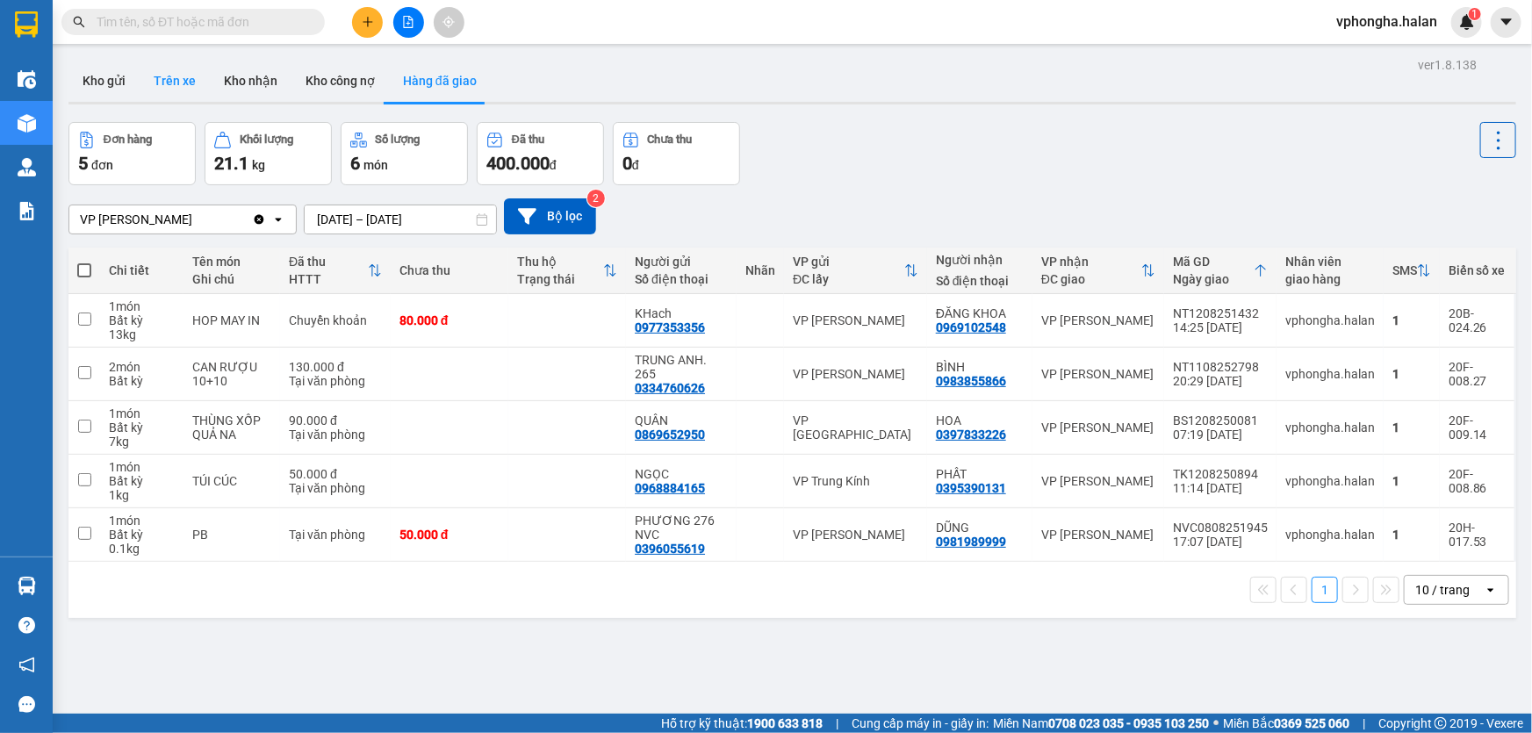
click at [177, 82] on button "Trên xe" at bounding box center [175, 81] width 70 height 42
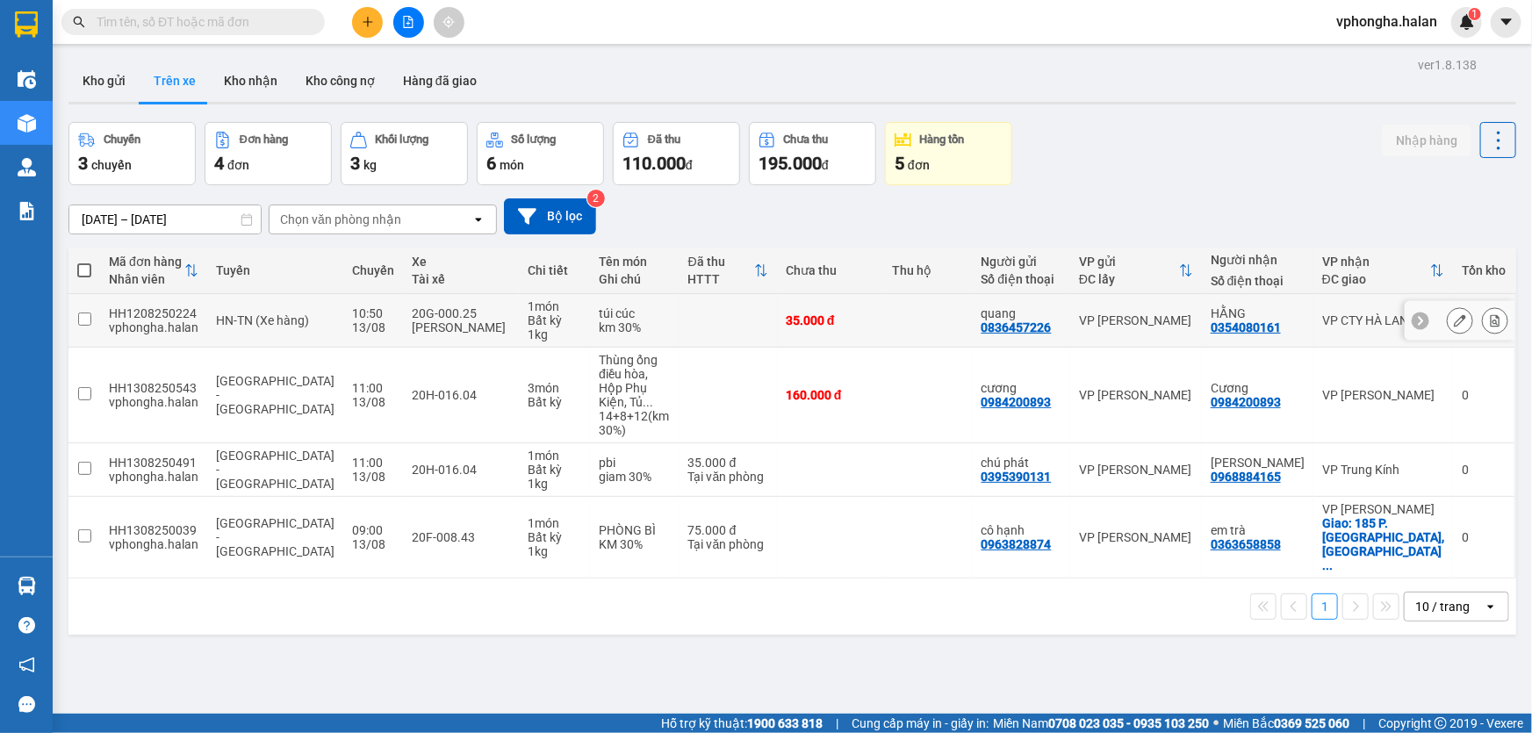
click at [888, 334] on td at bounding box center [927, 321] width 89 height 54
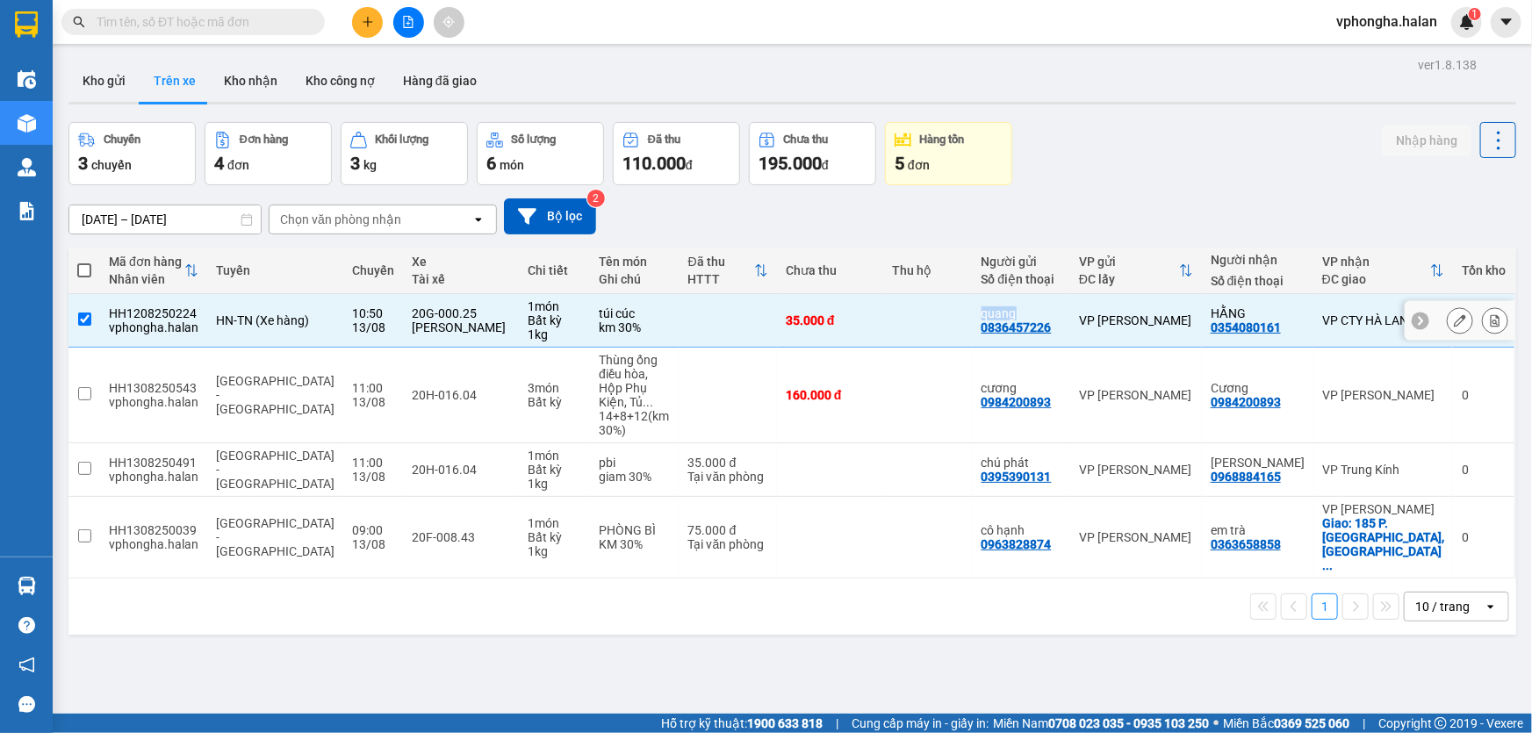
click at [888, 334] on td at bounding box center [927, 321] width 89 height 54
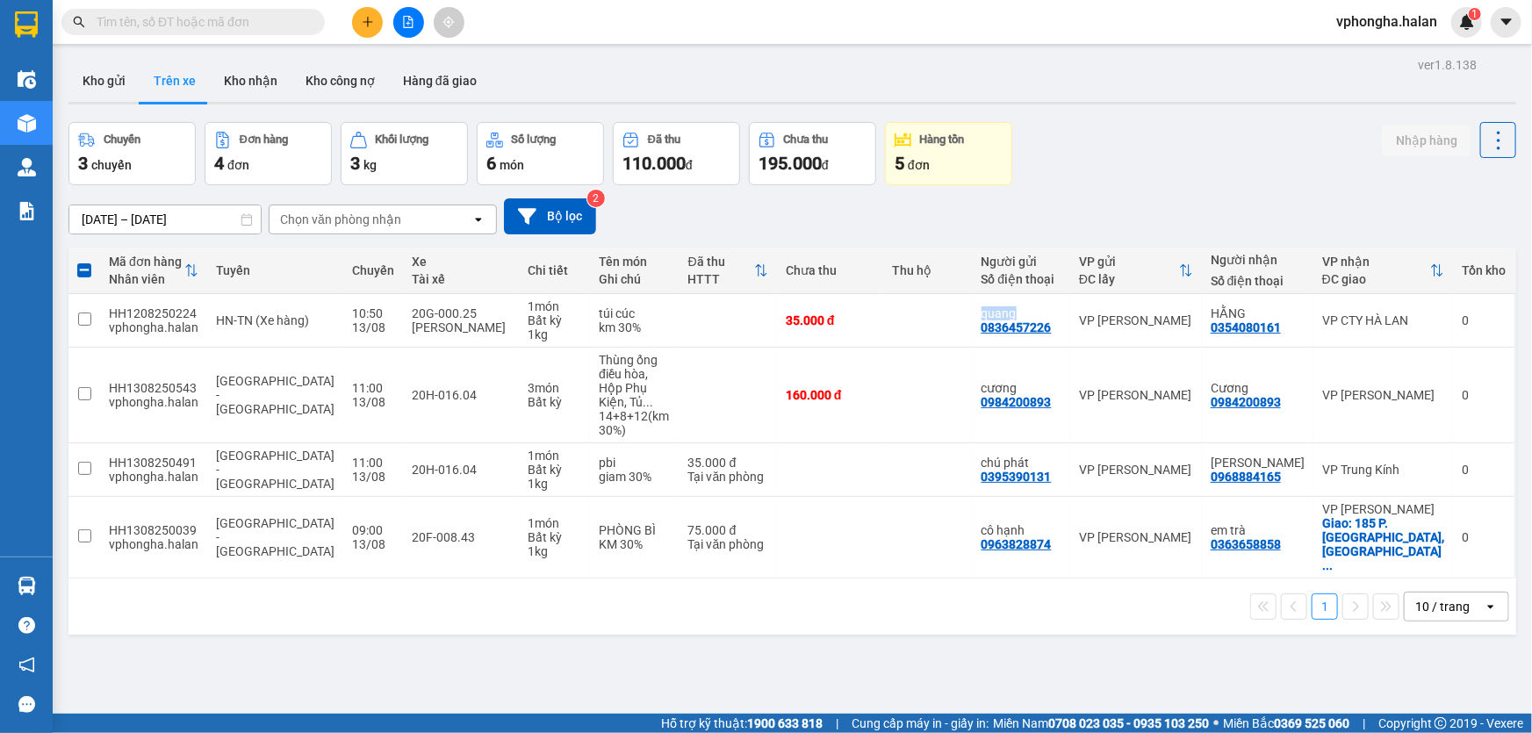
click at [877, 322] on div at bounding box center [877, 322] width 0 height 0
click at [825, 618] on div "ver 1.8.138 Kho gửi Trên xe Kho nhận Kho công nợ Hàng đã giao Chuyến 3 chuyến Đ…" at bounding box center [792, 419] width 1462 height 733
drag, startPoint x: 195, startPoint y: 313, endPoint x: 132, endPoint y: 315, distance: 63.3
click at [126, 315] on div "HH1208250224" at bounding box center [154, 313] width 90 height 14
checkbox input "true"
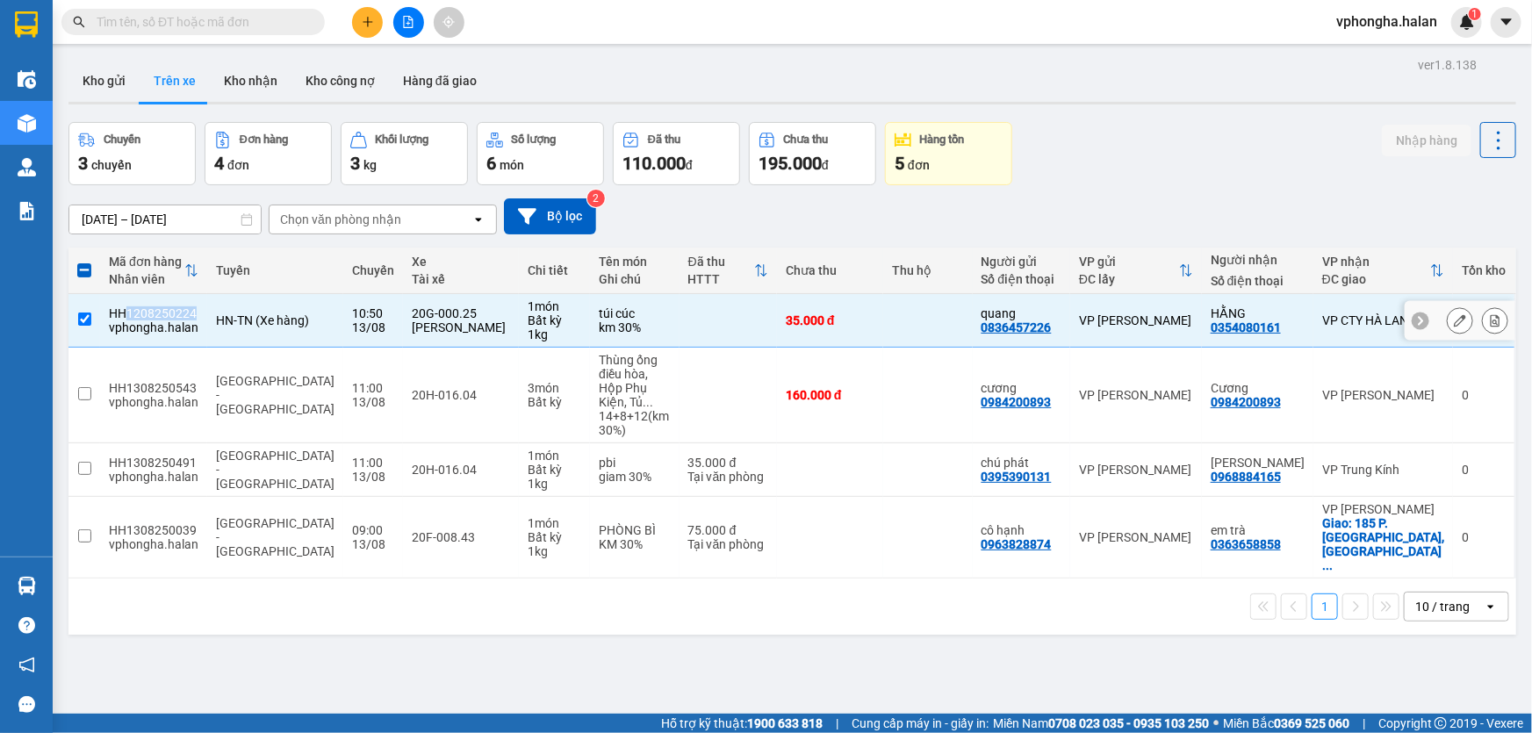
copy div "1208250224"
click at [140, 20] on input "text" at bounding box center [200, 21] width 207 height 19
paste input "1208250224"
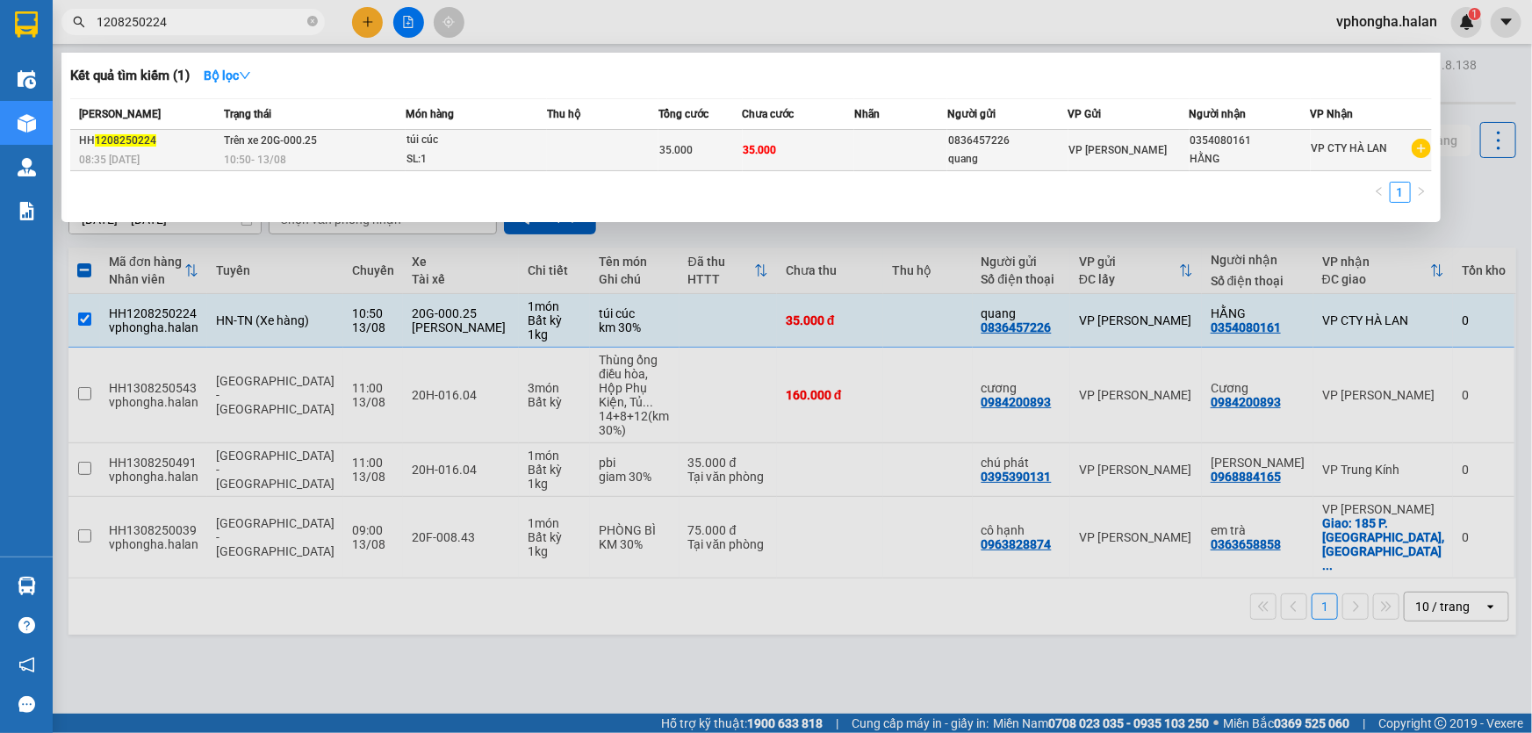
type input "1208250224"
click at [327, 150] on div "10:50 - 13/08" at bounding box center [314, 159] width 181 height 19
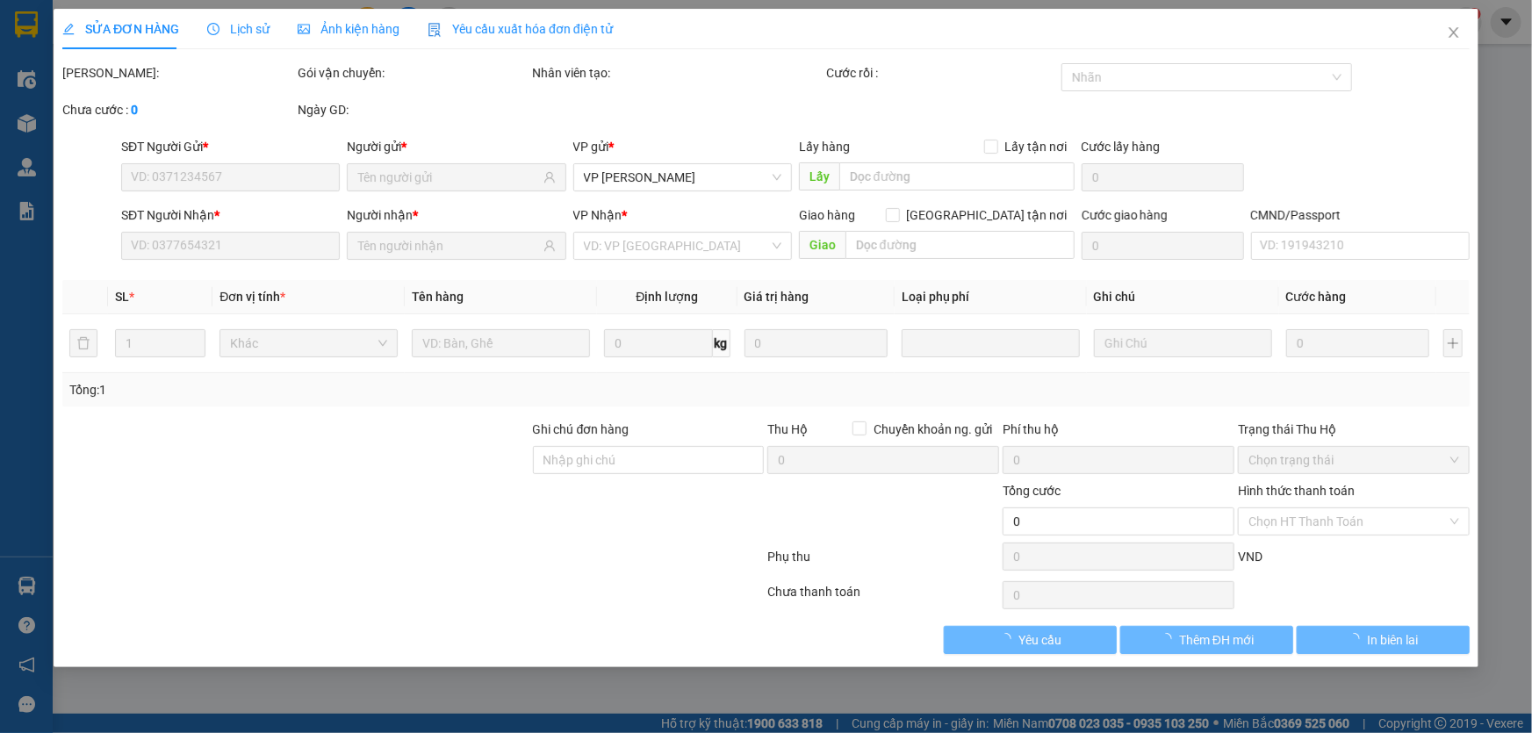
click at [327, 150] on div "SĐT Người Gửi *" at bounding box center [230, 146] width 219 height 19
type input "0836457226"
type input "0354080161"
type input "35.000"
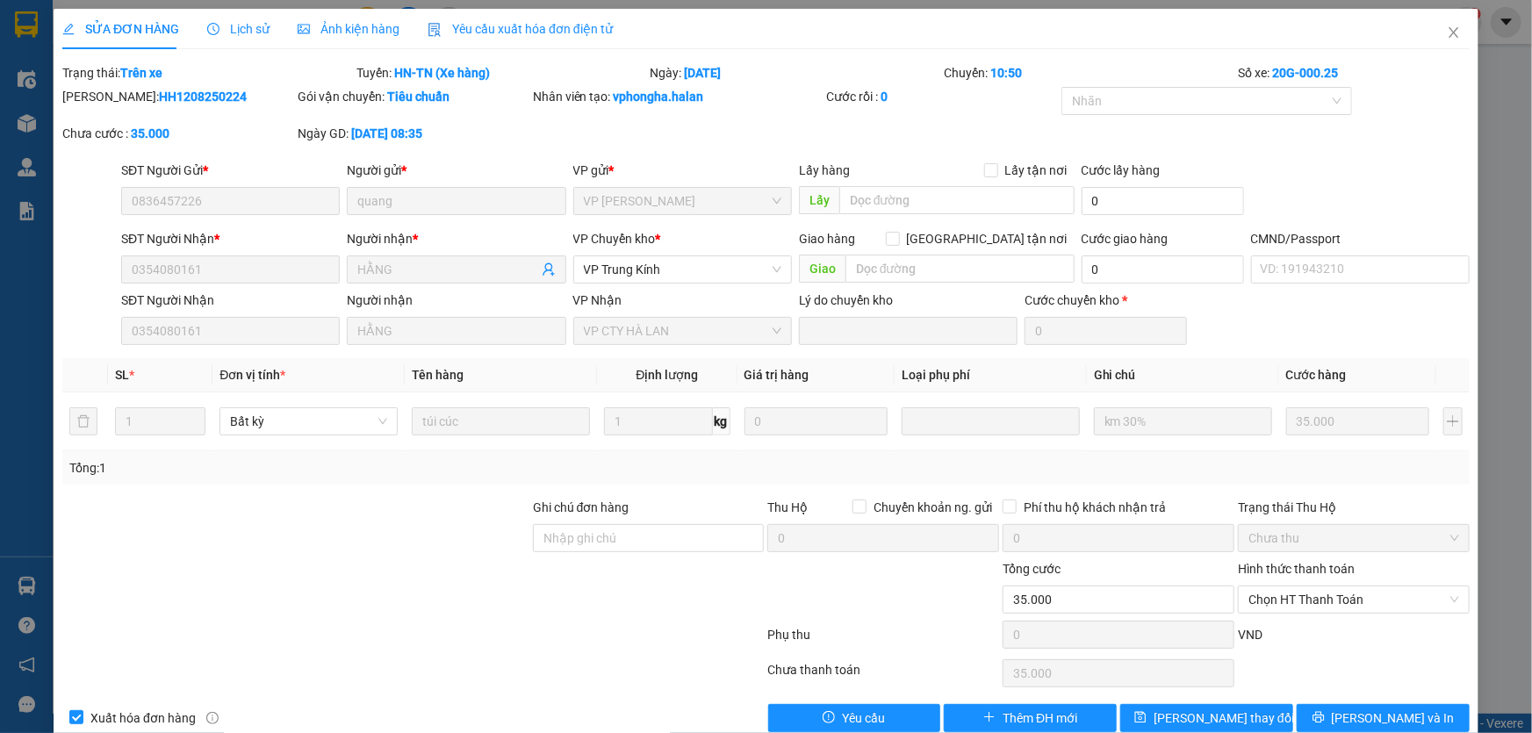
click at [147, 34] on span "SỬA ĐƠN HÀNG" at bounding box center [120, 29] width 117 height 14
click at [15, 290] on div "SỬA ĐƠN HÀNG Lịch sử Ảnh kiện hàng Yêu cầu xuất hóa đơn điện tử Total Paid Fee …" at bounding box center [766, 366] width 1532 height 733
click at [1447, 37] on icon "close" at bounding box center [1454, 32] width 14 height 14
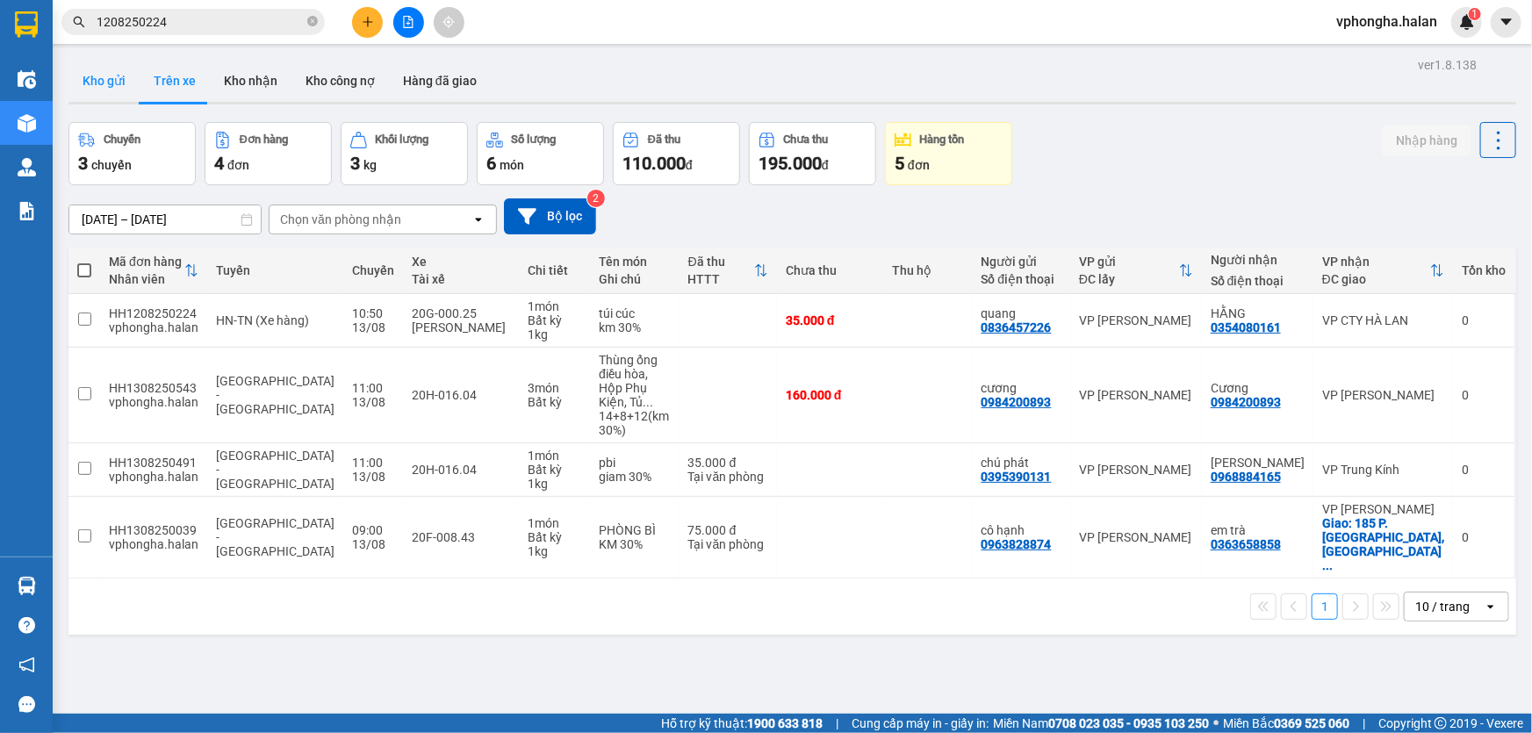
click at [104, 83] on button "Kho gửi" at bounding box center [103, 81] width 71 height 42
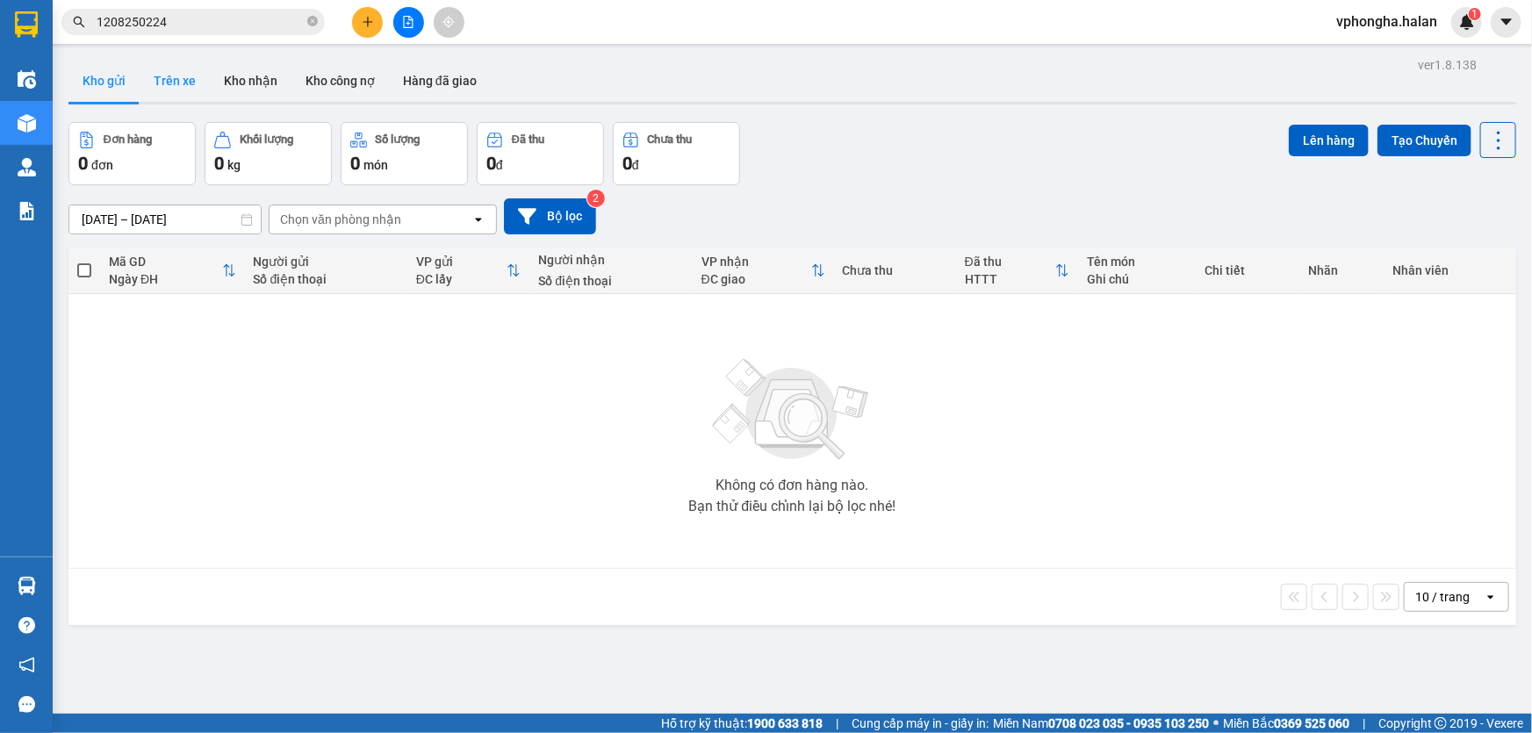
click at [167, 81] on button "Trên xe" at bounding box center [175, 81] width 70 height 42
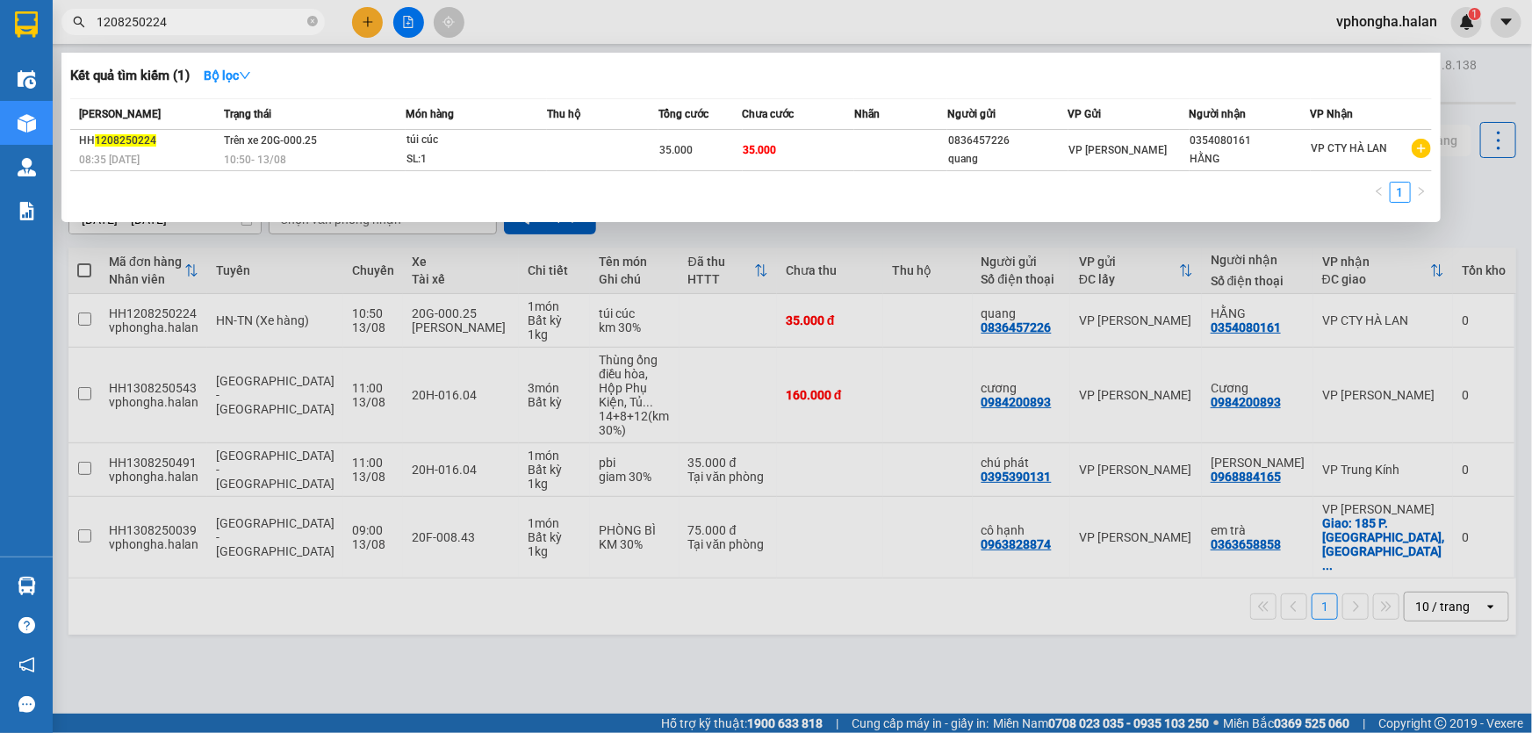
click at [238, 18] on input "1208250224" at bounding box center [200, 21] width 207 height 19
click at [775, 634] on div at bounding box center [766, 366] width 1532 height 733
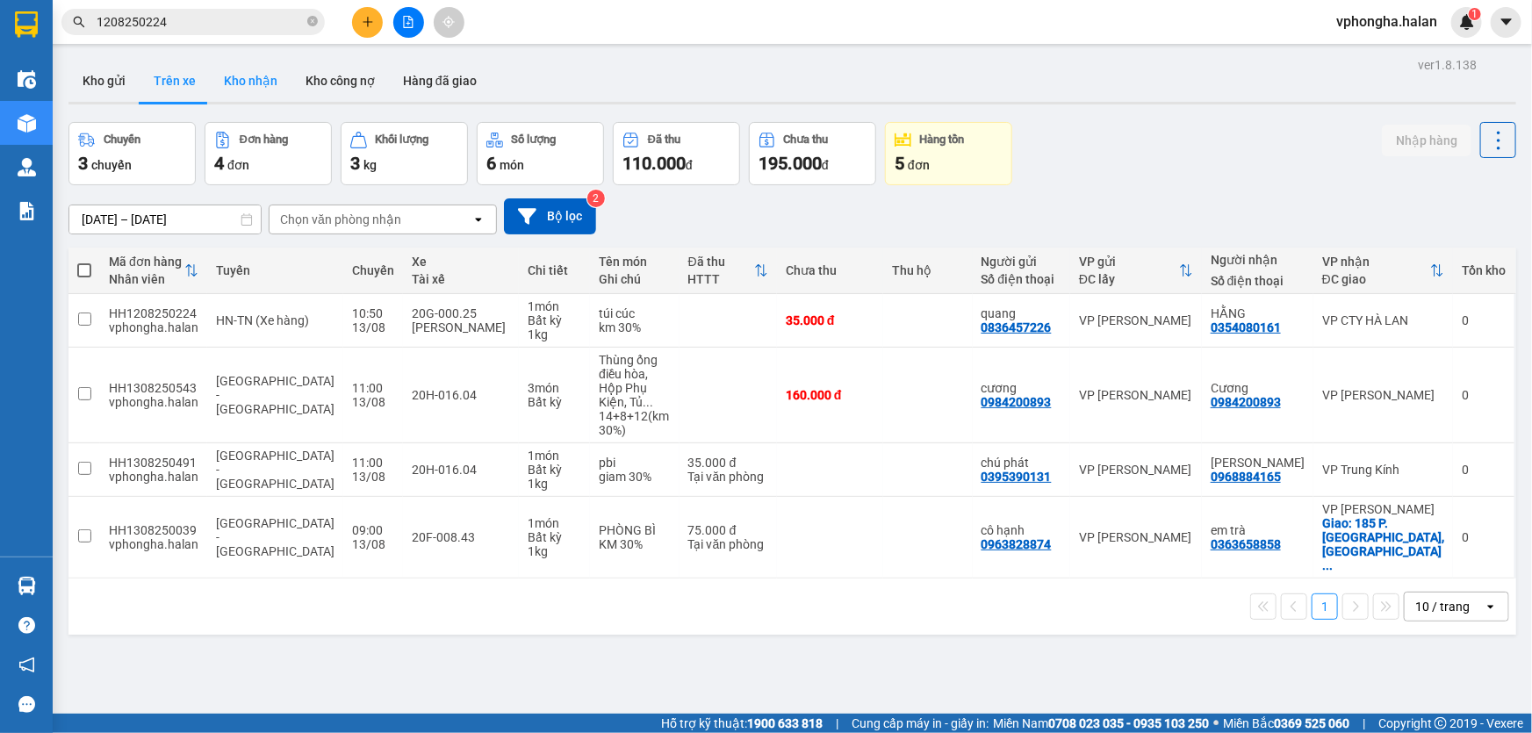
click at [247, 82] on button "Kho nhận" at bounding box center [251, 81] width 82 height 42
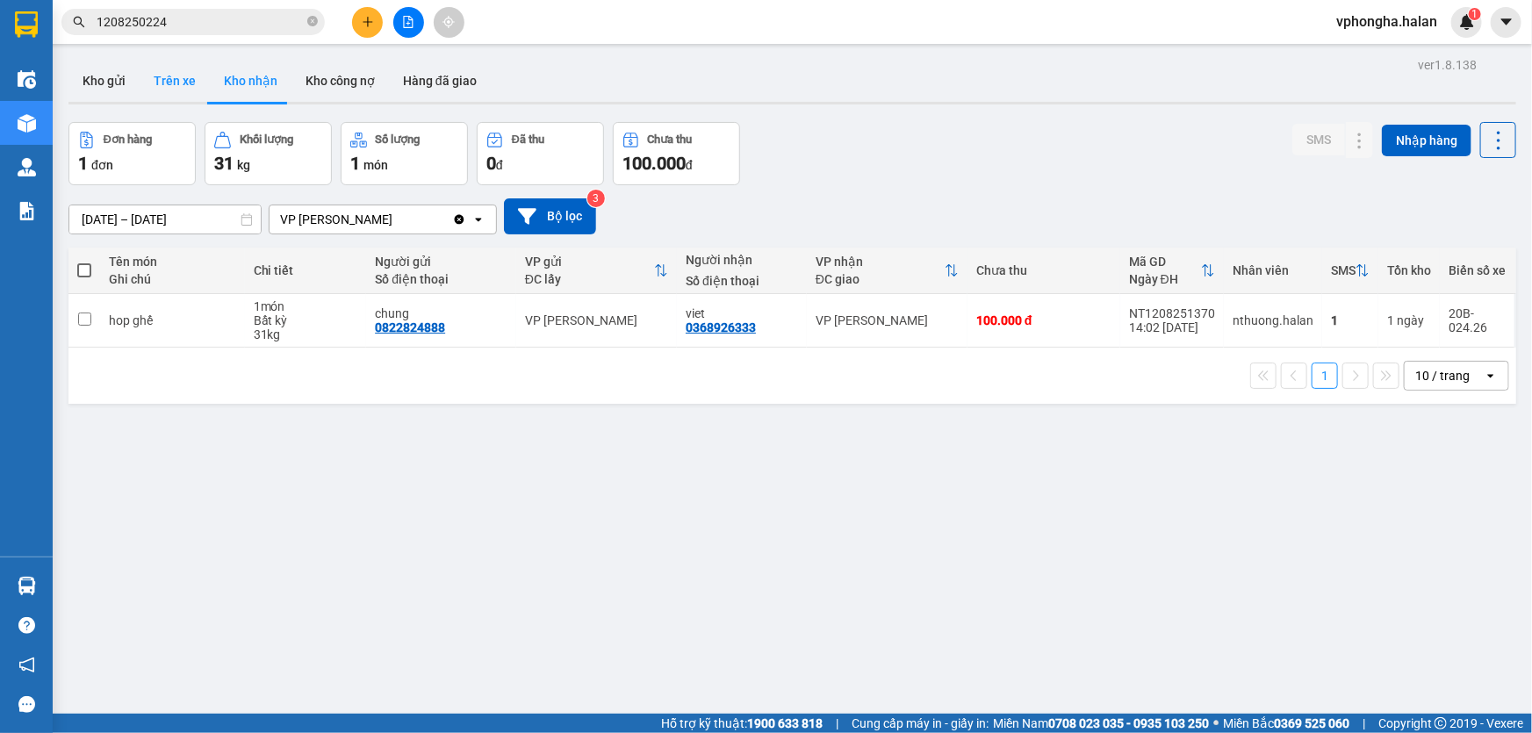
click at [171, 83] on button "Trên xe" at bounding box center [175, 81] width 70 height 42
type input "[DATE] – [DATE]"
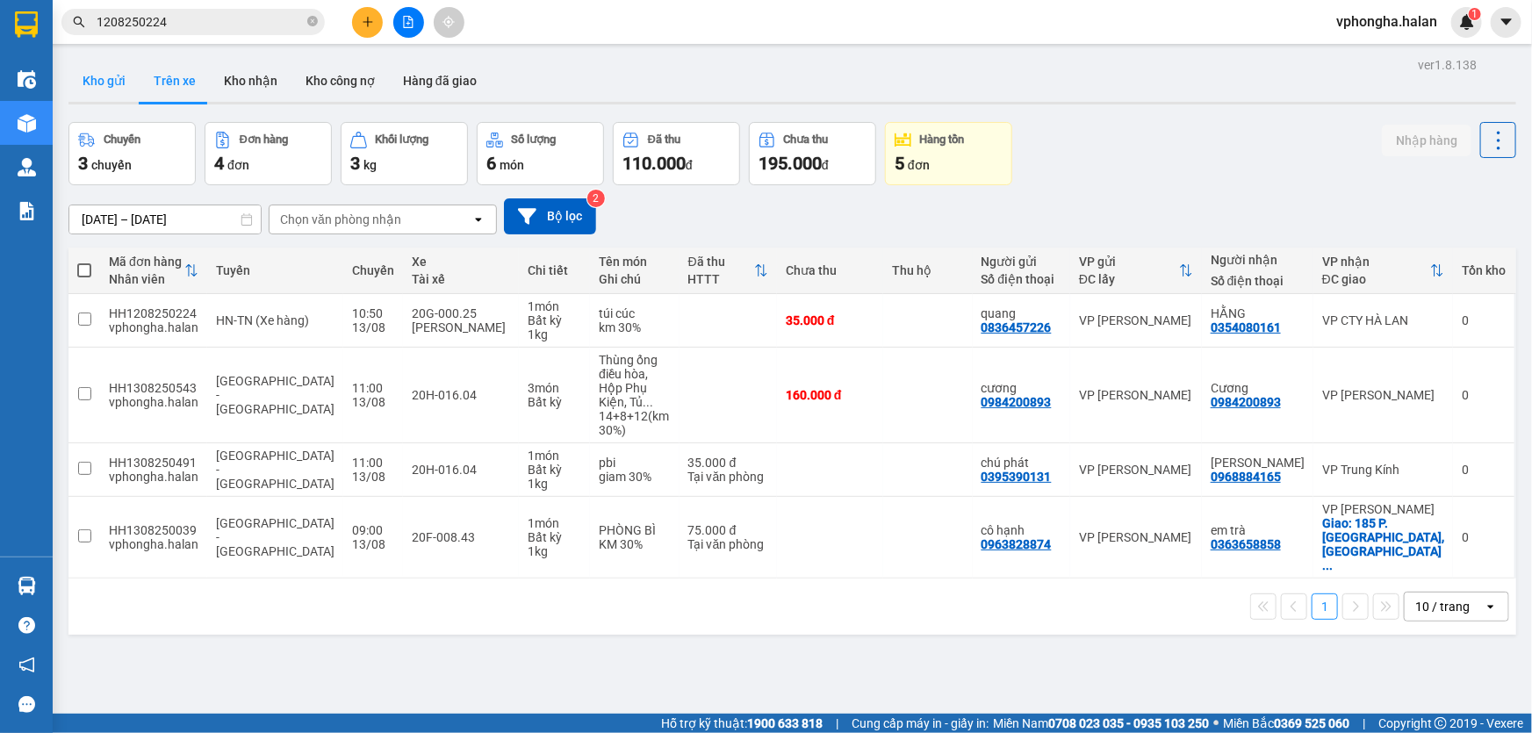
click at [114, 86] on button "Kho gửi" at bounding box center [103, 81] width 71 height 42
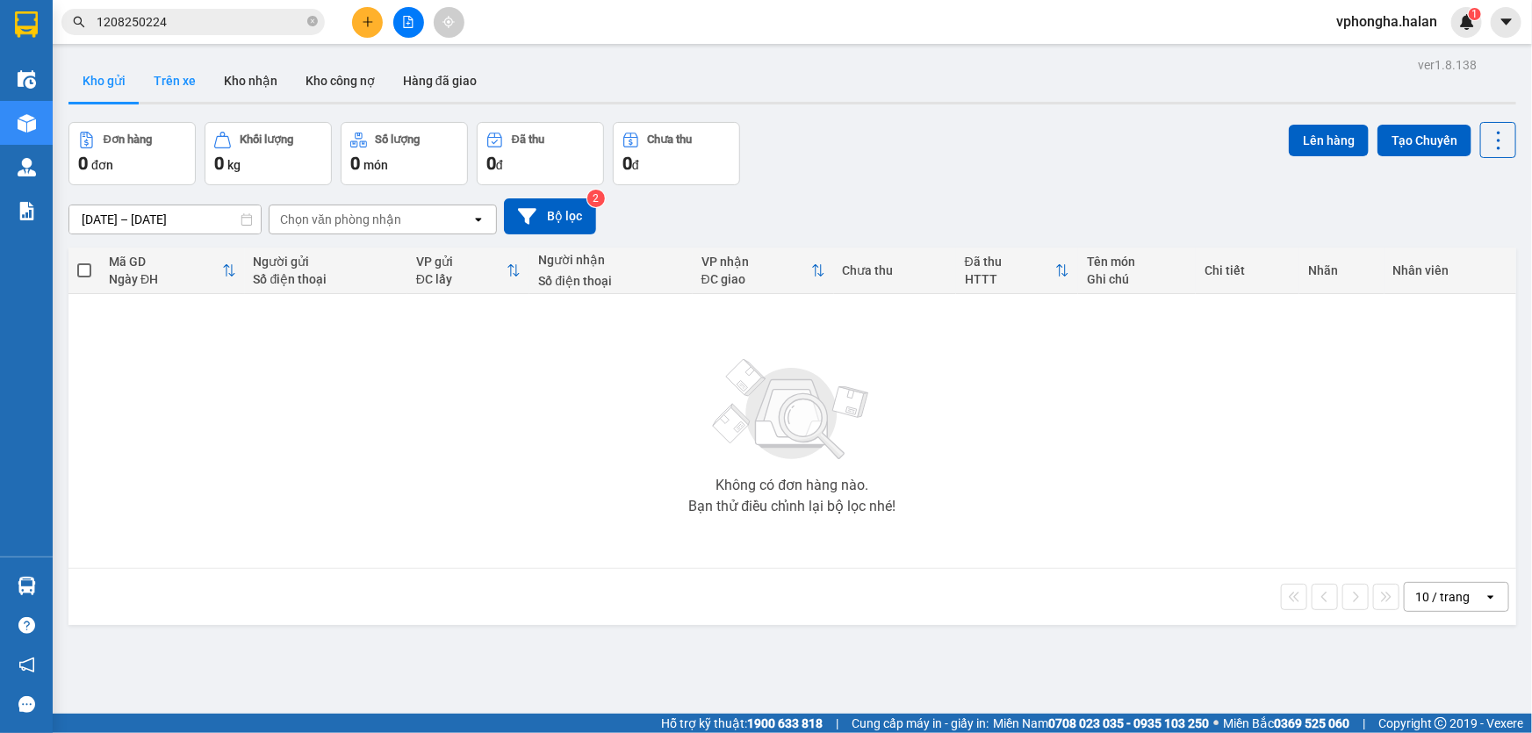
click at [179, 76] on button "Trên xe" at bounding box center [175, 81] width 70 height 42
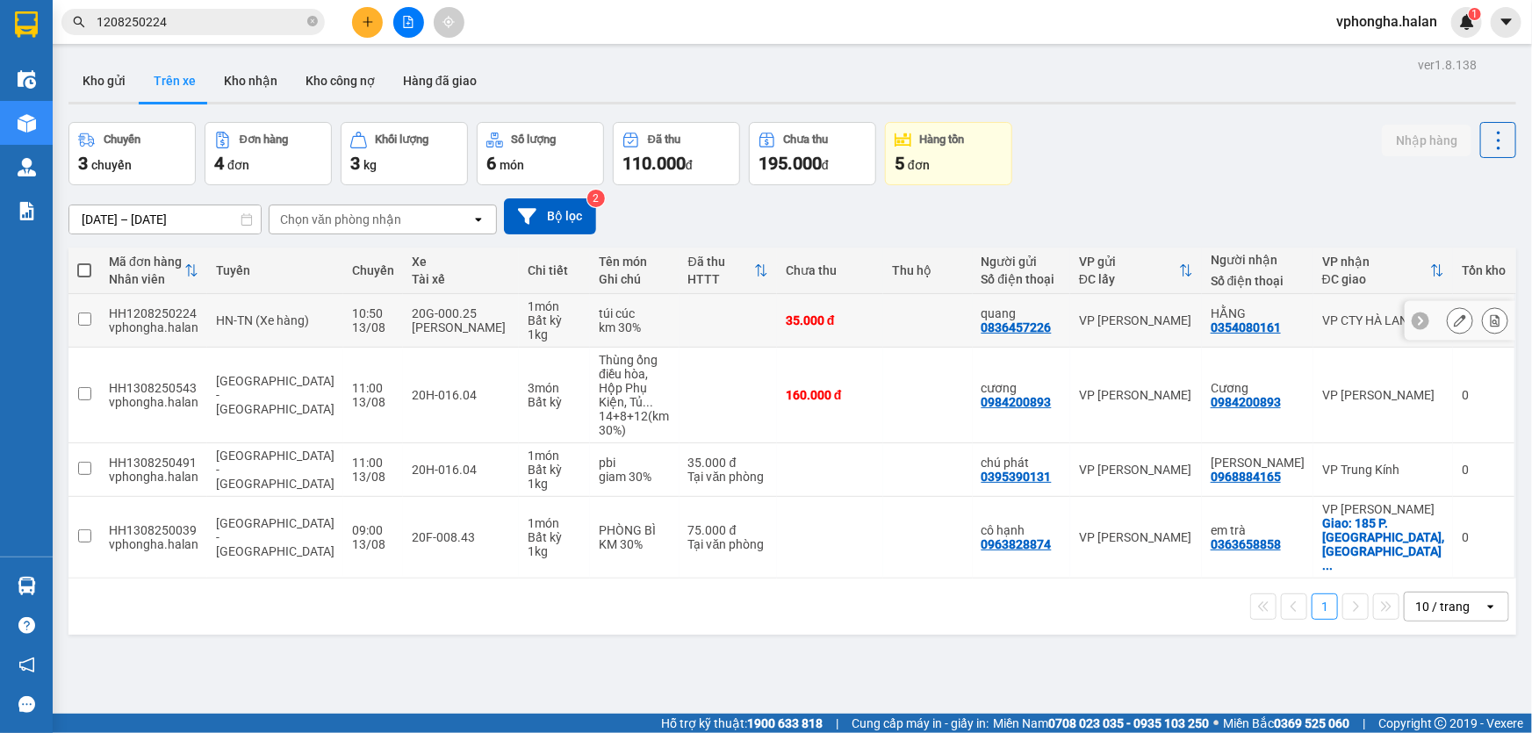
click at [743, 318] on td at bounding box center [728, 321] width 97 height 54
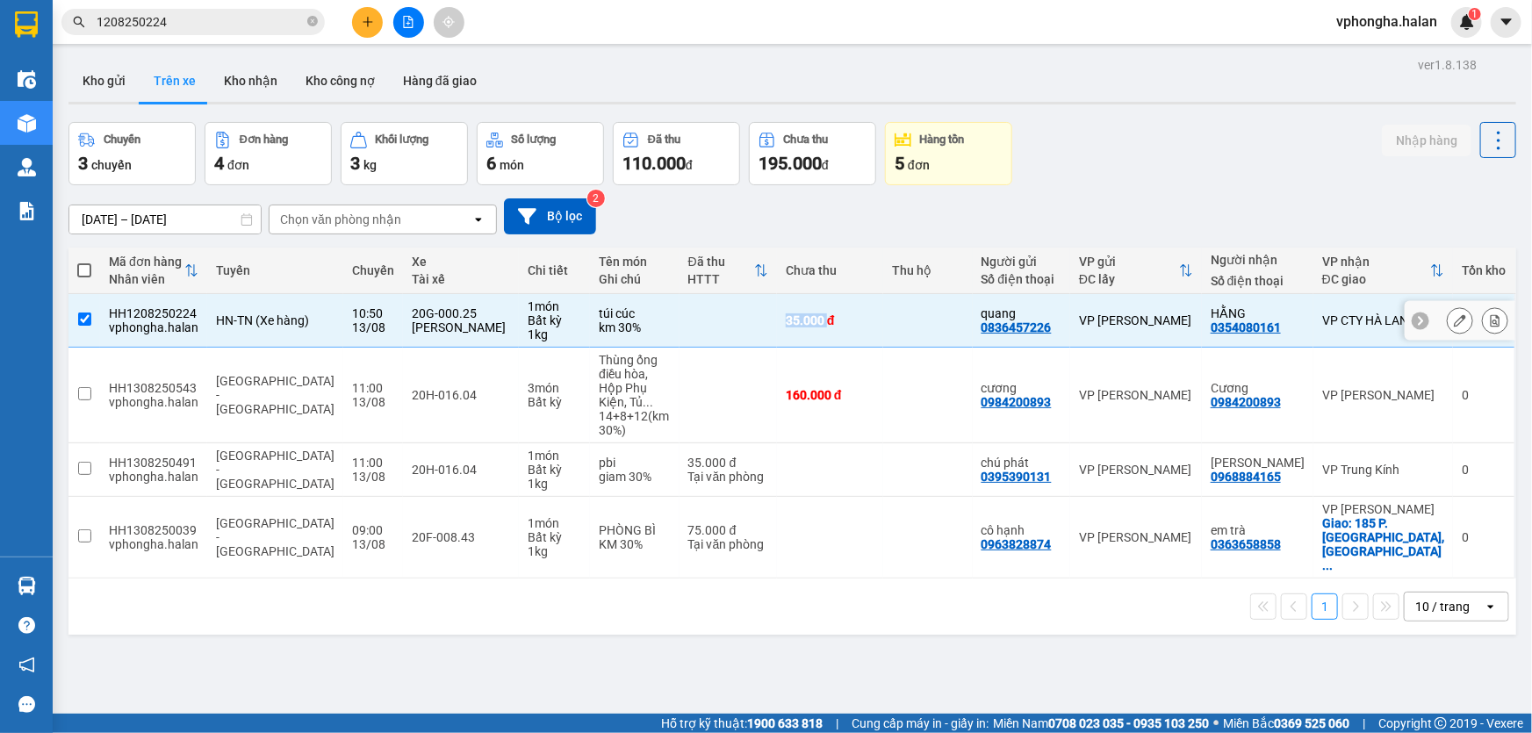
click at [743, 318] on td at bounding box center [728, 321] width 97 height 54
checkbox input "false"
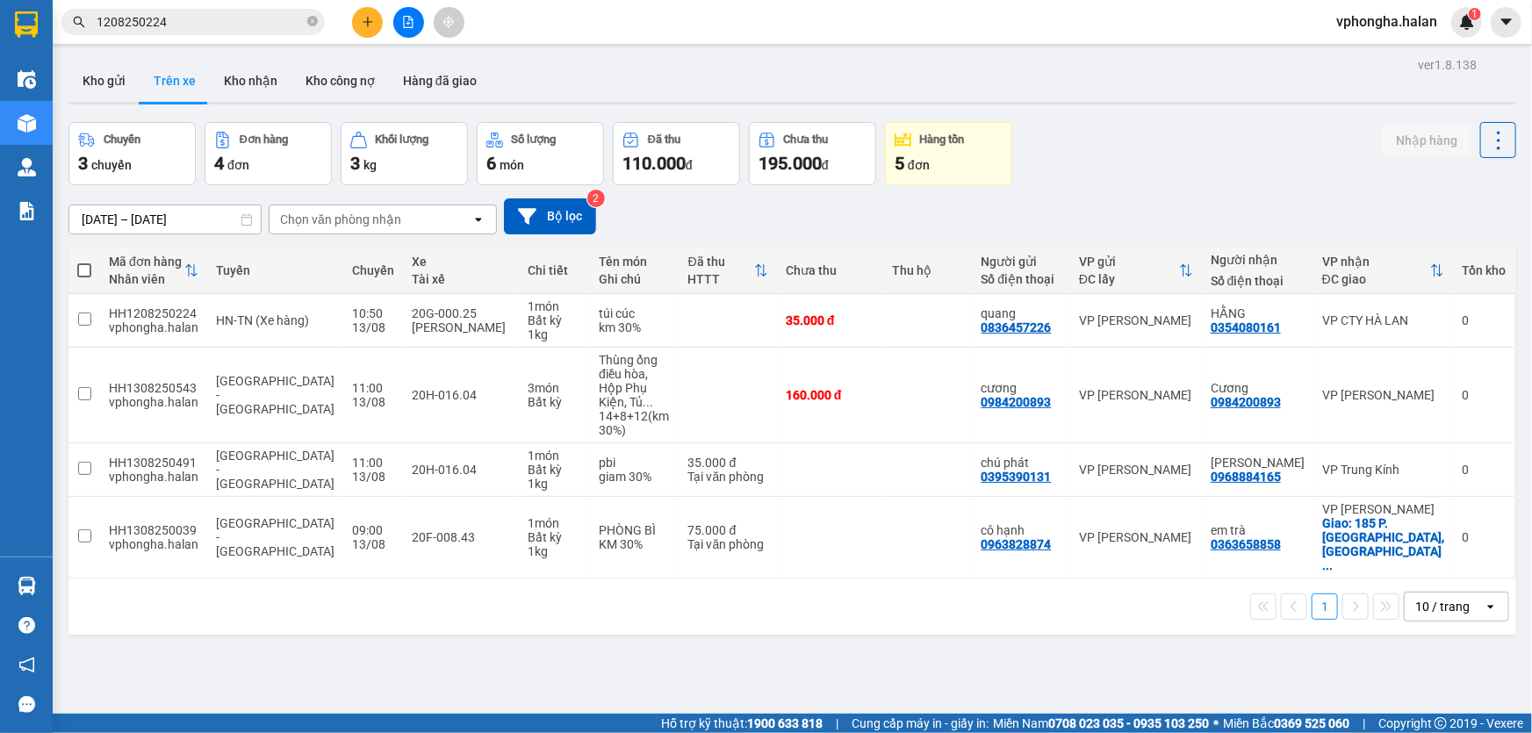
click at [867, 660] on div "ver 1.8.138 Kho gửi Trên xe Kho nhận Kho công nợ Hàng đã giao Chuyến 3 chuyến Đ…" at bounding box center [792, 419] width 1462 height 733
click at [233, 77] on button "Kho nhận" at bounding box center [251, 81] width 82 height 42
type input "[DATE] – [DATE]"
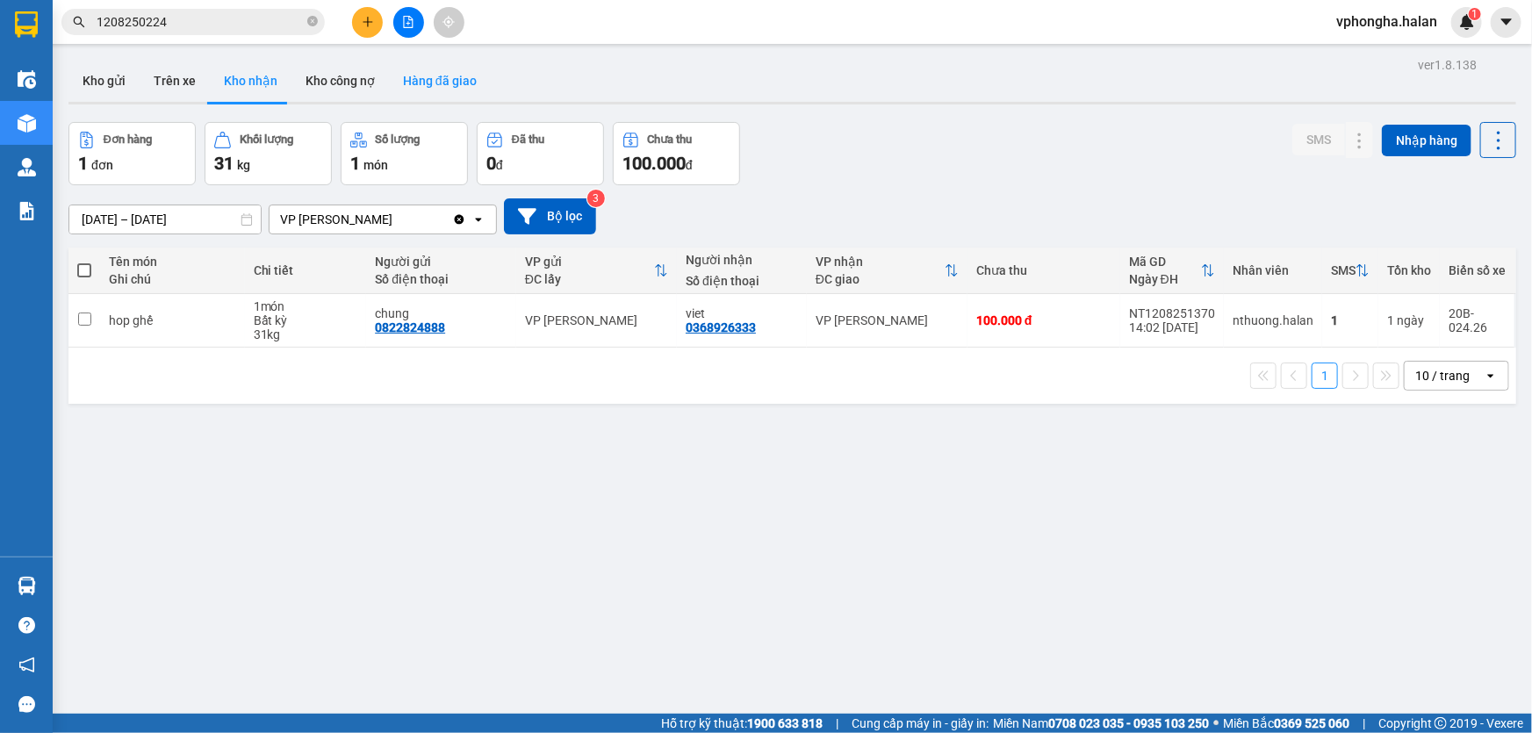
click at [451, 86] on button "Hàng đã giao" at bounding box center [440, 81] width 102 height 42
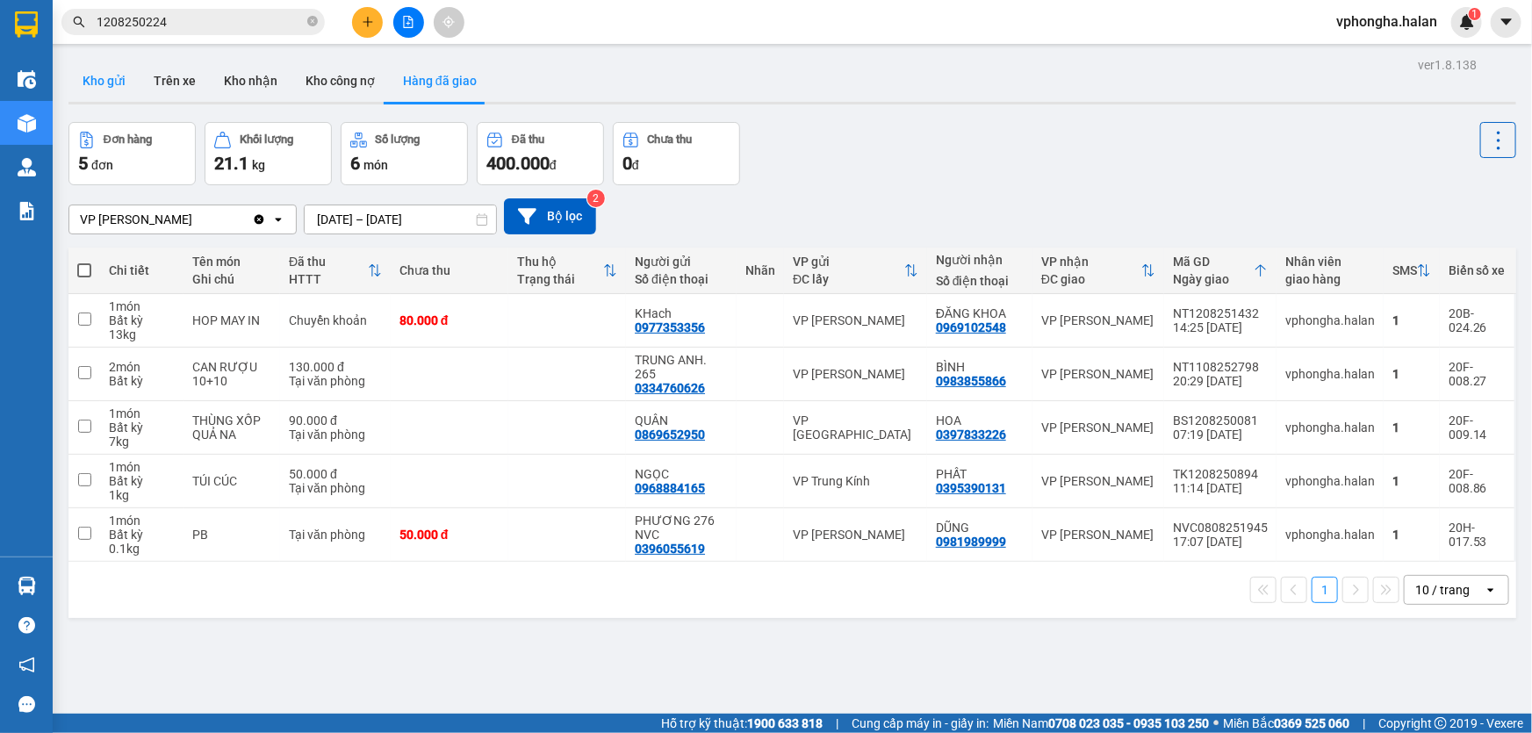
click at [104, 80] on button "Kho gửi" at bounding box center [103, 81] width 71 height 42
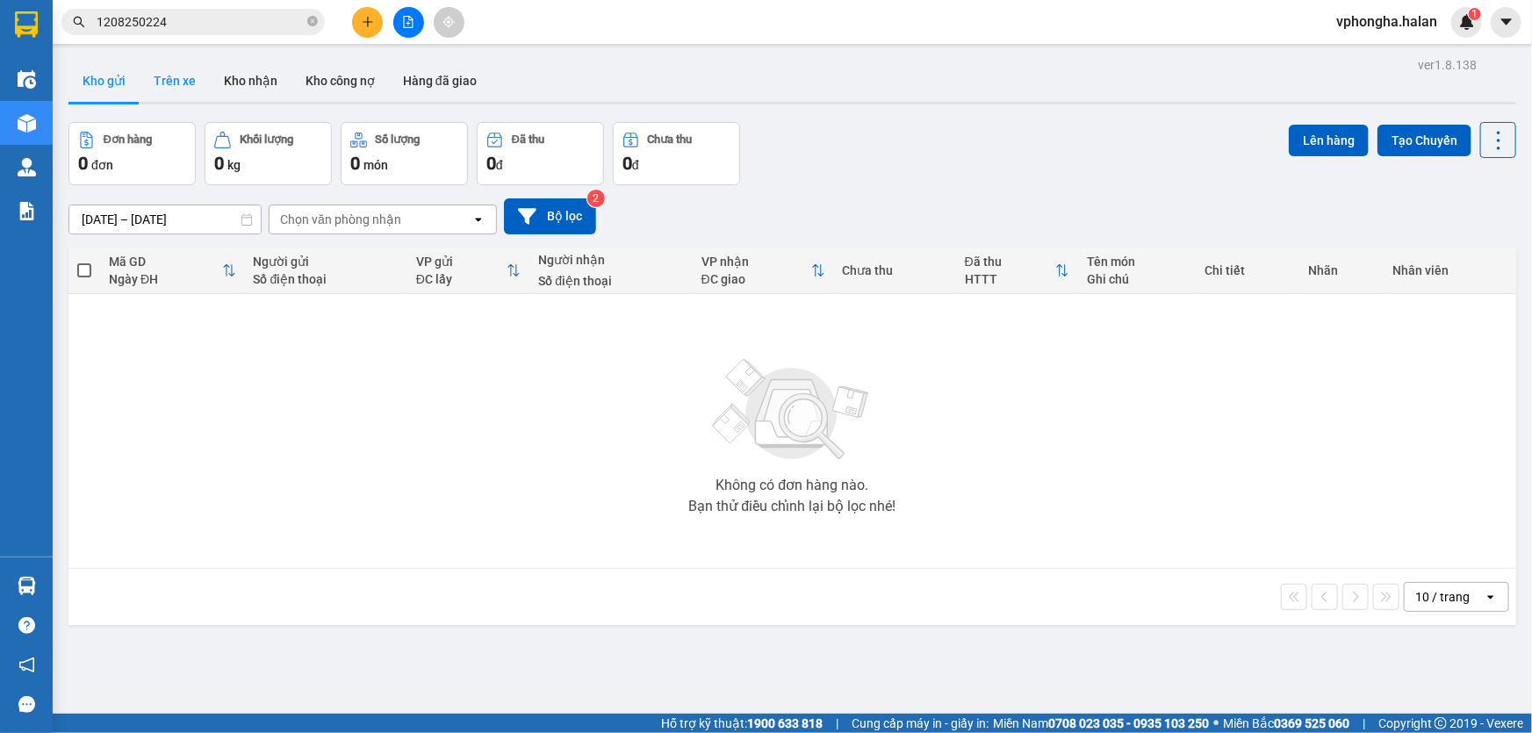
click at [164, 79] on button "Trên xe" at bounding box center [175, 81] width 70 height 42
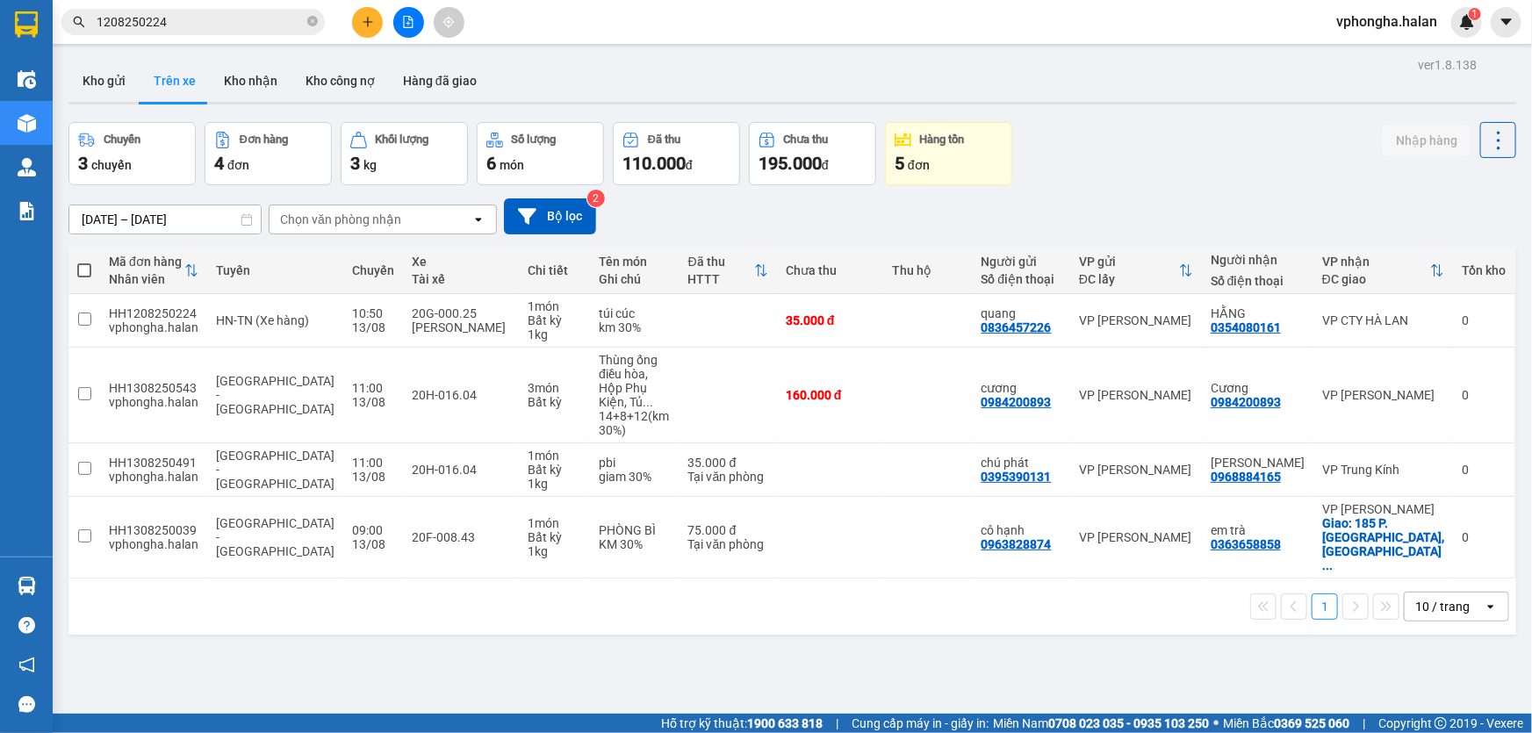
click at [269, 21] on input "1208250224" at bounding box center [200, 21] width 207 height 19
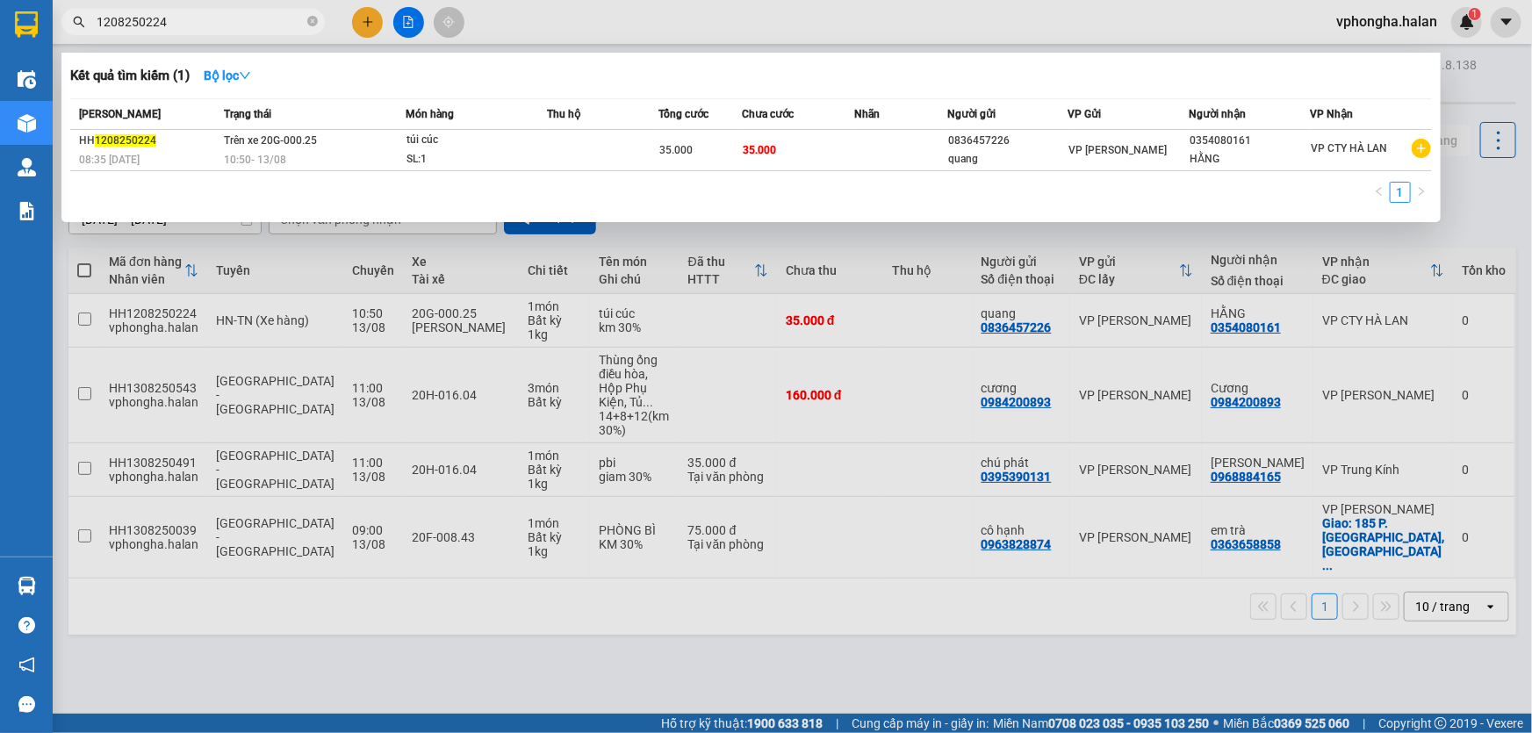
click at [828, 622] on div at bounding box center [766, 366] width 1532 height 733
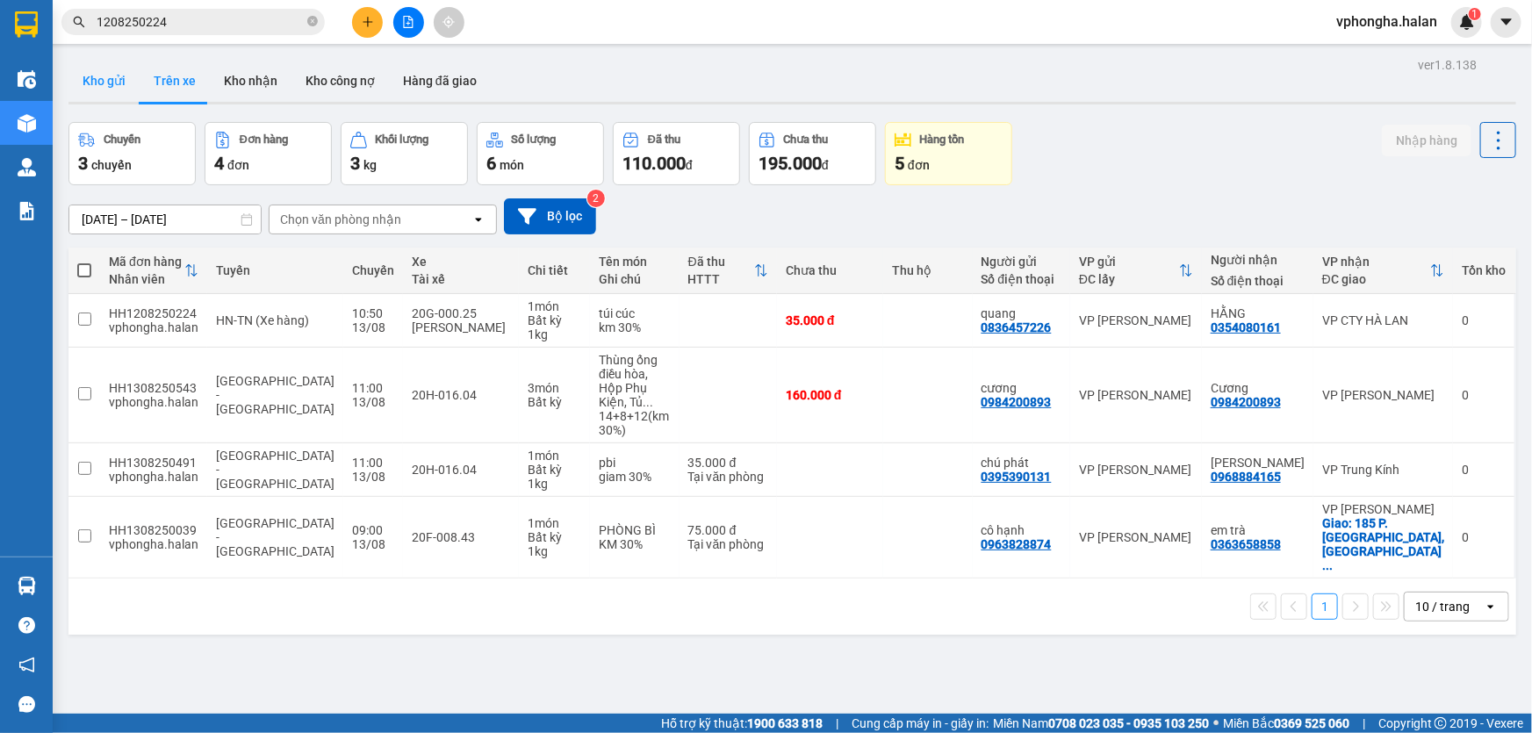
click at [104, 88] on button "Kho gửi" at bounding box center [103, 81] width 71 height 42
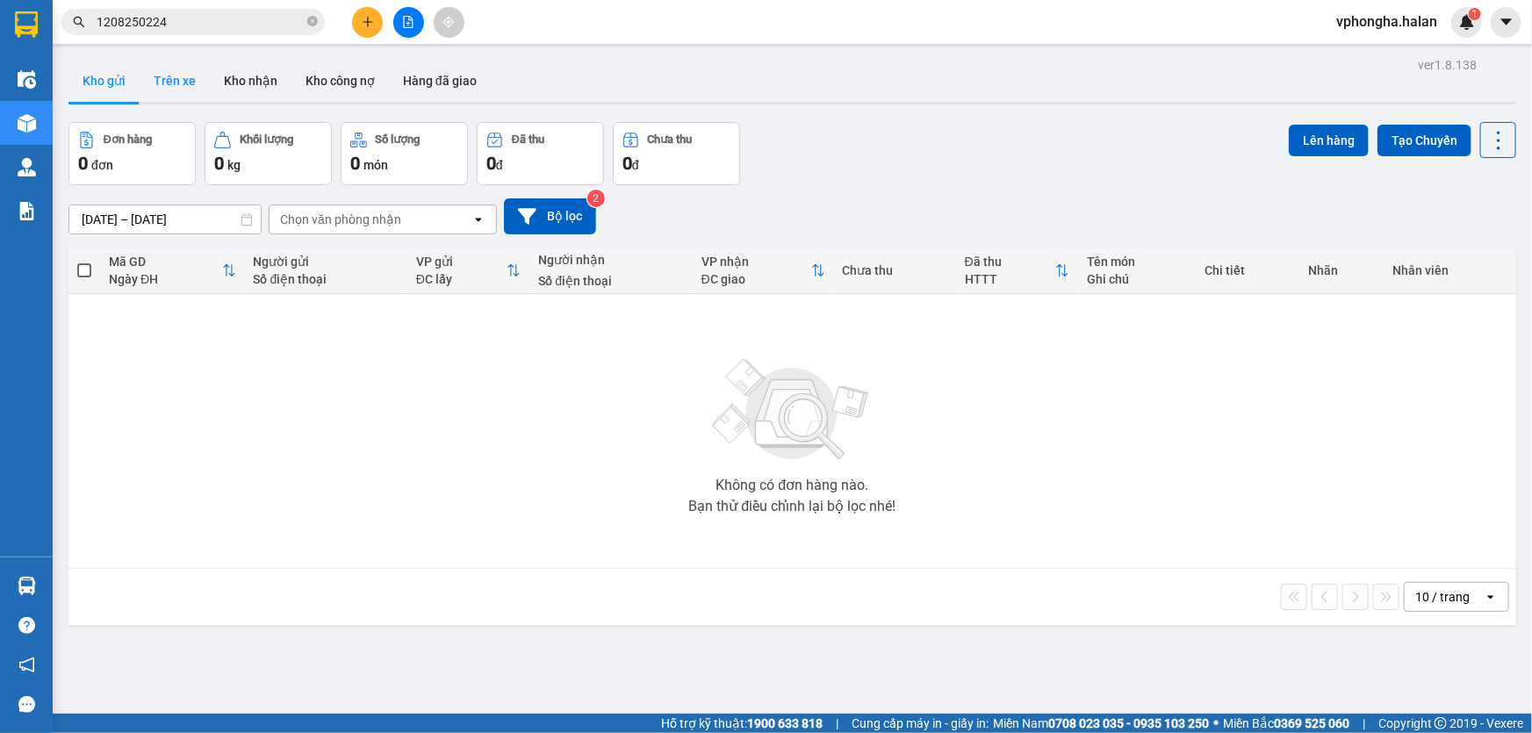
click at [169, 86] on button "Trên xe" at bounding box center [175, 81] width 70 height 42
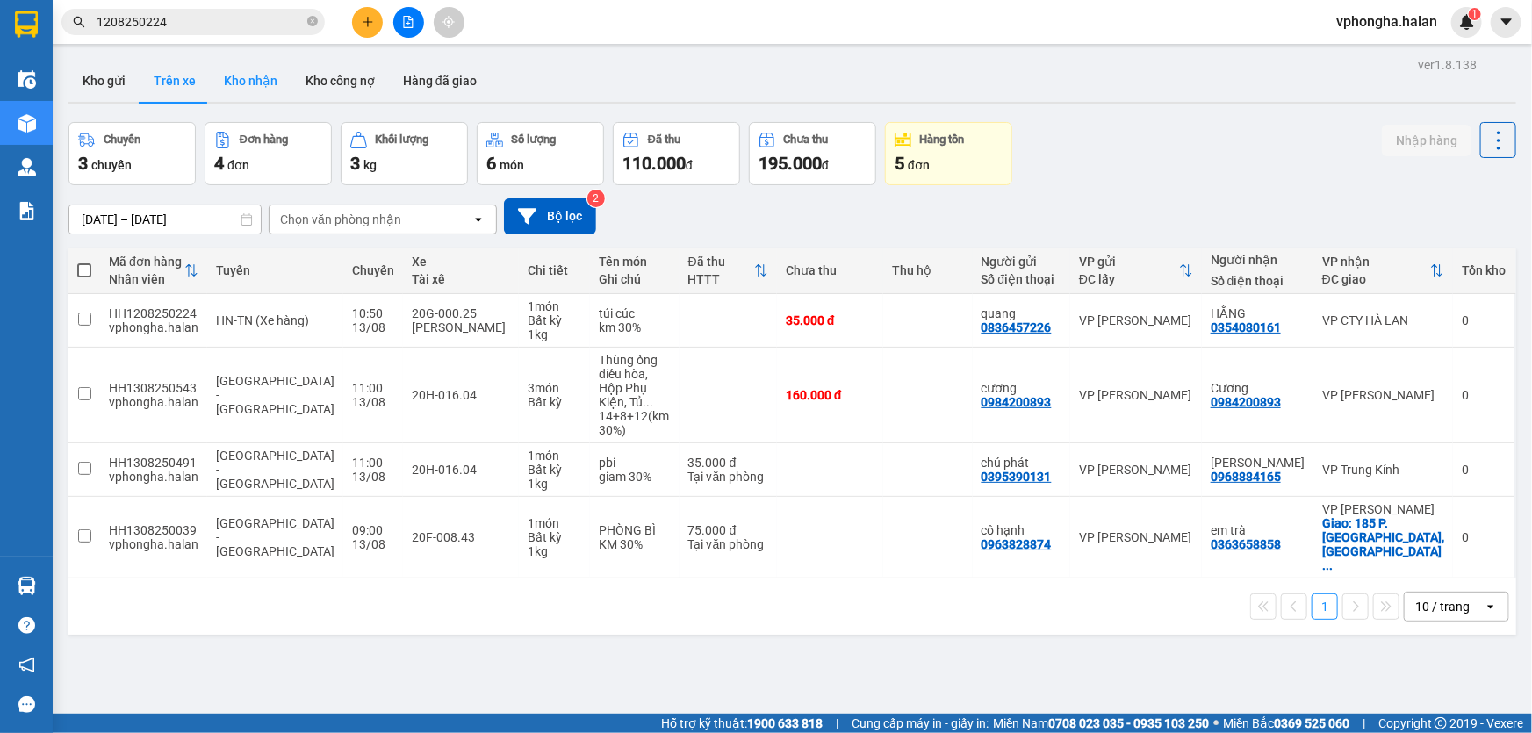
click at [247, 83] on button "Kho nhận" at bounding box center [251, 81] width 82 height 42
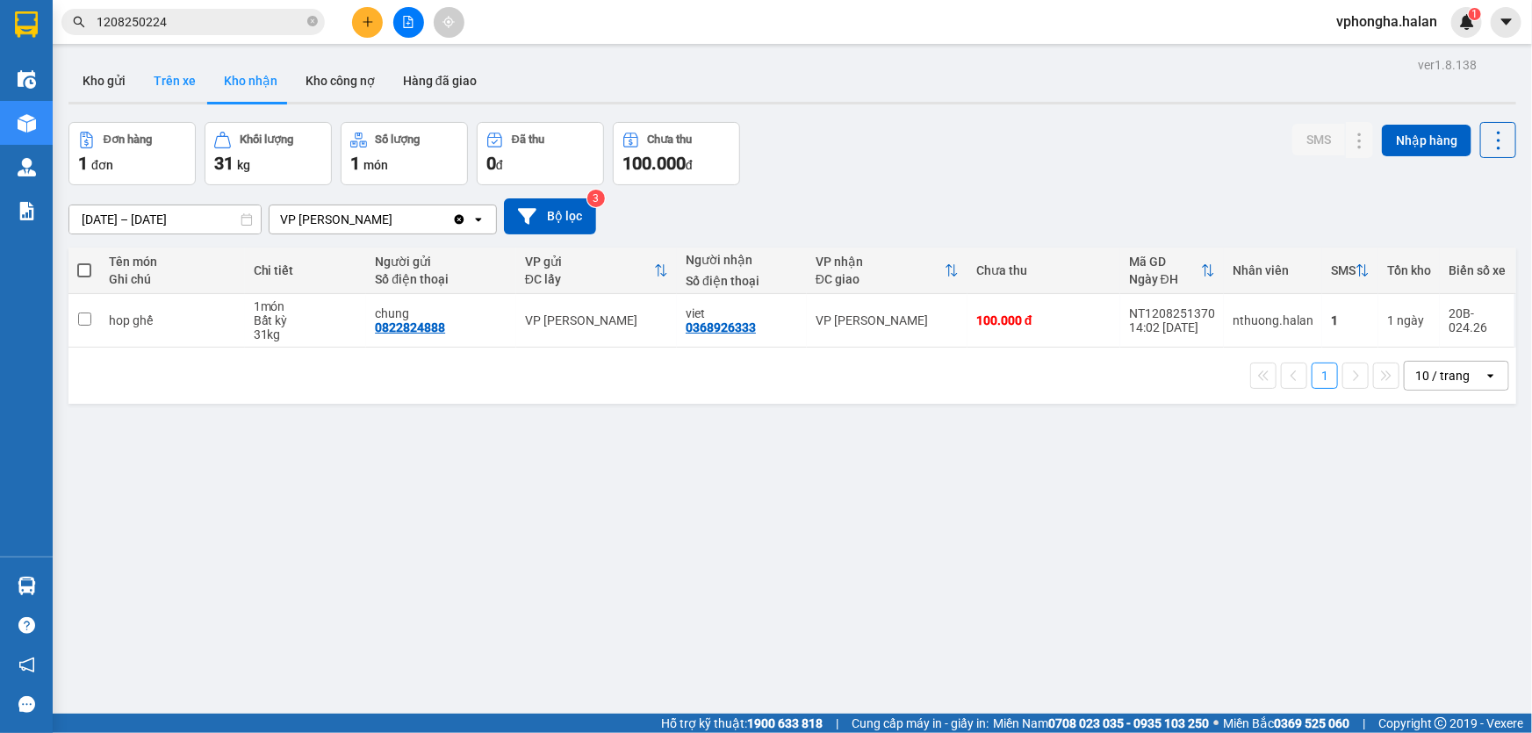
click at [172, 86] on button "Trên xe" at bounding box center [175, 81] width 70 height 42
type input "[DATE] – [DATE]"
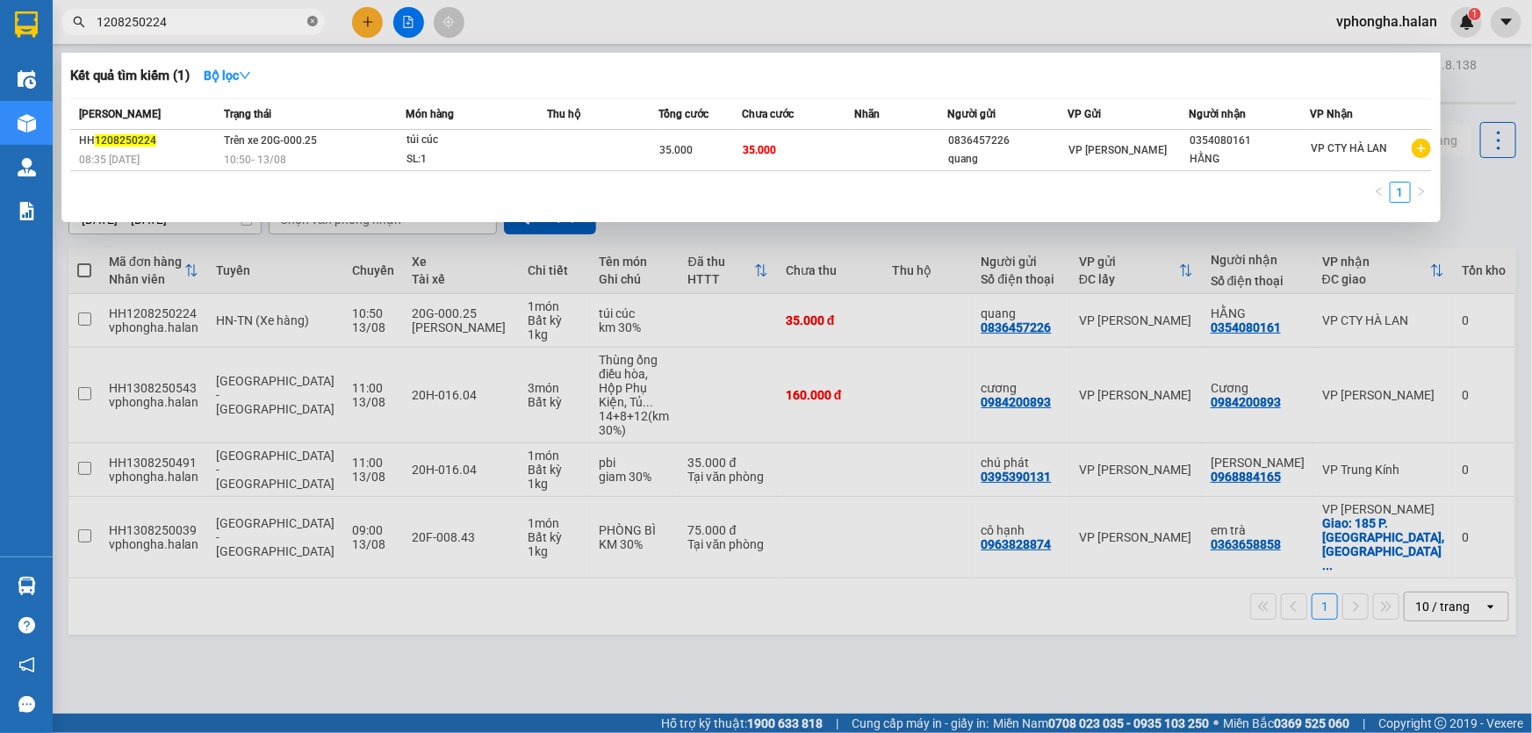
click at [310, 20] on icon "close-circle" at bounding box center [312, 21] width 11 height 11
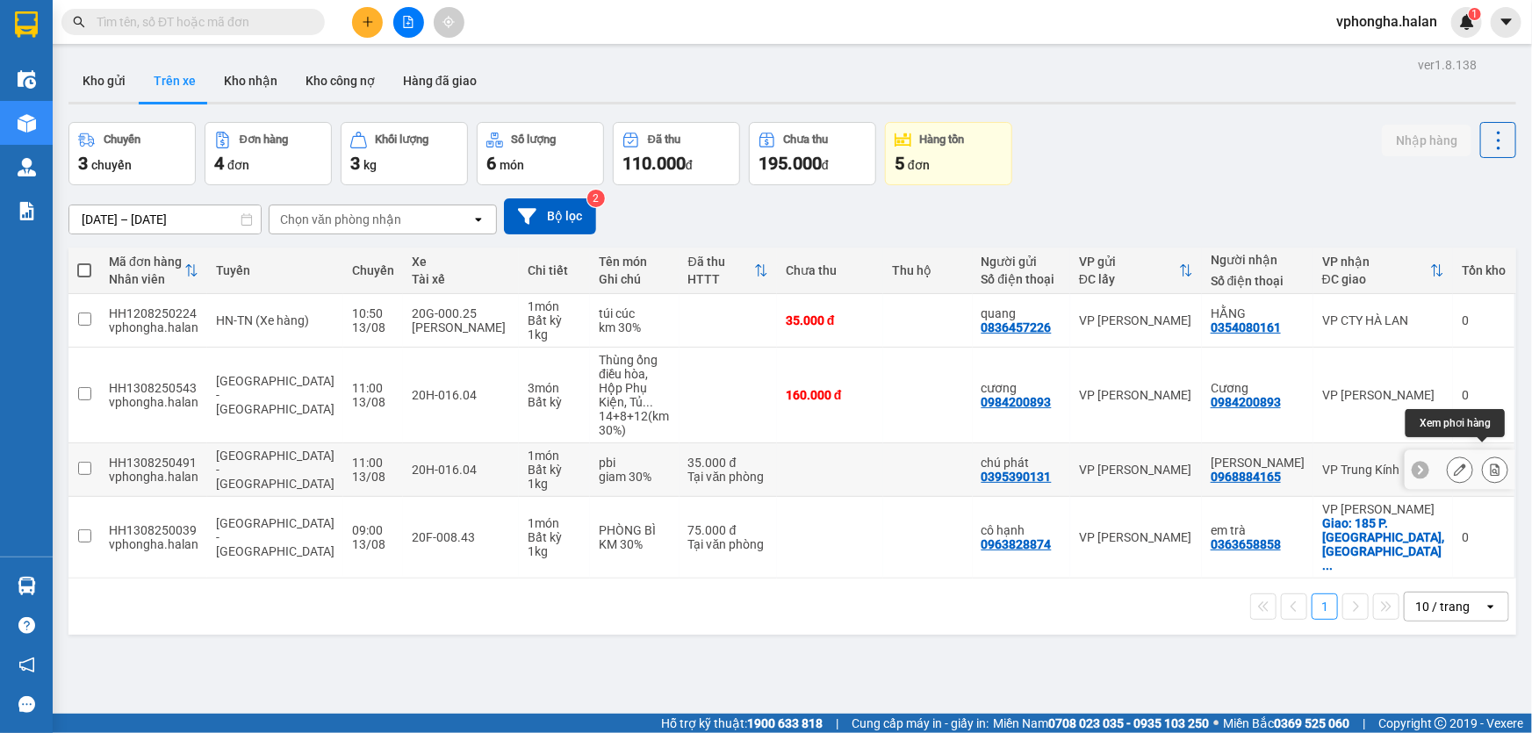
click at [1491, 464] on icon at bounding box center [1496, 470] width 10 height 12
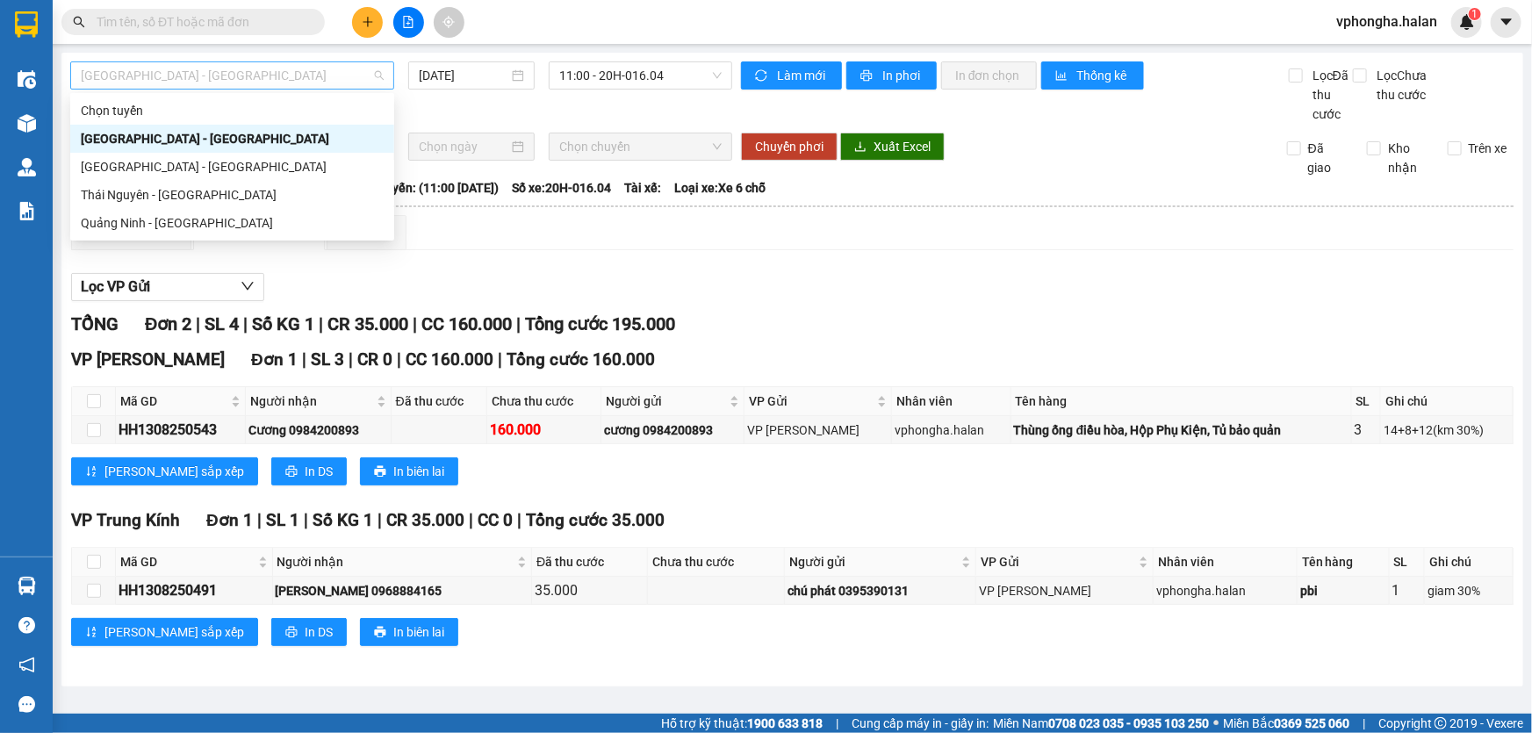
click at [230, 82] on span "[GEOGRAPHIC_DATA] - [GEOGRAPHIC_DATA]" at bounding box center [232, 75] width 303 height 26
click at [177, 171] on div "[GEOGRAPHIC_DATA] - [GEOGRAPHIC_DATA]" at bounding box center [232, 166] width 303 height 19
type input "[DATE]"
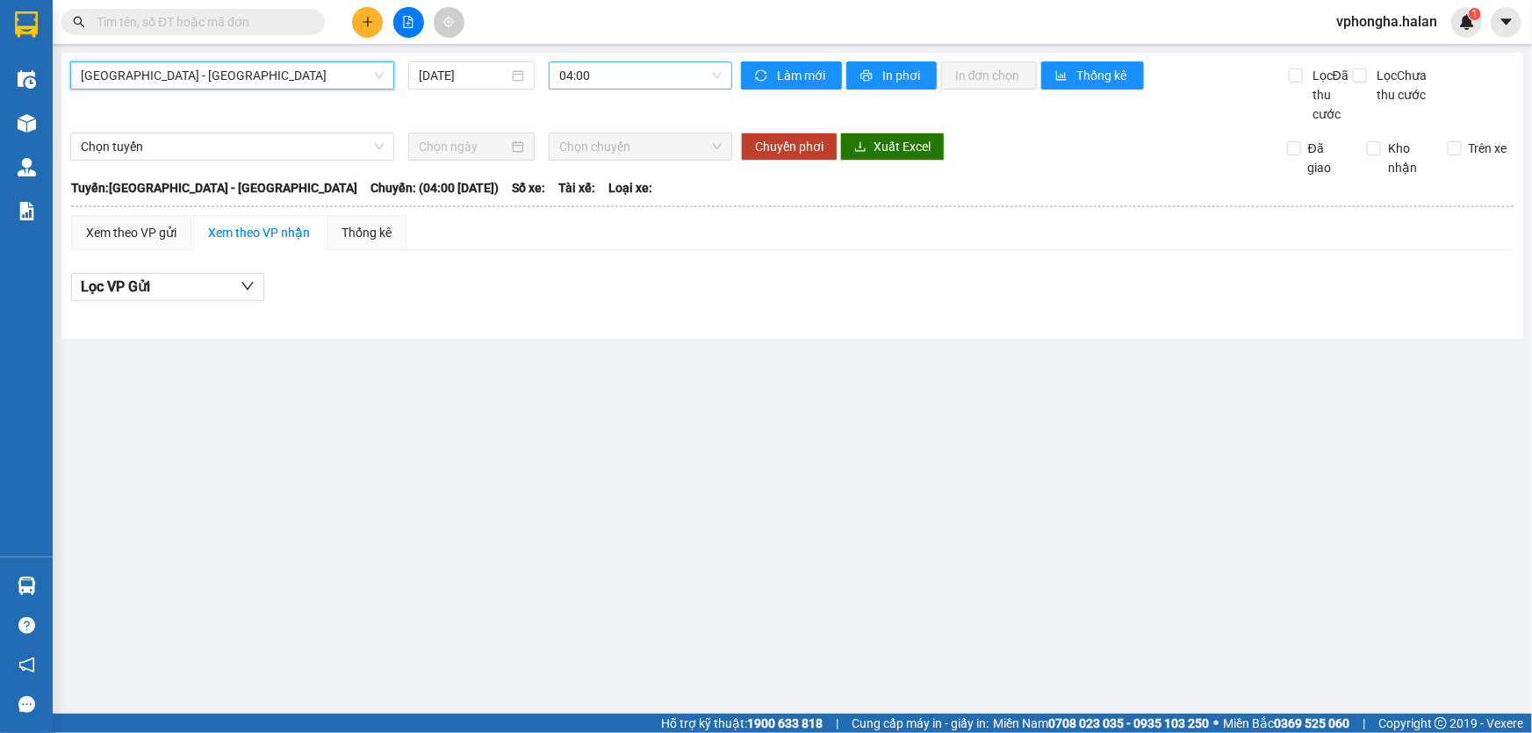
click at [646, 75] on span "04:00" at bounding box center [640, 75] width 162 height 26
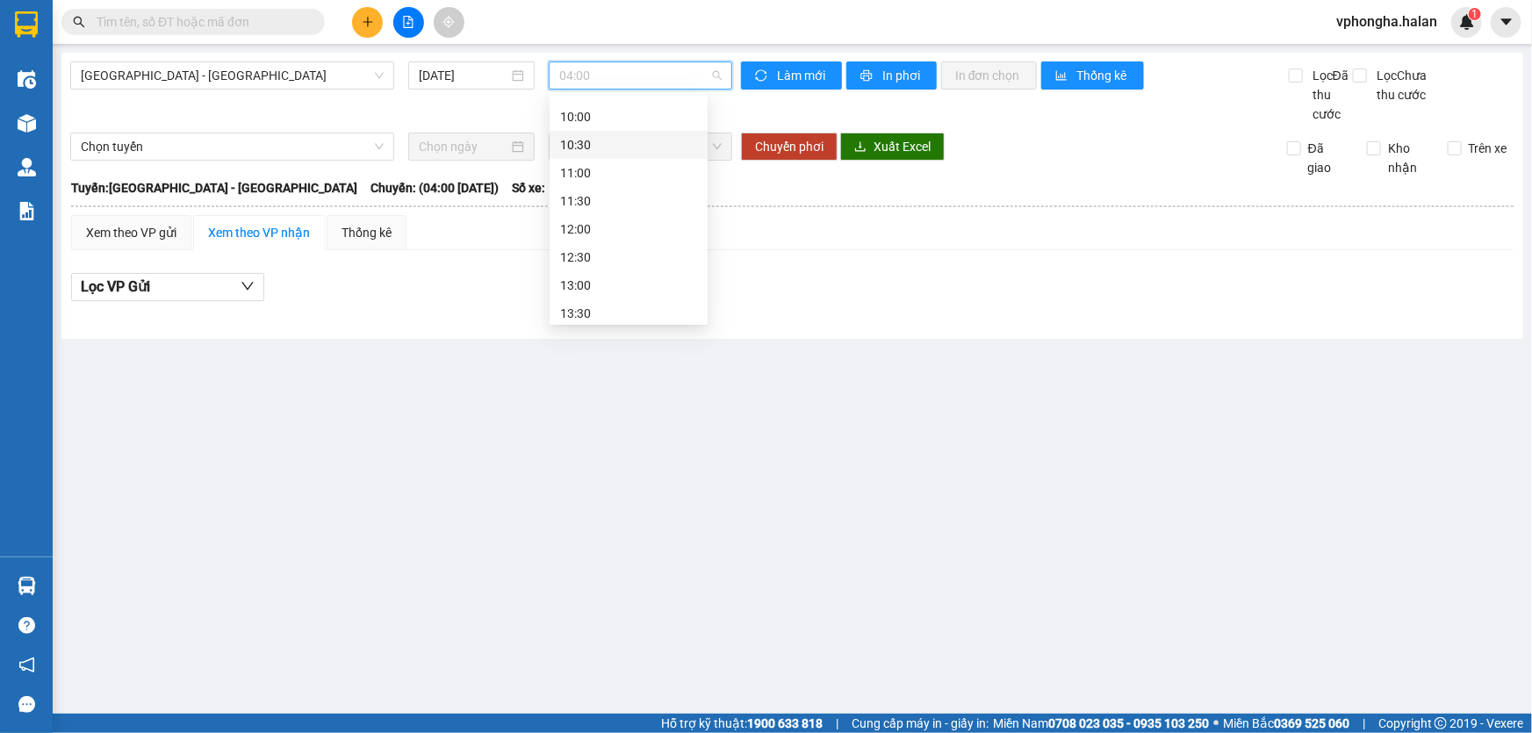
scroll to position [399, 0]
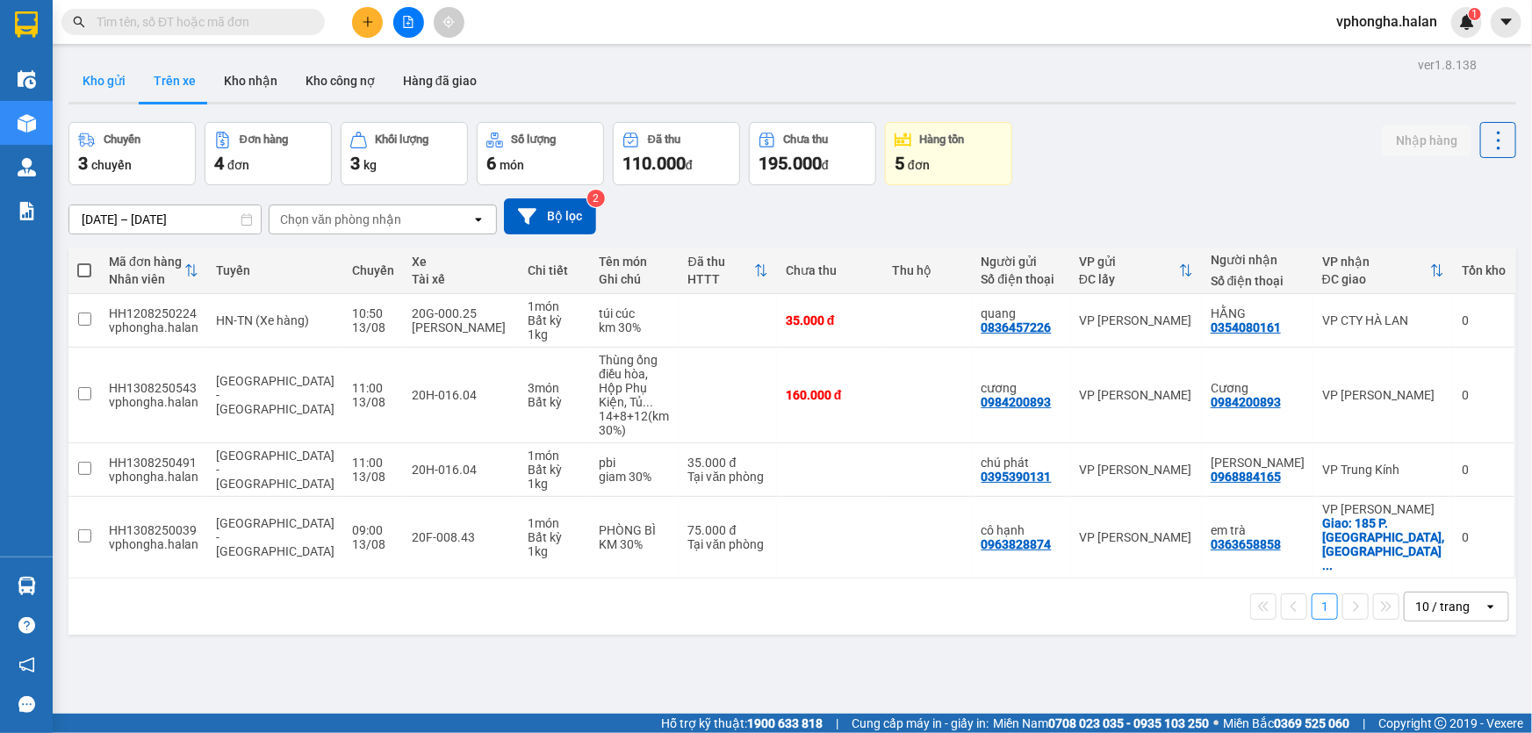
click at [118, 86] on button "Kho gửi" at bounding box center [103, 81] width 71 height 42
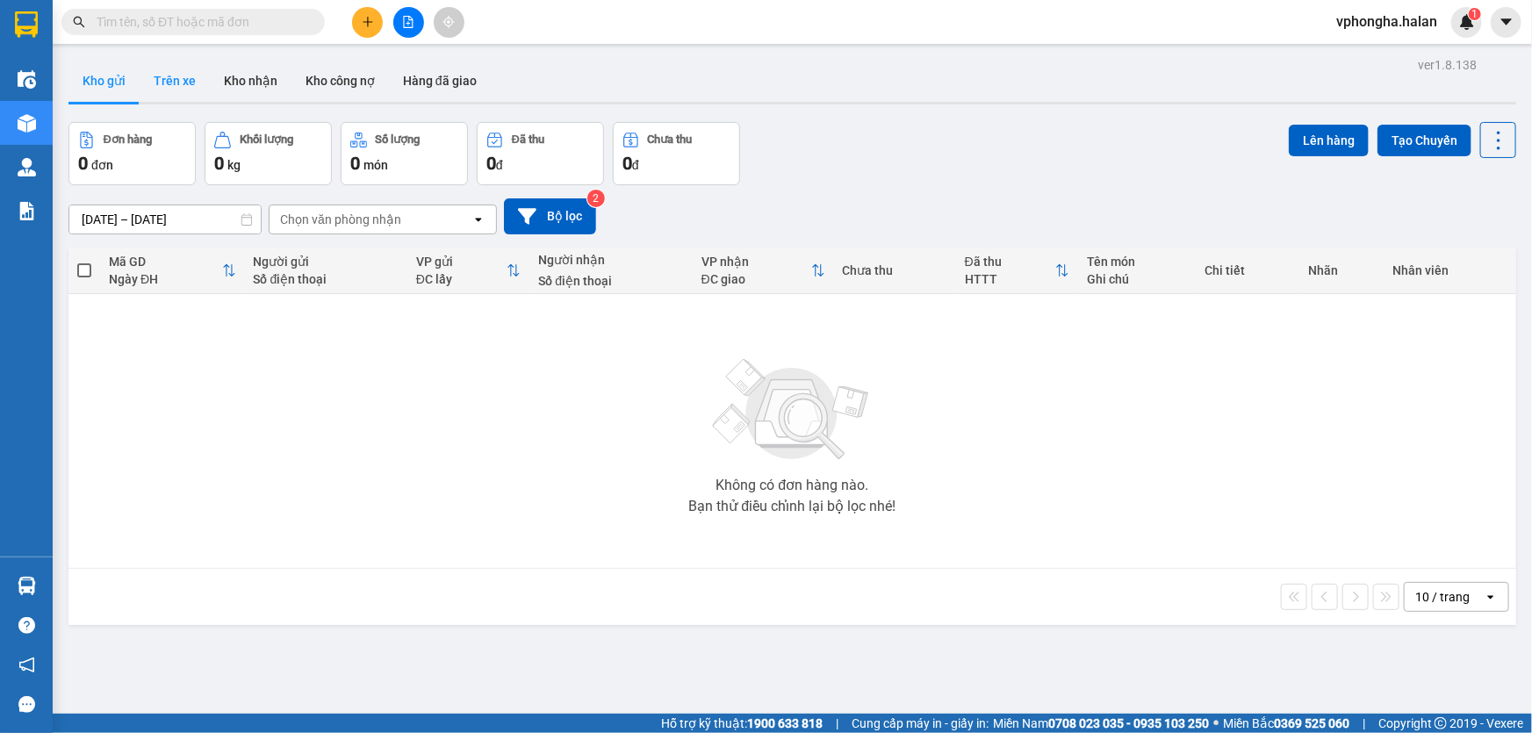
click at [162, 84] on button "Trên xe" at bounding box center [175, 81] width 70 height 42
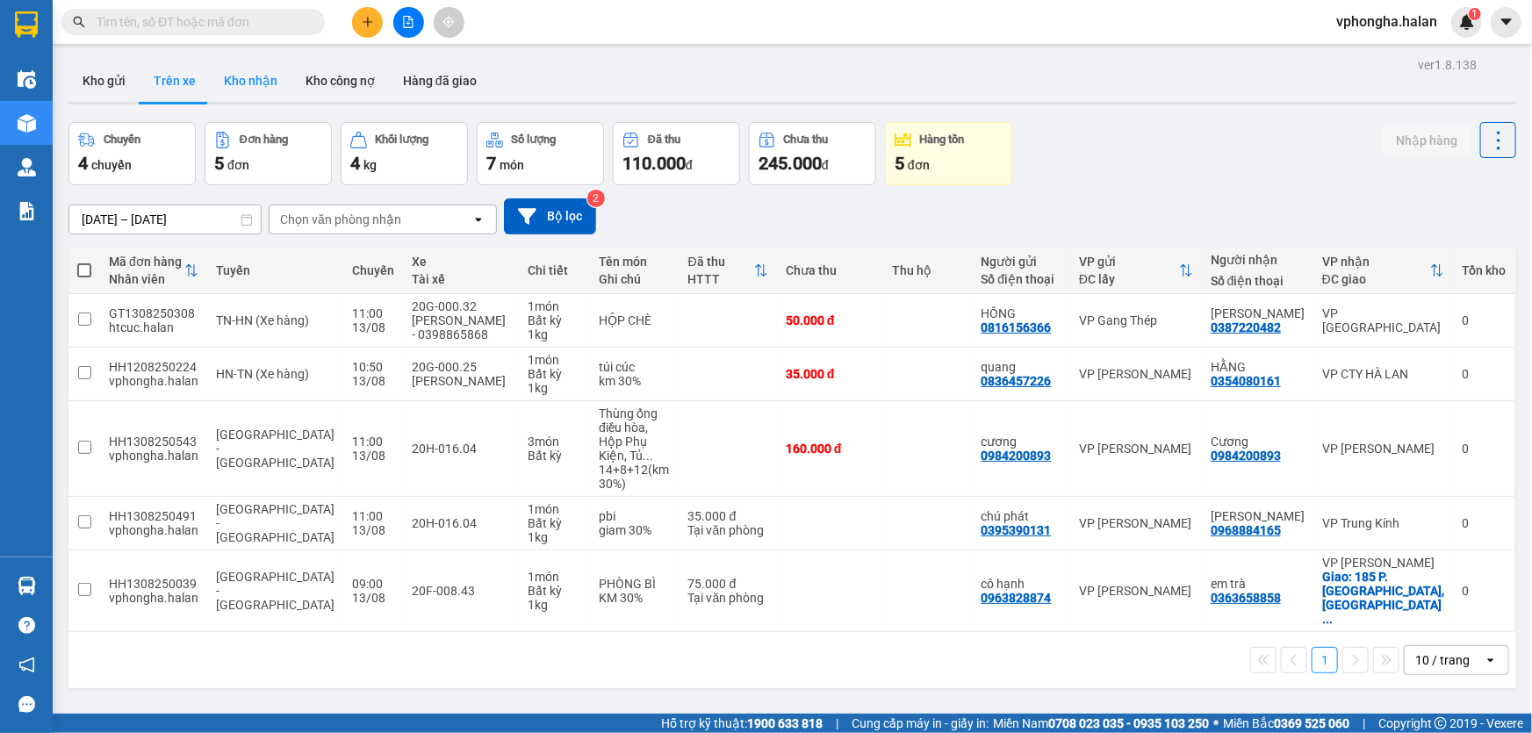
click at [268, 83] on button "Kho nhận" at bounding box center [251, 81] width 82 height 42
type input "[DATE] – [DATE]"
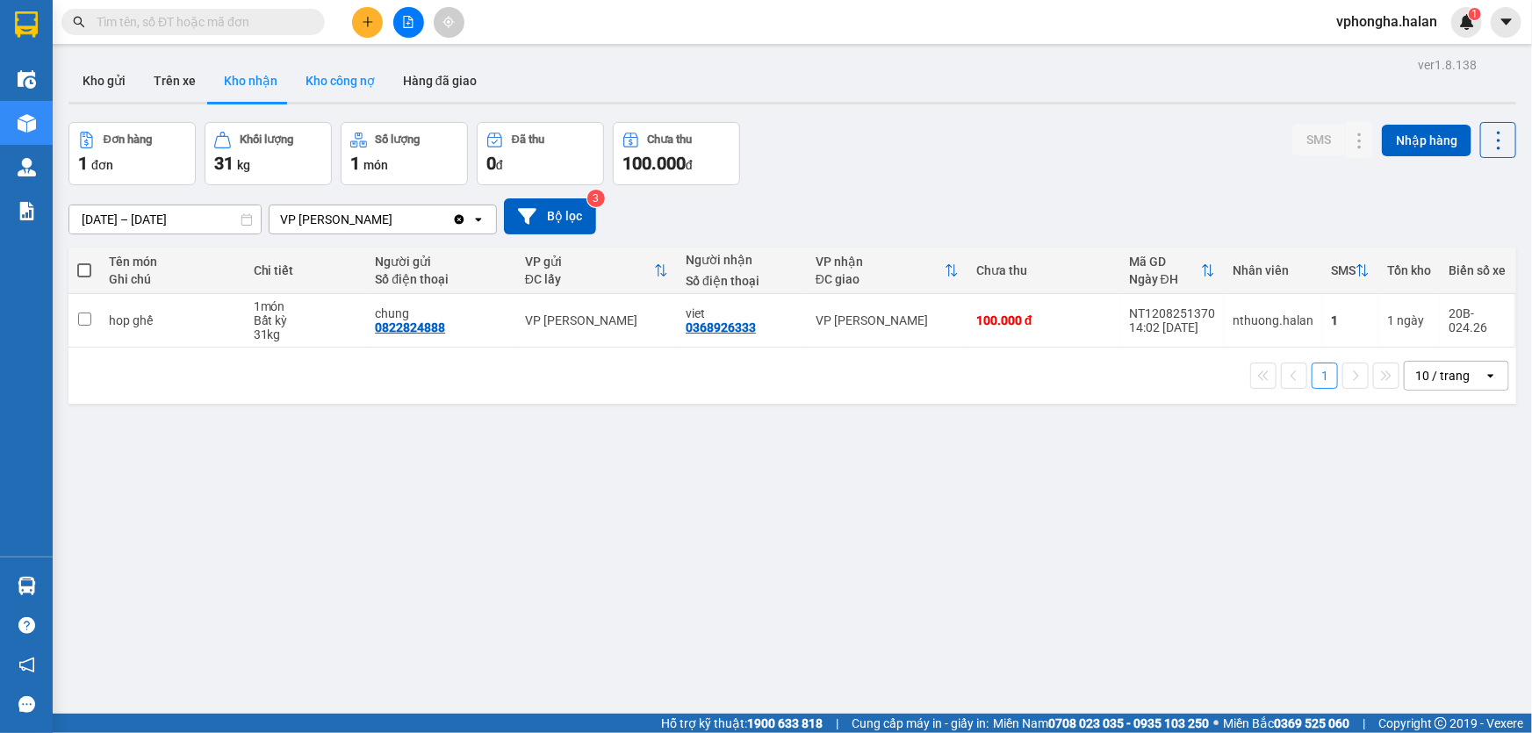
click at [313, 84] on button "Kho công nợ" at bounding box center [339, 81] width 97 height 42
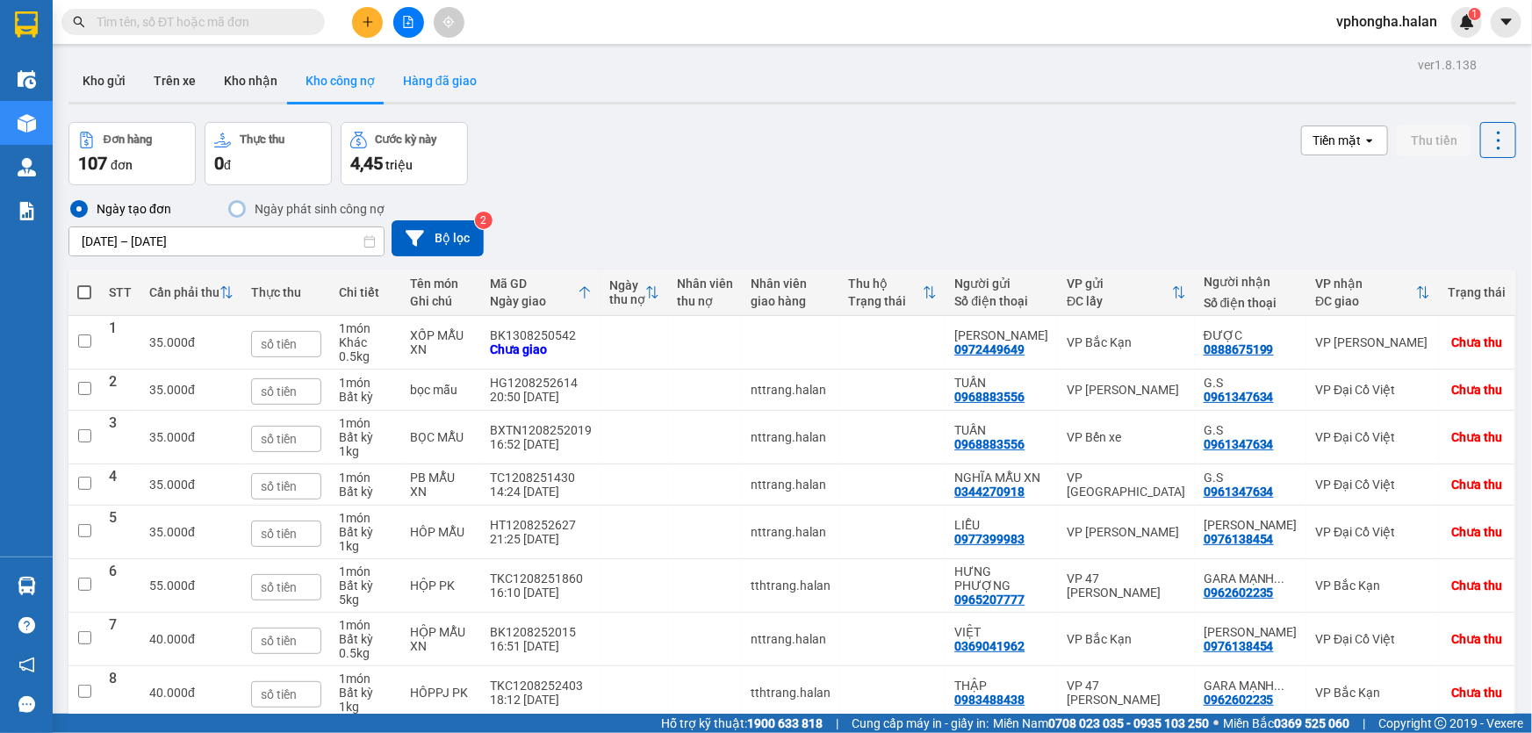
click at [435, 83] on button "Hàng đã giao" at bounding box center [440, 81] width 102 height 42
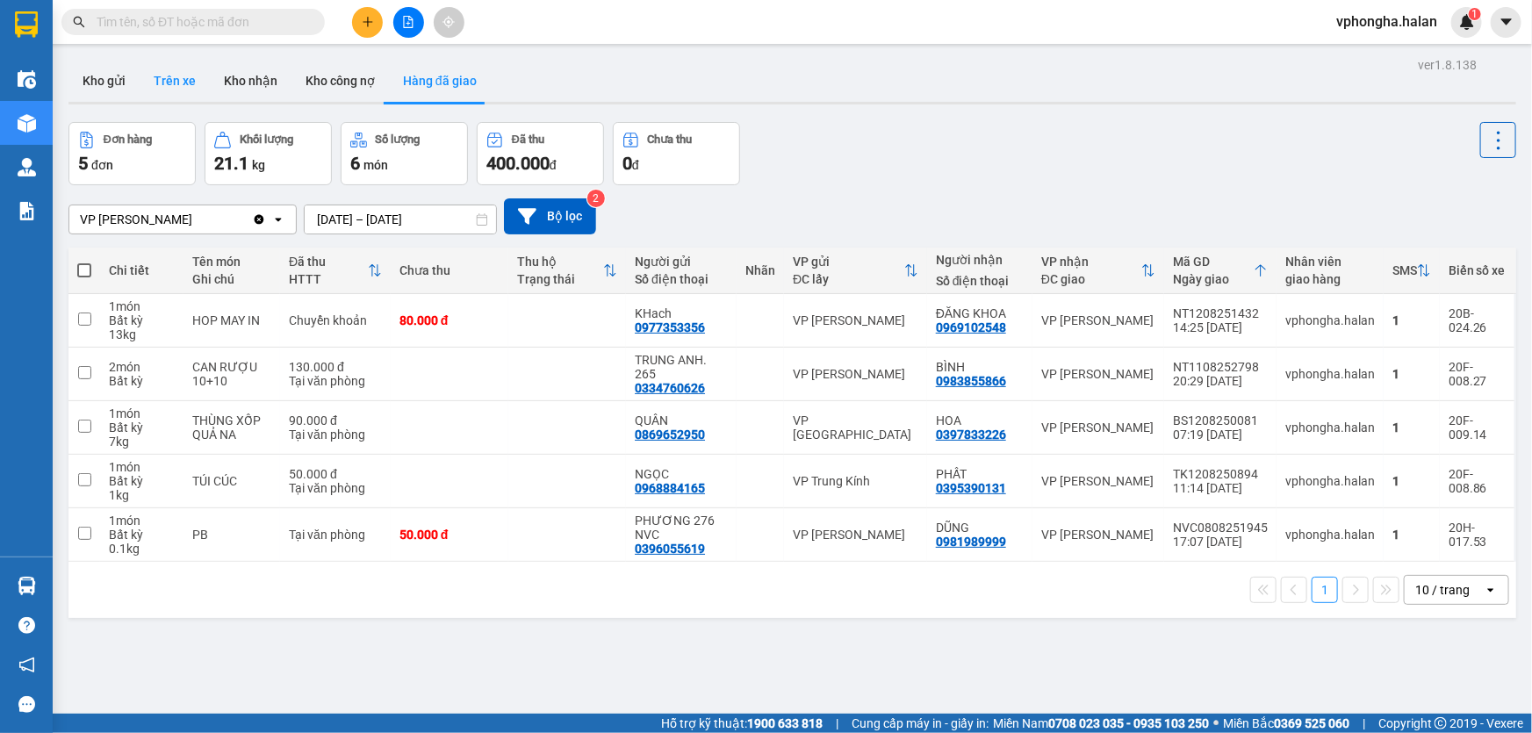
click at [176, 79] on button "Trên xe" at bounding box center [175, 81] width 70 height 42
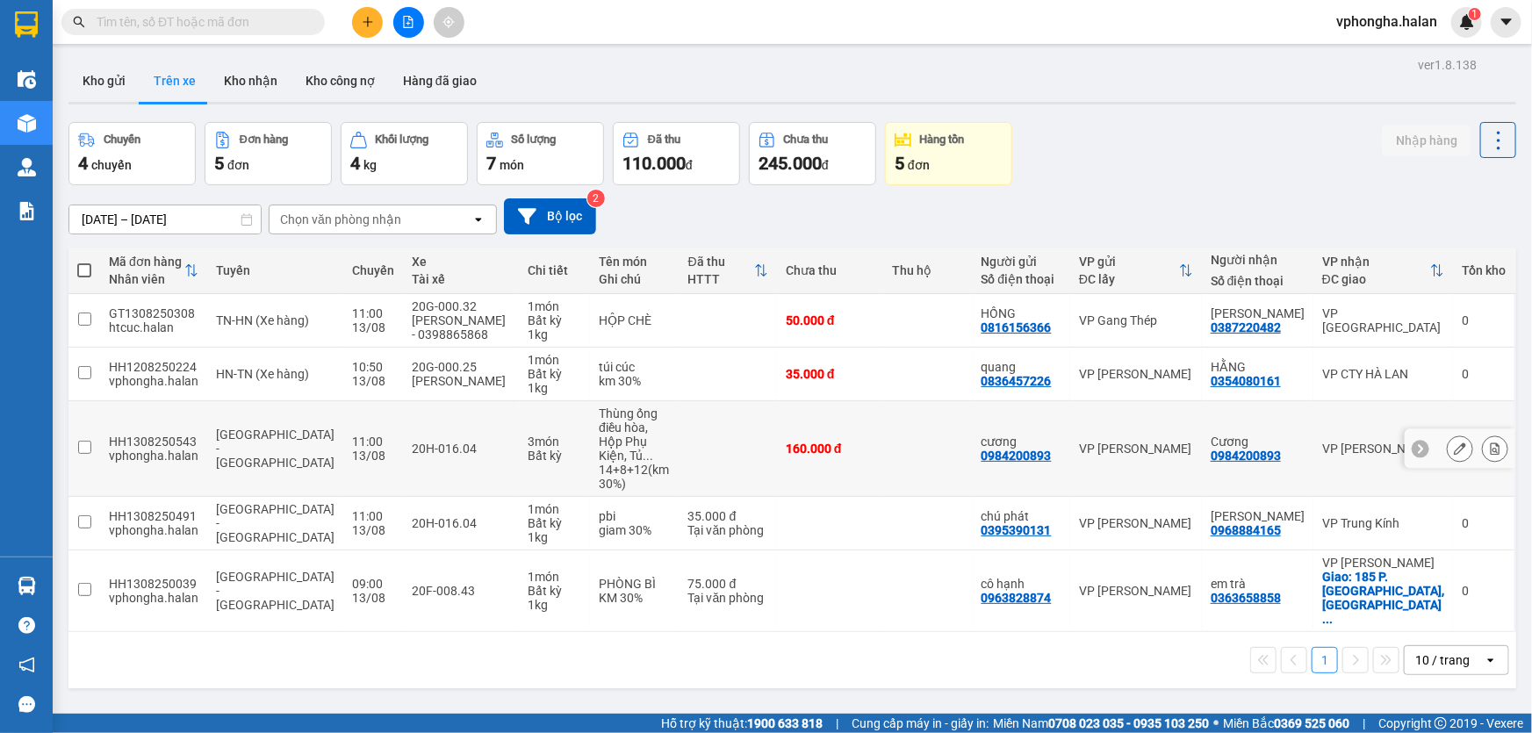
drag, startPoint x: 130, startPoint y: 444, endPoint x: 1, endPoint y: 464, distance: 130.6
click at [0, 465] on div "Điều hành xe Kho hàng mới Quản Lý Quản lý chuyến Quản lý kiểm kho Báo cáo 12. T…" at bounding box center [26, 307] width 53 height 500
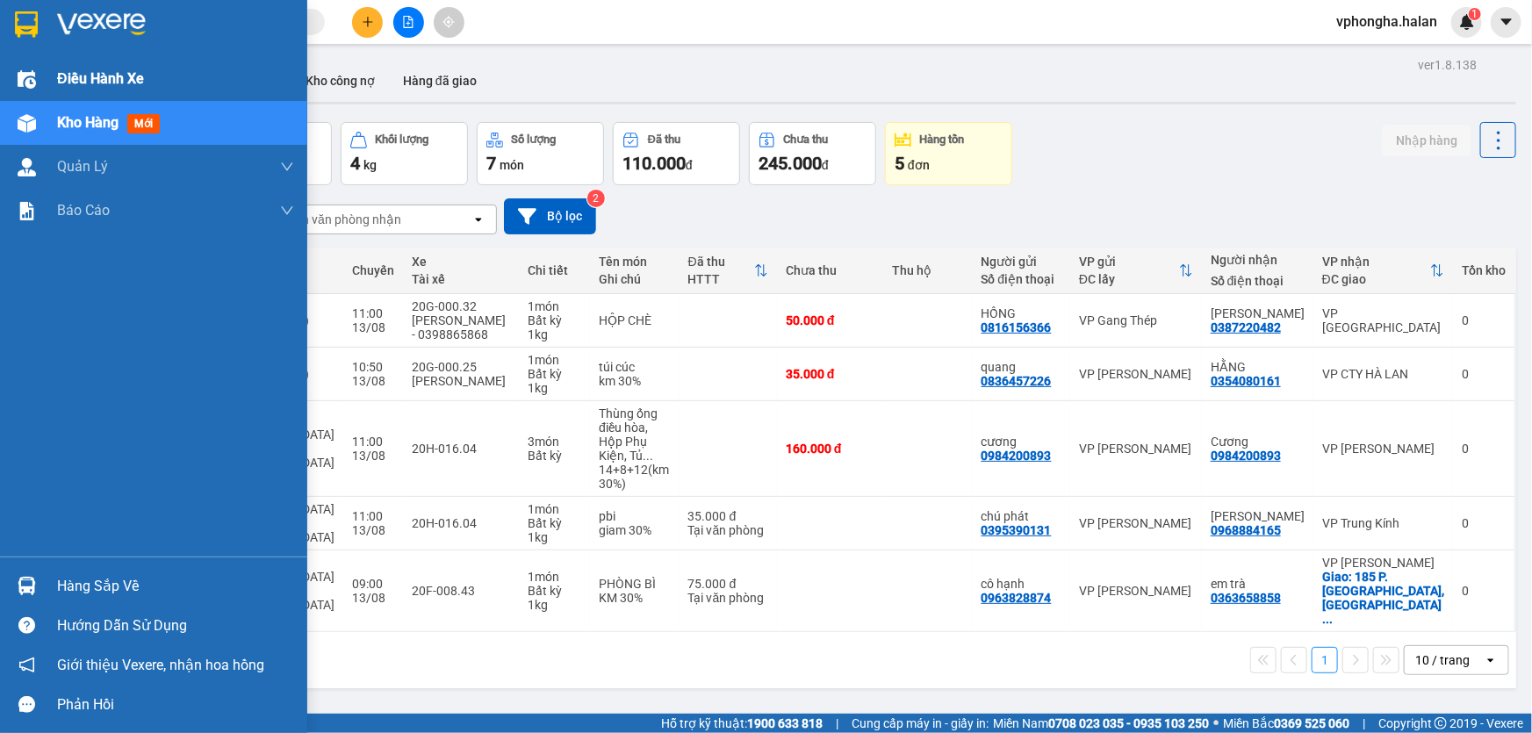
click at [88, 79] on span "Điều hành xe" at bounding box center [100, 79] width 87 height 22
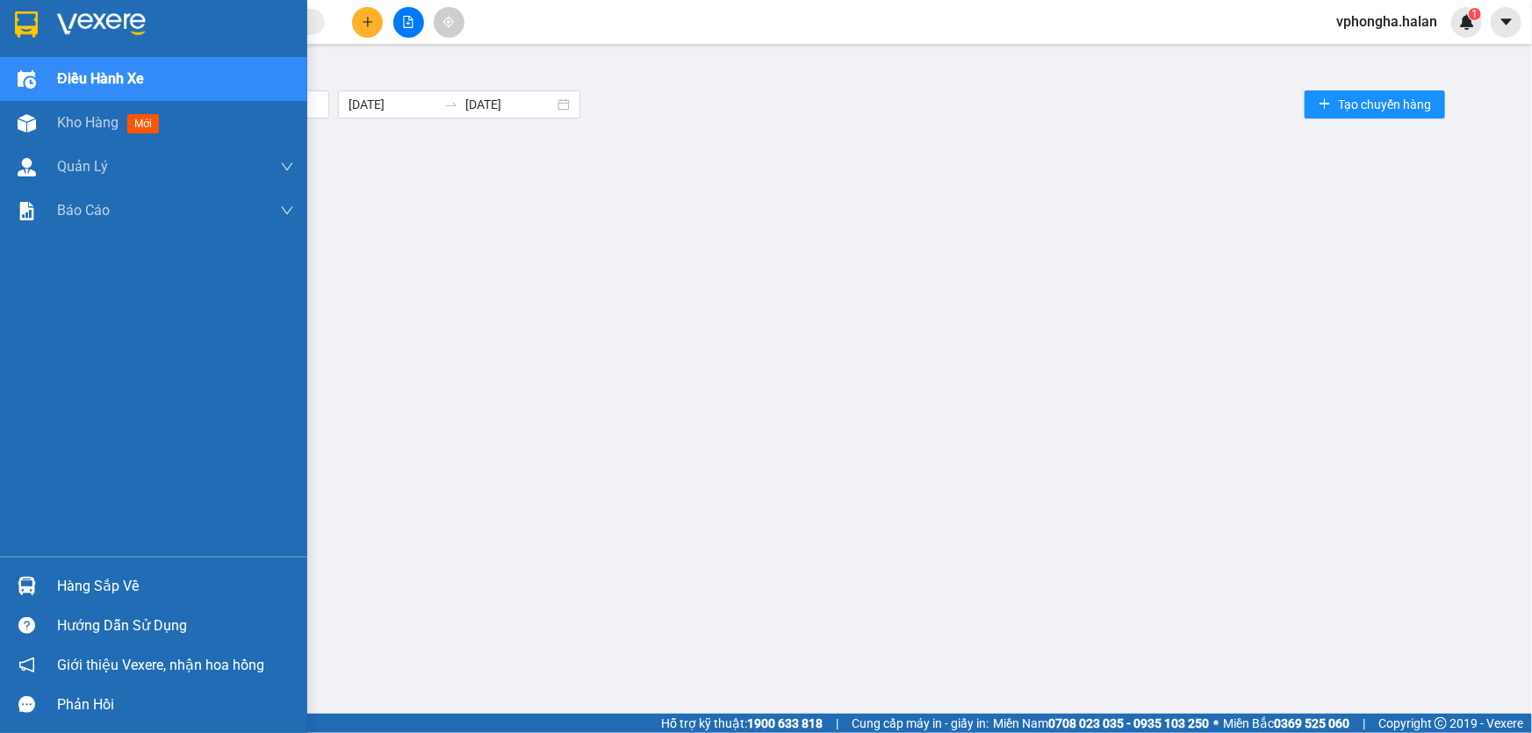
click at [88, 79] on span "Điều hành xe" at bounding box center [100, 79] width 87 height 22
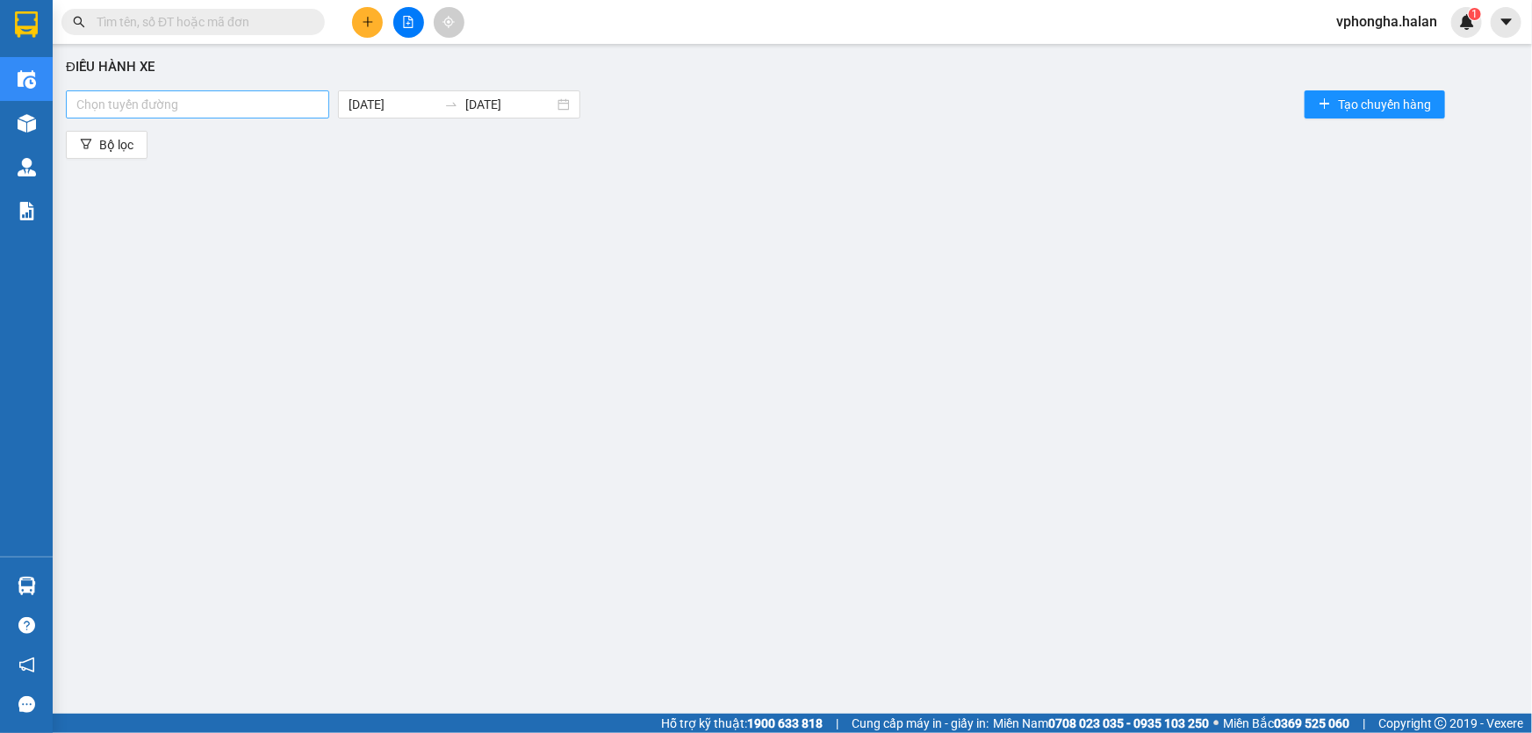
click at [171, 103] on div at bounding box center [197, 104] width 255 height 21
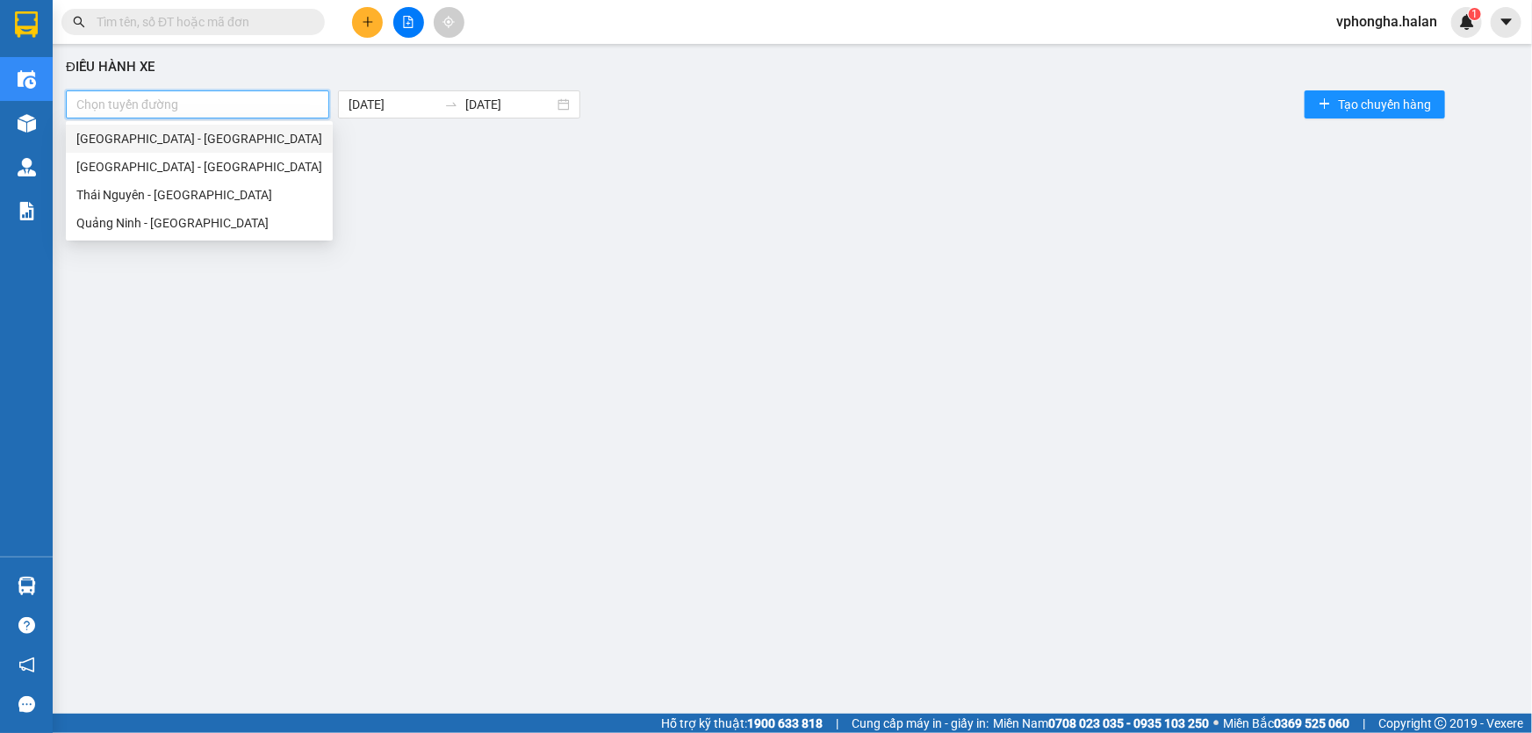
click at [140, 140] on div "[GEOGRAPHIC_DATA] - [GEOGRAPHIC_DATA]" at bounding box center [199, 138] width 246 height 19
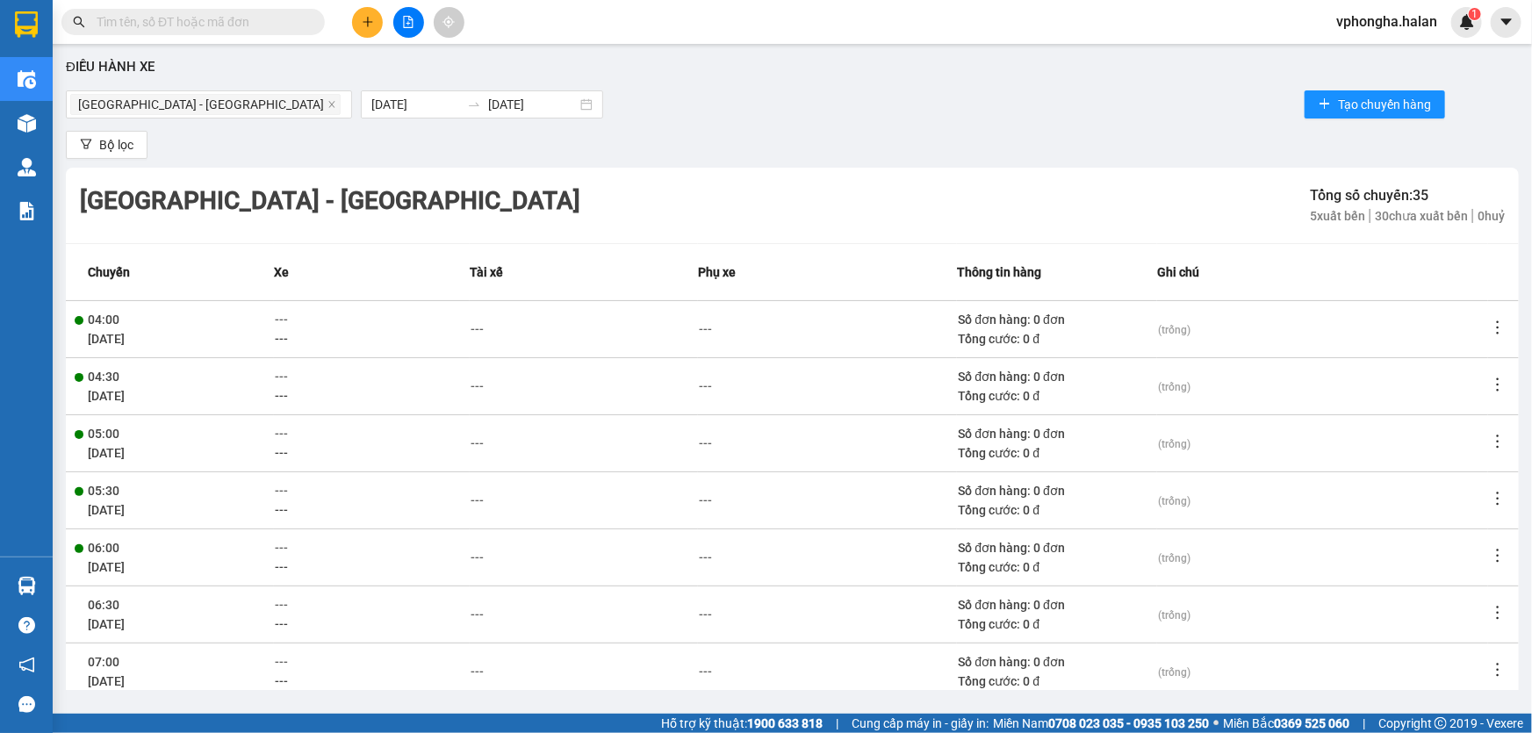
click at [721, 123] on div "Điều hành xe Hà Nội - Quảng Ninh 13/08/2025 13/08/2025 Tạo chuyến hàng Bộ lọc H…" at bounding box center [792, 371] width 1462 height 637
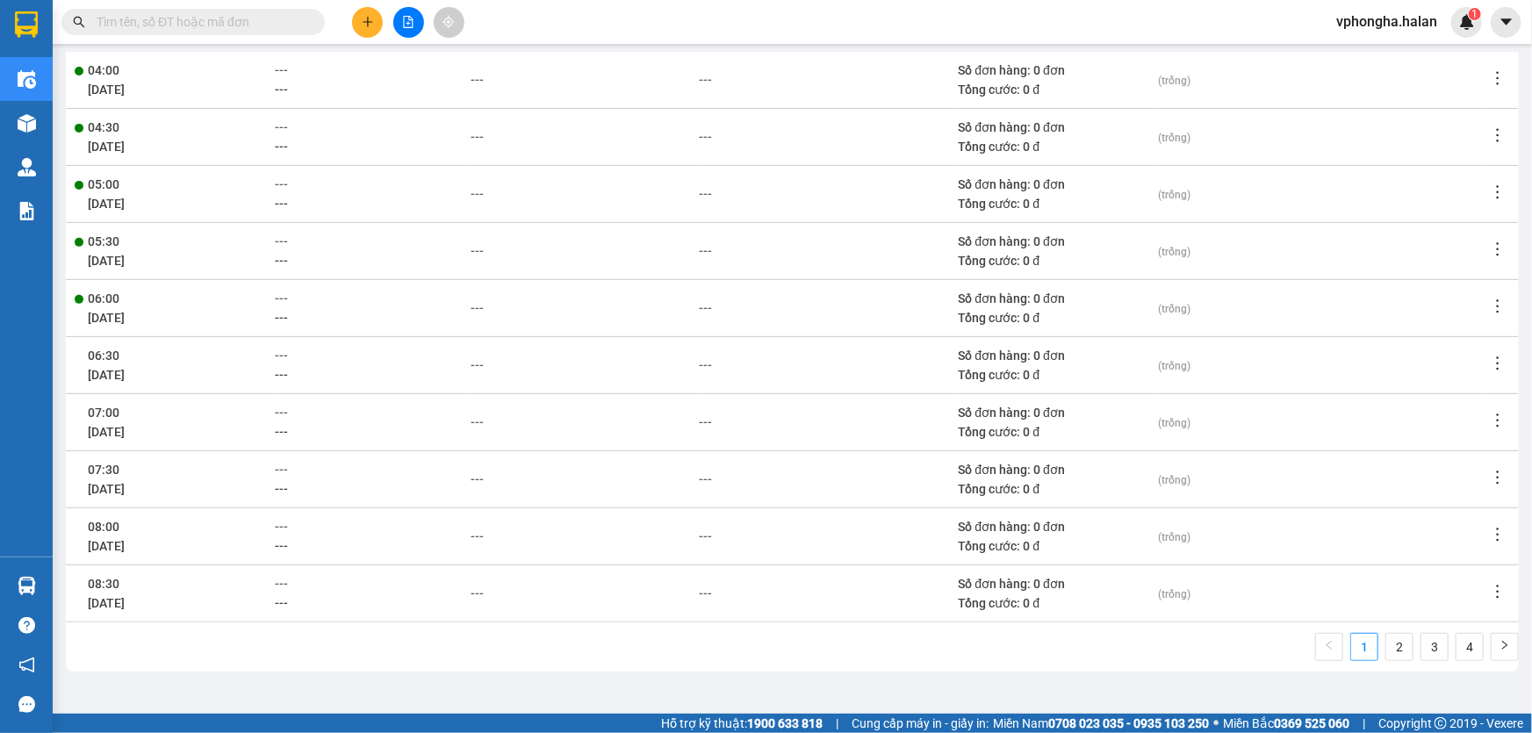
scroll to position [251, 0]
click at [1387, 649] on link "2" at bounding box center [1399, 645] width 26 height 26
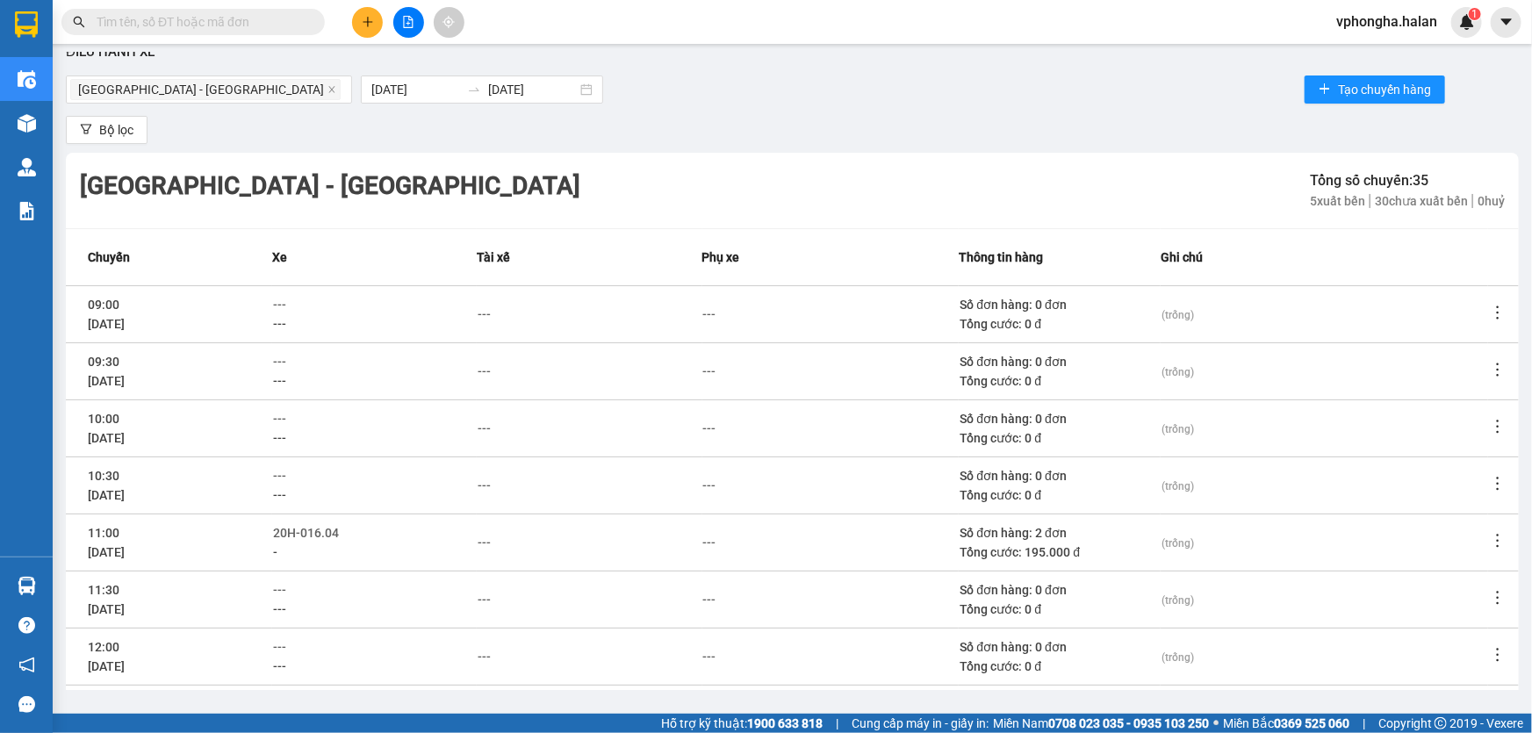
scroll to position [0, 0]
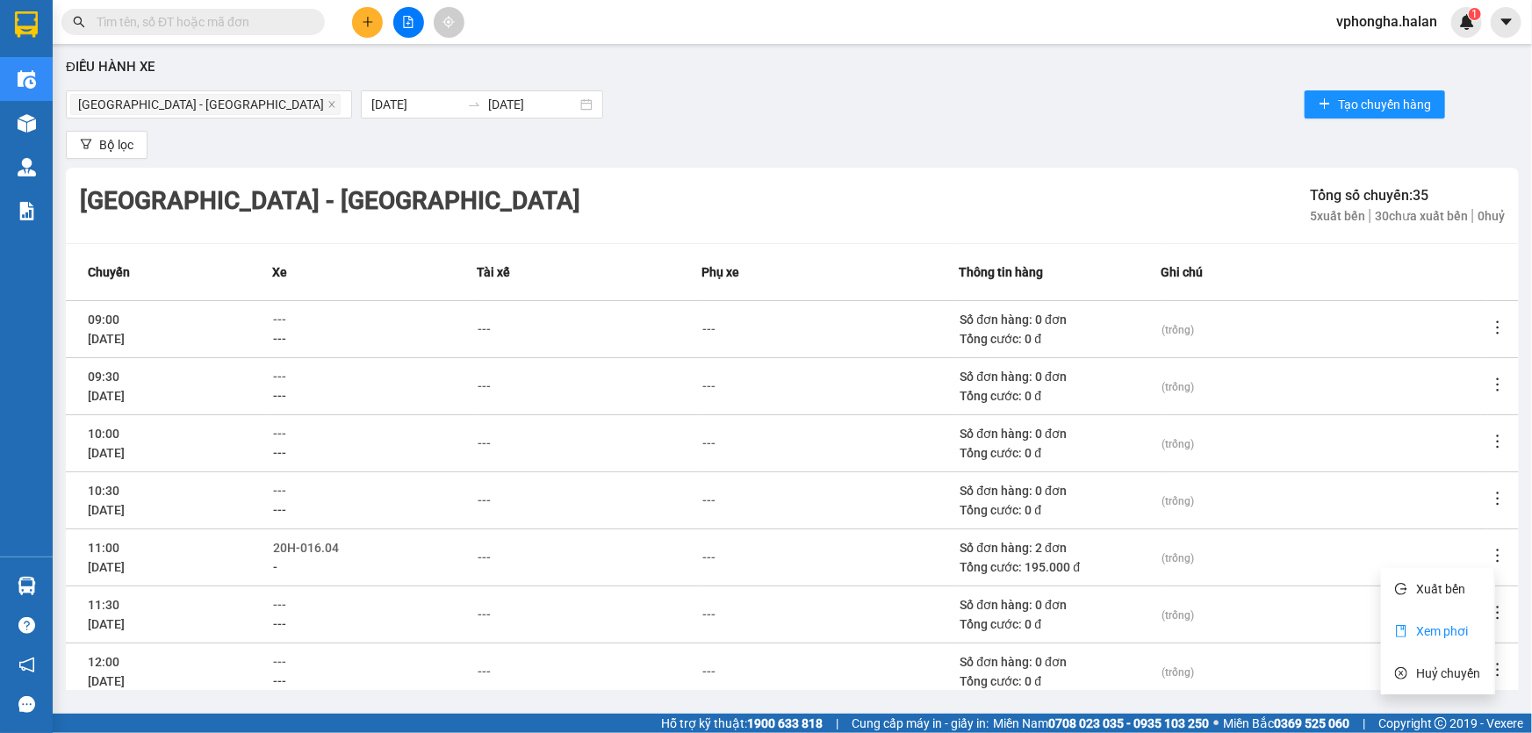
click at [1462, 628] on span "Xem phơi" at bounding box center [1442, 631] width 52 height 14
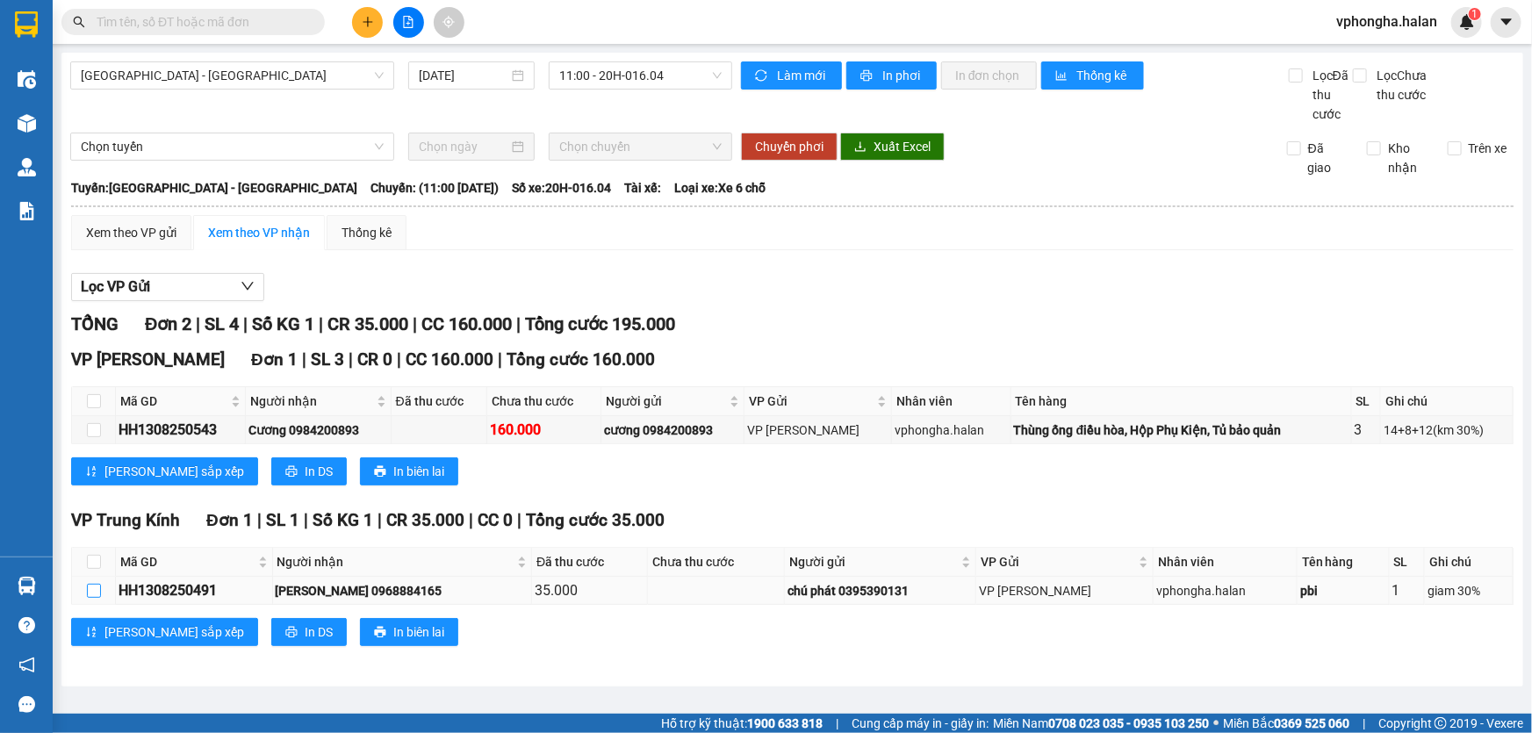
click at [93, 594] on input "checkbox" at bounding box center [94, 591] width 14 height 14
checkbox input "true"
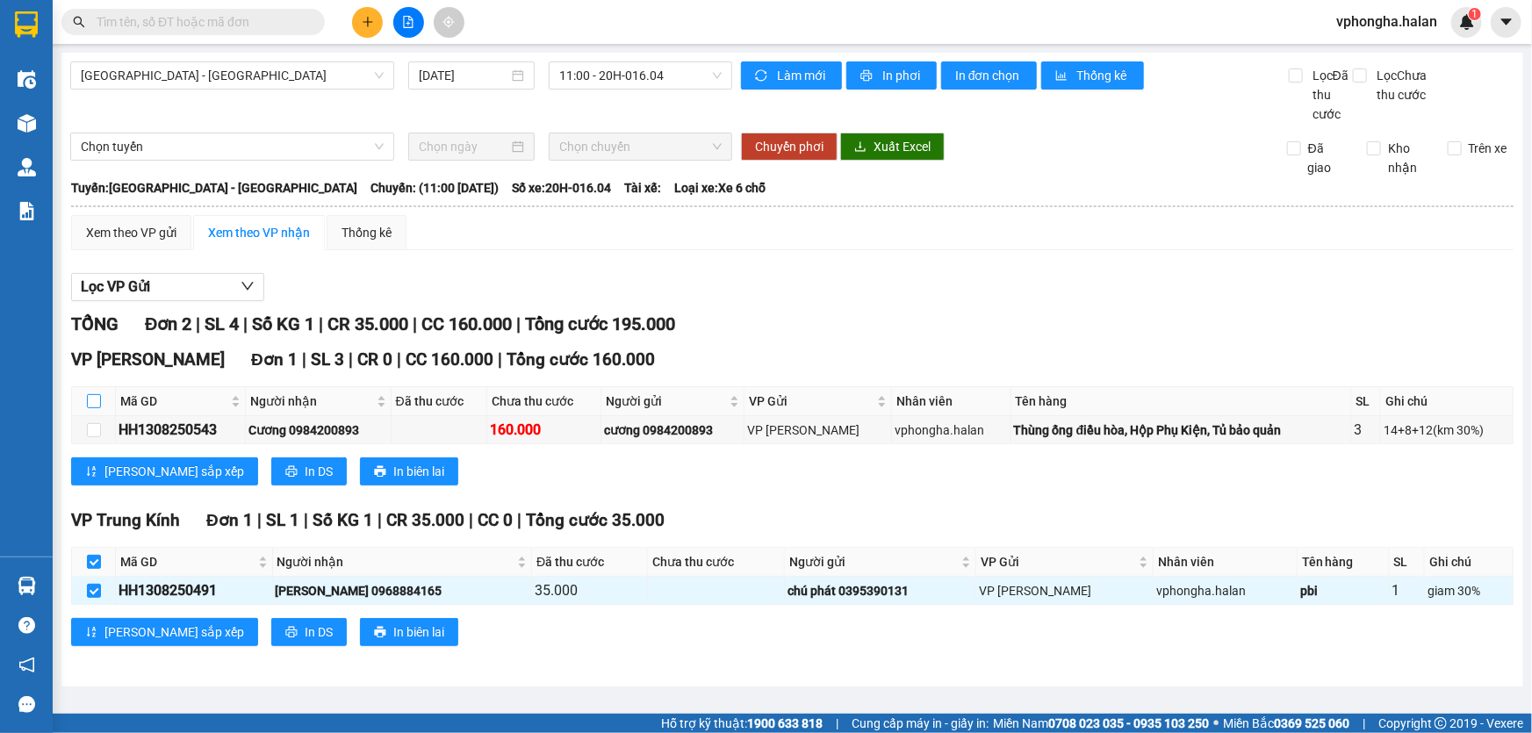
click at [98, 404] on input "checkbox" at bounding box center [94, 401] width 14 height 14
checkbox input "true"
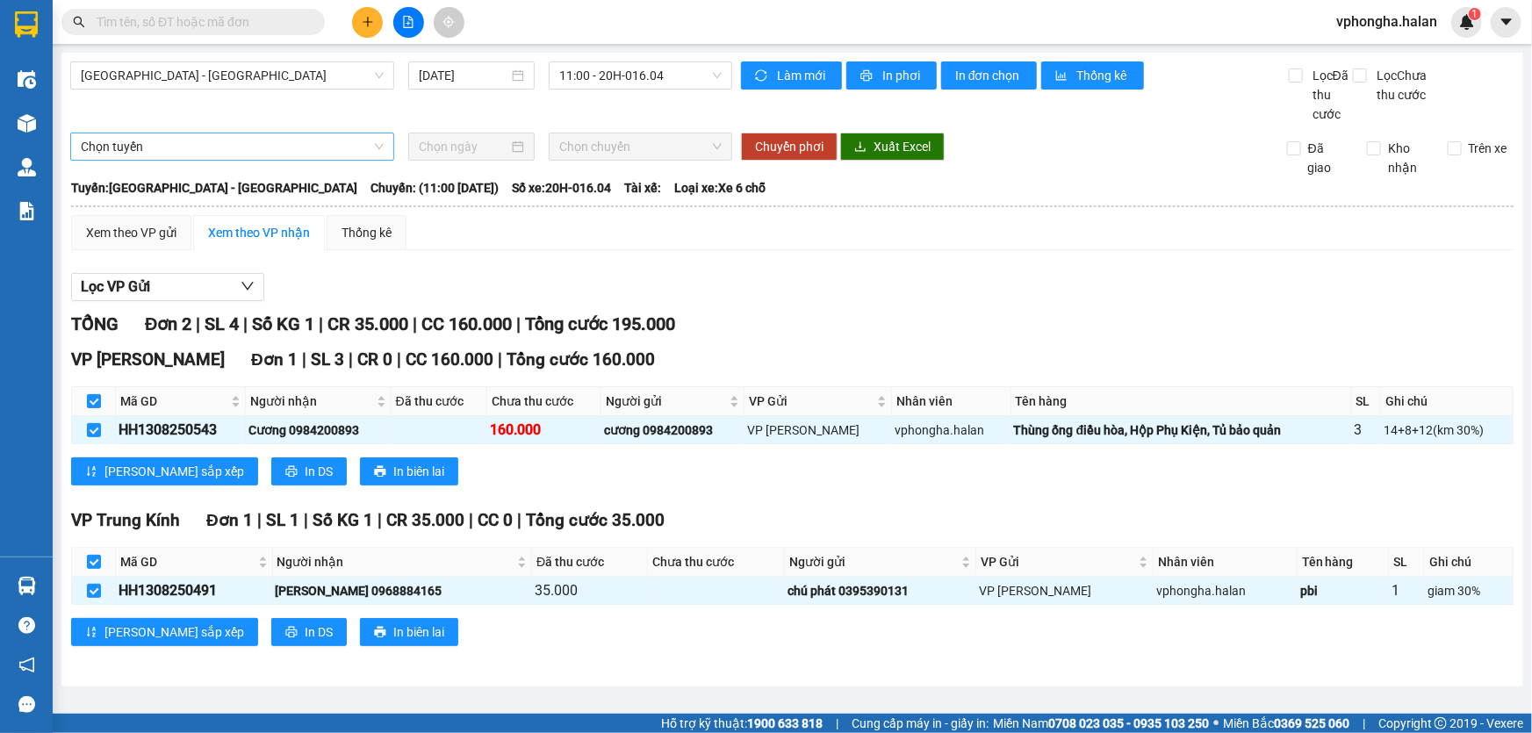
click at [154, 145] on span "Chọn tuyến" at bounding box center [232, 146] width 303 height 26
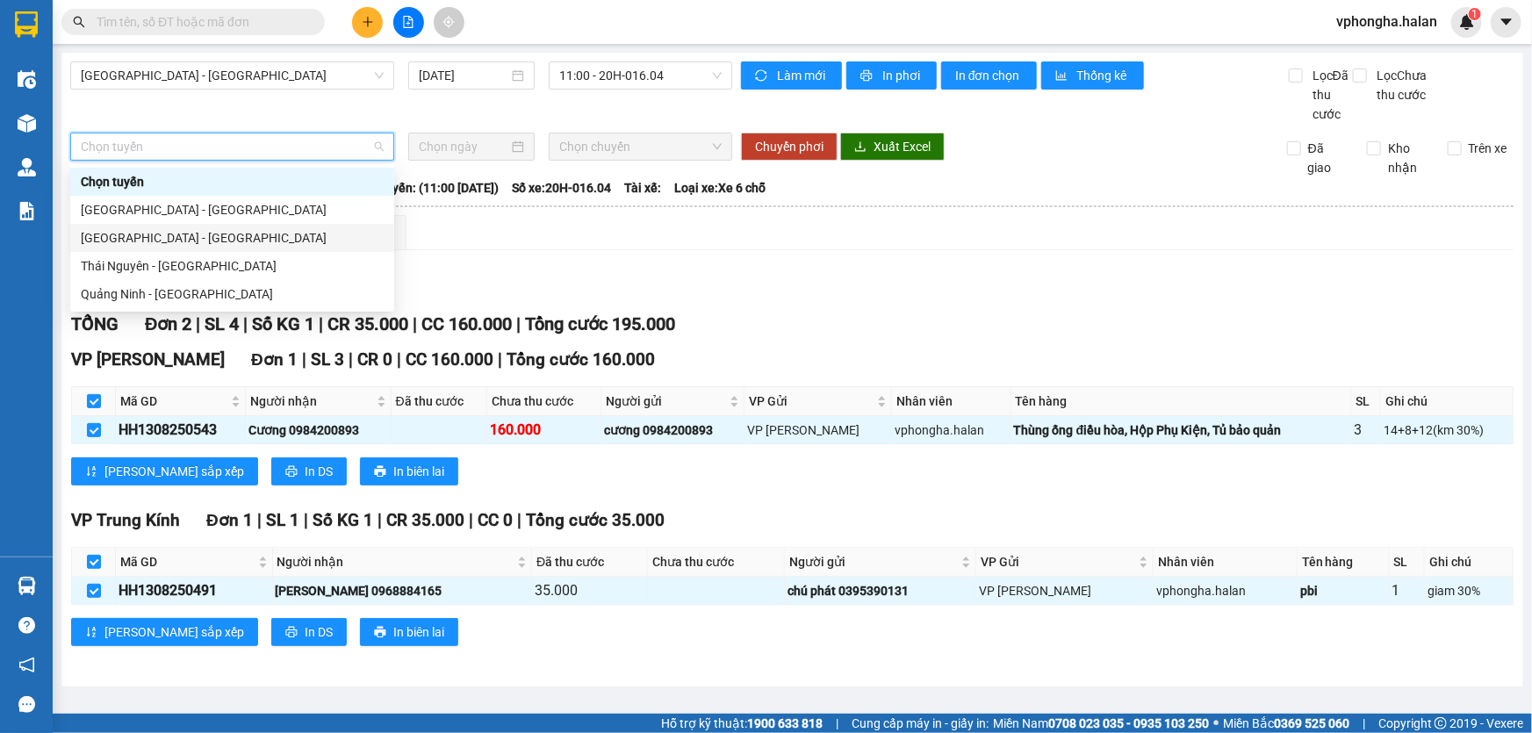
click at [155, 241] on div "[GEOGRAPHIC_DATA] - [GEOGRAPHIC_DATA]" at bounding box center [232, 237] width 303 height 19
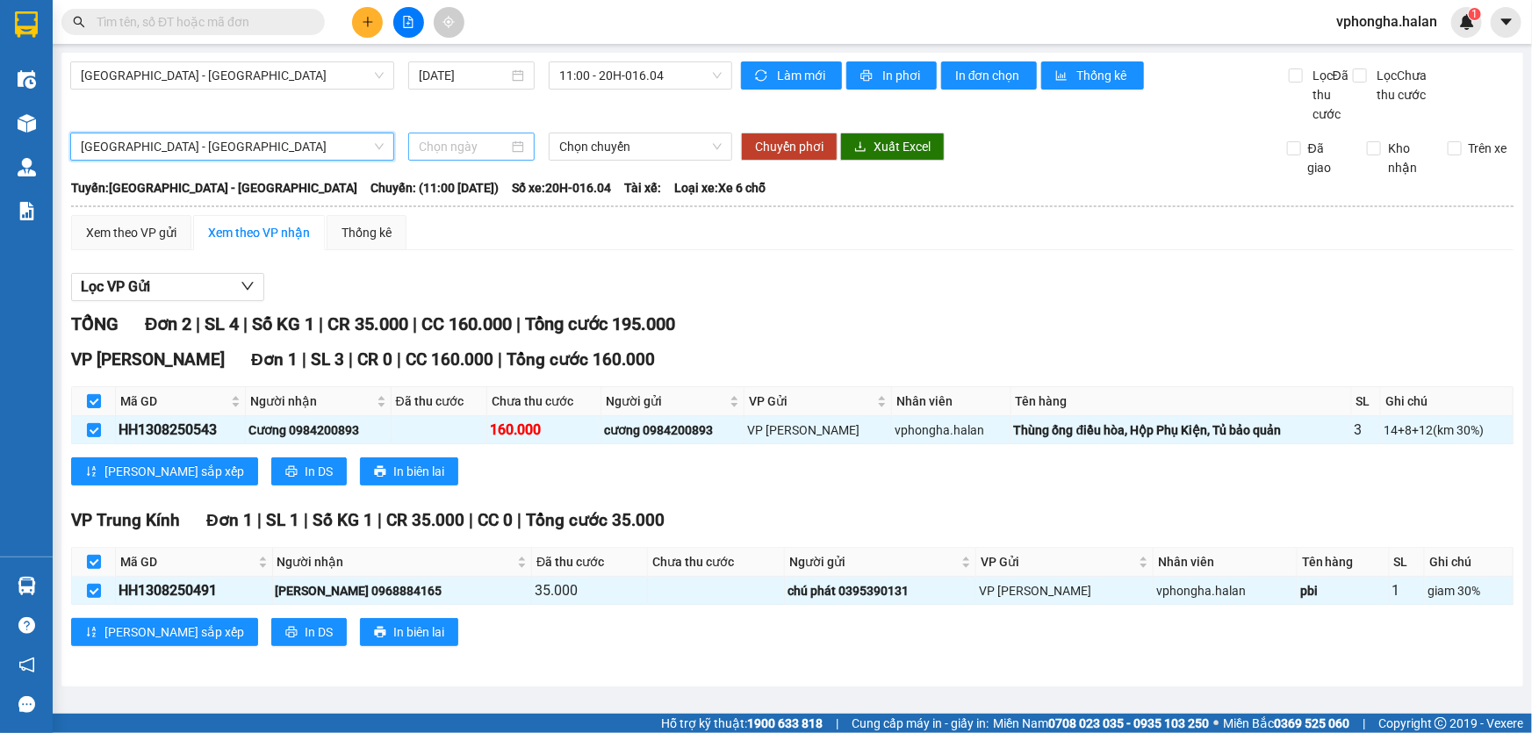
click at [505, 151] on input at bounding box center [464, 146] width 90 height 19
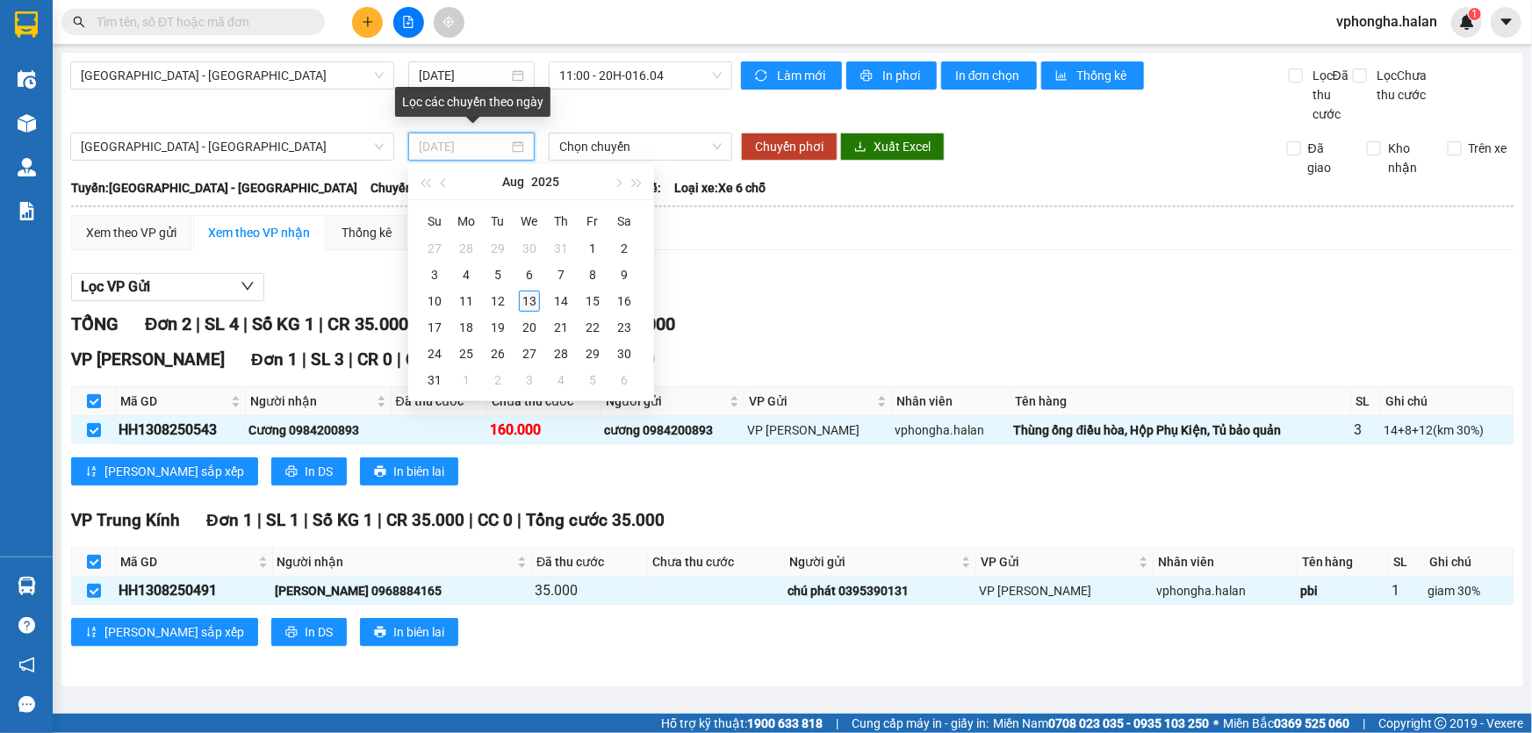
type input "[DATE]"
click at [533, 301] on div "13" at bounding box center [529, 301] width 21 height 21
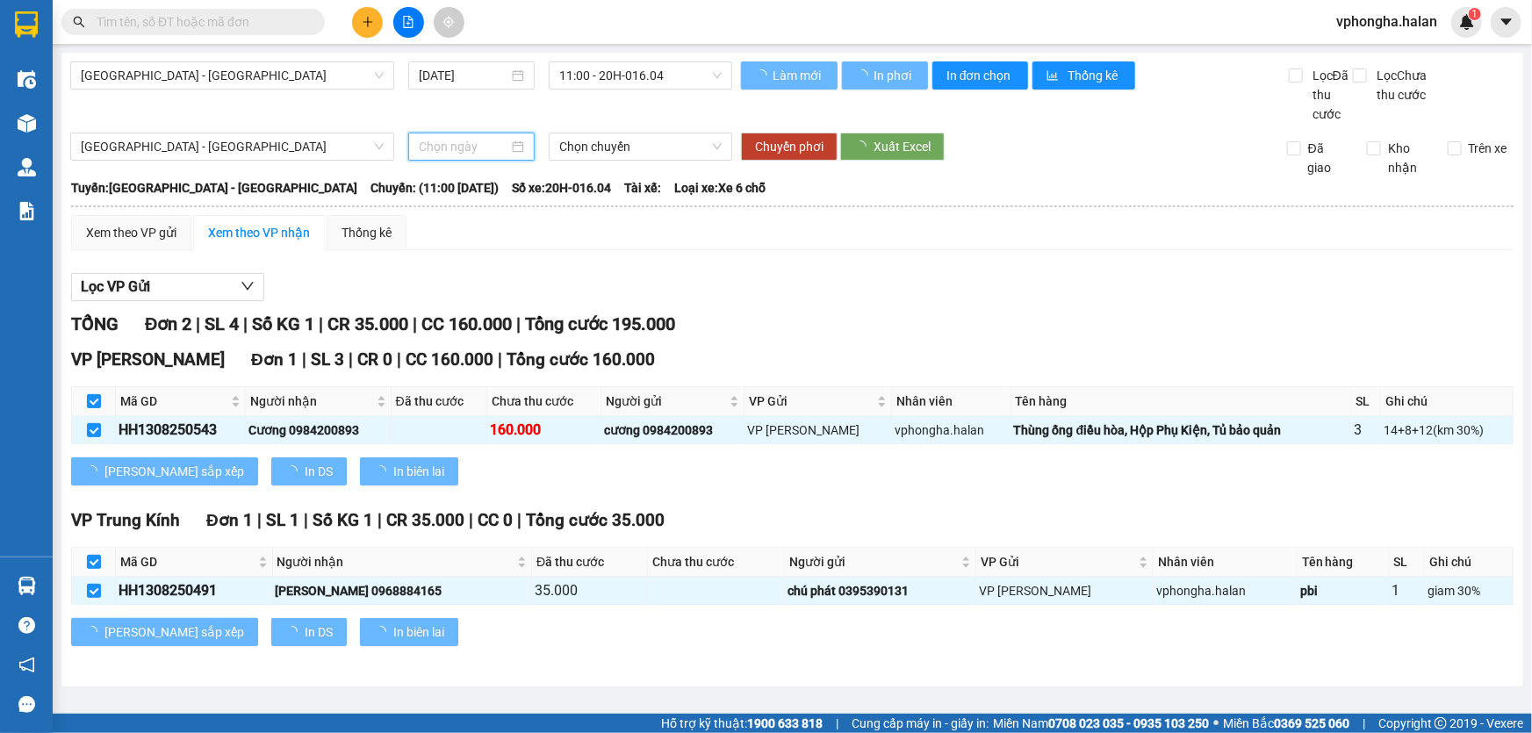
type input "[DATE]"
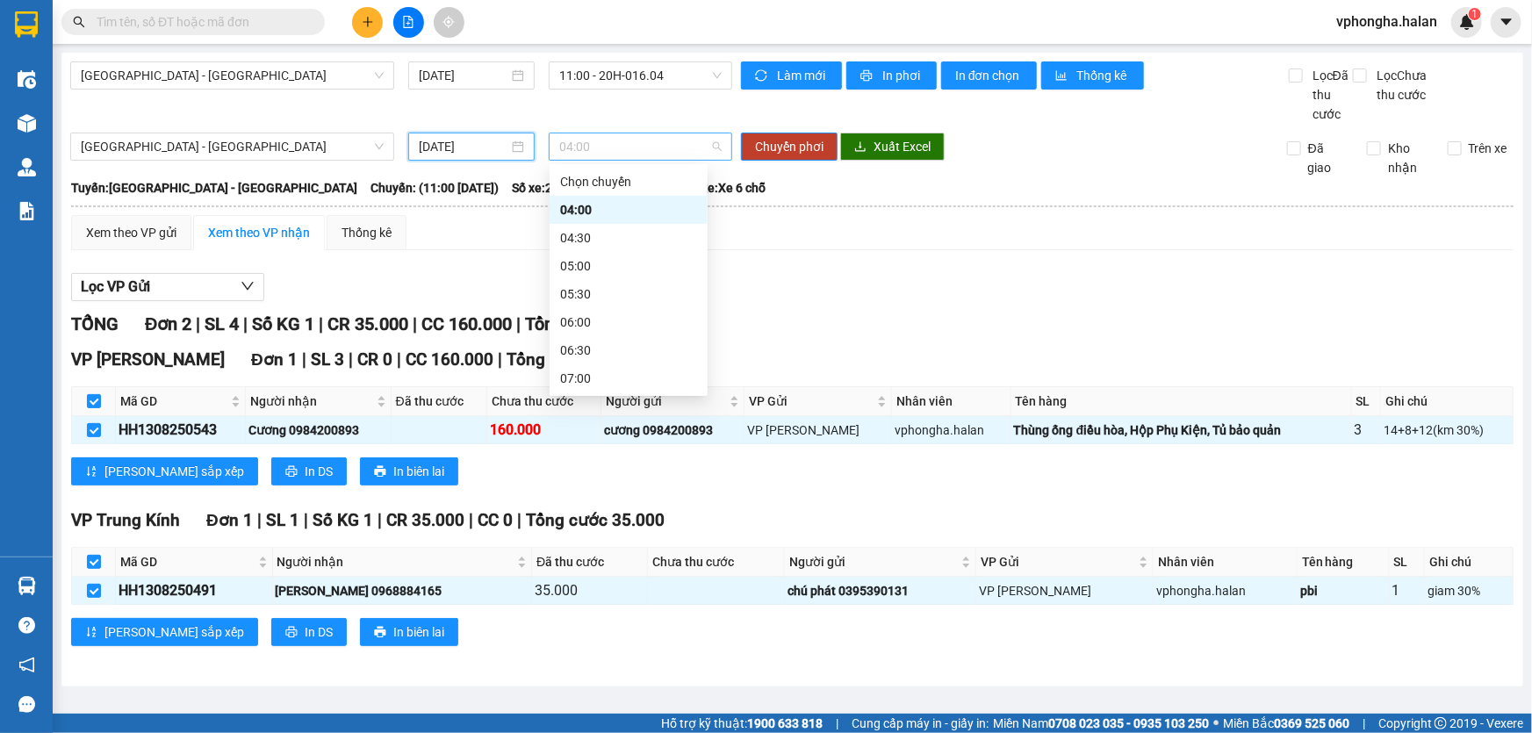
click at [671, 147] on span "04:00" at bounding box center [640, 146] width 162 height 26
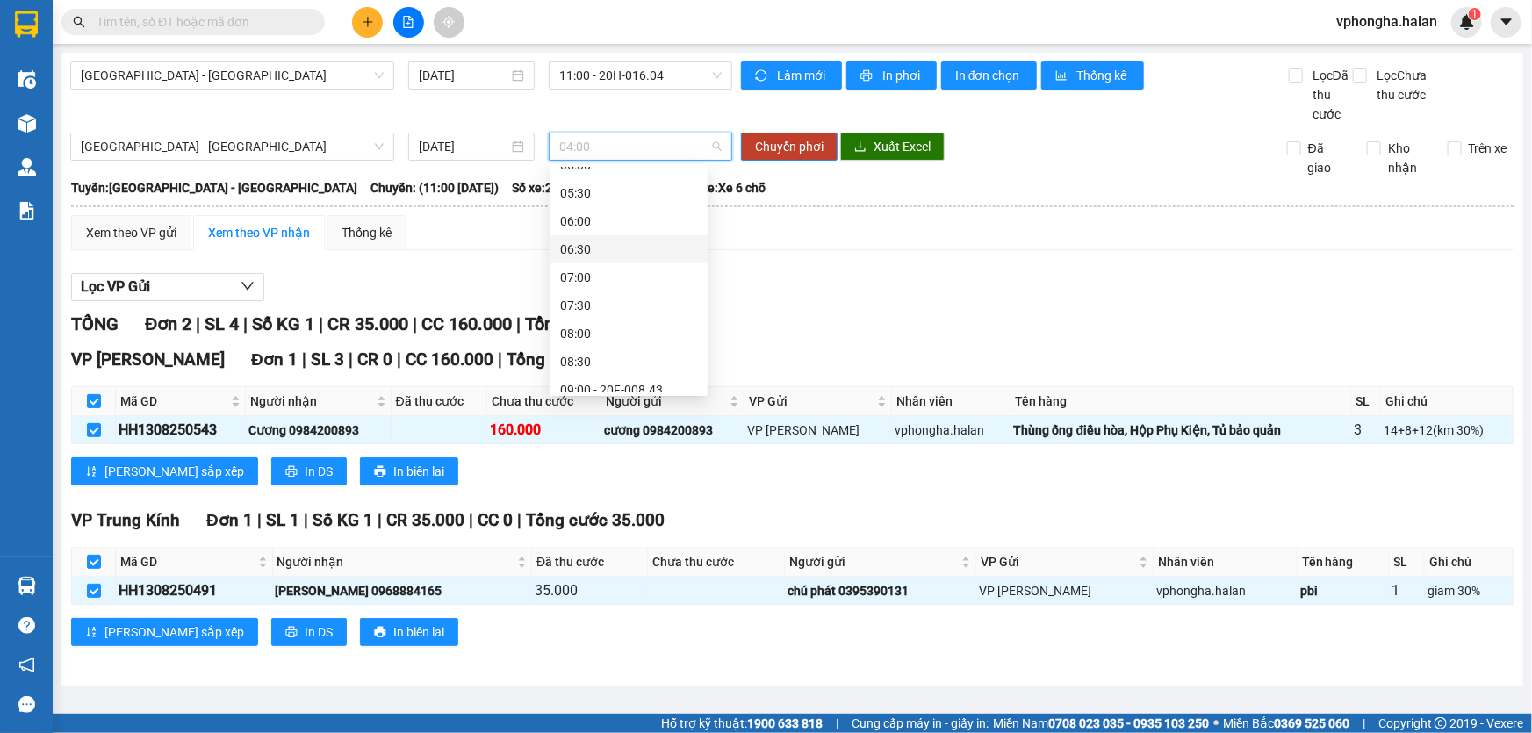
scroll to position [319, 0]
click at [590, 287] on div "11:00" at bounding box center [628, 284] width 137 height 19
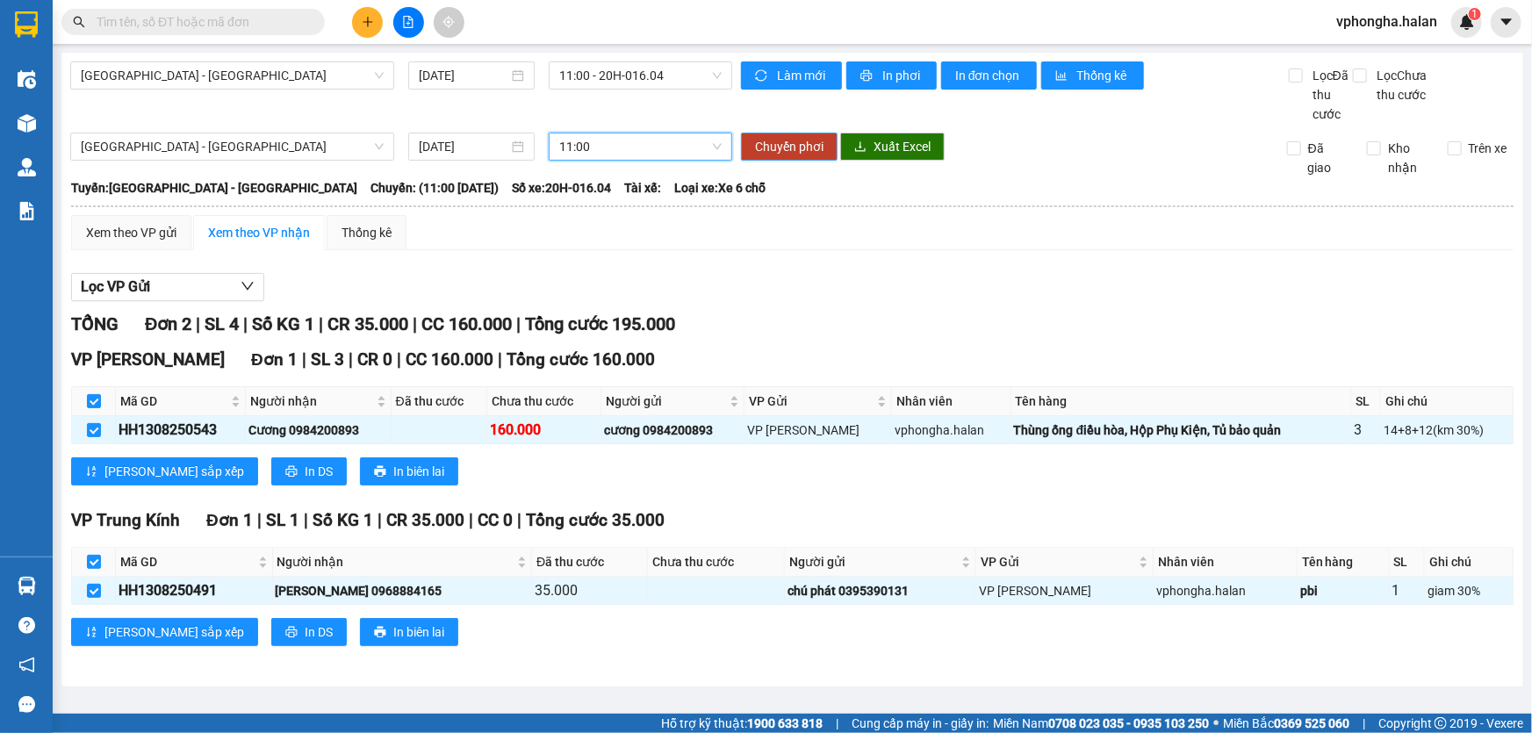
click at [788, 151] on span "Chuyển phơi" at bounding box center [789, 146] width 68 height 19
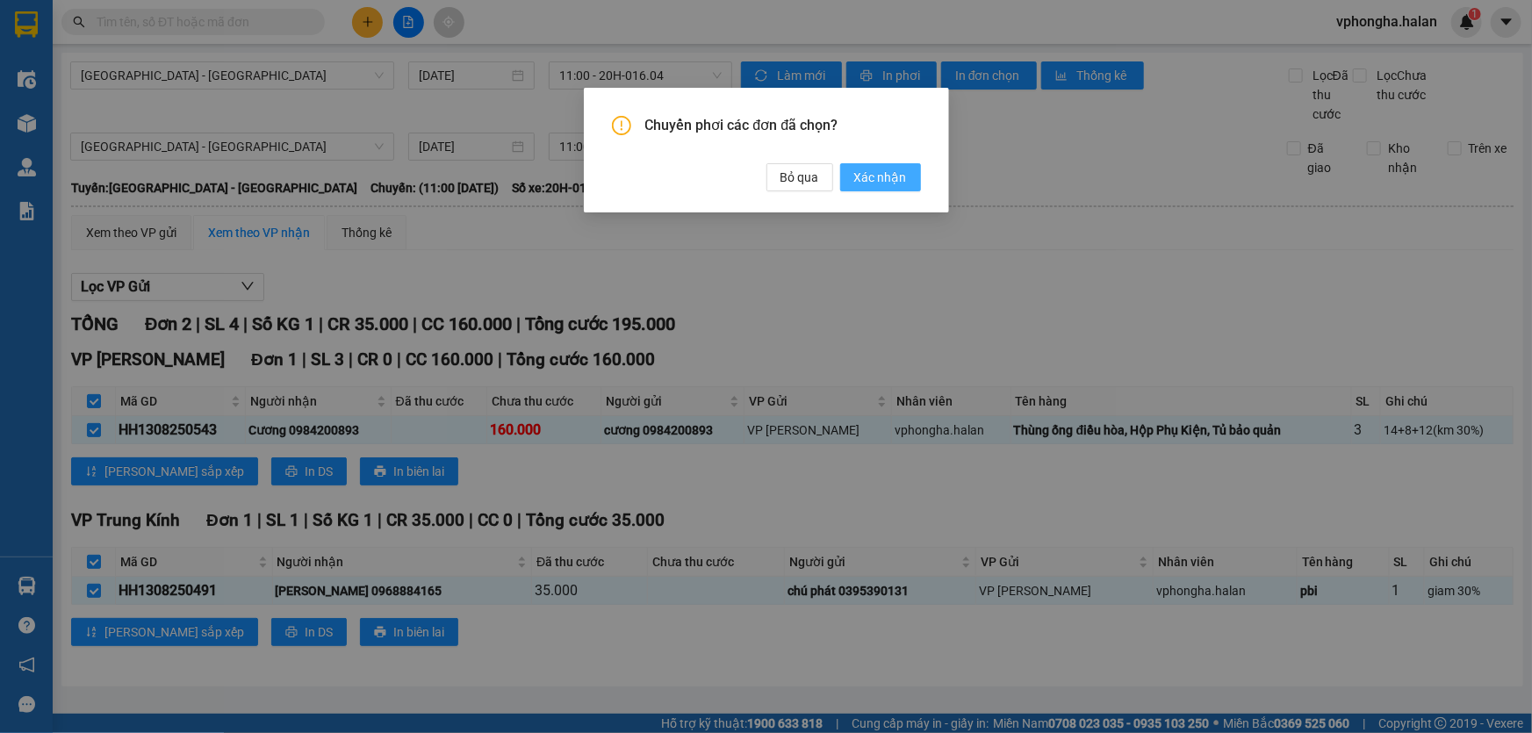
click at [887, 181] on span "Xác nhận" at bounding box center [880, 177] width 53 height 19
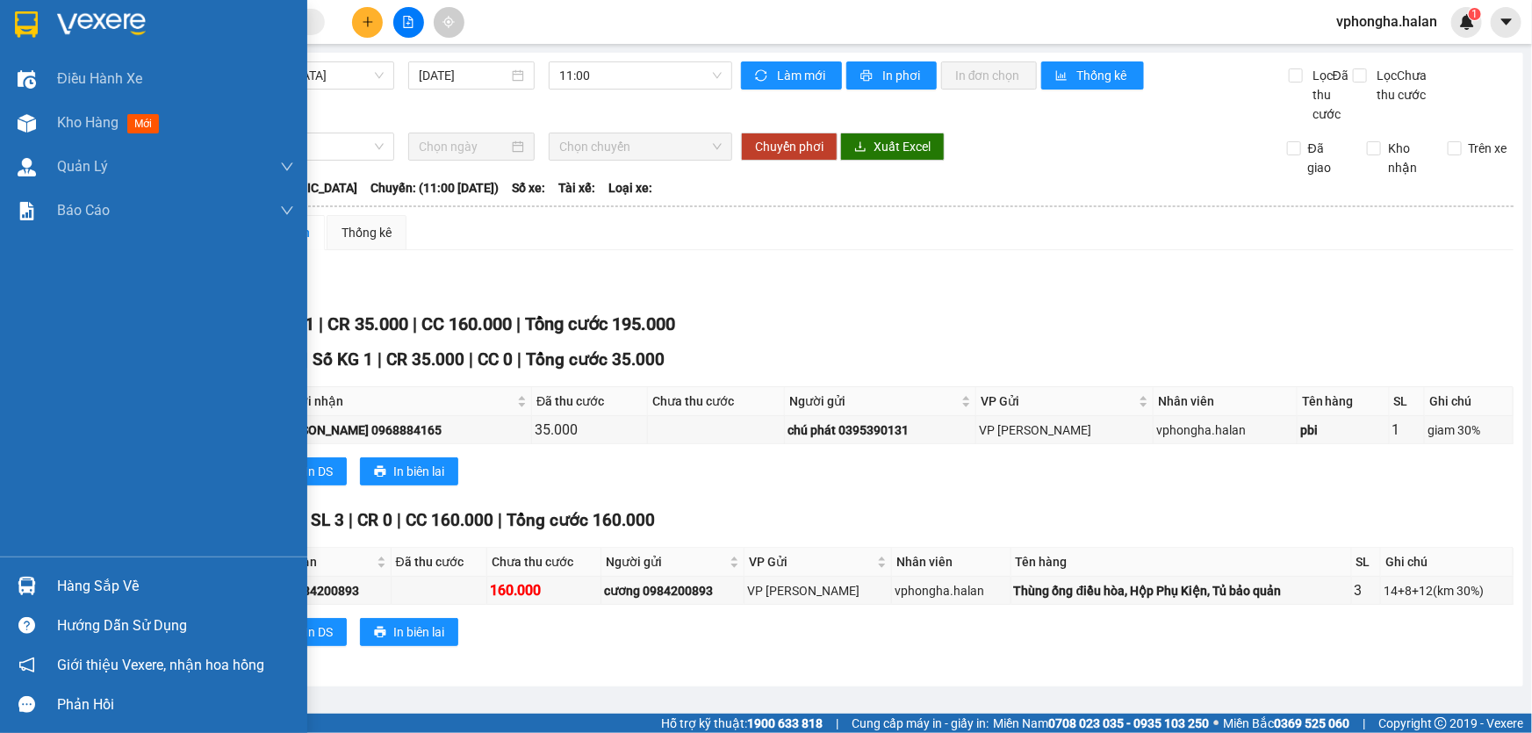
click at [116, 586] on div "Hàng sắp về" at bounding box center [175, 586] width 237 height 26
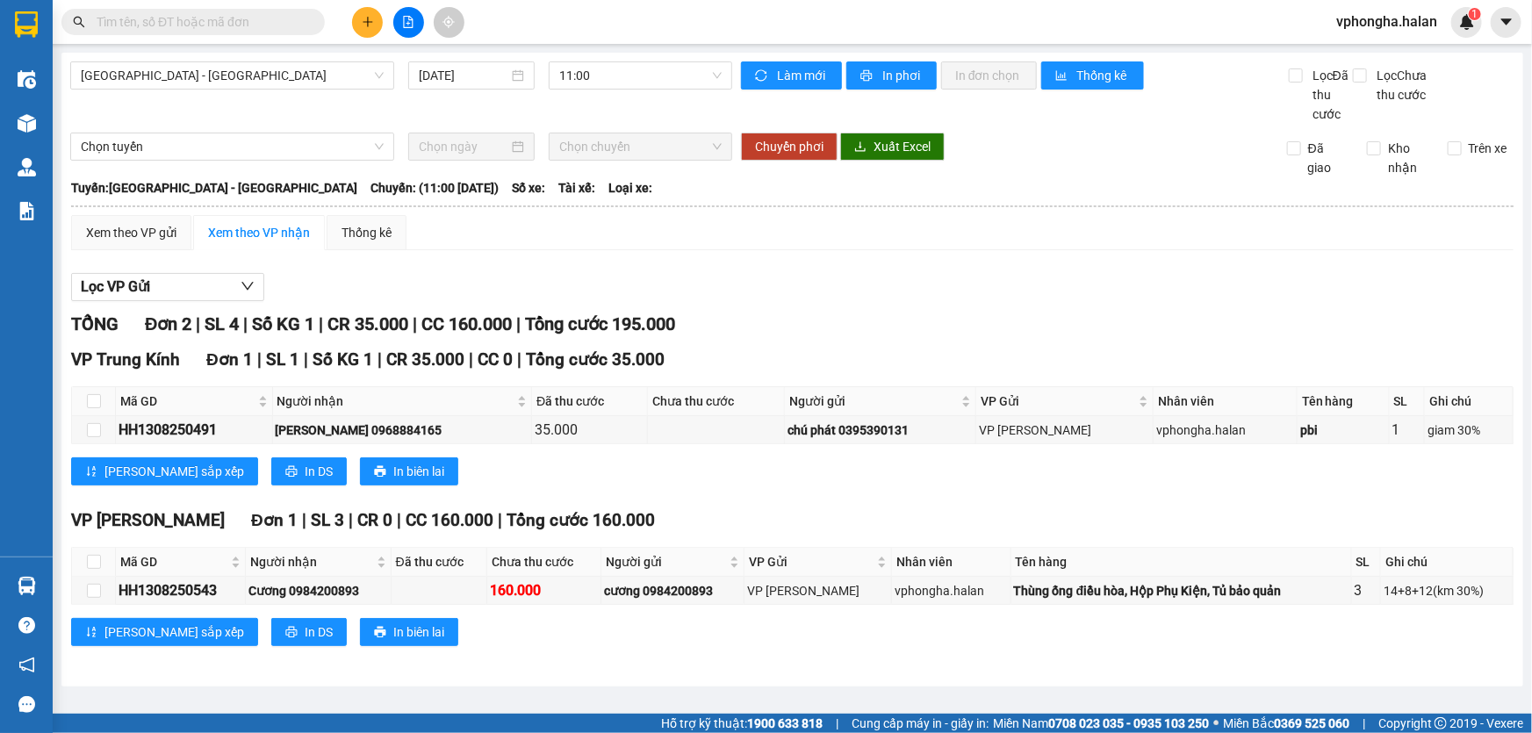
drag, startPoint x: 922, startPoint y: 701, endPoint x: 888, endPoint y: 676, distance: 42.7
click at [921, 701] on section "Kết quả tìm kiếm ( 1 ) Bộ lọc Mã ĐH Trạng thái Món hàng Thu hộ Tổng cước Chưa c…" at bounding box center [766, 366] width 1532 height 733
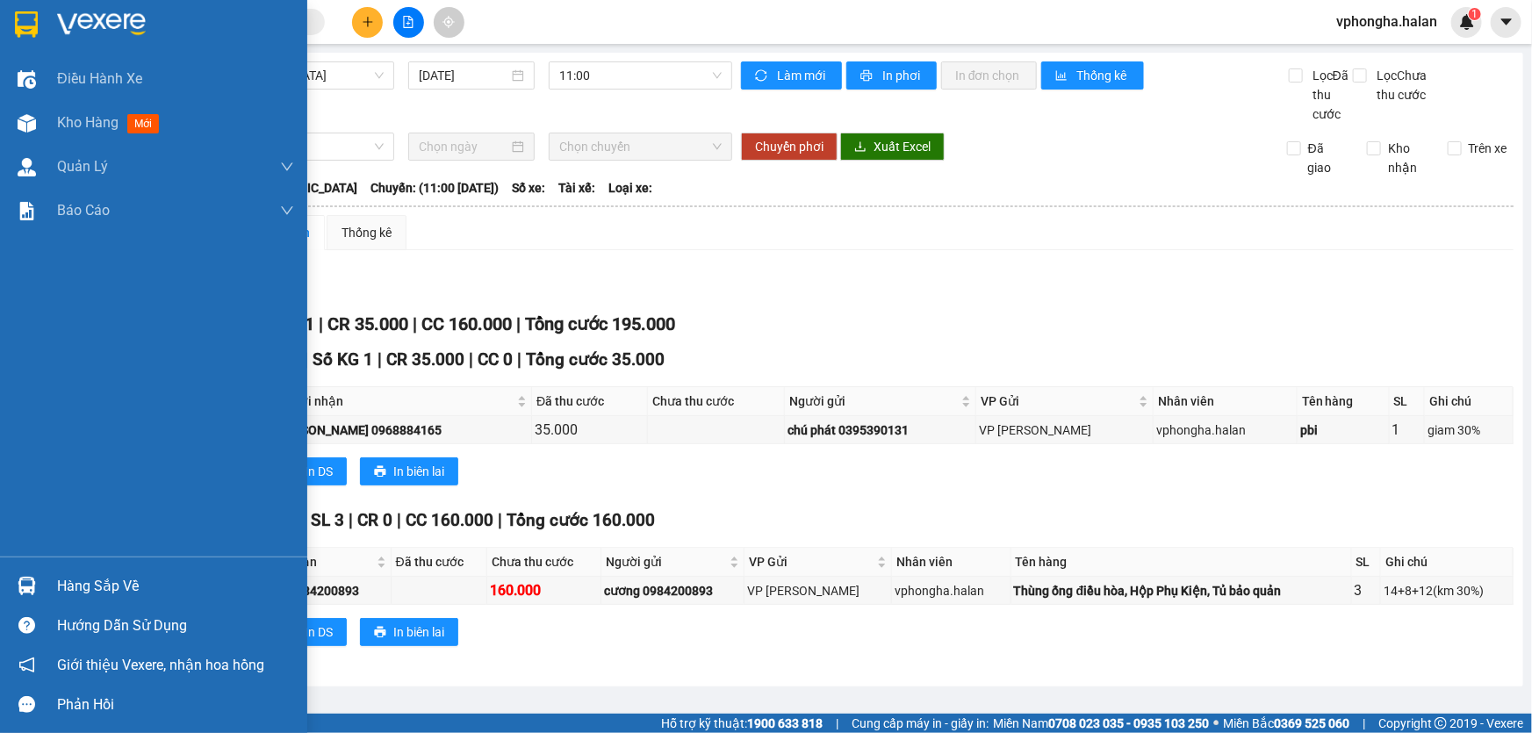
click at [29, 30] on img at bounding box center [26, 24] width 23 height 26
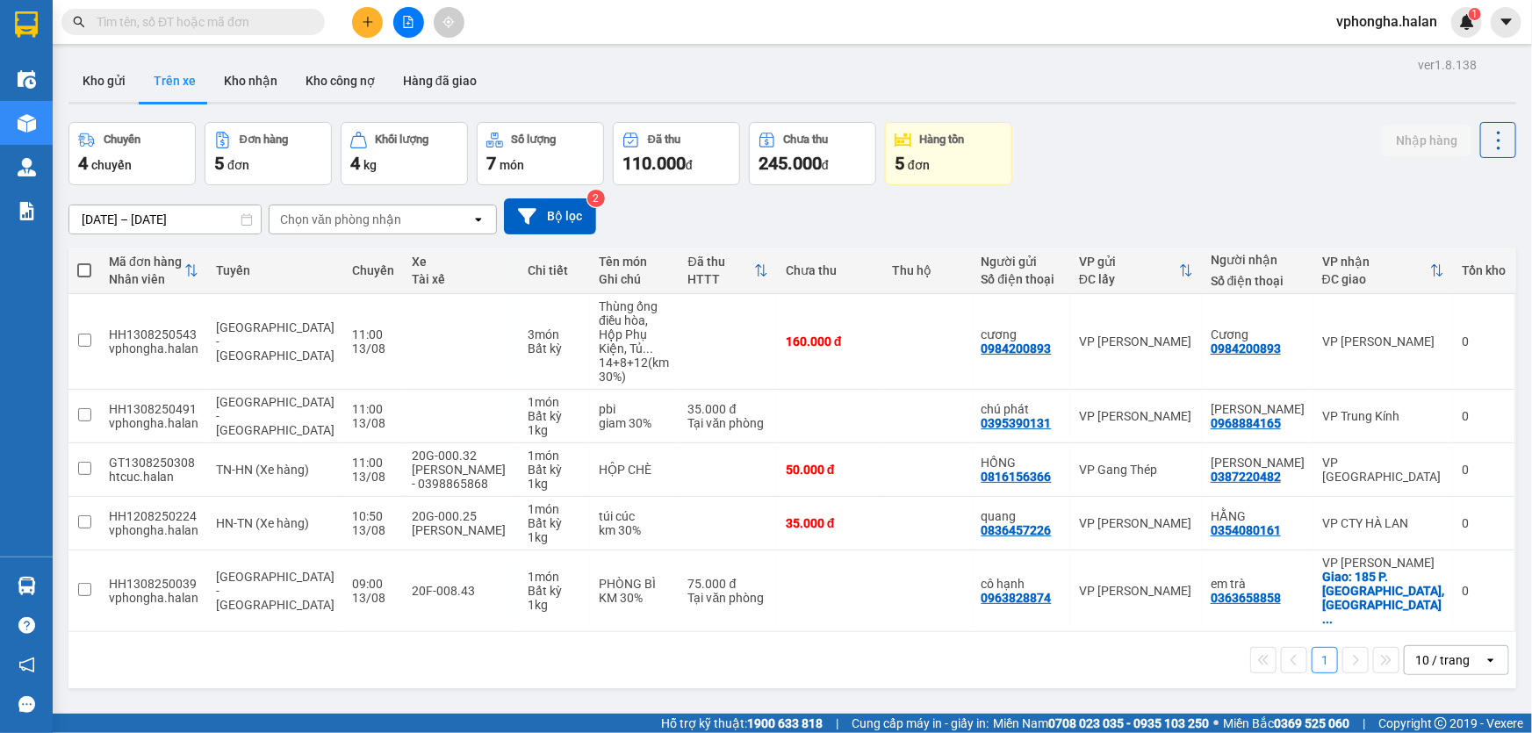
click at [359, 212] on div "Chọn văn phòng nhận" at bounding box center [340, 220] width 121 height 18
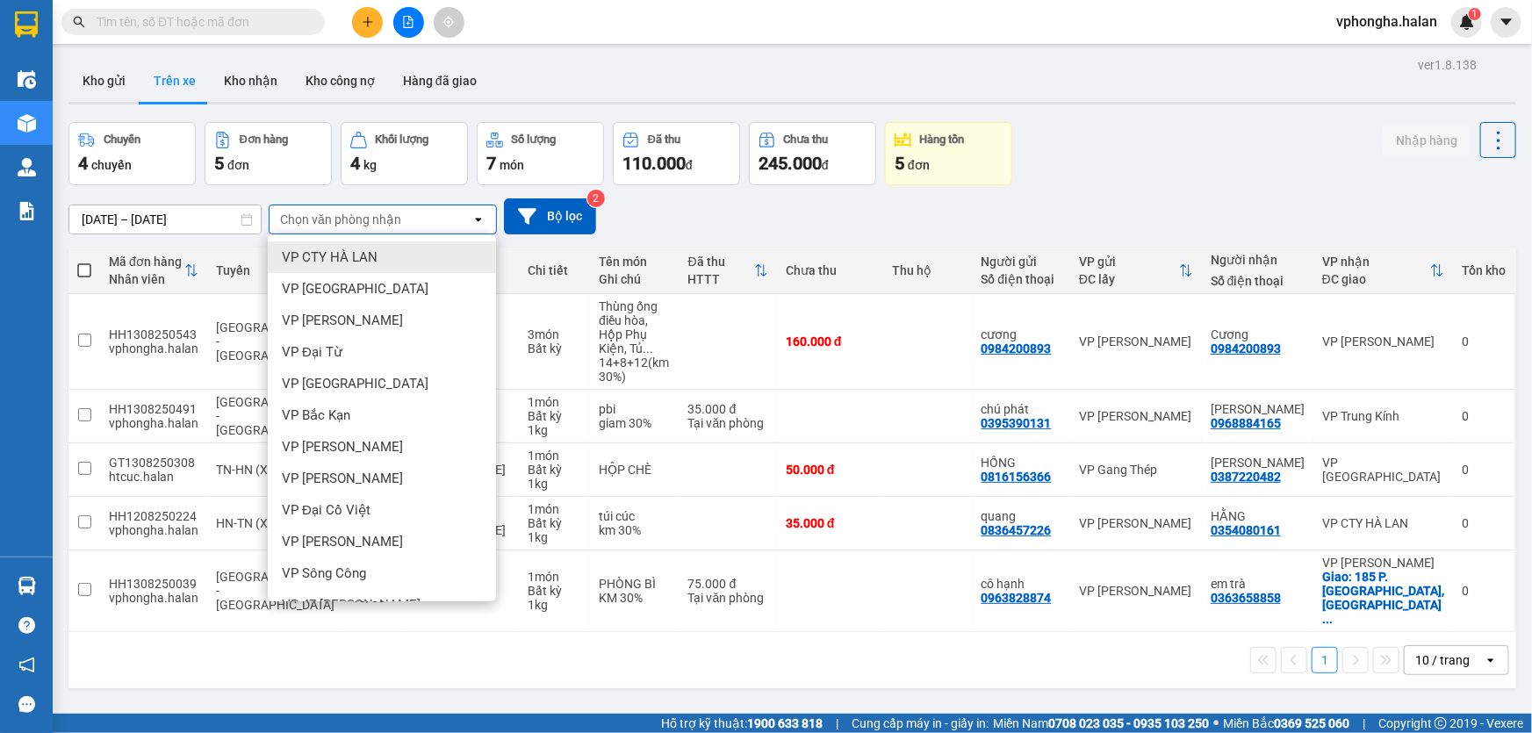
click at [352, 218] on div "Chọn văn phòng nhận" at bounding box center [340, 220] width 121 height 18
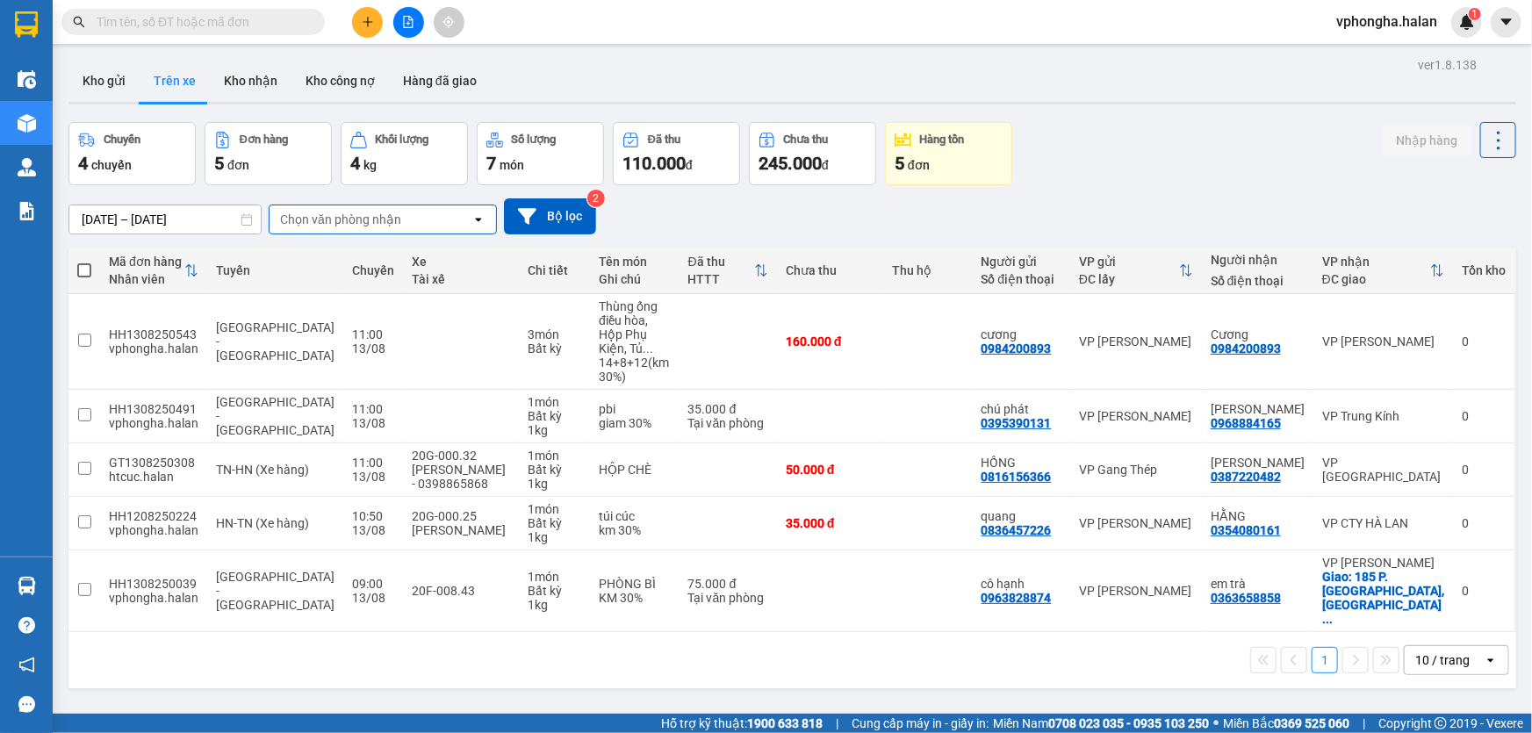
click at [352, 218] on div "Chọn văn phòng nhận" at bounding box center [340, 220] width 121 height 18
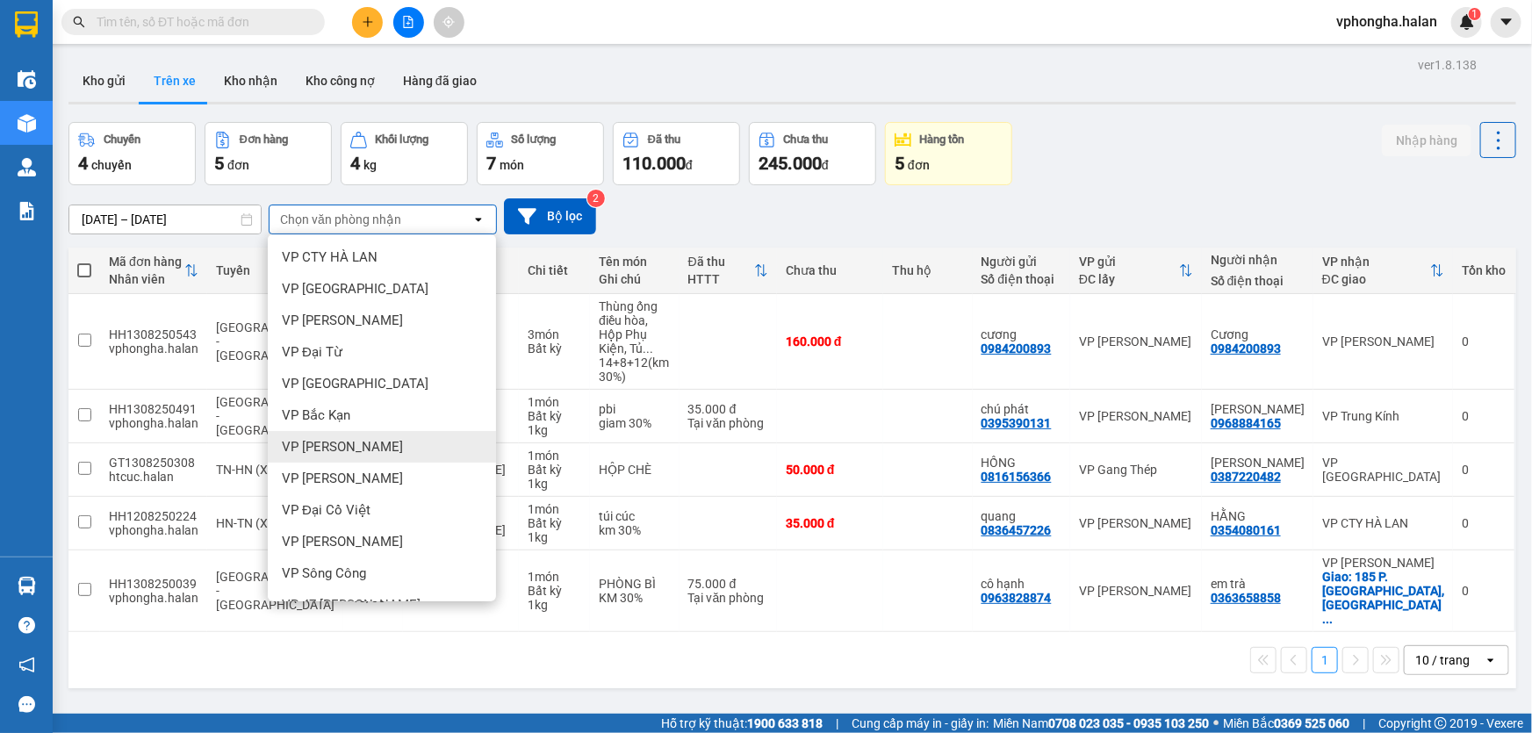
click at [361, 451] on span "VP [PERSON_NAME]" at bounding box center [342, 447] width 121 height 18
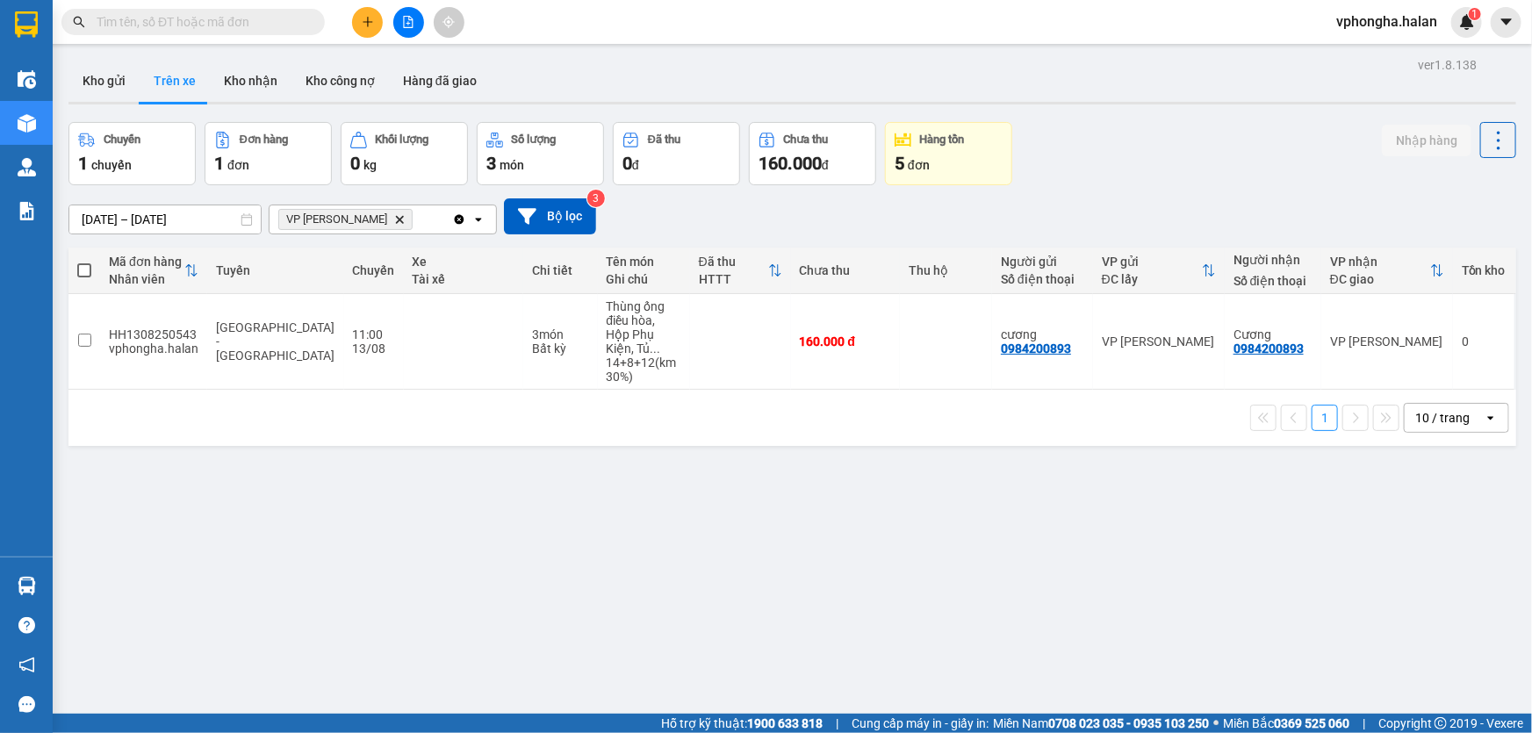
click at [412, 219] on div "VP Võ Chí Công Delete" at bounding box center [361, 219] width 183 height 28
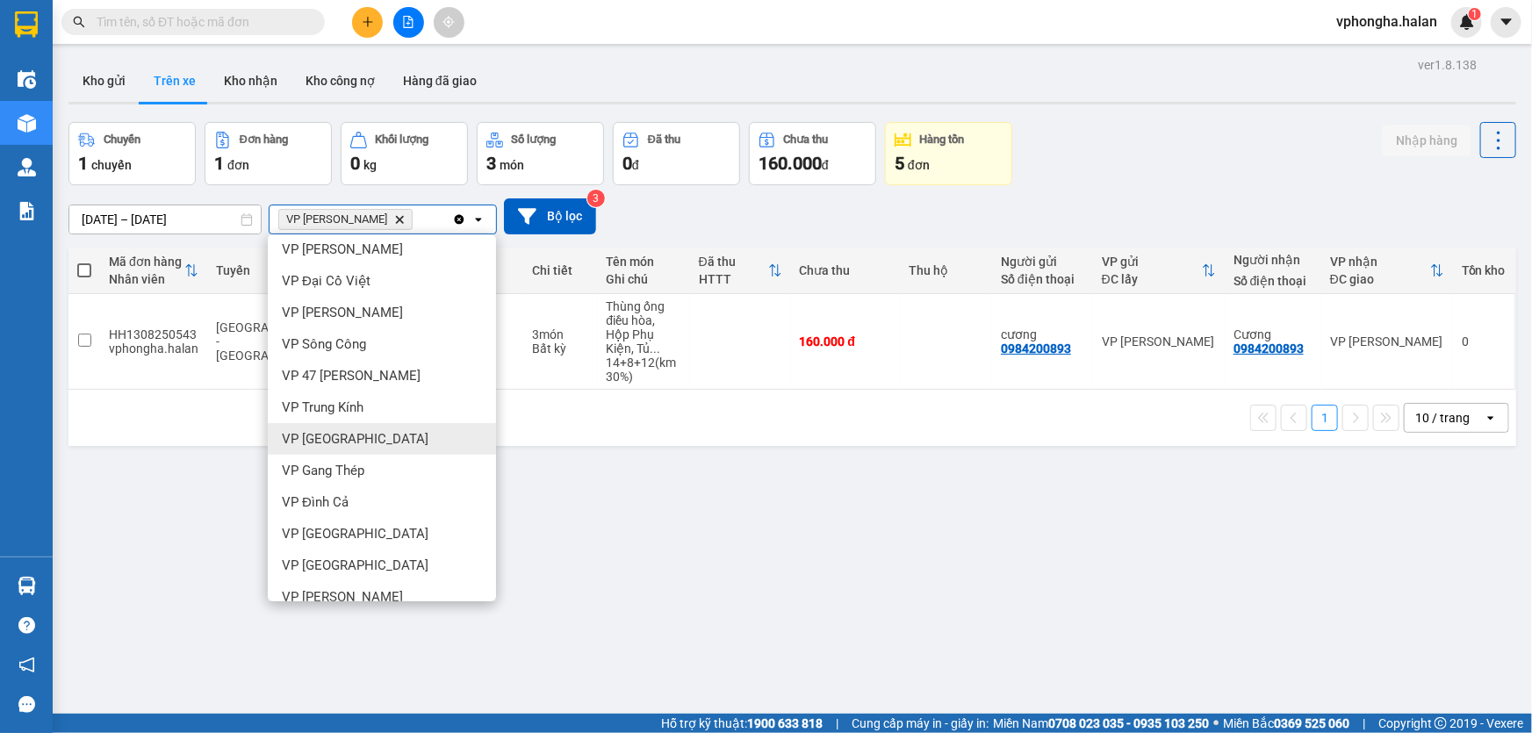
scroll to position [239, 0]
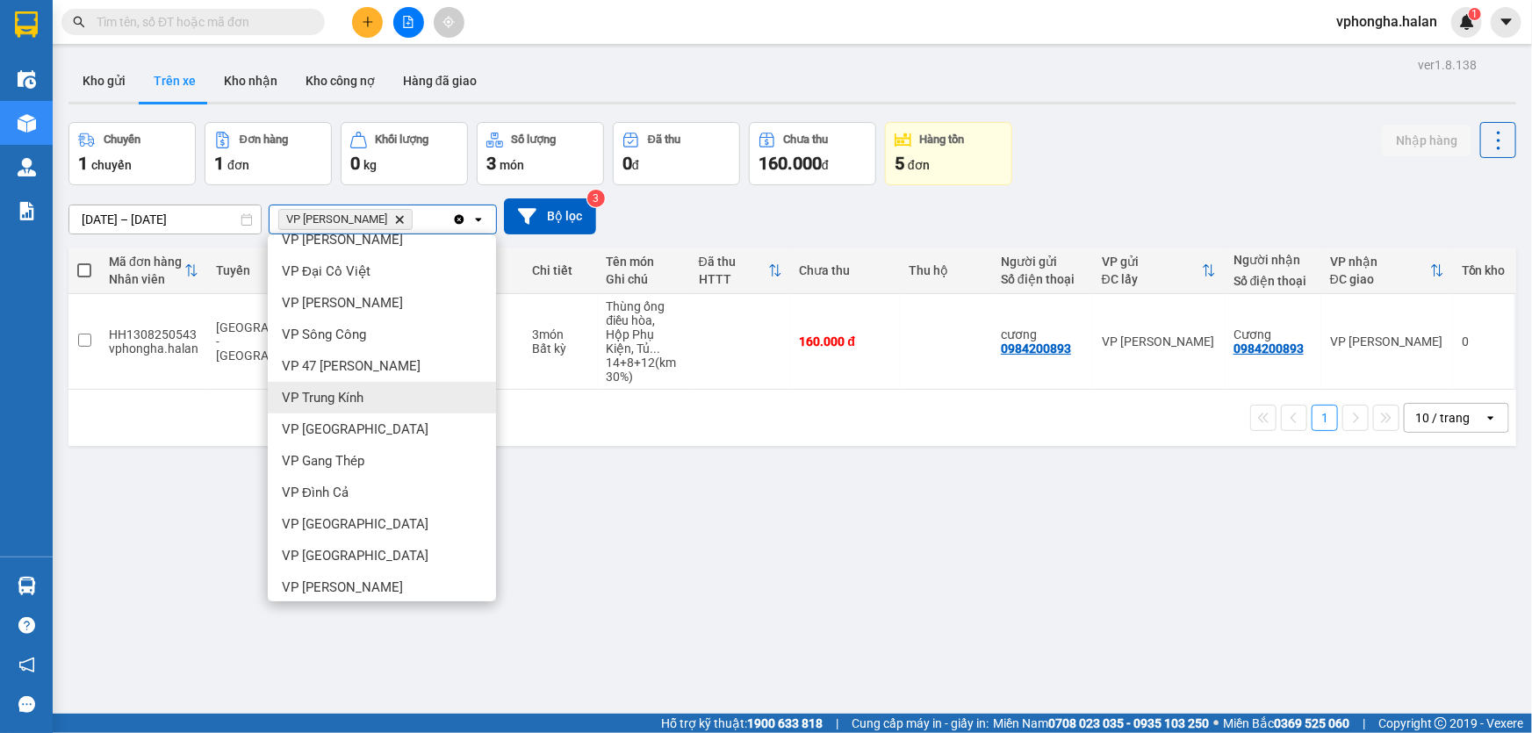
click at [377, 399] on div "VP Trung Kính" at bounding box center [382, 398] width 228 height 32
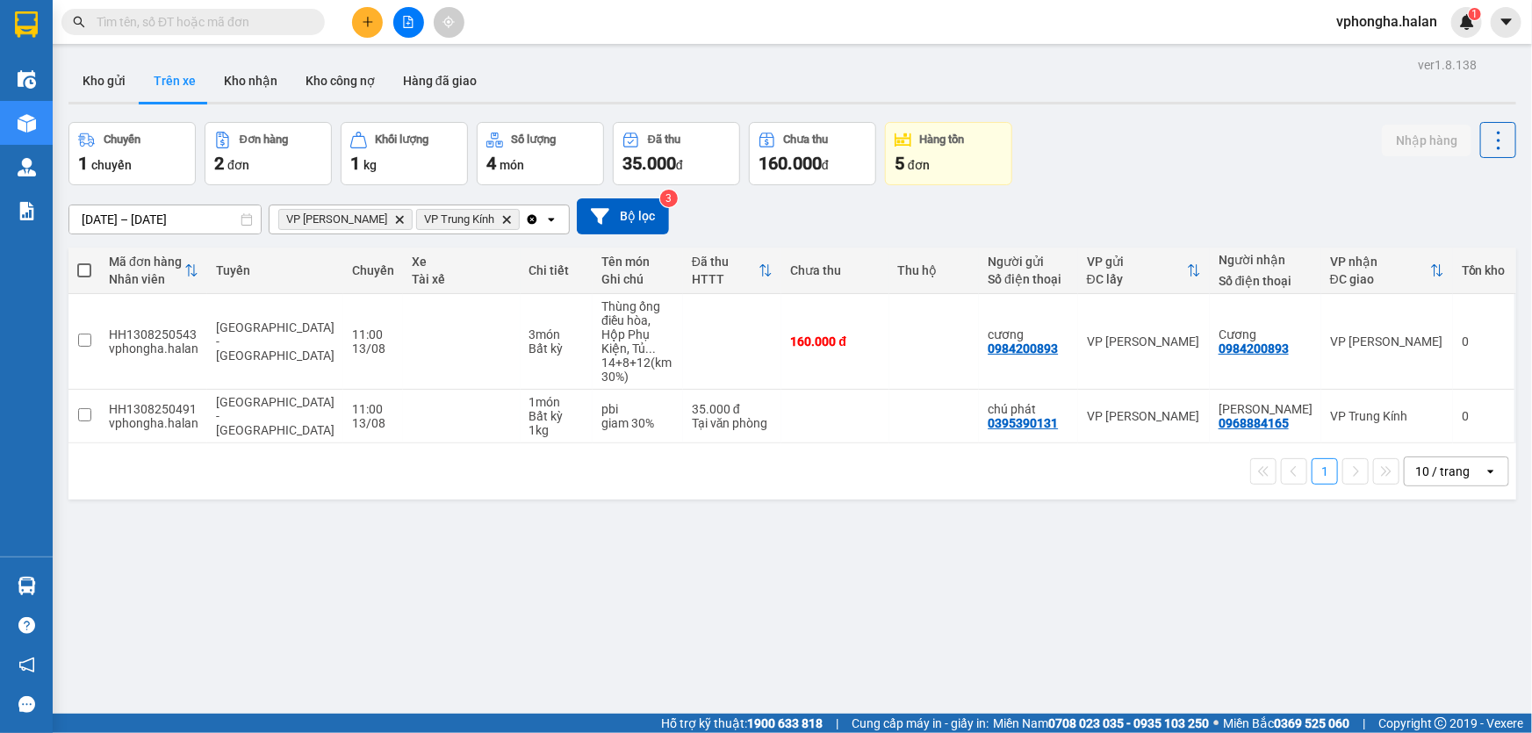
click at [176, 85] on button "Trên xe" at bounding box center [175, 81] width 70 height 42
click at [180, 83] on button "Trên xe" at bounding box center [175, 81] width 70 height 42
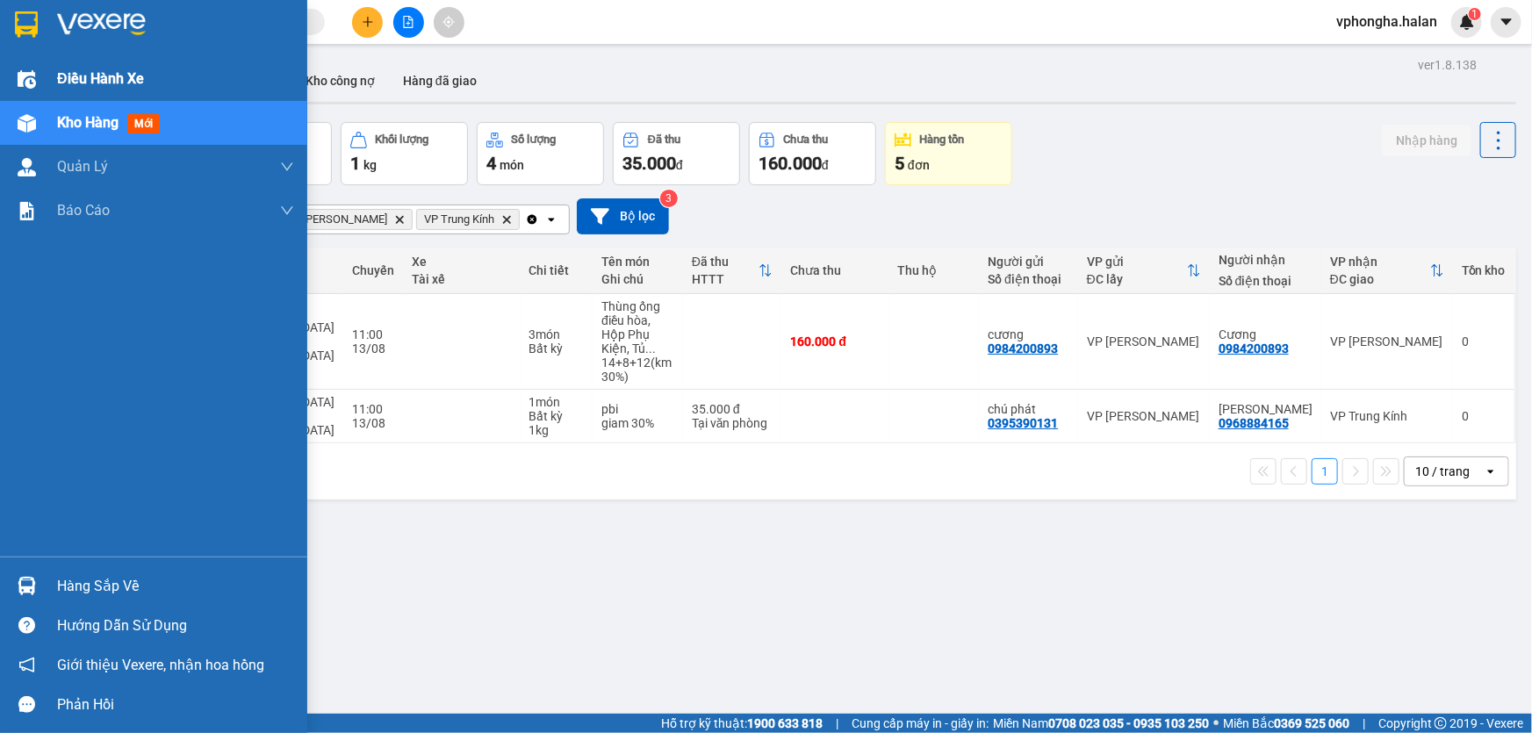
click at [101, 83] on span "Điều hành xe" at bounding box center [100, 79] width 87 height 22
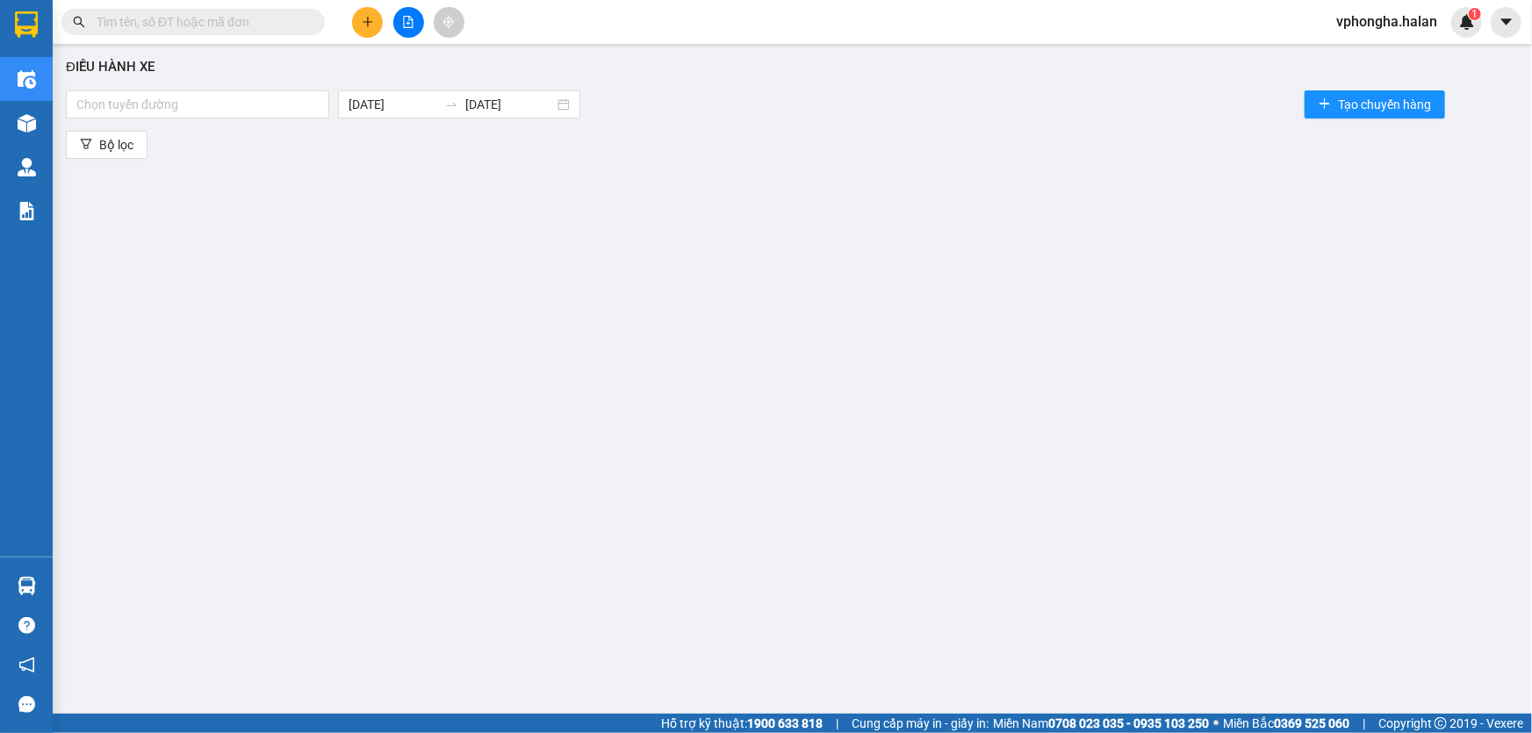
click at [98, 32] on span at bounding box center [192, 22] width 263 height 26
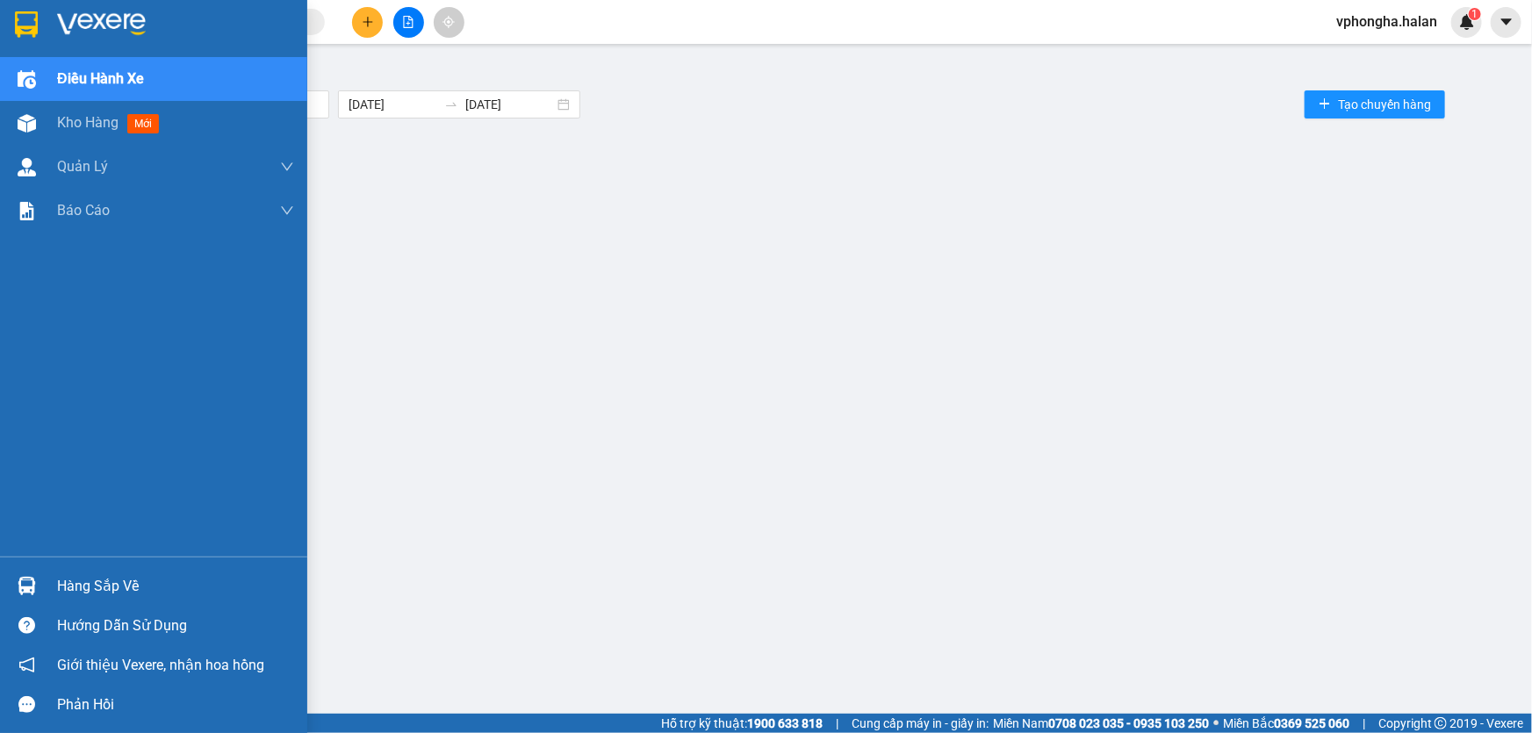
click at [24, 18] on img at bounding box center [26, 24] width 23 height 26
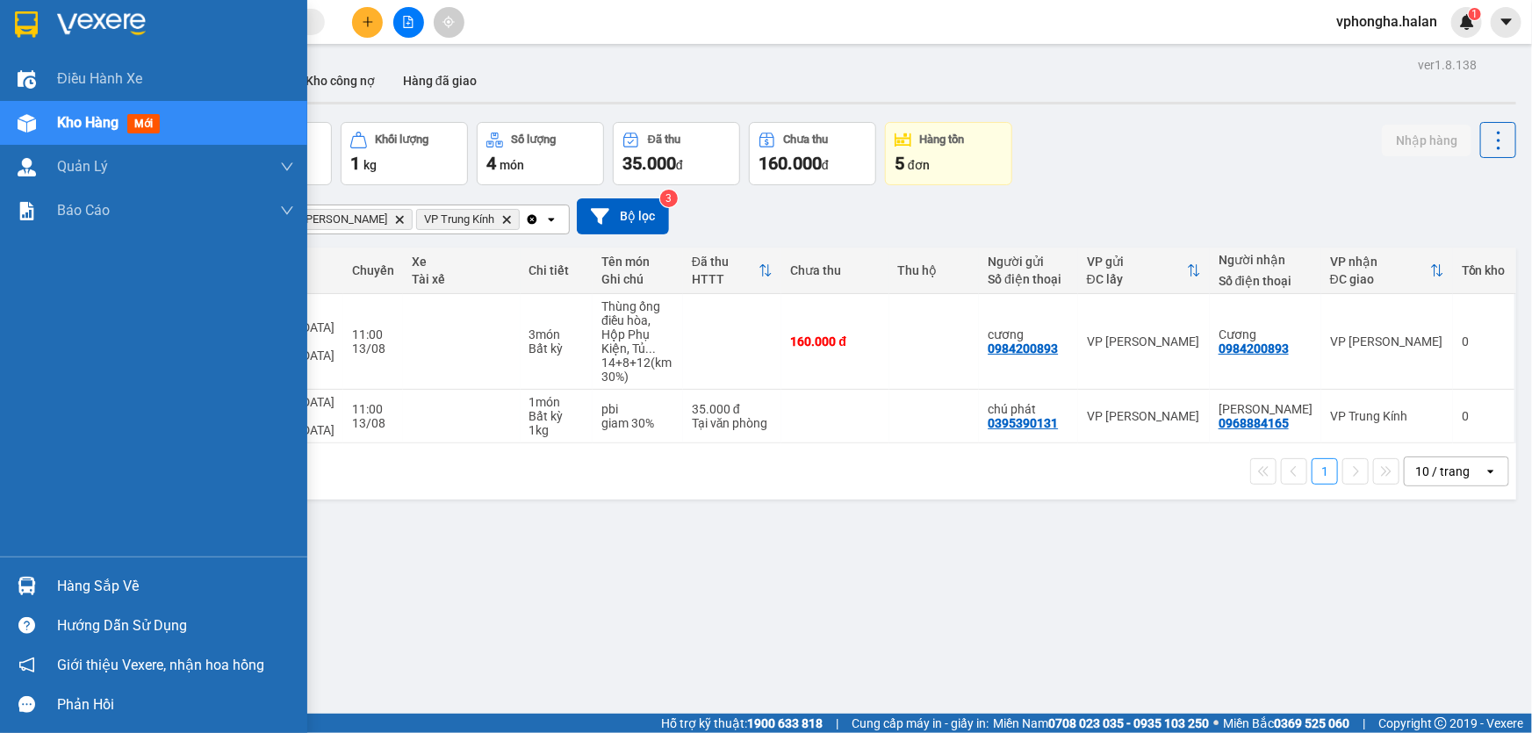
click at [91, 20] on img at bounding box center [101, 24] width 89 height 26
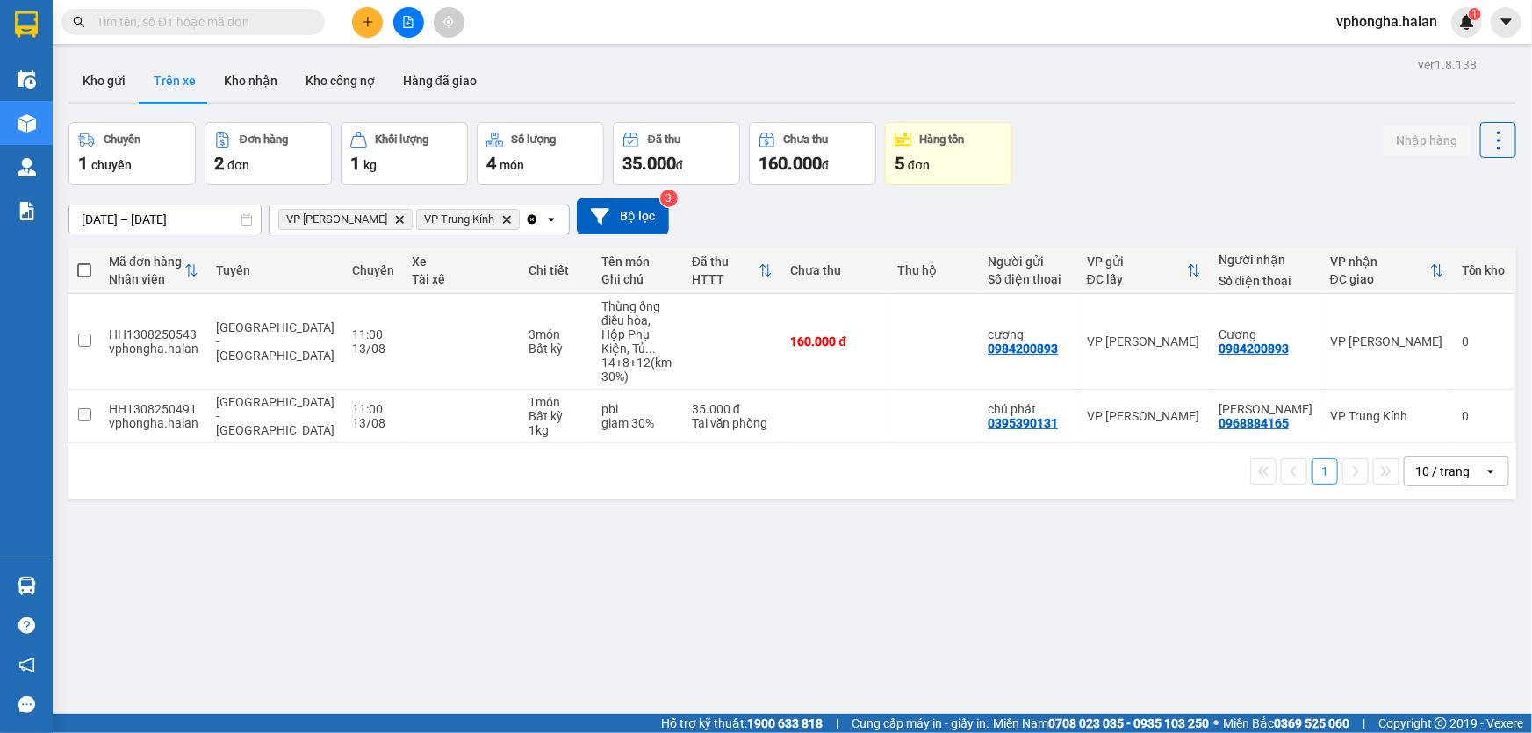
click at [169, 83] on button "Trên xe" at bounding box center [175, 81] width 70 height 42
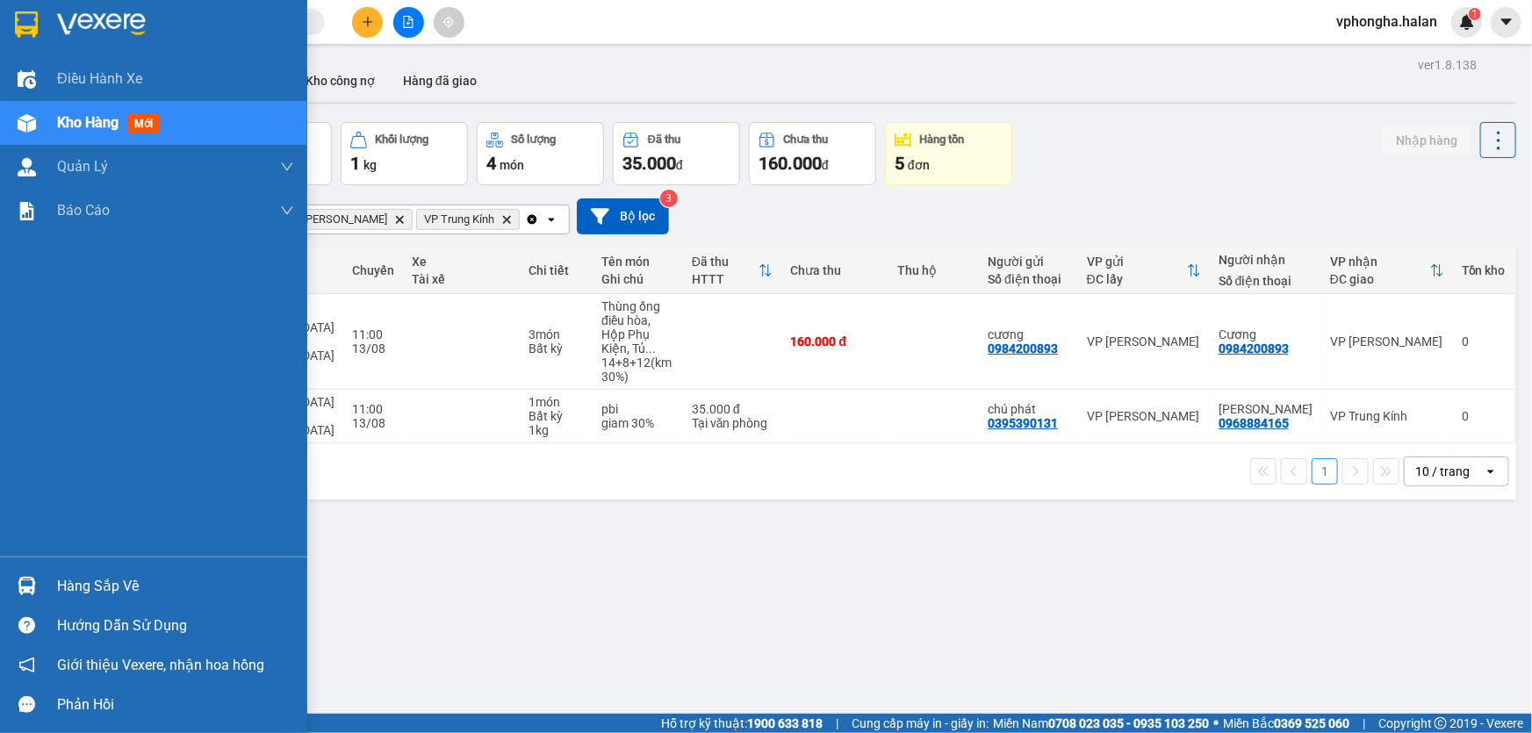
click at [27, 18] on img at bounding box center [26, 24] width 23 height 26
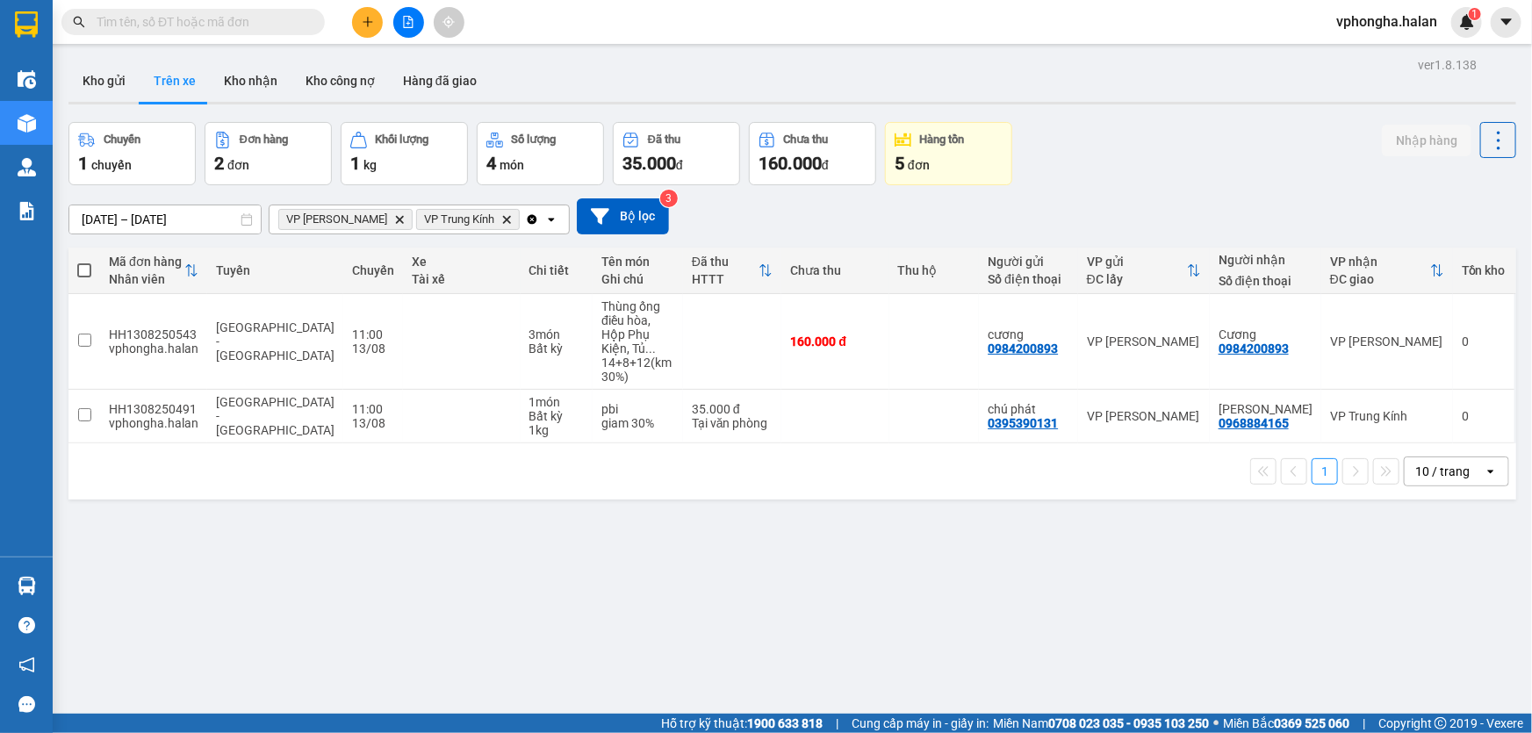
click at [937, 612] on div "ver 1.8.138 Kho gửi Trên xe Kho nhận Kho công nợ Hàng đã giao Chuyến 1 chuyến Đ…" at bounding box center [792, 419] width 1462 height 733
click at [258, 79] on button "Kho nhận" at bounding box center [251, 81] width 82 height 42
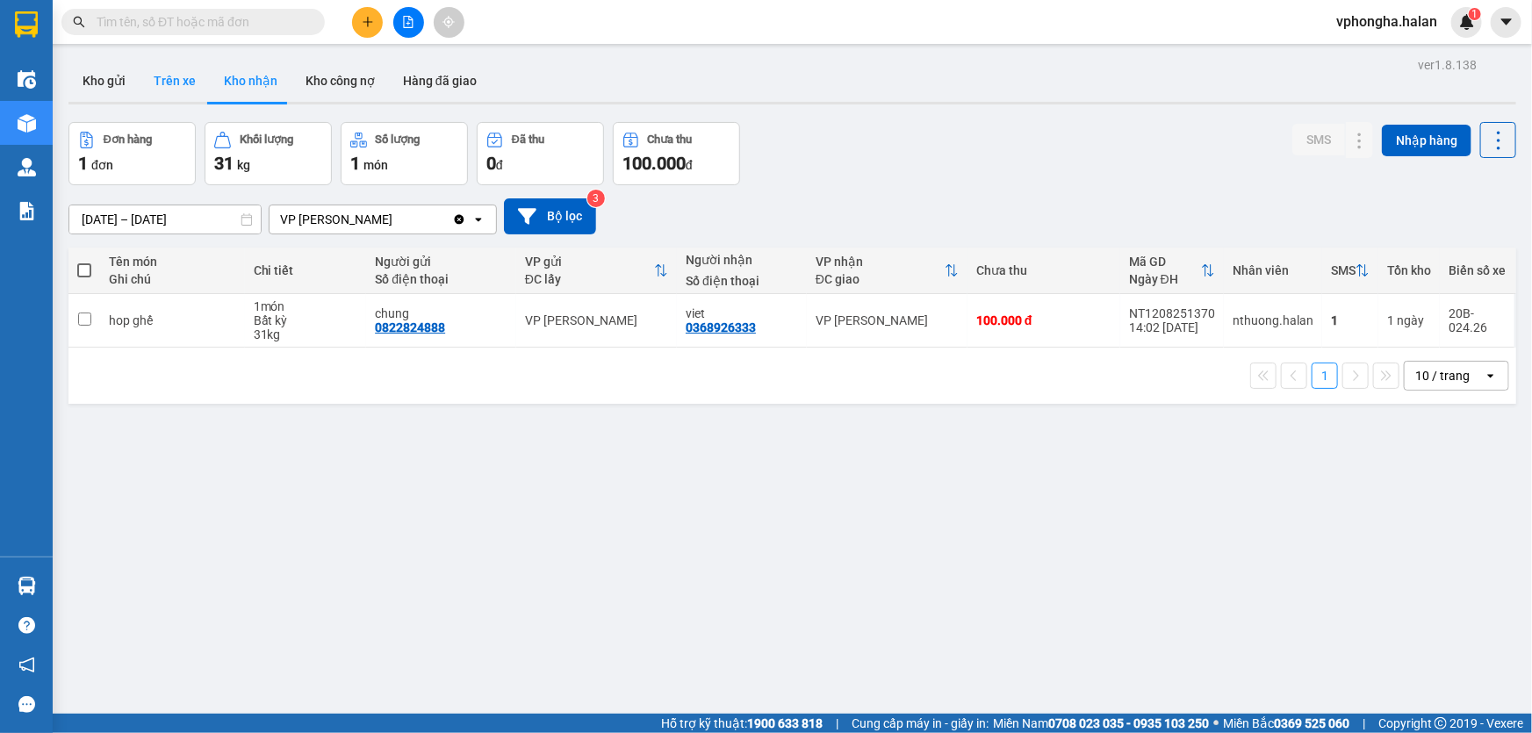
click at [172, 80] on button "Trên xe" at bounding box center [175, 81] width 70 height 42
type input "[DATE] – [DATE]"
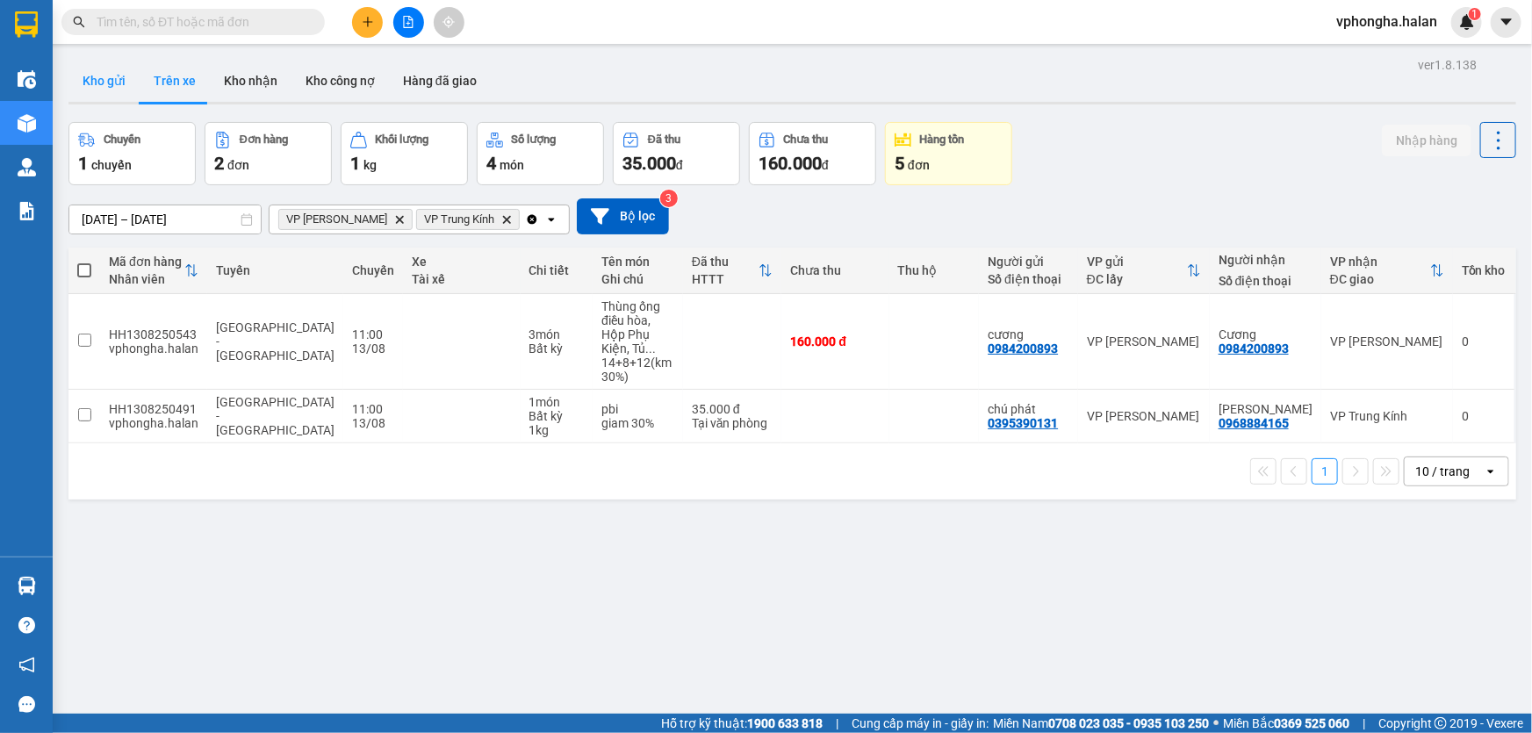
click at [107, 79] on button "Kho gửi" at bounding box center [103, 81] width 71 height 42
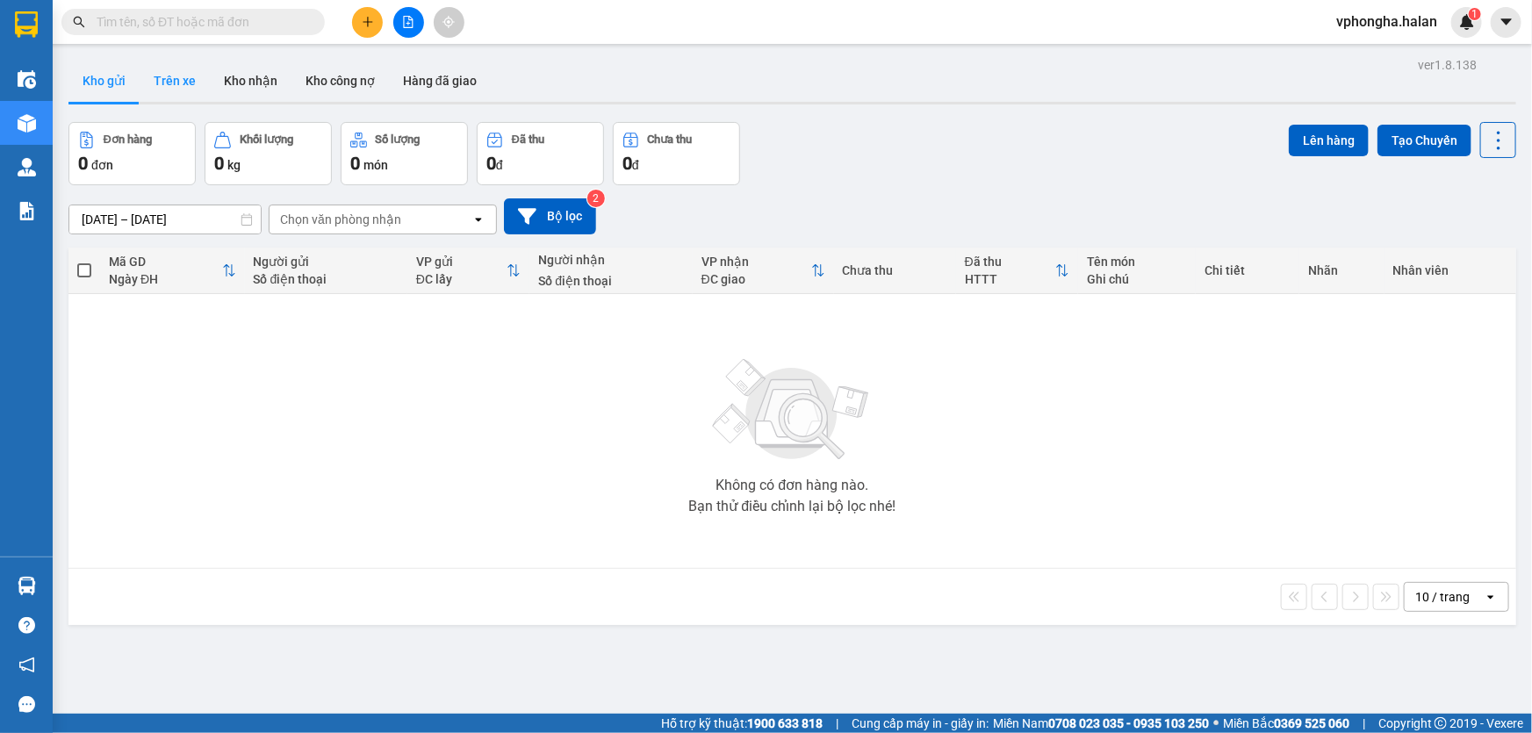
click at [166, 83] on button "Trên xe" at bounding box center [175, 81] width 70 height 42
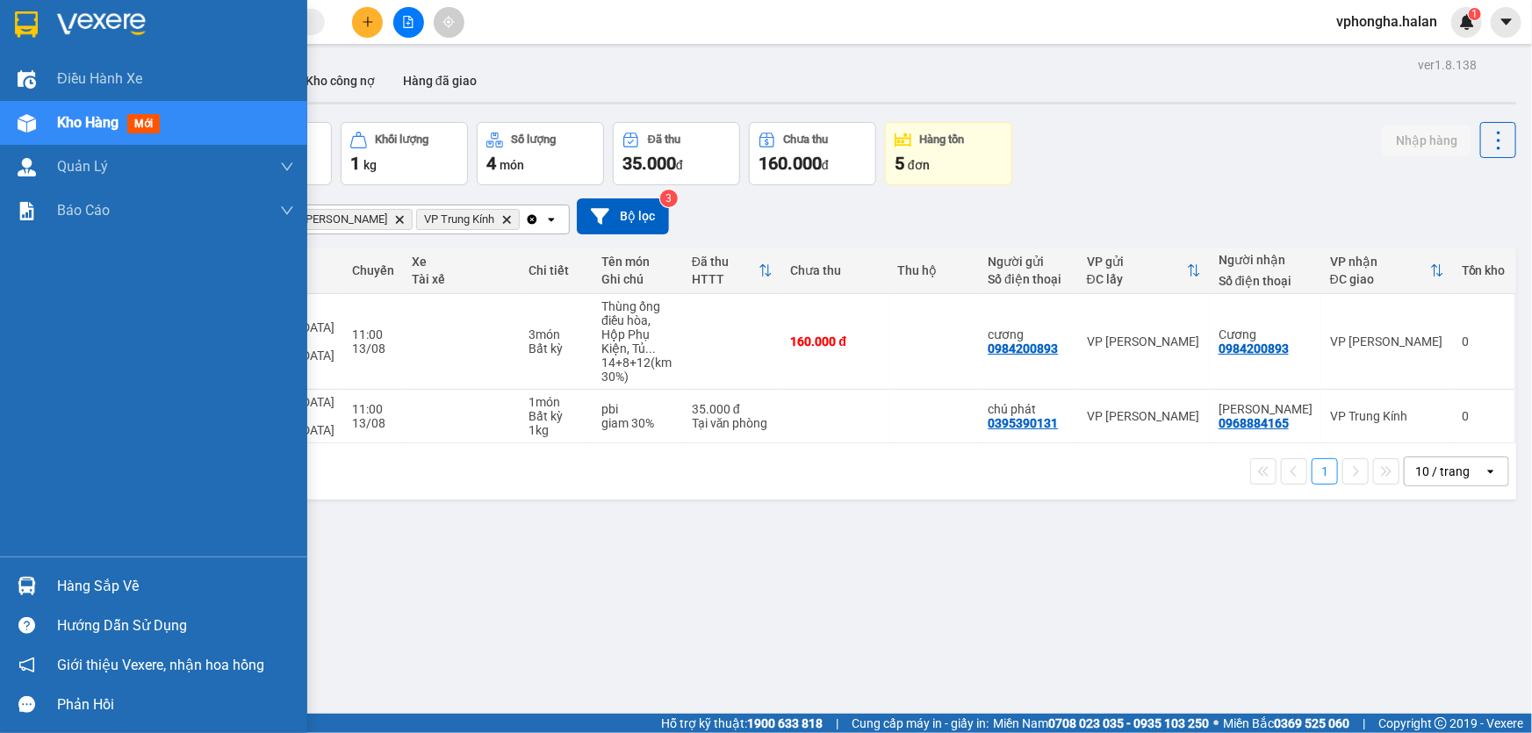
click at [117, 591] on div "Hàng sắp về" at bounding box center [175, 586] width 237 height 26
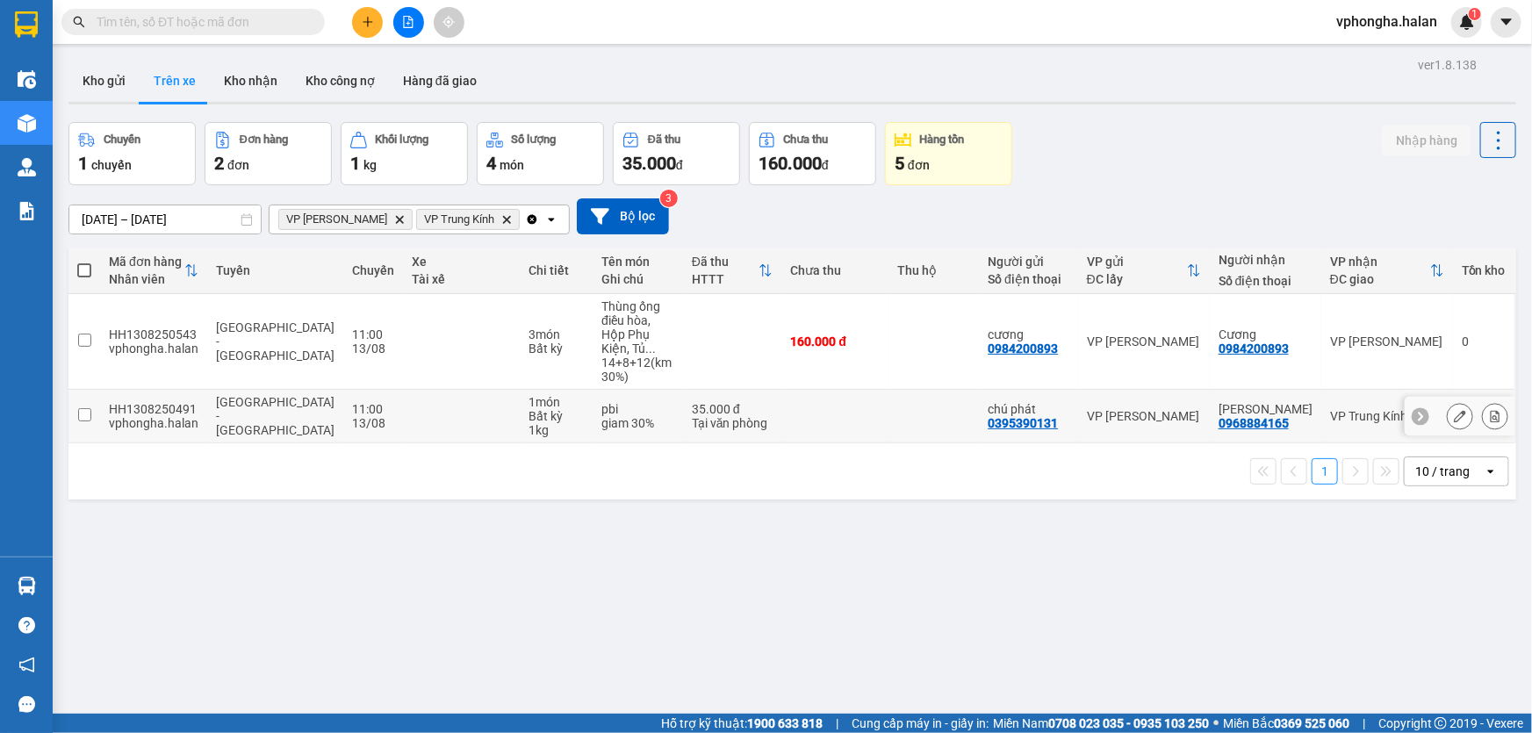
click at [210, 390] on section "Kết quả tìm kiếm ( 1 ) Bộ lọc Mã ĐH Trạng thái Món hàng Thu hộ Tổng cước Chưa c…" at bounding box center [766, 366] width 1532 height 733
click at [394, 216] on icon "Delete" at bounding box center [399, 219] width 11 height 11
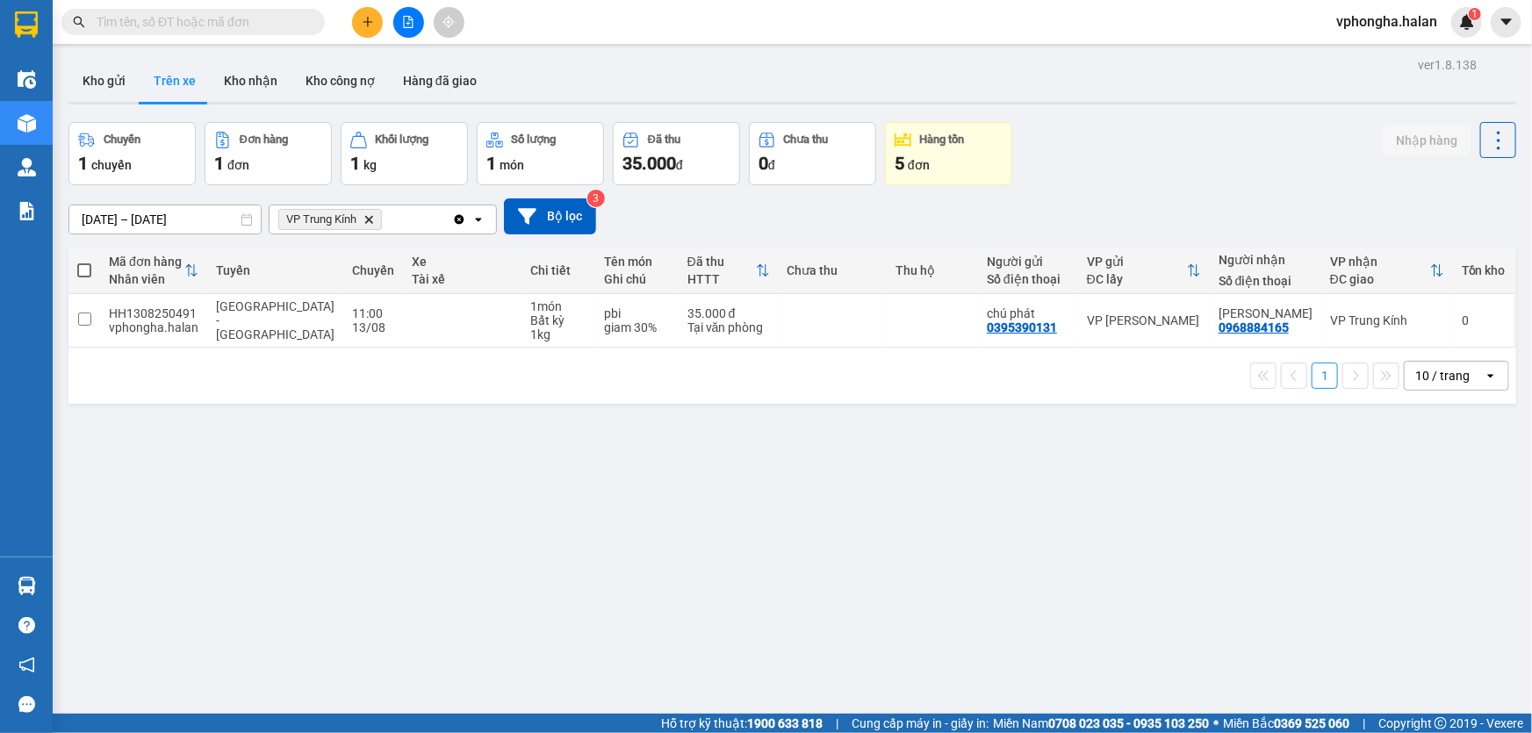
click at [370, 221] on icon "Delete" at bounding box center [368, 219] width 11 height 11
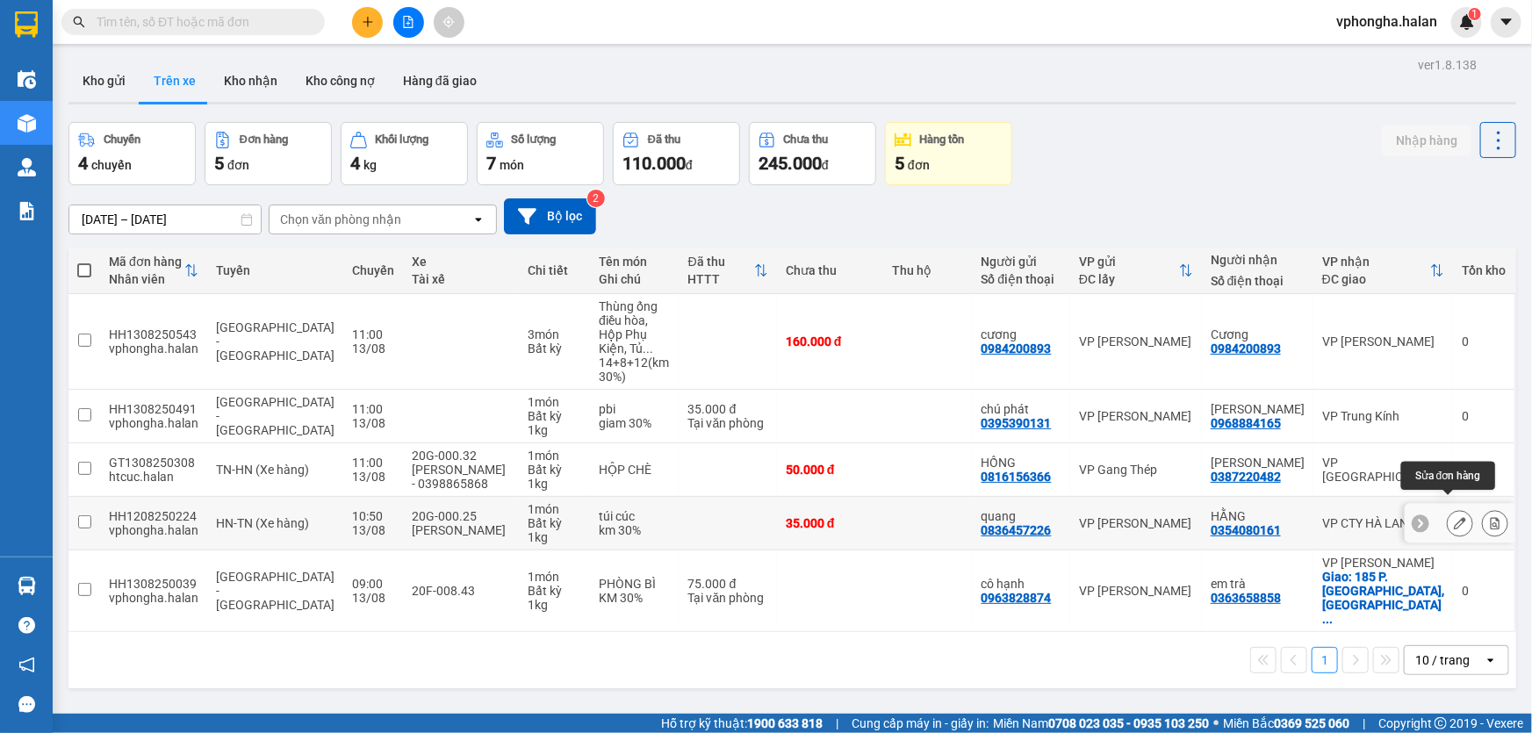
click at [1448, 511] on button at bounding box center [1460, 523] width 25 height 31
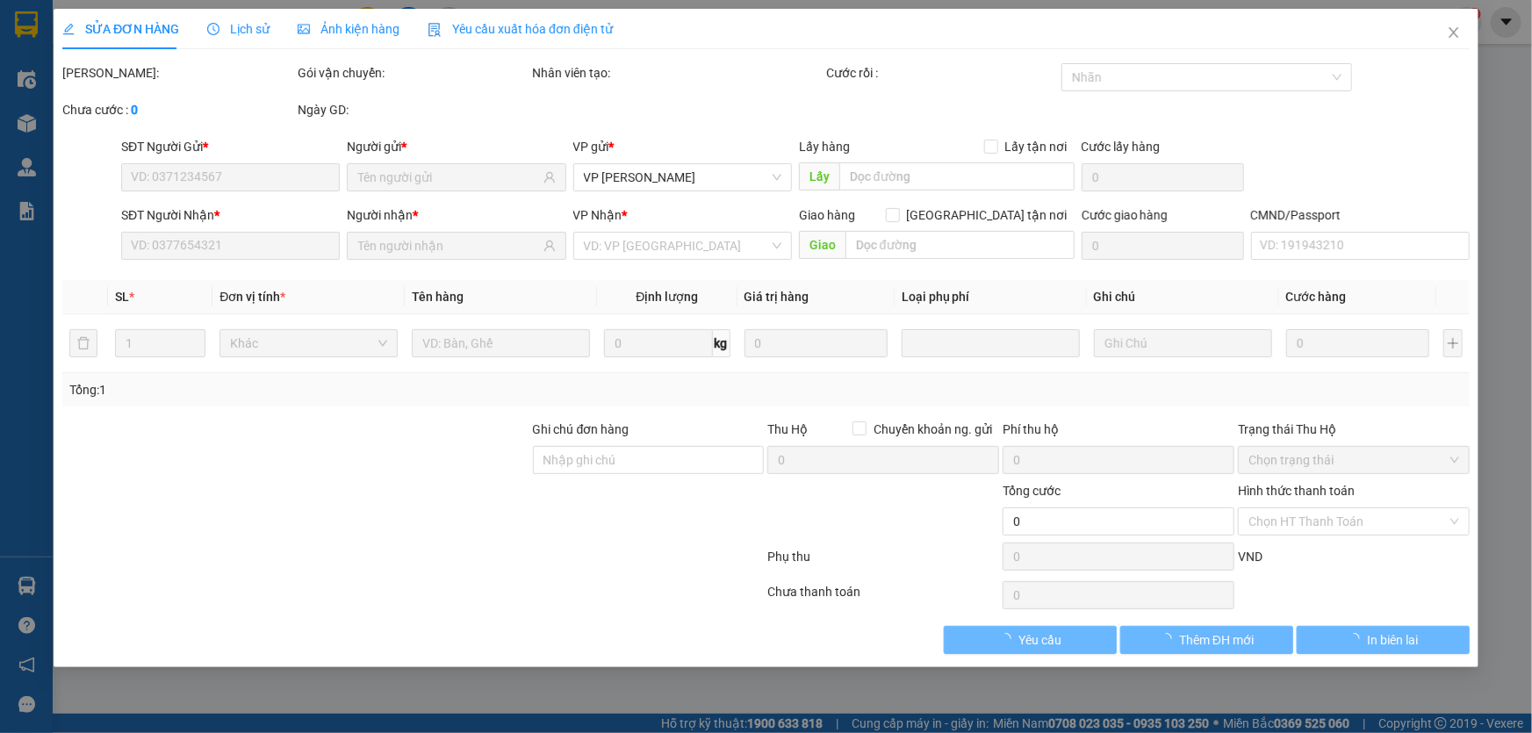
type input "0836457226"
type input "0354080161"
type input "35.000"
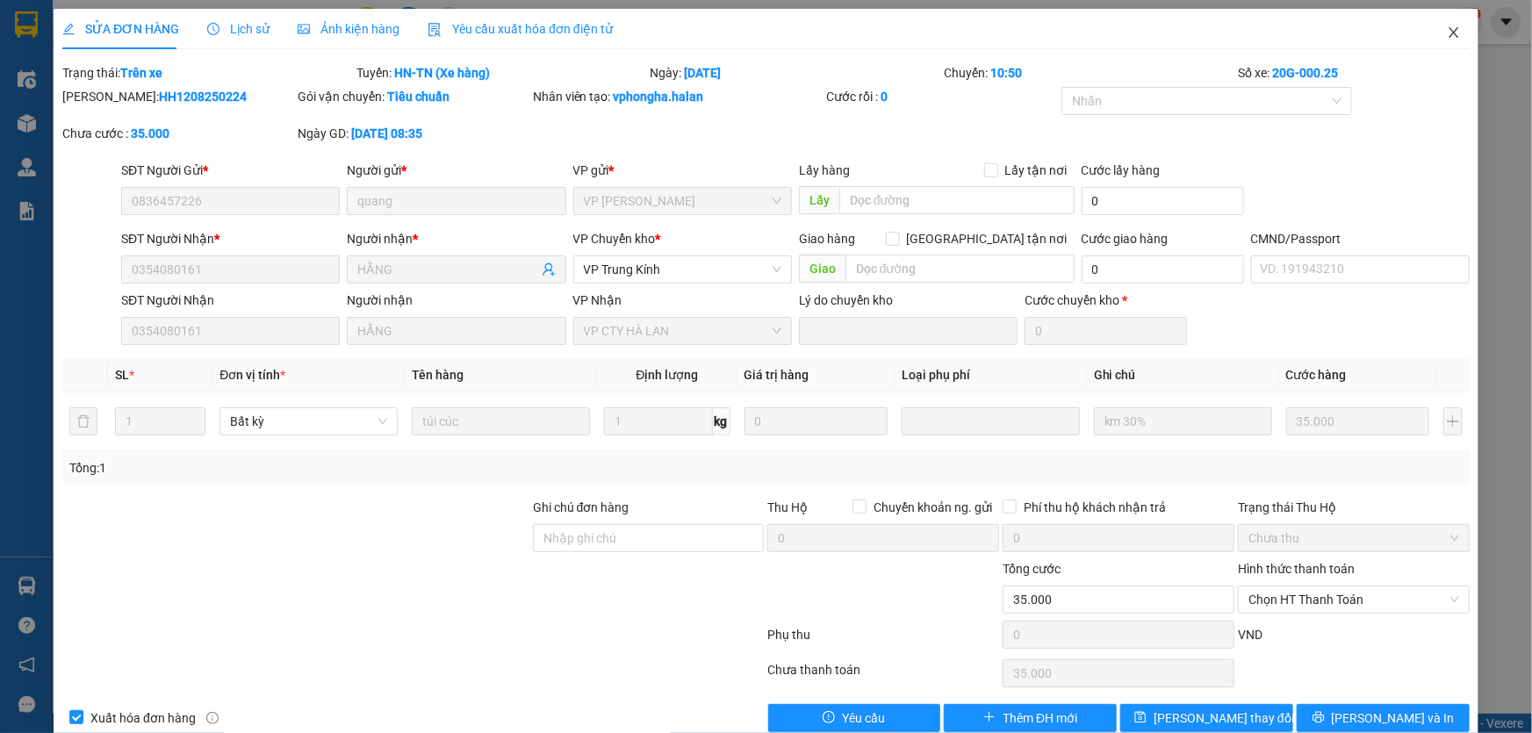
click at [1447, 35] on icon "close" at bounding box center [1454, 32] width 14 height 14
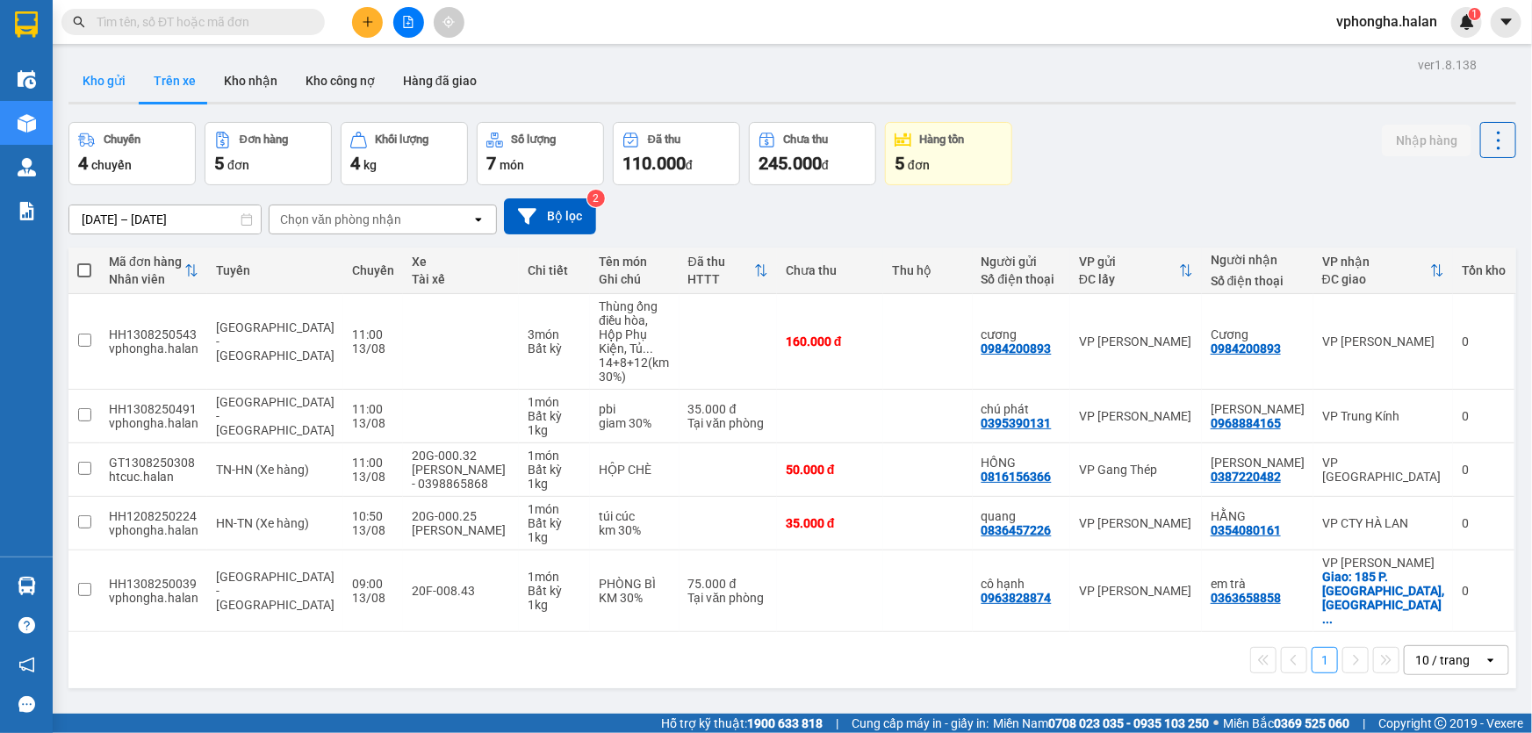
click at [114, 83] on button "Kho gửi" at bounding box center [103, 81] width 71 height 42
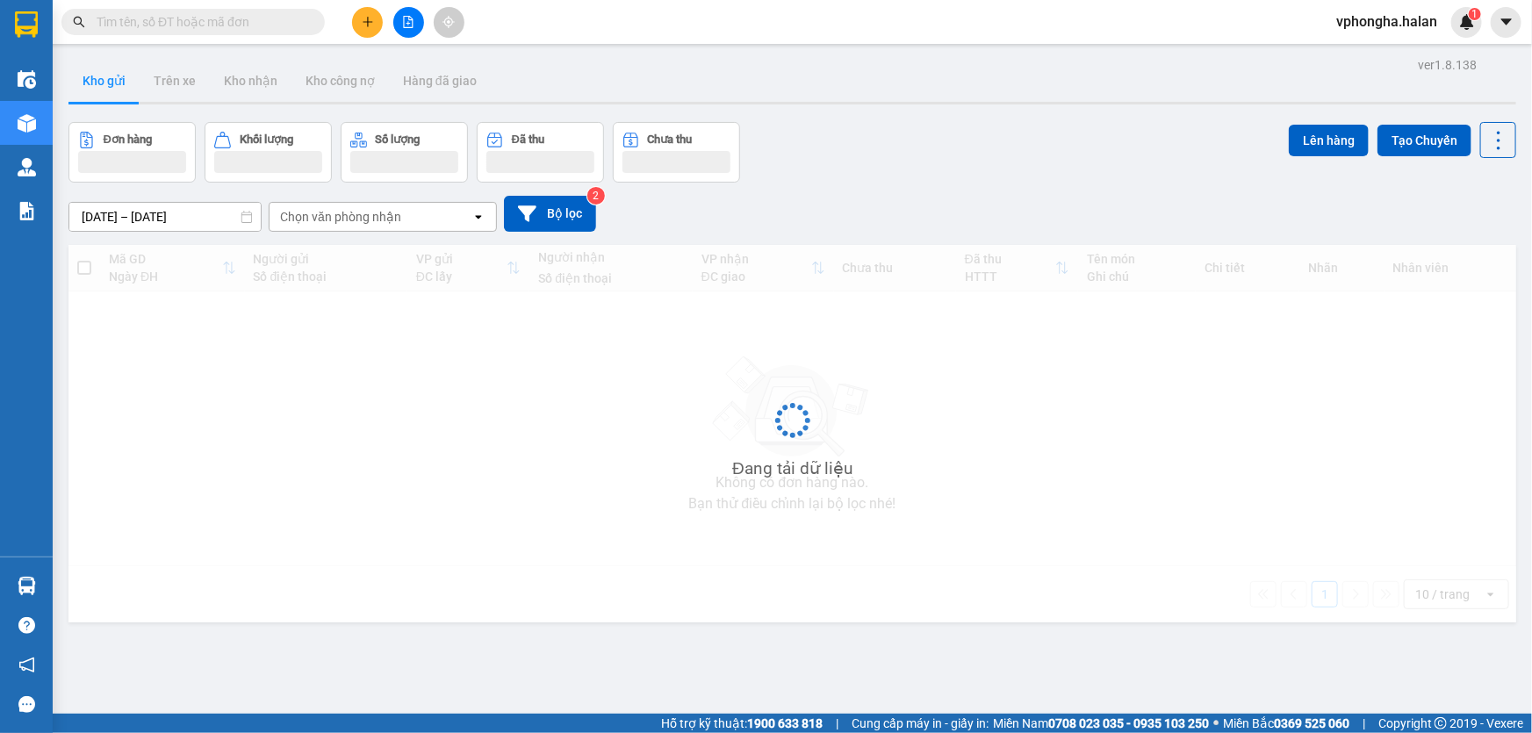
click at [114, 83] on button "Kho gửi" at bounding box center [103, 81] width 71 height 42
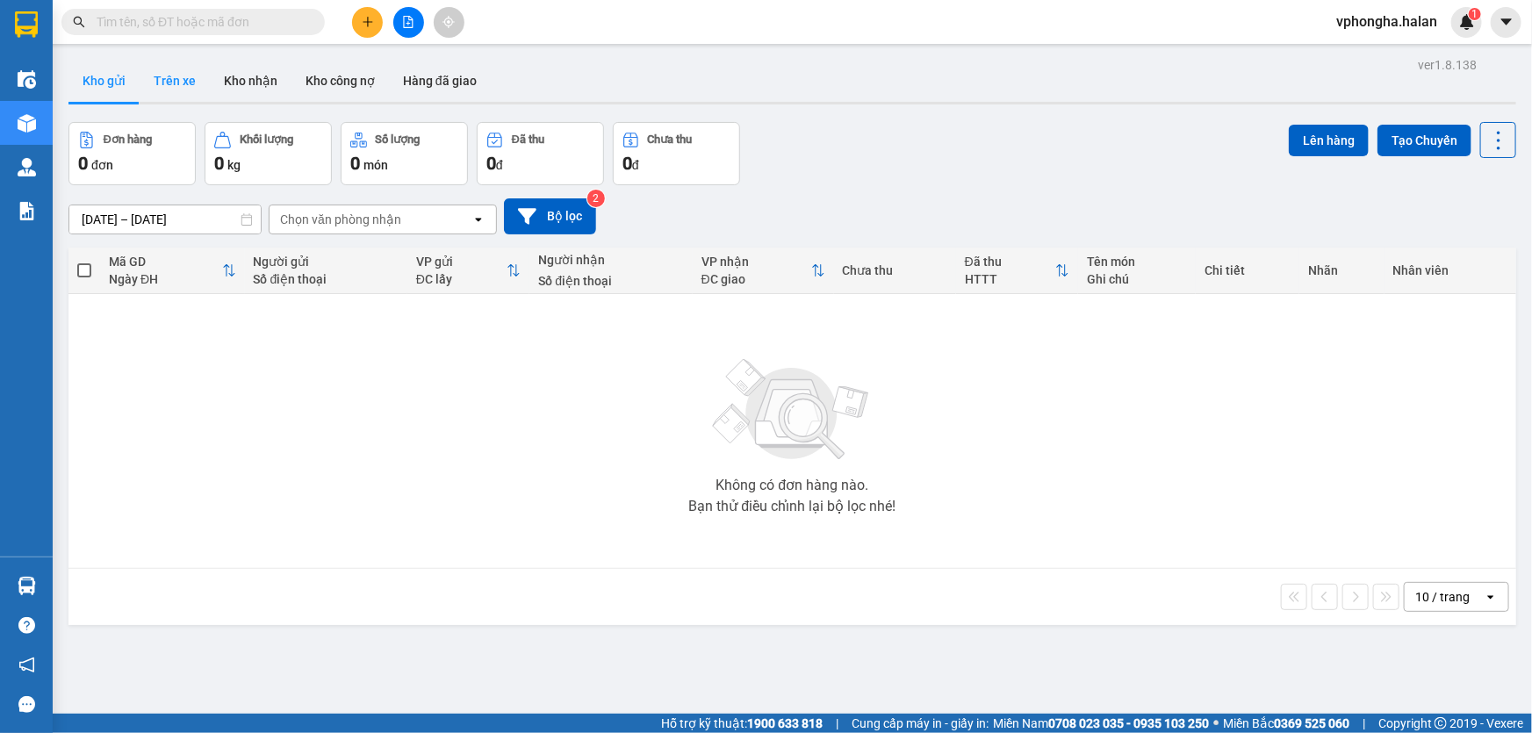
click at [192, 79] on button "Trên xe" at bounding box center [175, 81] width 70 height 42
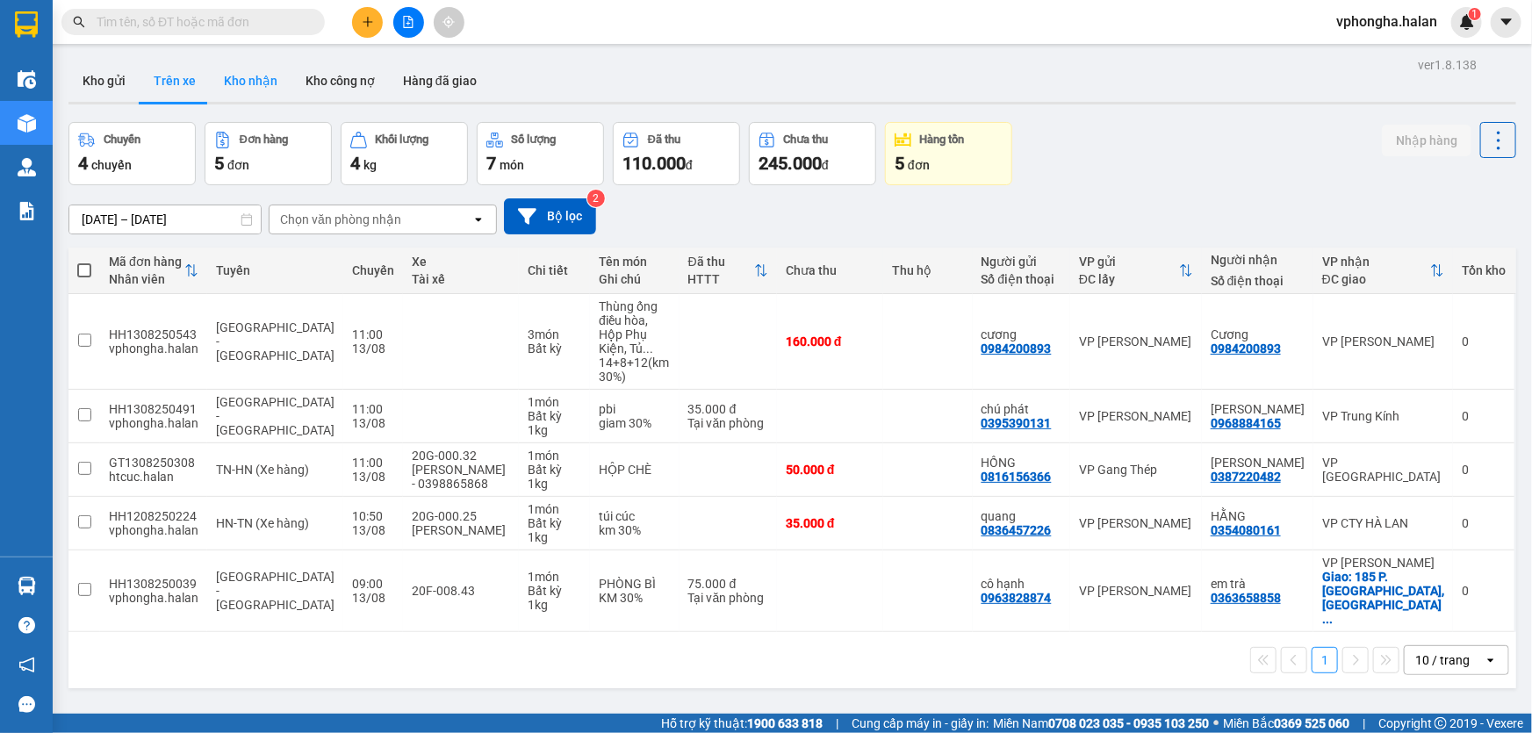
click at [255, 79] on button "Kho nhận" at bounding box center [251, 81] width 82 height 42
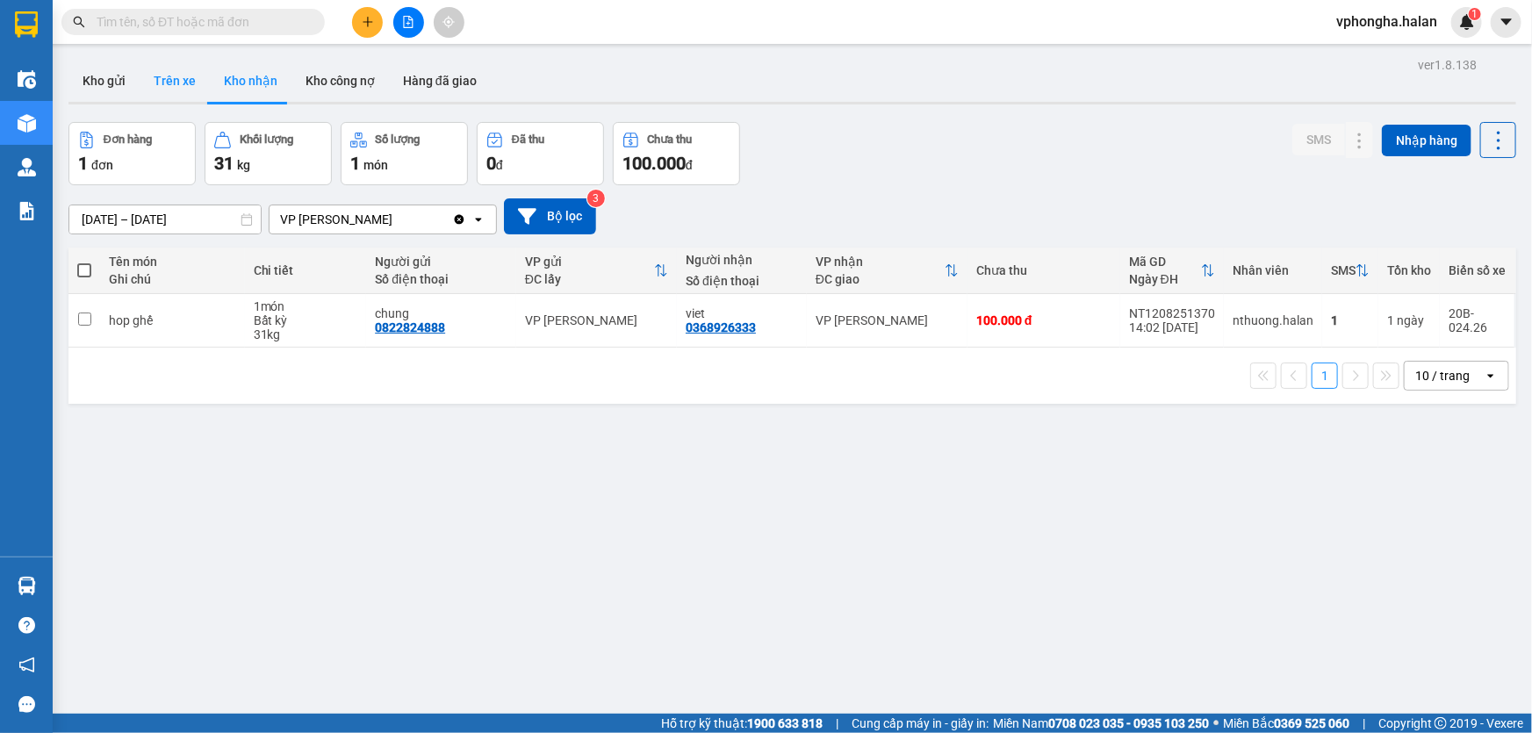
click at [171, 79] on button "Trên xe" at bounding box center [175, 81] width 70 height 42
type input "[DATE] – [DATE]"
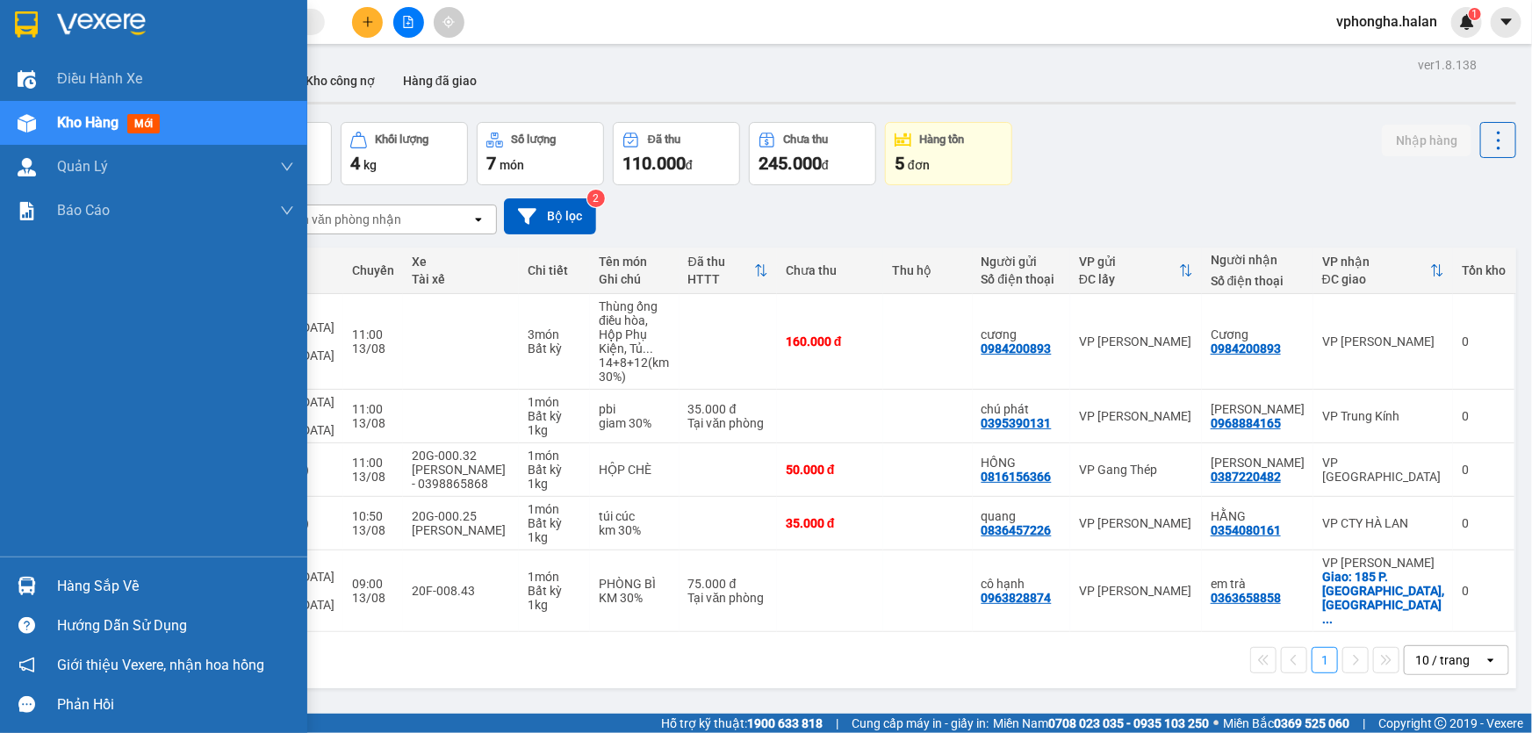
click at [61, 18] on img at bounding box center [101, 24] width 89 height 26
click at [97, 79] on span "Điều hành xe" at bounding box center [100, 79] width 87 height 22
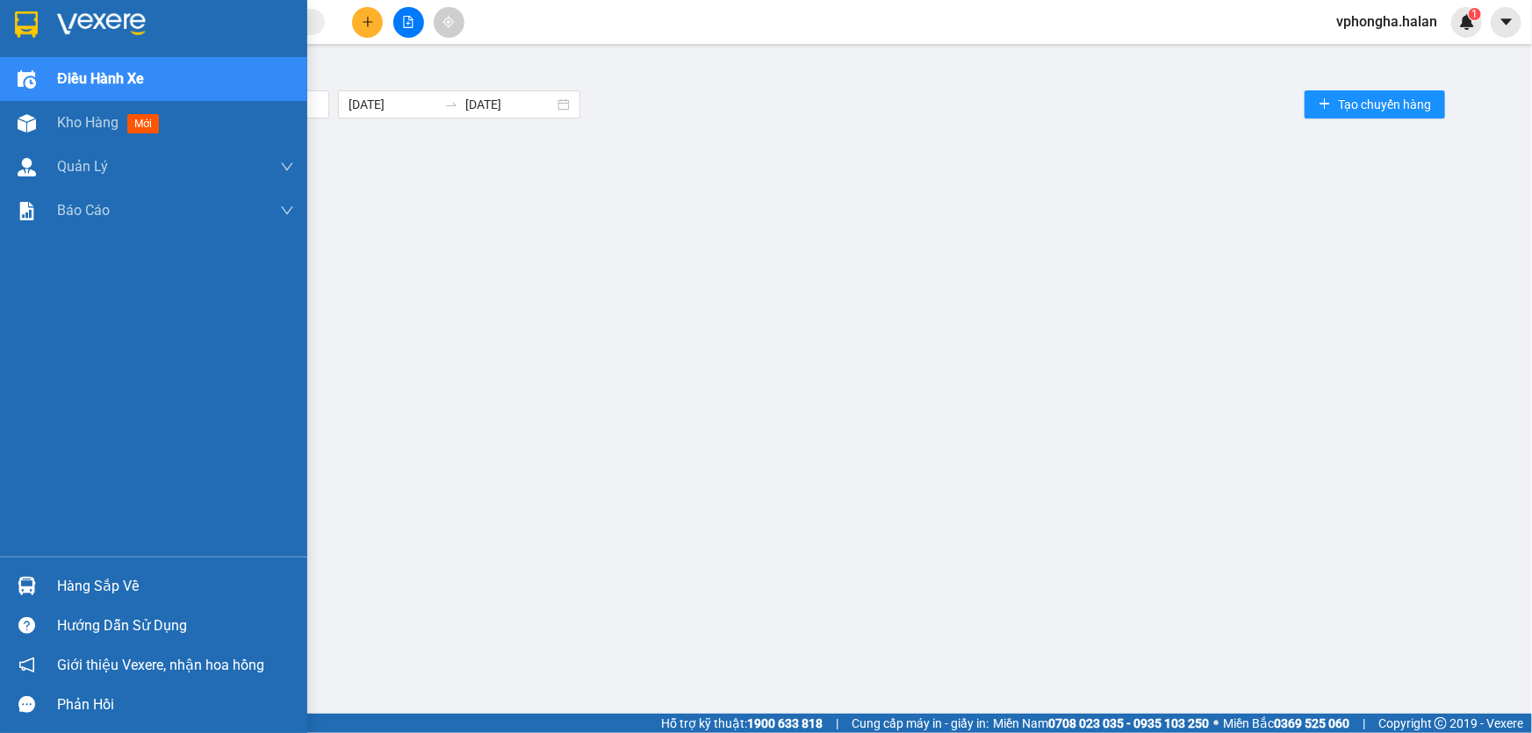
click at [86, 80] on span "Điều hành xe" at bounding box center [100, 79] width 87 height 22
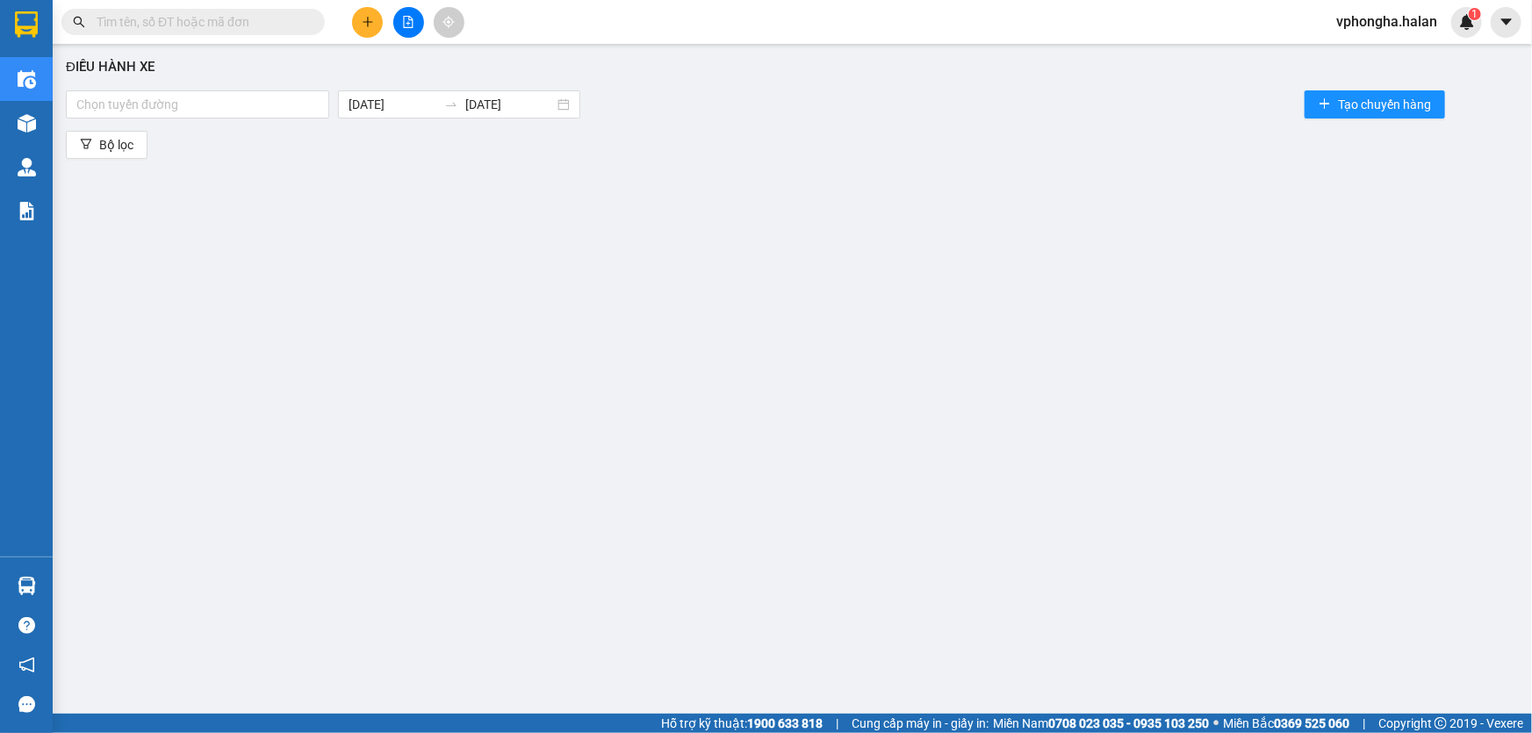
click at [433, 166] on div "Điều hành xe Chọn tuyến đường 13/08/2025 13/08/2025 Tạo chuyến hàng Bộ lọc" at bounding box center [792, 371] width 1462 height 637
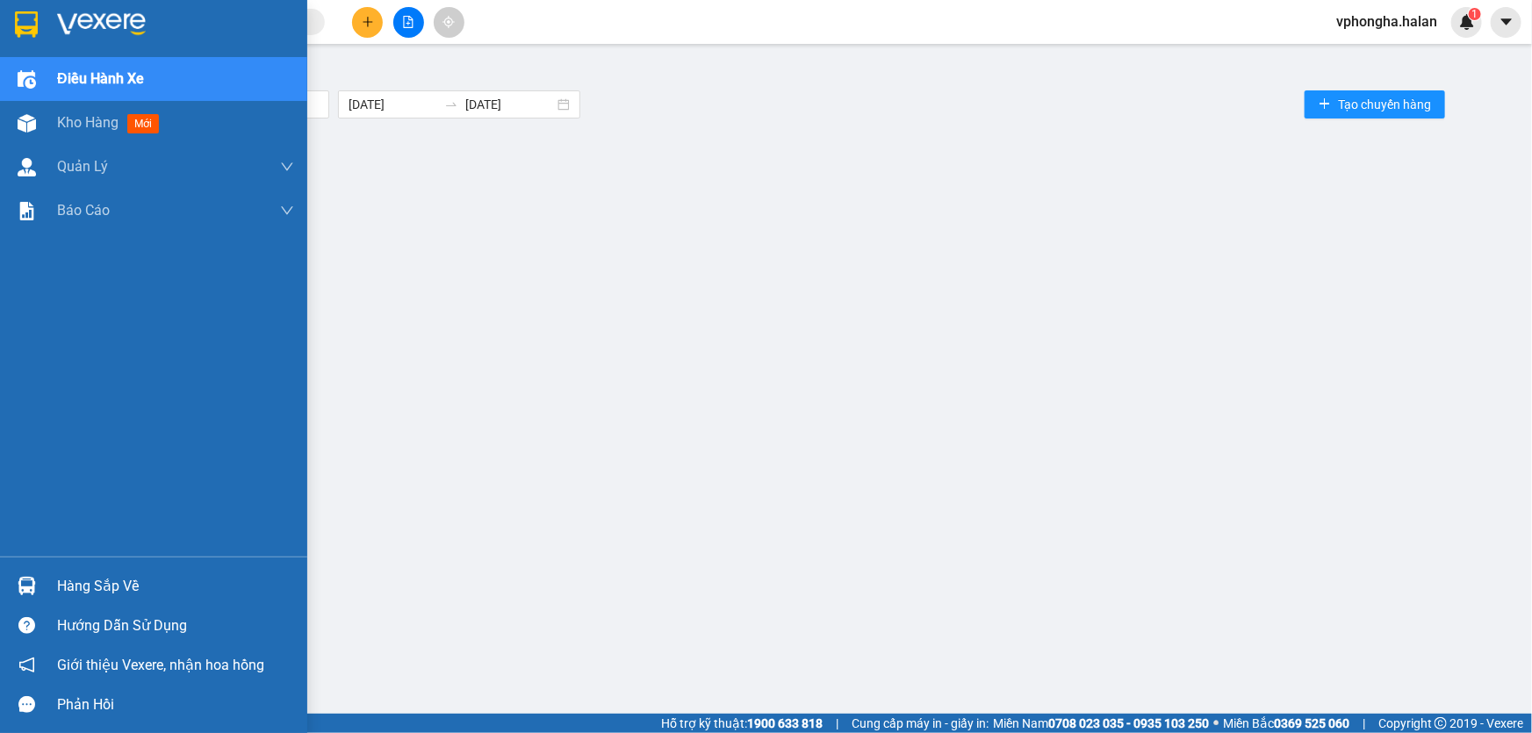
click at [22, 16] on img at bounding box center [26, 24] width 23 height 26
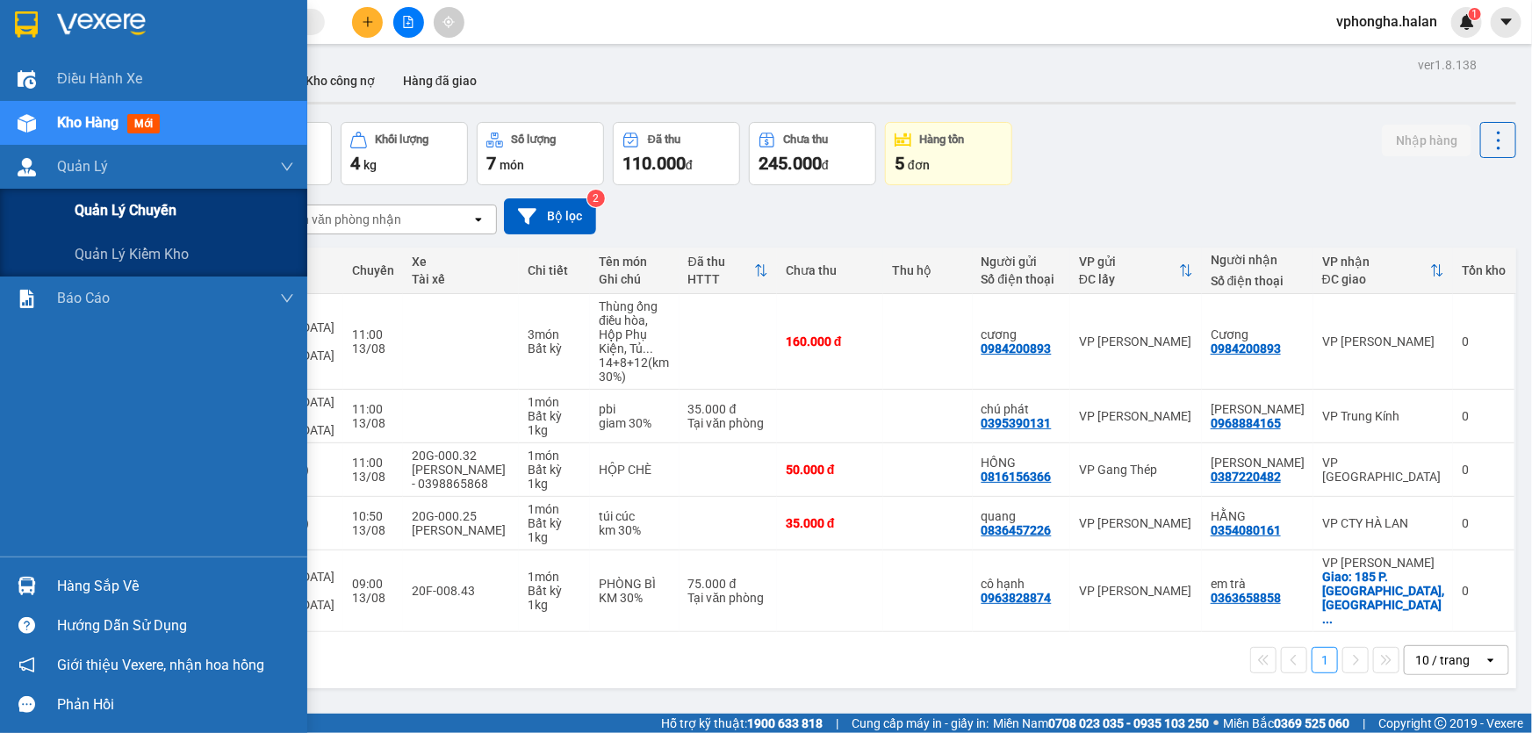
click at [131, 215] on span "Quản lý chuyến" at bounding box center [126, 210] width 102 height 22
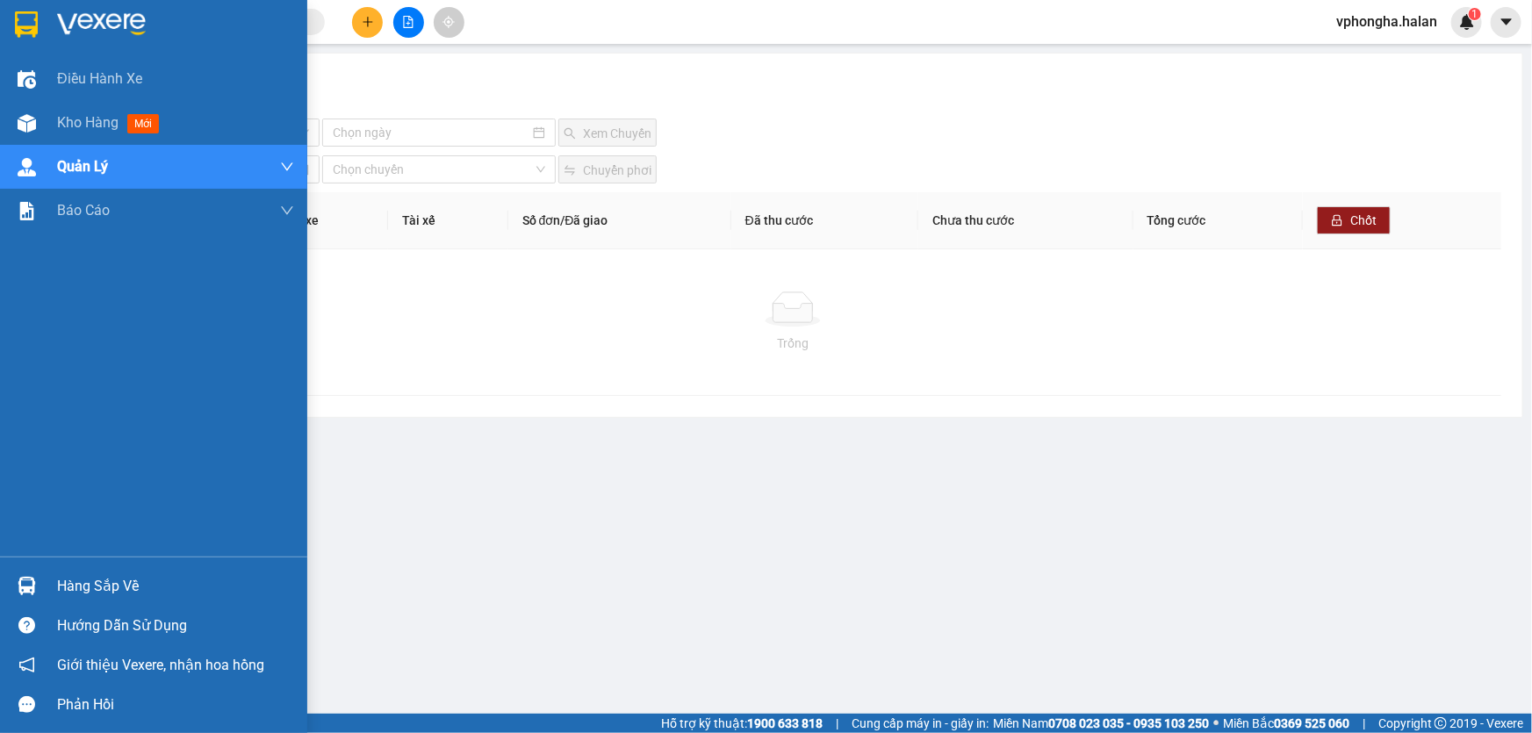
click at [85, 31] on img at bounding box center [101, 24] width 89 height 26
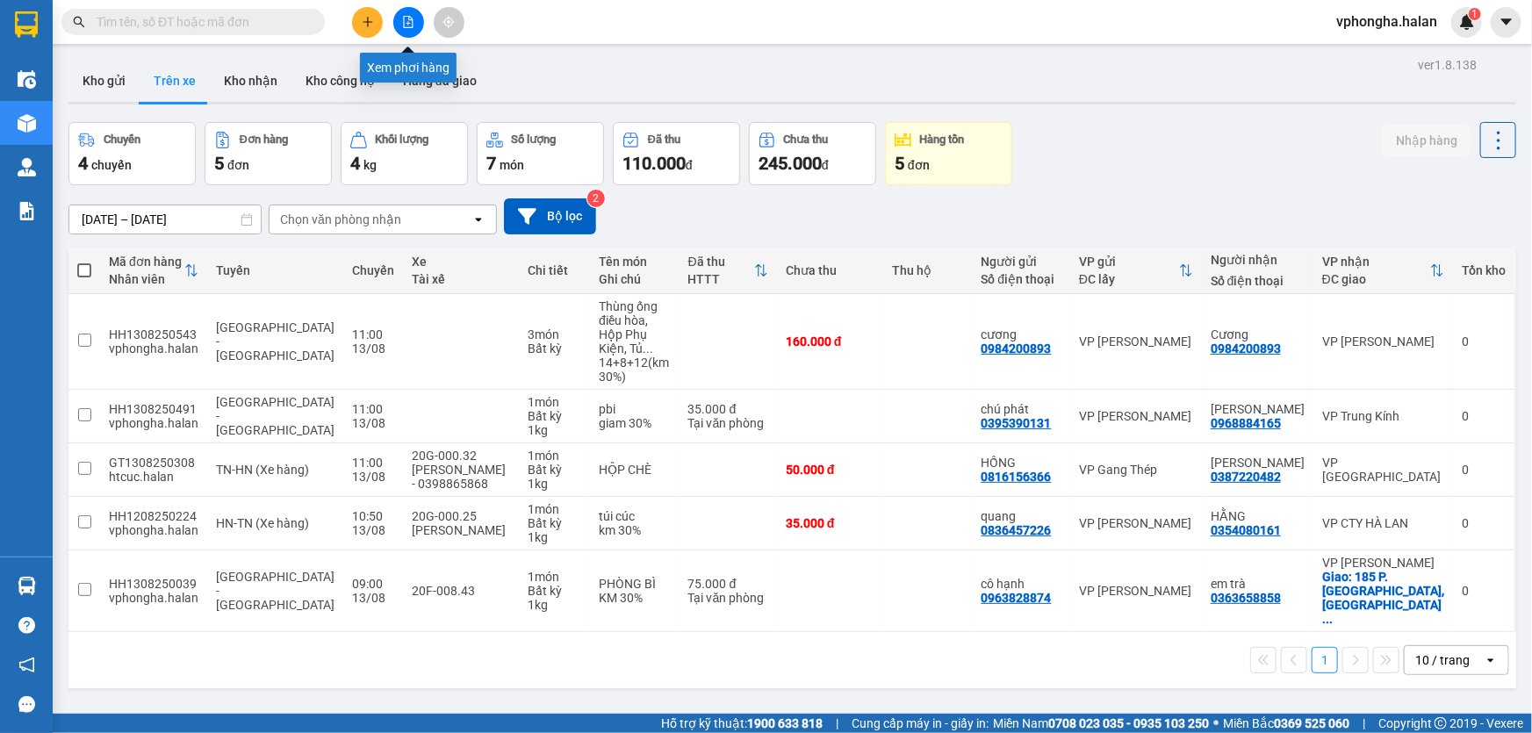
click at [408, 18] on icon "file-add" at bounding box center [409, 22] width 10 height 12
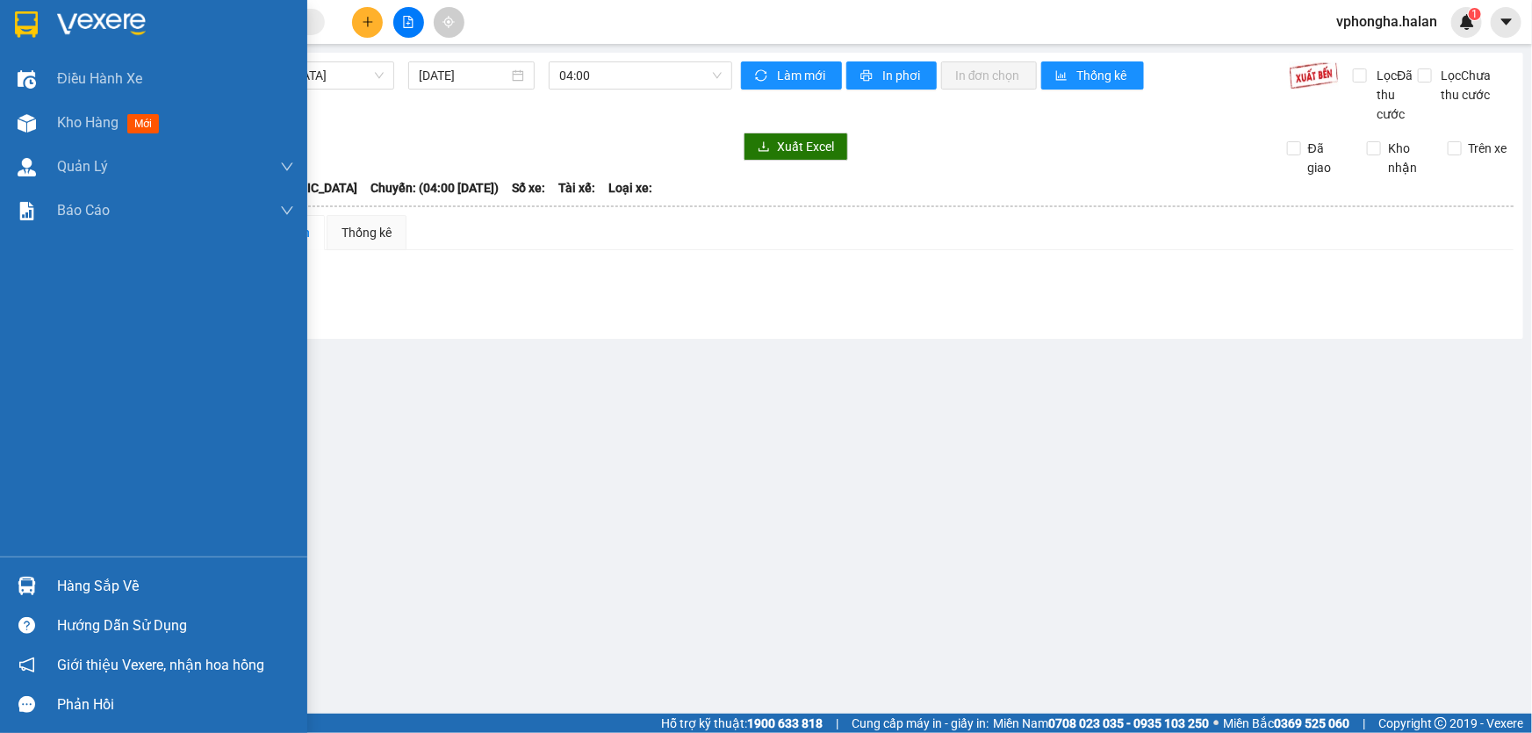
click at [104, 9] on div at bounding box center [153, 28] width 307 height 57
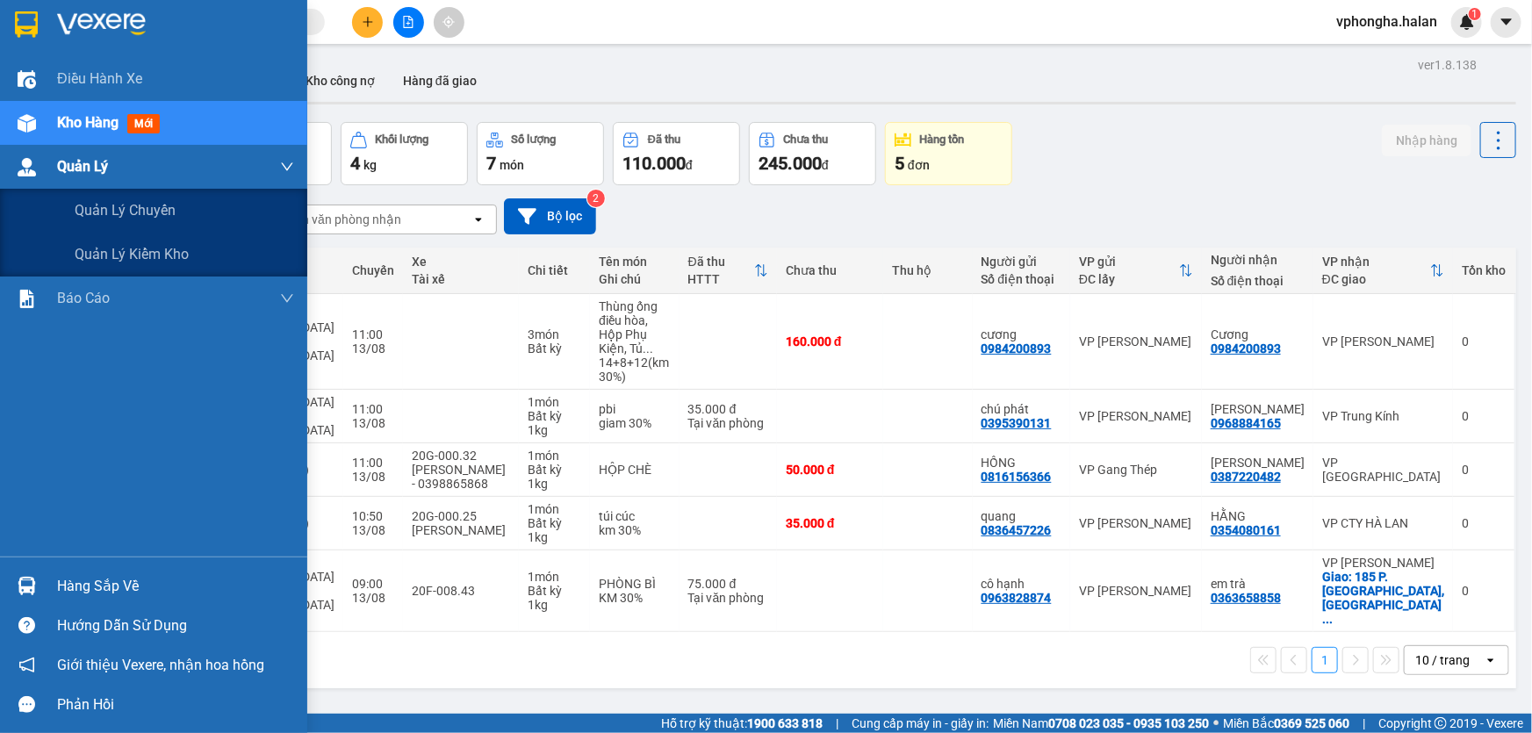
click at [102, 165] on span "Quản Lý" at bounding box center [82, 166] width 51 height 22
click at [138, 218] on span "Quản lý chuyến" at bounding box center [126, 210] width 102 height 22
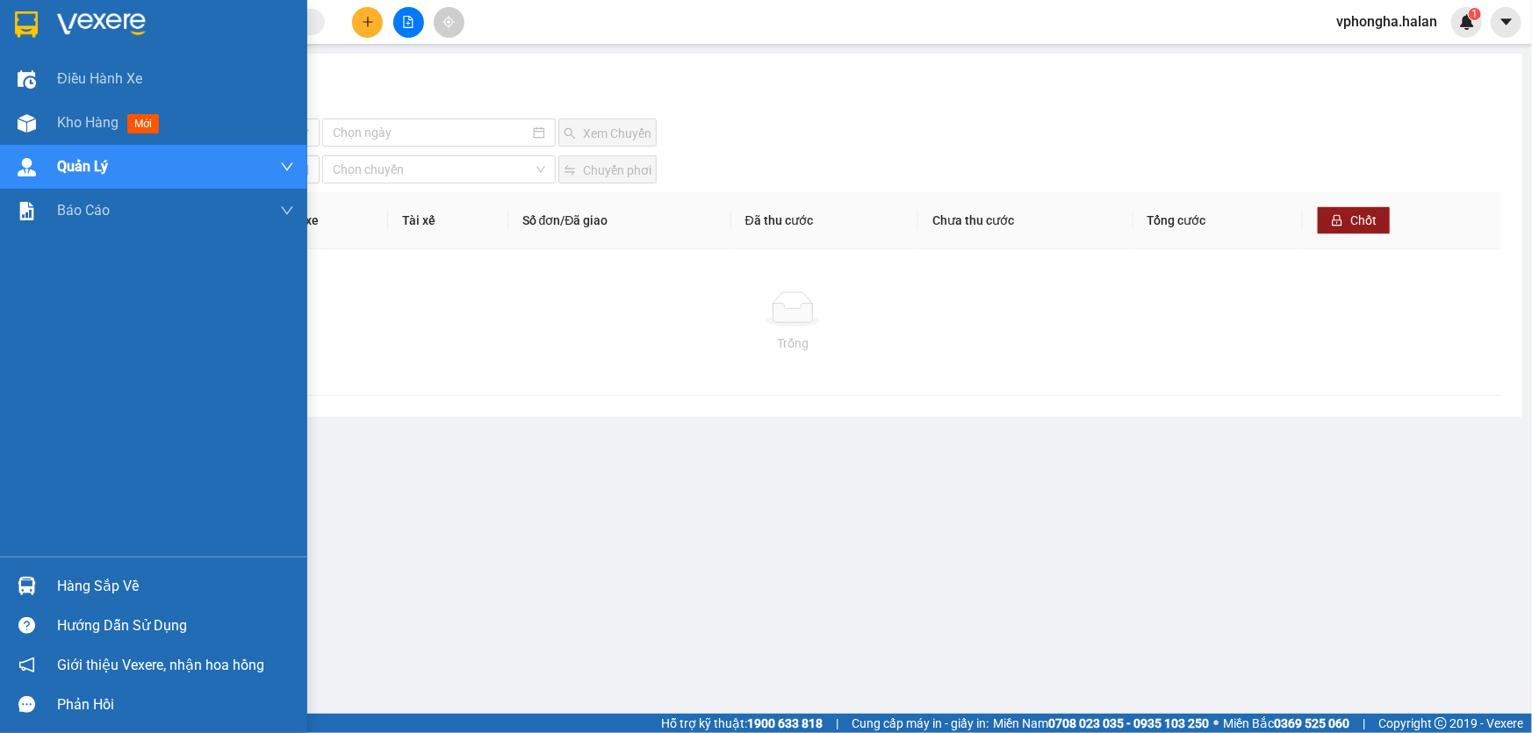
click at [119, 588] on div "Hàng sắp về" at bounding box center [175, 586] width 237 height 26
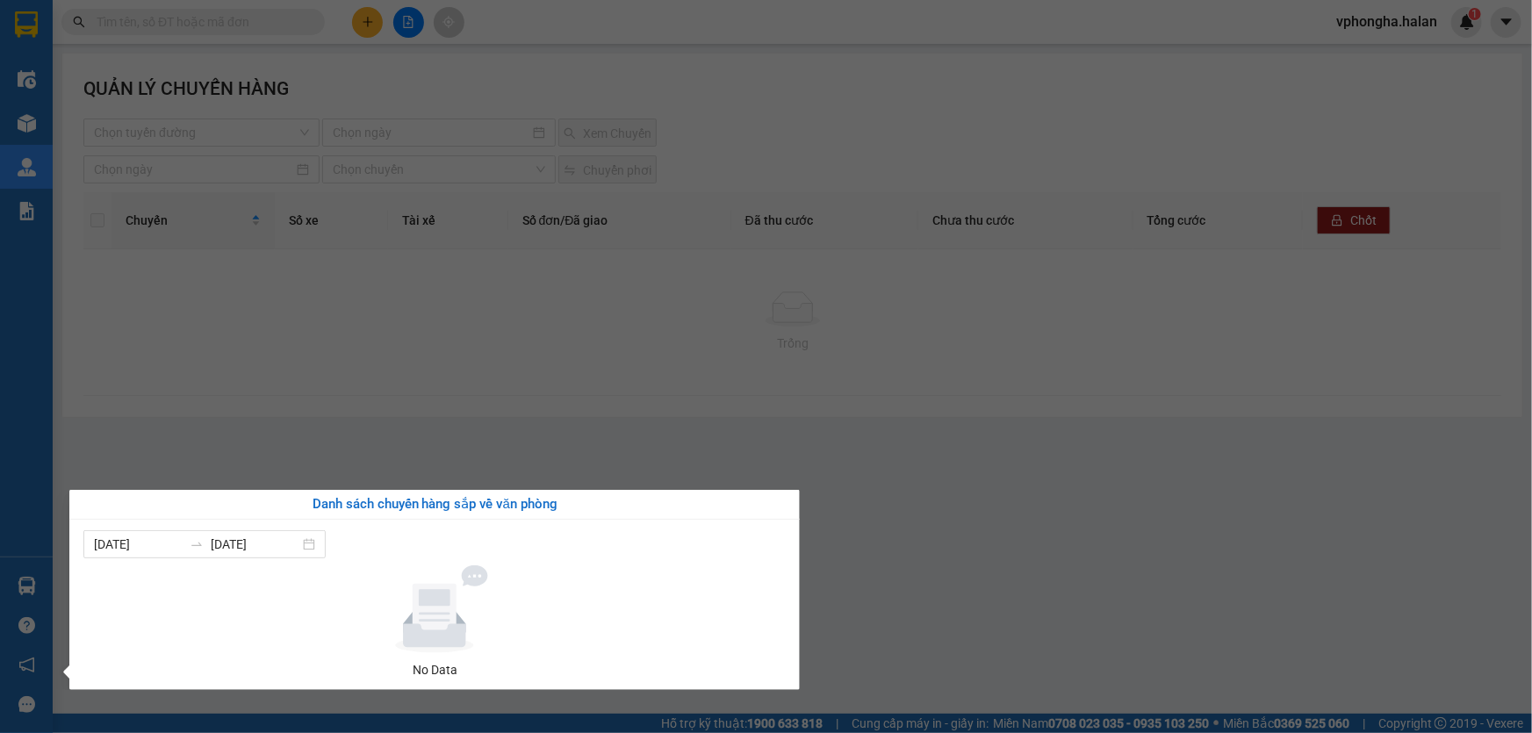
click at [973, 544] on section "Kết quả tìm kiếm ( 1 ) Bộ lọc Mã ĐH Trạng thái Món hàng Thu hộ Tổng cước Chưa c…" at bounding box center [766, 366] width 1532 height 733
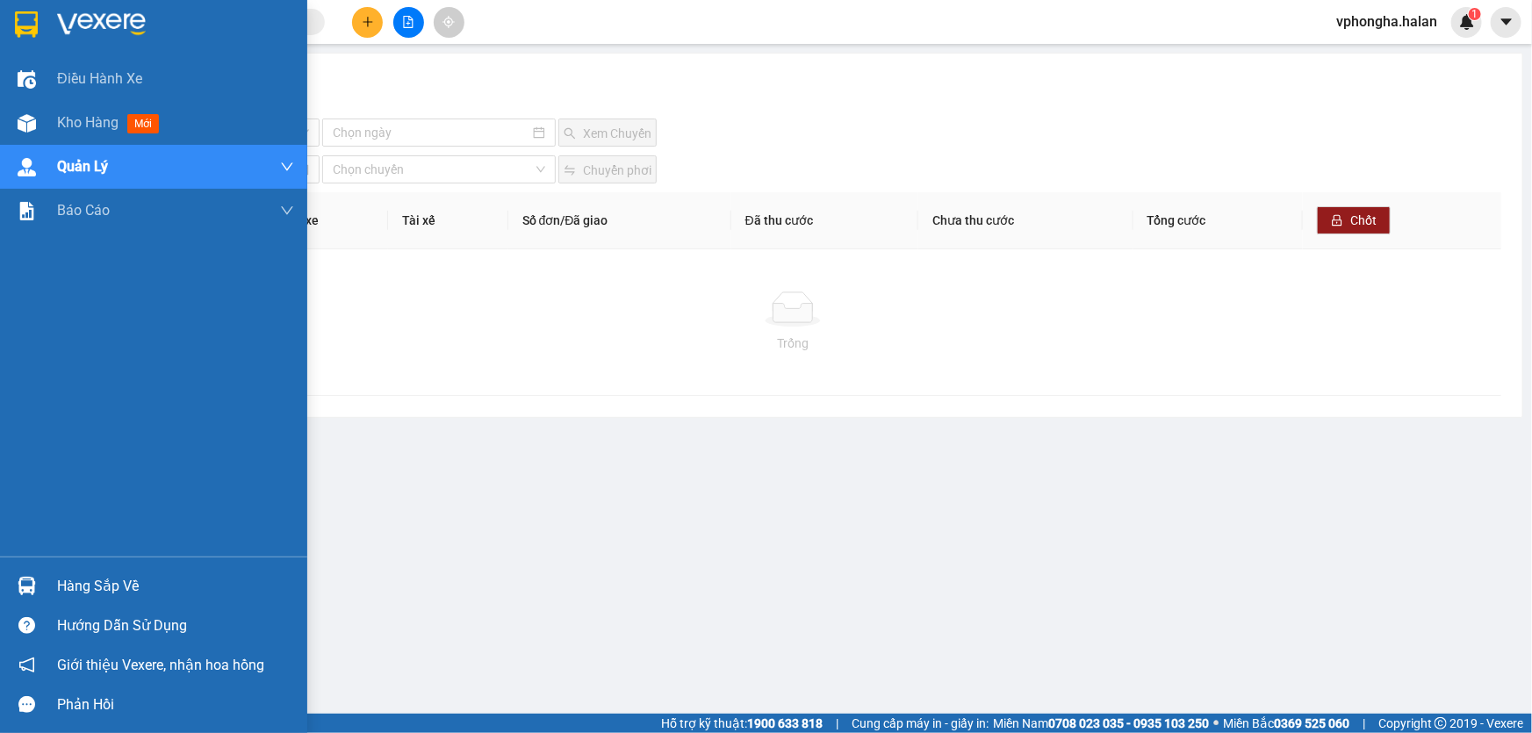
click at [99, 13] on img at bounding box center [101, 24] width 89 height 26
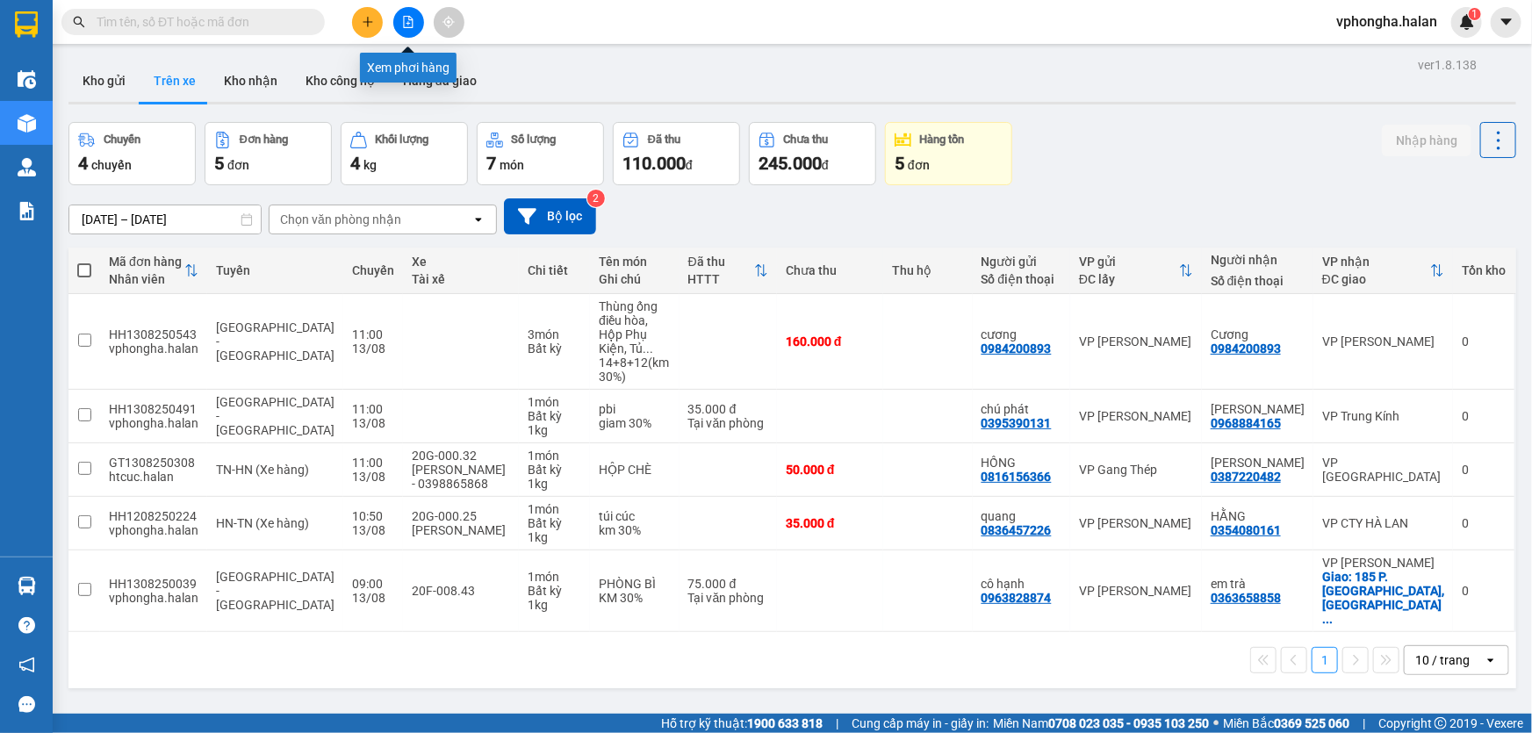
click at [414, 25] on icon "file-add" at bounding box center [408, 22] width 12 height 12
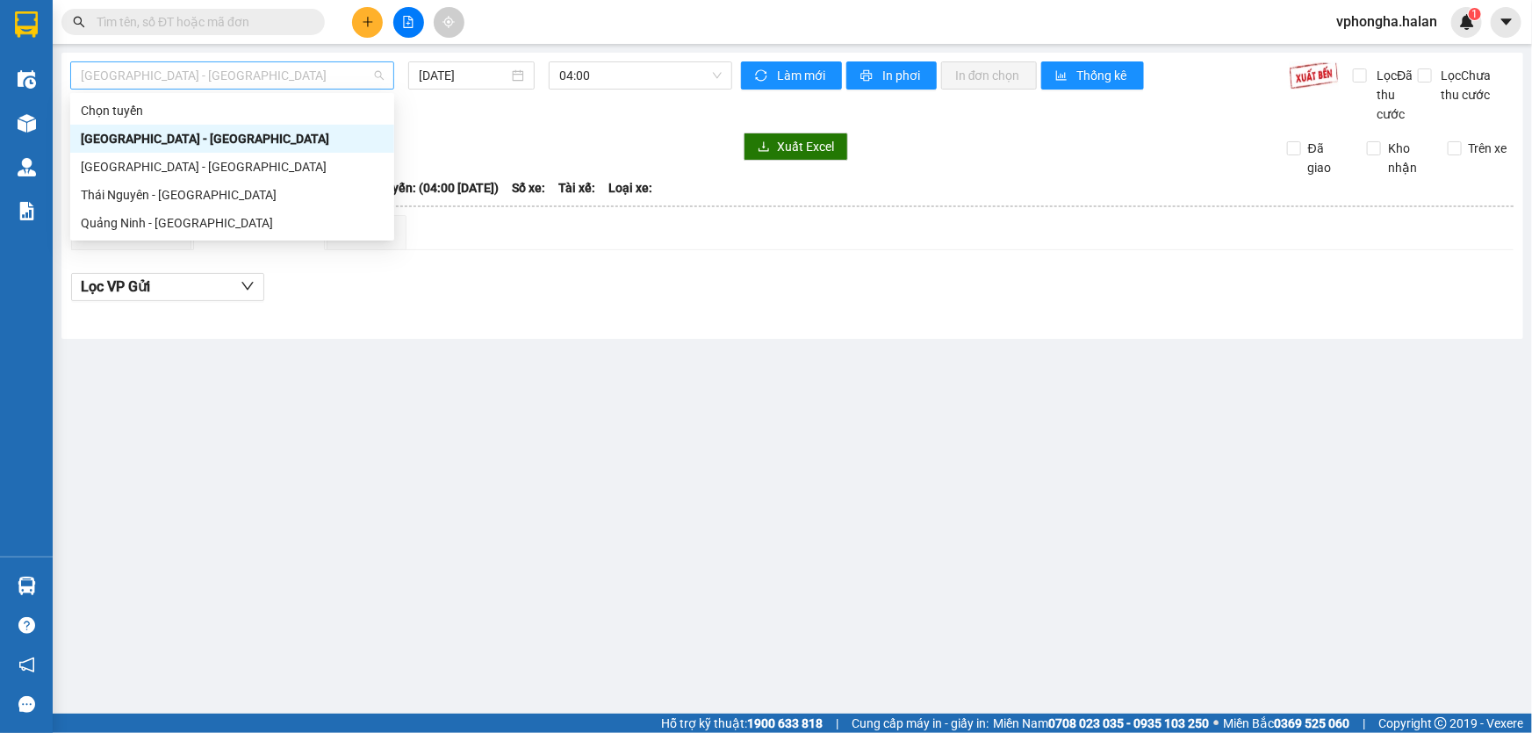
click at [224, 79] on span "[GEOGRAPHIC_DATA] - [GEOGRAPHIC_DATA]" at bounding box center [232, 75] width 303 height 26
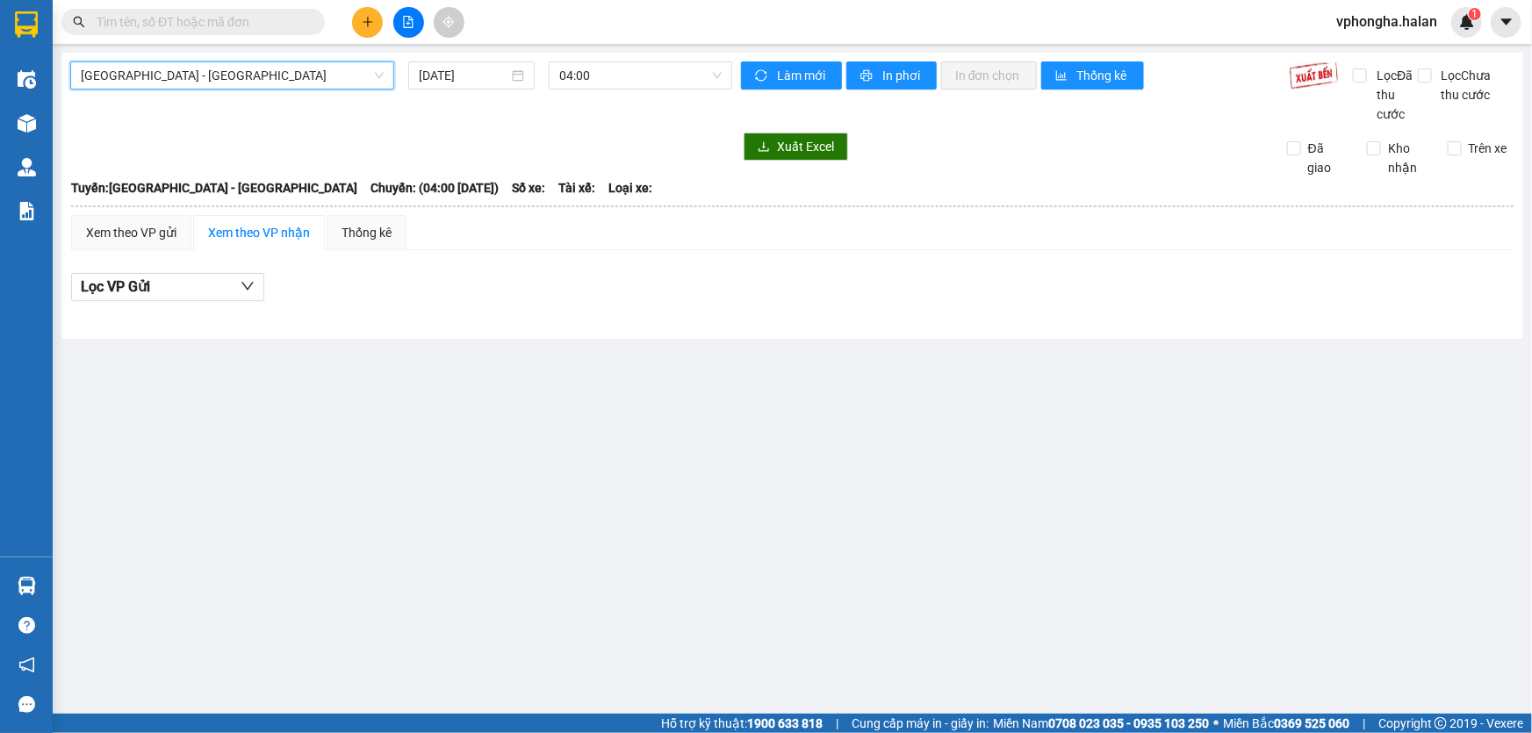
click at [224, 79] on span "[GEOGRAPHIC_DATA] - [GEOGRAPHIC_DATA]" at bounding box center [232, 75] width 303 height 26
click at [307, 78] on span "[GEOGRAPHIC_DATA] - [GEOGRAPHIC_DATA]" at bounding box center [232, 75] width 303 height 26
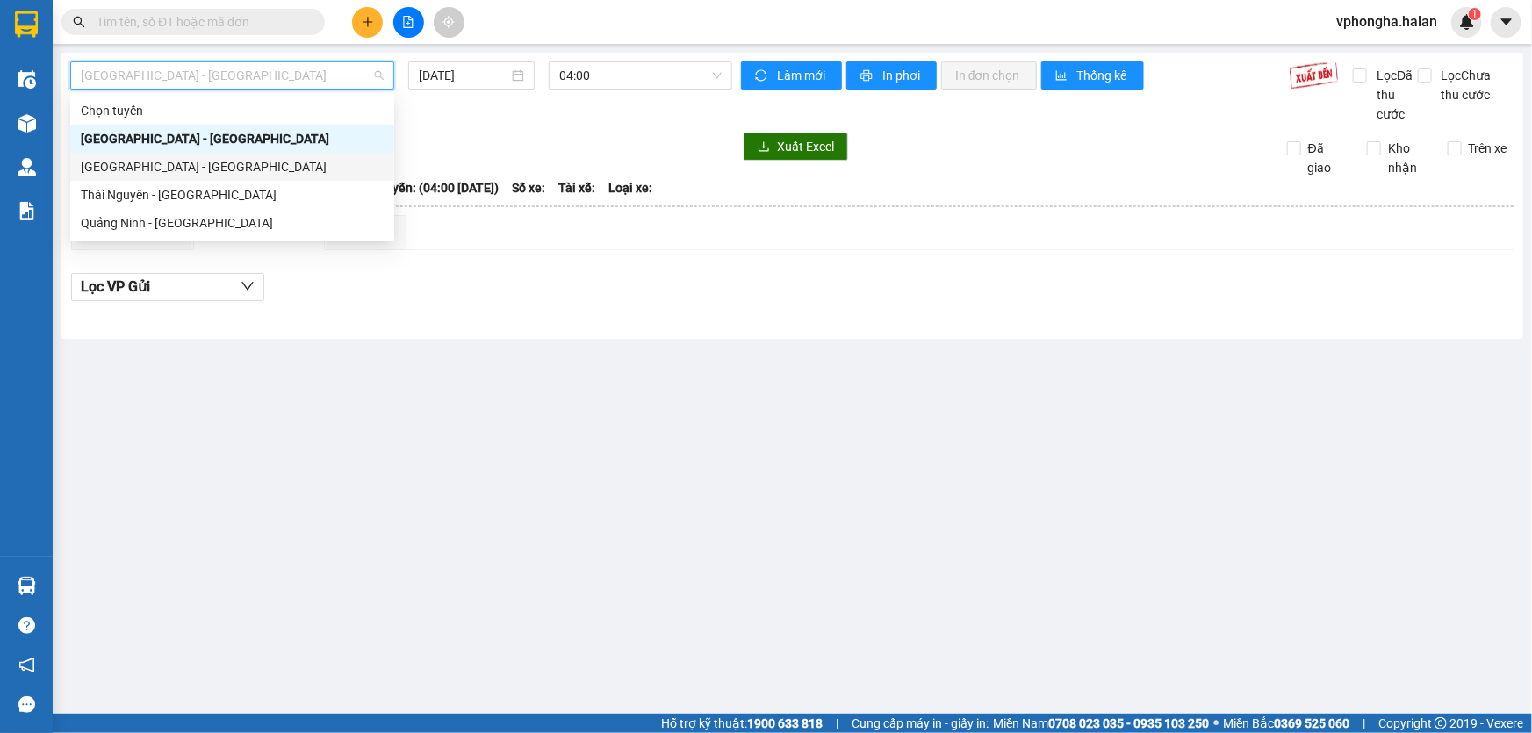
click at [176, 159] on div "[GEOGRAPHIC_DATA] - [GEOGRAPHIC_DATA]" at bounding box center [232, 166] width 303 height 19
type input "[DATE]"
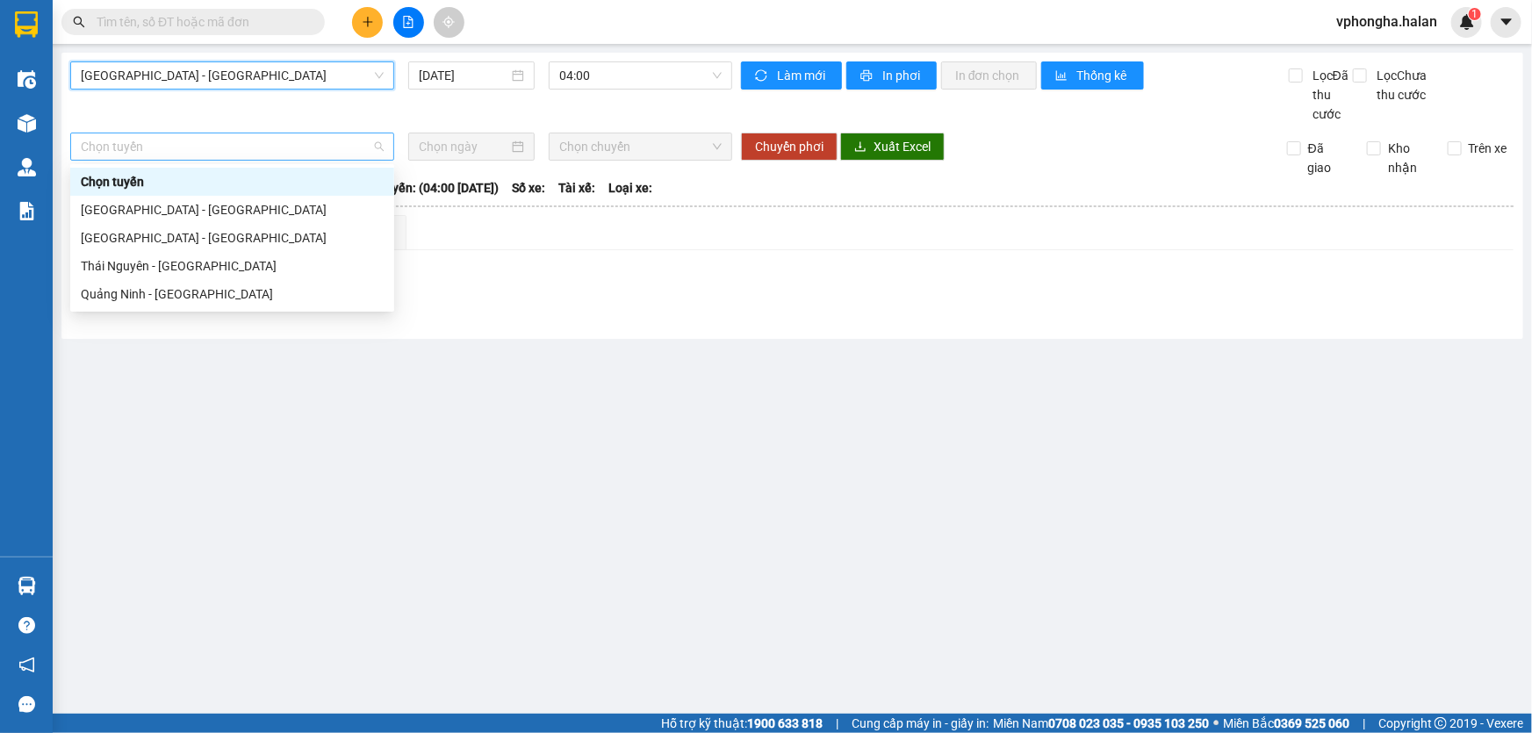
click at [359, 147] on span "Chọn tuyến" at bounding box center [232, 146] width 303 height 26
click at [249, 200] on div "[GEOGRAPHIC_DATA] - [GEOGRAPHIC_DATA]" at bounding box center [232, 209] width 303 height 19
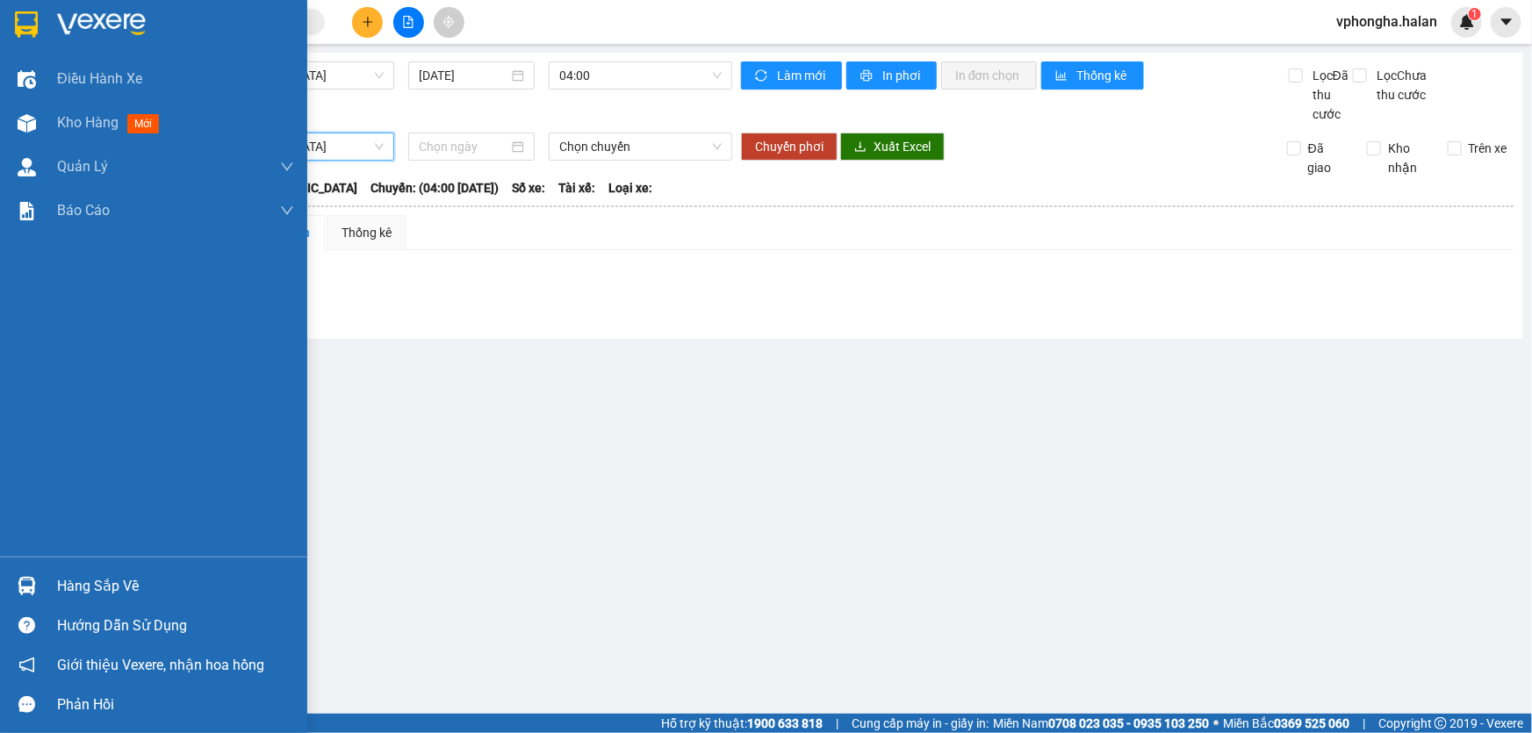
click at [92, 18] on img at bounding box center [101, 24] width 89 height 26
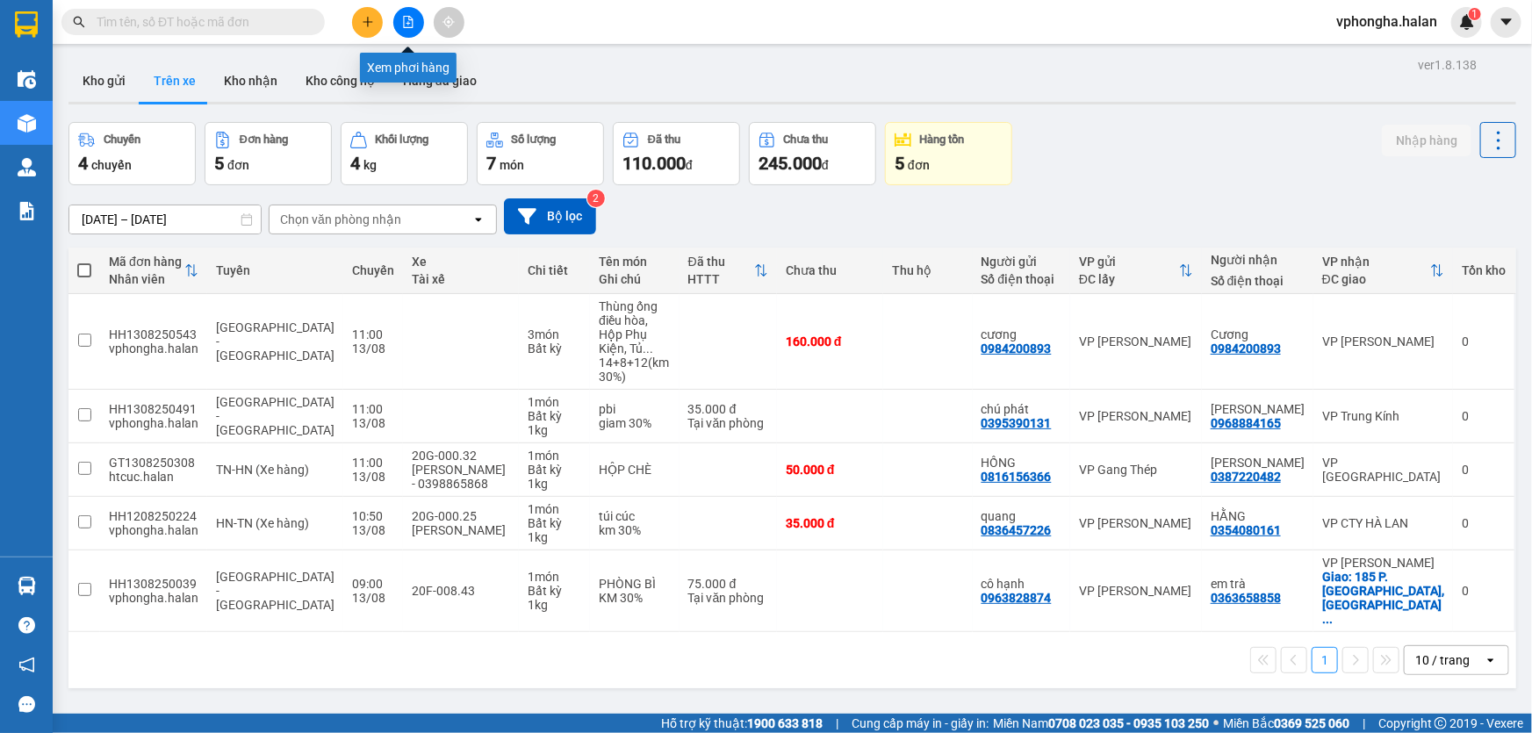
click at [404, 25] on icon "file-add" at bounding box center [408, 22] width 12 height 12
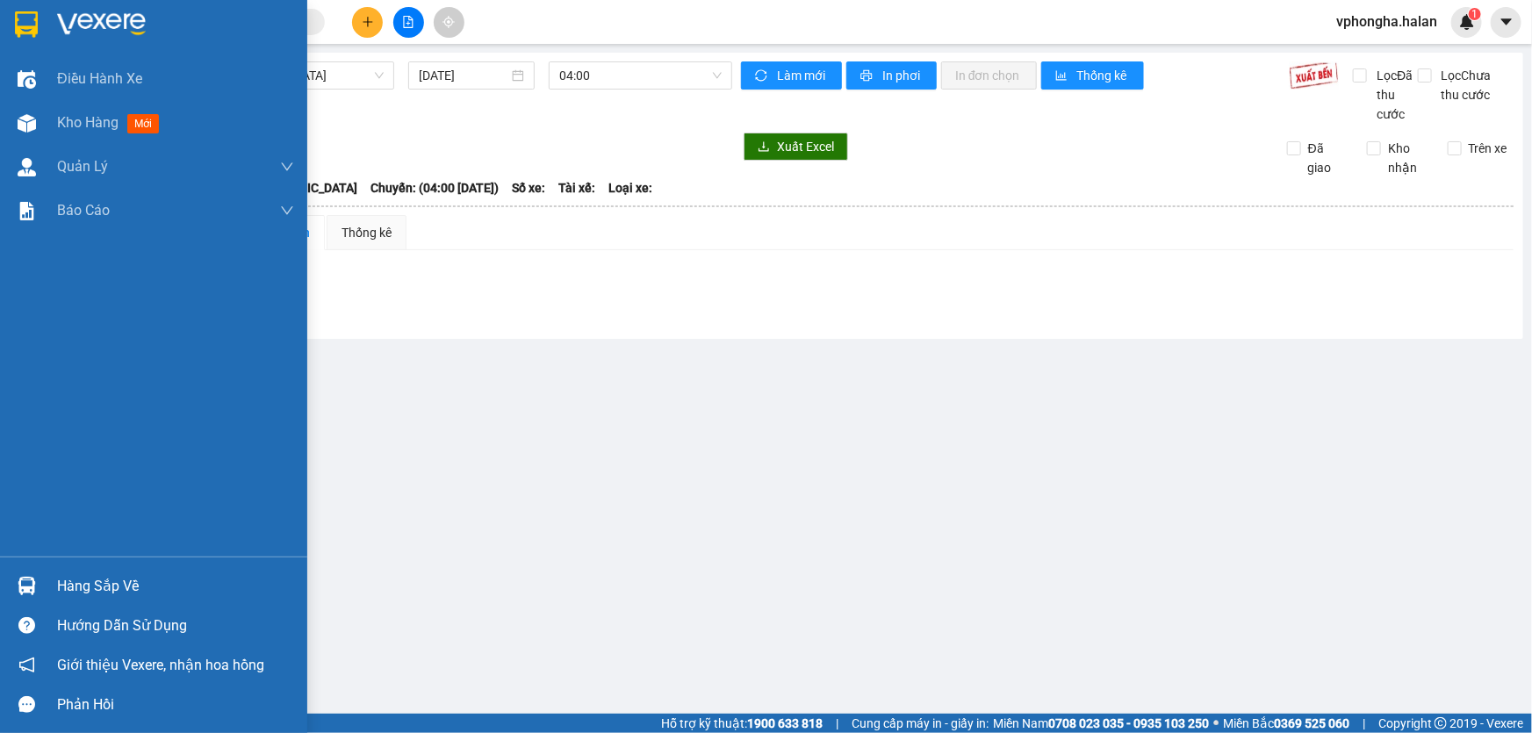
click at [76, 25] on img at bounding box center [101, 24] width 89 height 26
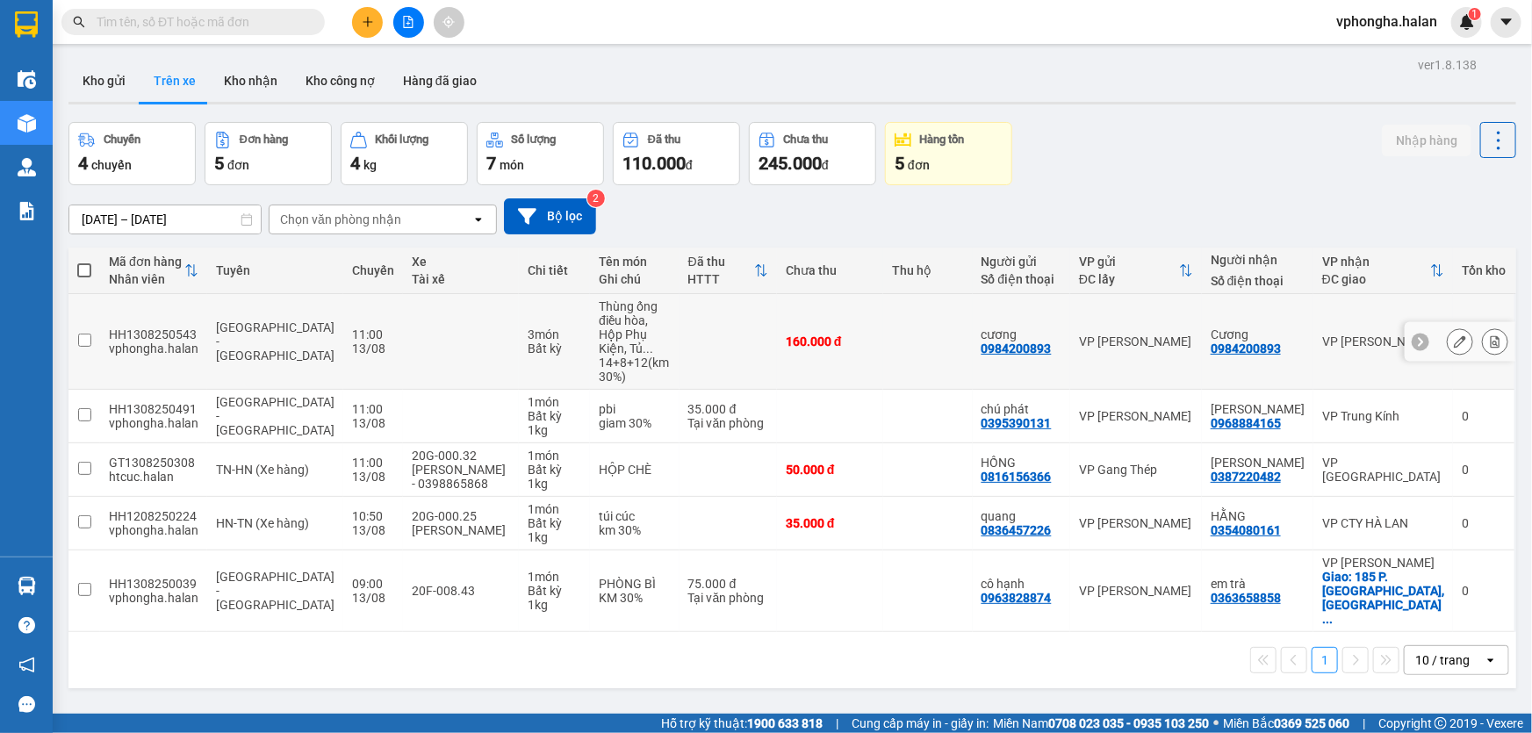
click at [1414, 335] on icon at bounding box center [1420, 341] width 12 height 12
click at [1414, 464] on icon at bounding box center [1420, 470] width 12 height 12
click at [1418, 519] on icon at bounding box center [1420, 524] width 5 height 10
click at [411, 323] on td at bounding box center [461, 342] width 116 height 96
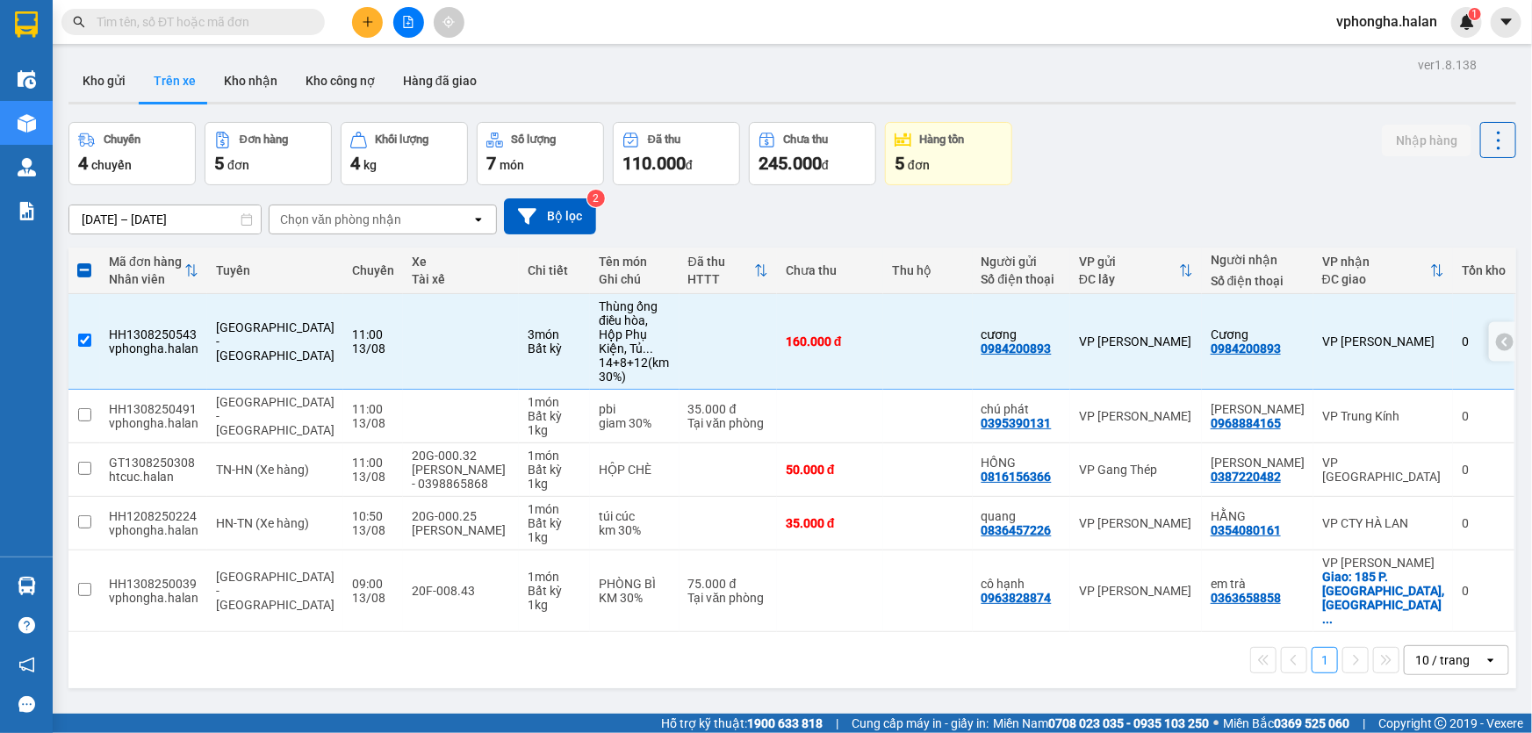
click at [411, 323] on td at bounding box center [461, 342] width 116 height 96
checkbox input "false"
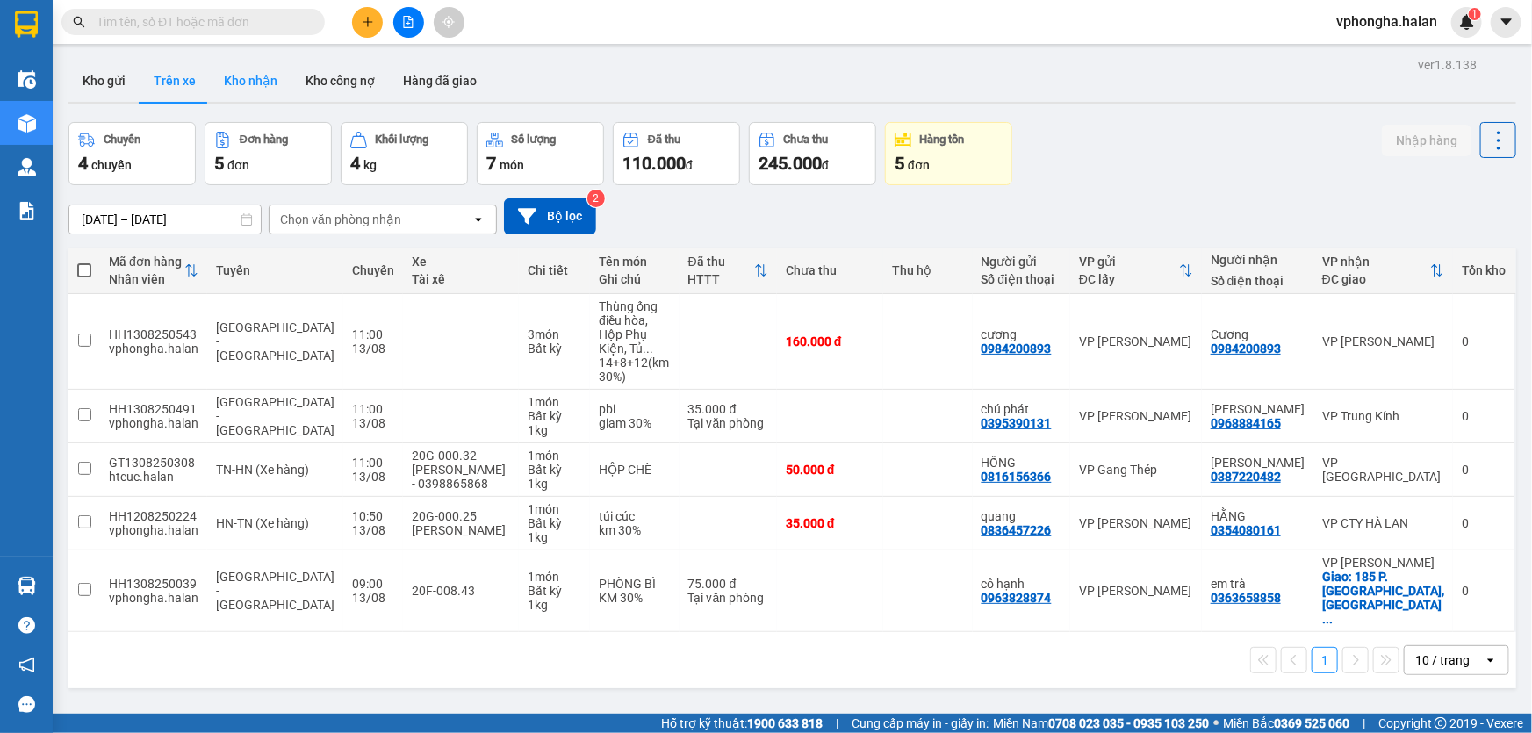
click at [249, 79] on button "Kho nhận" at bounding box center [251, 81] width 82 height 42
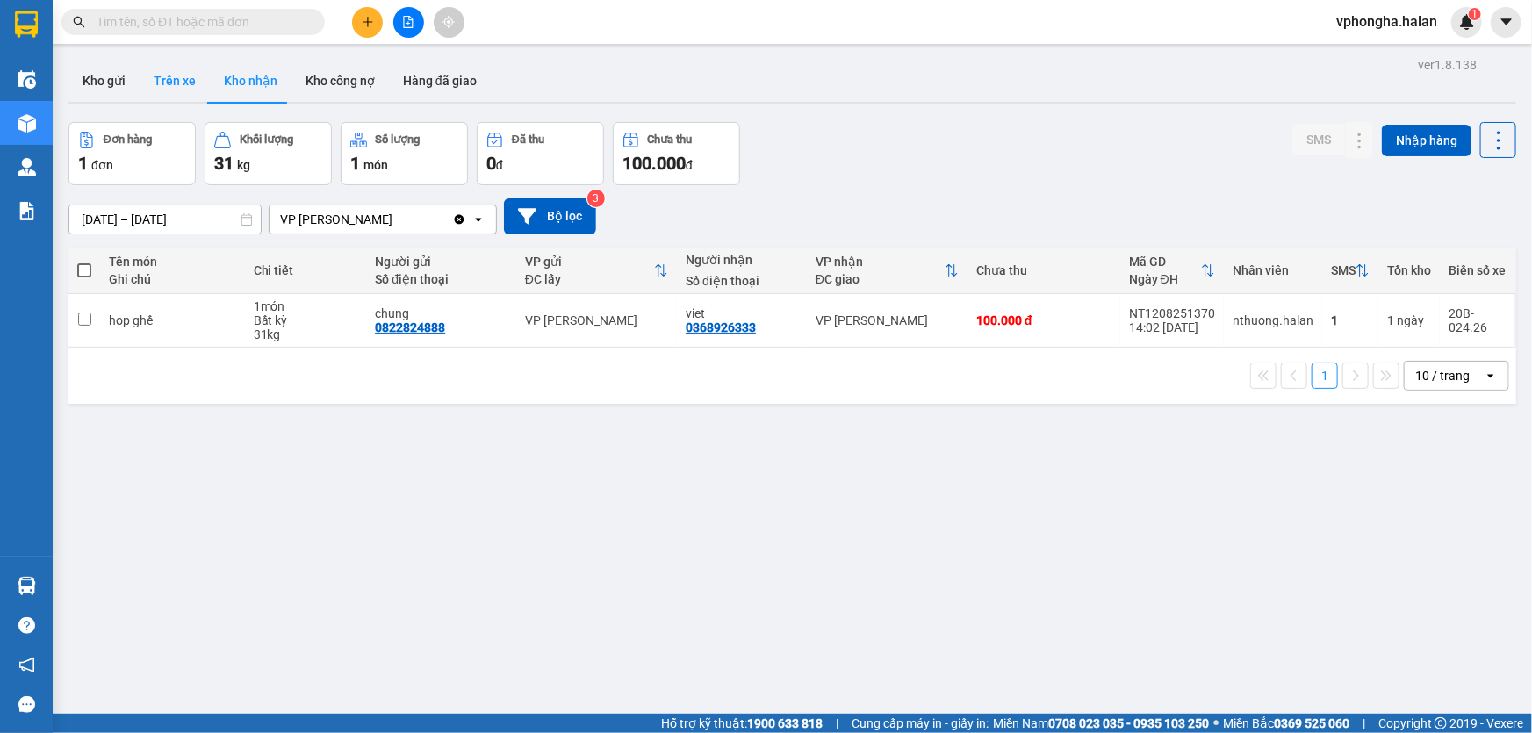
click at [167, 81] on button "Trên xe" at bounding box center [175, 81] width 70 height 42
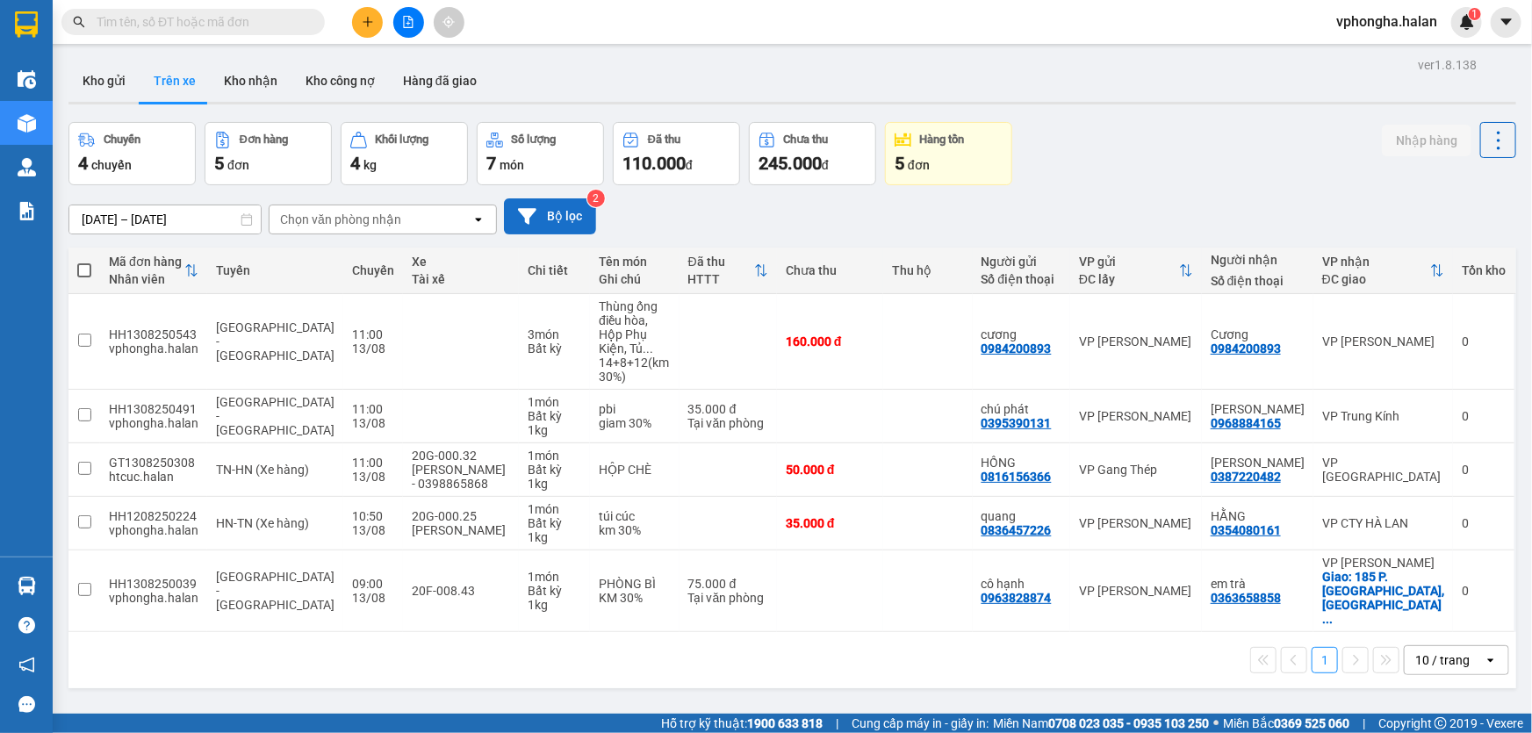
click at [557, 210] on button "Bộ lọc" at bounding box center [550, 216] width 92 height 36
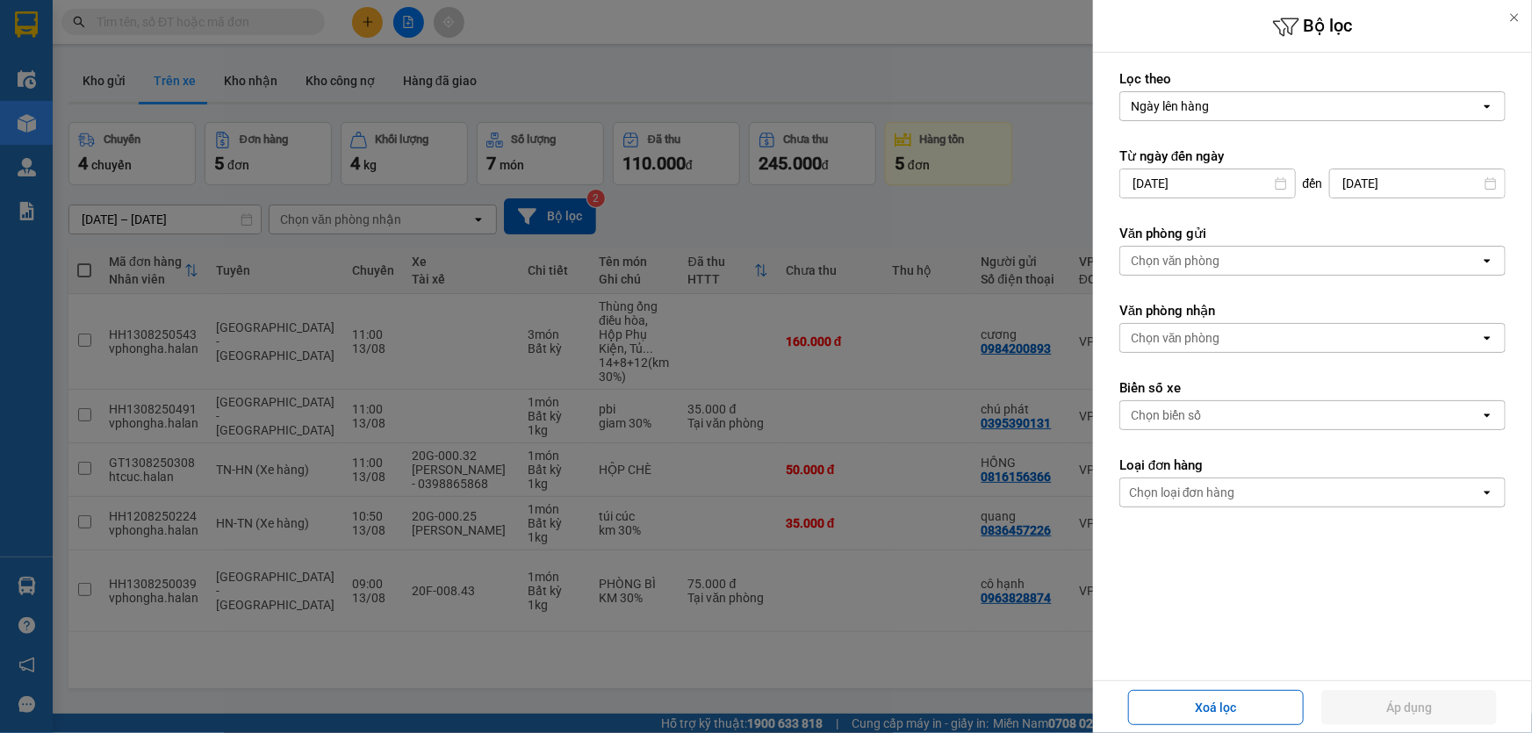
click at [807, 644] on div at bounding box center [766, 366] width 1532 height 733
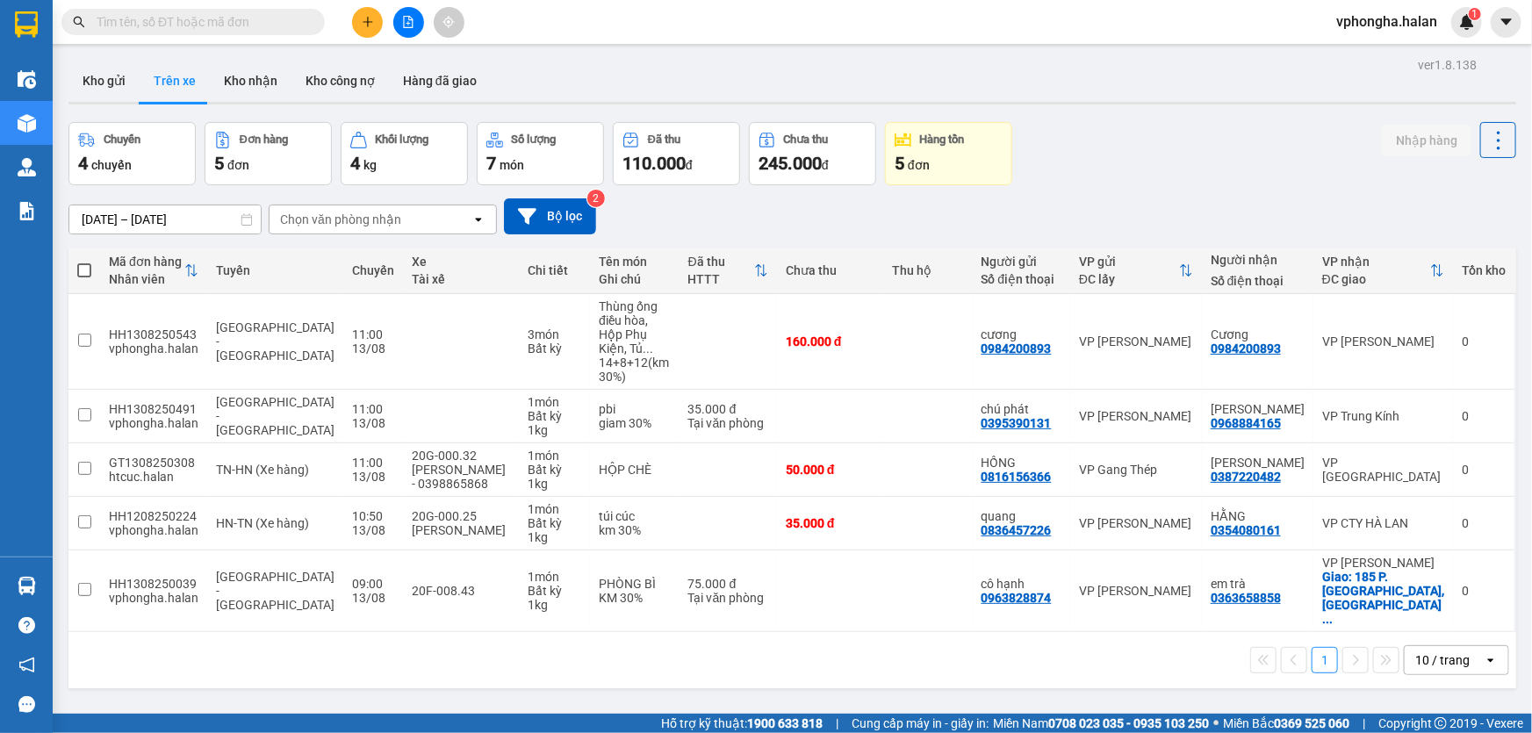
click at [385, 215] on div "Chọn văn phòng nhận" at bounding box center [340, 220] width 121 height 18
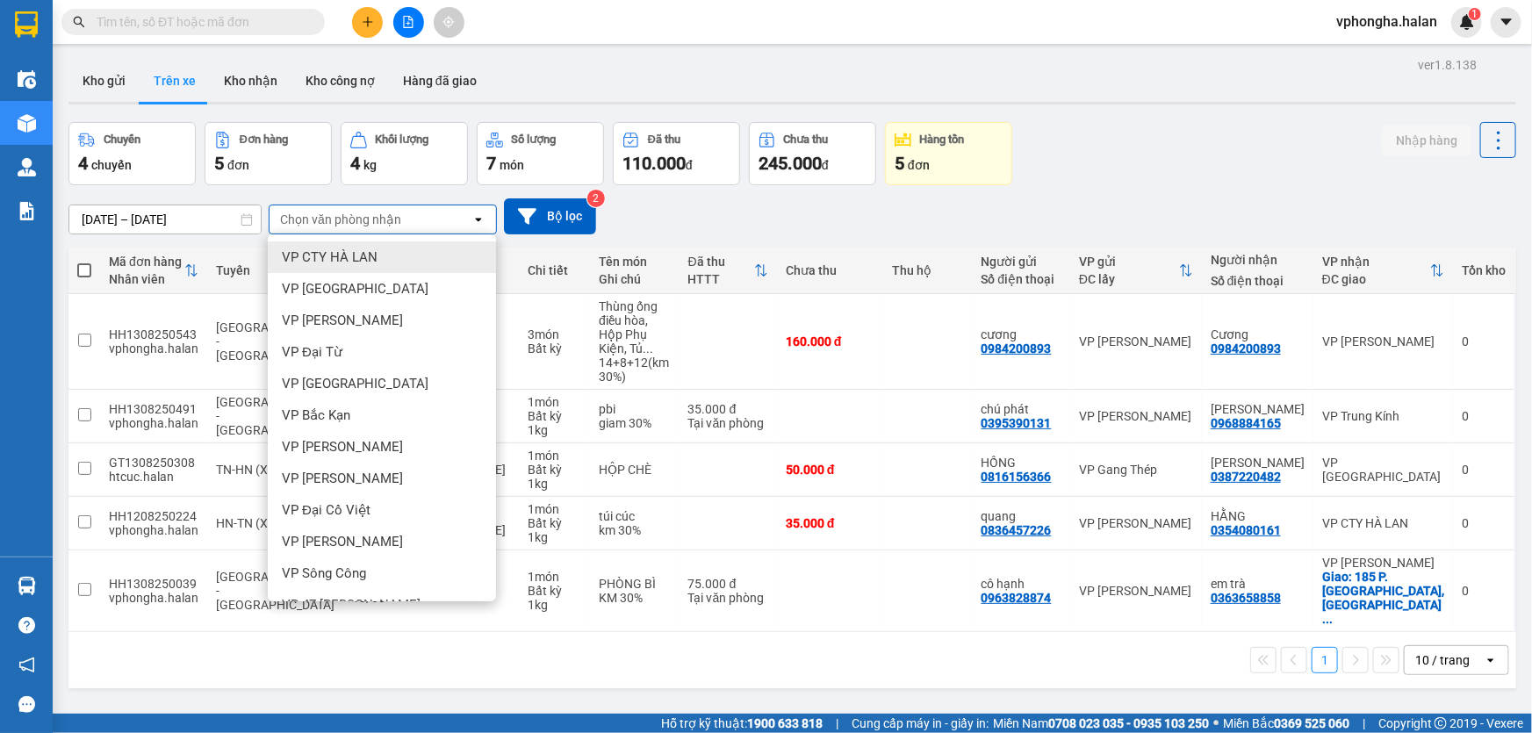
click at [817, 211] on div "06/12/2011 – 13/08/2025 Press the down arrow key to interact with the calendar …" at bounding box center [792, 216] width 1448 height 36
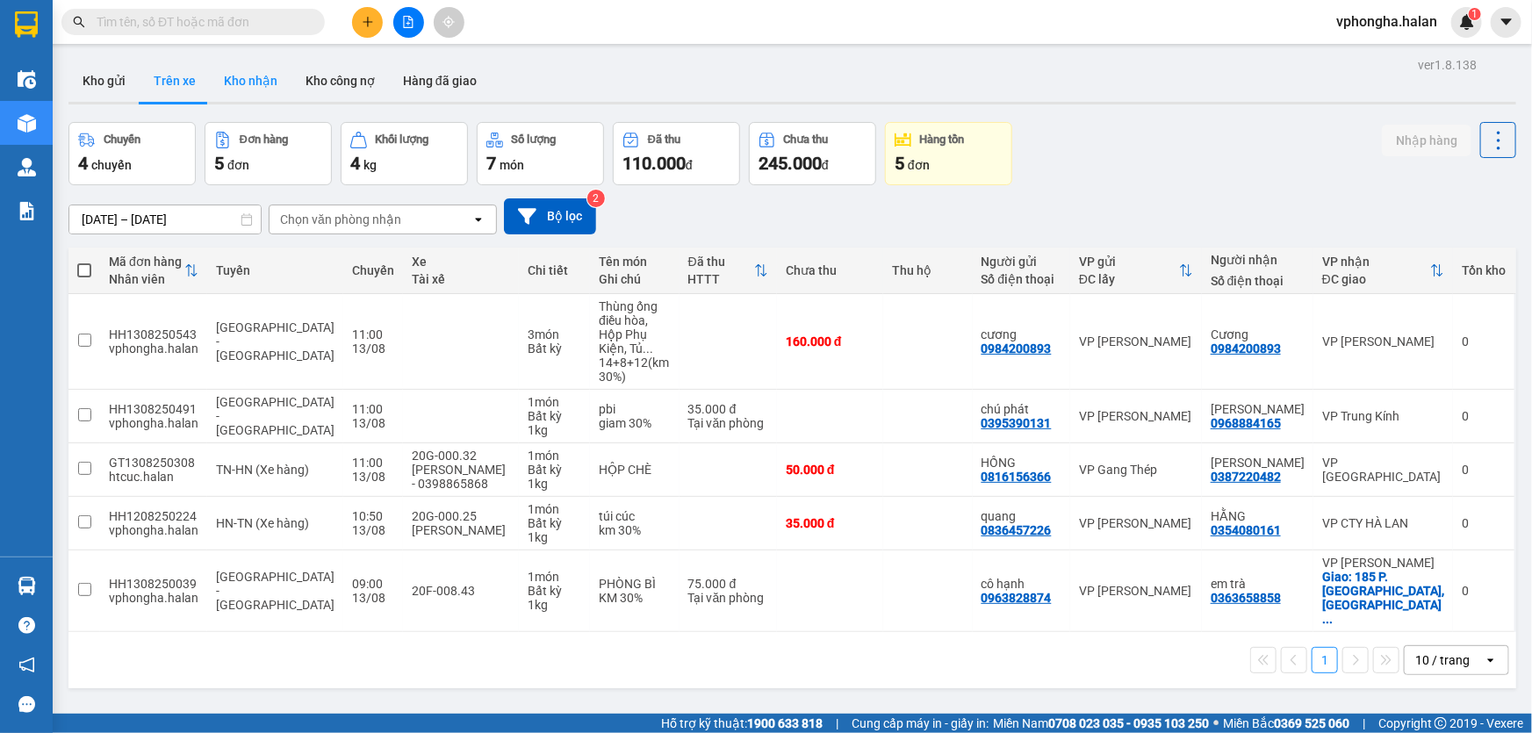
click at [261, 80] on button "Kho nhận" at bounding box center [251, 81] width 82 height 42
type input "[DATE] – [DATE]"
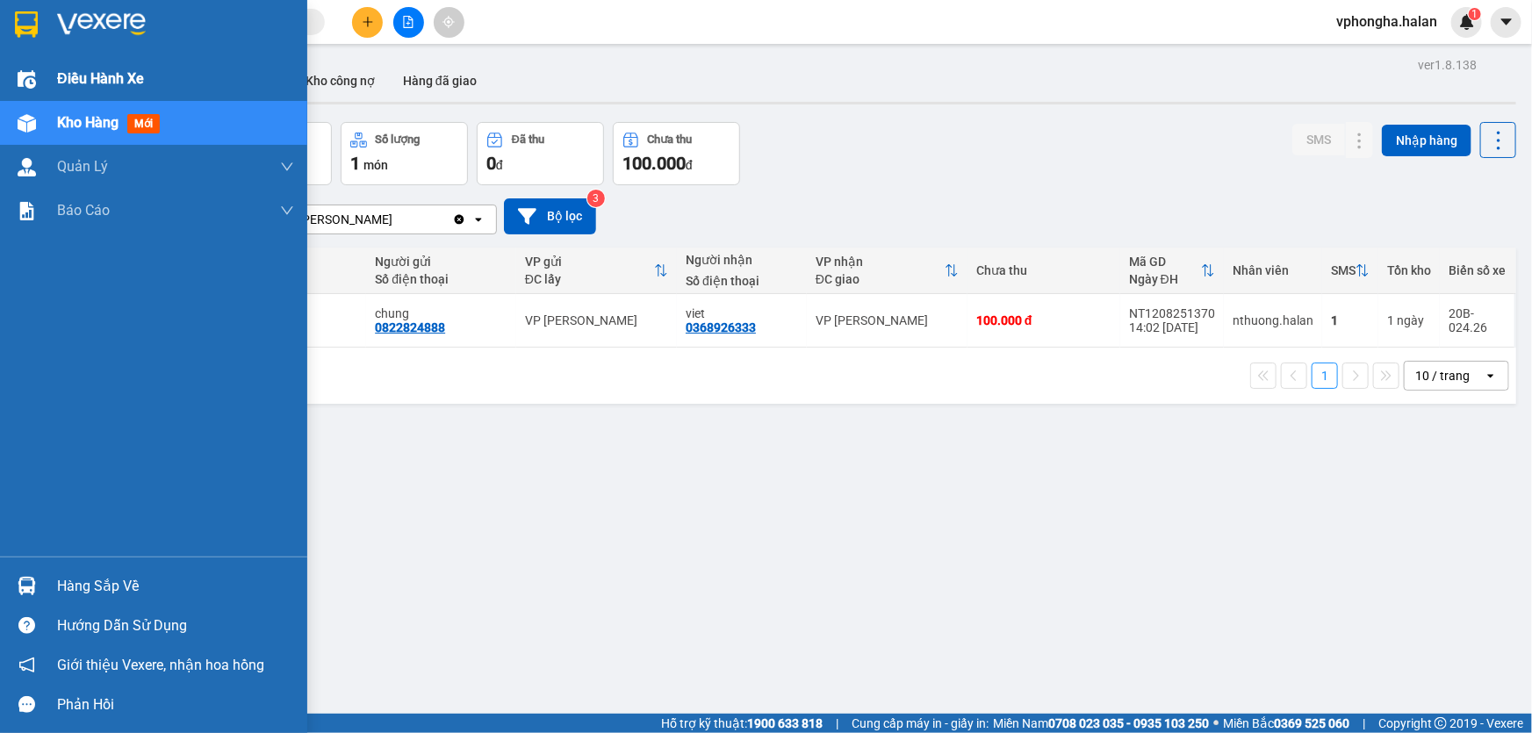
click at [114, 82] on span "Điều hành xe" at bounding box center [100, 79] width 87 height 22
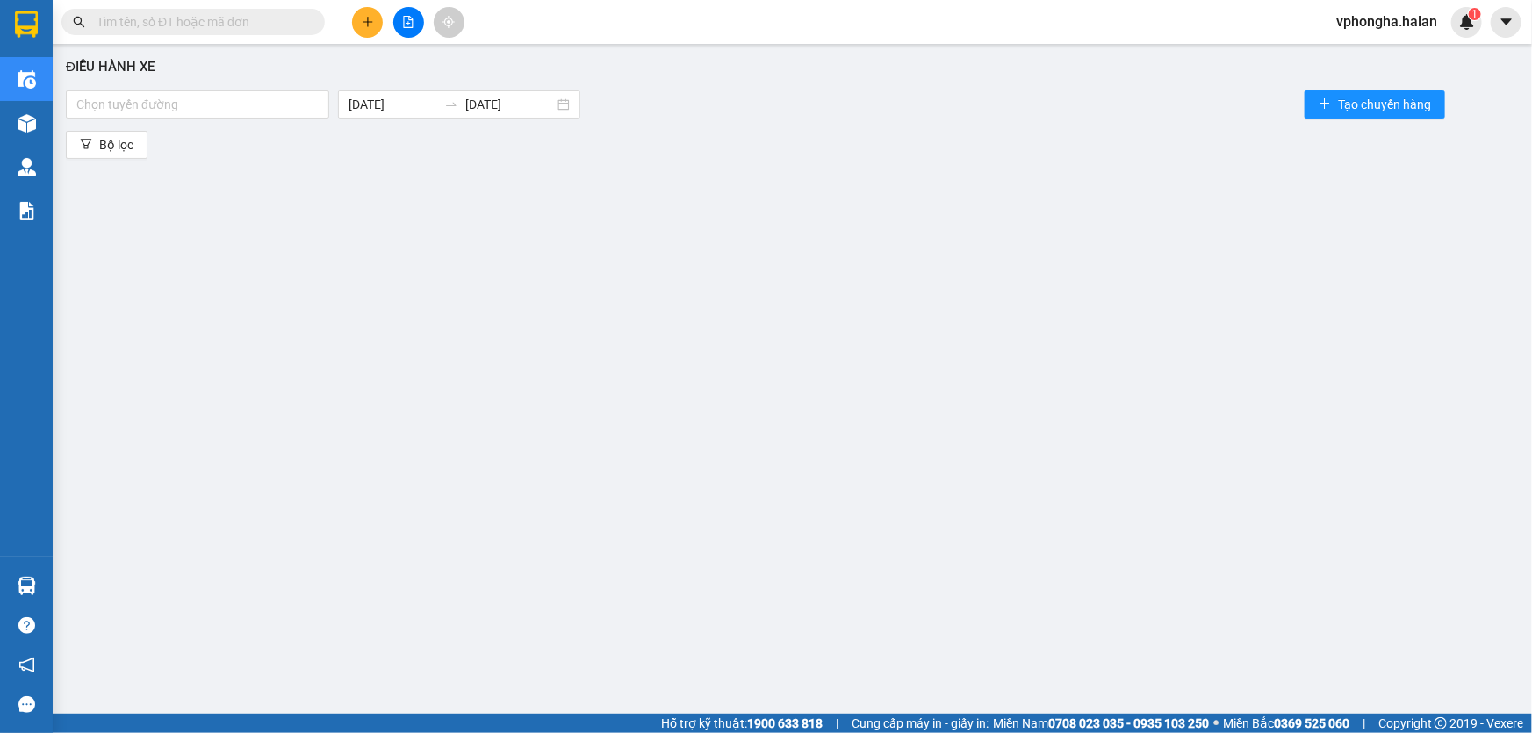
drag, startPoint x: 682, startPoint y: 193, endPoint x: 654, endPoint y: 194, distance: 28.1
click at [680, 194] on div "Điều hành xe Chọn tuyến đường 13/08/2025 13/08/2025 Tạo chuyến hàng Bộ lọc" at bounding box center [792, 371] width 1462 height 637
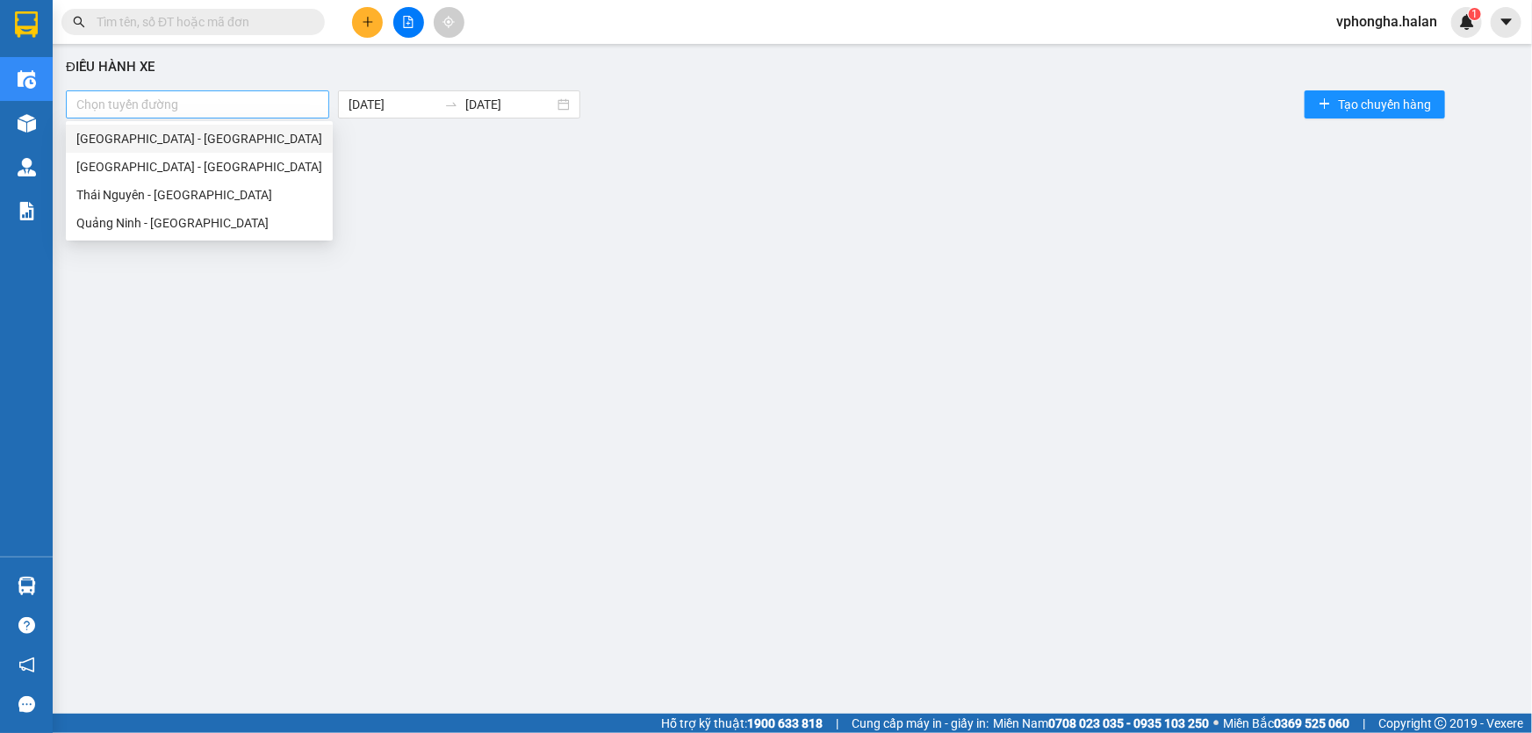
click at [253, 112] on div at bounding box center [197, 104] width 255 height 21
click at [160, 144] on div "[GEOGRAPHIC_DATA] - [GEOGRAPHIC_DATA]" at bounding box center [199, 138] width 246 height 19
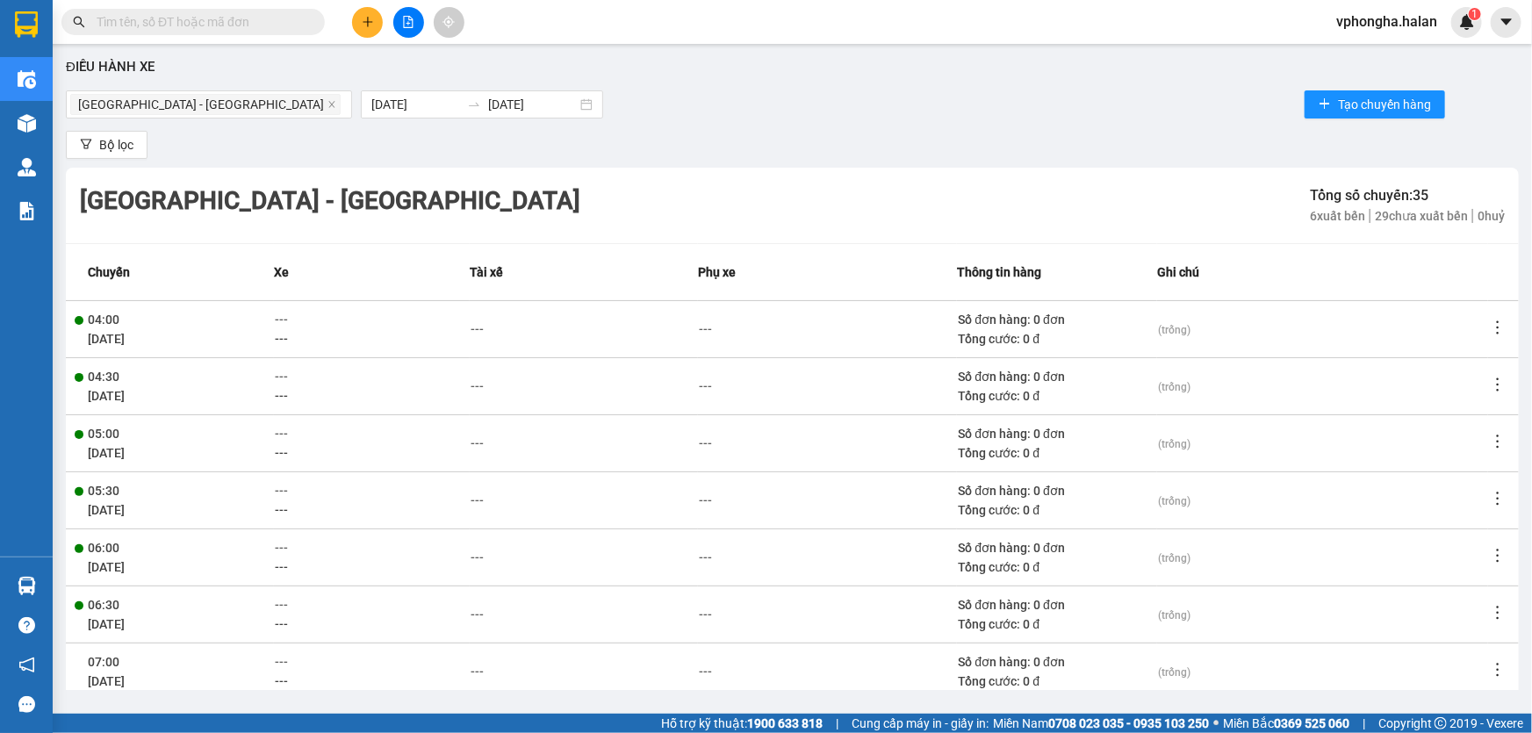
click at [724, 103] on div "Hà Nội - Quảng Ninh 13/08/2025 13/08/2025 Tạo chuyến hàng" at bounding box center [792, 104] width 1453 height 35
click at [1489, 332] on icon "more" at bounding box center [1498, 328] width 18 height 18
click at [1458, 363] on span "Xem phơi" at bounding box center [1454, 361] width 52 height 14
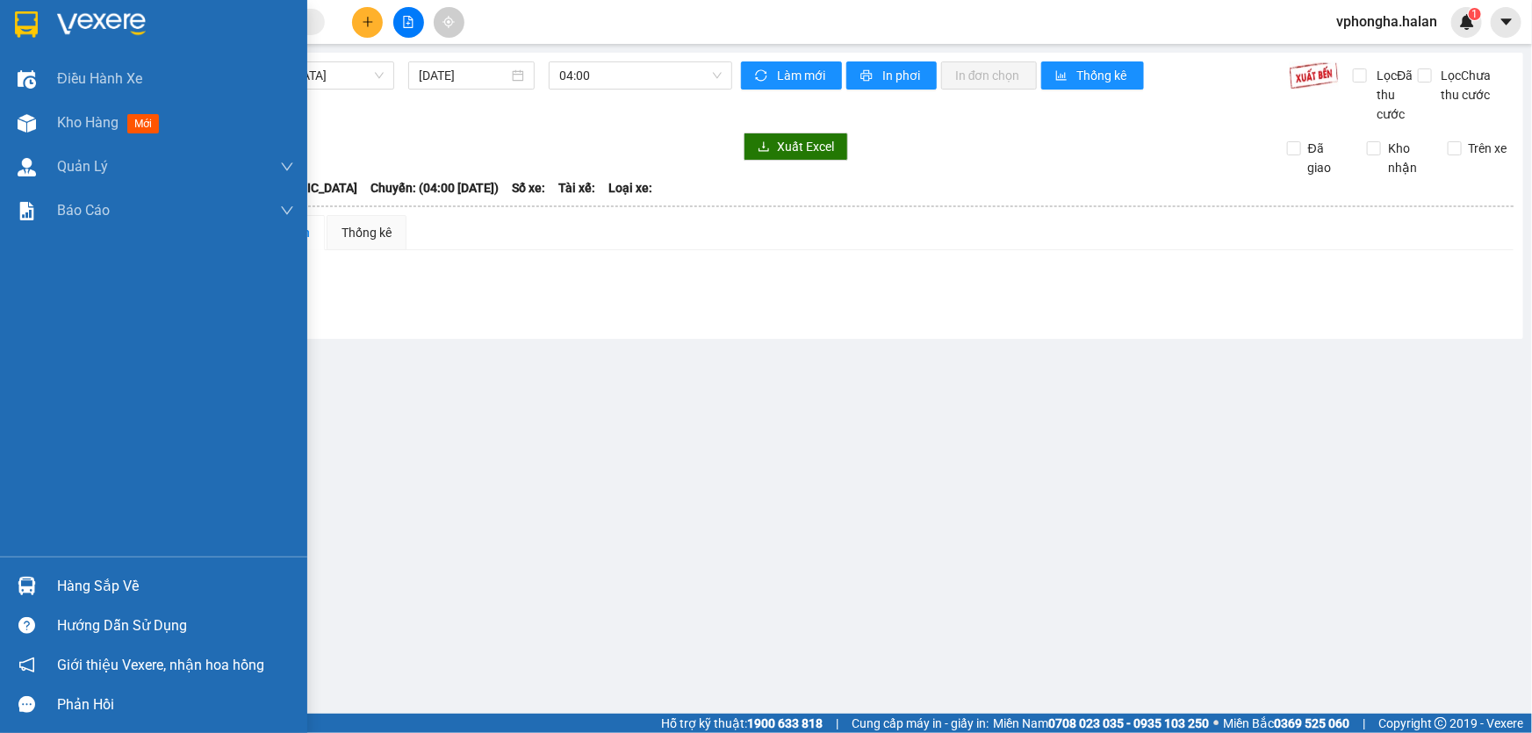
click at [30, 22] on img at bounding box center [26, 24] width 23 height 26
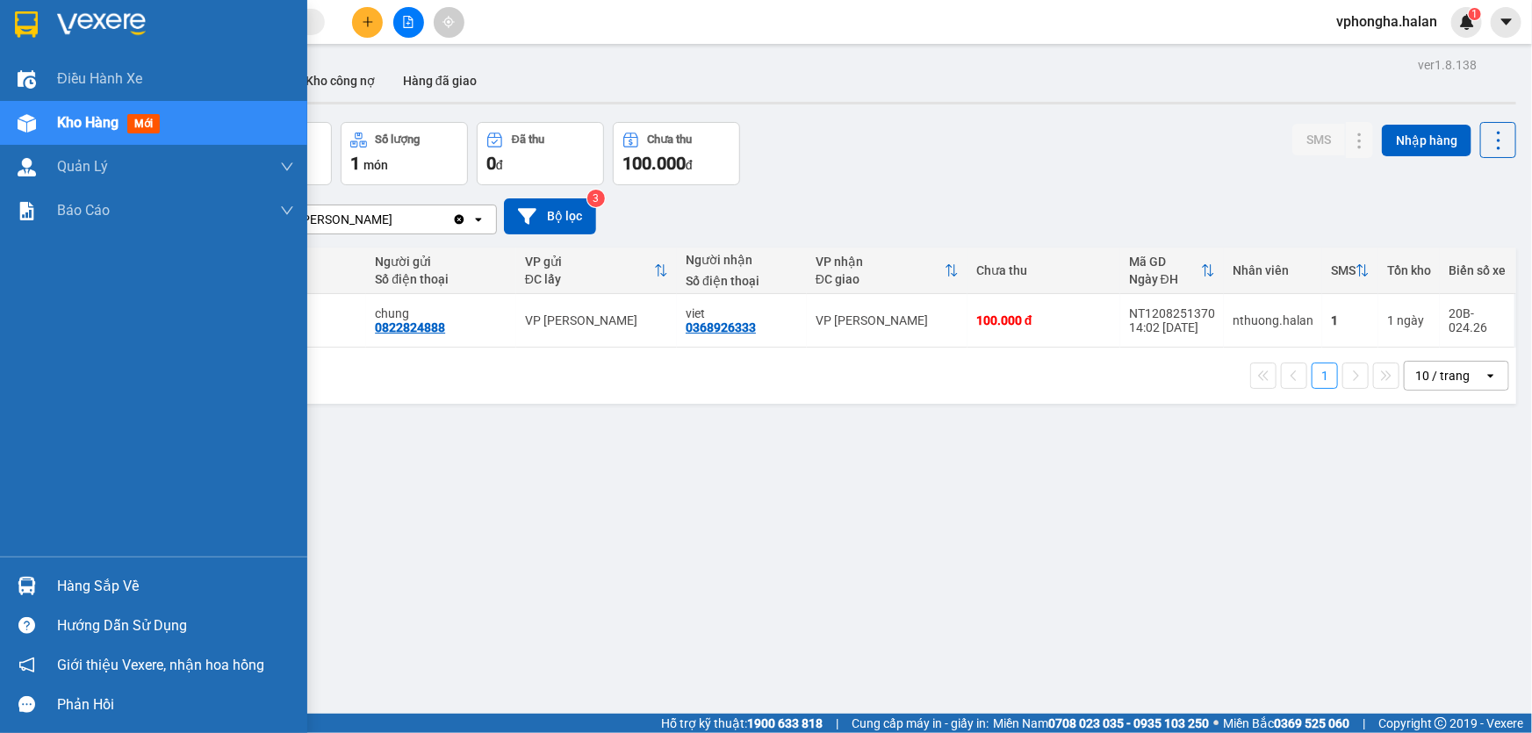
click at [78, 15] on img at bounding box center [101, 24] width 89 height 26
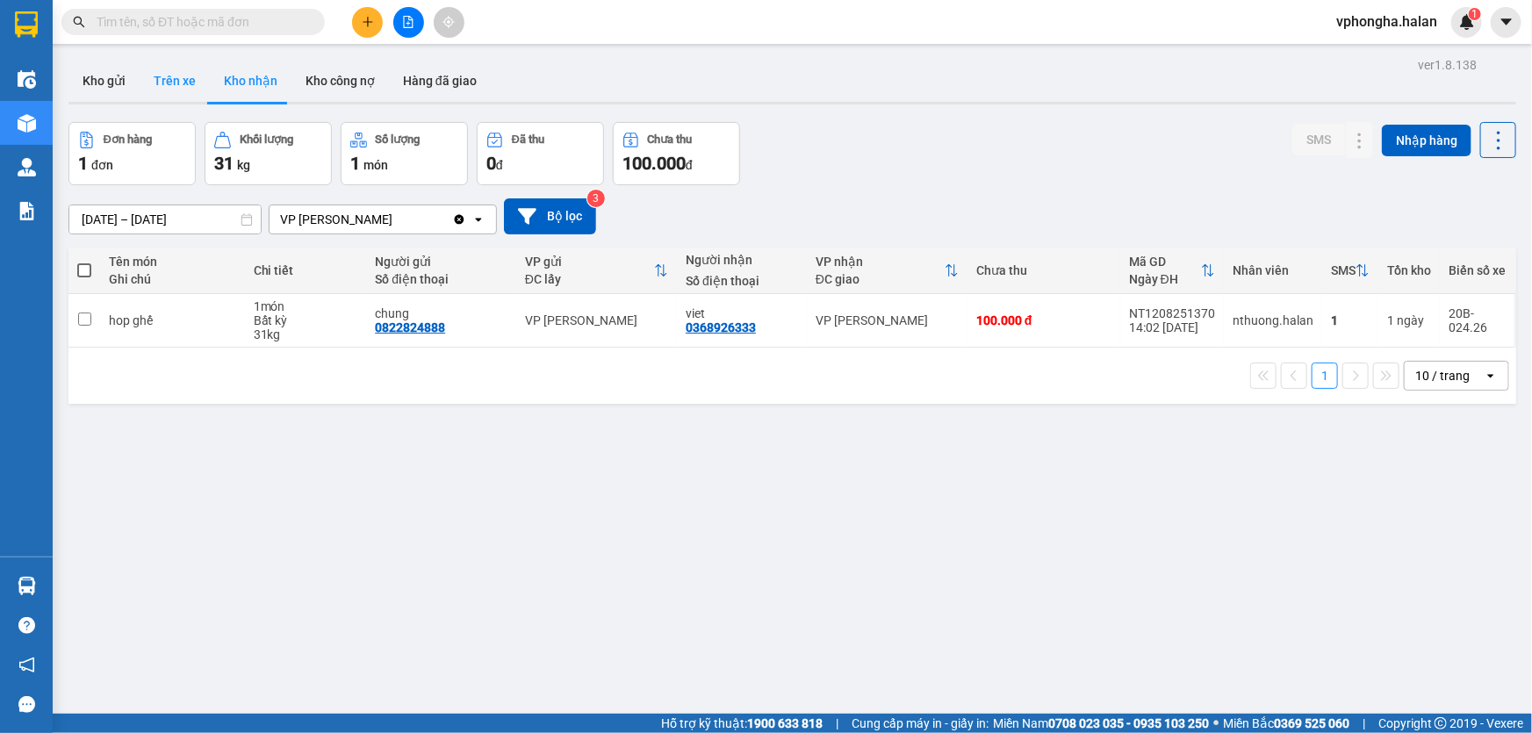
click at [187, 86] on button "Trên xe" at bounding box center [175, 81] width 70 height 42
type input "[DATE] – [DATE]"
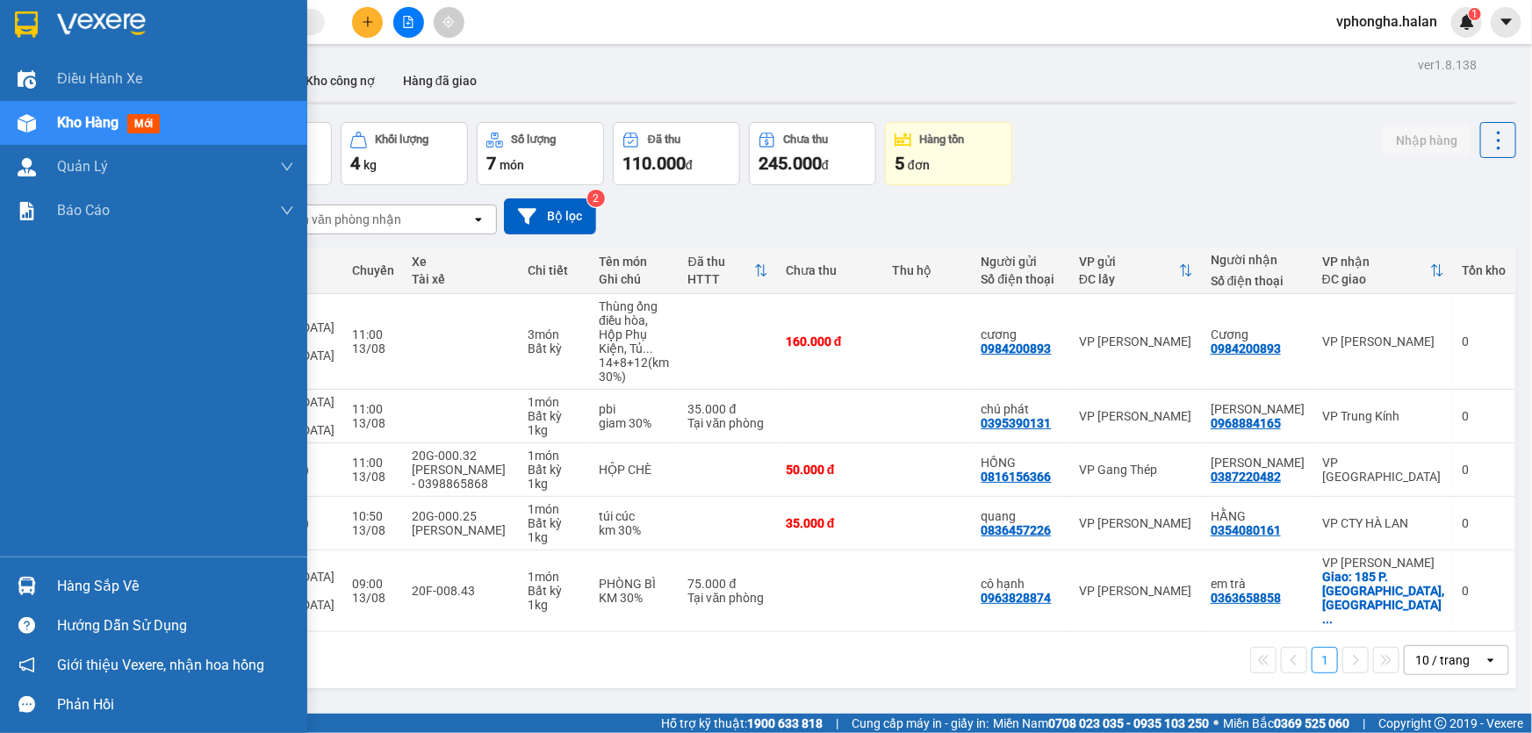
click at [84, 588] on div "Hàng sắp về" at bounding box center [175, 586] width 237 height 26
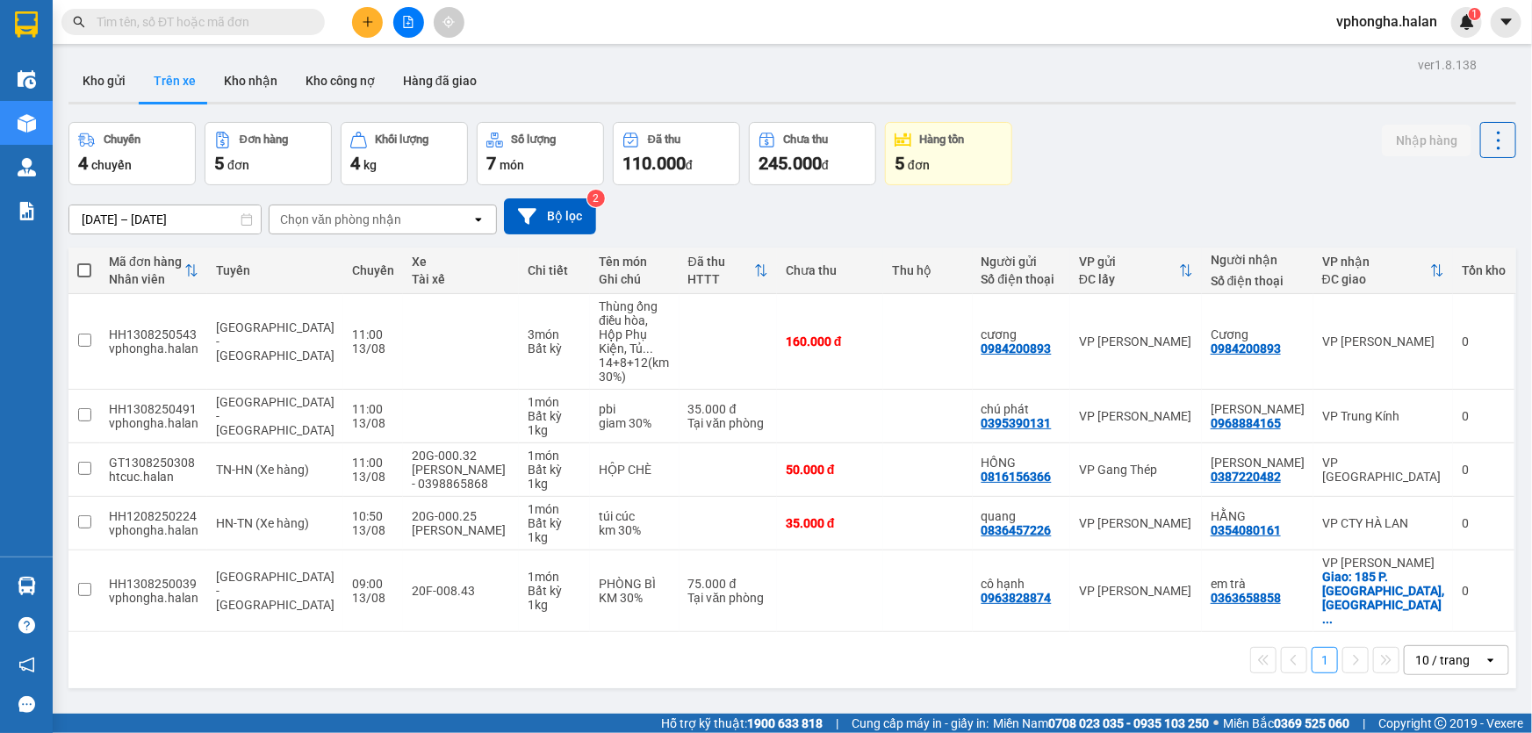
click at [896, 622] on section "Kết quả tìm kiếm ( 1 ) Bộ lọc Mã ĐH Trạng thái Món hàng Thu hộ Tổng cước Chưa c…" at bounding box center [766, 366] width 1532 height 733
drag, startPoint x: 407, startPoint y: 318, endPoint x: 390, endPoint y: 340, distance: 28.1
click at [403, 340] on td at bounding box center [461, 342] width 116 height 96
checkbox input "true"
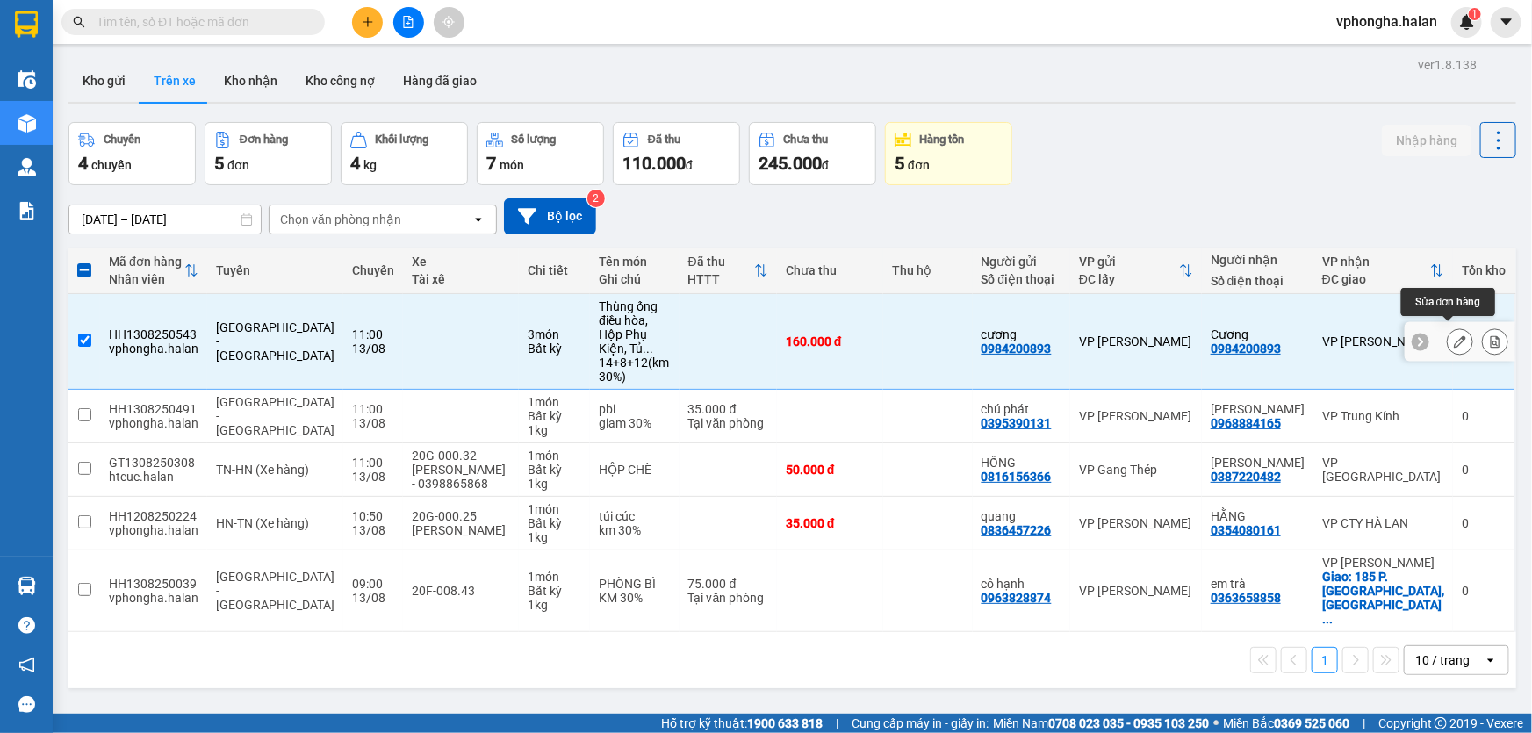
click at [1454, 335] on icon at bounding box center [1460, 341] width 12 height 12
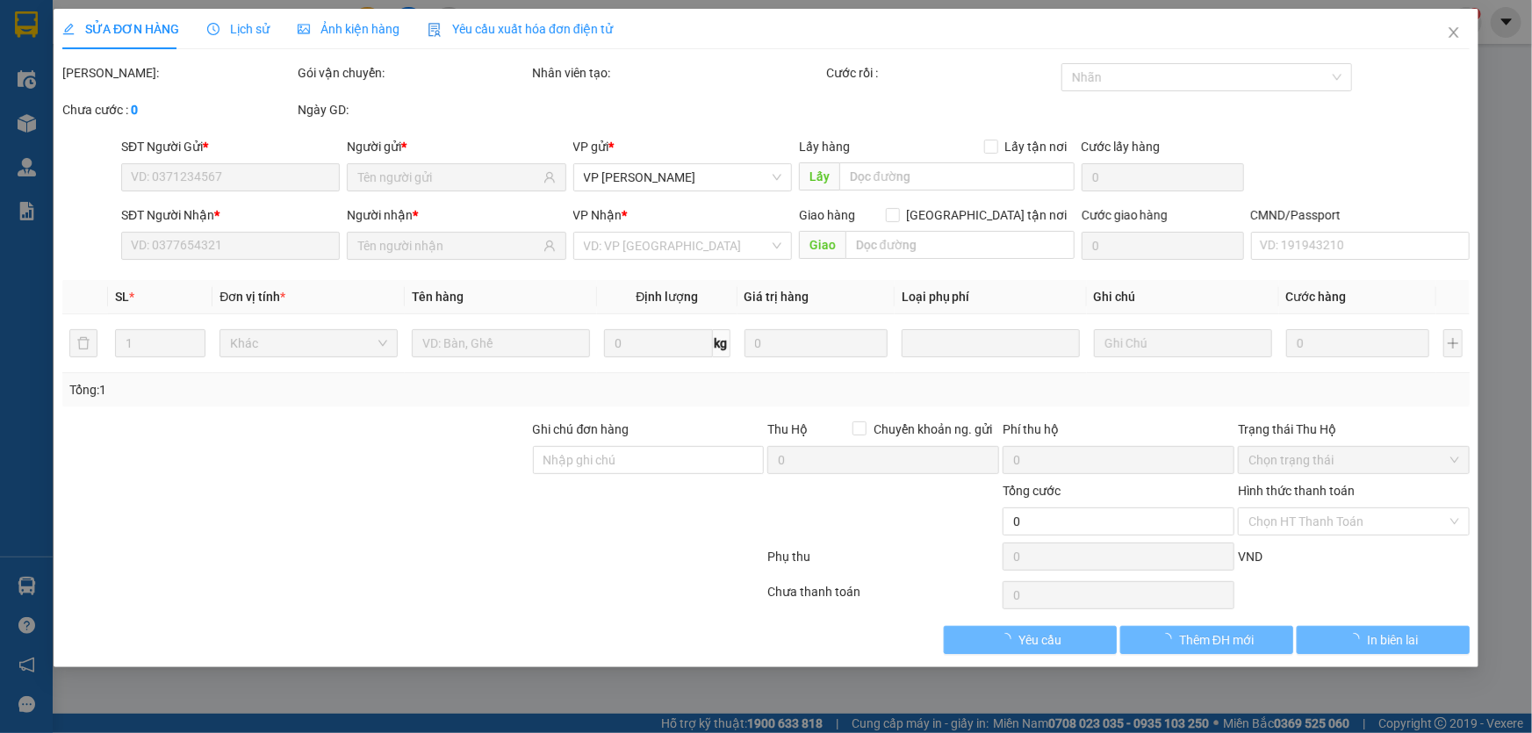
type input "0984200893"
type input "160.000"
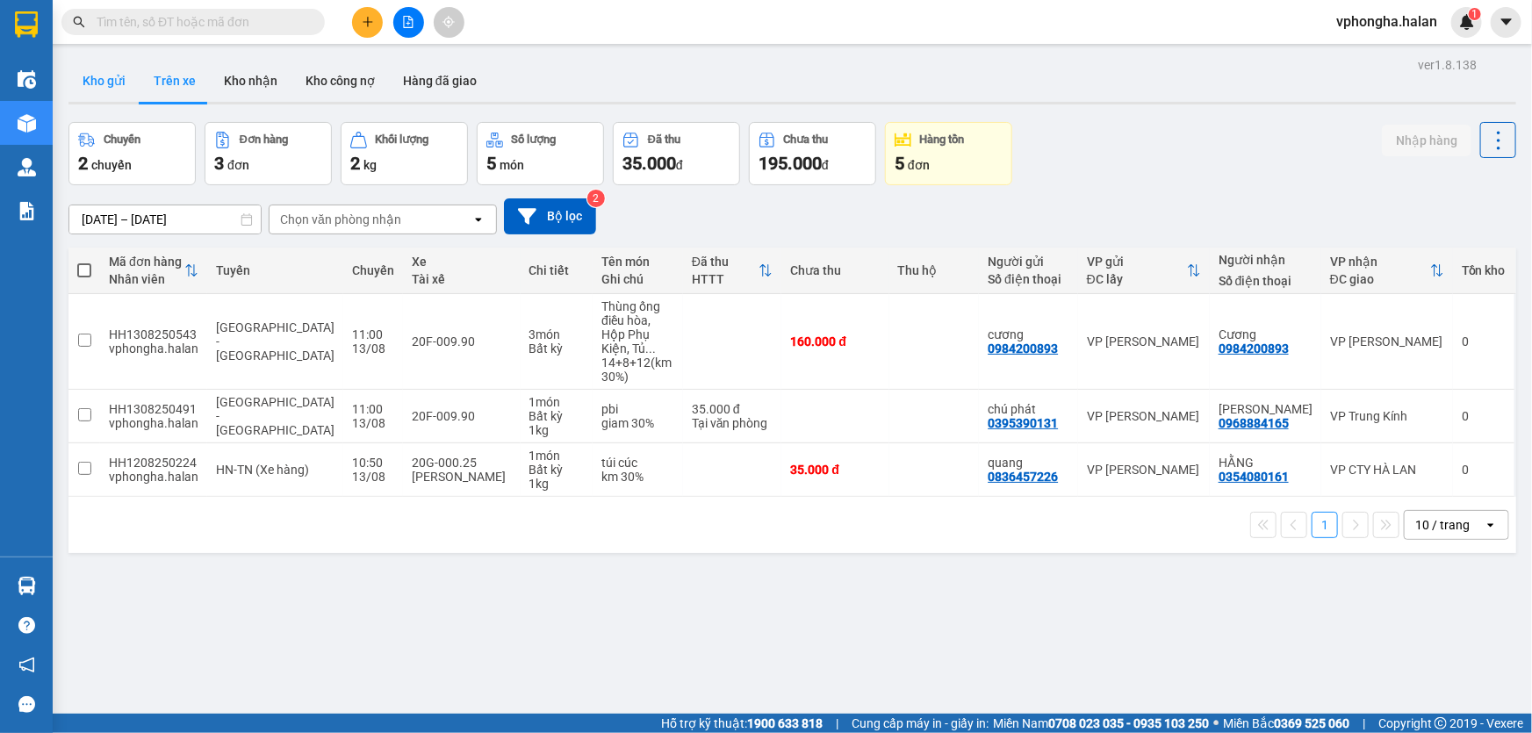
click at [105, 92] on button "Kho gửi" at bounding box center [103, 81] width 71 height 42
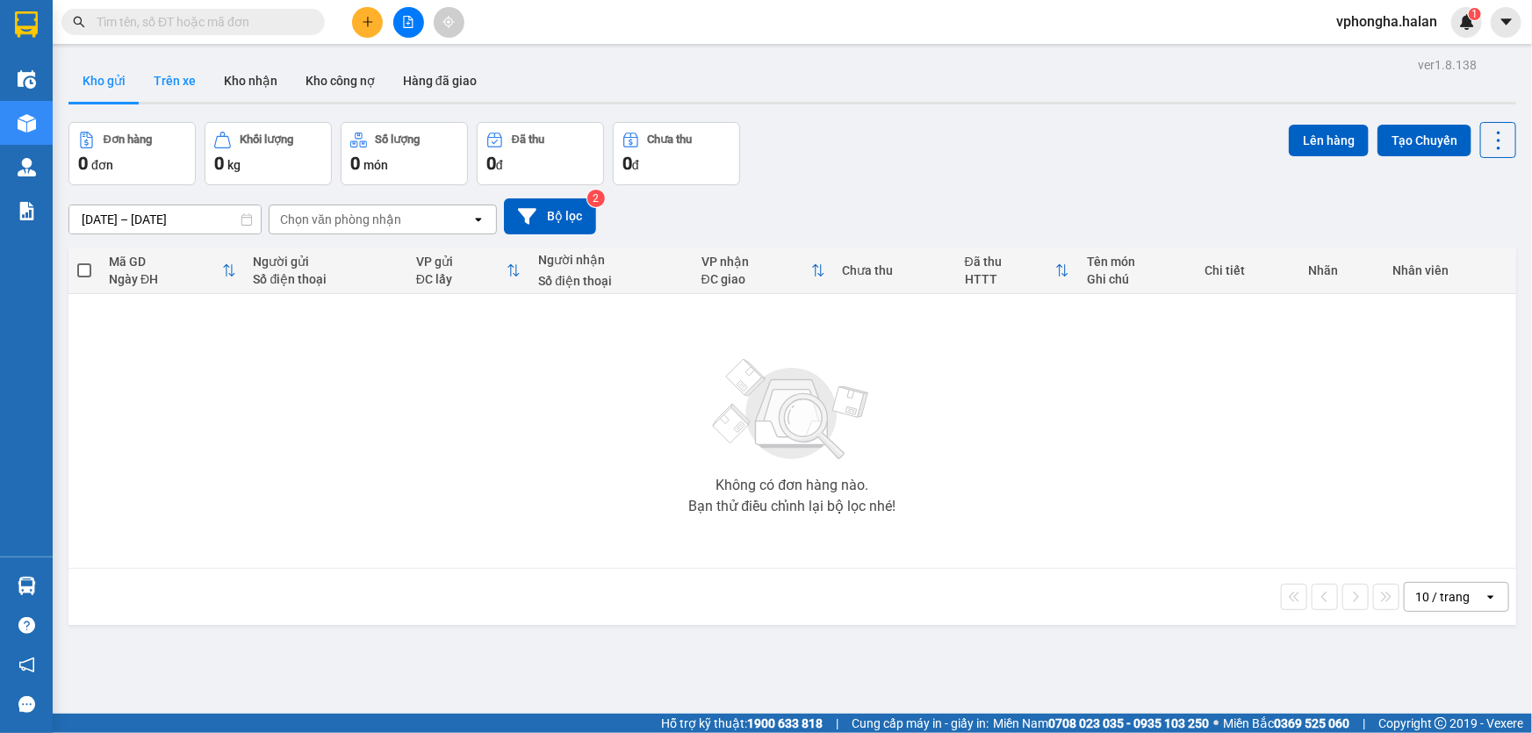
click at [160, 78] on button "Trên xe" at bounding box center [175, 81] width 70 height 42
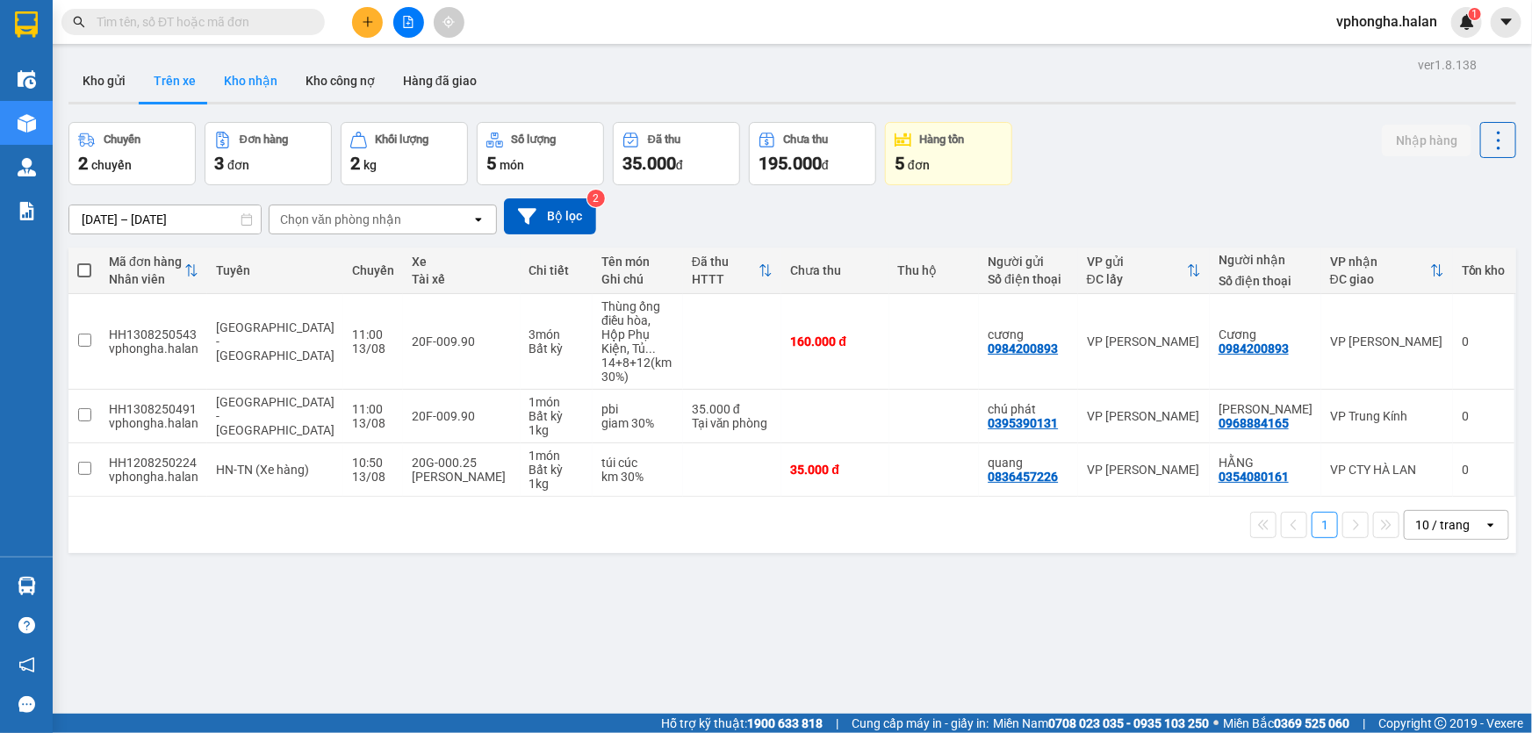
click at [263, 72] on button "Kho nhận" at bounding box center [251, 81] width 82 height 42
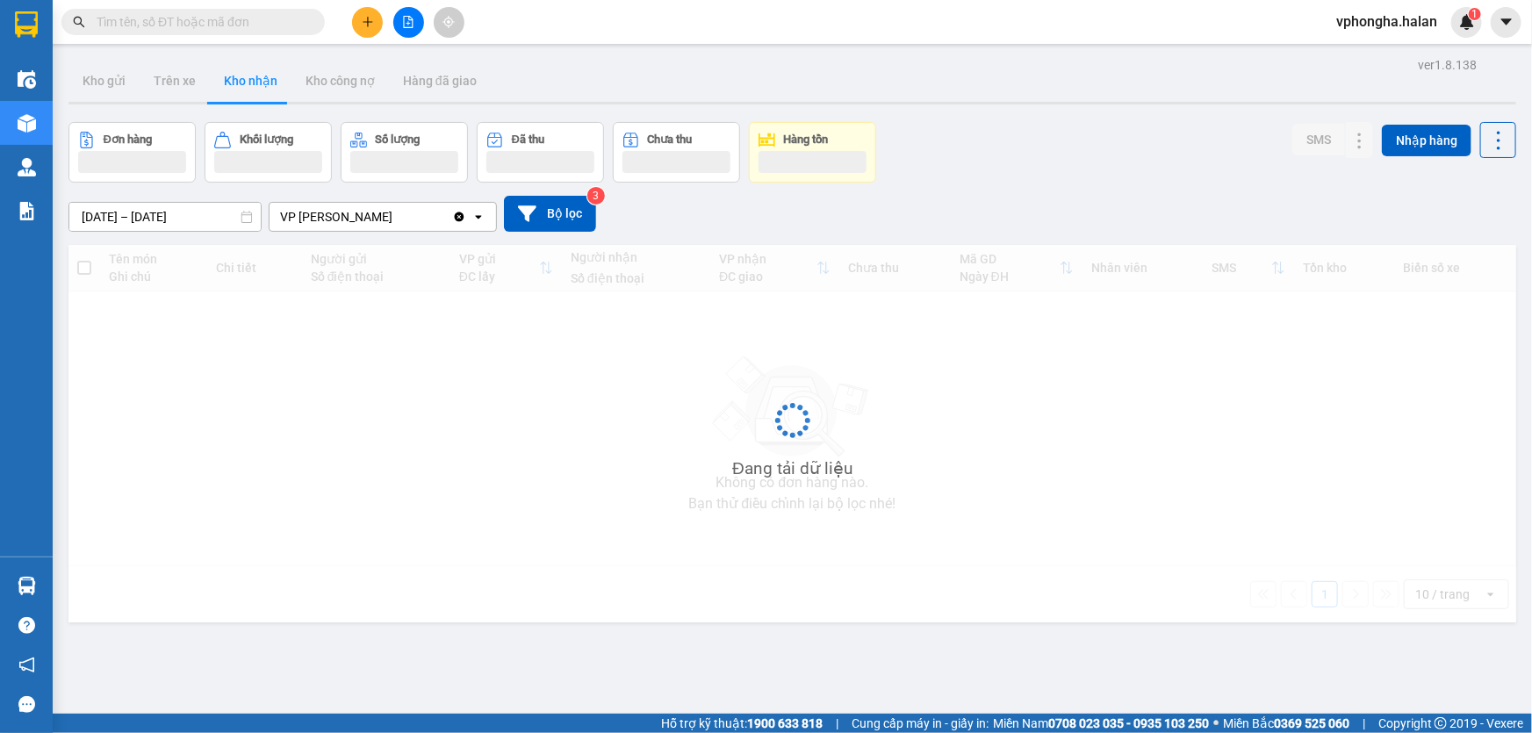
click at [263, 72] on button "Kho nhận" at bounding box center [251, 81] width 82 height 42
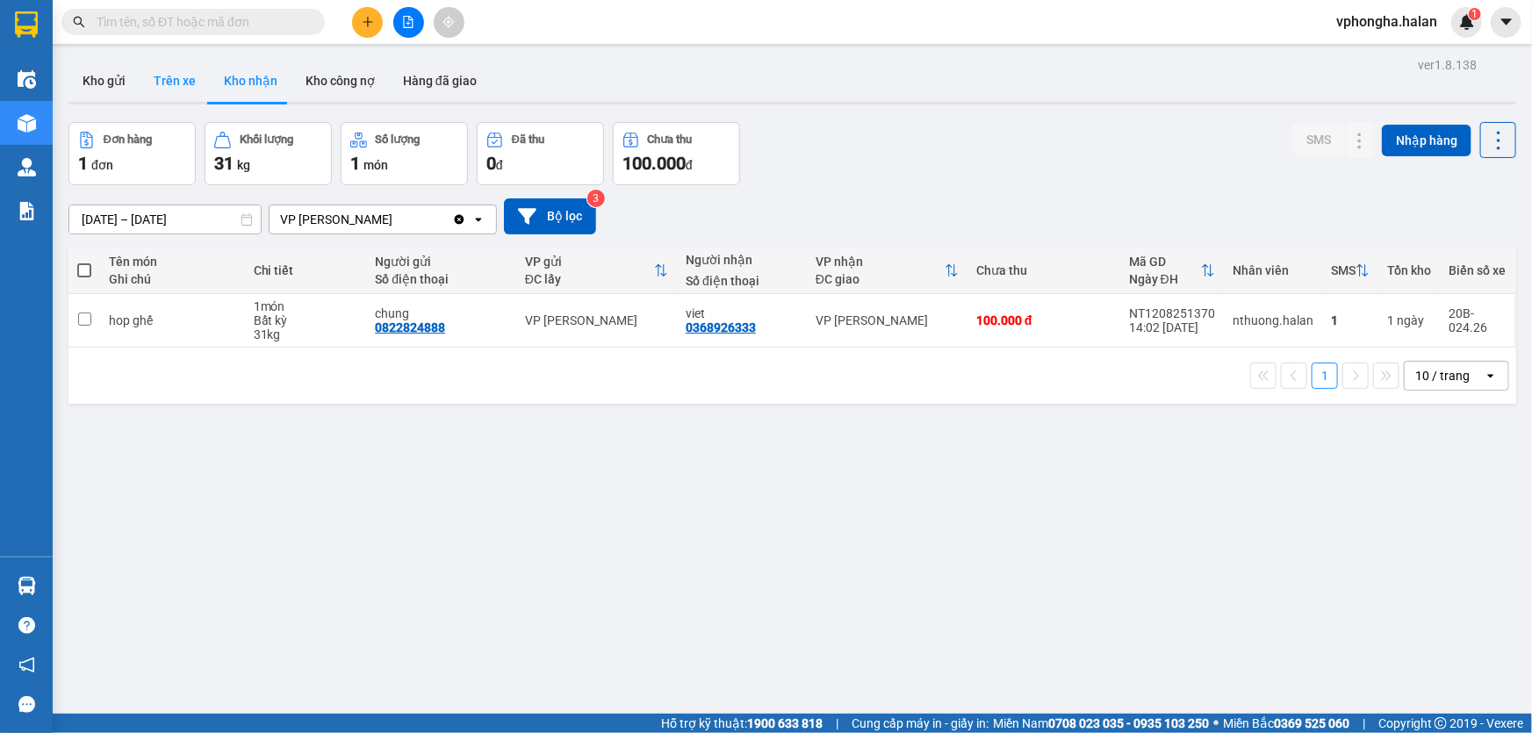
click at [178, 73] on button "Trên xe" at bounding box center [175, 81] width 70 height 42
type input "[DATE] – [DATE]"
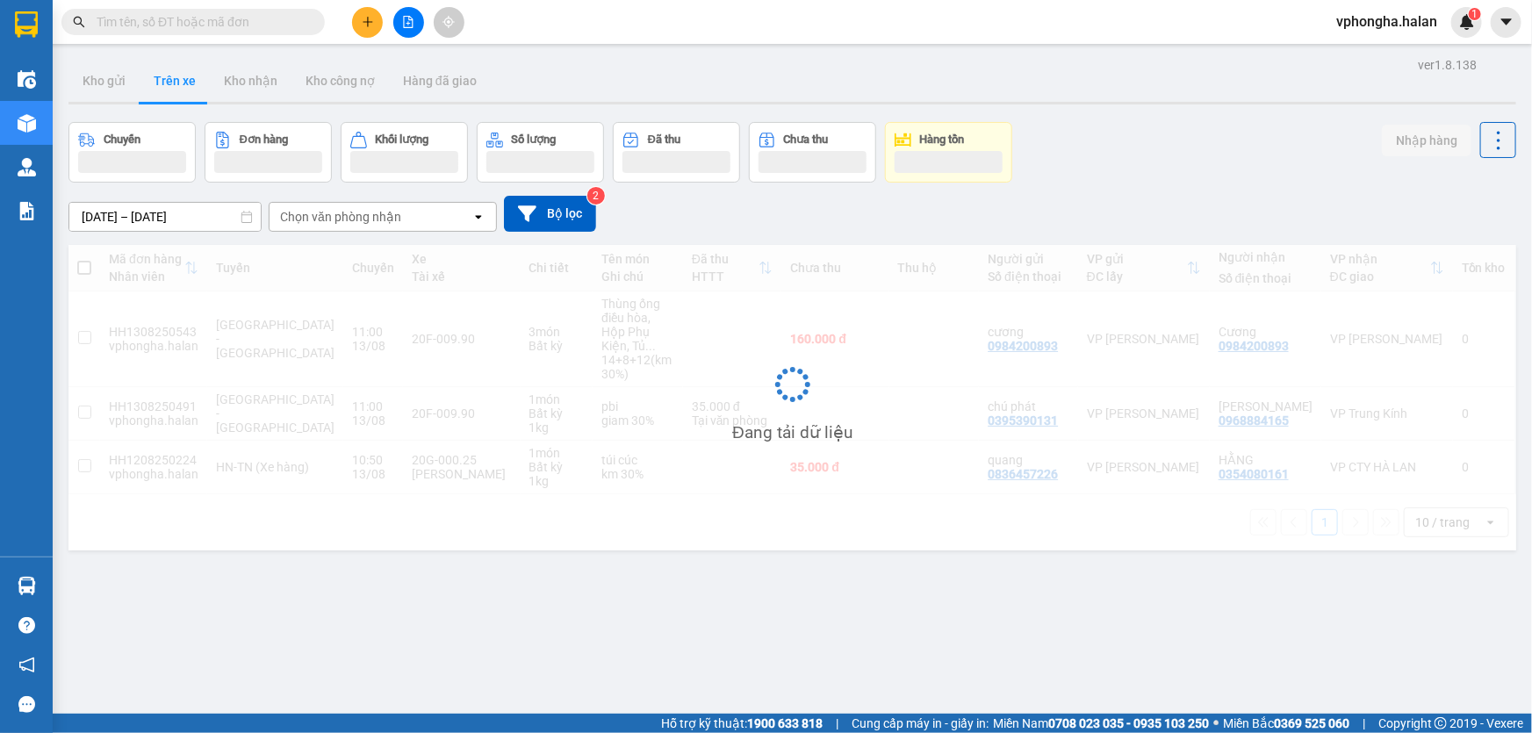
click at [178, 73] on button "Trên xe" at bounding box center [175, 81] width 70 height 42
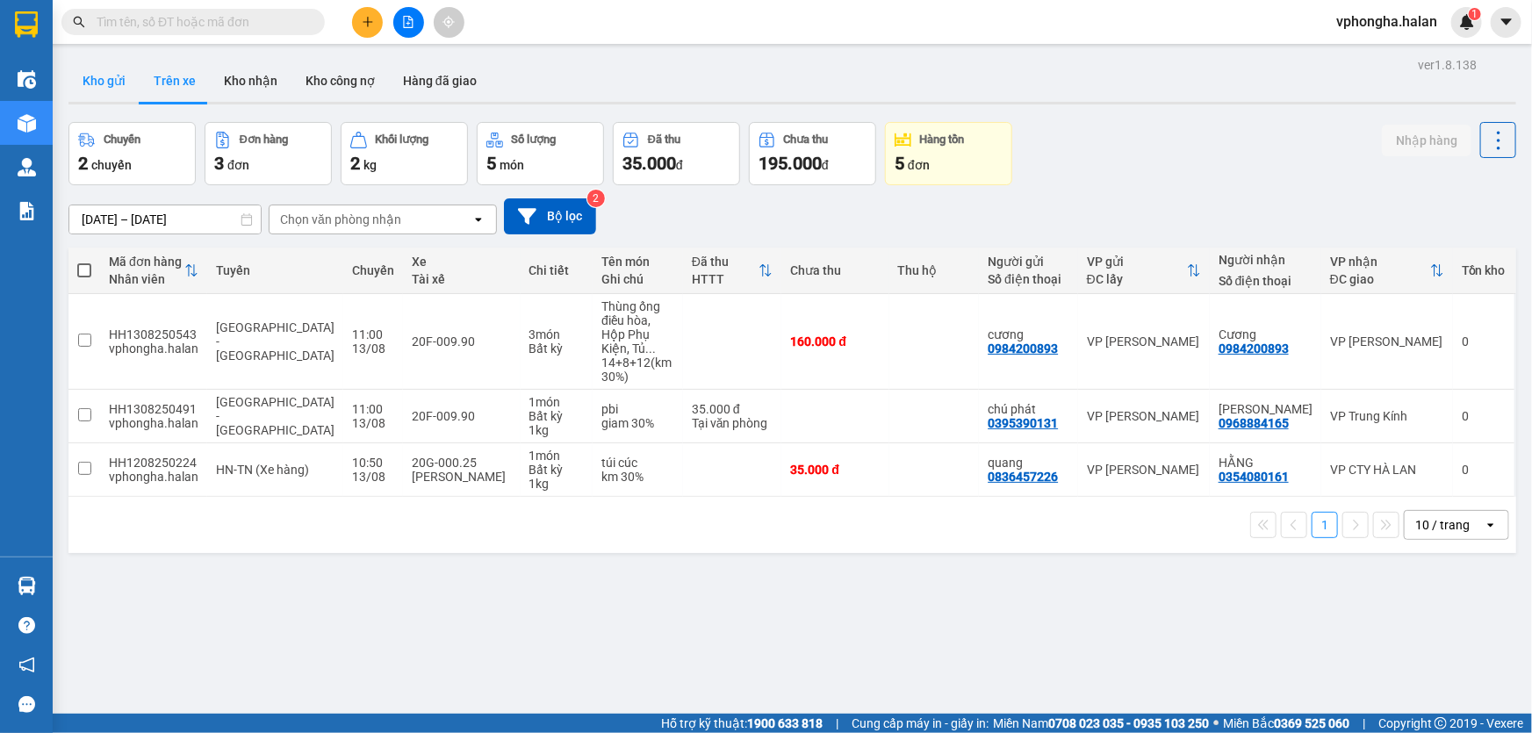
click at [105, 76] on button "Kho gửi" at bounding box center [103, 81] width 71 height 42
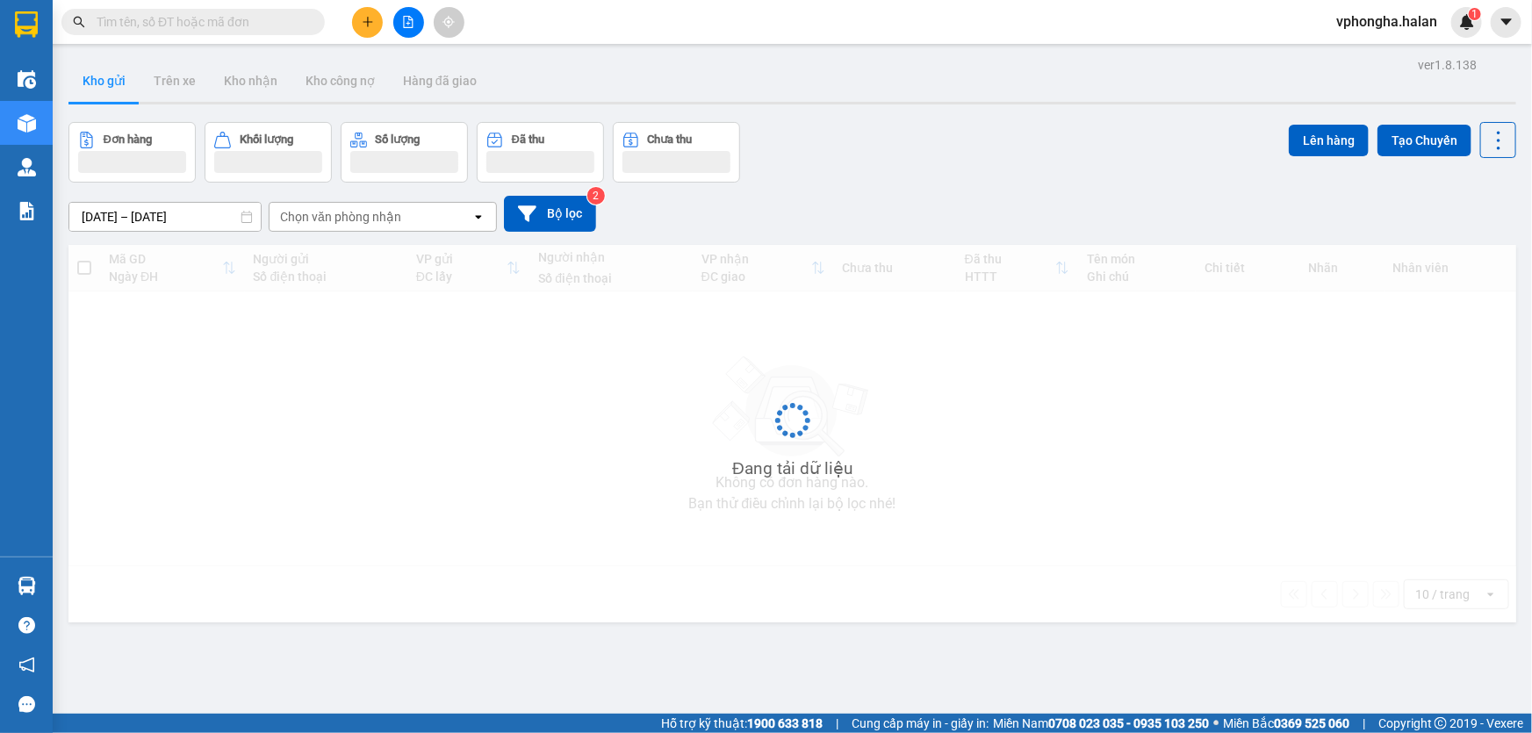
click at [105, 76] on button "Kho gửi" at bounding box center [103, 81] width 71 height 42
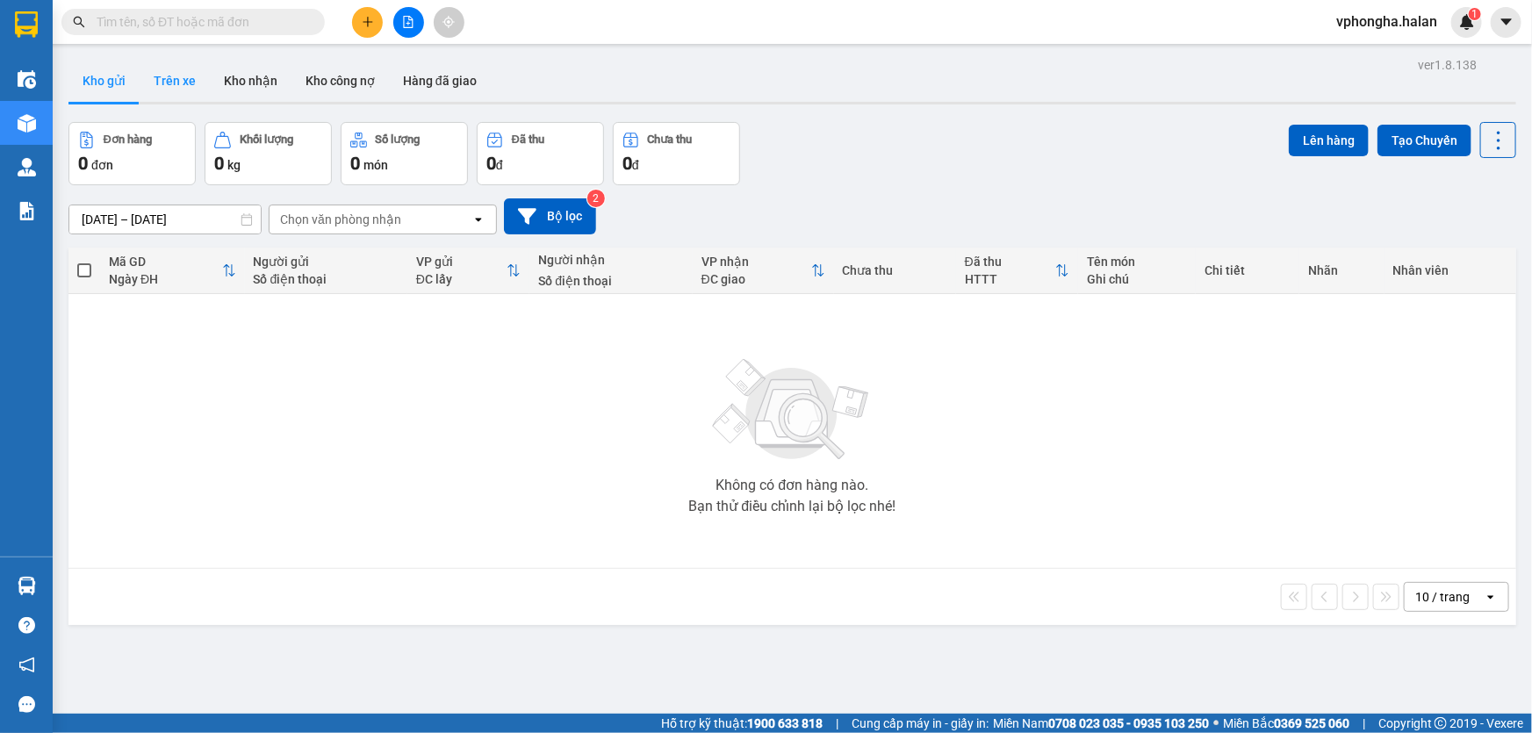
click at [178, 87] on button "Trên xe" at bounding box center [175, 81] width 70 height 42
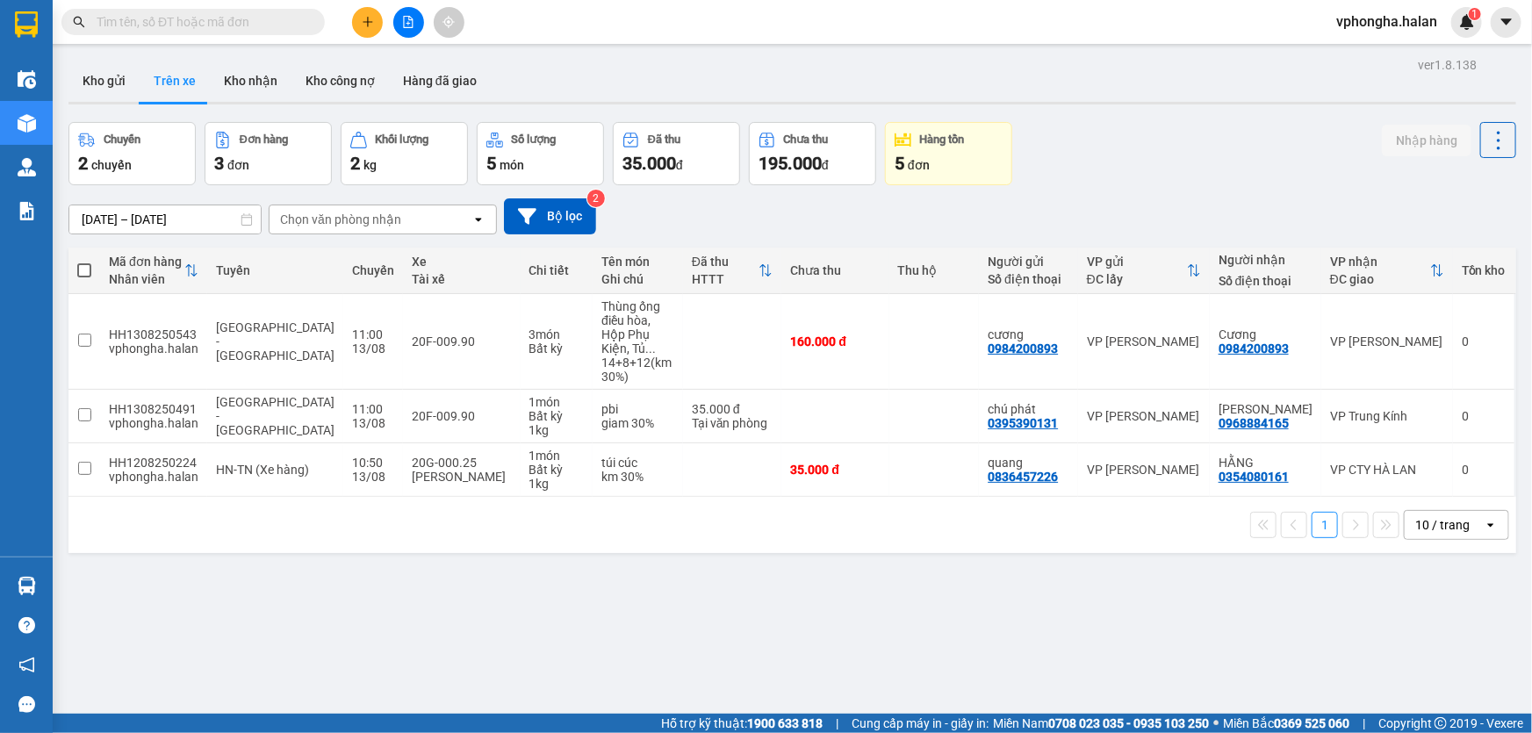
click at [169, 84] on button "Trên xe" at bounding box center [175, 81] width 70 height 42
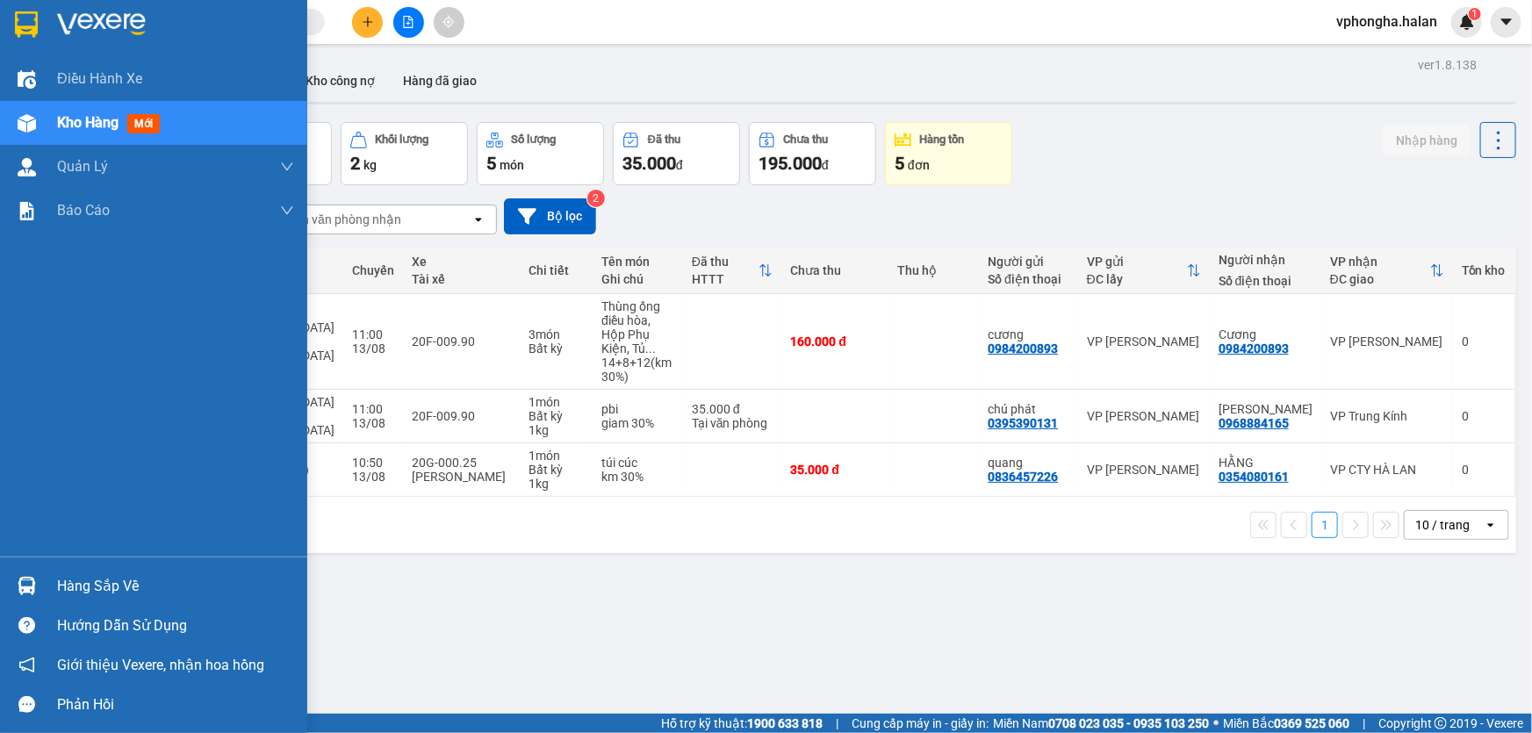
click at [151, 588] on div "Hàng sắp về" at bounding box center [175, 586] width 237 height 26
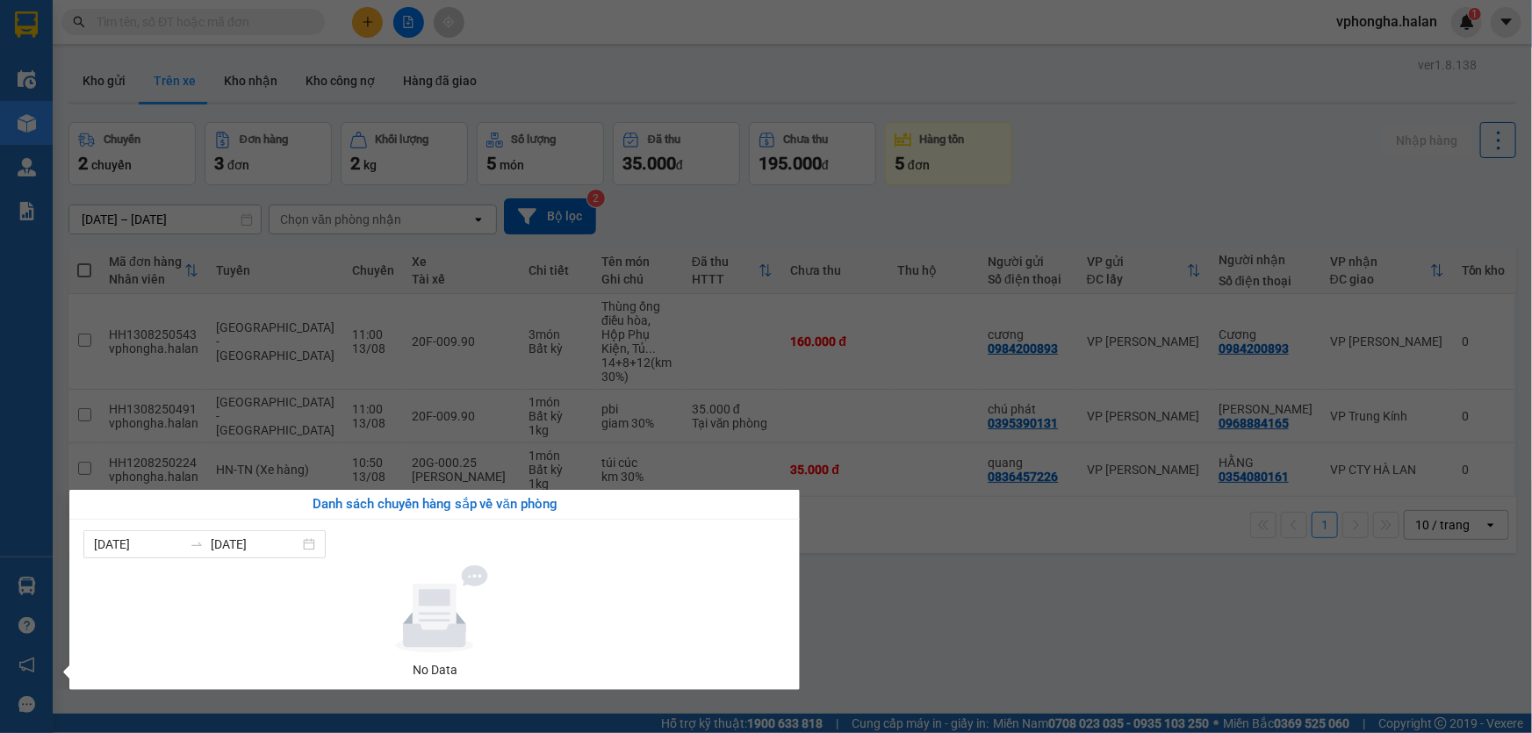
click at [150, 586] on div at bounding box center [434, 609] width 688 height 88
click at [1120, 611] on section "Kết quả tìm kiếm ( 1 ) Bộ lọc Mã ĐH Trạng thái Món hàng Thu hộ Tổng cước Chưa c…" at bounding box center [766, 366] width 1532 height 733
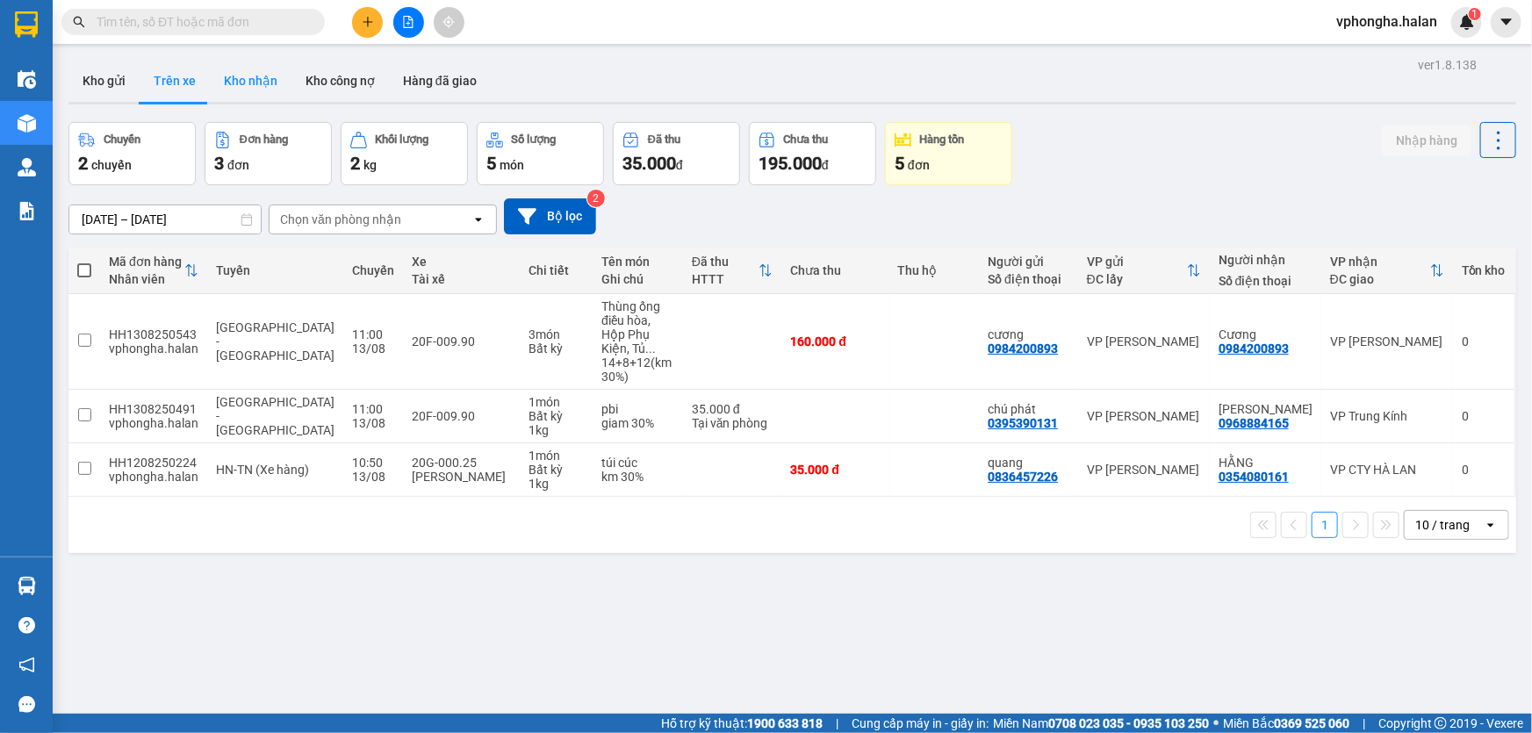
click at [241, 76] on button "Kho nhận" at bounding box center [251, 81] width 82 height 42
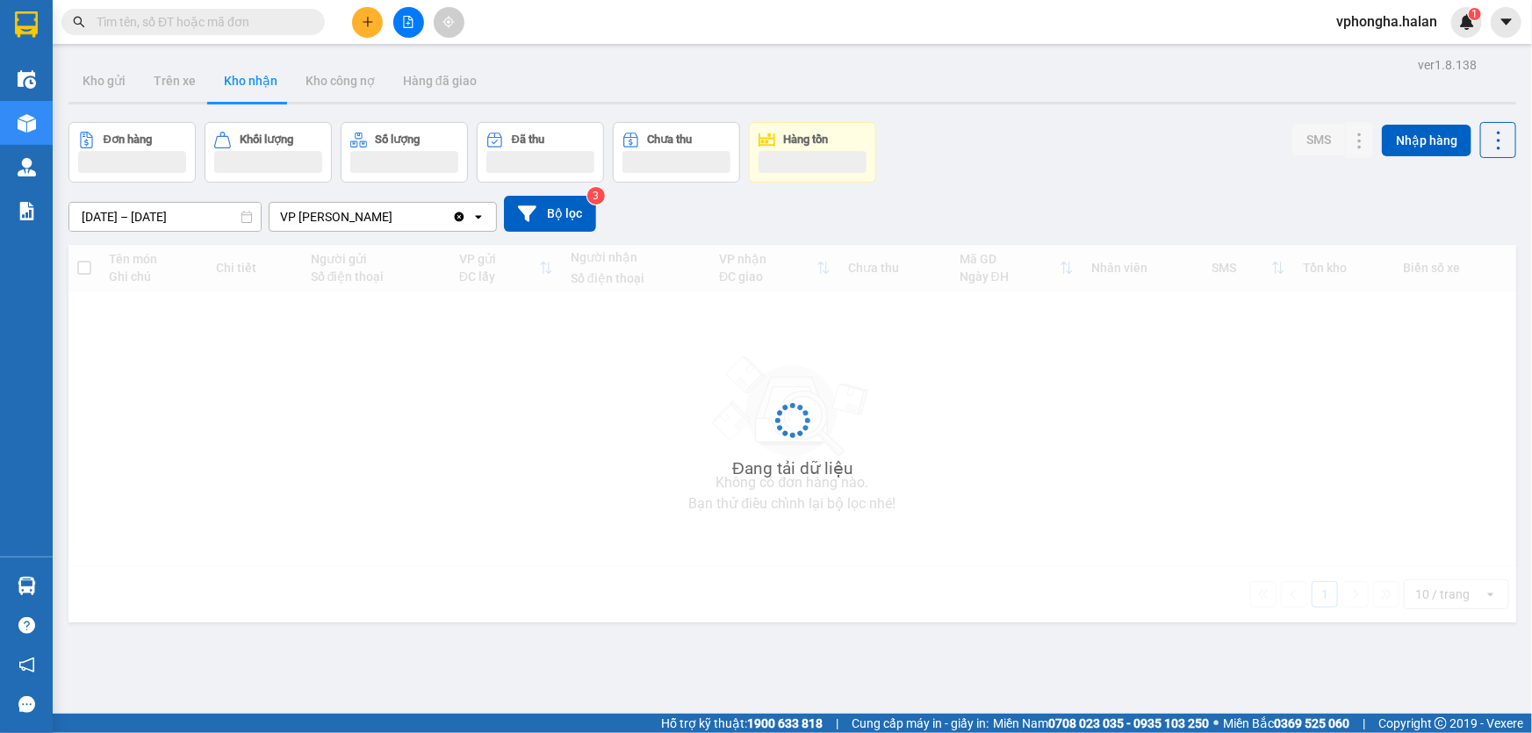
click at [241, 76] on button "Kho nhận" at bounding box center [251, 81] width 82 height 42
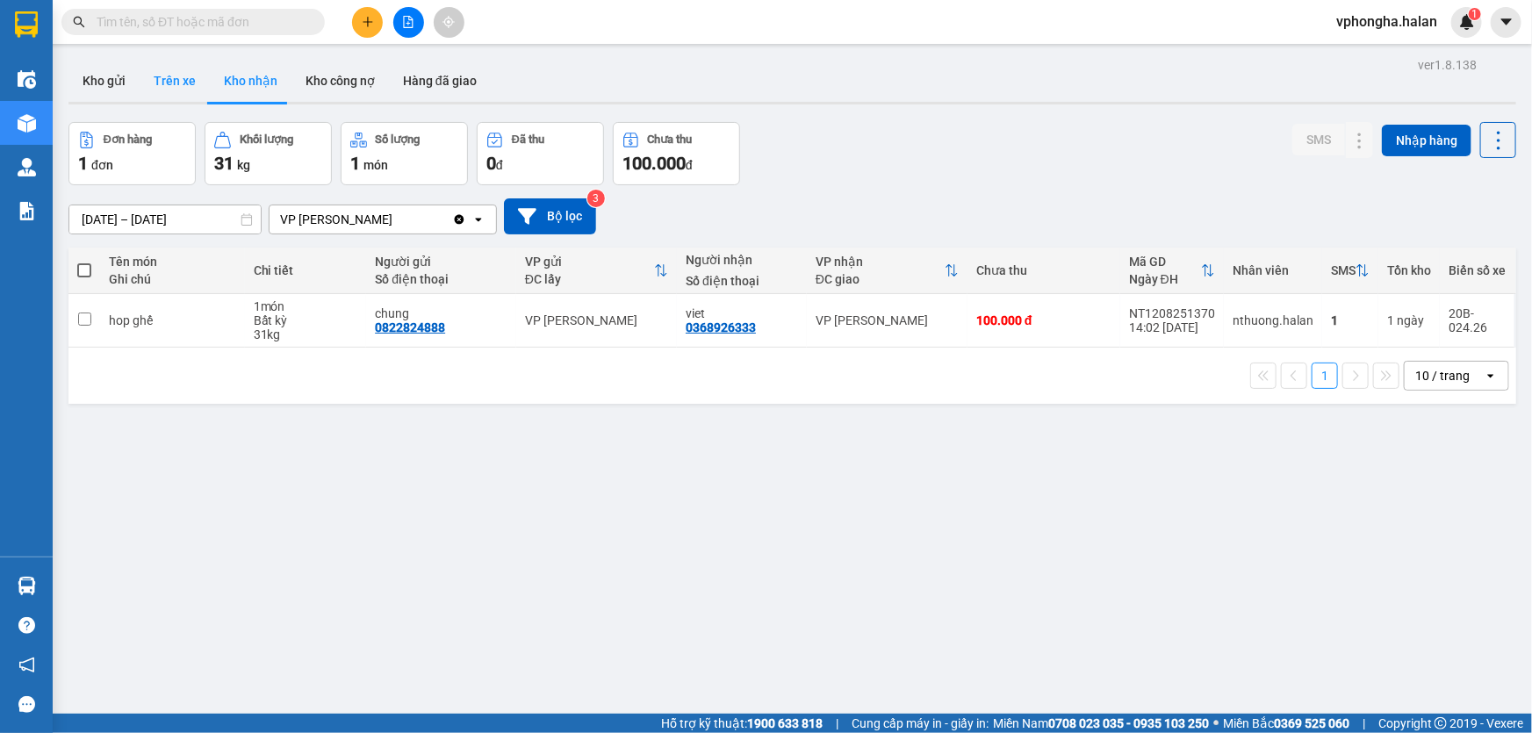
click at [170, 86] on button "Trên xe" at bounding box center [175, 81] width 70 height 42
type input "[DATE] – [DATE]"
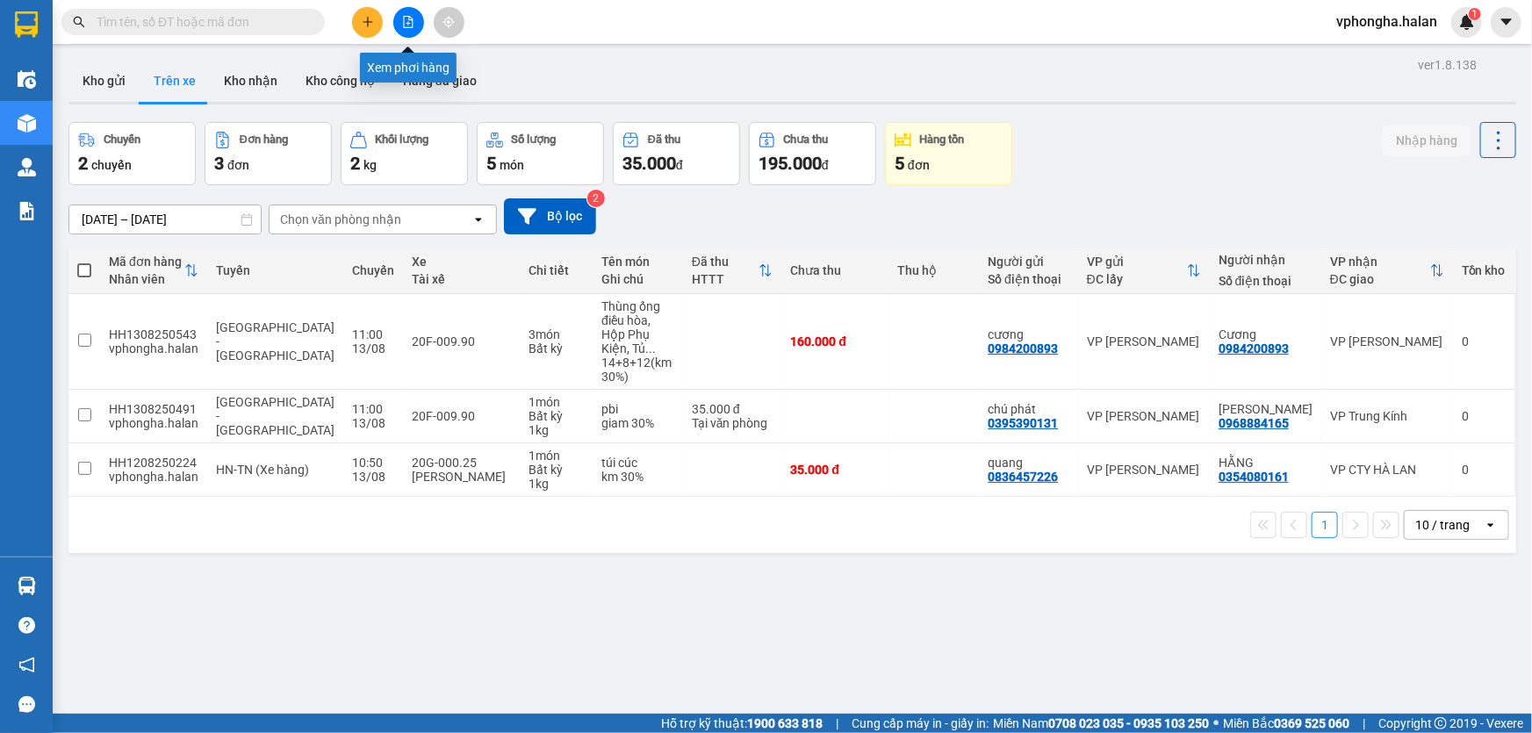
click at [409, 22] on icon "file-add" at bounding box center [408, 22] width 12 height 12
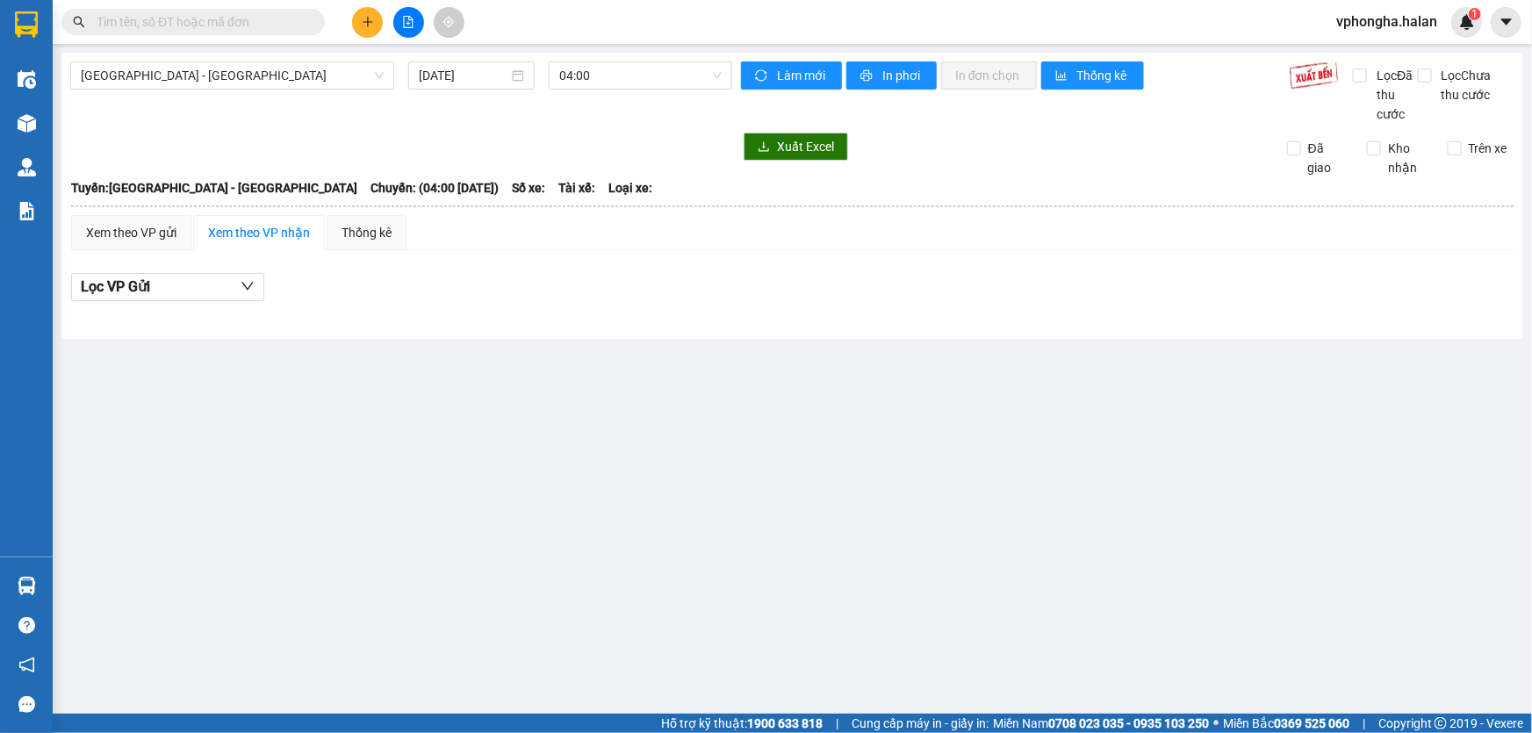
click at [241, 302] on div "Lọc VP Gửi" at bounding box center [792, 292] width 1442 height 56
click at [243, 293] on icon "down" at bounding box center [248, 286] width 14 height 14
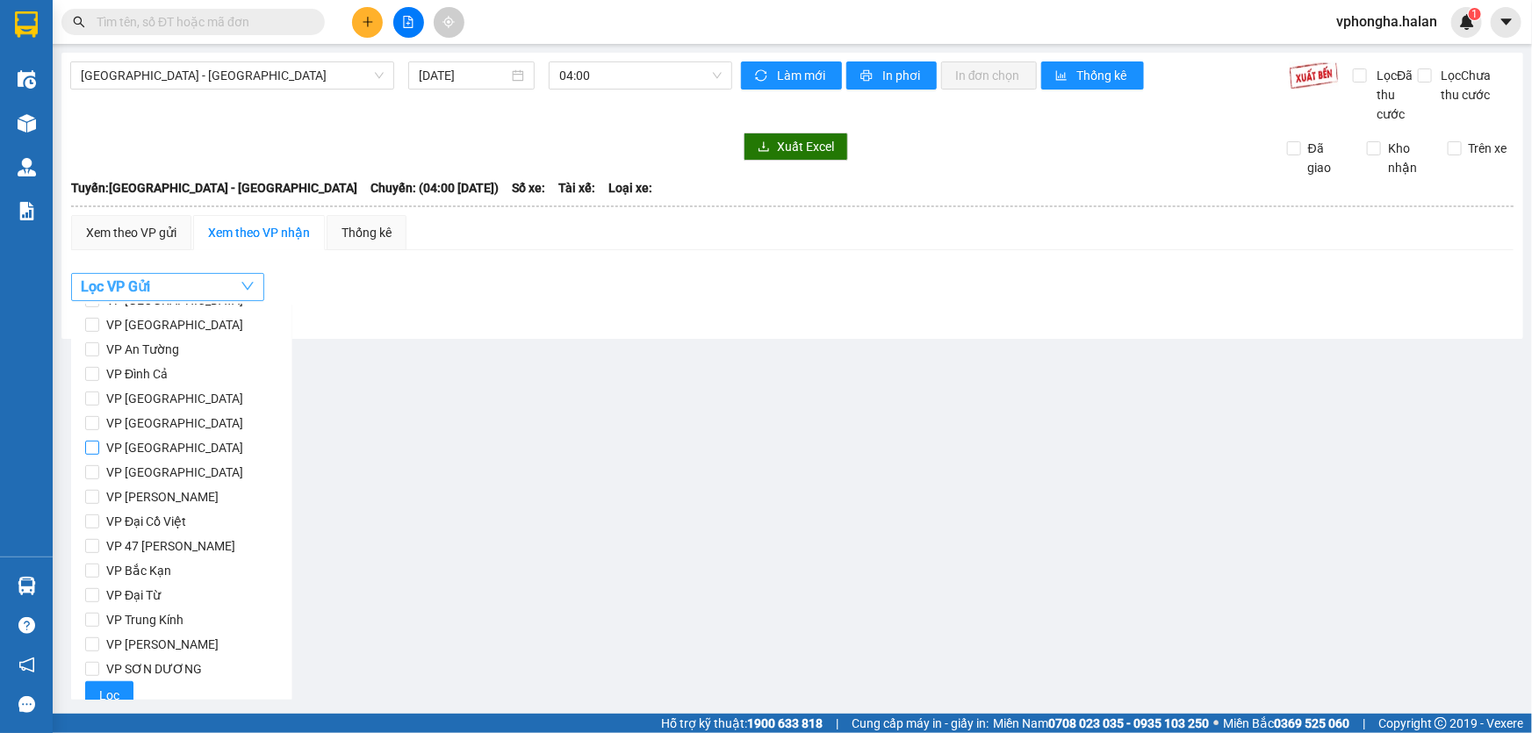
scroll to position [454, 0]
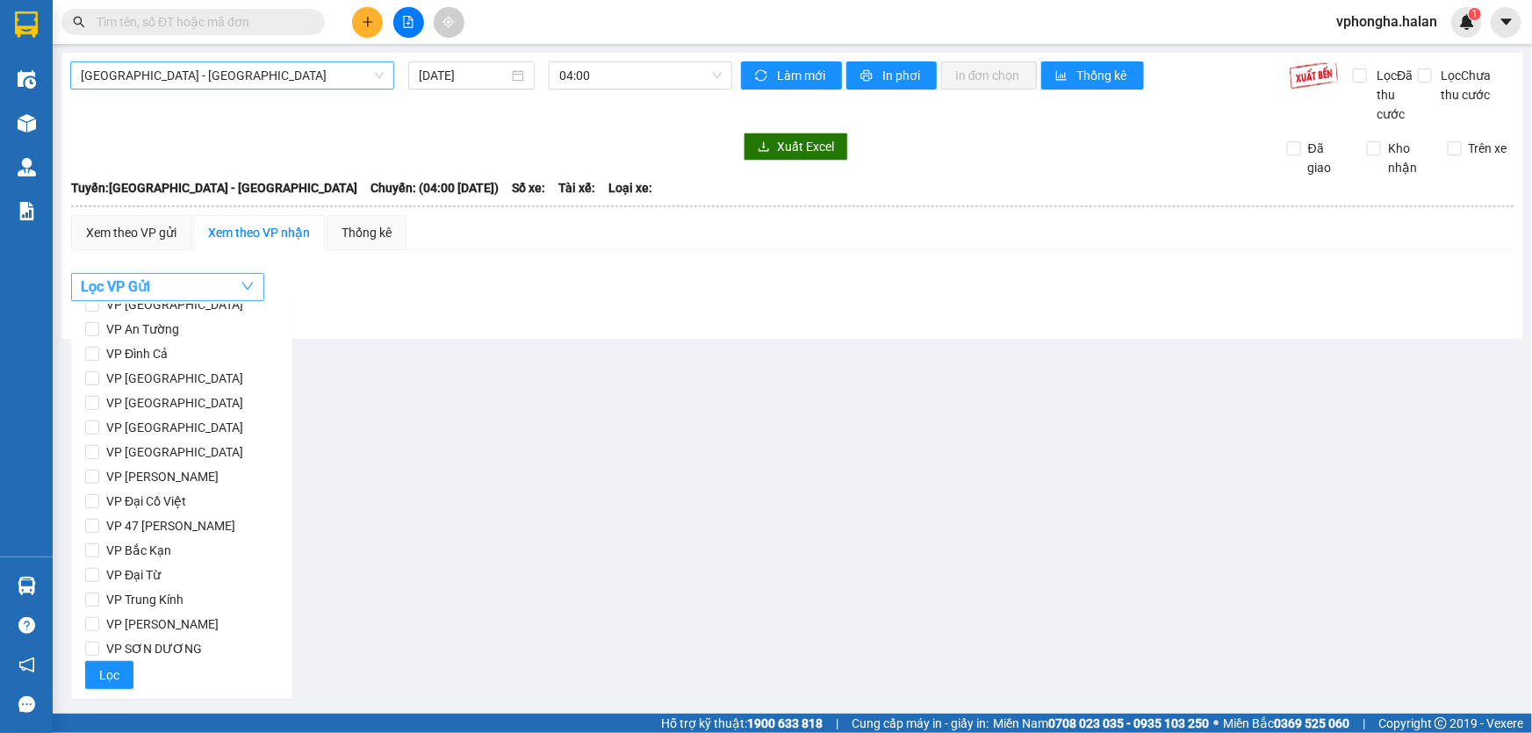
click at [363, 79] on span "[GEOGRAPHIC_DATA] - [GEOGRAPHIC_DATA]" at bounding box center [232, 75] width 303 height 26
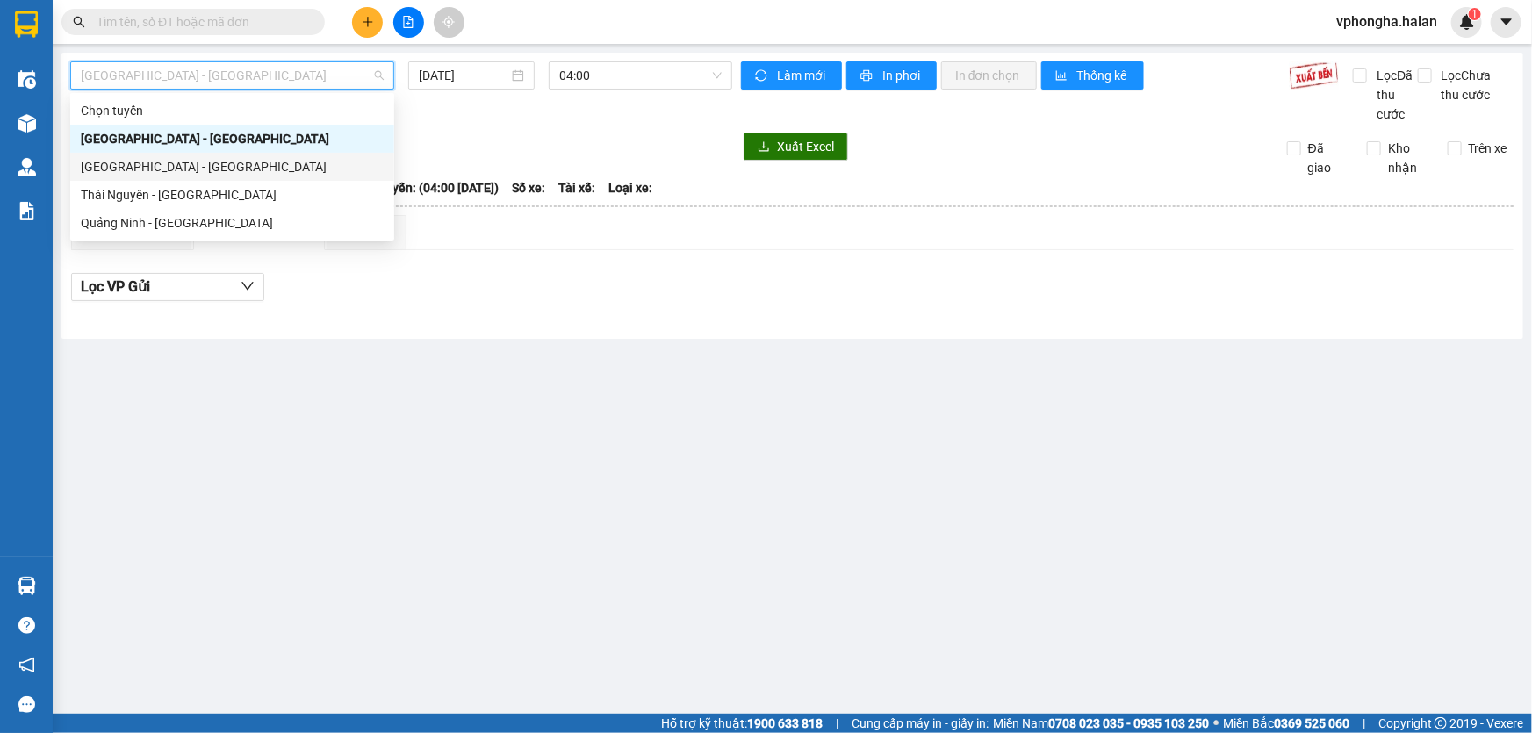
click at [218, 168] on div "[GEOGRAPHIC_DATA] - [GEOGRAPHIC_DATA]" at bounding box center [232, 166] width 303 height 19
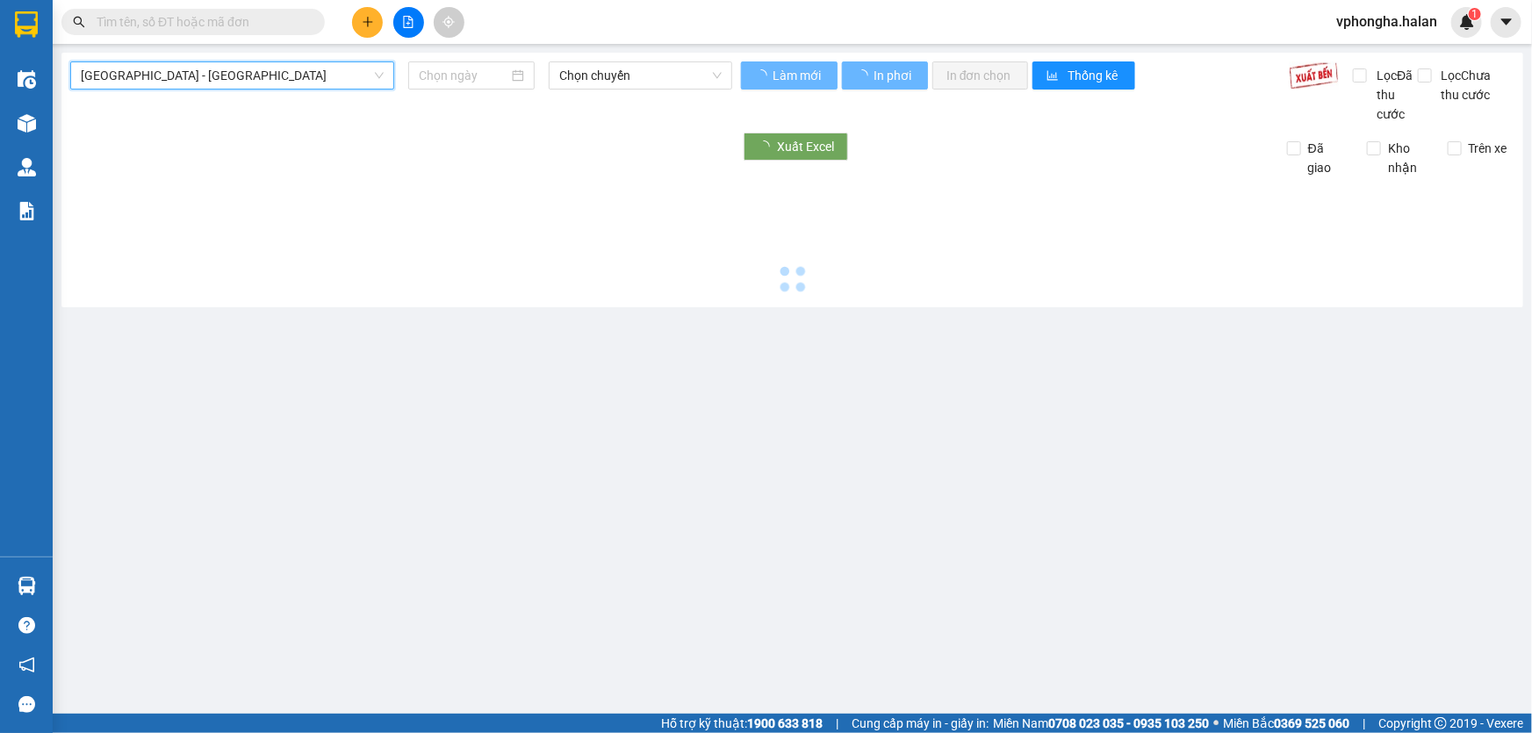
type input "[DATE]"
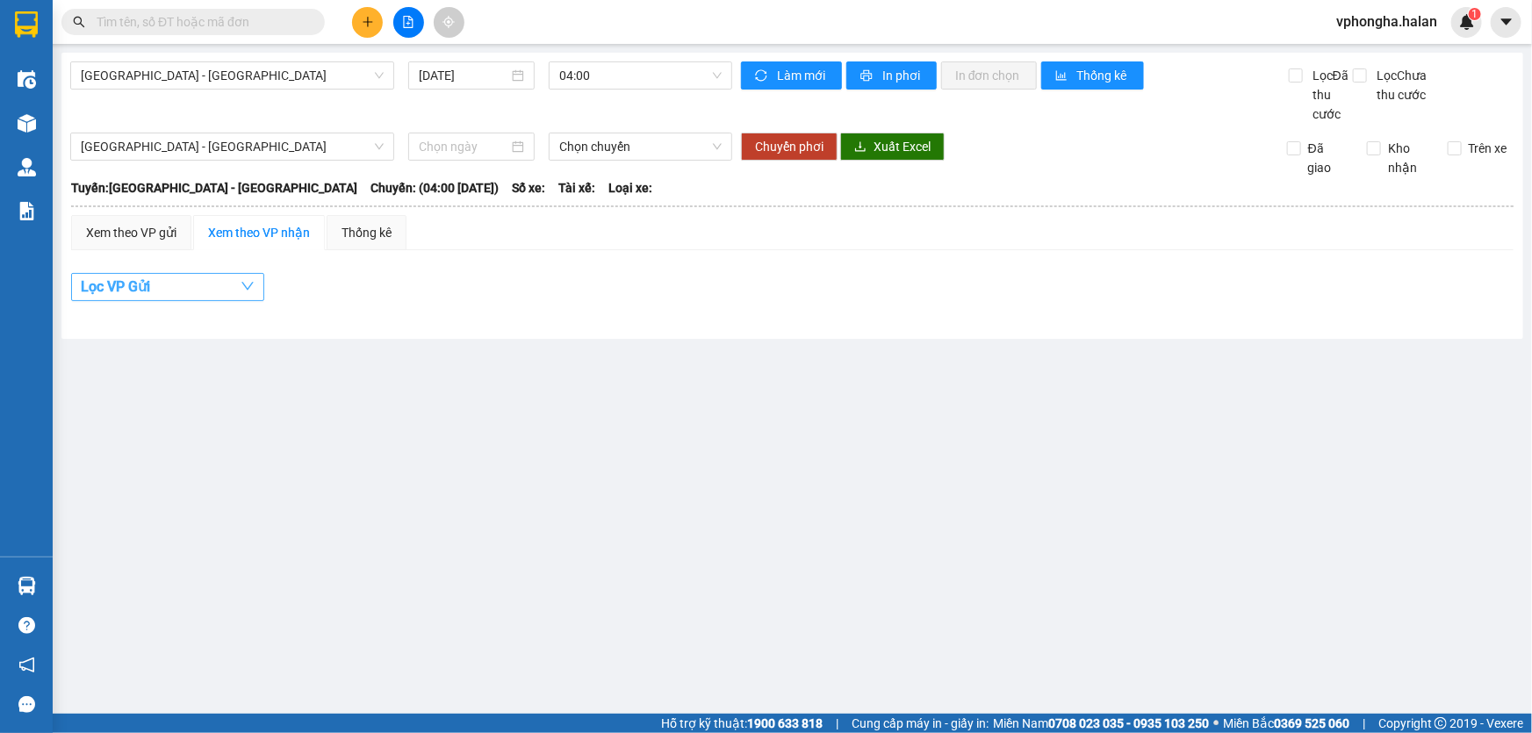
click at [181, 292] on button "Lọc VP Gửi" at bounding box center [167, 287] width 193 height 28
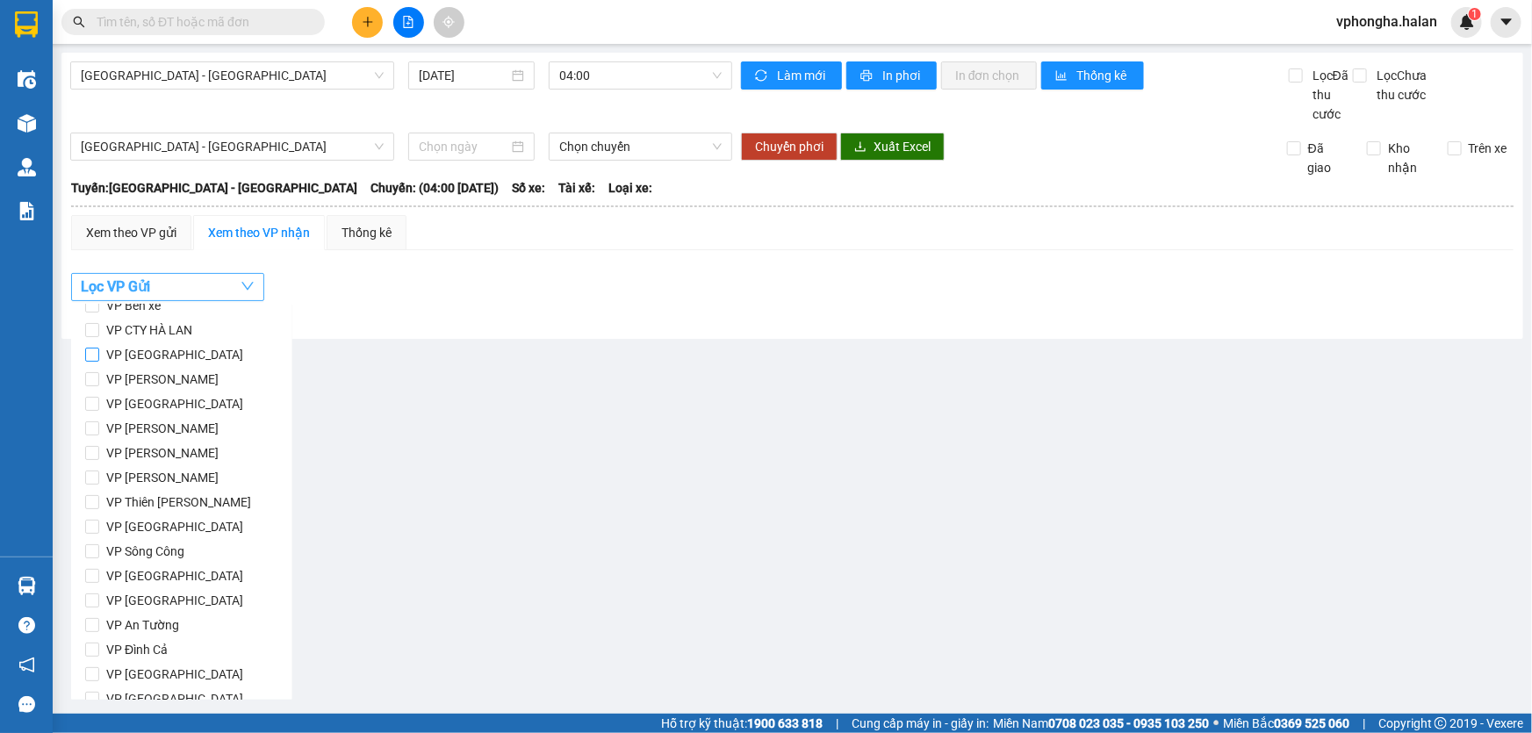
scroll to position [159, 0]
click at [166, 431] on span "VP [PERSON_NAME]" at bounding box center [162, 427] width 126 height 25
click at [99, 431] on input "VP [PERSON_NAME]" at bounding box center [92, 428] width 14 height 14
checkbox input "true"
click at [380, 228] on div "Thống kê" at bounding box center [367, 232] width 50 height 19
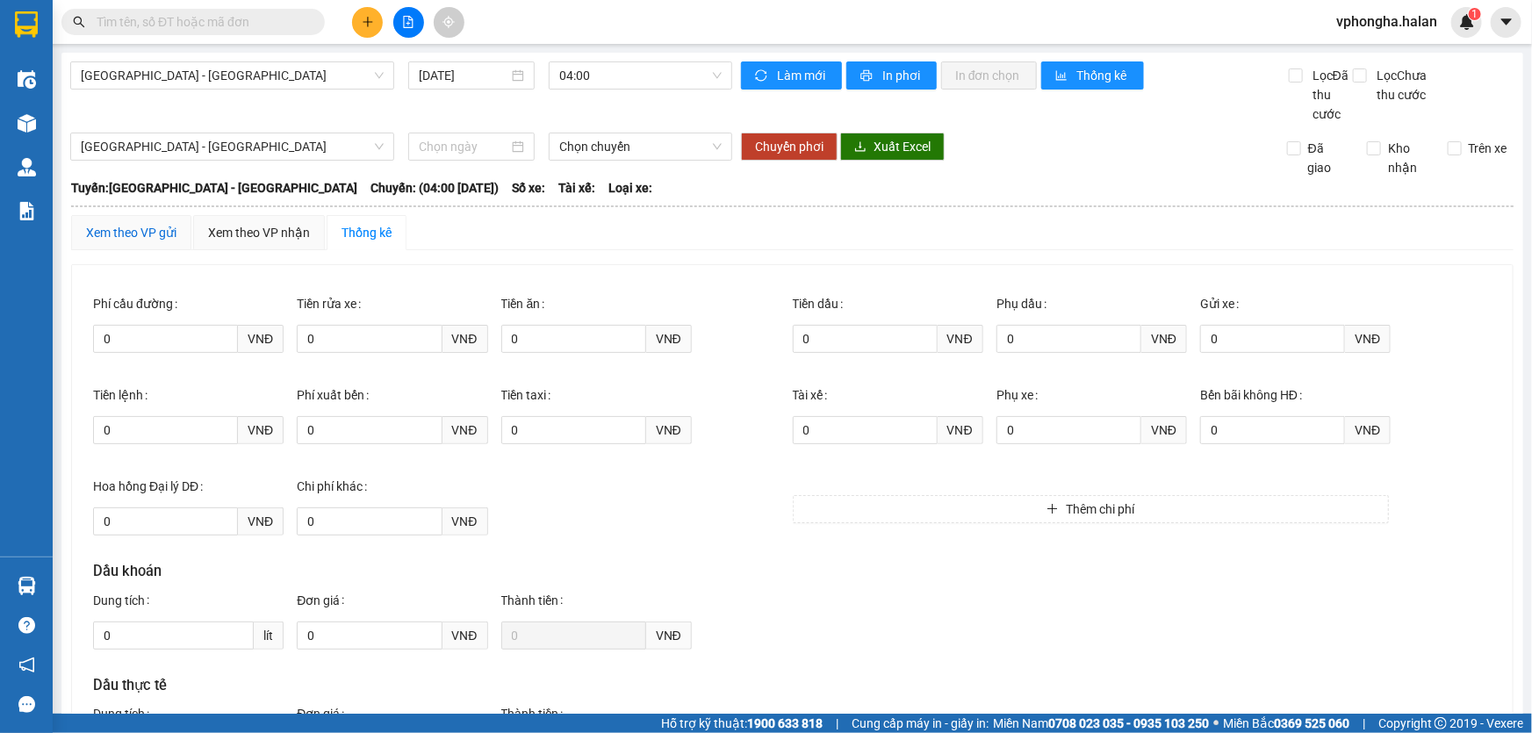
click at [156, 238] on div "Xem theo VP gửi" at bounding box center [131, 232] width 90 height 19
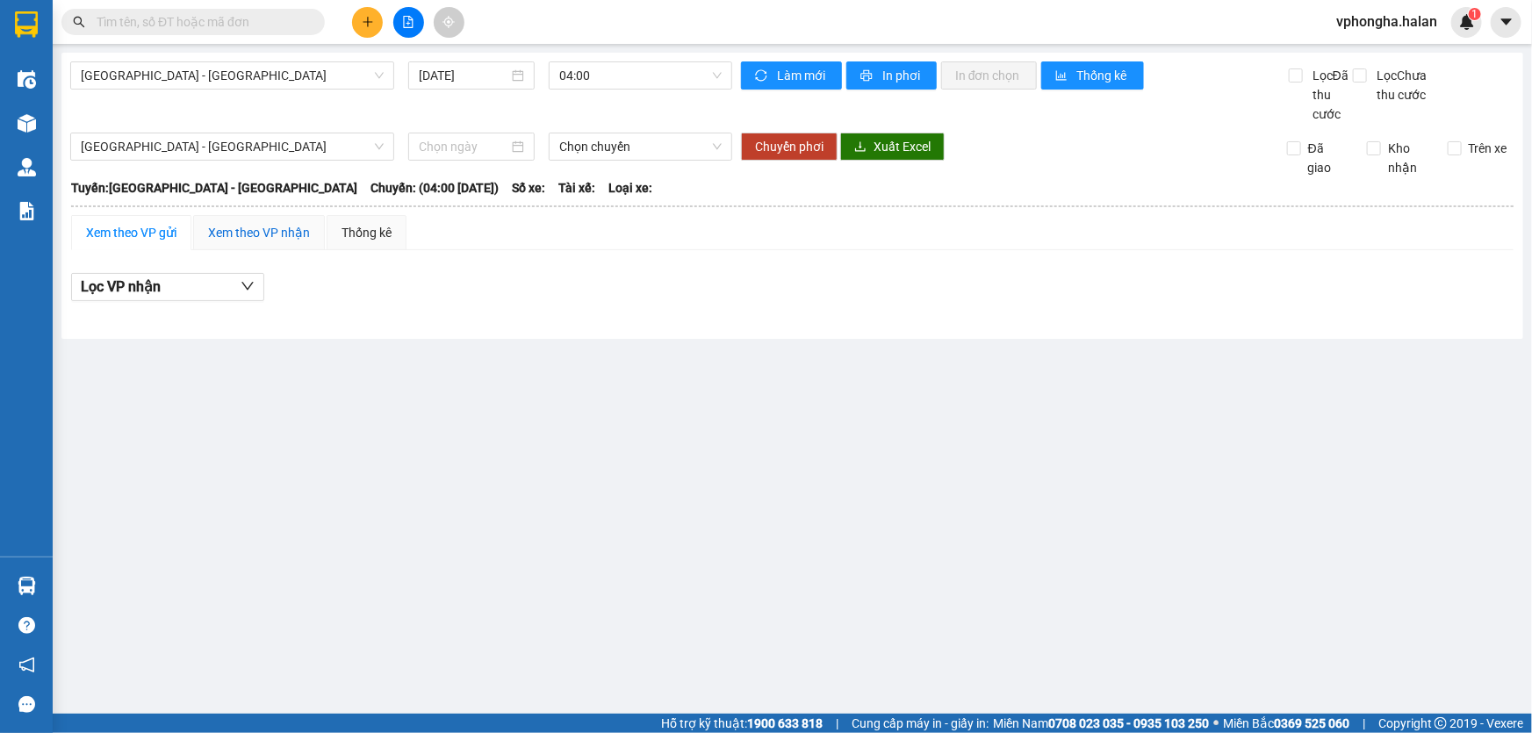
click at [271, 234] on div "Xem theo VP nhận" at bounding box center [259, 232] width 102 height 19
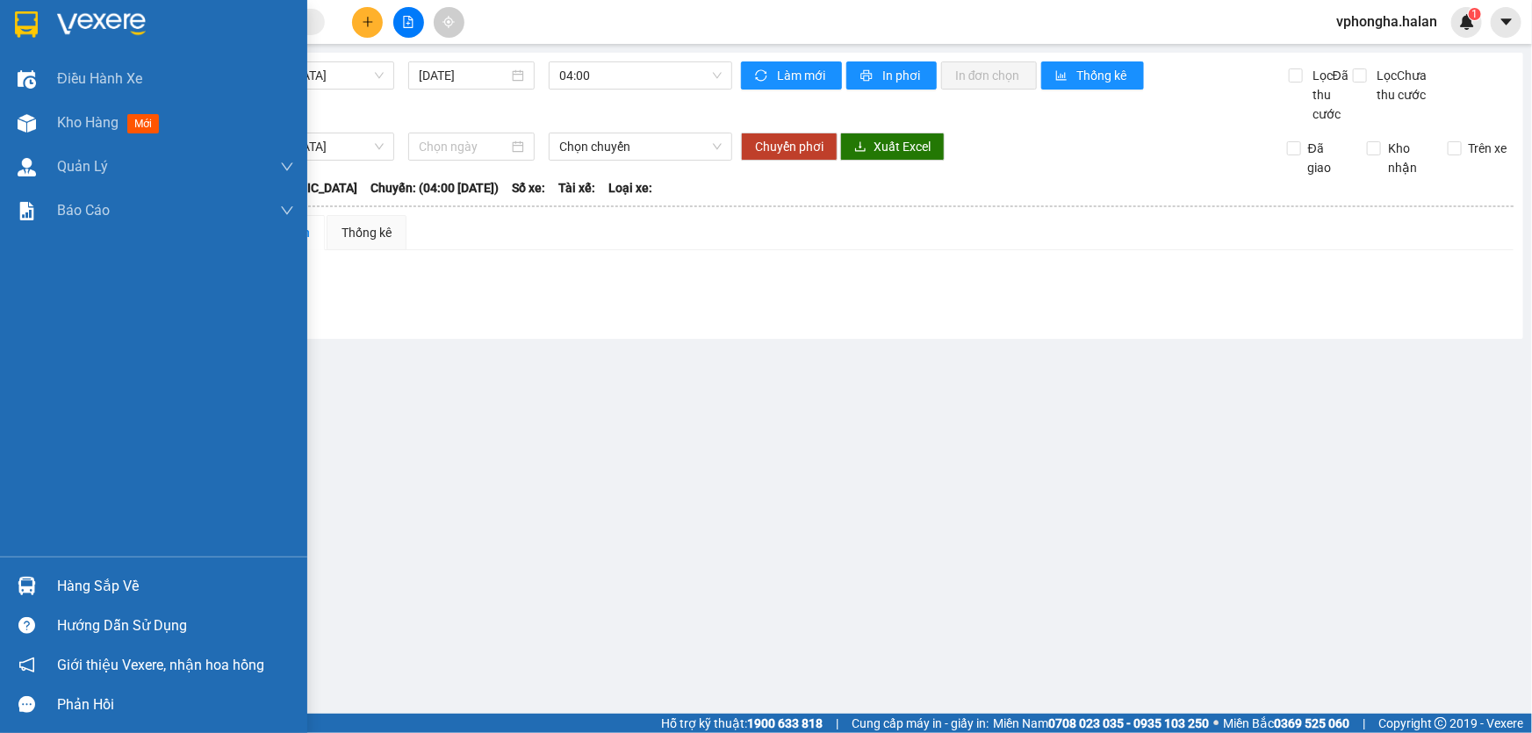
click at [23, 29] on img at bounding box center [26, 24] width 23 height 26
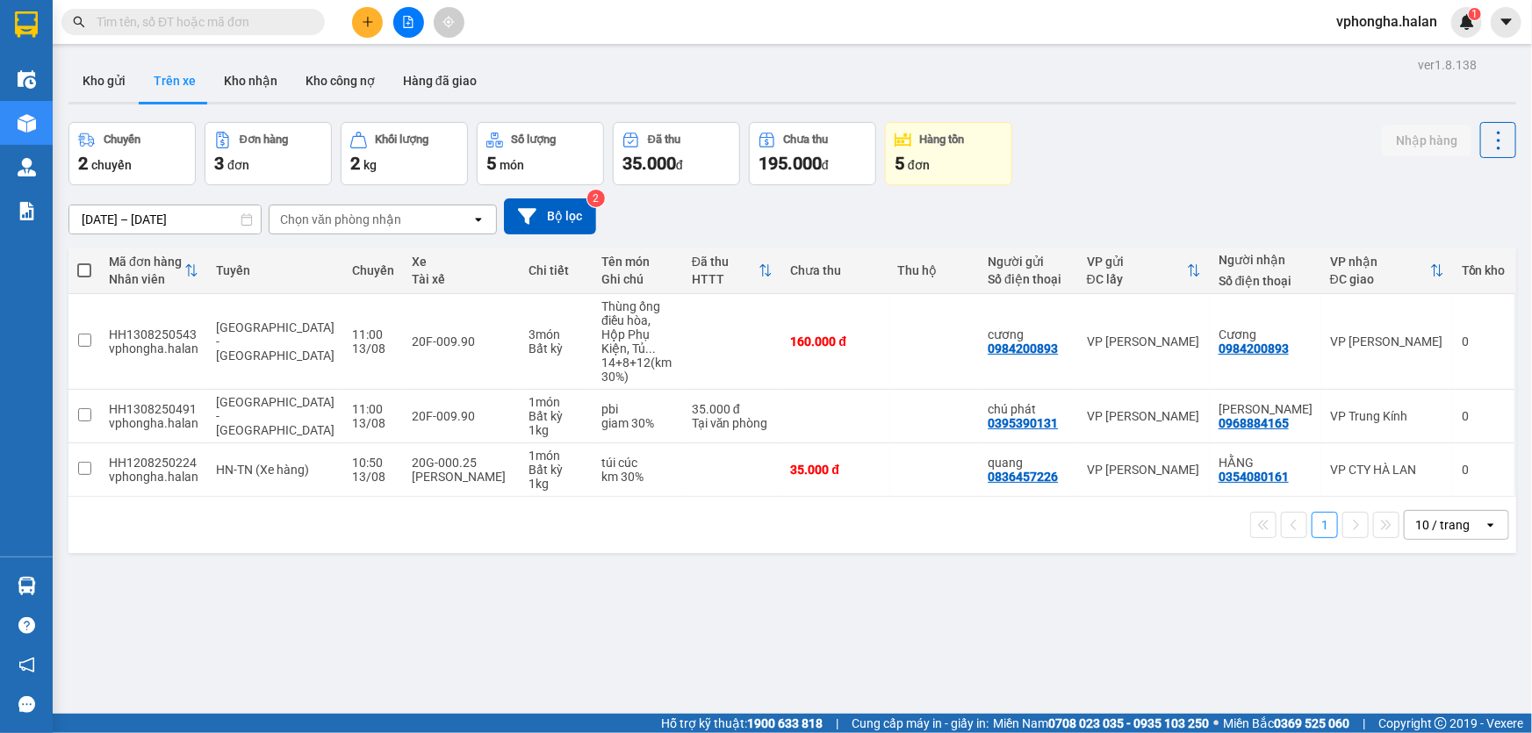
drag, startPoint x: 375, startPoint y: 326, endPoint x: 286, endPoint y: 589, distance: 277.9
click at [286, 589] on div "ver 1.8.138 Kho gửi Trên xe Kho nhận Kho công nợ Hàng đã giao Chuyến 2 chuyến Đ…" at bounding box center [792, 419] width 1462 height 733
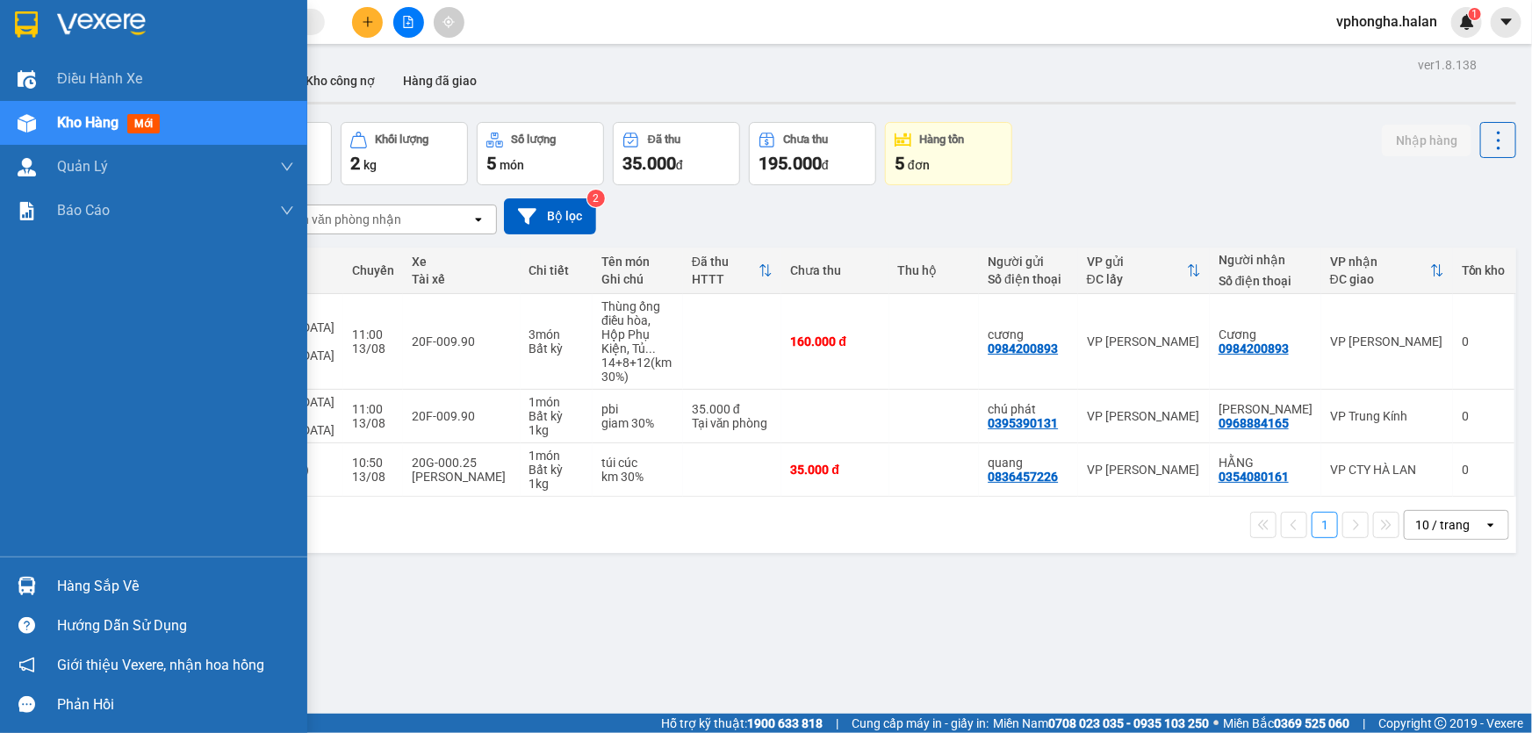
click at [23, 35] on img at bounding box center [26, 24] width 23 height 26
click at [83, 590] on div "Hàng sắp về" at bounding box center [175, 586] width 237 height 26
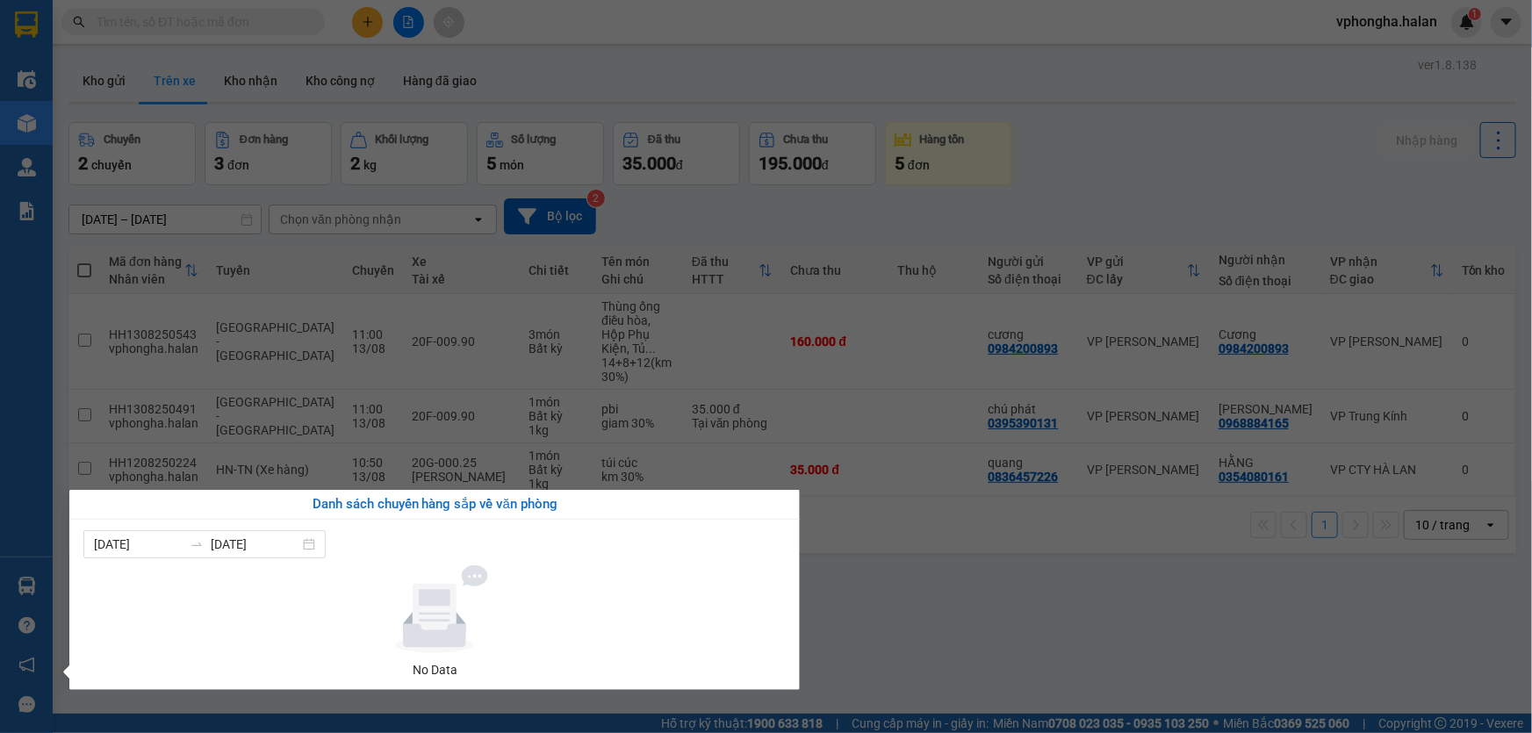
click at [1105, 647] on section "Kết quả tìm kiếm ( 1 ) Bộ lọc Mã ĐH Trạng thái Món hàng Thu hộ Tổng cước Chưa c…" at bounding box center [766, 366] width 1532 height 733
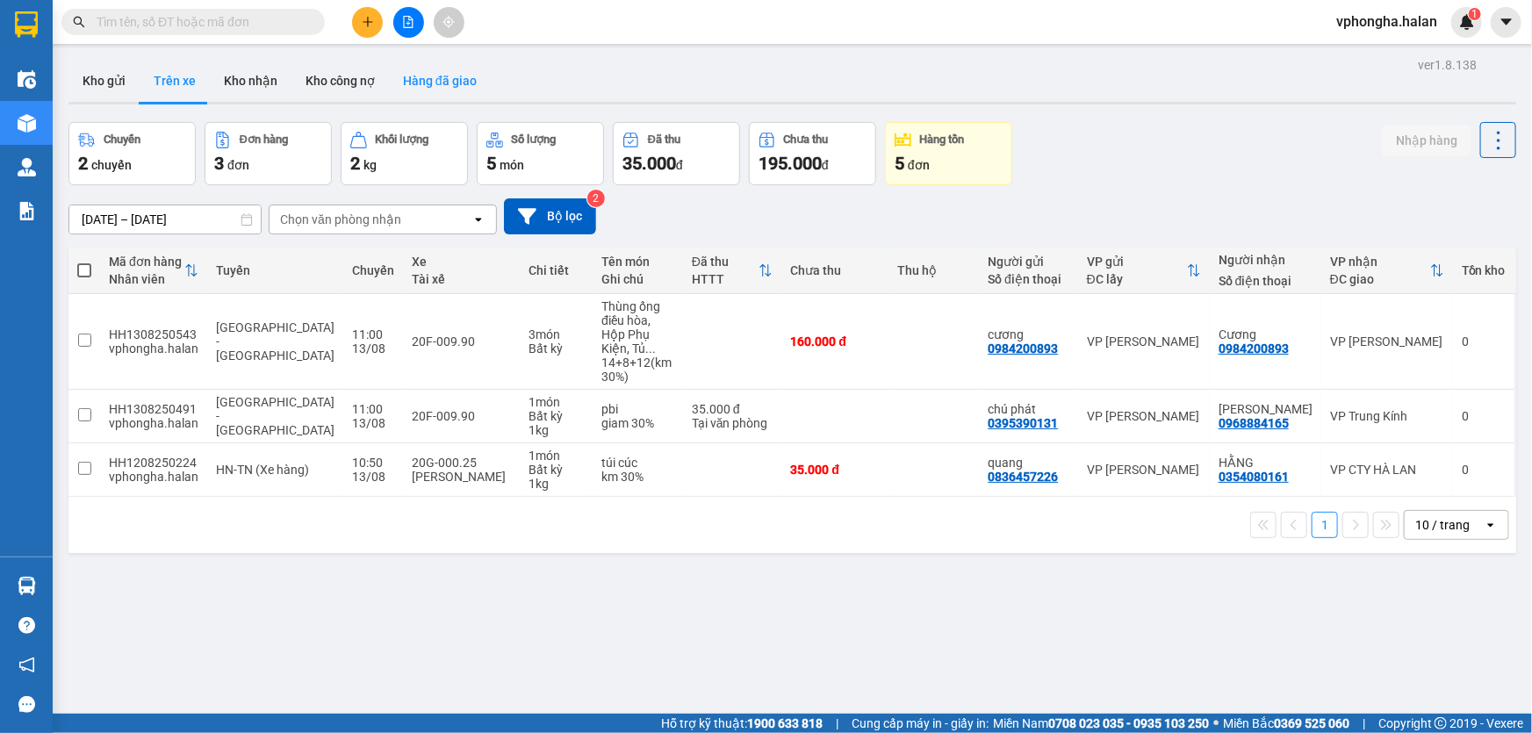
click at [433, 80] on button "Hàng đã giao" at bounding box center [440, 81] width 102 height 42
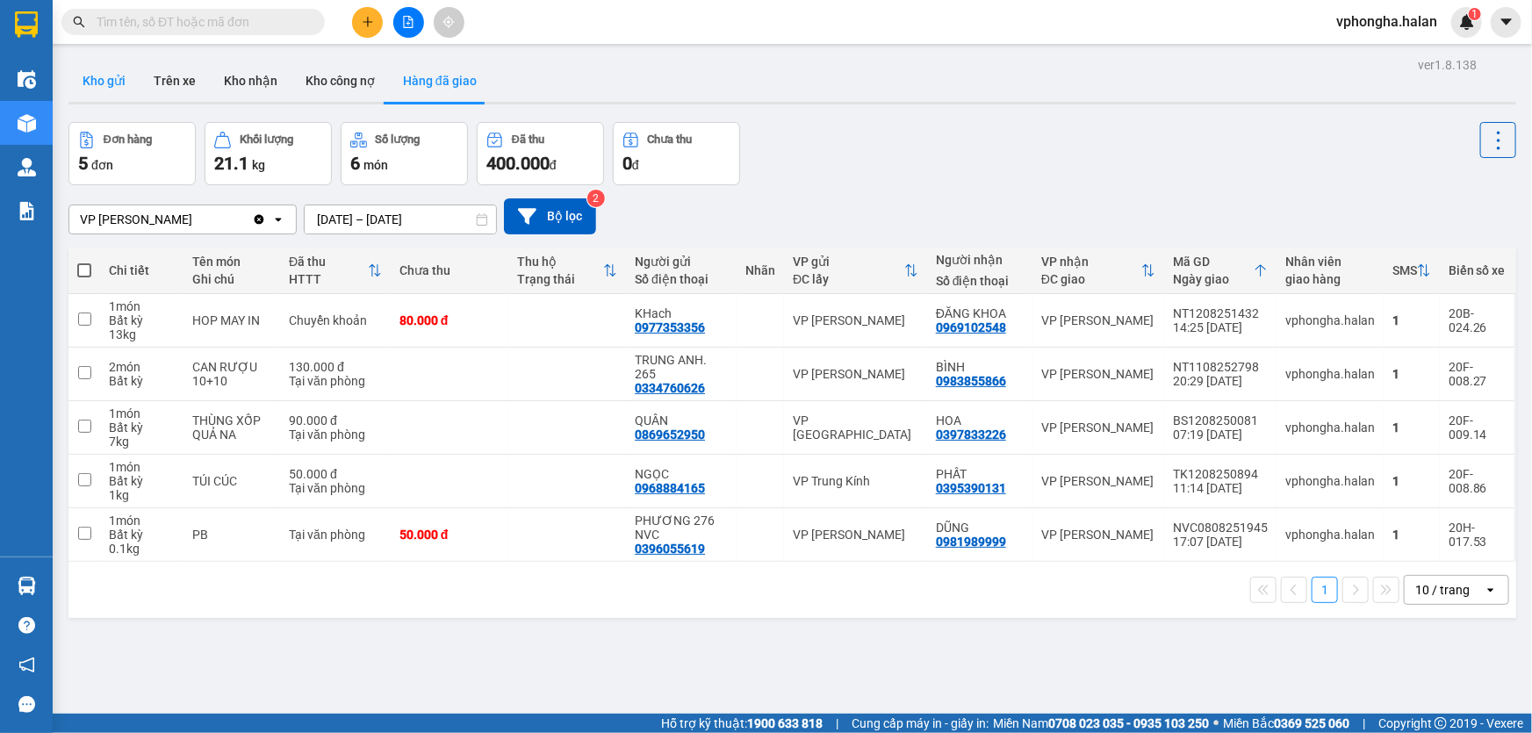
click at [108, 81] on button "Kho gửi" at bounding box center [103, 81] width 71 height 42
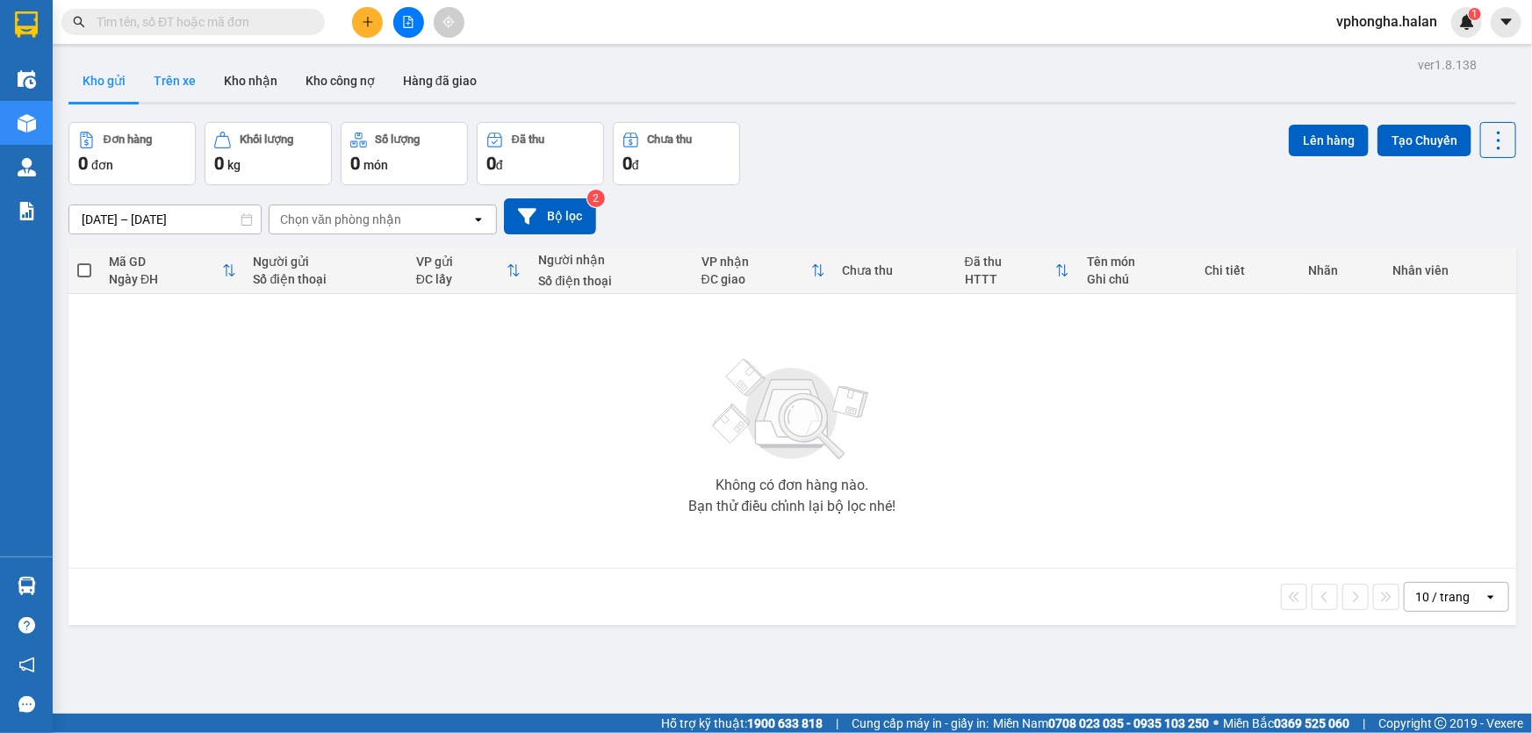
click at [182, 84] on button "Trên xe" at bounding box center [175, 81] width 70 height 42
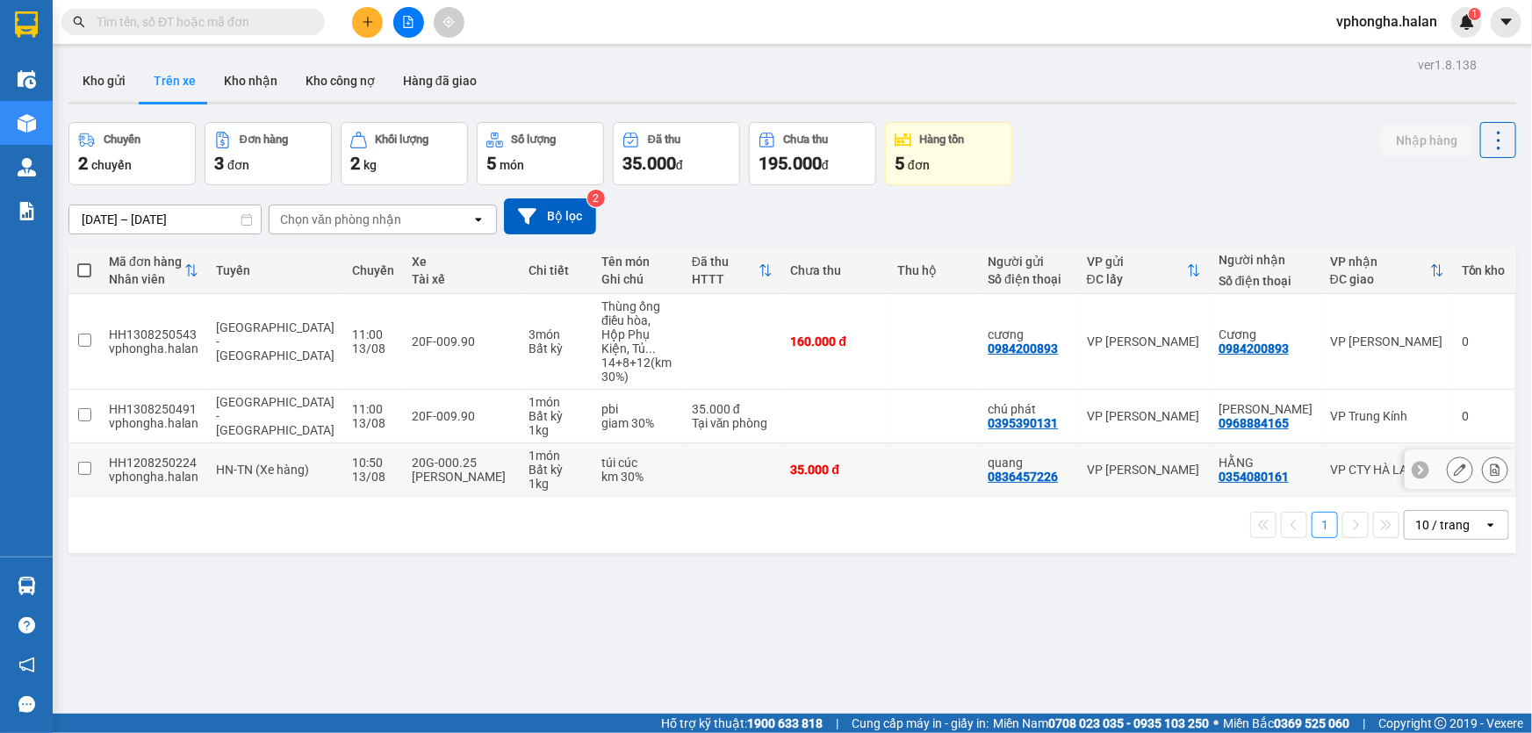
click at [1491, 464] on icon at bounding box center [1496, 470] width 10 height 12
click at [1489, 410] on icon at bounding box center [1495, 416] width 12 height 12
click at [95, 79] on button "Kho gửi" at bounding box center [103, 81] width 71 height 42
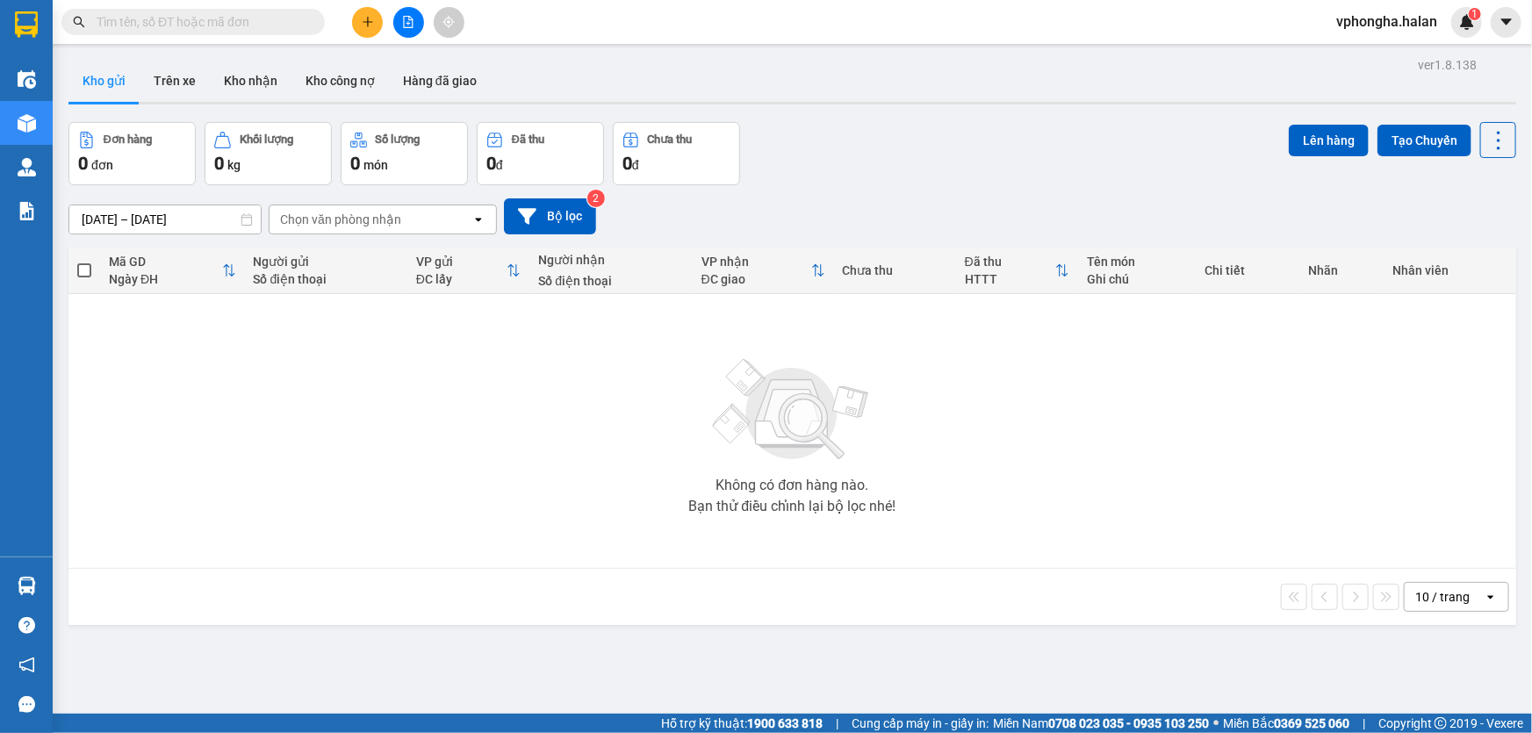
click at [349, 218] on div "Chọn văn phòng nhận" at bounding box center [340, 220] width 121 height 18
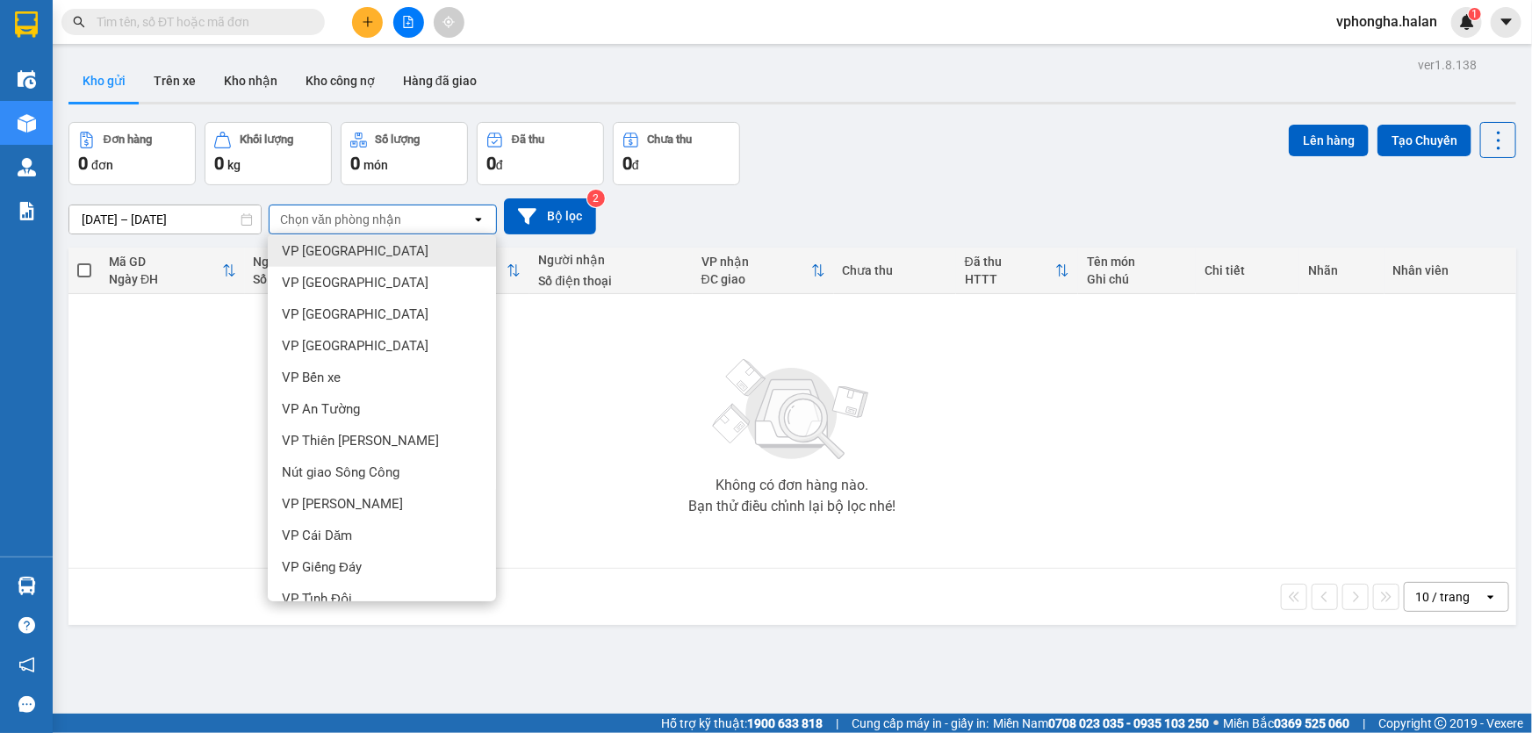
scroll to position [658, 0]
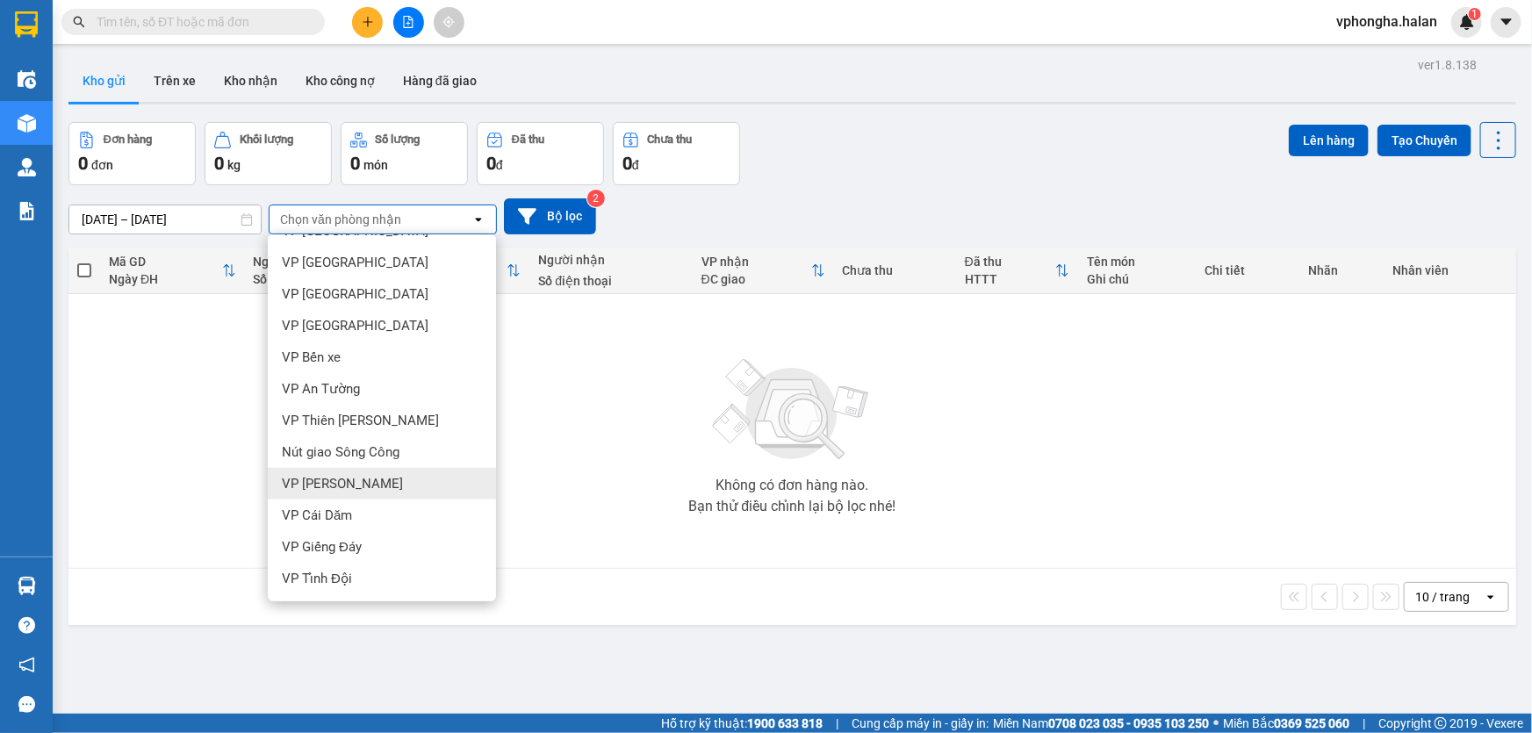
click at [341, 488] on span "VP [PERSON_NAME]" at bounding box center [342, 484] width 121 height 18
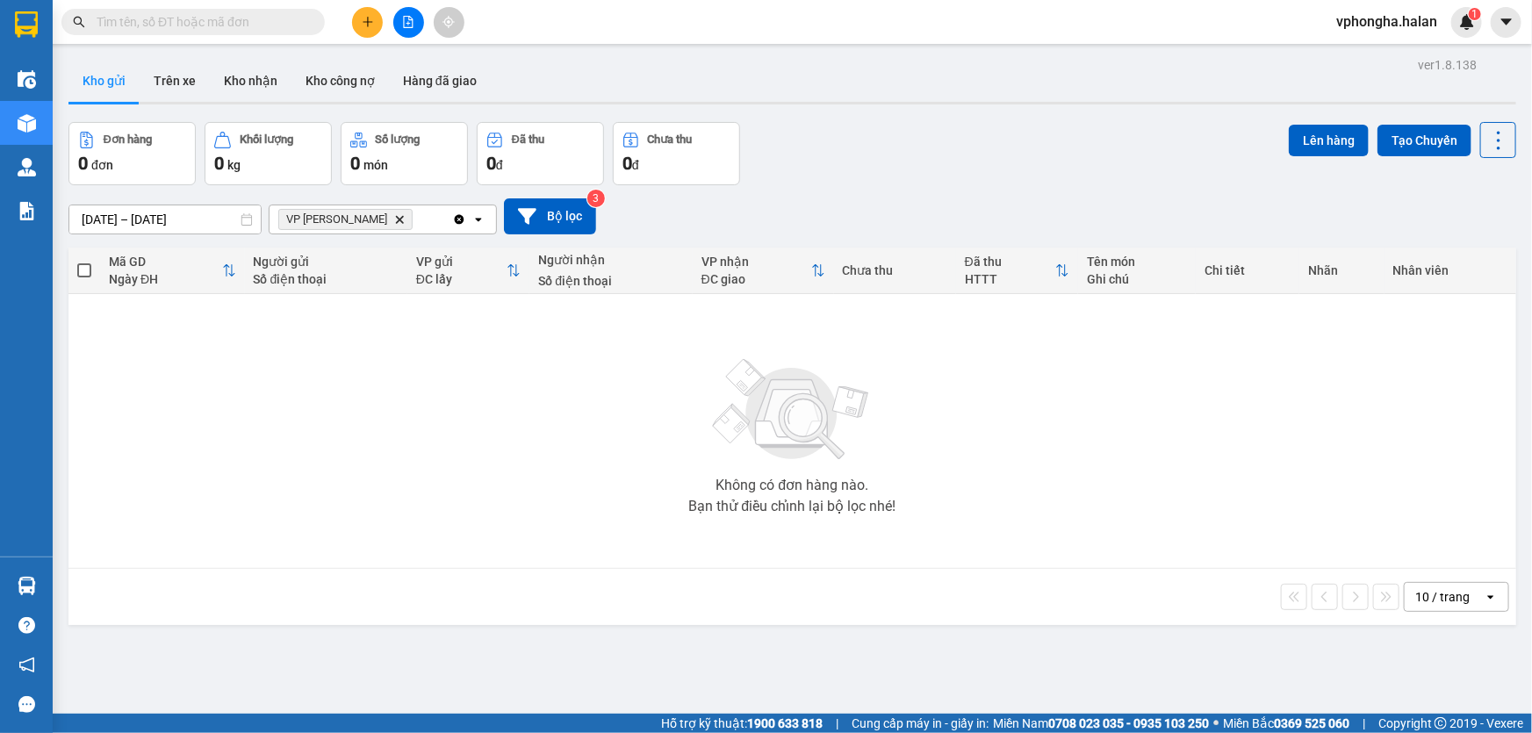
click at [457, 221] on icon "Clear all" at bounding box center [460, 219] width 10 height 10
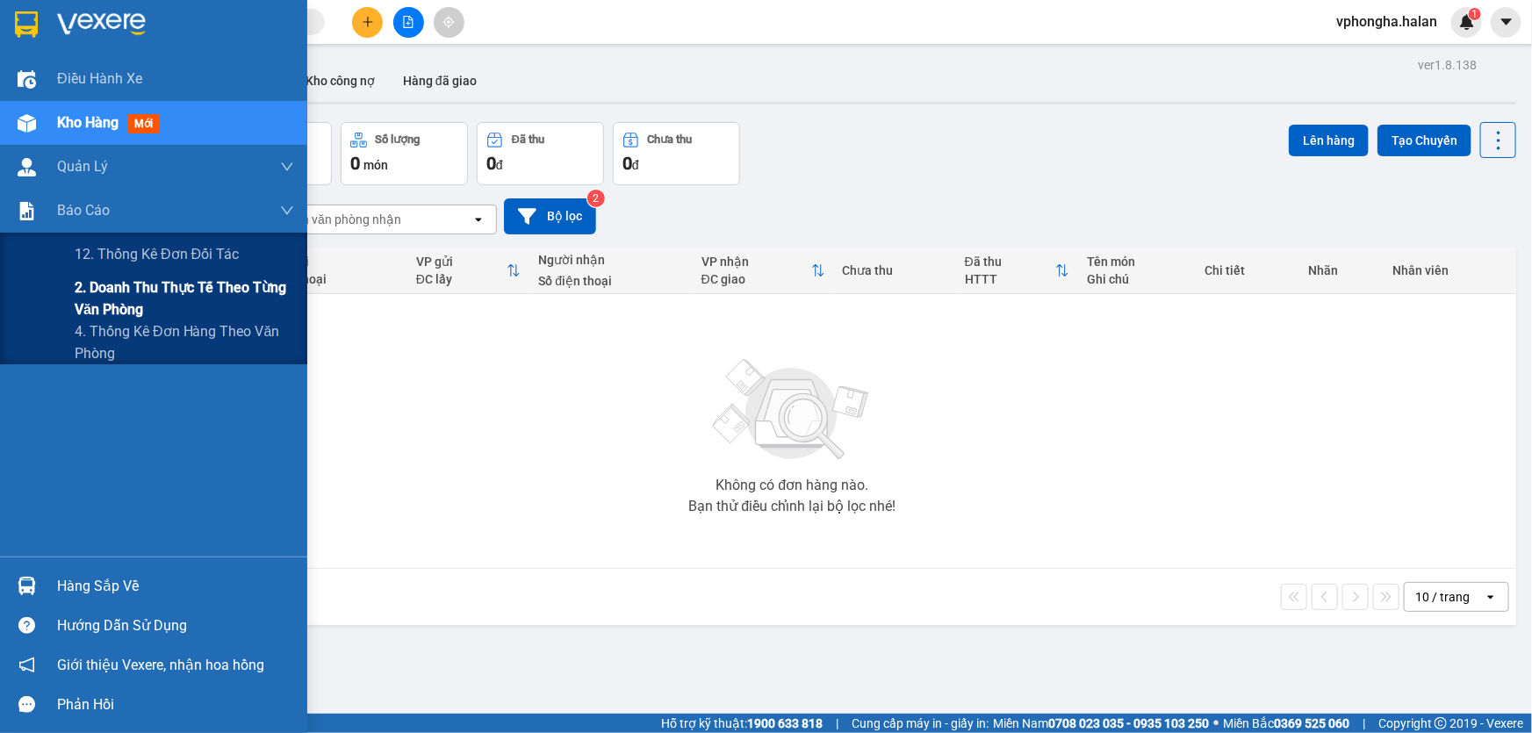
click at [140, 291] on span "2. Doanh thu thực tế theo từng văn phòng" at bounding box center [184, 299] width 219 height 44
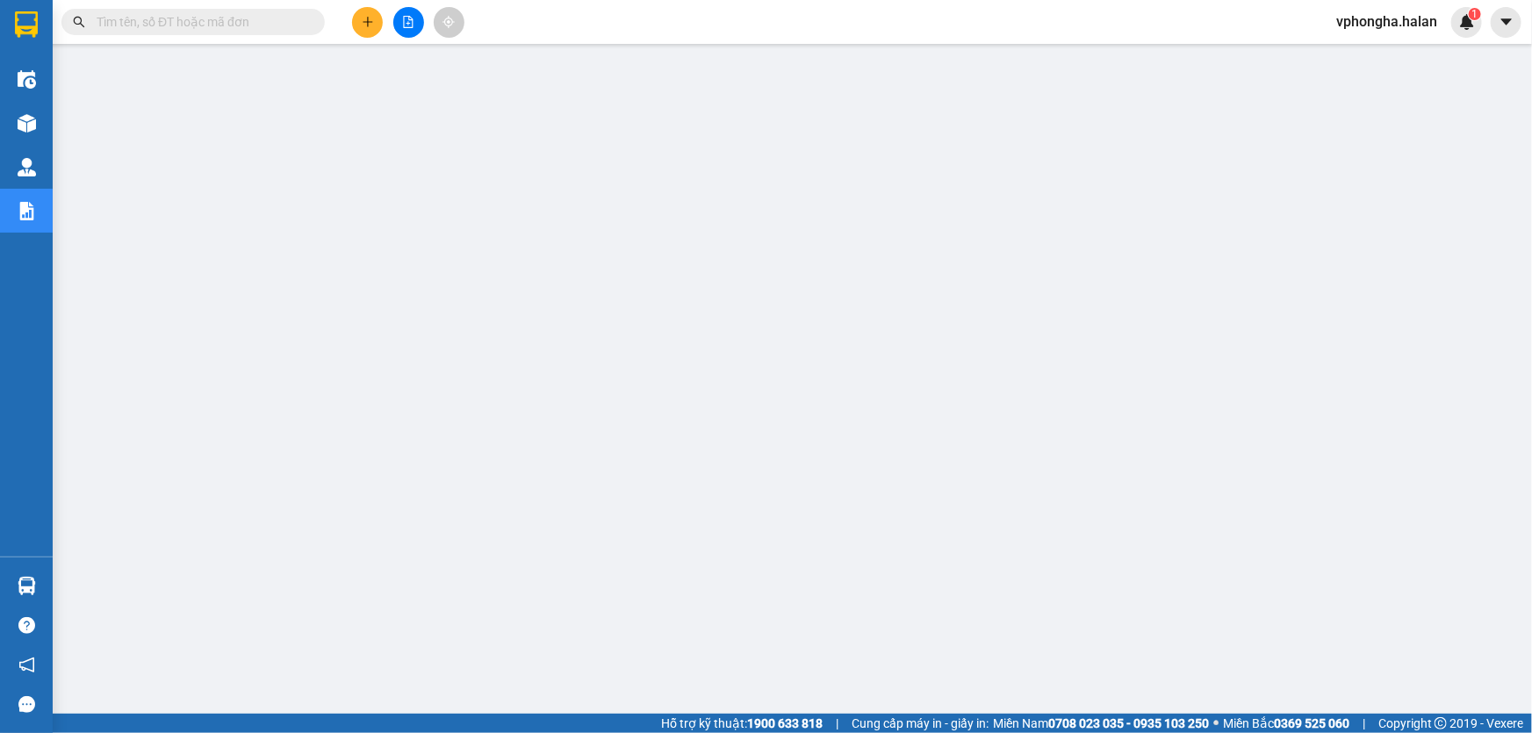
click at [201, 12] on input "text" at bounding box center [200, 21] width 207 height 19
paste input "1308250039"
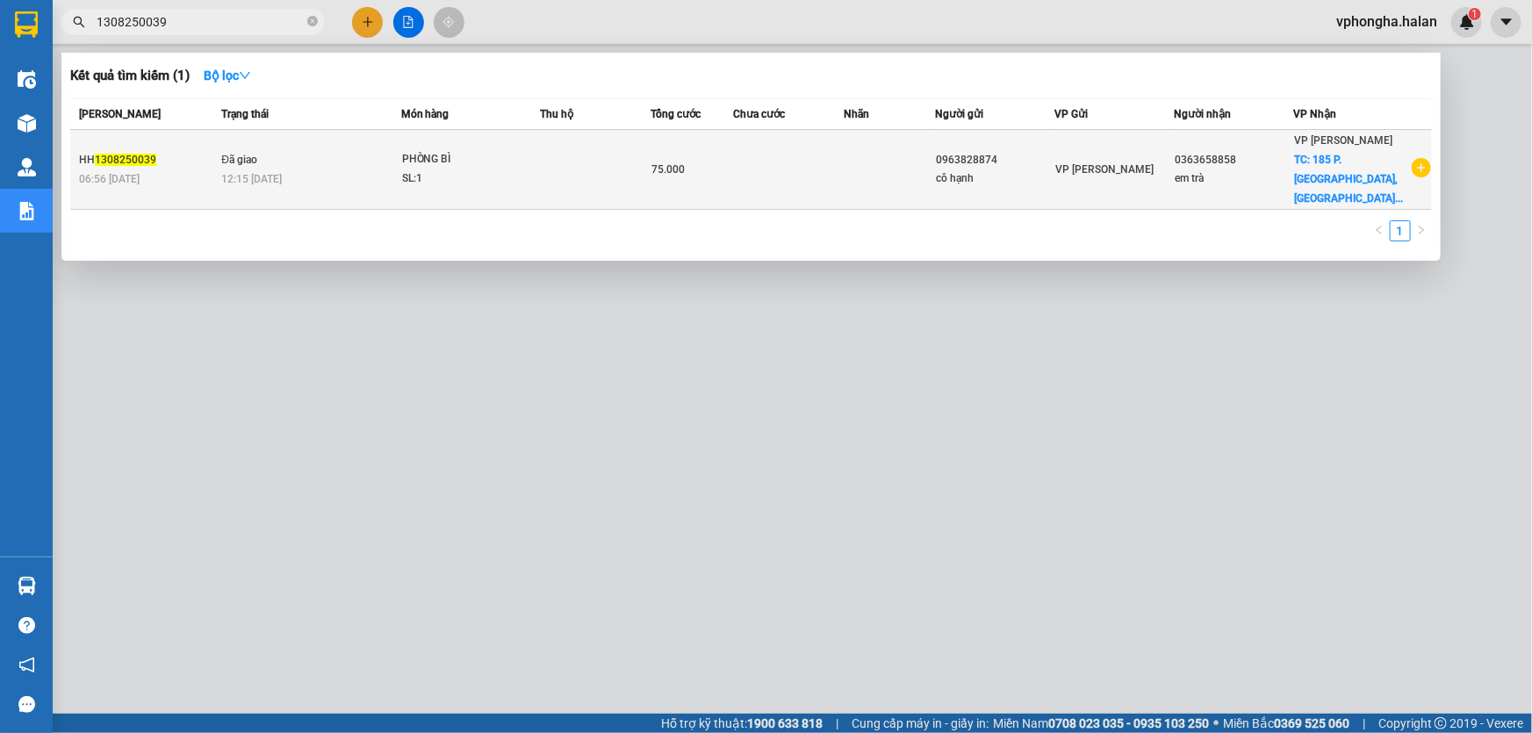
type input "1308250039"
click at [540, 155] on span "PHÒNG BÌ SL: 1" at bounding box center [471, 169] width 138 height 38
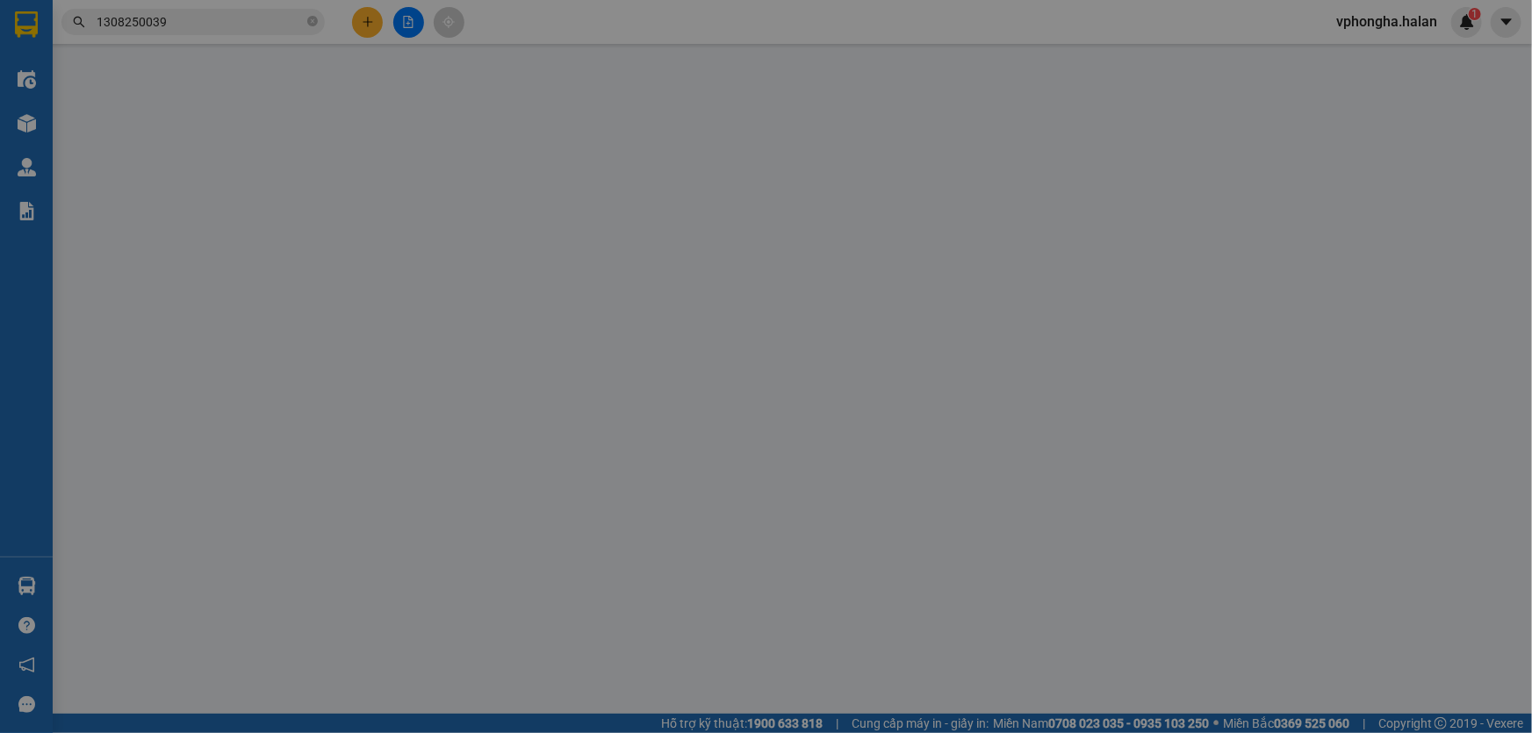
type input "0963828874"
type input "0363658858"
checkbox input "true"
type input "185 P. [GEOGRAPHIC_DATA], [GEOGRAPHIC_DATA], [GEOGRAPHIC_DATA], [GEOGRAPHIC_DAT…"
type input "SÍP GẤP"
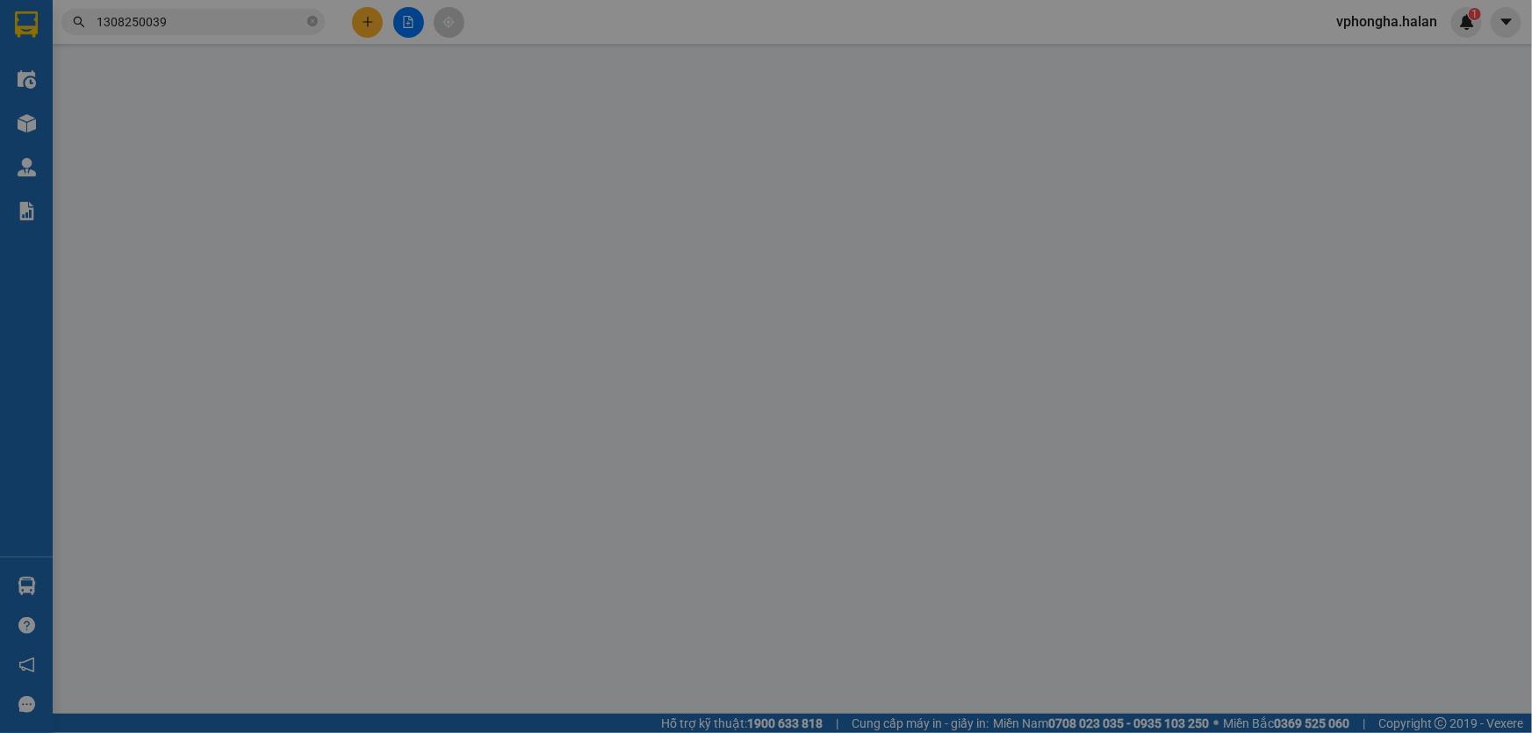
type input "75.000"
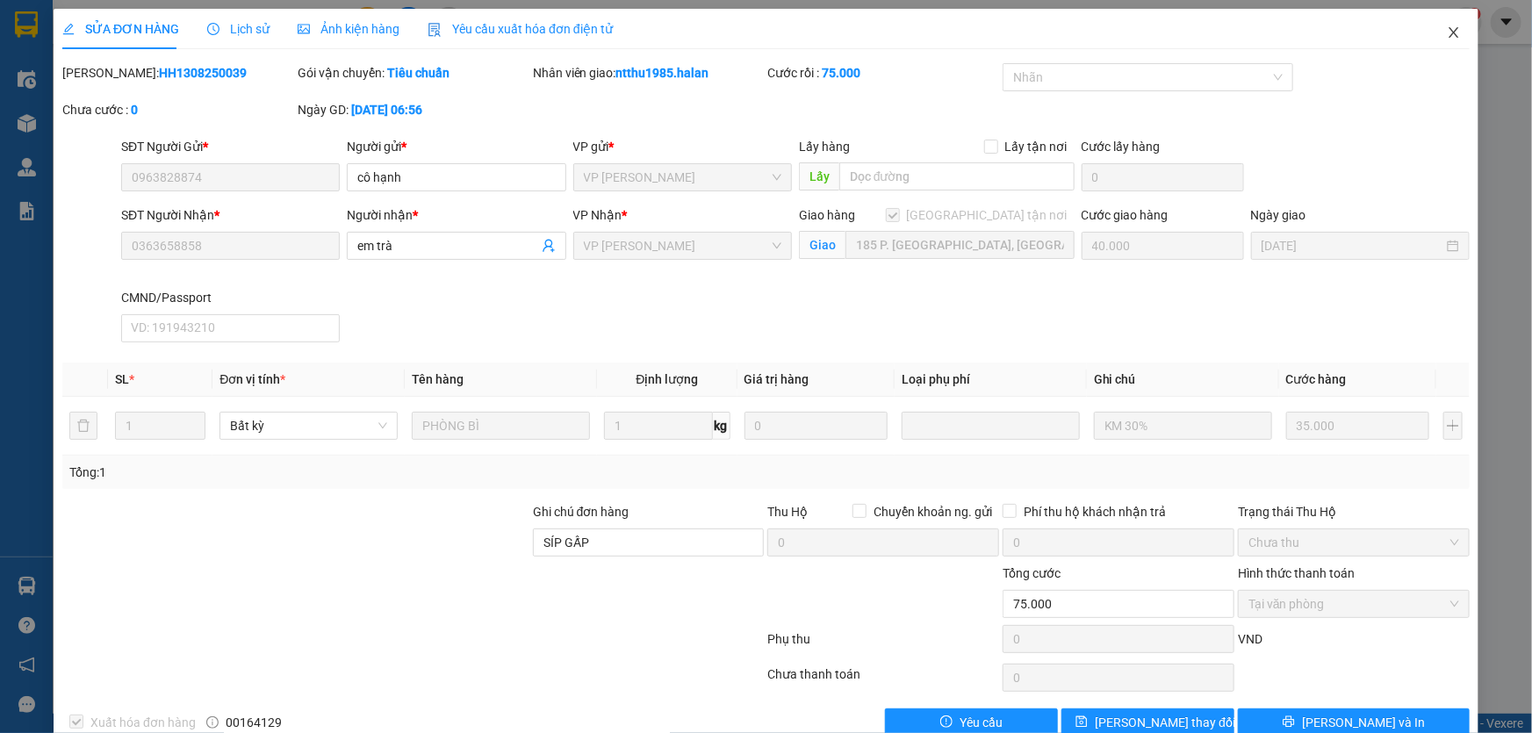
click at [1452, 46] on span "Close" at bounding box center [1453, 33] width 49 height 49
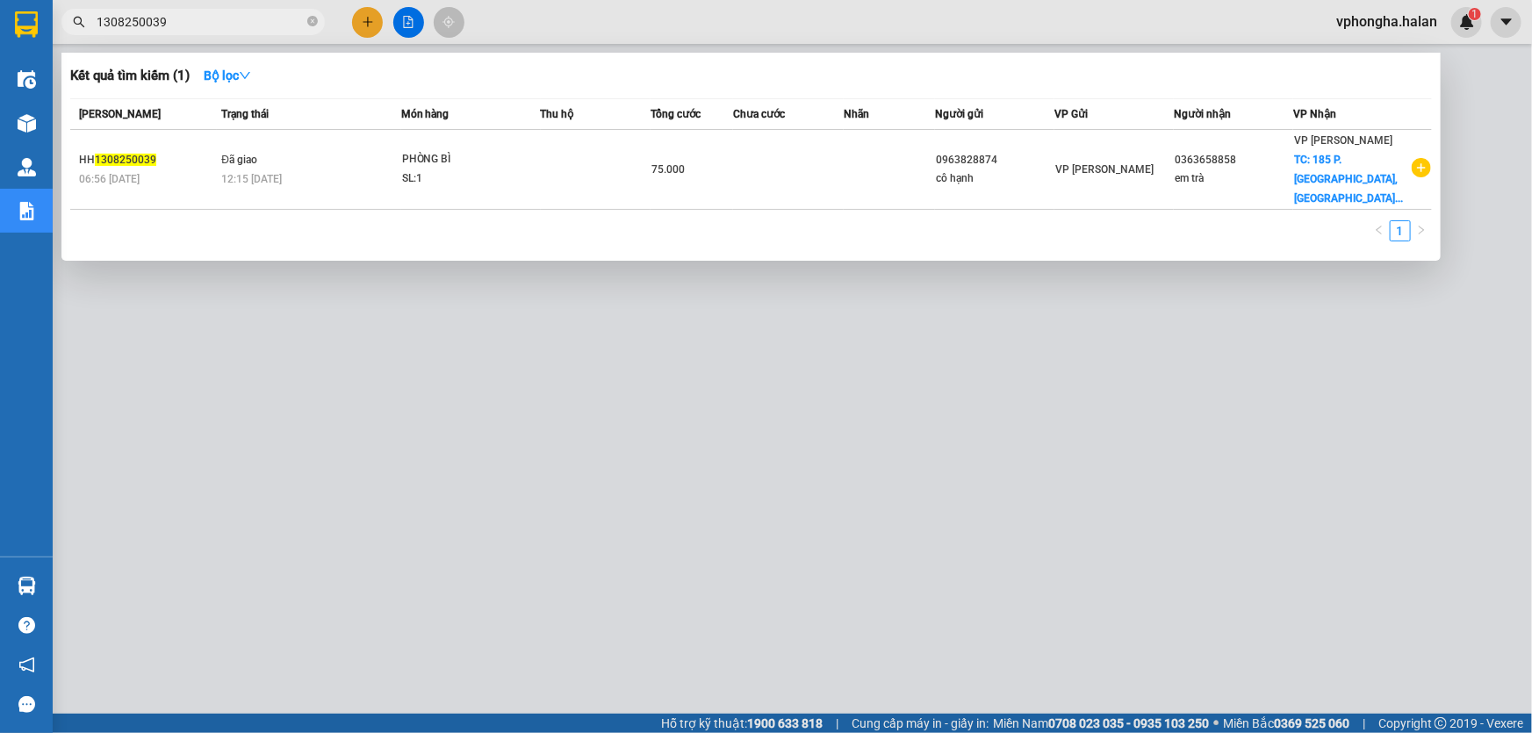
drag, startPoint x: 214, startPoint y: 28, endPoint x: 90, endPoint y: 26, distance: 123.8
click at [90, 26] on span "1308250039" at bounding box center [192, 22] width 263 height 26
click at [313, 25] on icon "close-circle" at bounding box center [312, 21] width 11 height 11
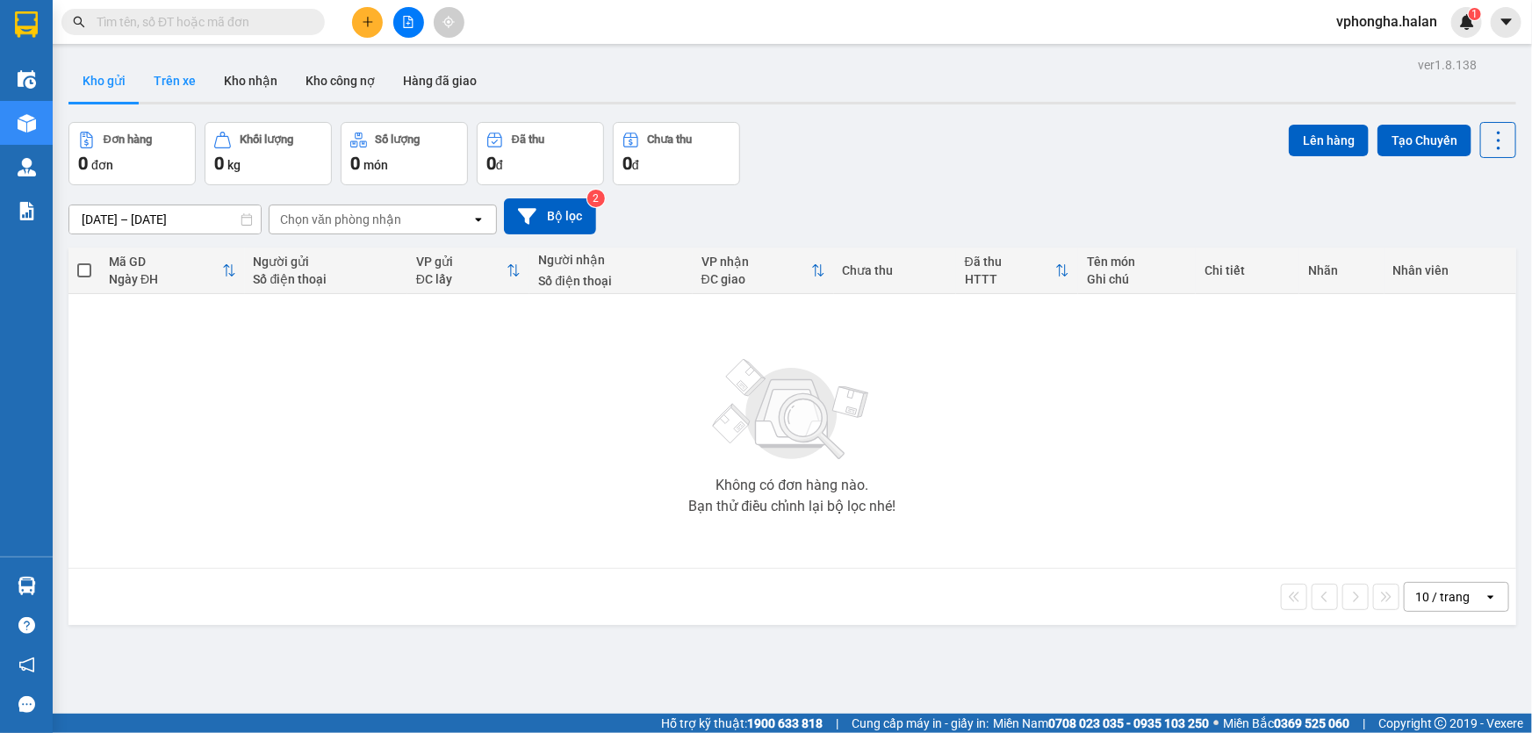
click at [176, 85] on button "Trên xe" at bounding box center [175, 81] width 70 height 42
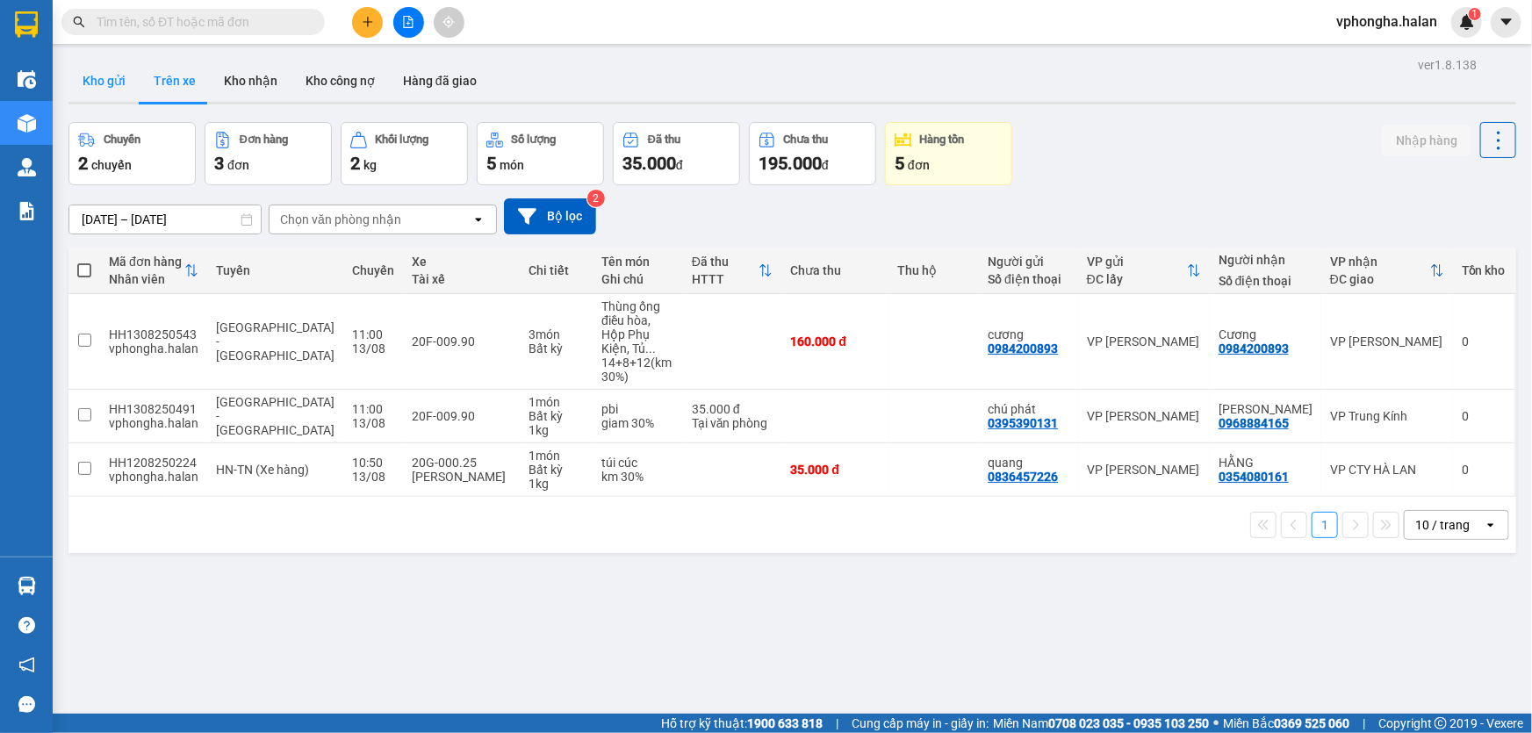
click at [117, 81] on button "Kho gửi" at bounding box center [103, 81] width 71 height 42
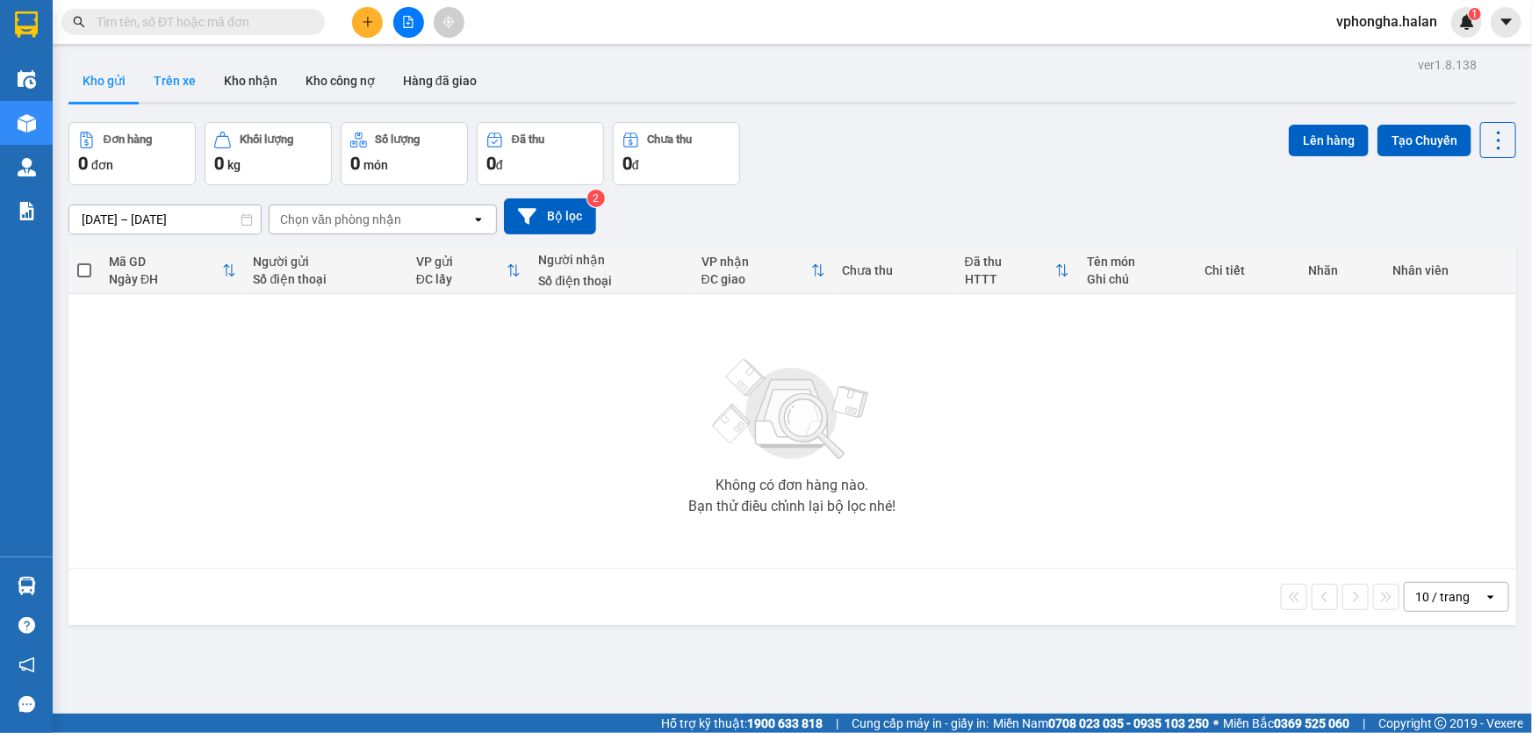
click at [180, 83] on button "Trên xe" at bounding box center [175, 81] width 70 height 42
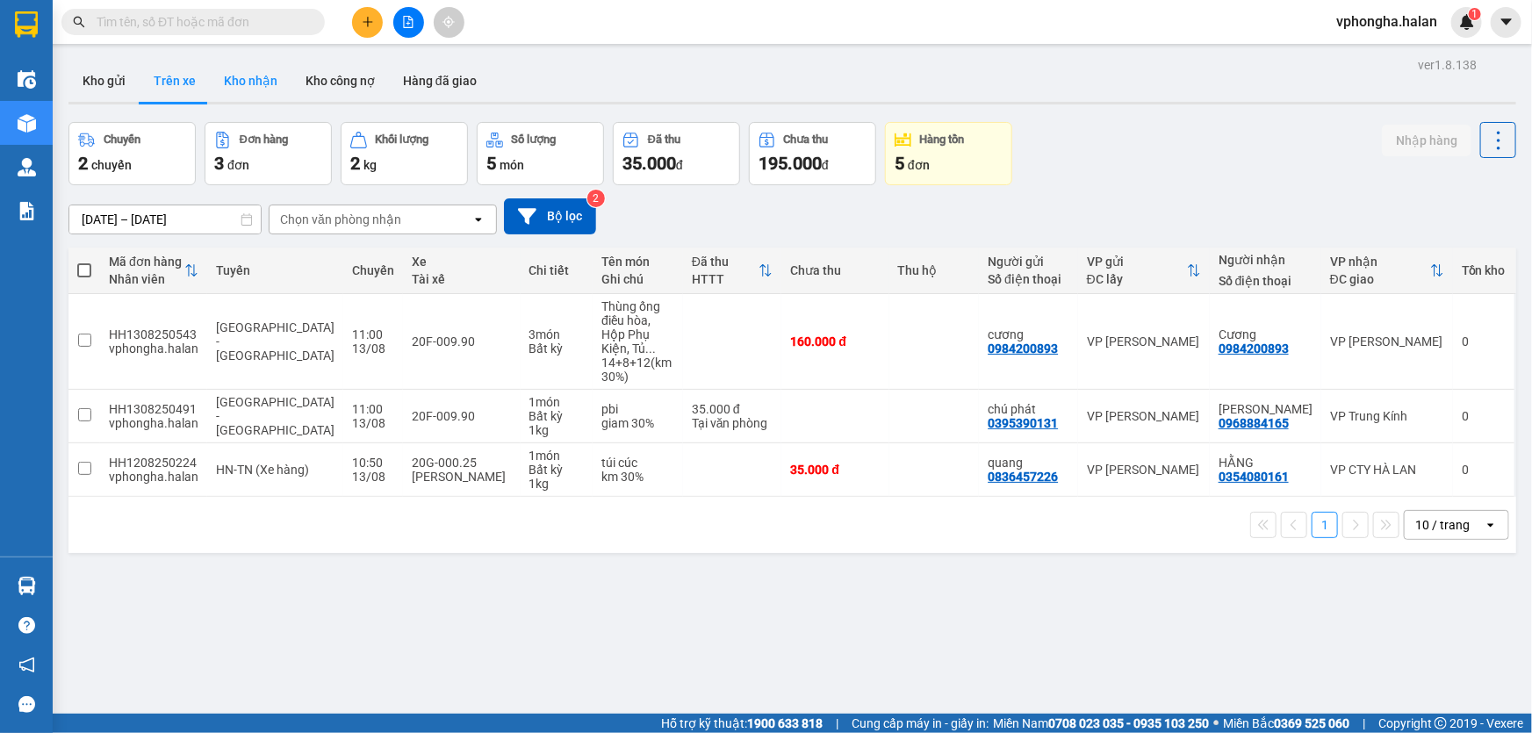
click at [254, 88] on button "Kho nhận" at bounding box center [251, 81] width 82 height 42
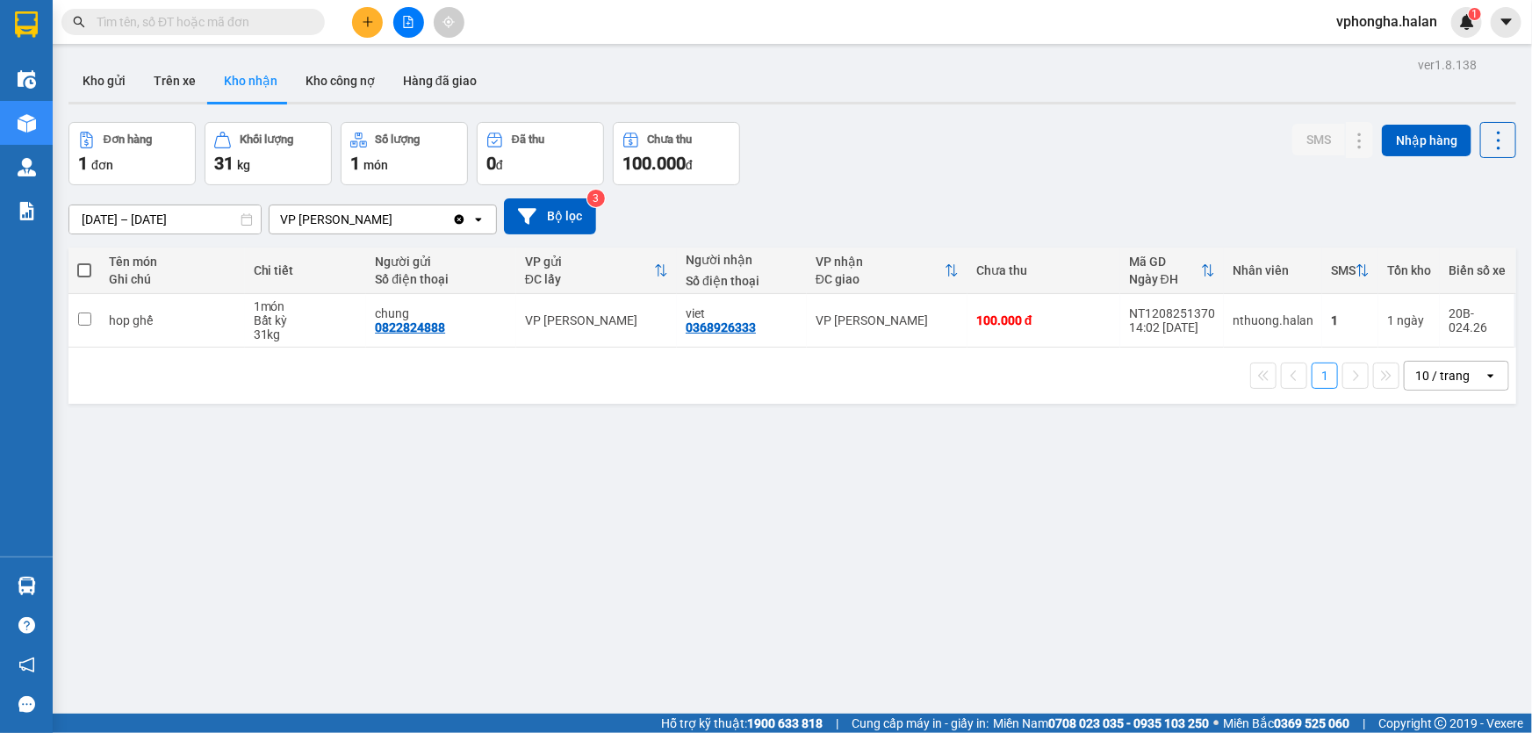
click at [457, 223] on icon "Clear value" at bounding box center [460, 219] width 10 height 10
click at [184, 86] on button "Trên xe" at bounding box center [175, 81] width 70 height 42
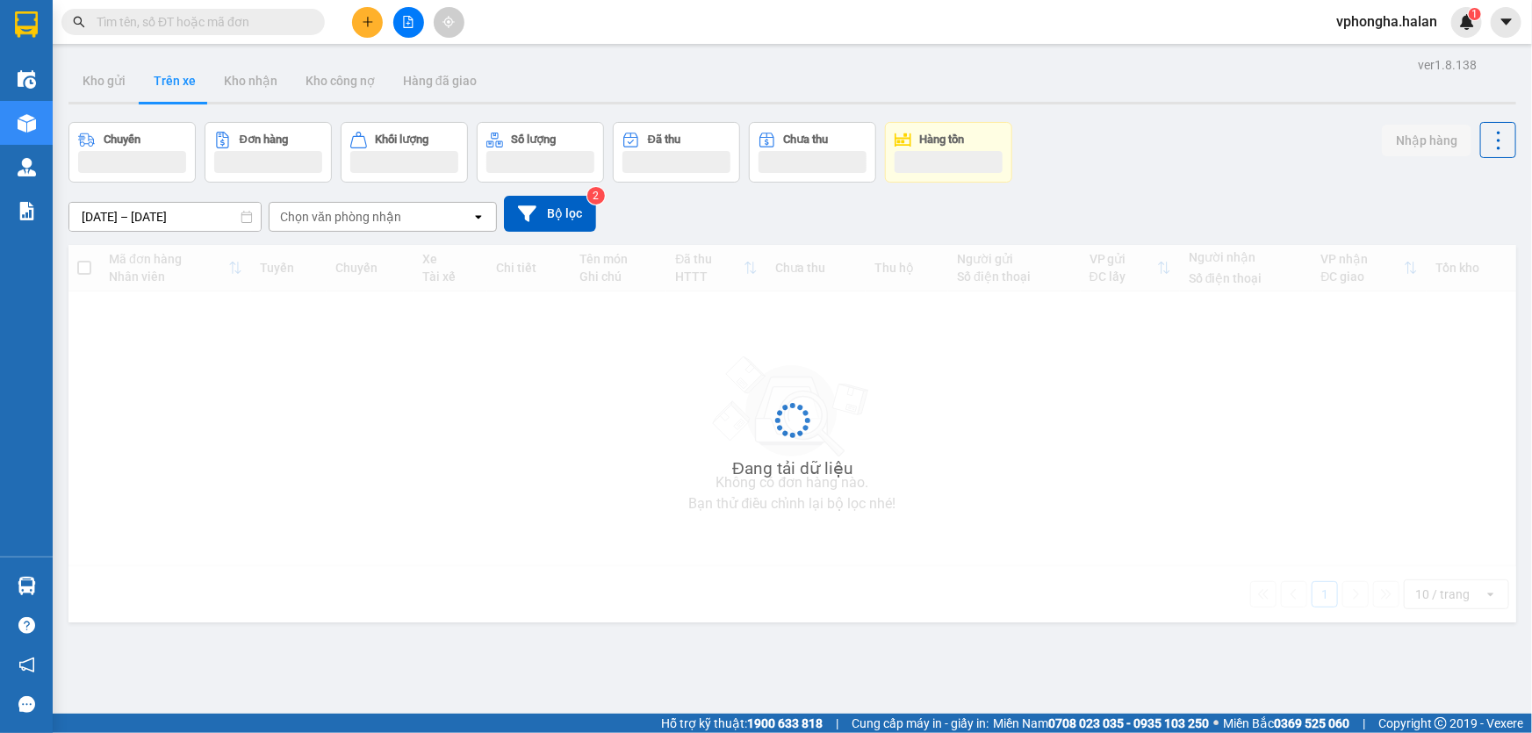
type input "[DATE] – [DATE]"
click at [184, 86] on button "Trên xe" at bounding box center [175, 81] width 70 height 42
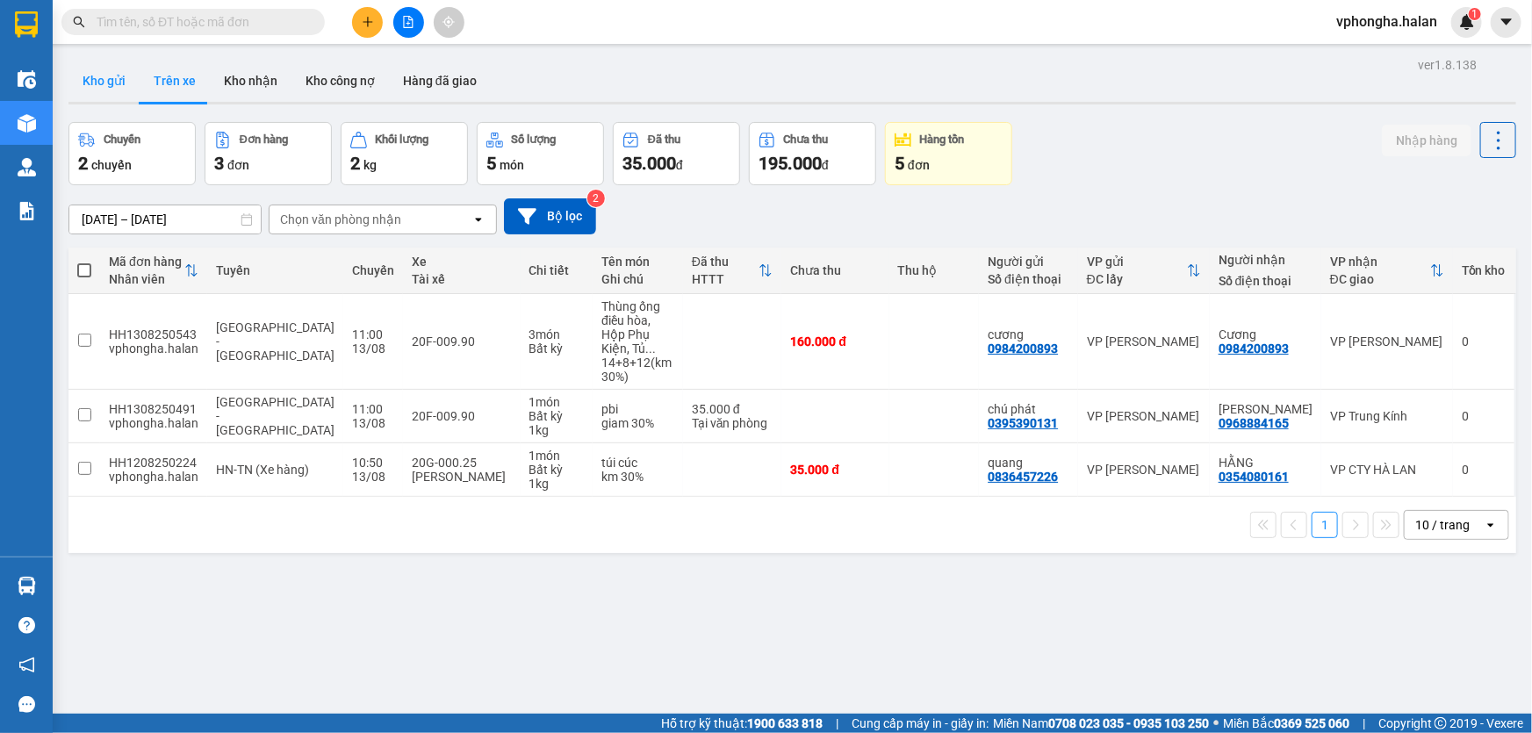
click at [110, 87] on button "Kho gửi" at bounding box center [103, 81] width 71 height 42
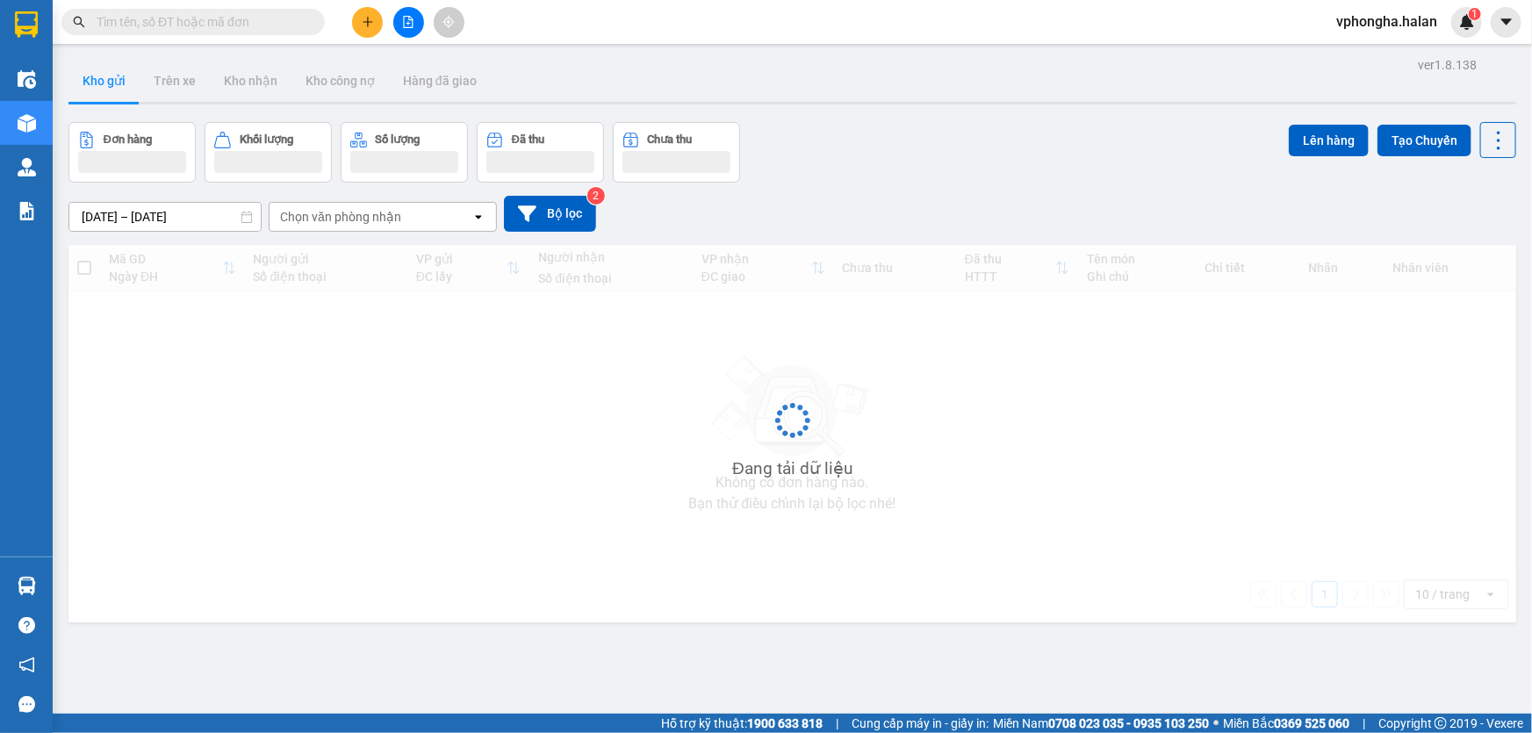
click at [110, 87] on button "Kho gửi" at bounding box center [103, 81] width 71 height 42
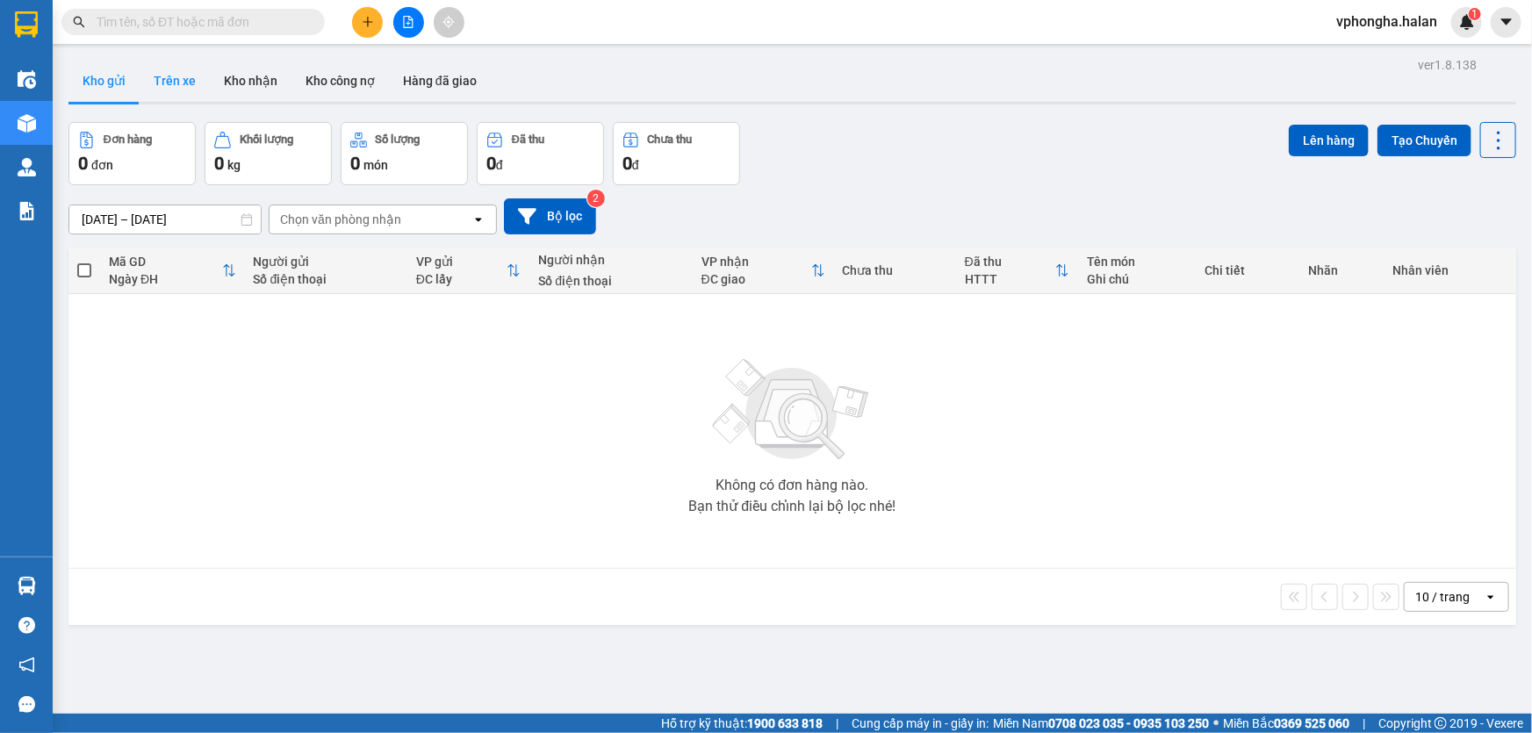
click at [168, 83] on button "Trên xe" at bounding box center [175, 81] width 70 height 42
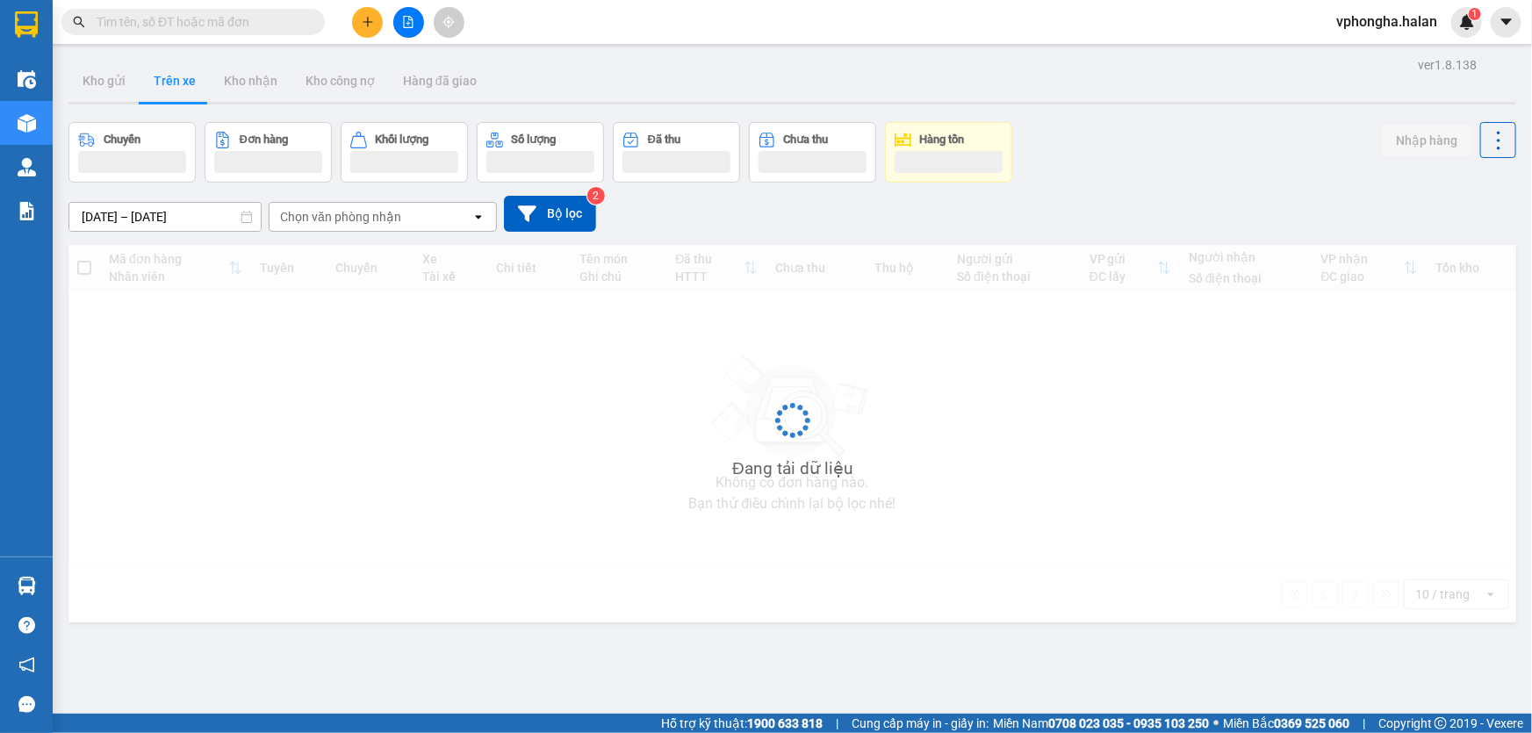
click at [168, 83] on button "Trên xe" at bounding box center [175, 81] width 70 height 42
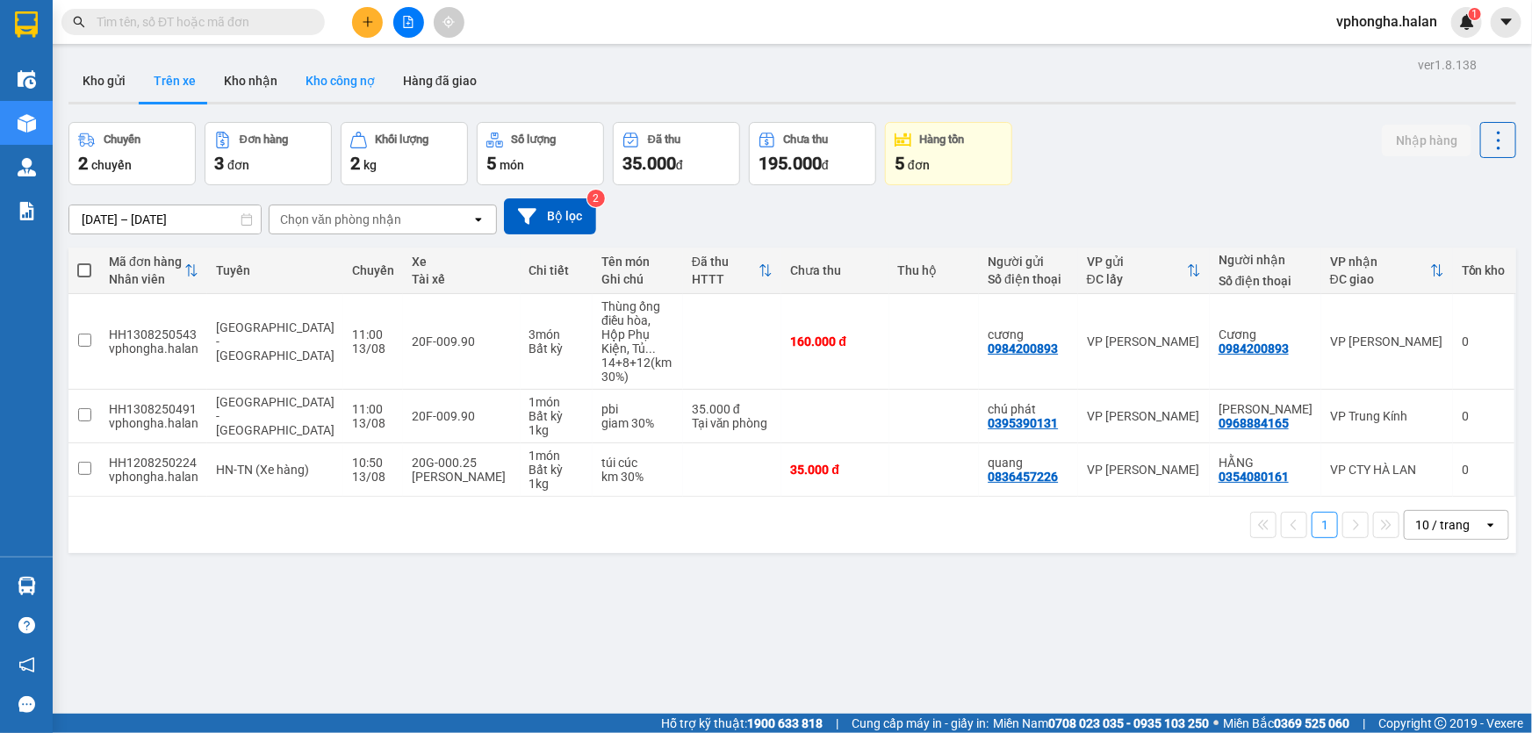
click at [339, 91] on button "Kho công nợ" at bounding box center [339, 81] width 97 height 42
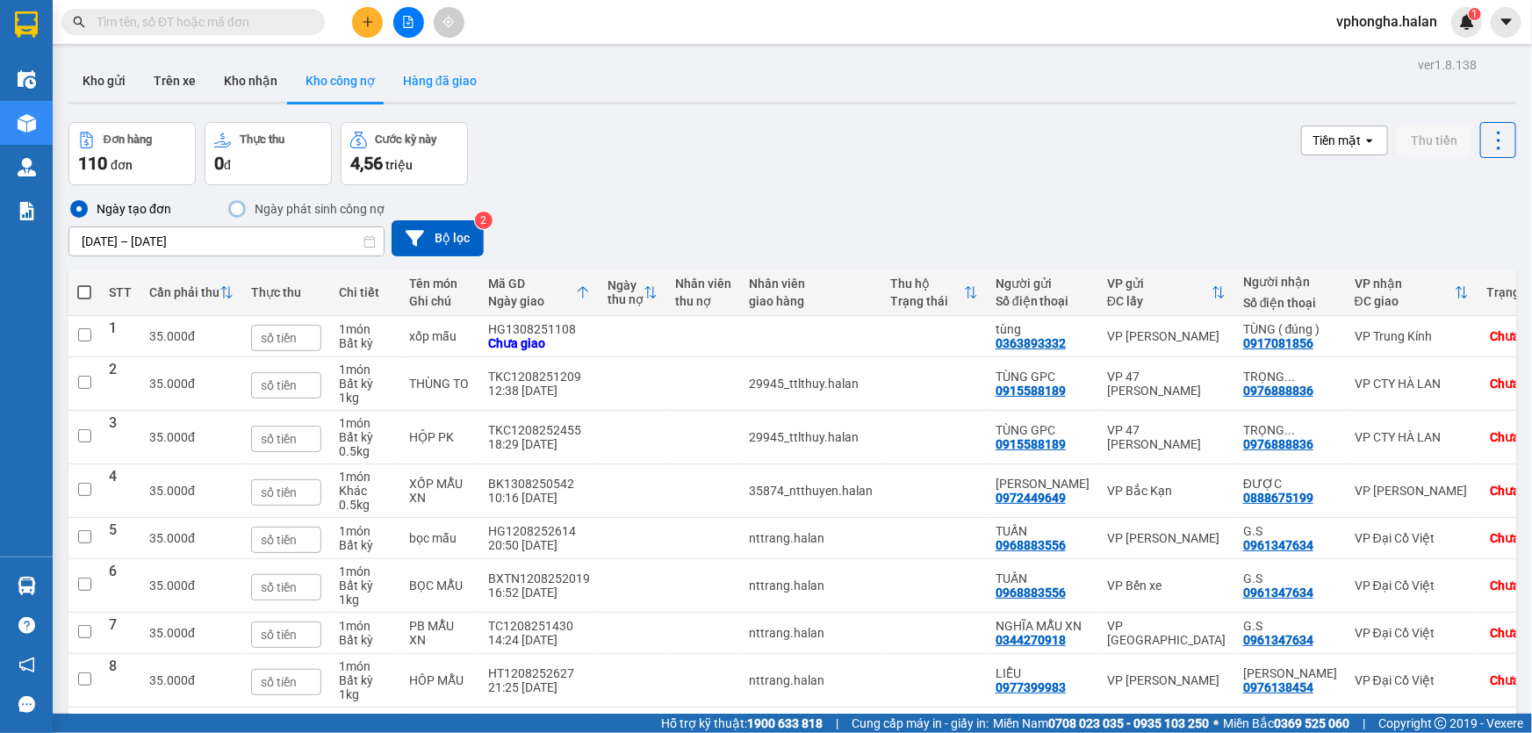
click at [437, 79] on button "Hàng đã giao" at bounding box center [440, 81] width 102 height 42
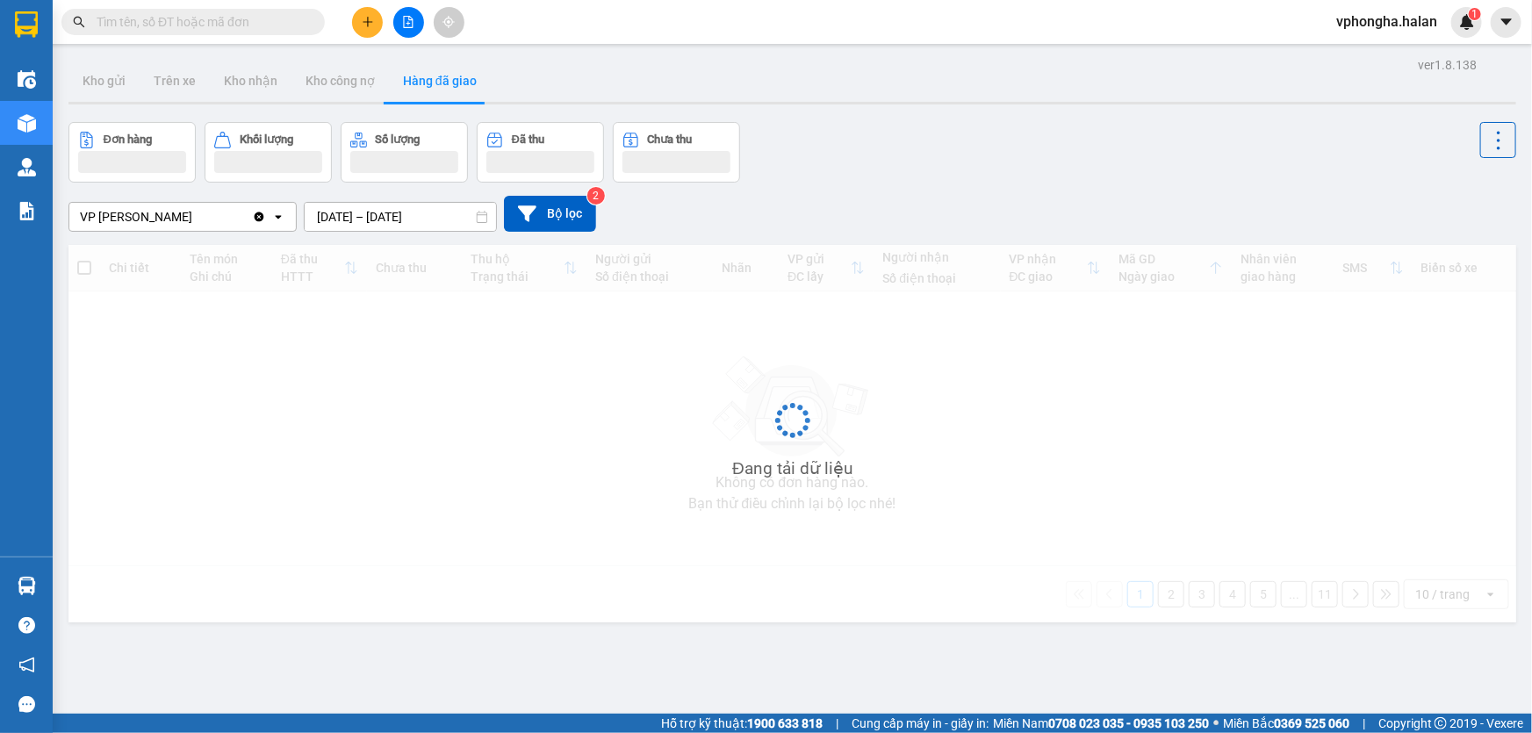
click at [437, 79] on button "Hàng đã giao" at bounding box center [440, 81] width 102 height 42
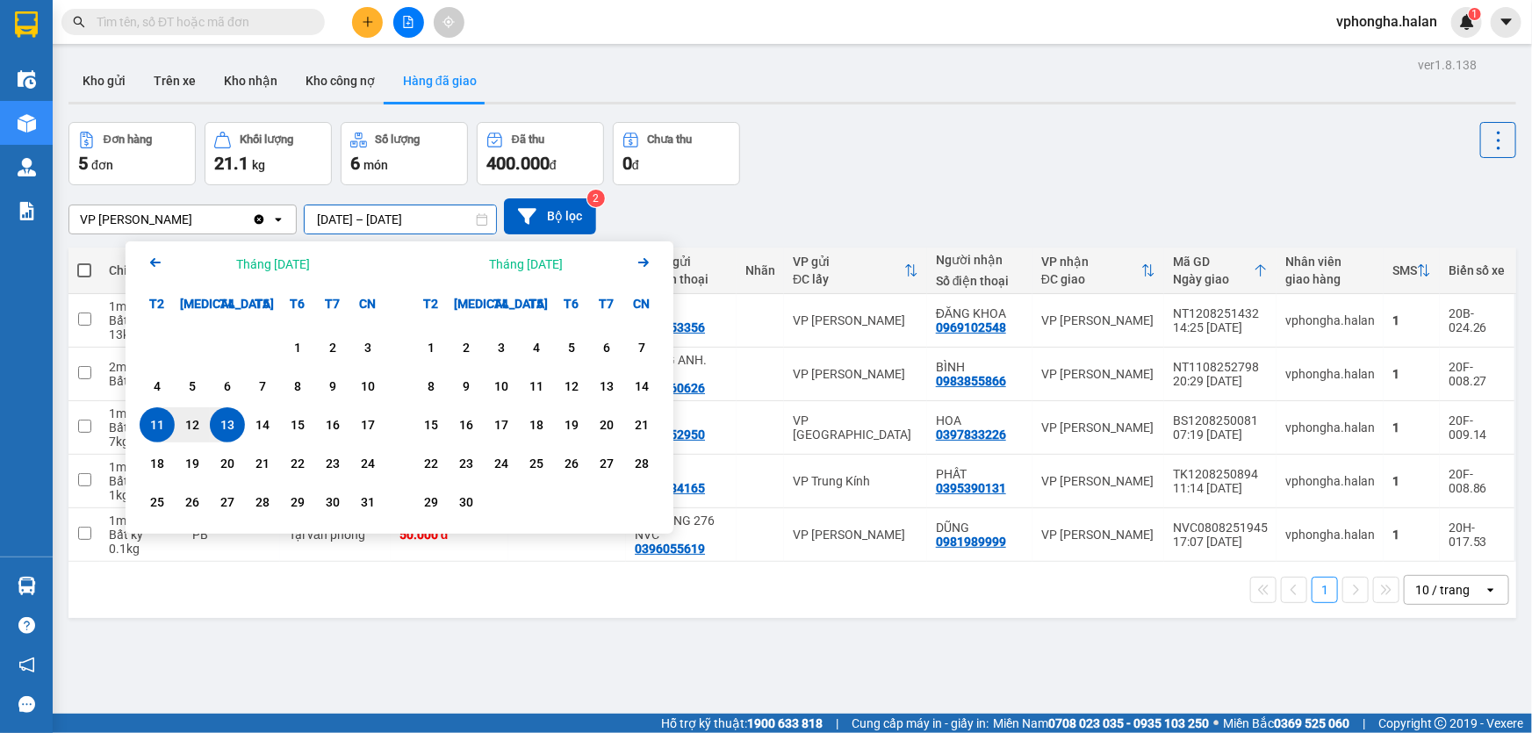
click at [363, 220] on input "[DATE] – [DATE]" at bounding box center [400, 219] width 191 height 28
click at [959, 219] on div "VP [PERSON_NAME] Clear value open [DATE] – [DATE] Press the down arrow key to i…" at bounding box center [792, 216] width 1448 height 36
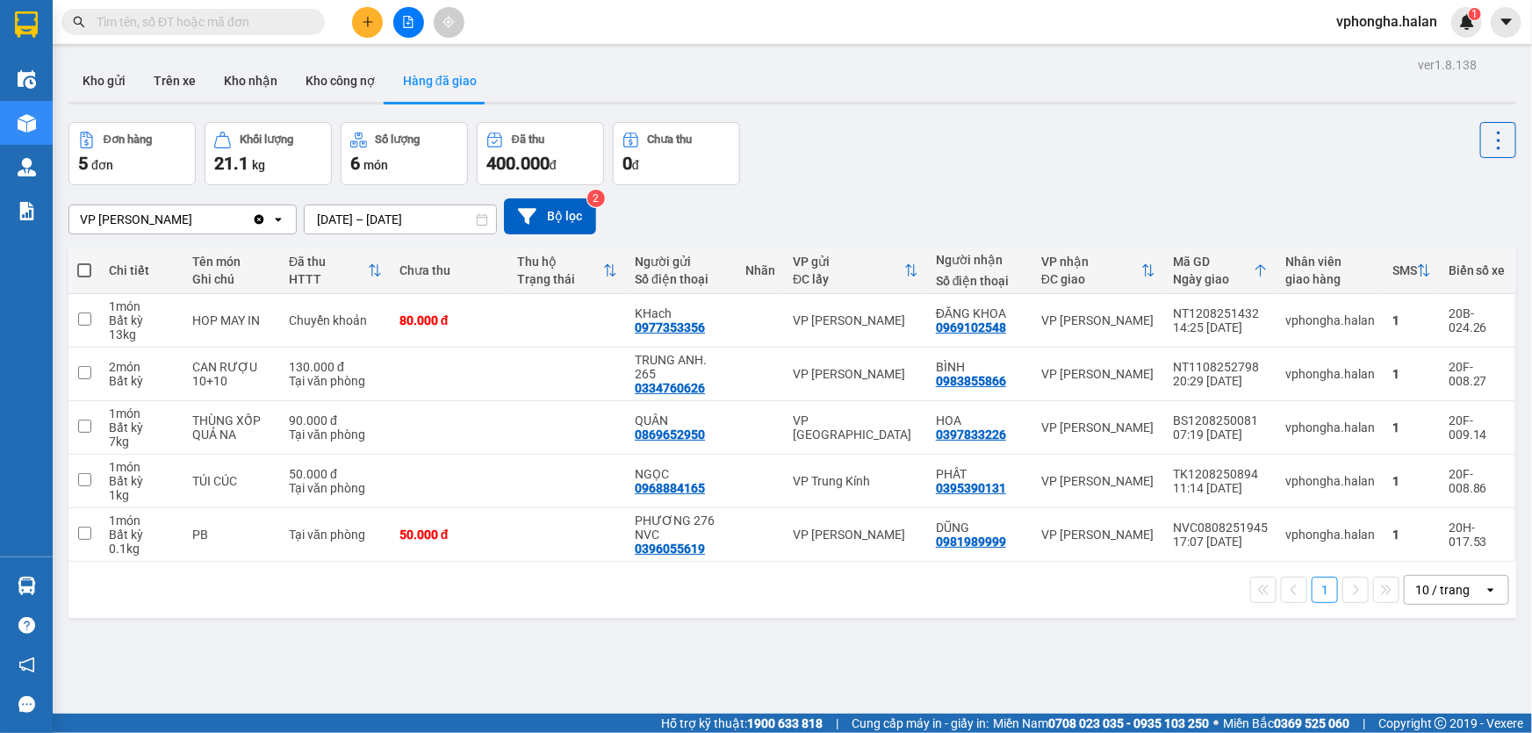
click at [595, 198] on sup "2" at bounding box center [596, 199] width 18 height 18
click at [521, 214] on icon at bounding box center [527, 216] width 18 height 18
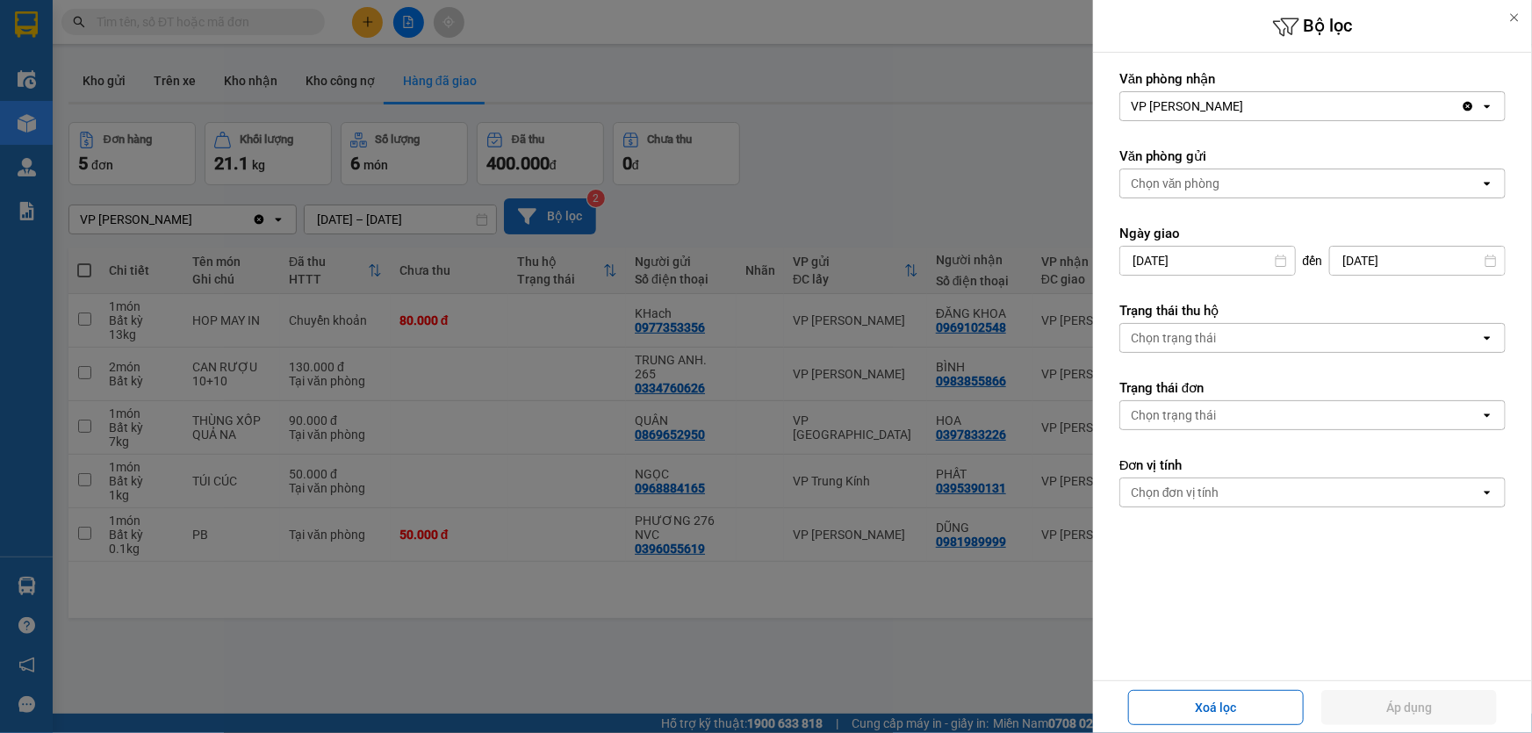
click at [1516, 18] on icon at bounding box center [1514, 17] width 12 height 12
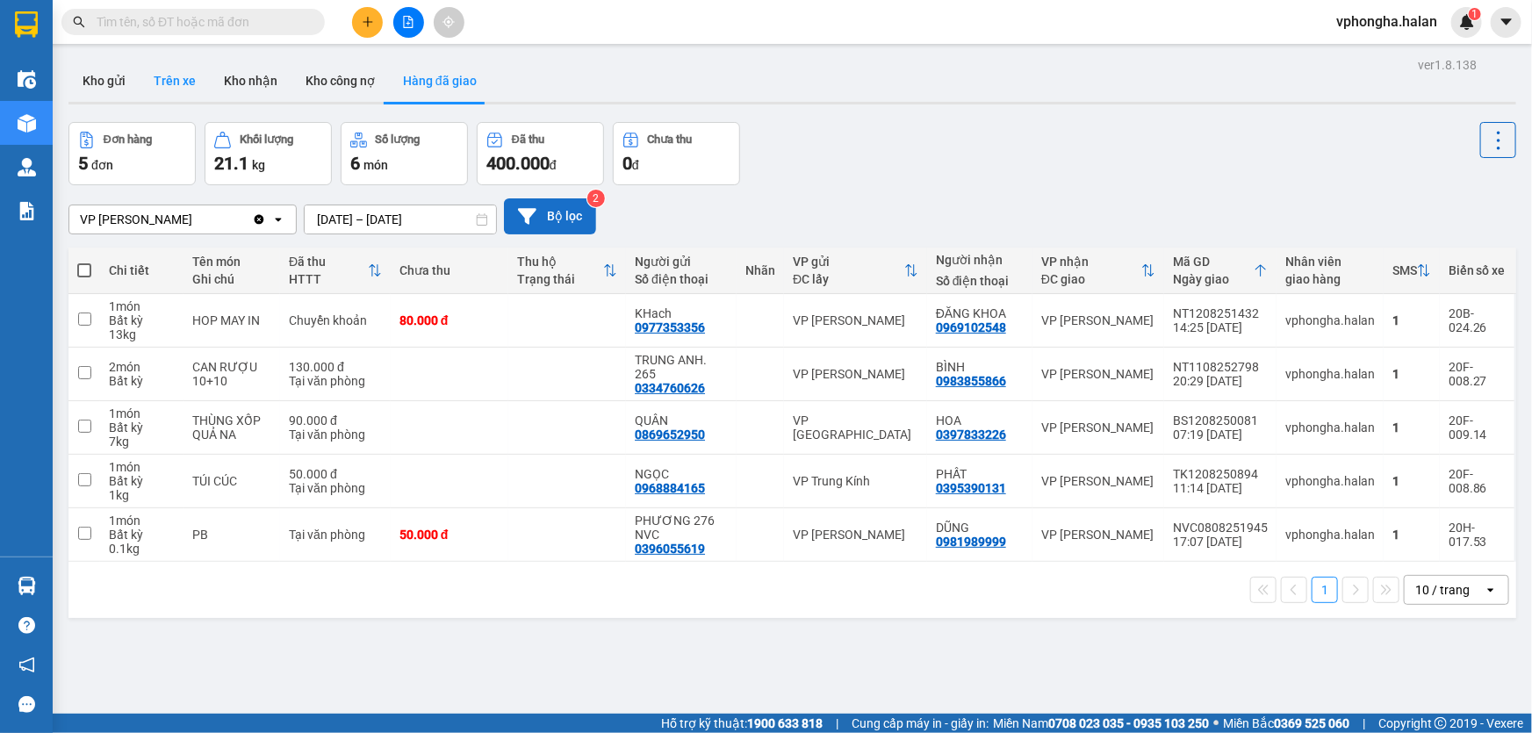
click at [182, 76] on button "Trên xe" at bounding box center [175, 81] width 70 height 42
